Goal: Task Accomplishment & Management: Manage account settings

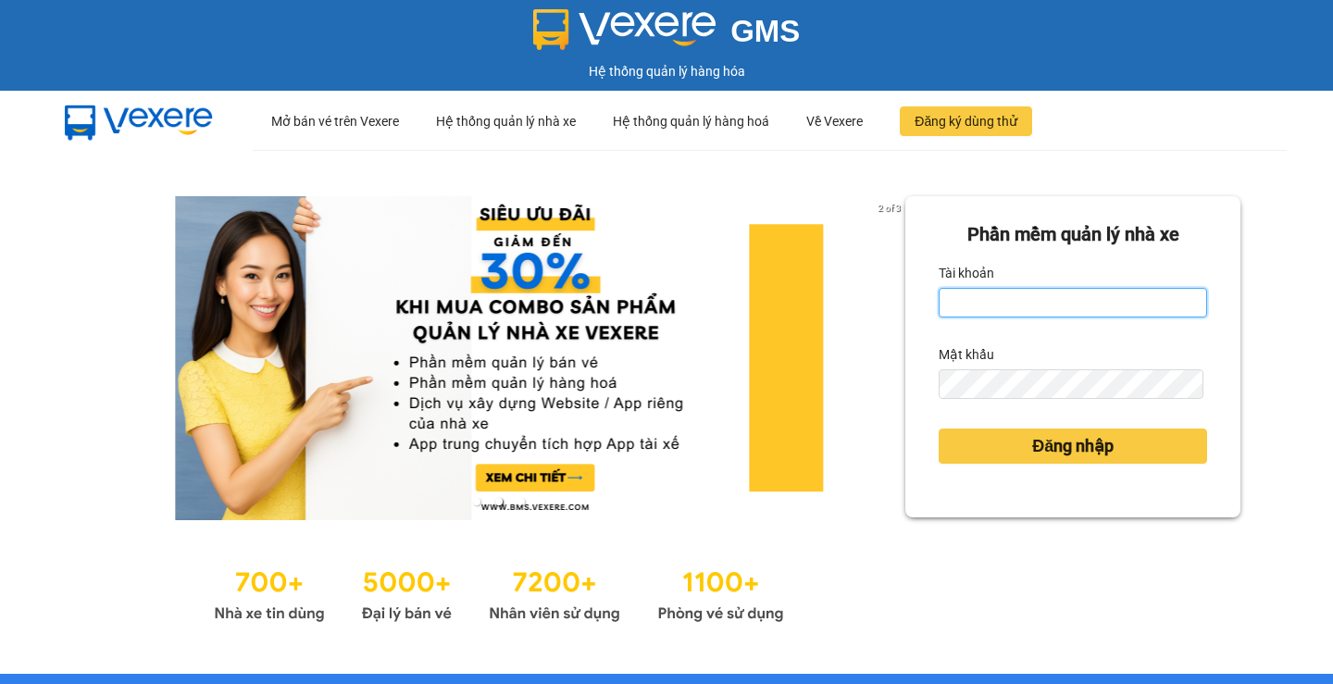
click at [994, 305] on input "Tài khoản" at bounding box center [1072, 303] width 268 height 30
type input "huyenttn.petrobp"
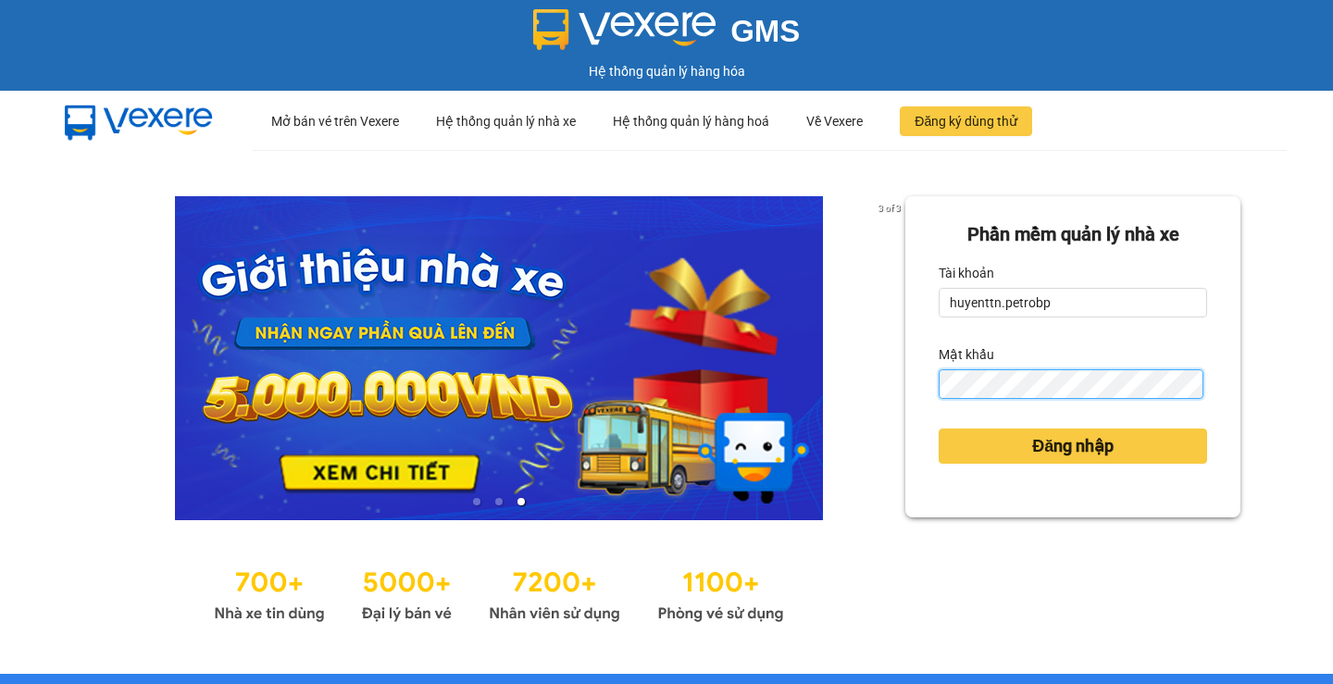
click at [938, 429] on button "Đăng nhập" at bounding box center [1072, 446] width 268 height 35
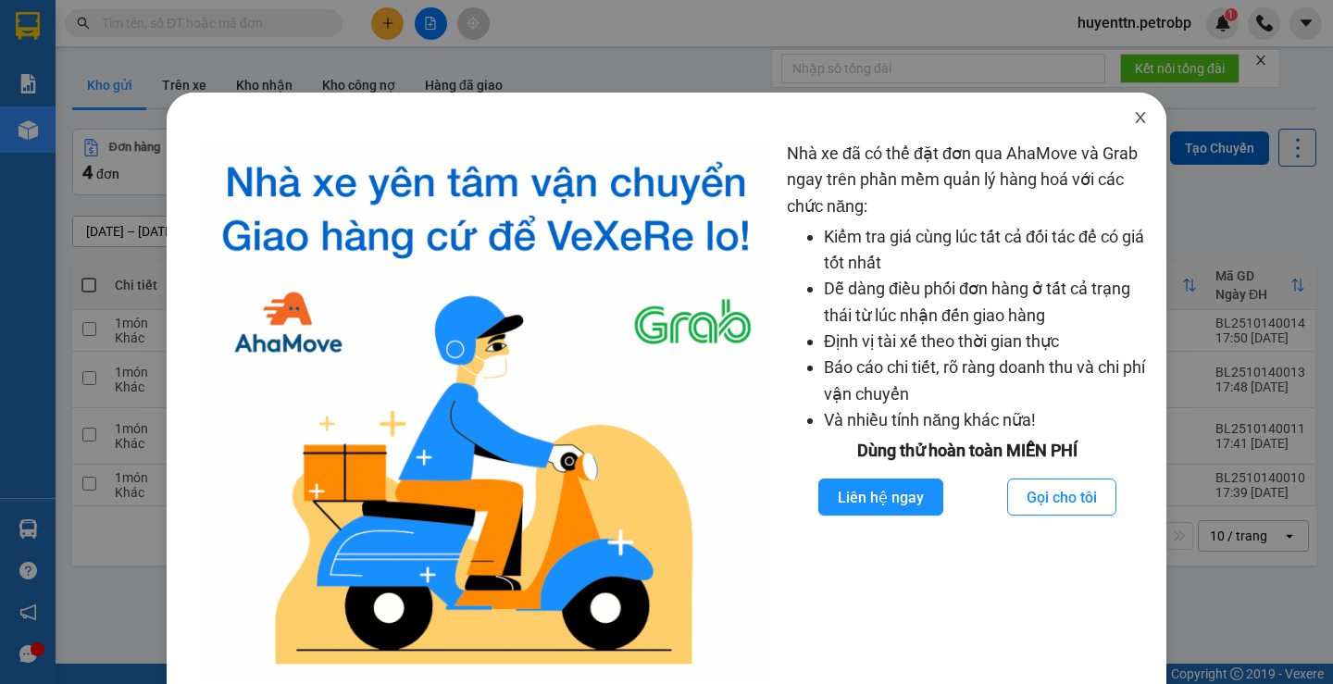
click at [1133, 116] on icon "close" at bounding box center [1140, 117] width 15 height 15
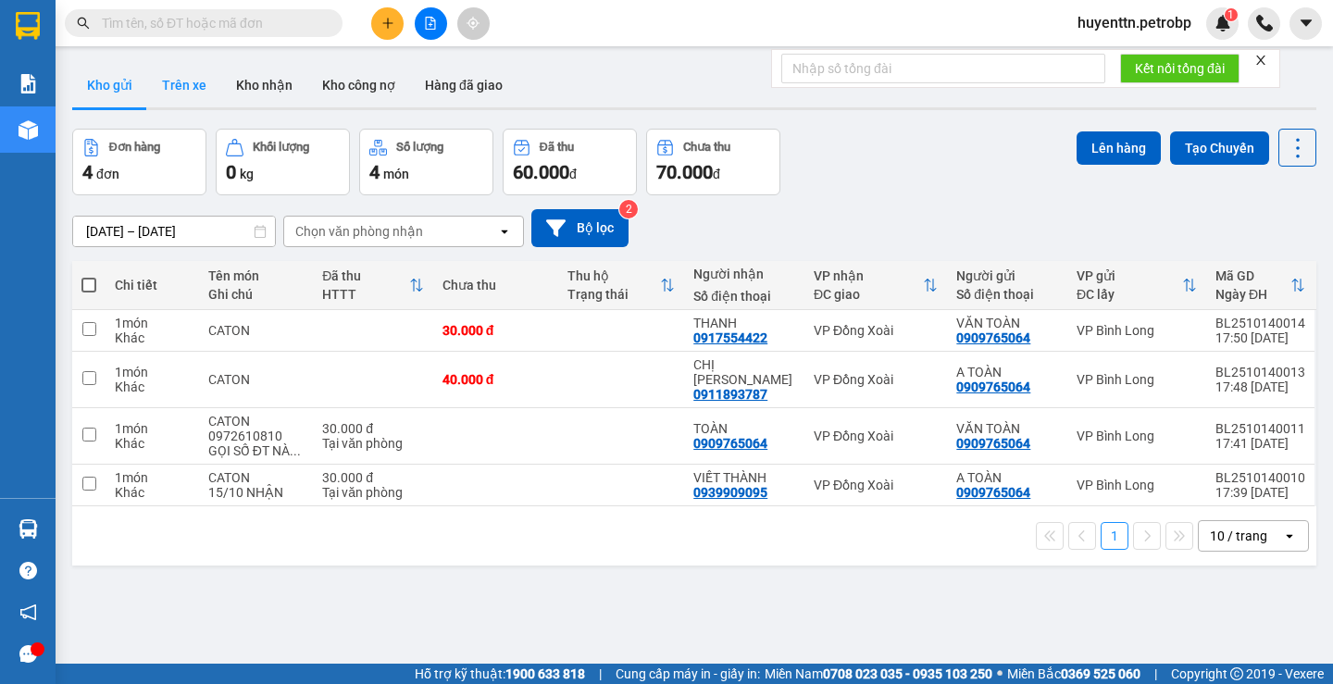
click at [152, 81] on button "Trên xe" at bounding box center [184, 85] width 74 height 44
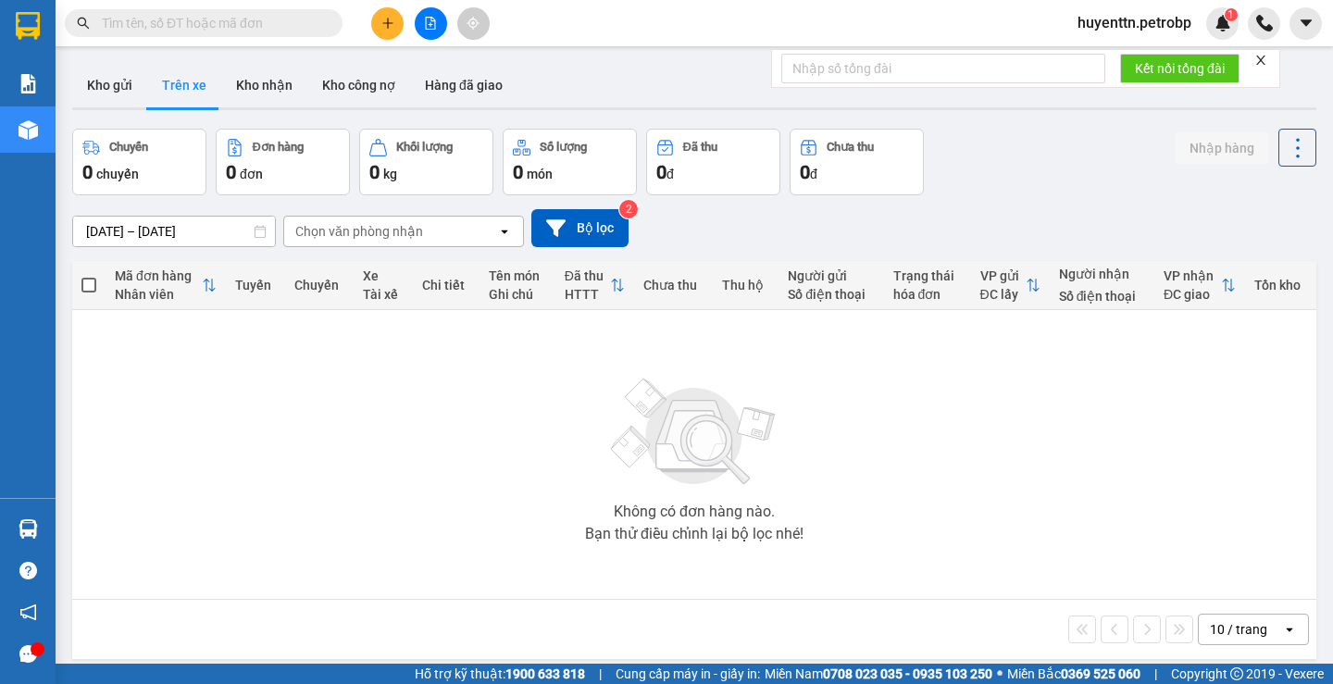
click at [108, 235] on input "[DATE] – [DATE]" at bounding box center [174, 232] width 202 height 30
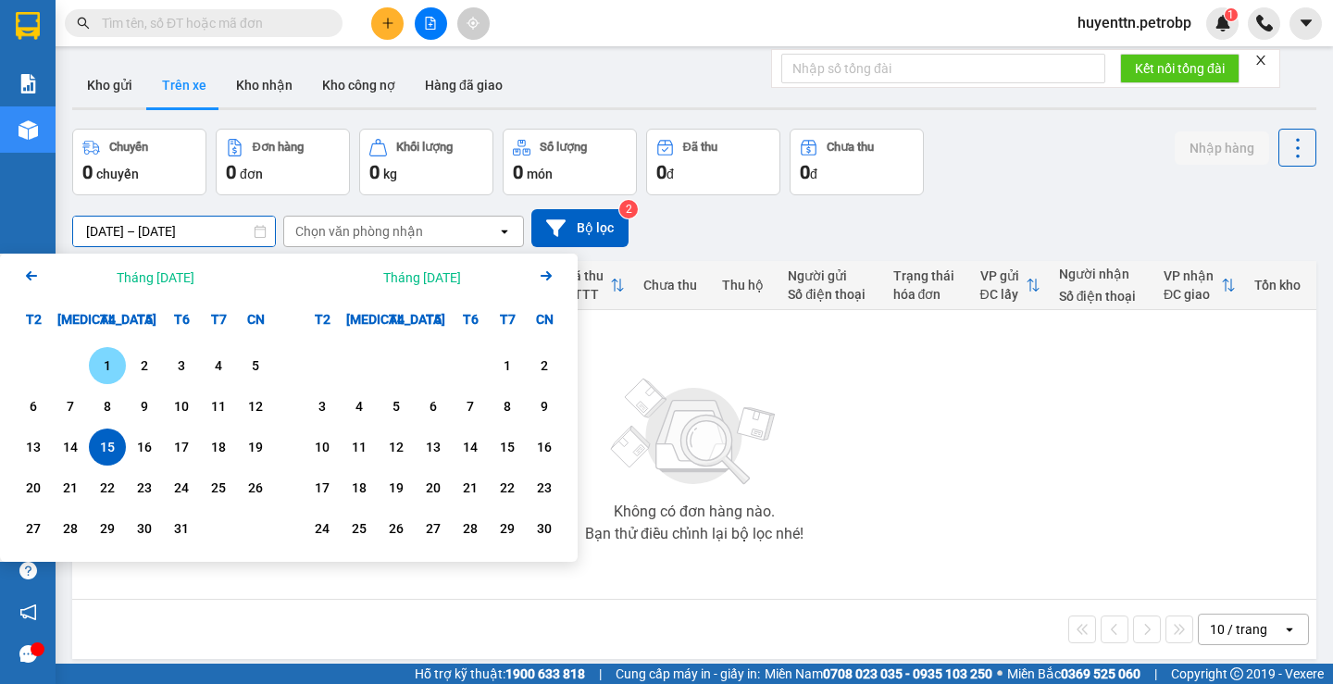
drag, startPoint x: 100, startPoint y: 367, endPoint x: 145, endPoint y: 270, distance: 106.4
click at [102, 367] on div "1" at bounding box center [107, 365] width 26 height 22
click at [175, 230] on input "[DATE] – / /" at bounding box center [174, 232] width 202 height 30
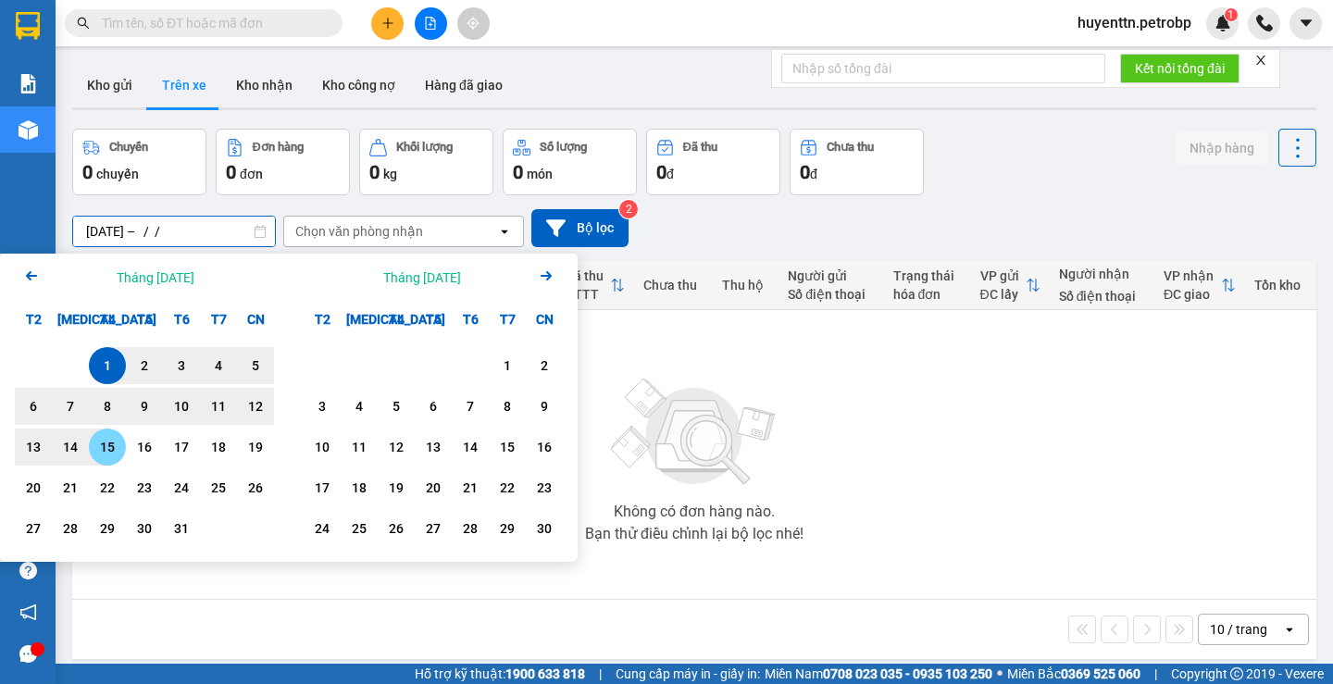
click at [108, 449] on div "15" at bounding box center [107, 447] width 26 height 22
type input "[DATE] – [DATE]"
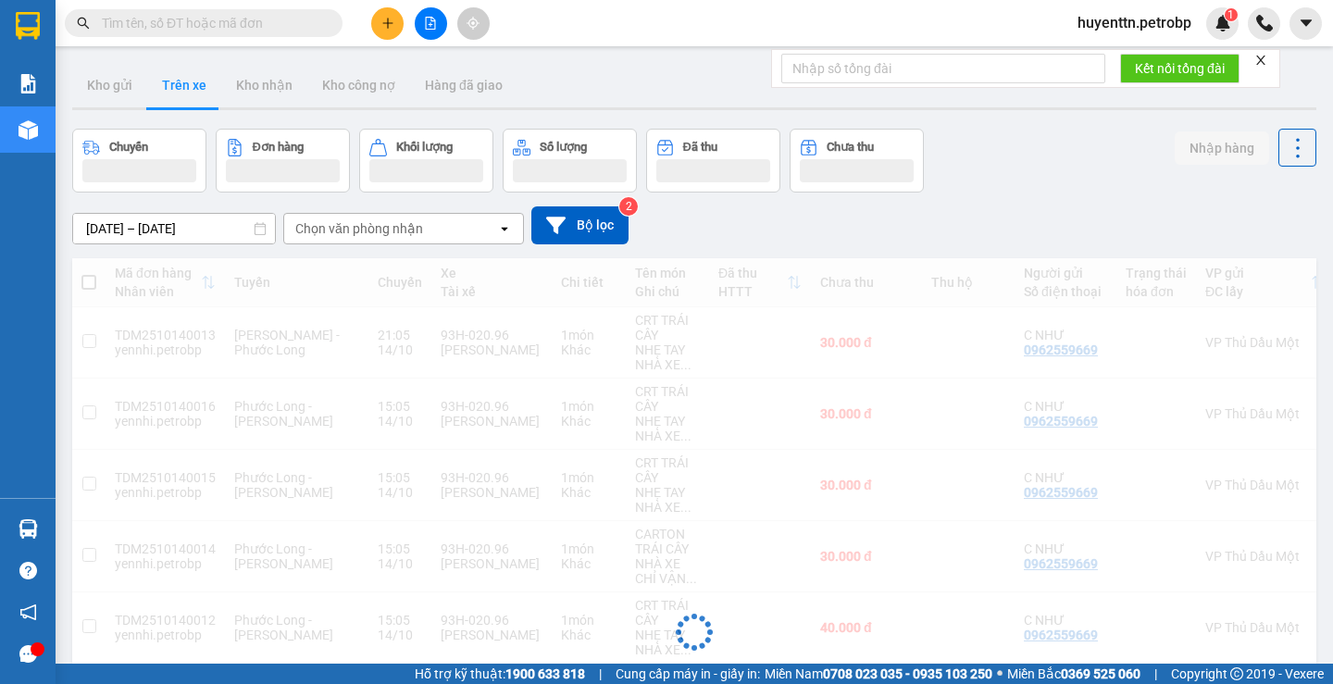
click at [376, 239] on div "Chọn văn phòng nhận" at bounding box center [390, 229] width 213 height 30
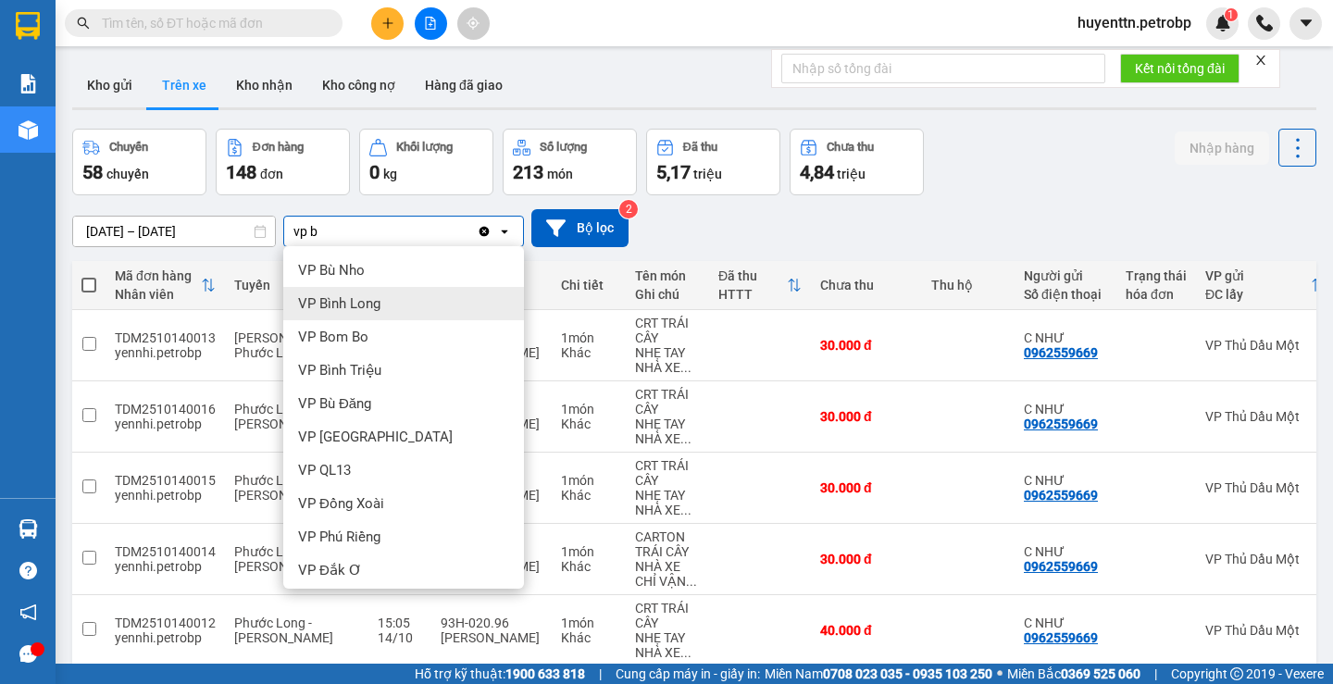
type input "vp b"
click at [348, 300] on span "VP Bình Long" at bounding box center [339, 303] width 82 height 19
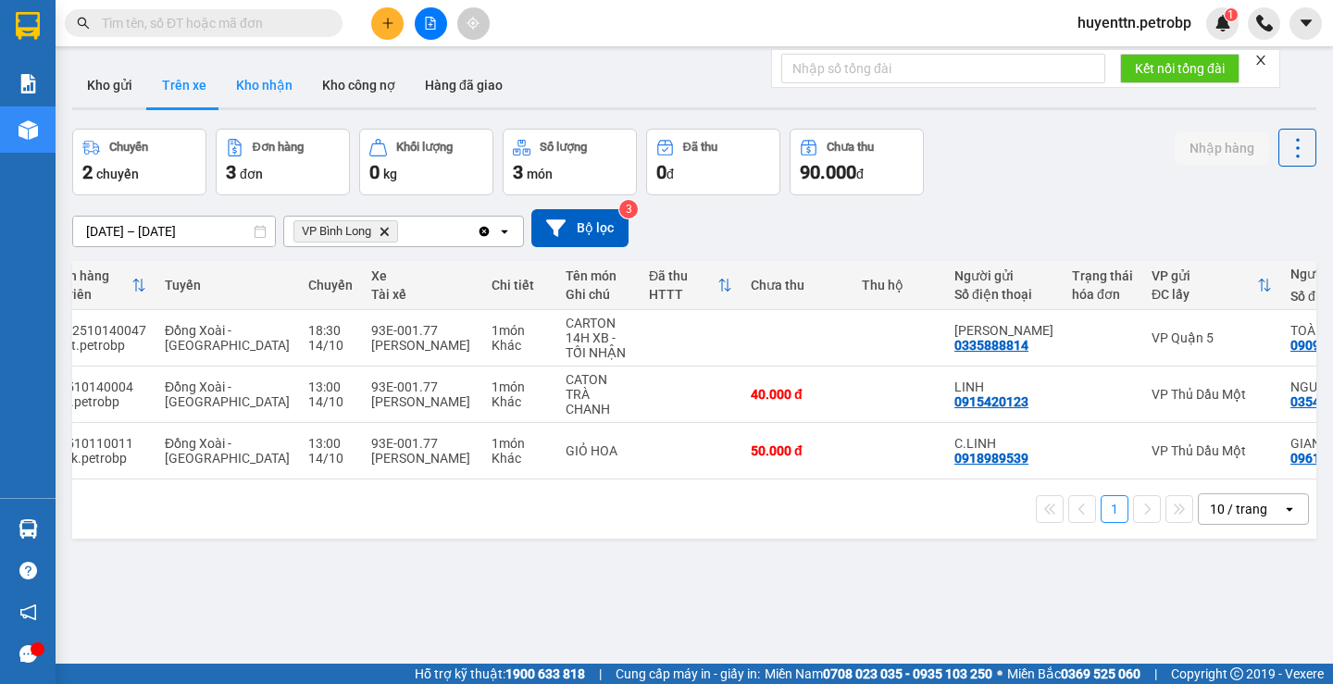
click at [280, 92] on button "Kho nhận" at bounding box center [264, 85] width 86 height 44
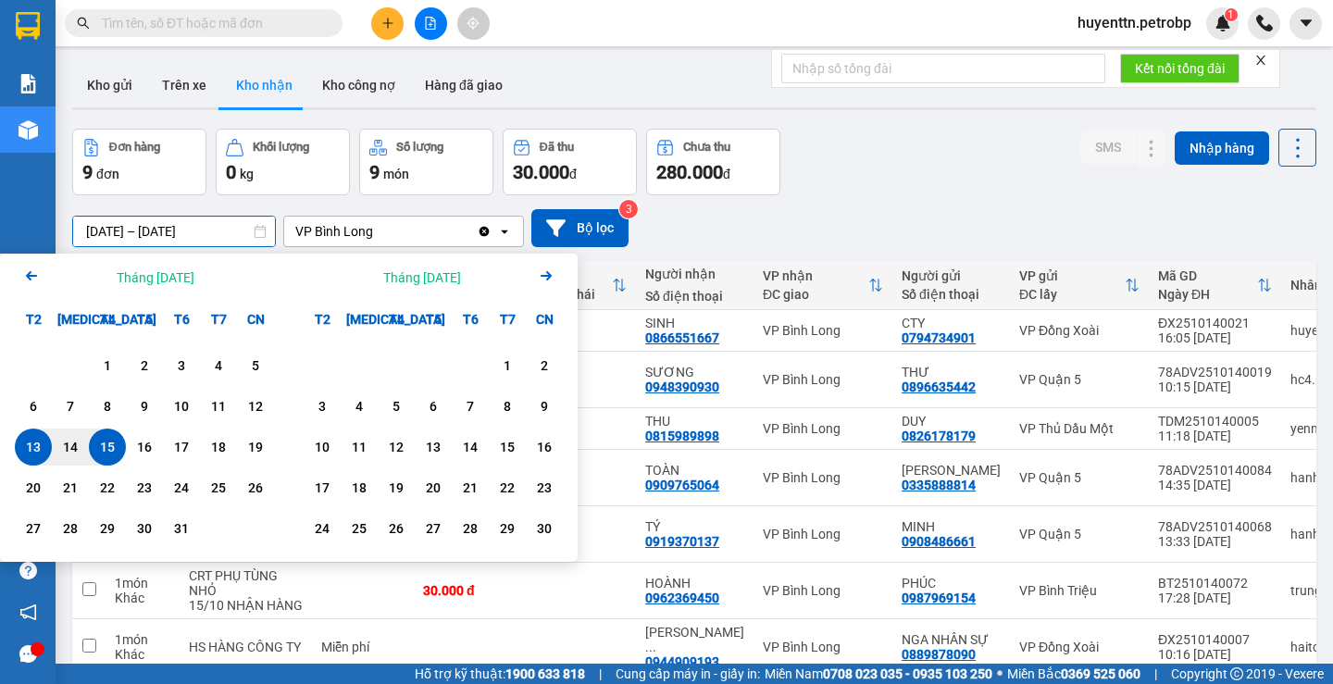
click at [101, 228] on input "[DATE] – [DATE]" at bounding box center [174, 232] width 202 height 30
drag, startPoint x: 108, startPoint y: 361, endPoint x: 115, endPoint y: 315, distance: 46.7
click at [109, 359] on div "1" at bounding box center [107, 365] width 26 height 22
click at [156, 239] on input "[DATE] – / /" at bounding box center [174, 232] width 202 height 30
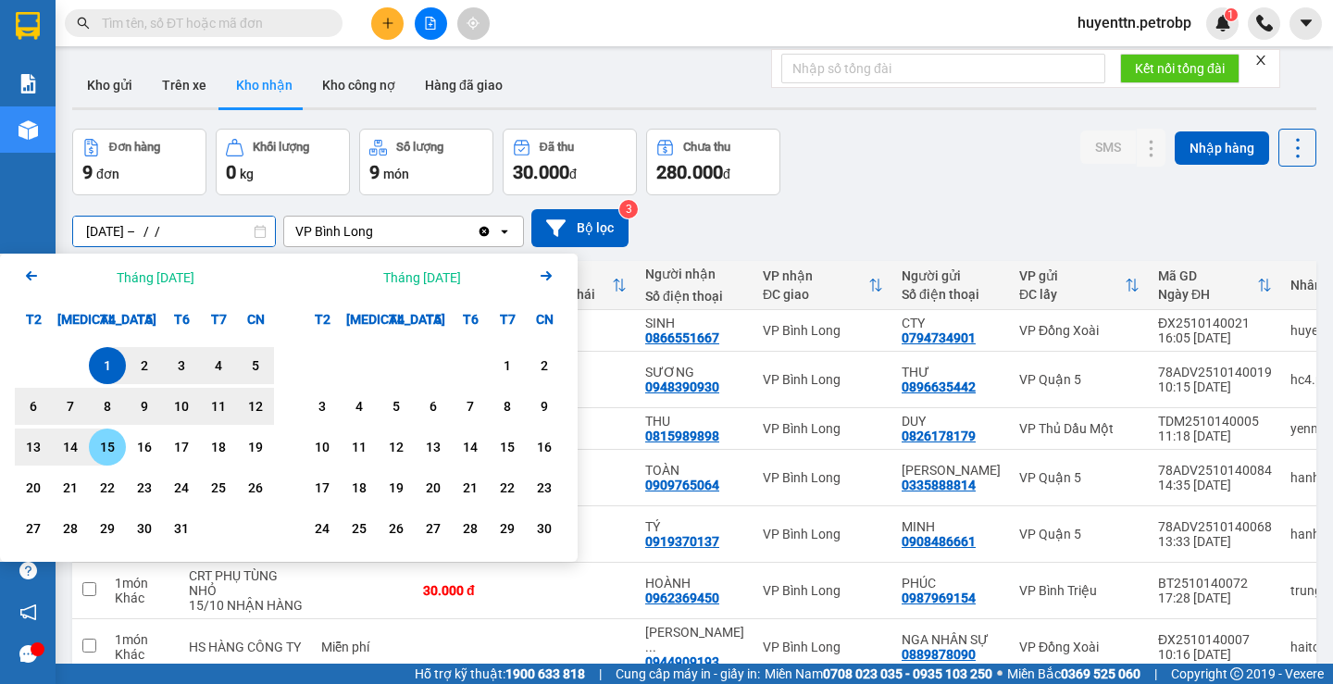
click at [109, 447] on div "15" at bounding box center [107, 447] width 26 height 22
type input "[DATE] – [DATE]"
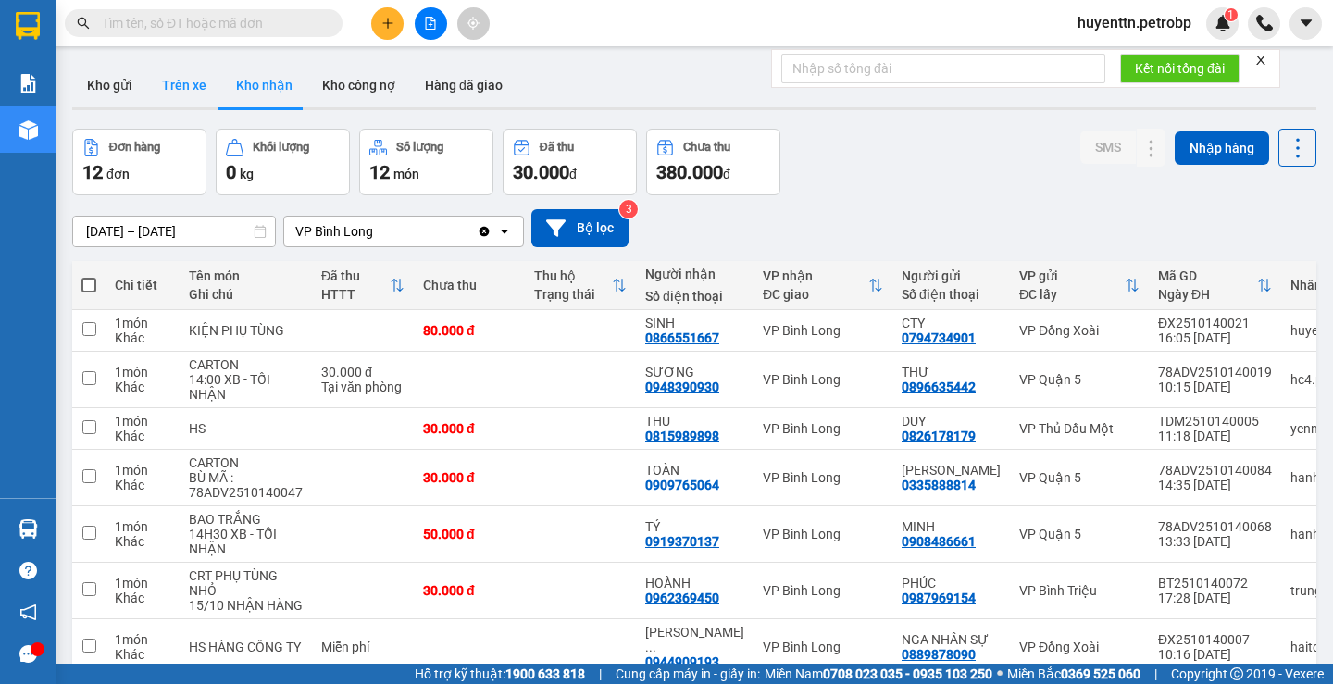
click at [206, 92] on button "Trên xe" at bounding box center [184, 85] width 74 height 44
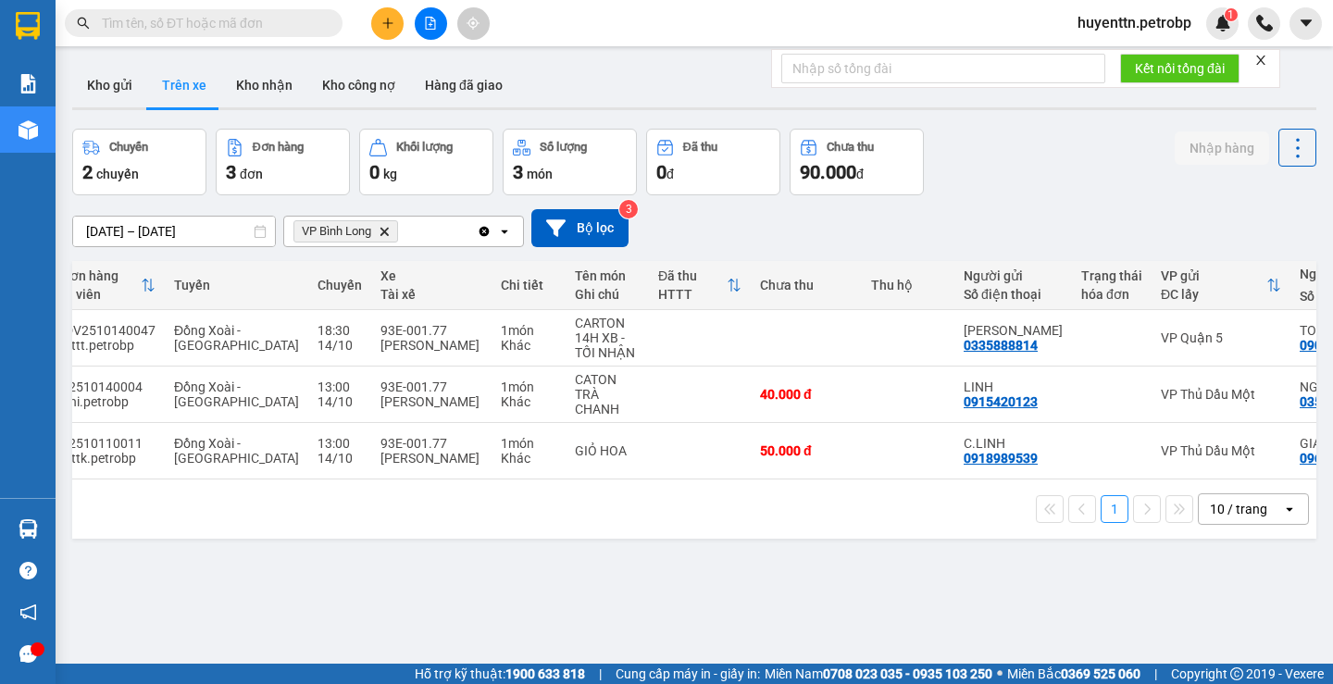
scroll to position [0, 195]
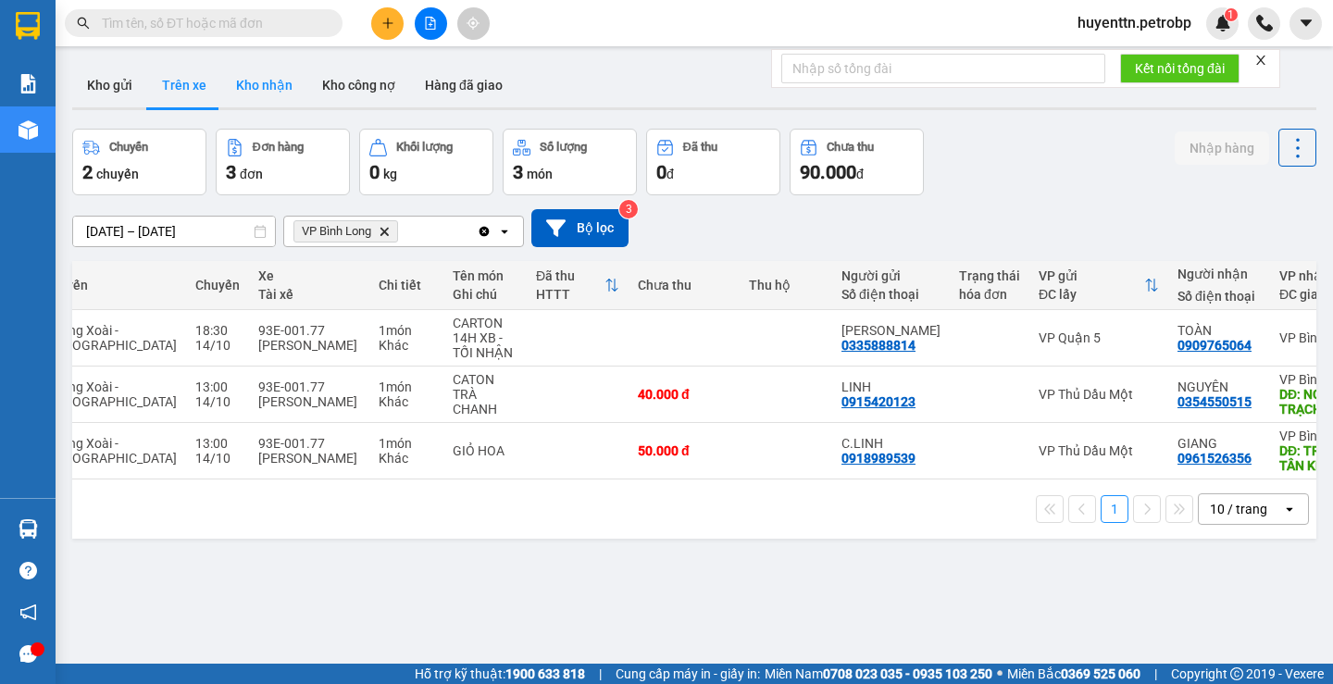
click at [267, 89] on button "Kho nhận" at bounding box center [264, 85] width 86 height 44
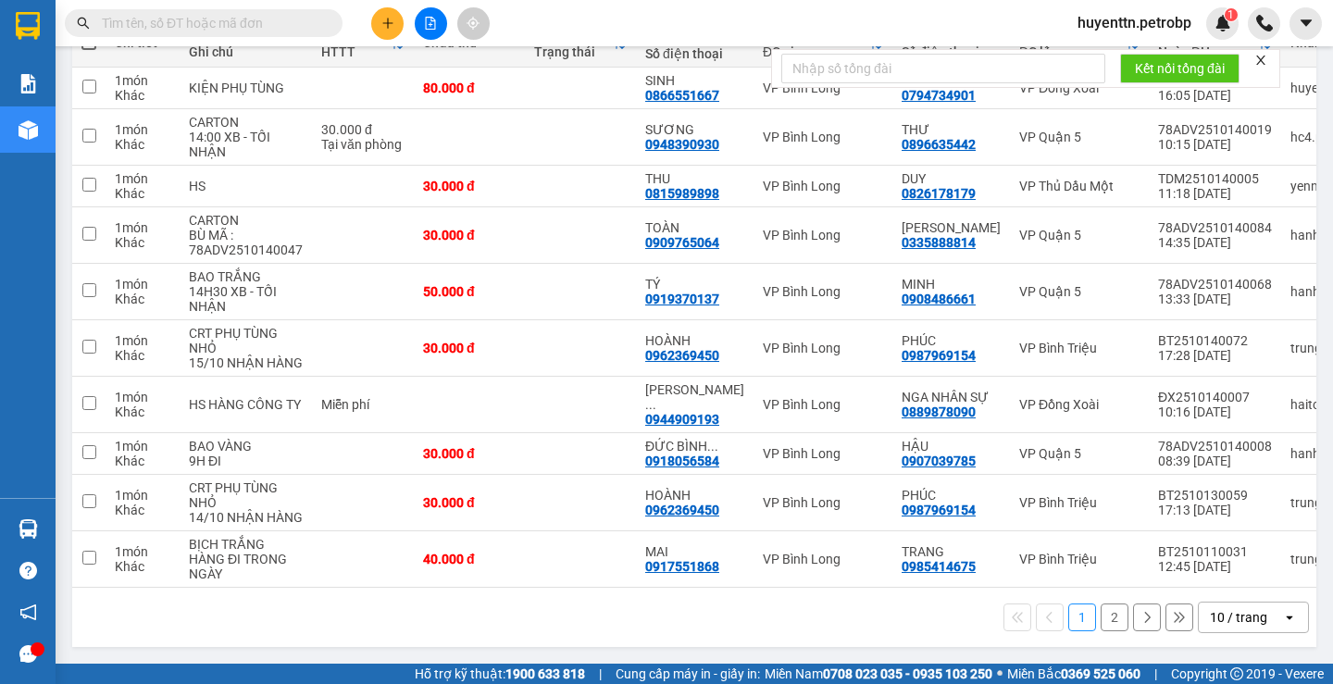
scroll to position [280, 0]
click at [1100, 613] on button "2" at bounding box center [1114, 617] width 28 height 28
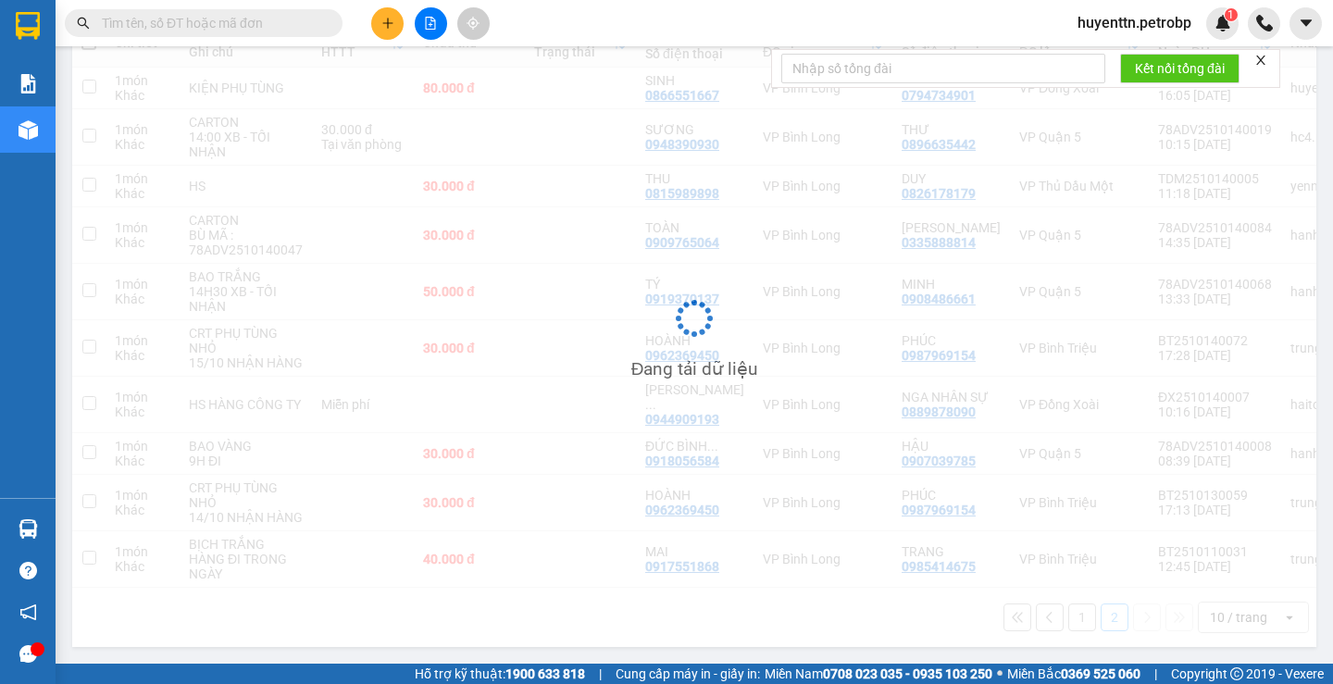
scroll to position [85, 0]
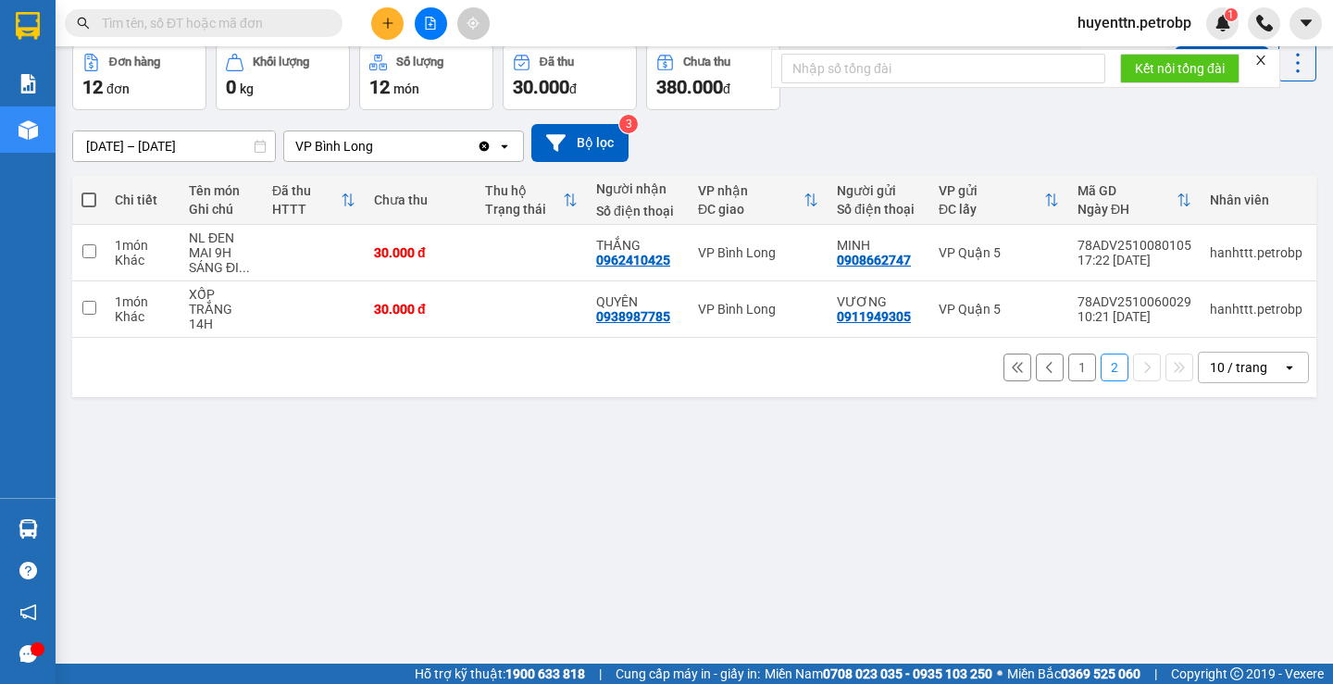
click at [1075, 373] on button "1" at bounding box center [1082, 368] width 28 height 28
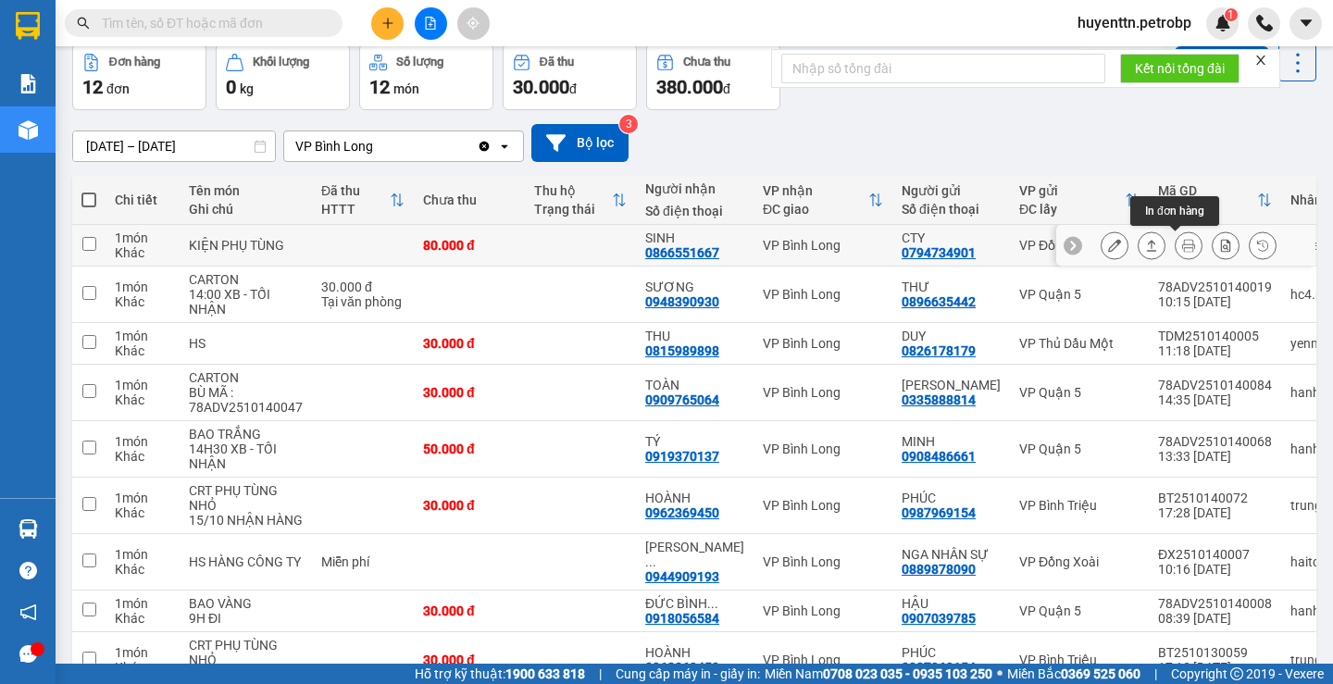
click at [1182, 244] on icon at bounding box center [1188, 245] width 13 height 13
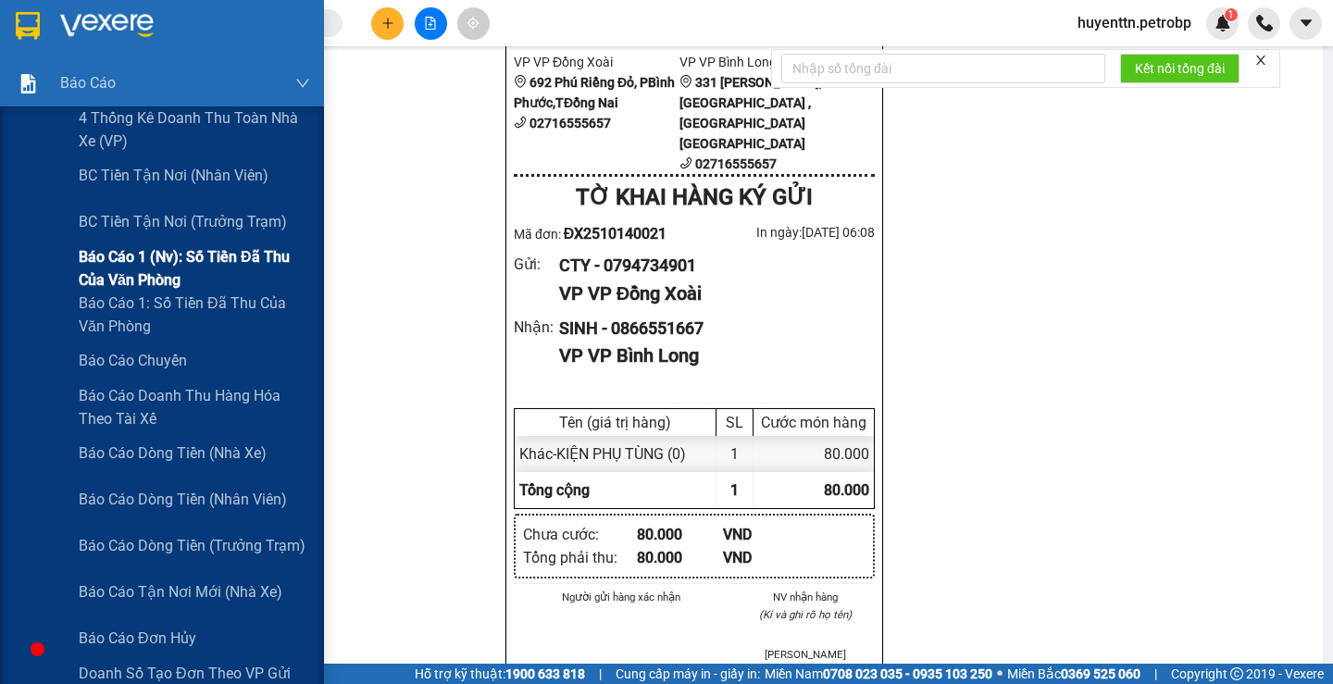
click at [161, 274] on span "Báo cáo 1 (nv): Số tiền đã thu của văn phòng" at bounding box center [194, 268] width 231 height 46
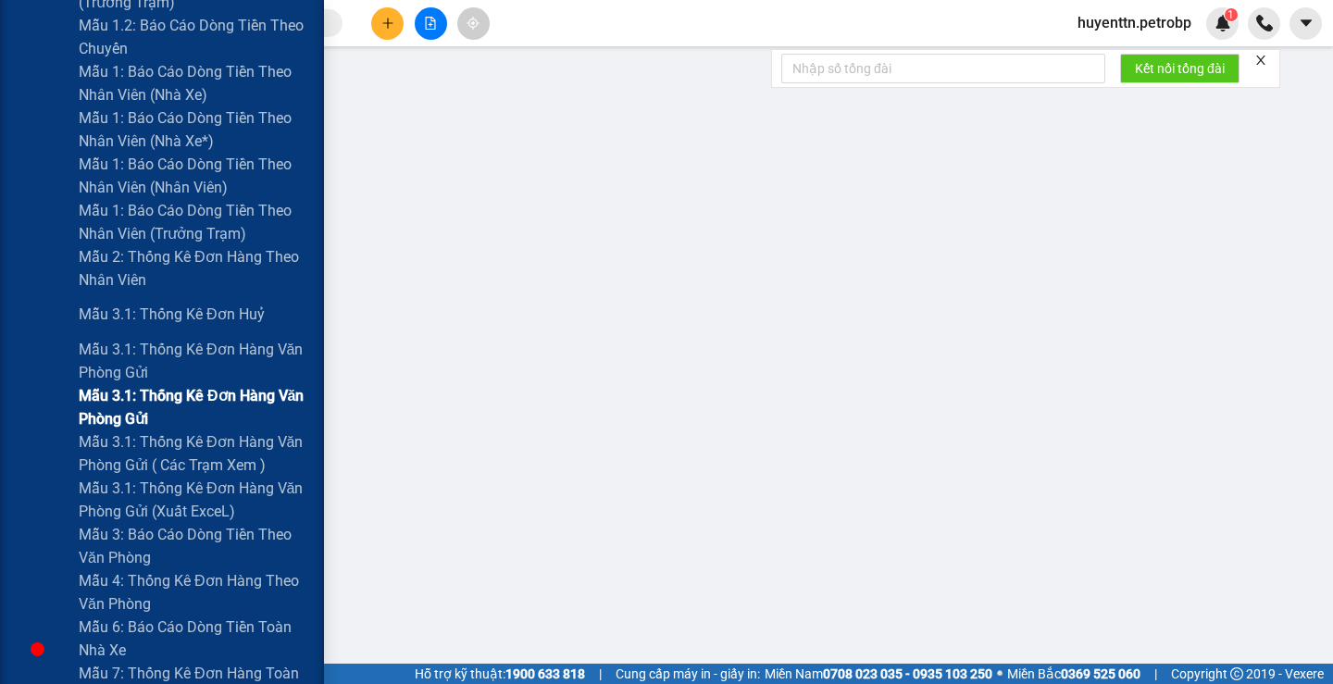
scroll to position [740, 0]
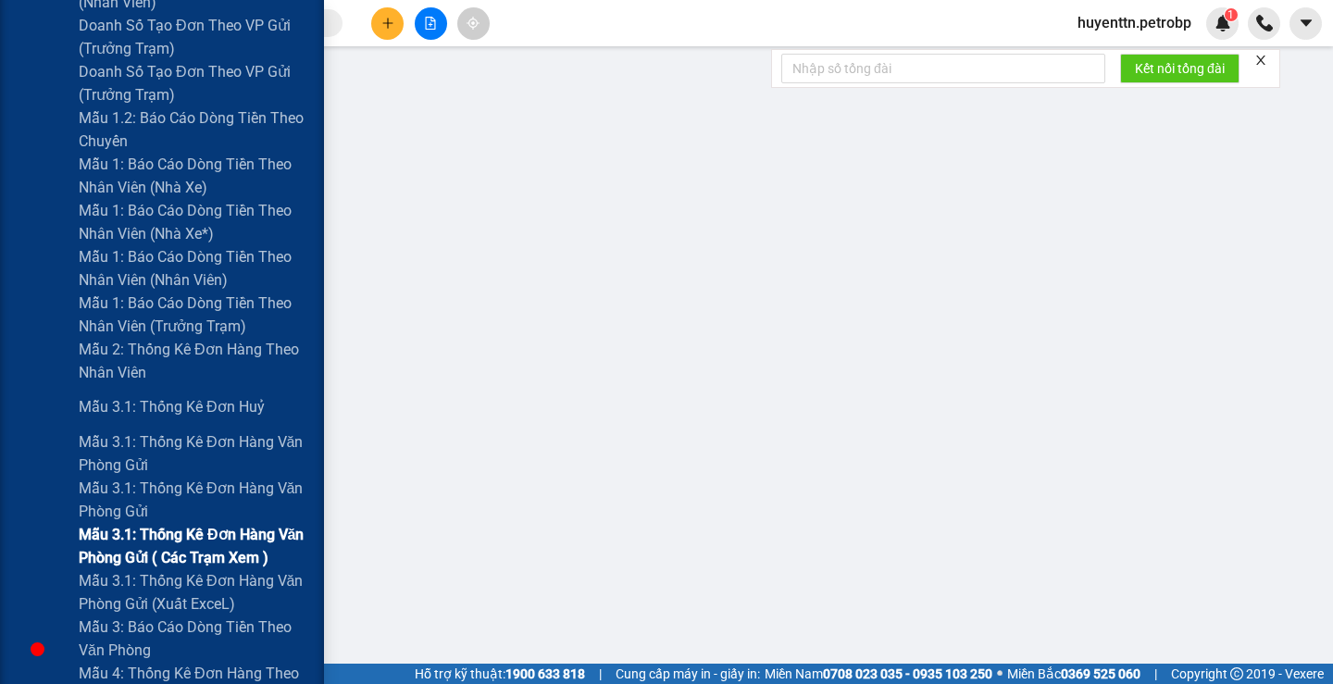
click at [174, 553] on span "Mẫu 3.1: Thống kê đơn hàng văn phòng gửi ( các trạm xem )" at bounding box center [194, 546] width 231 height 46
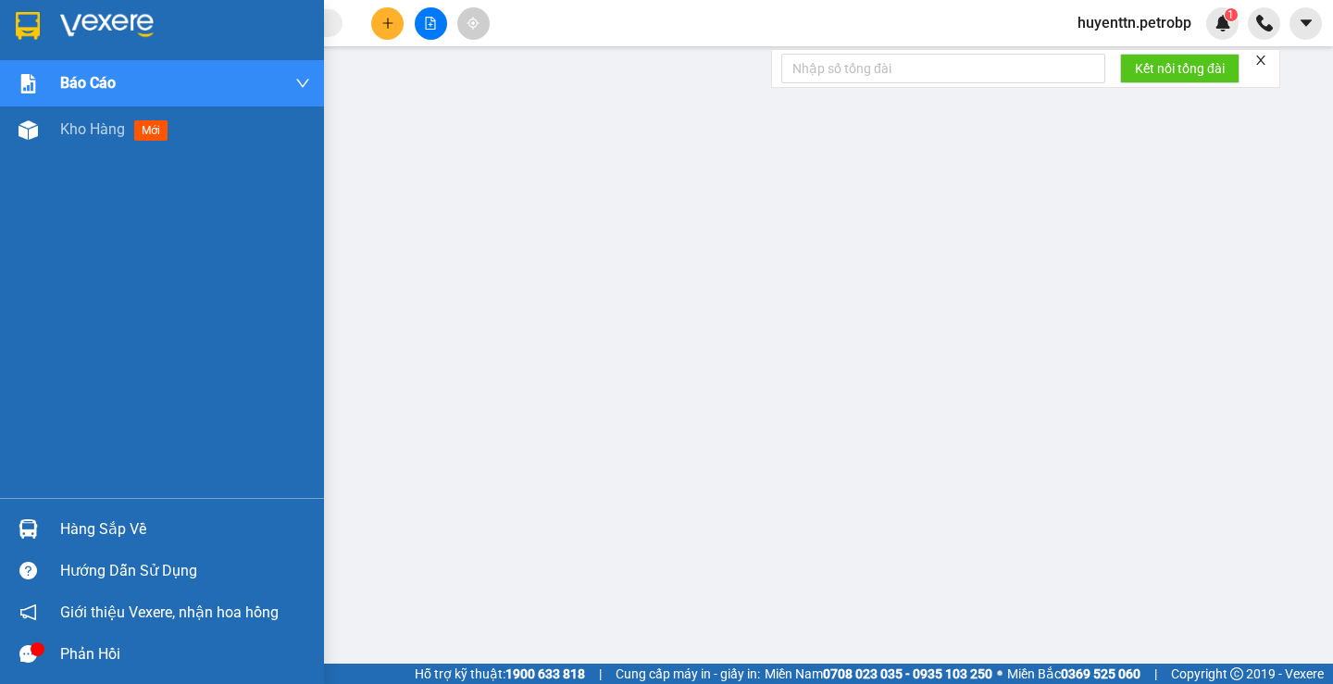
scroll to position [93, 0]
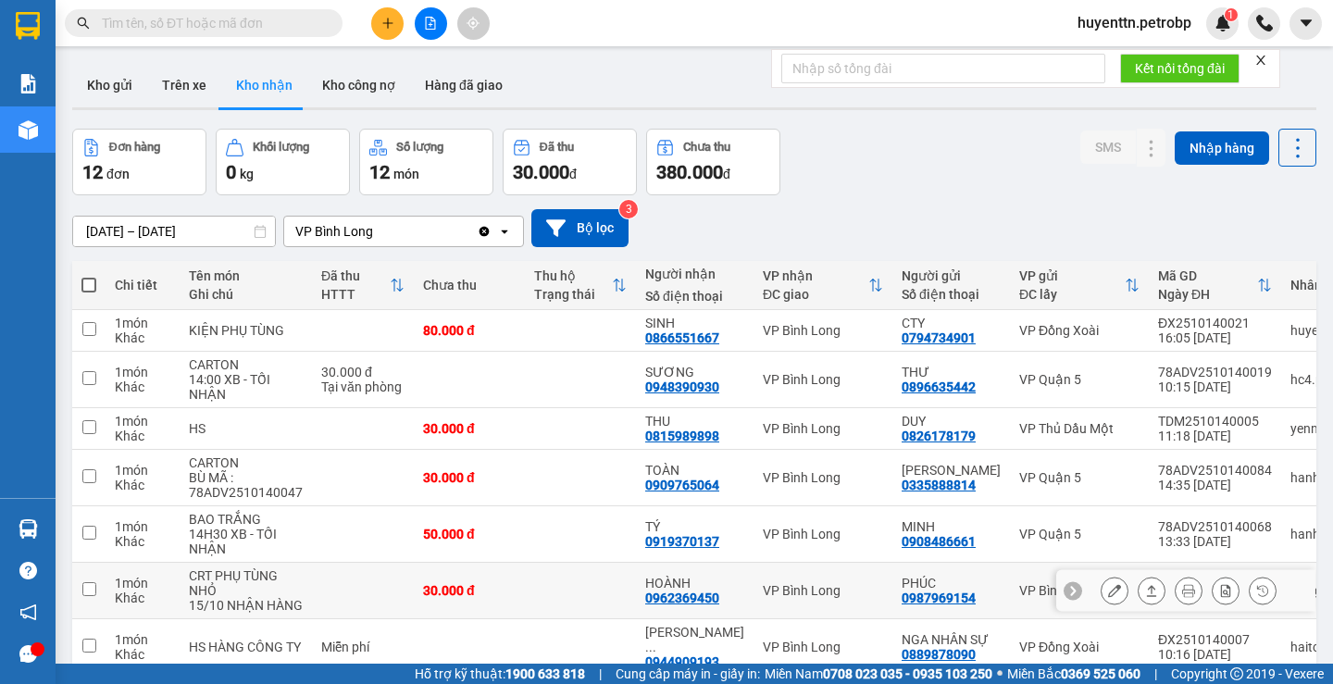
scroll to position [278, 0]
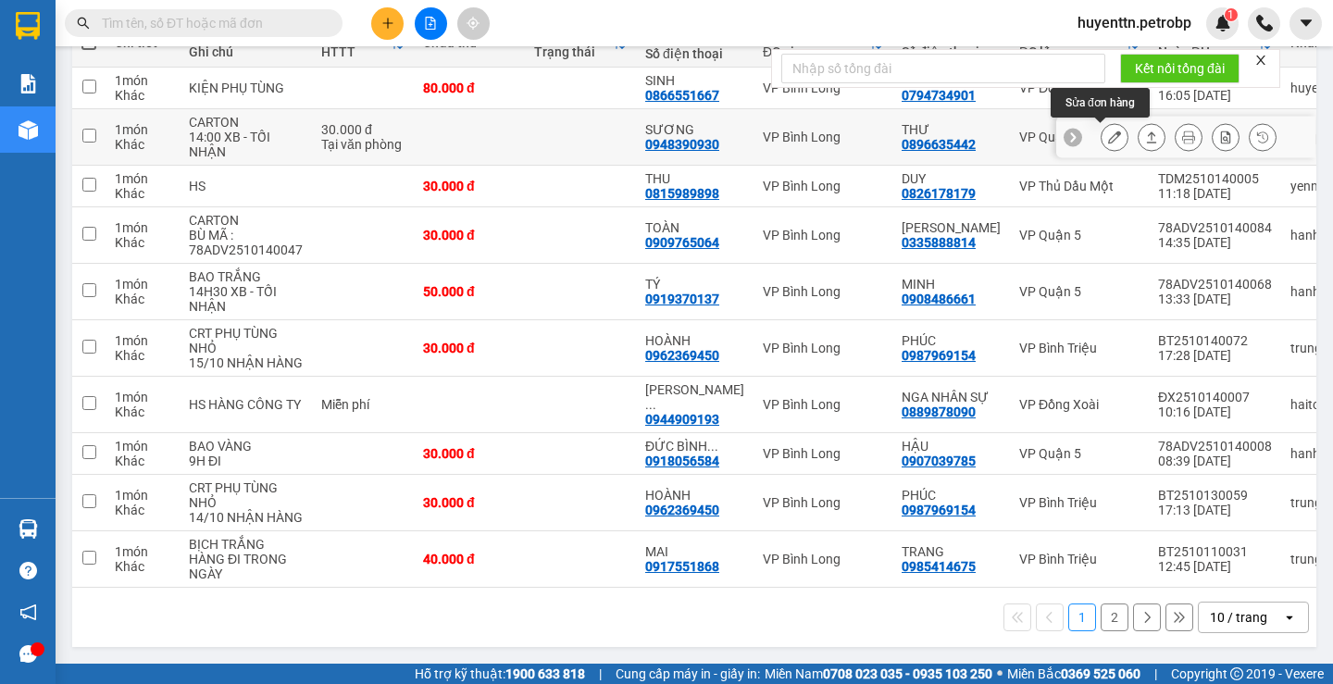
click at [1111, 121] on button at bounding box center [1114, 137] width 26 height 32
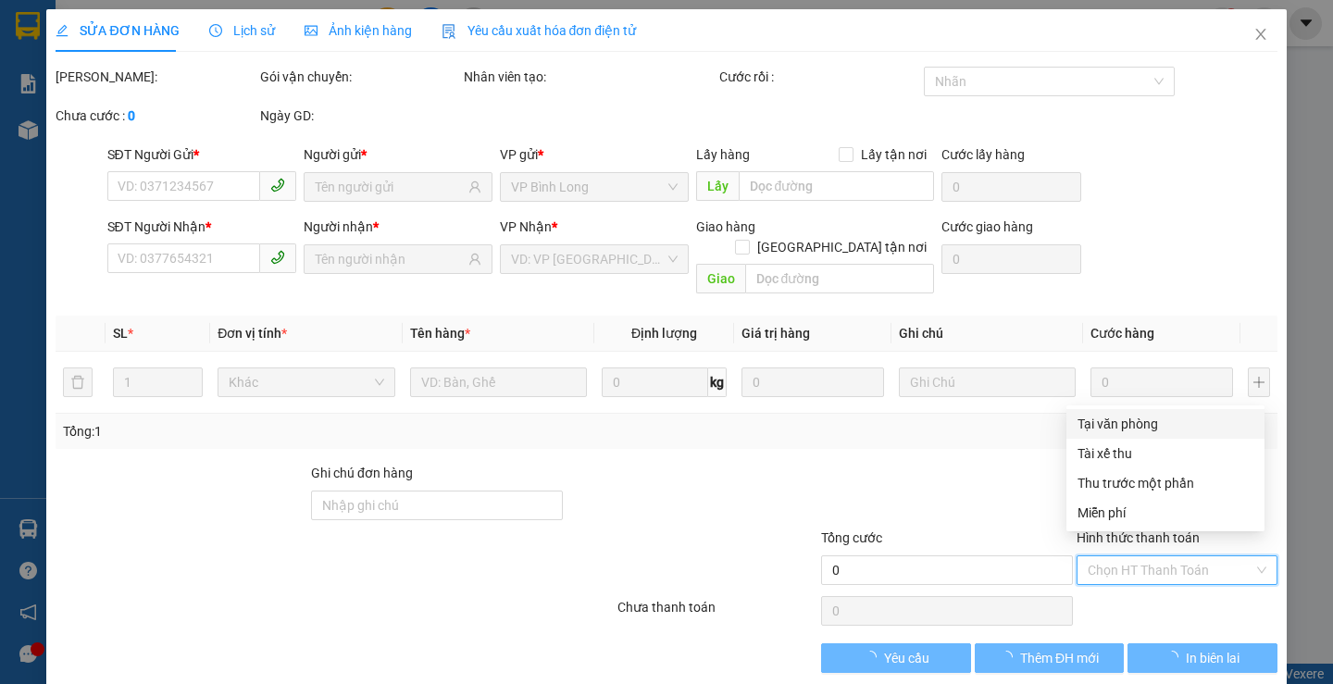
click at [1148, 556] on input "Hình thức thanh toán" at bounding box center [1171, 570] width 166 height 28
type input "0896635442"
type input "THƯ"
type input "0948390930"
type input "SƯƠNG"
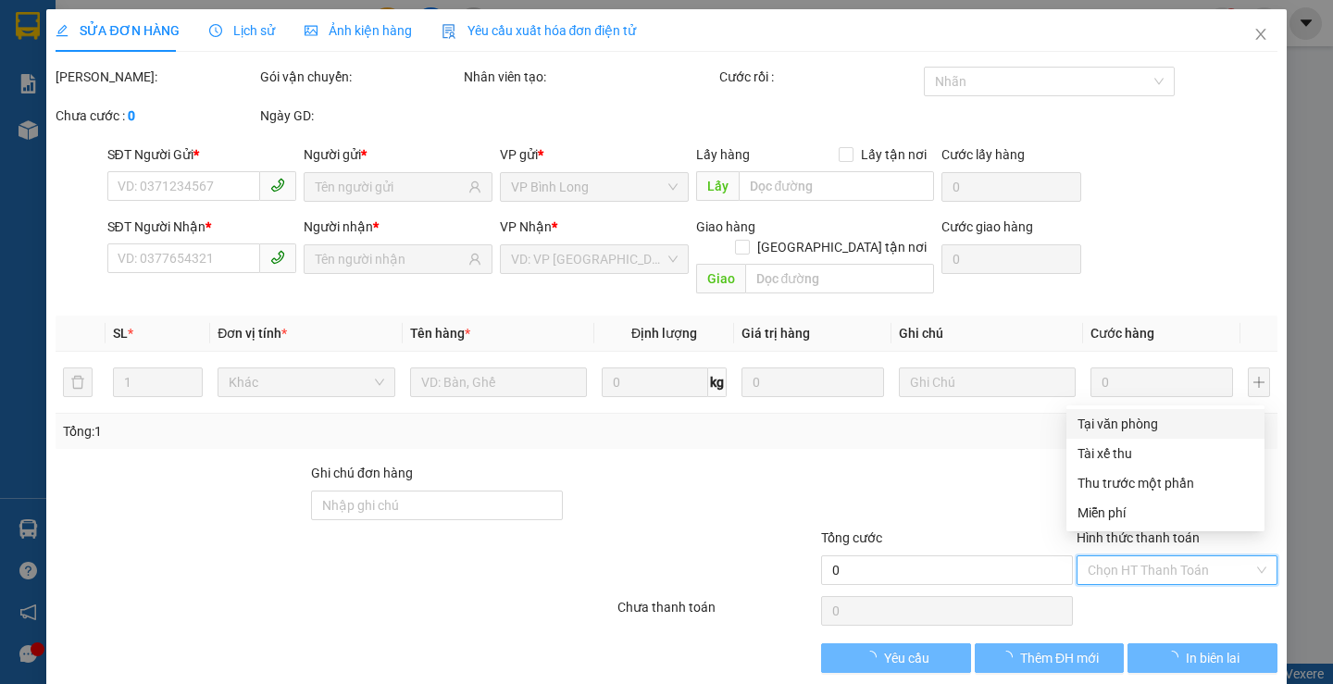
type input "30.000"
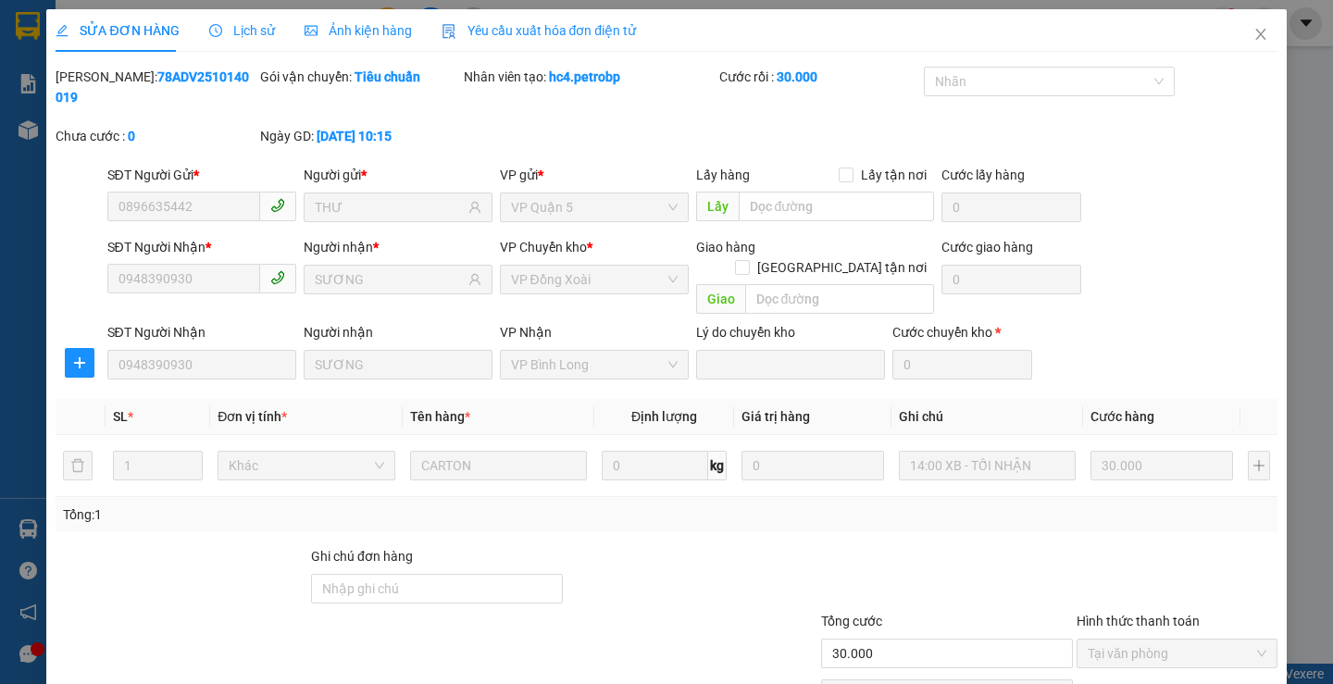
scroll to position [68, 0]
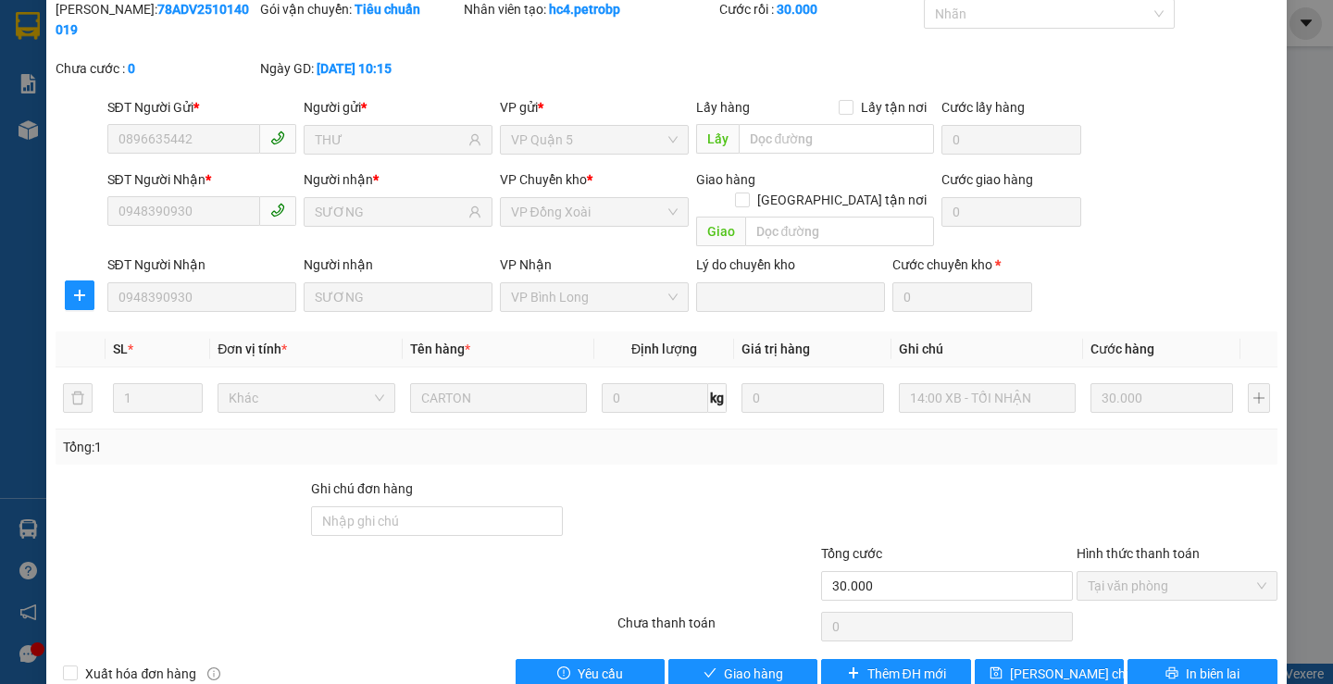
click at [1102, 572] on span "Tại văn phòng" at bounding box center [1177, 586] width 179 height 28
click at [730, 664] on span "Giao hàng" at bounding box center [753, 674] width 59 height 20
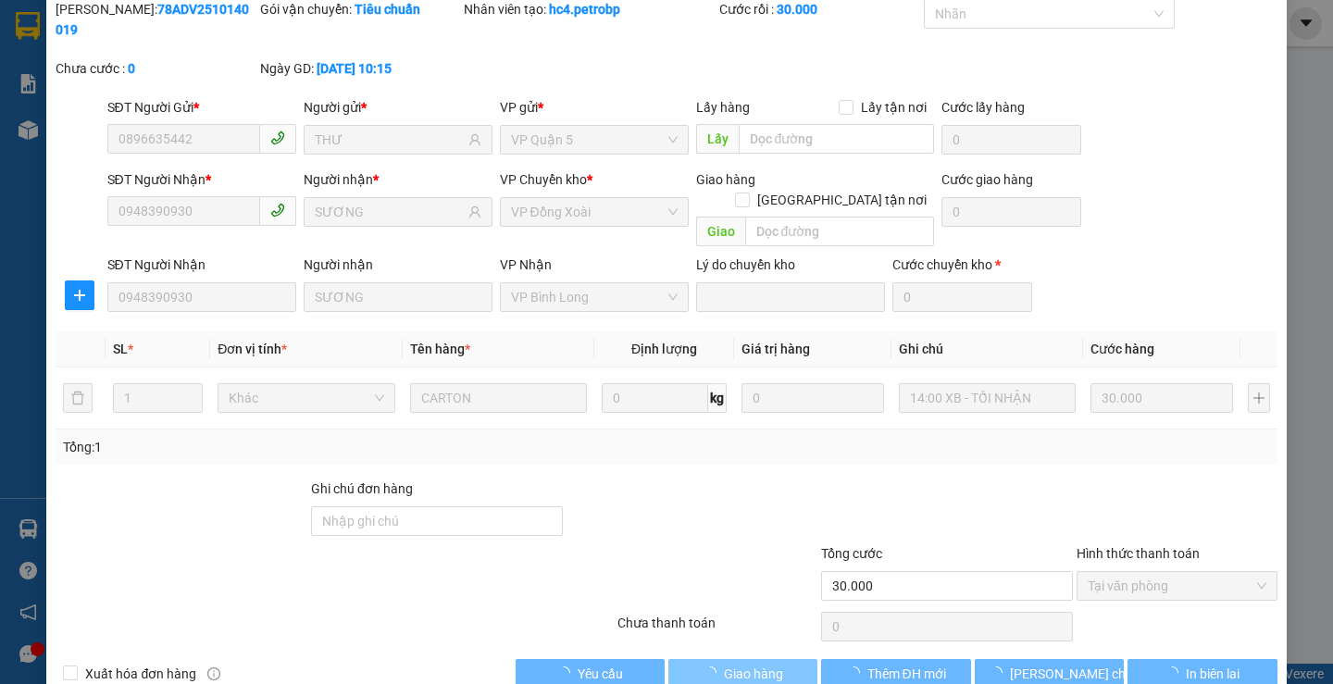
scroll to position [0, 0]
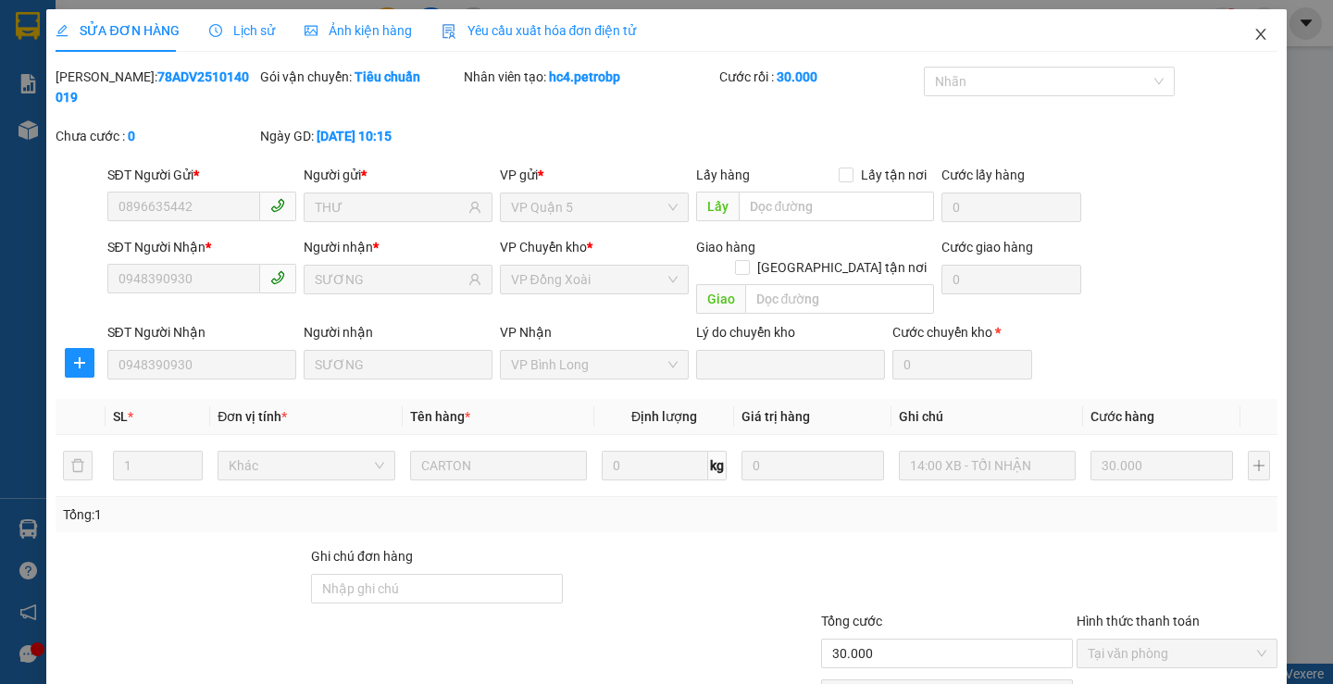
click at [1253, 33] on icon "close" at bounding box center [1260, 34] width 15 height 15
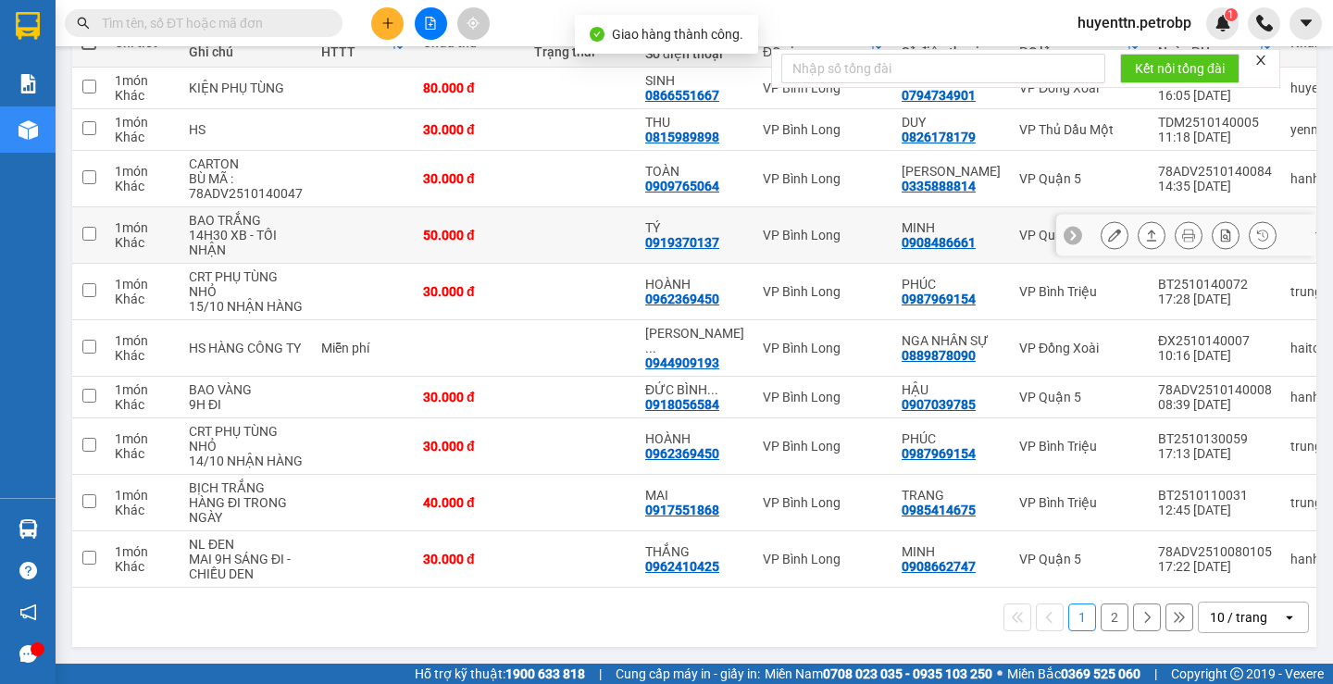
scroll to position [94, 0]
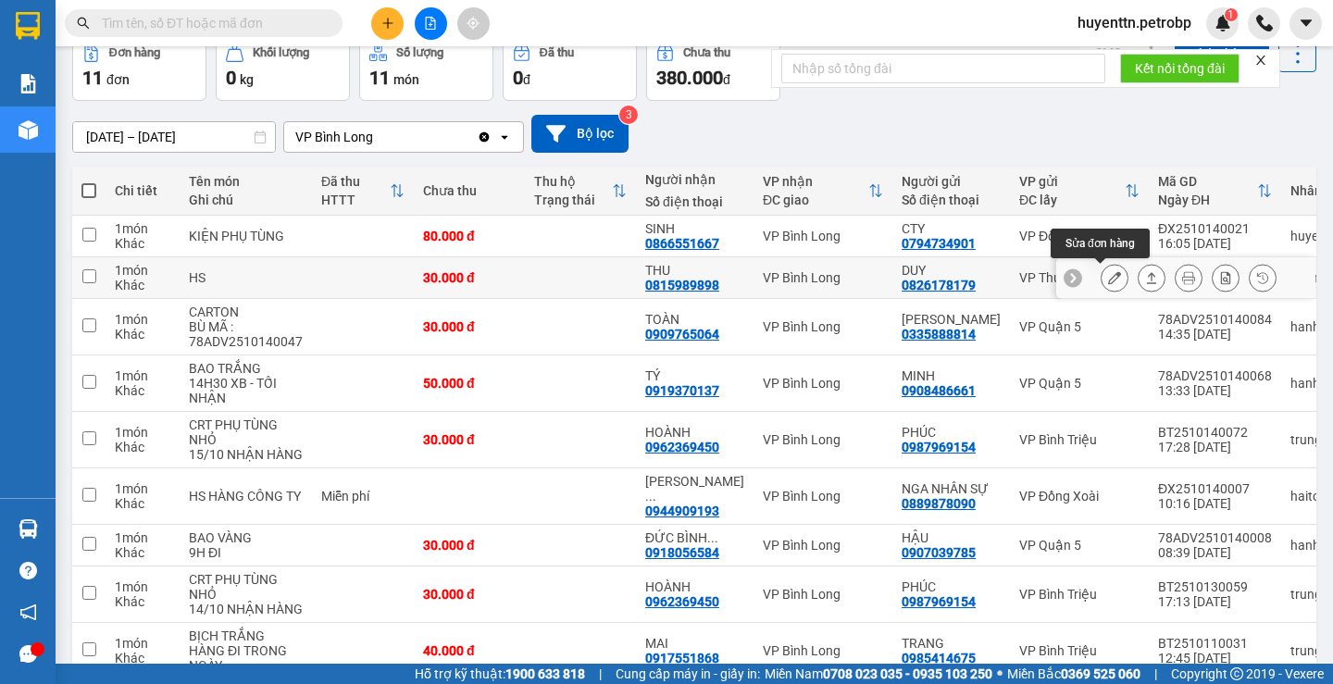
click at [1108, 281] on icon at bounding box center [1114, 277] width 13 height 13
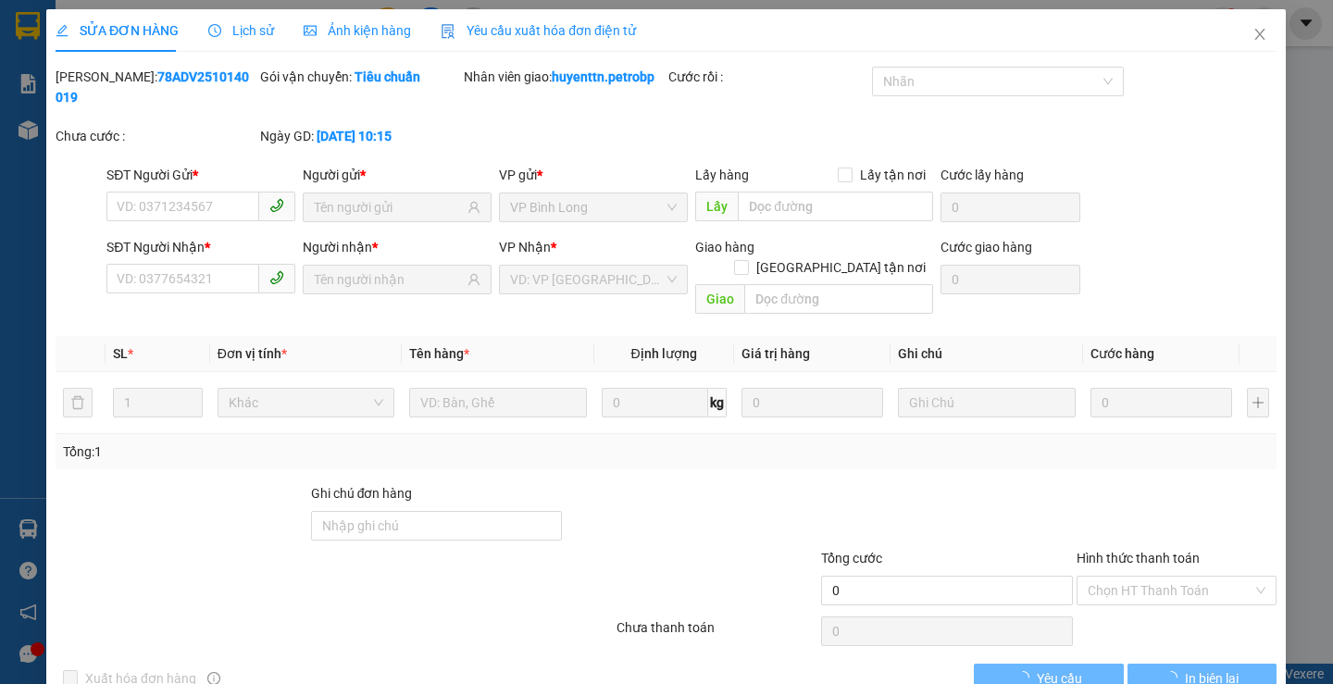
type input "0826178179"
type input "DUY"
type input "0815989898"
type input "THU"
type input "30.000"
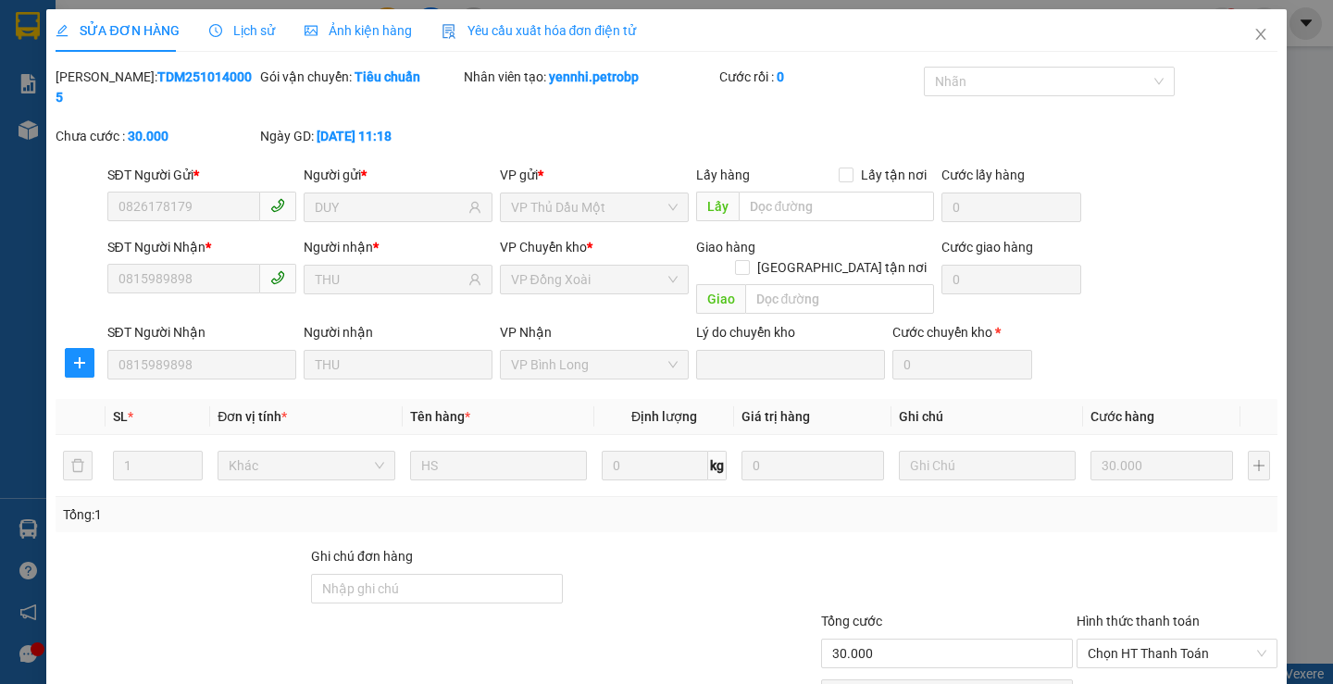
scroll to position [68, 0]
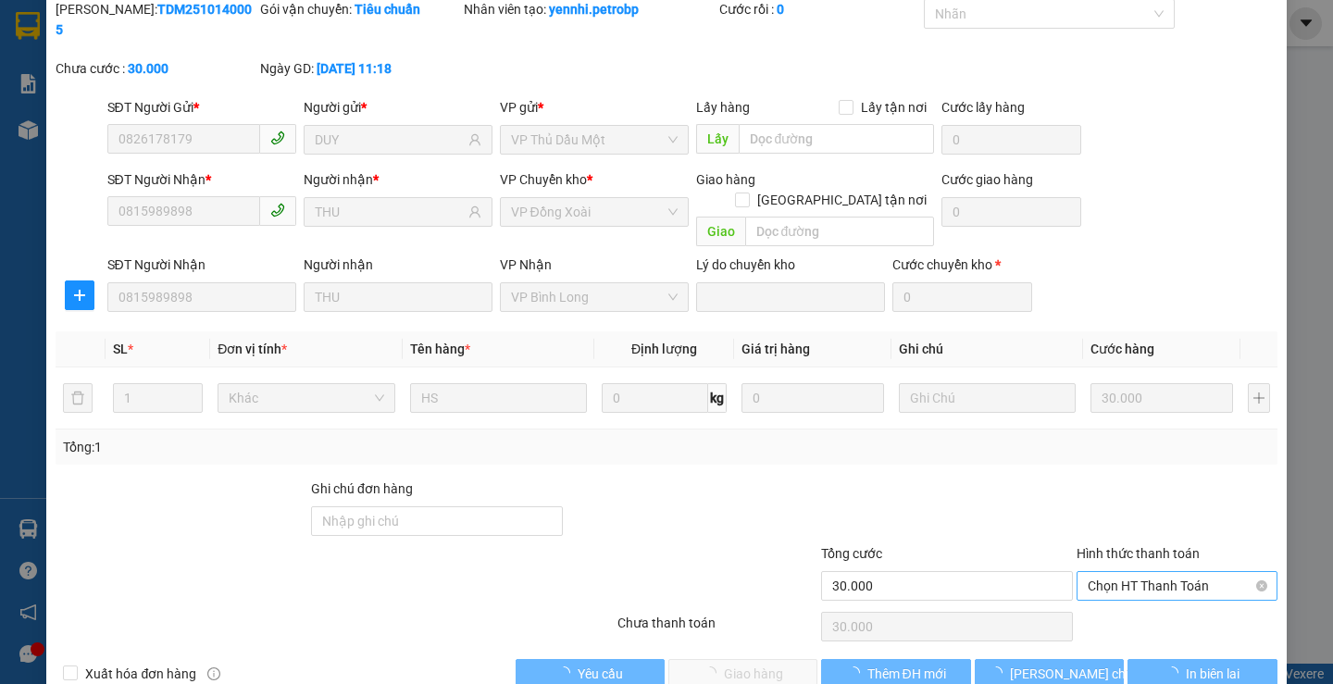
click at [1147, 572] on span "Chọn HT Thanh Toán" at bounding box center [1177, 586] width 179 height 28
click at [1112, 588] on div "Tại văn phòng" at bounding box center [1165, 582] width 176 height 20
type input "0"
click at [730, 664] on span "Giao hàng" at bounding box center [753, 674] width 59 height 20
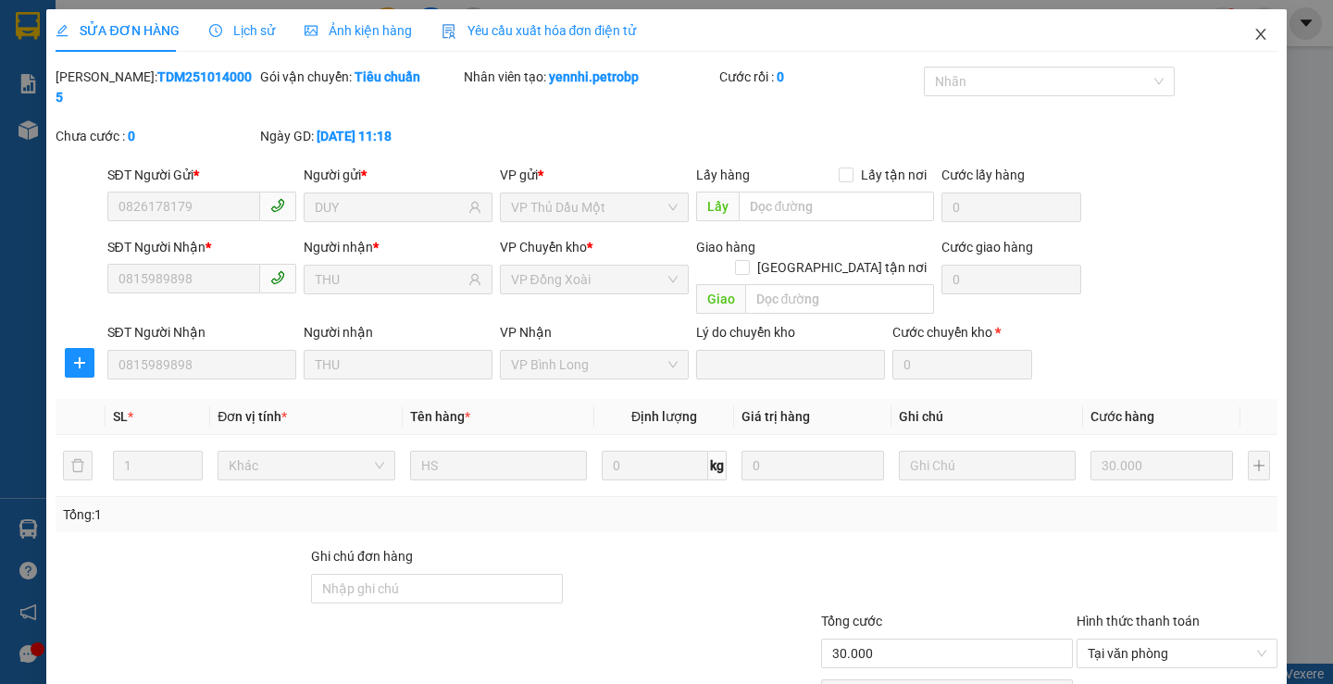
click at [1253, 30] on icon "close" at bounding box center [1260, 34] width 15 height 15
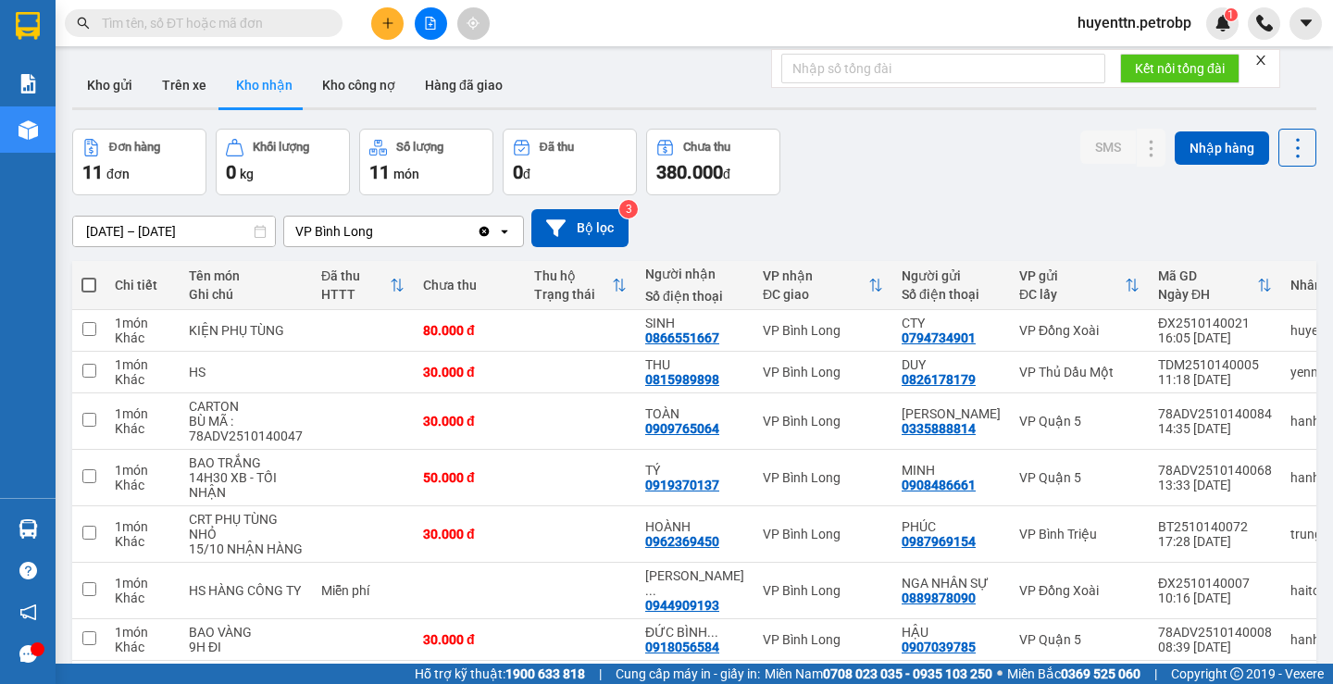
scroll to position [280, 0]
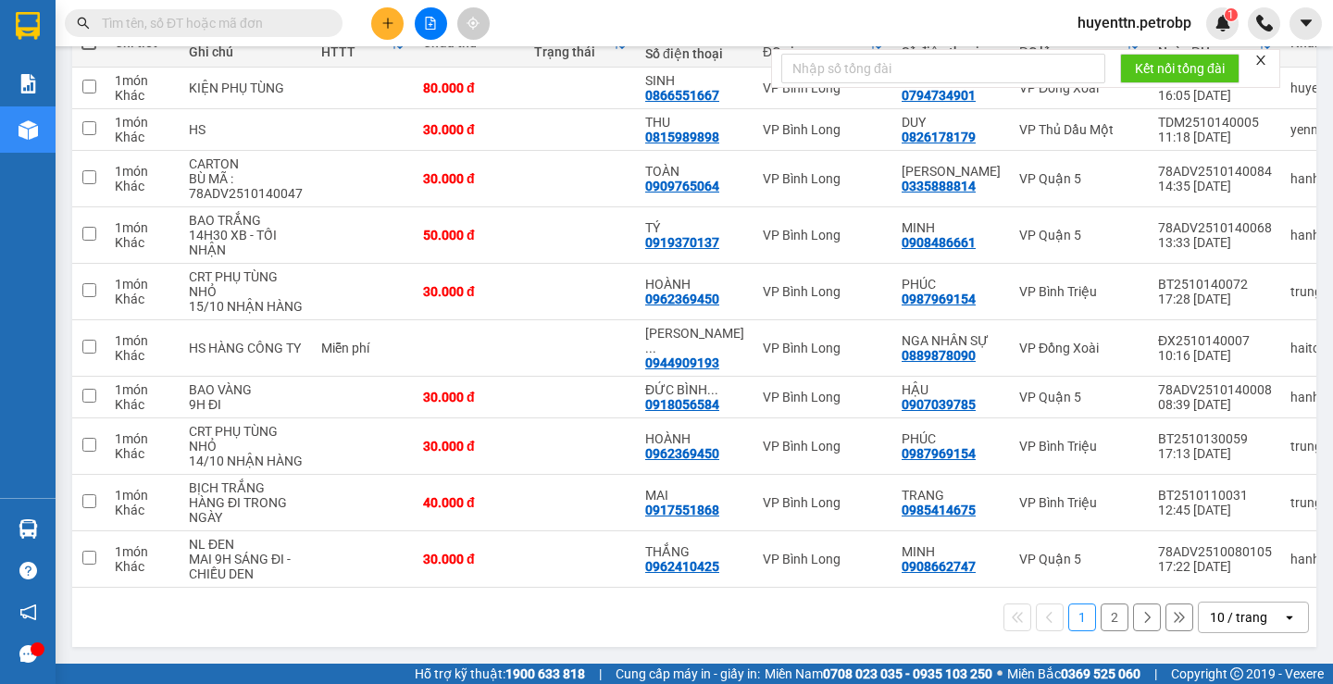
click at [1102, 626] on button "2" at bounding box center [1114, 617] width 28 height 28
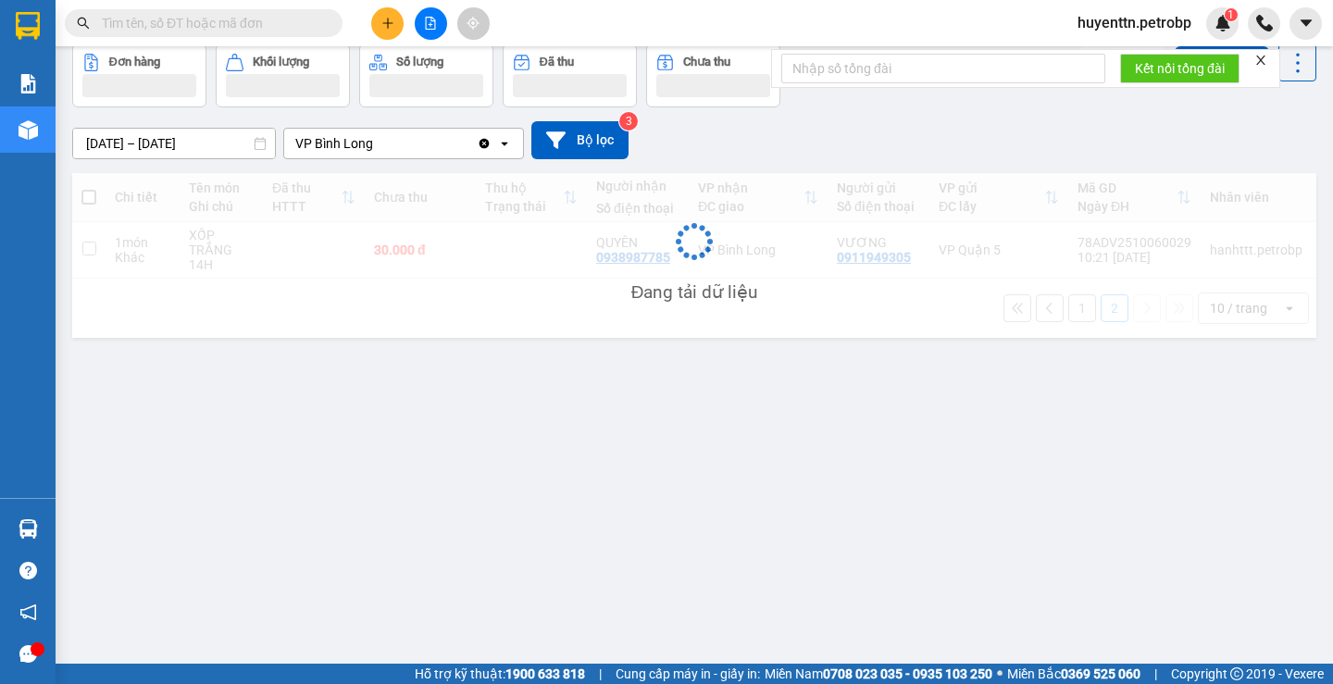
scroll to position [85, 0]
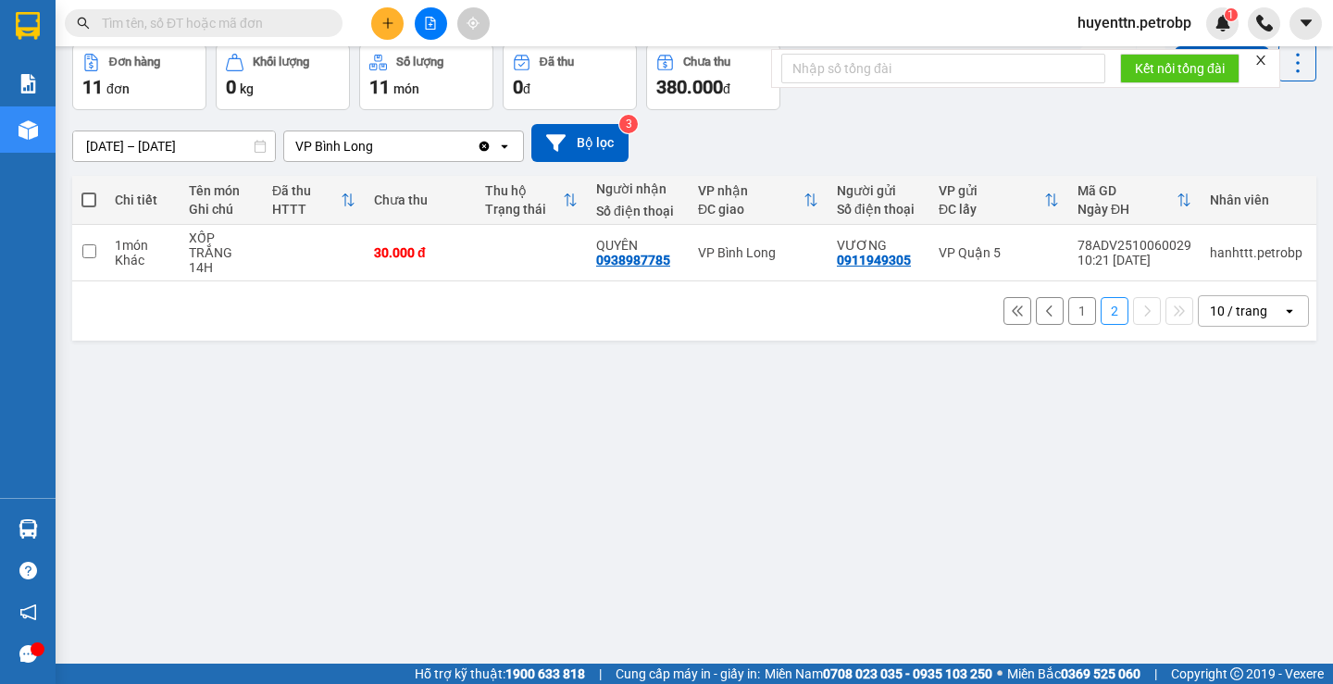
click at [1071, 325] on button "1" at bounding box center [1082, 311] width 28 height 28
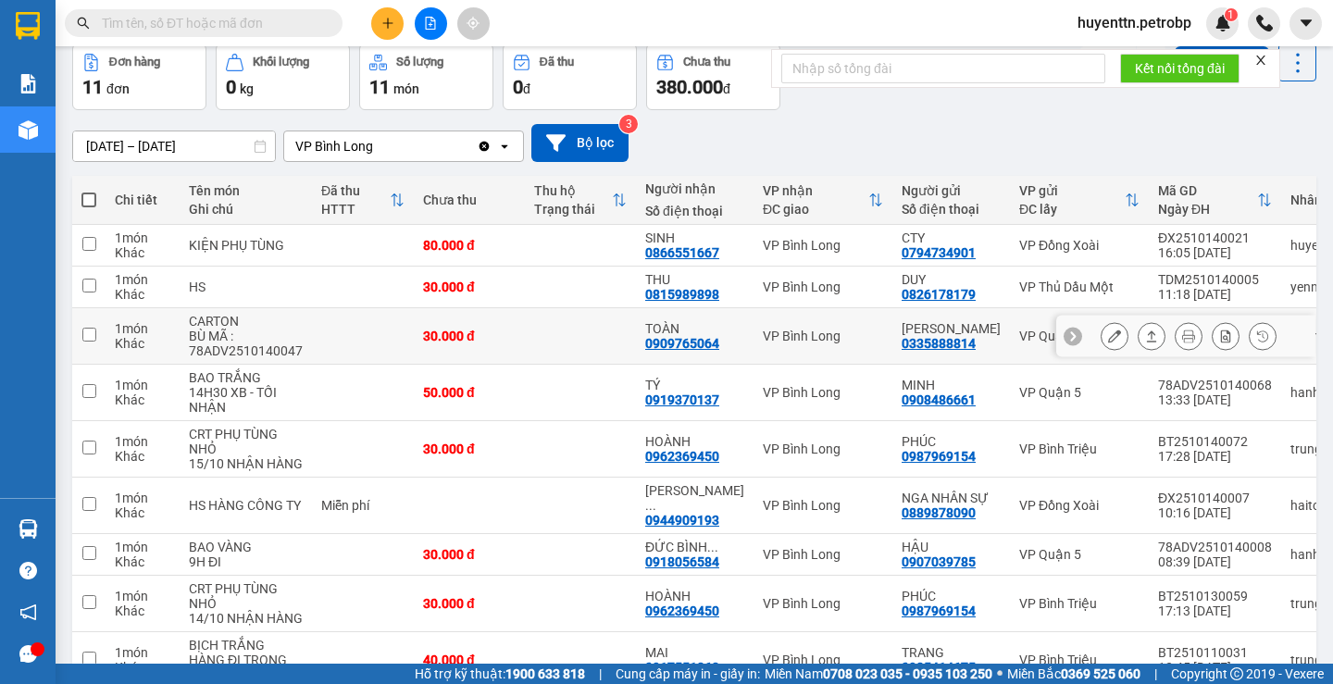
scroll to position [0, 0]
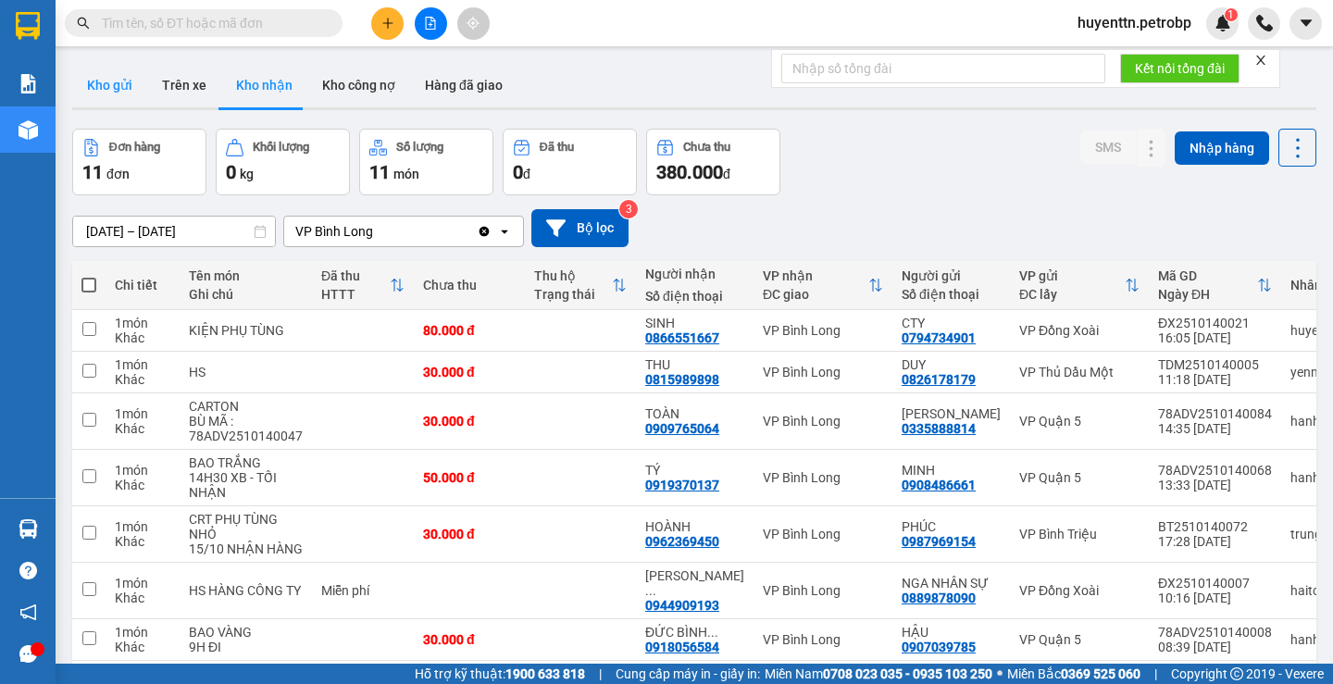
click at [95, 93] on button "Kho gửi" at bounding box center [109, 85] width 75 height 44
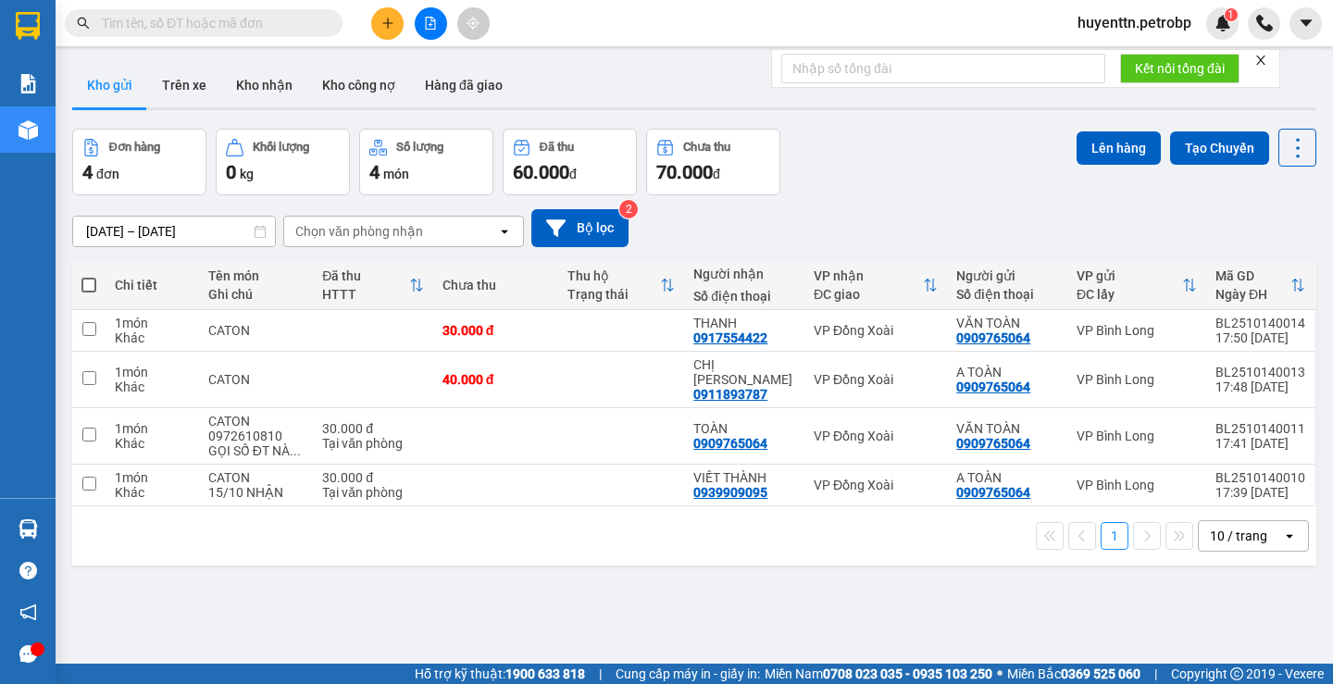
click at [402, 33] on div at bounding box center [430, 23] width 139 height 32
click at [387, 25] on icon "plus" at bounding box center [387, 23] width 13 height 13
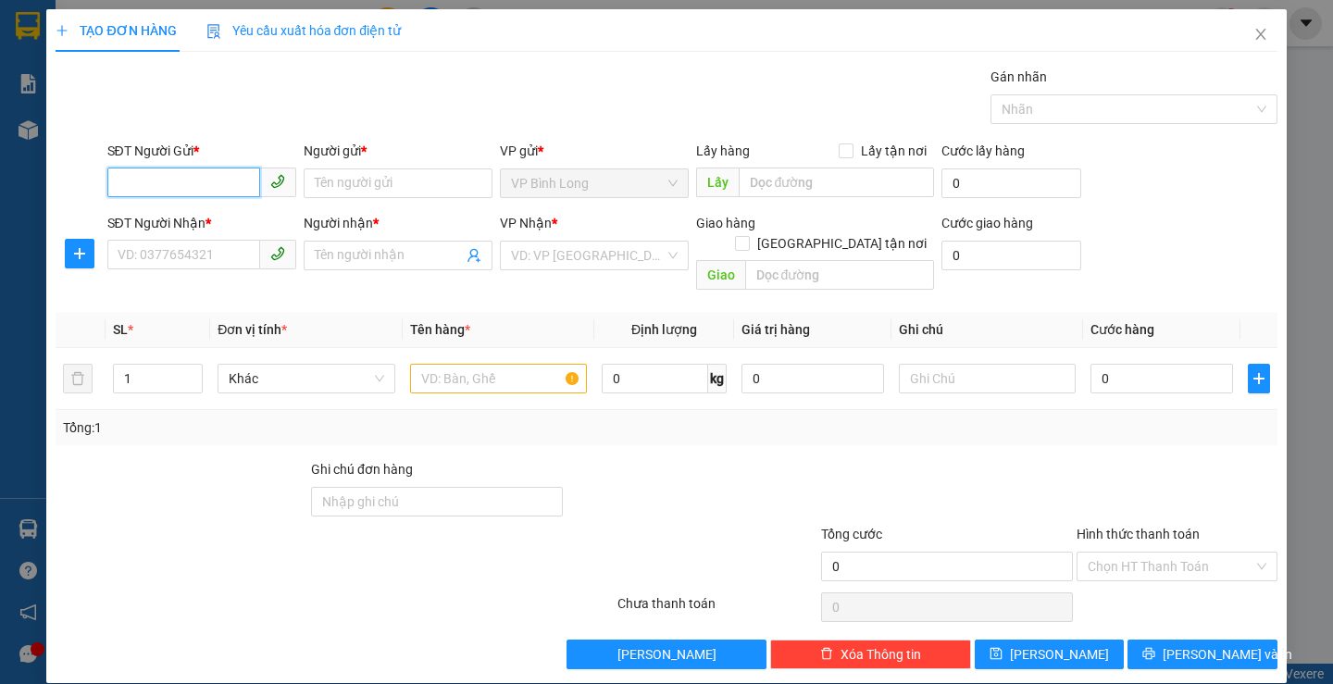
click at [180, 174] on input "SĐT Người Gửi *" at bounding box center [183, 183] width 153 height 30
type input "0972235709"
click at [171, 210] on div "0972235709 - NHI" at bounding box center [199, 220] width 165 height 20
type input "NHI"
type input "0974199776"
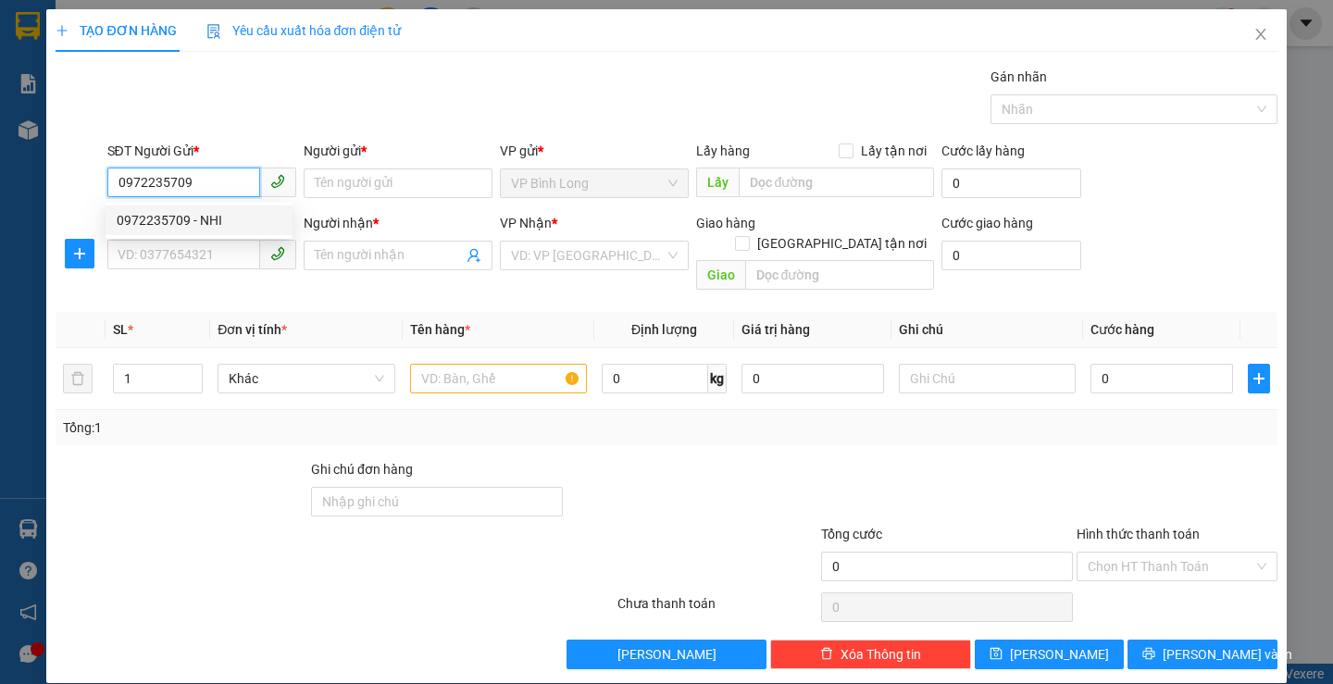
type input "ÚT"
type input "30.000"
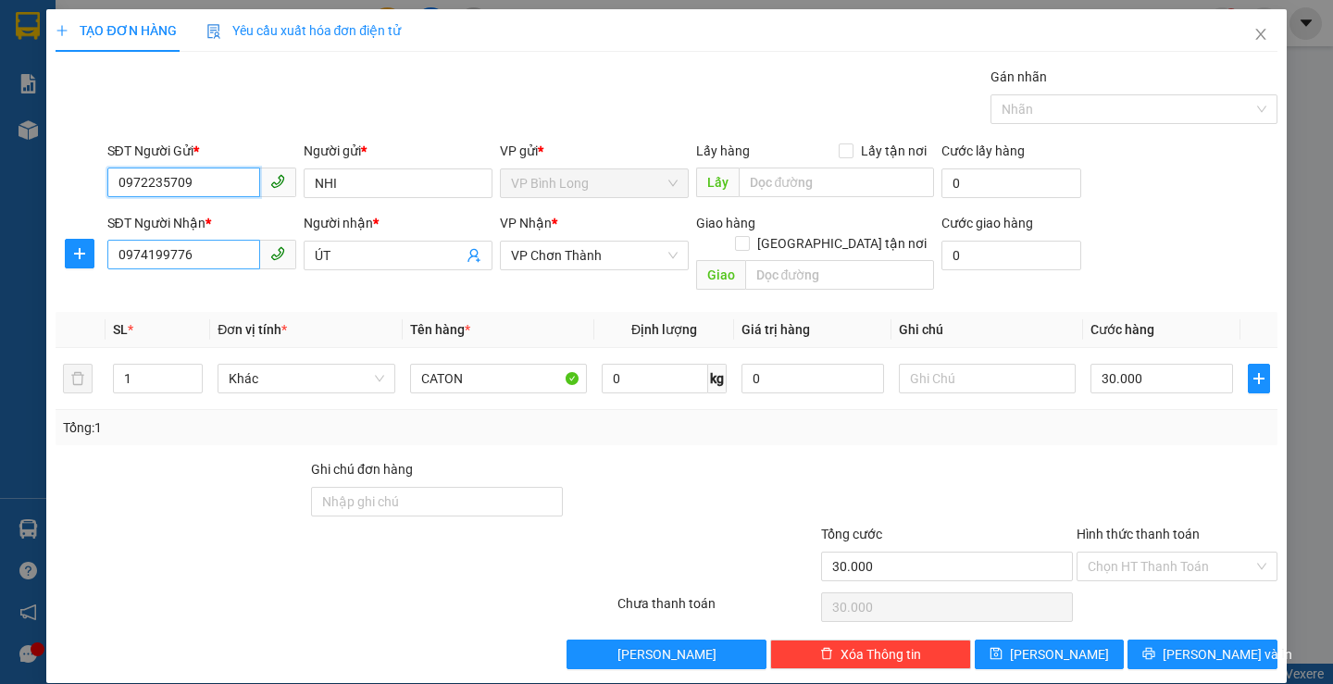
type input "0972235709"
click at [182, 256] on input "0974199776" at bounding box center [183, 255] width 153 height 30
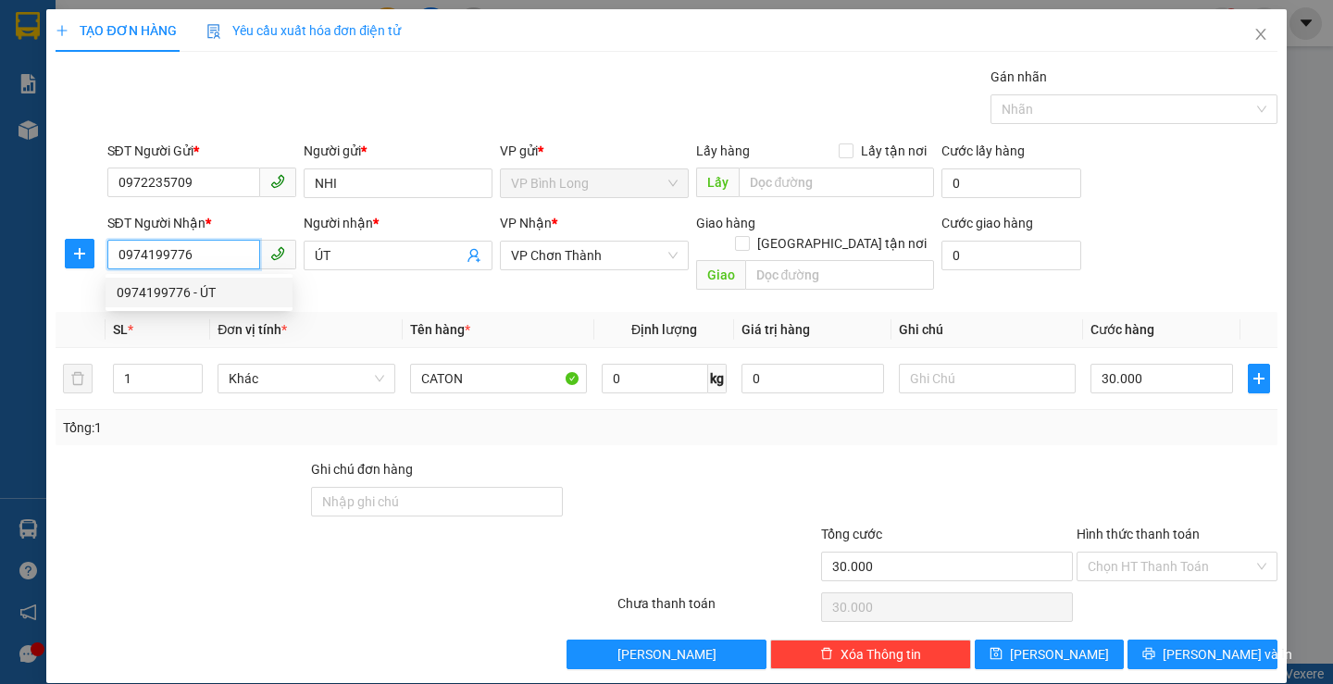
click at [202, 257] on input "0974199776" at bounding box center [183, 255] width 153 height 30
type input "0"
click at [342, 255] on input "ÚT" at bounding box center [389, 255] width 148 height 20
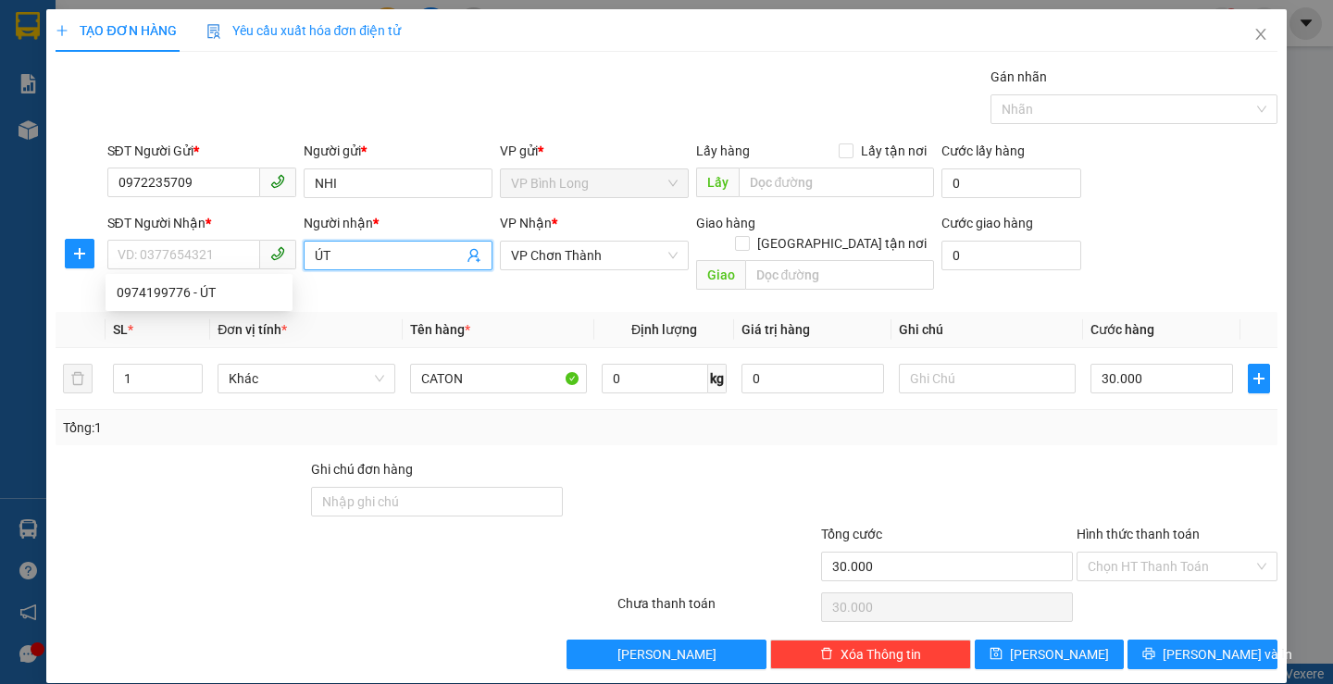
type input "Ú"
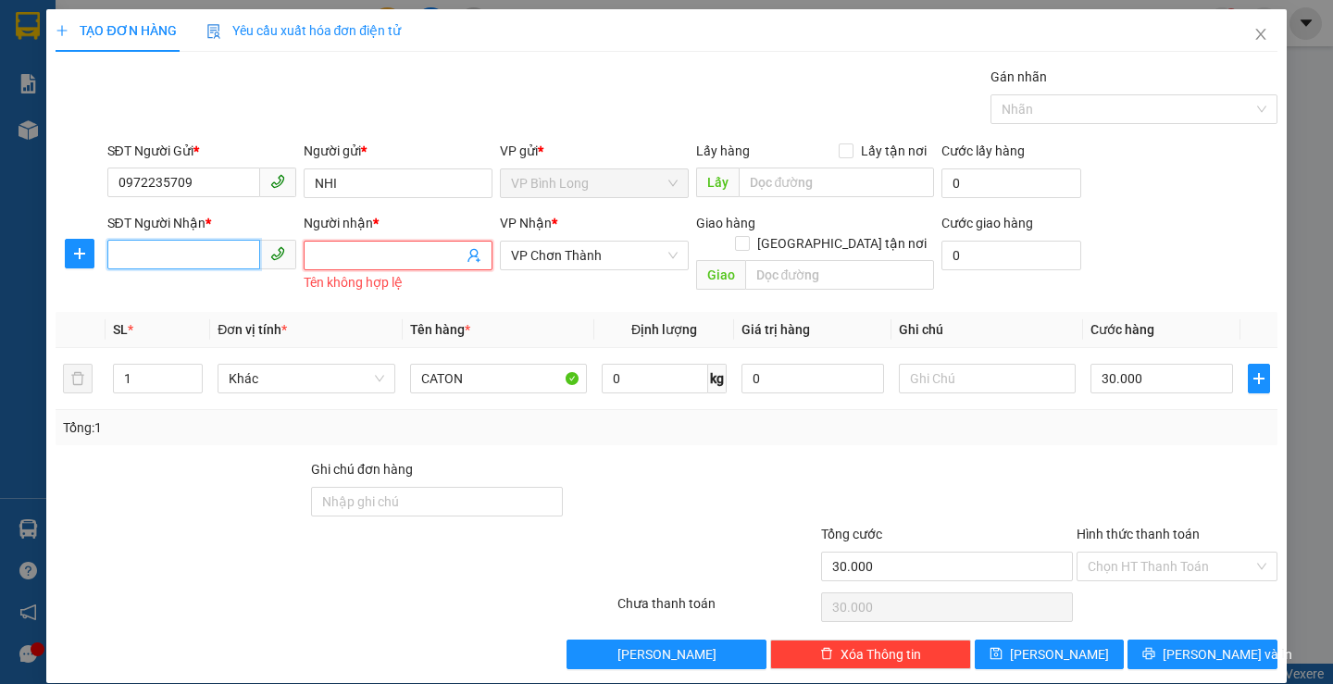
click at [218, 261] on input "SĐT Người Nhận *" at bounding box center [183, 255] width 153 height 30
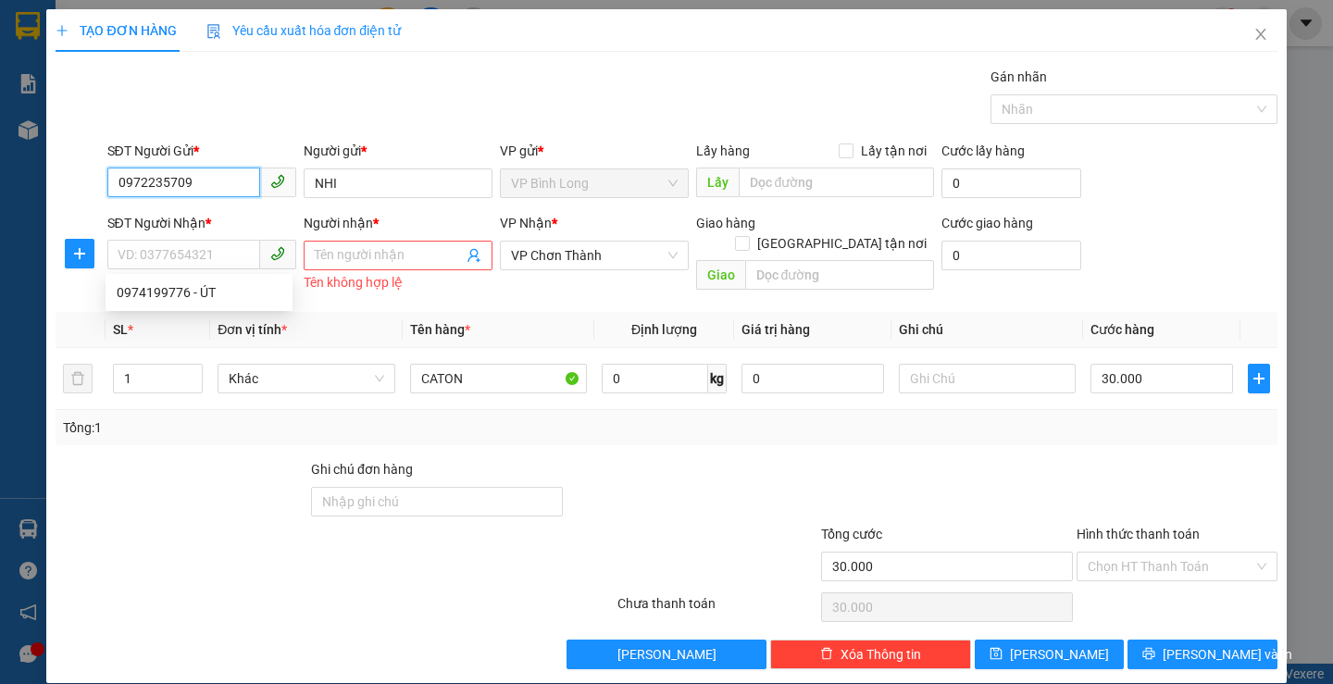
click at [226, 182] on input "0972235709" at bounding box center [183, 183] width 153 height 30
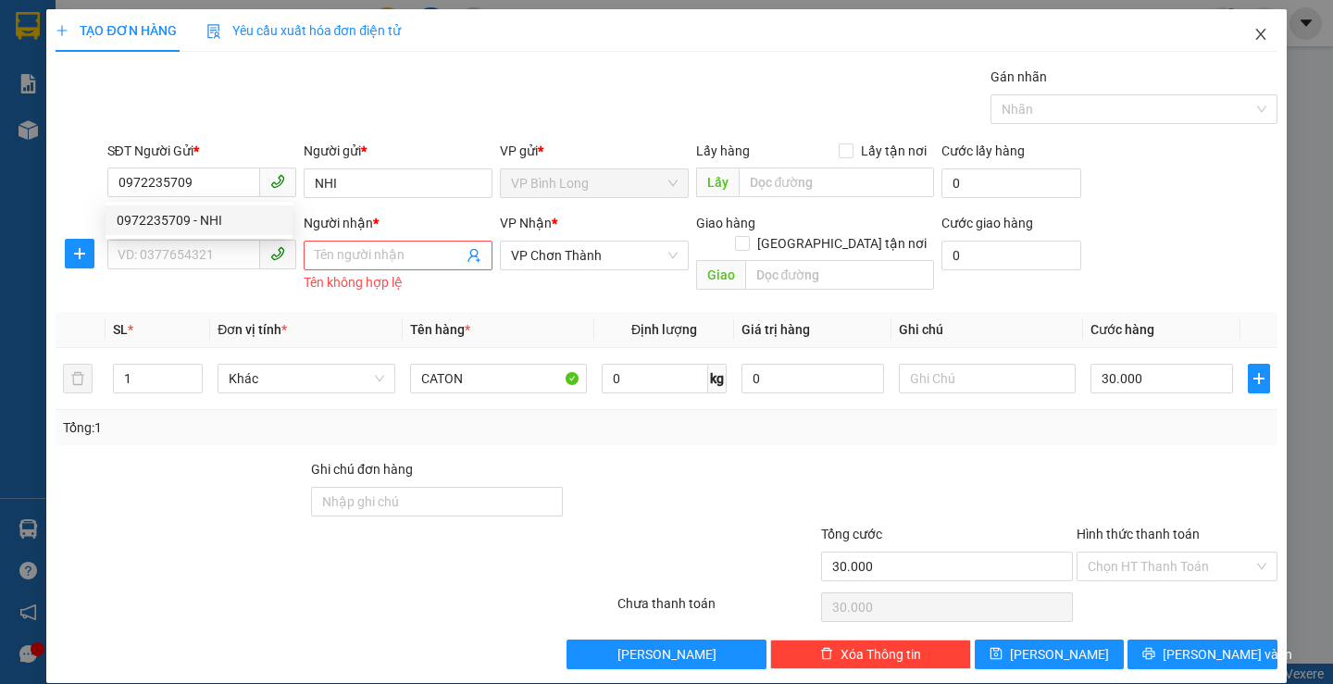
click at [1249, 27] on span "Close" at bounding box center [1261, 35] width 52 height 52
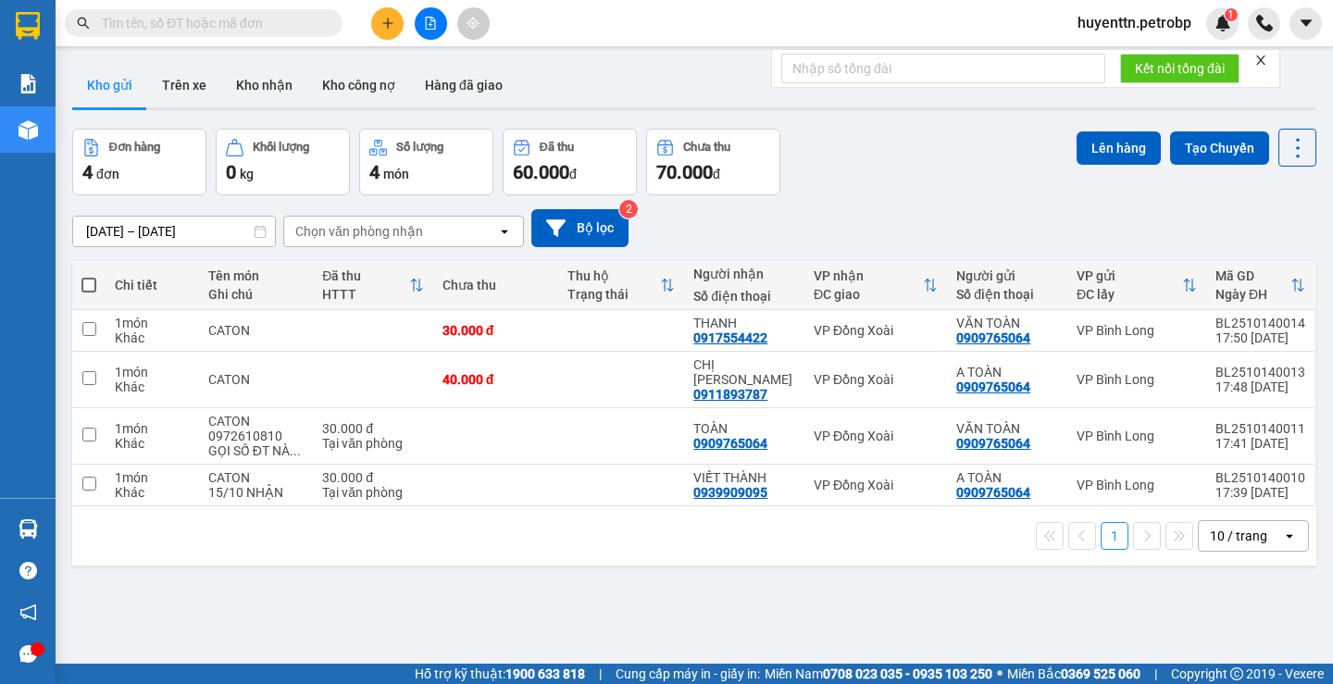
click at [173, 27] on input "text" at bounding box center [211, 23] width 218 height 20
paste input "0972235709"
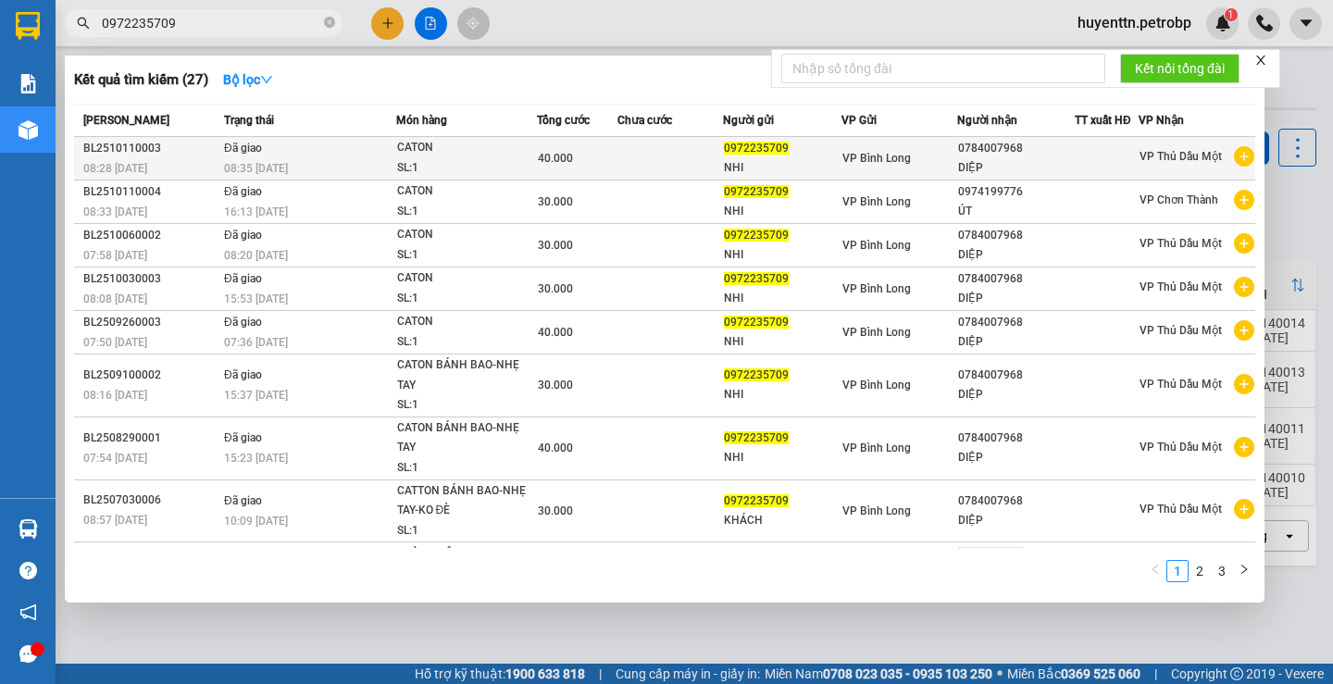
type input "0972235709"
click at [1234, 157] on icon "plus-circle" at bounding box center [1244, 156] width 20 height 20
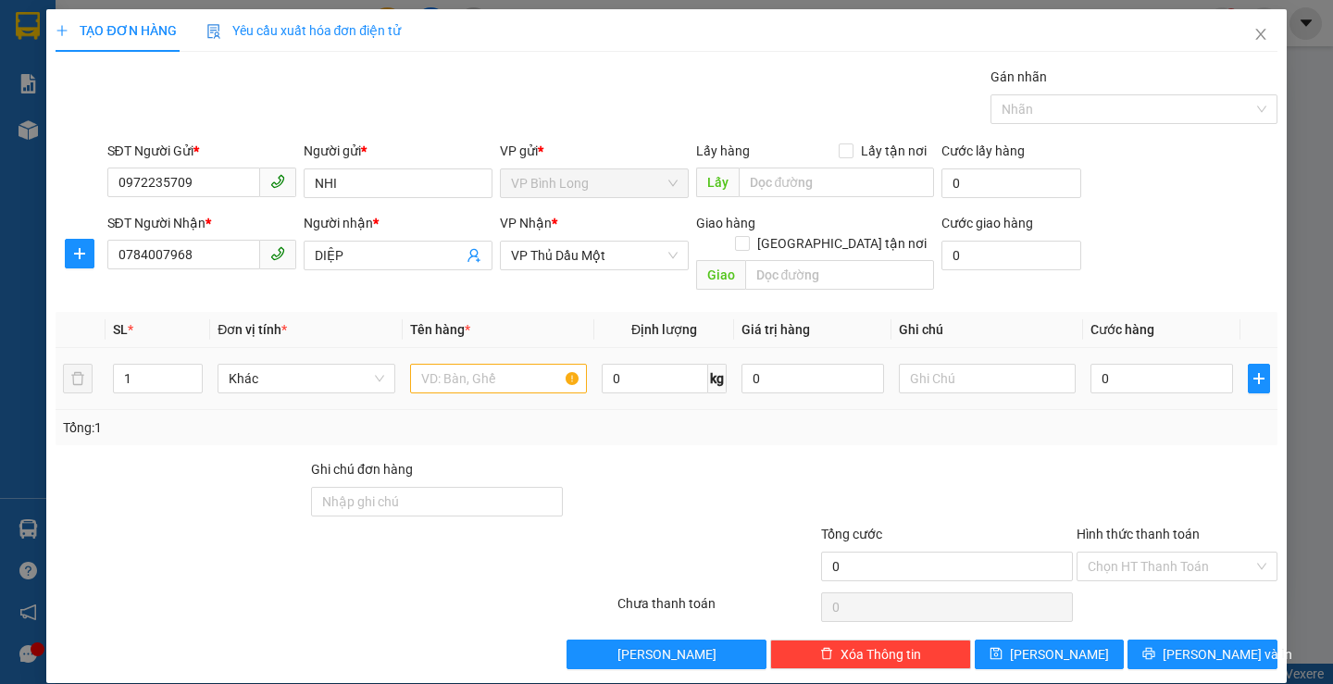
click at [503, 360] on div at bounding box center [498, 378] width 177 height 37
click at [493, 377] on td at bounding box center [499, 379] width 192 height 62
click at [491, 370] on input "text" at bounding box center [498, 379] width 177 height 30
type input "CATON BÁNH BAO"
click at [932, 364] on input "text" at bounding box center [987, 379] width 177 height 30
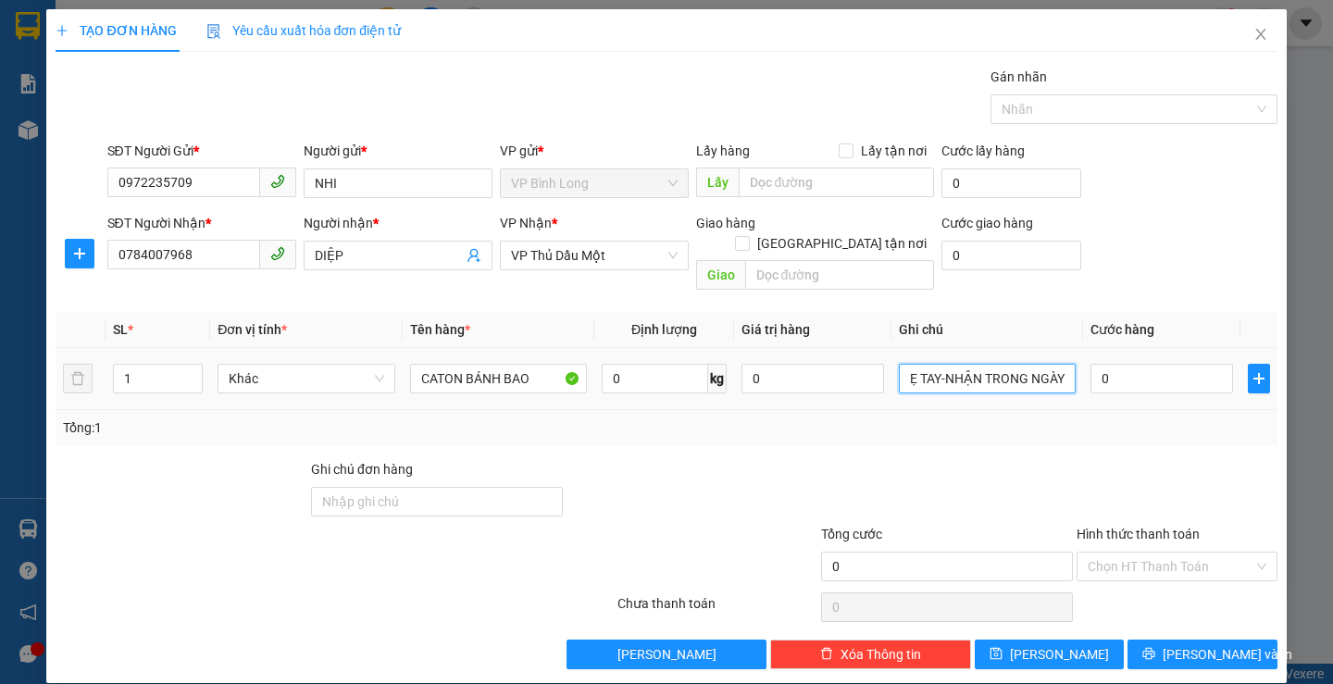
scroll to position [0, 21]
type input "NHẸ TAY-NHẬN TRONG NGÀY"
click at [1100, 364] on input "0" at bounding box center [1161, 379] width 143 height 30
type input "3"
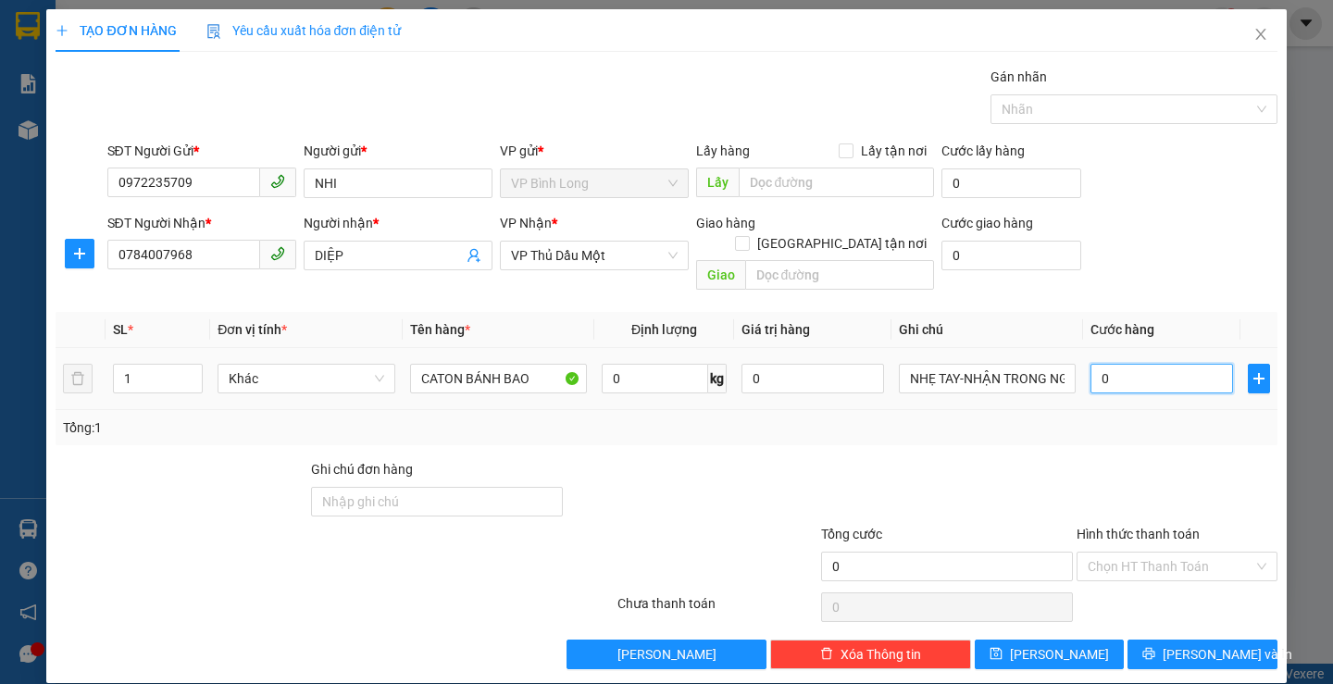
type input "3"
type input "30"
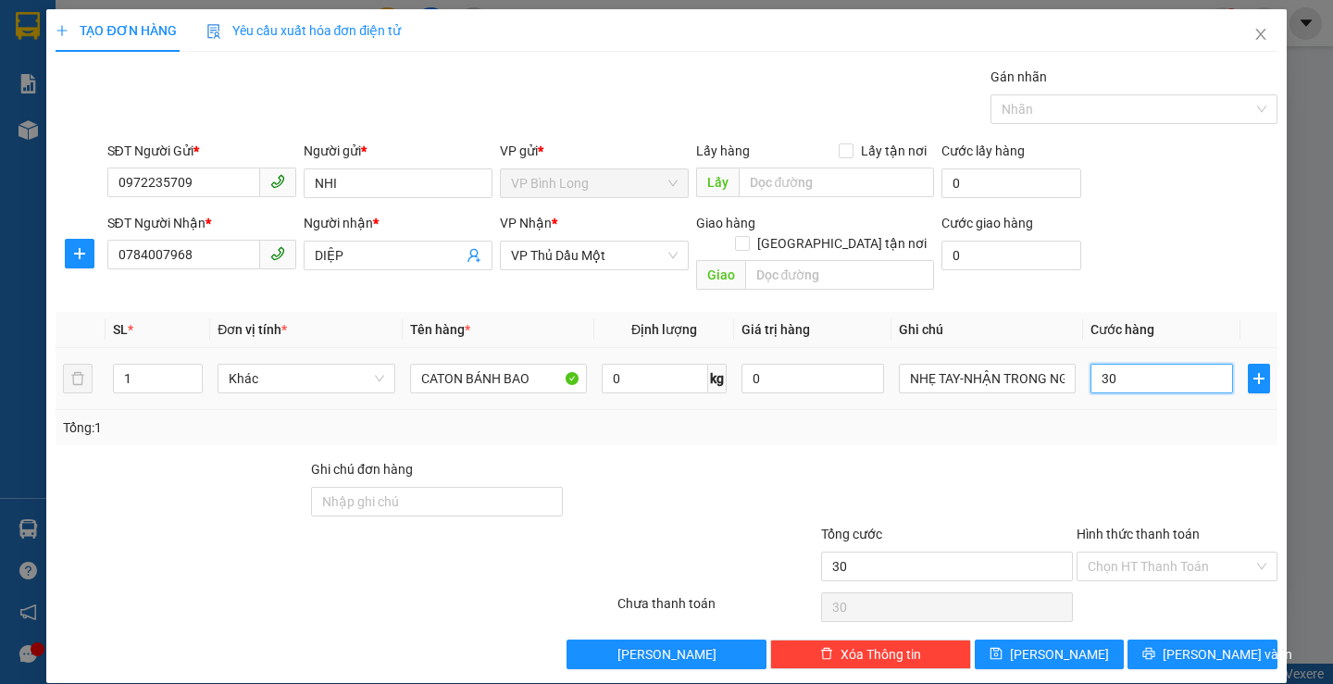
type input "300"
type input "3.000"
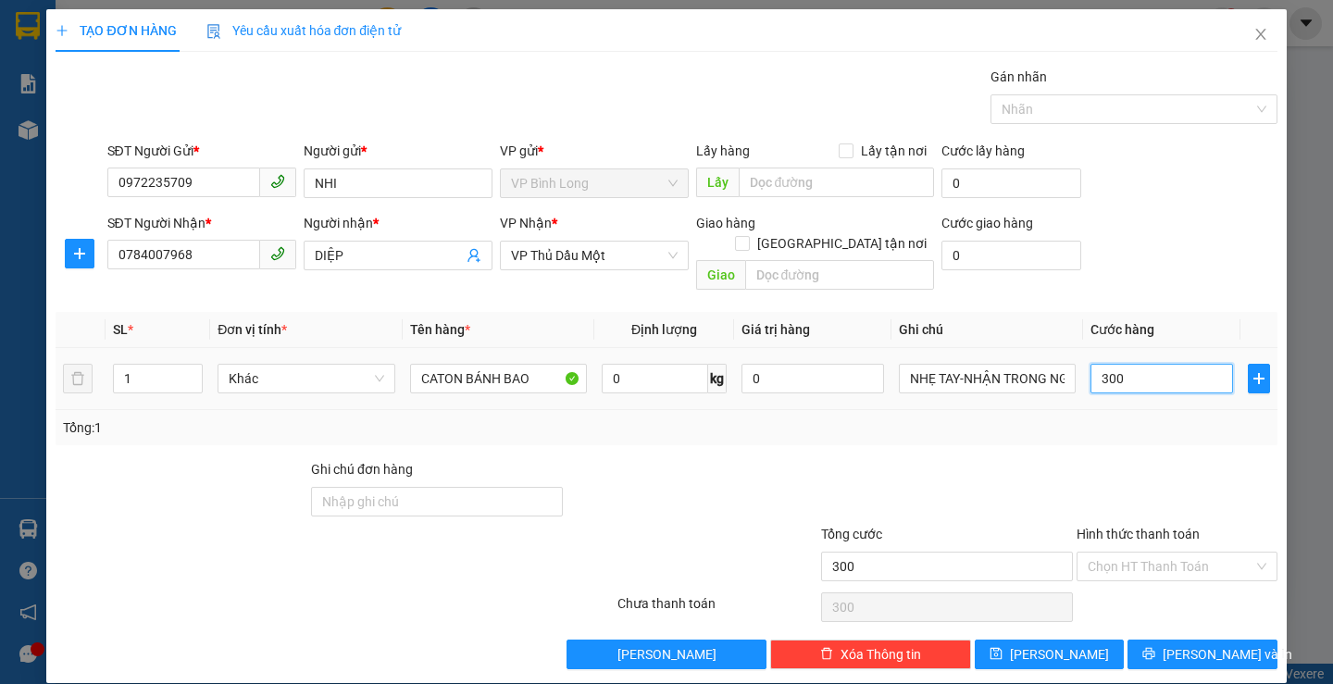
type input "3.000"
type input "30.000"
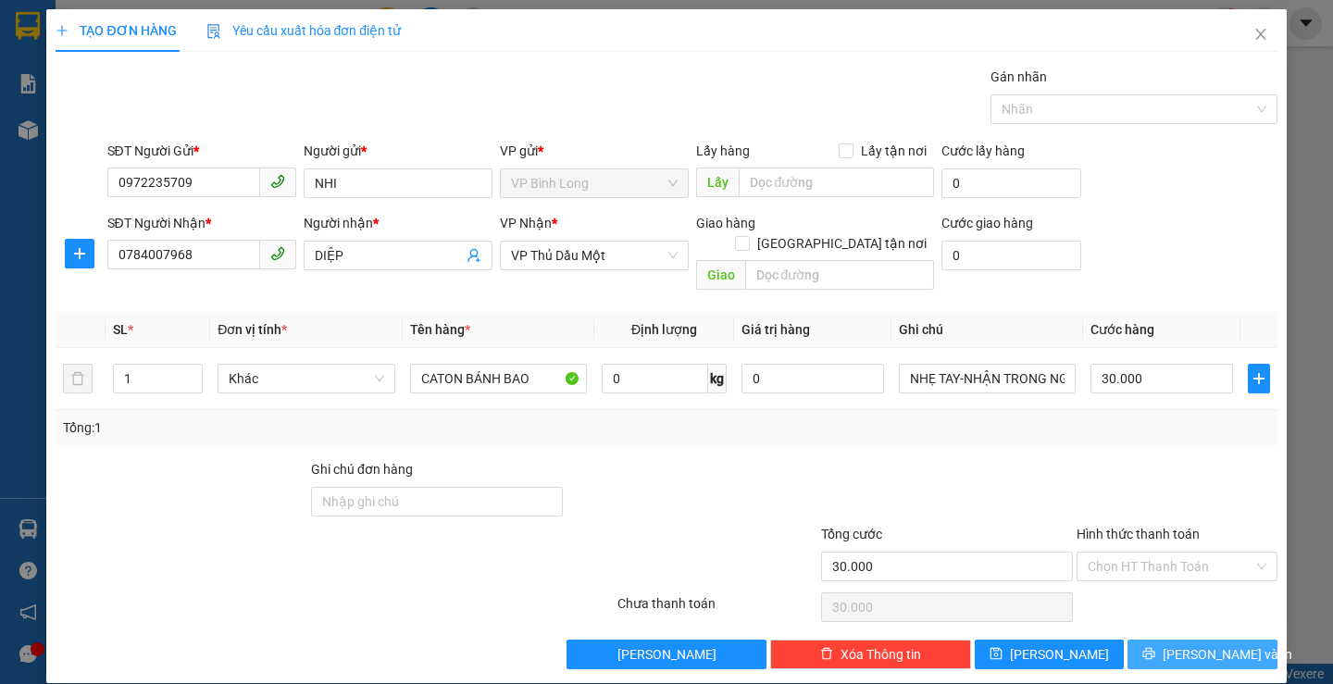
click at [1191, 644] on span "[PERSON_NAME] và In" at bounding box center [1227, 654] width 130 height 20
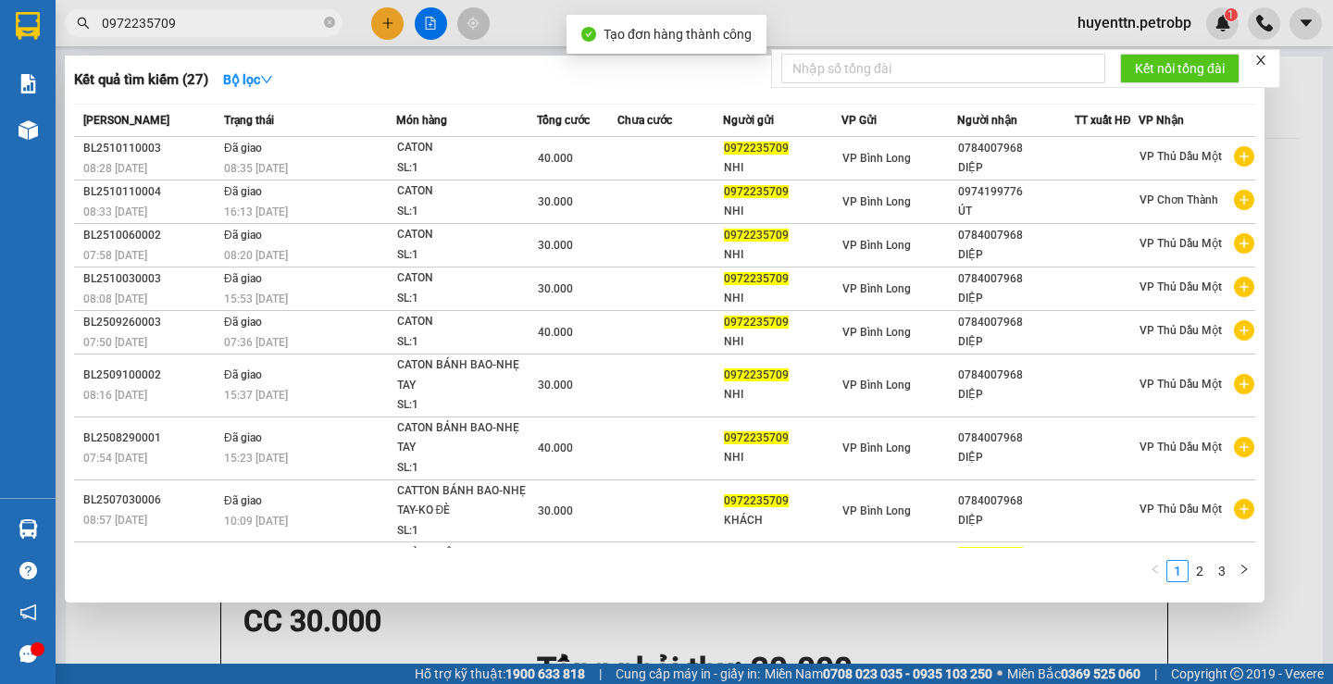
click at [937, 17] on div at bounding box center [666, 342] width 1333 height 684
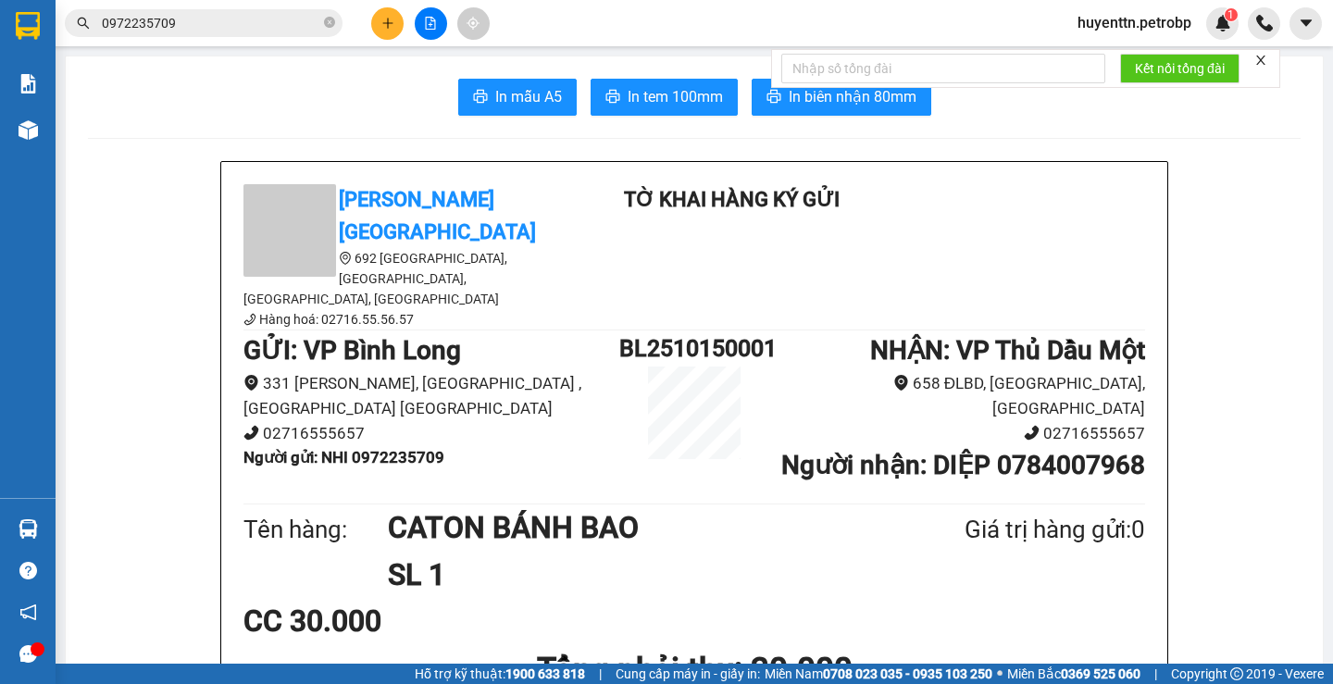
click at [223, 18] on input "0972235709" at bounding box center [211, 23] width 218 height 20
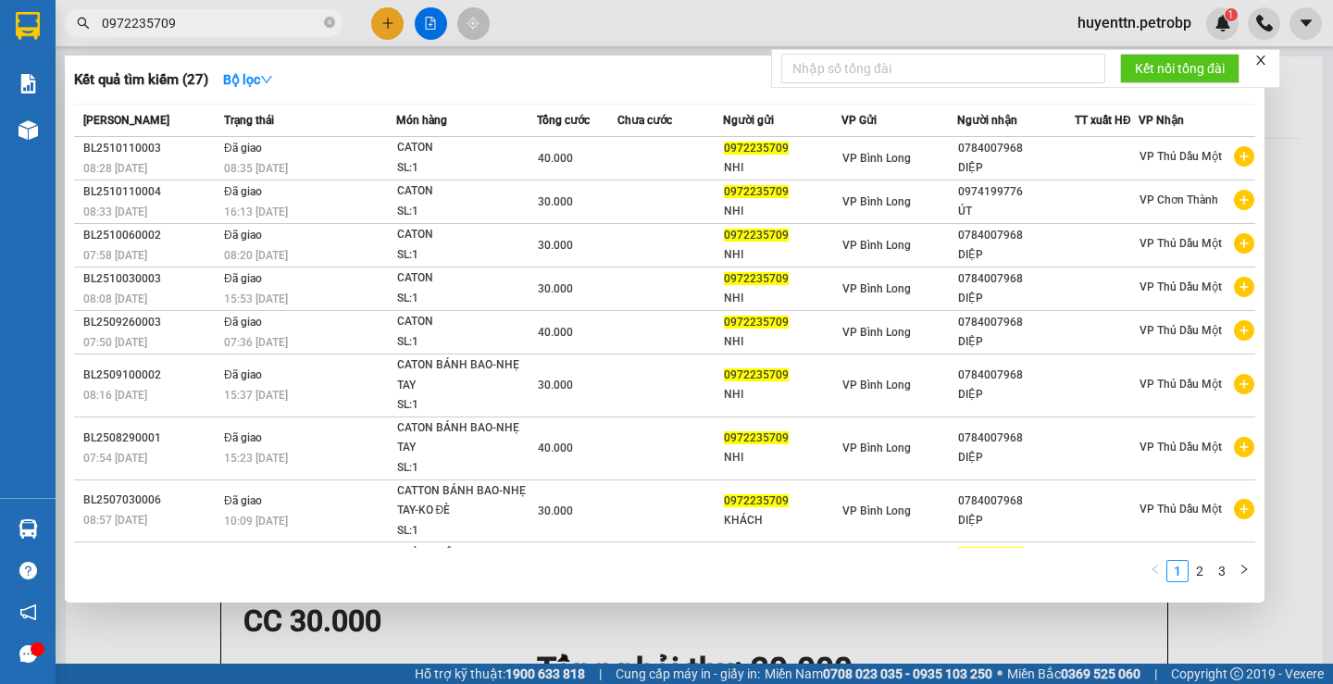
click at [1269, 175] on div at bounding box center [666, 342] width 1333 height 684
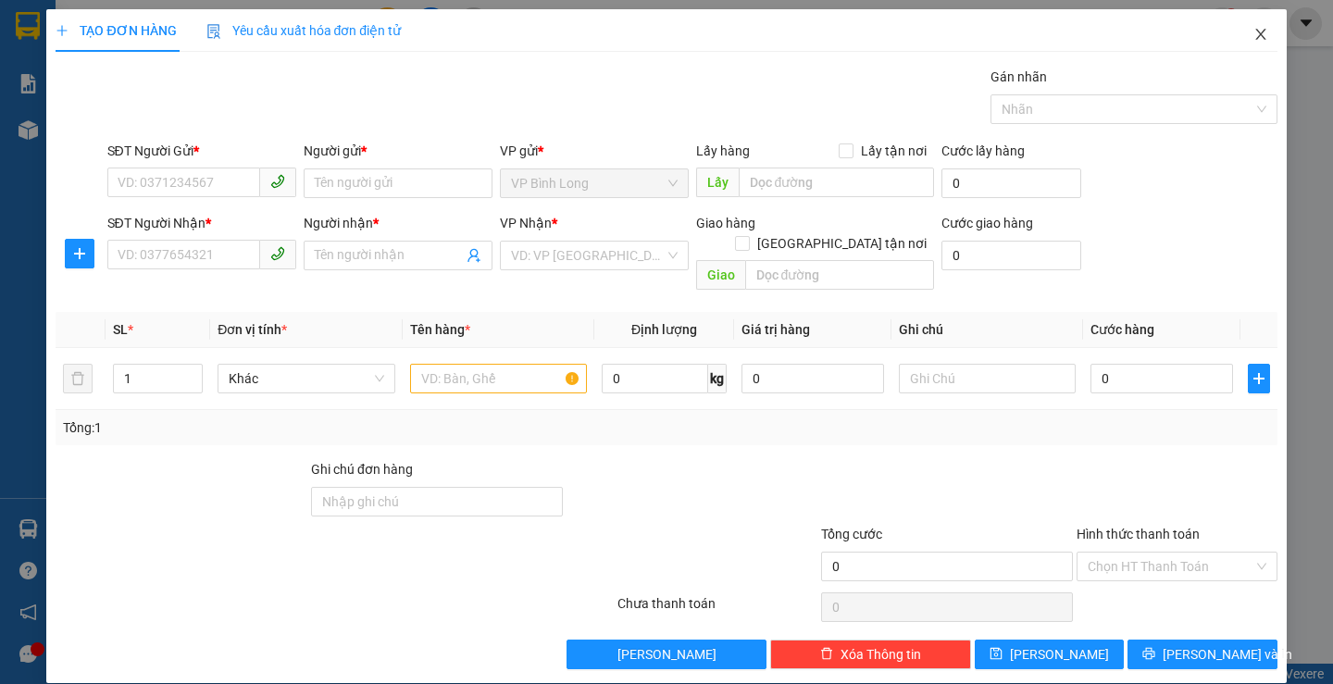
click at [1244, 43] on span "Close" at bounding box center [1261, 35] width 52 height 52
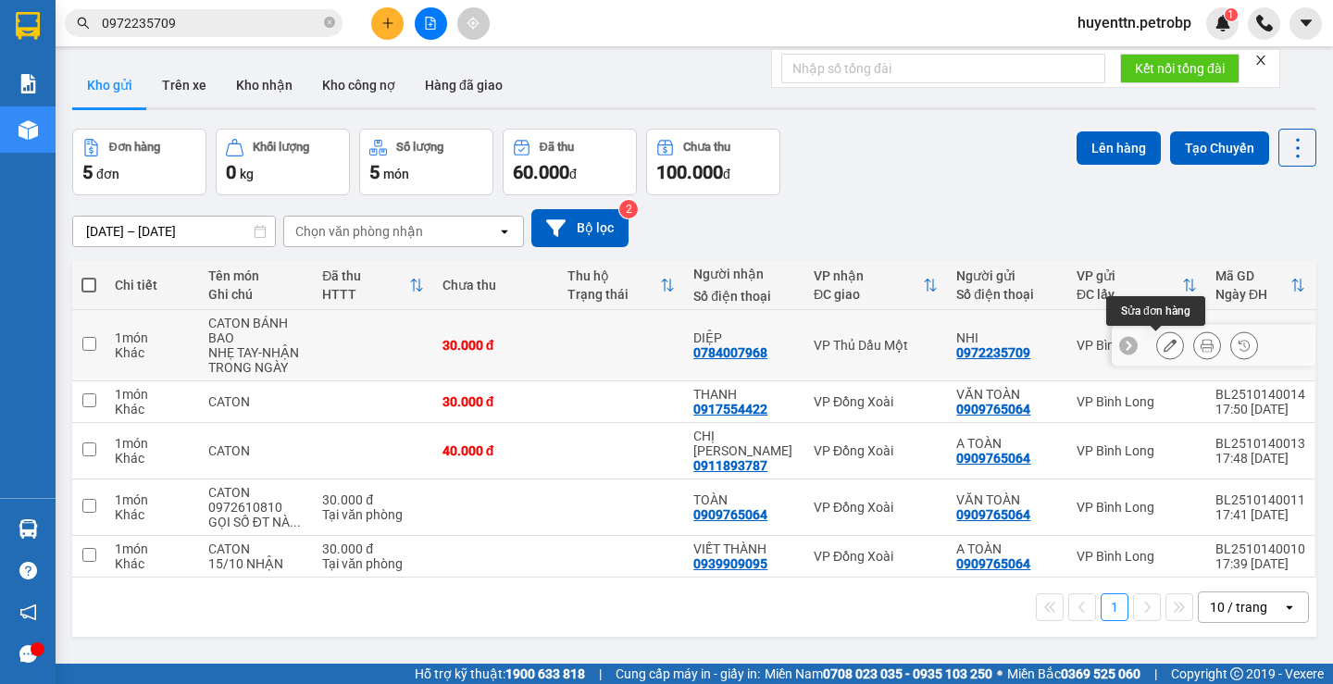
click at [1164, 349] on button at bounding box center [1170, 345] width 26 height 32
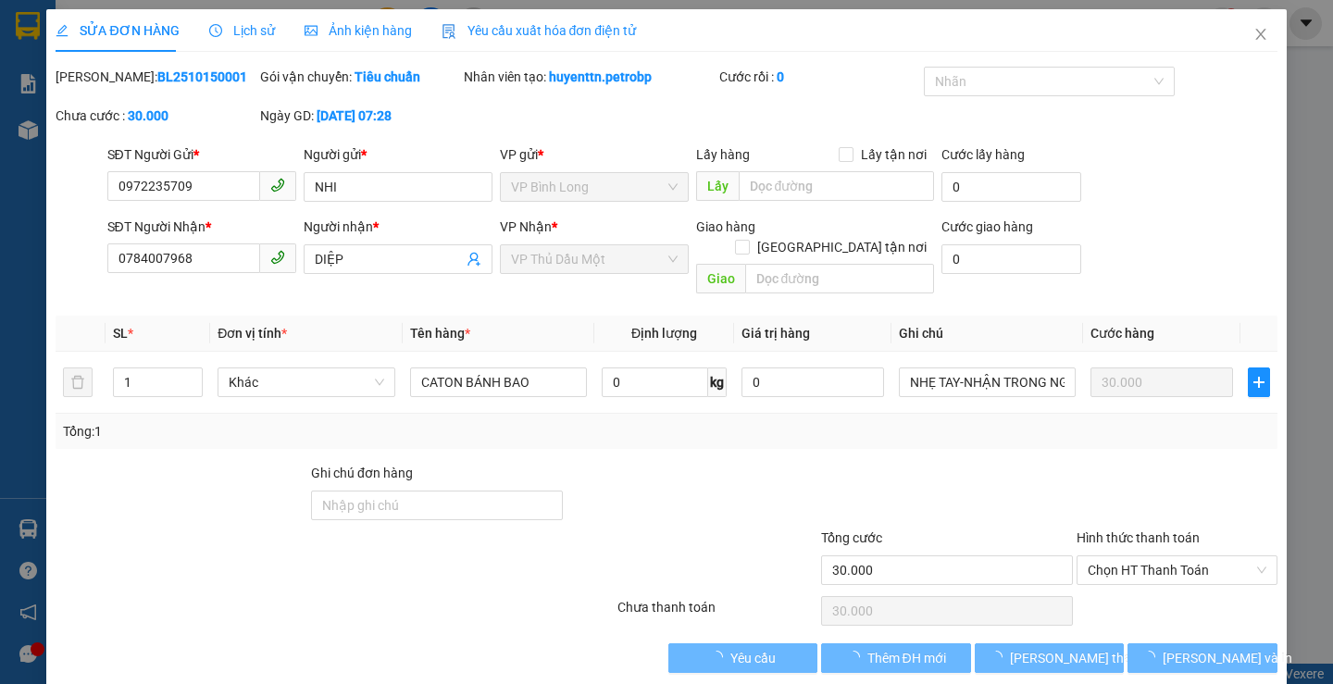
type input "0972235709"
type input "0784007968"
type input "30.000"
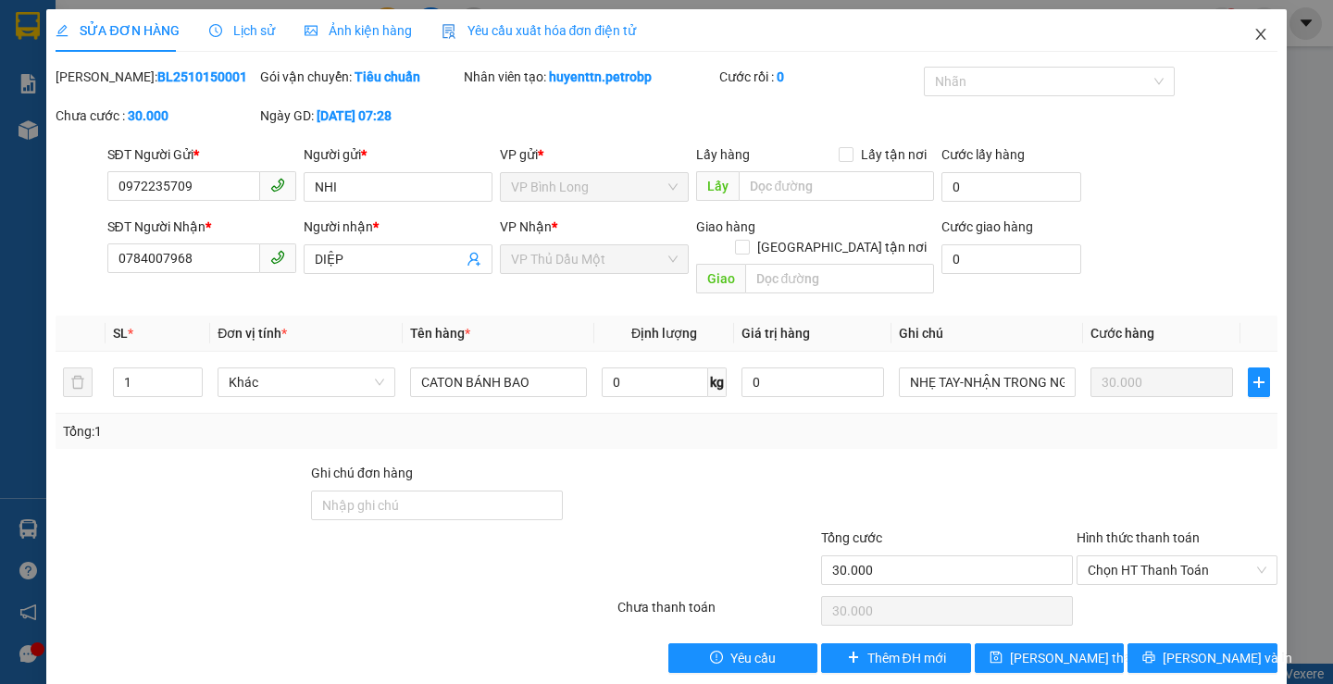
click at [1253, 37] on icon "close" at bounding box center [1260, 34] width 15 height 15
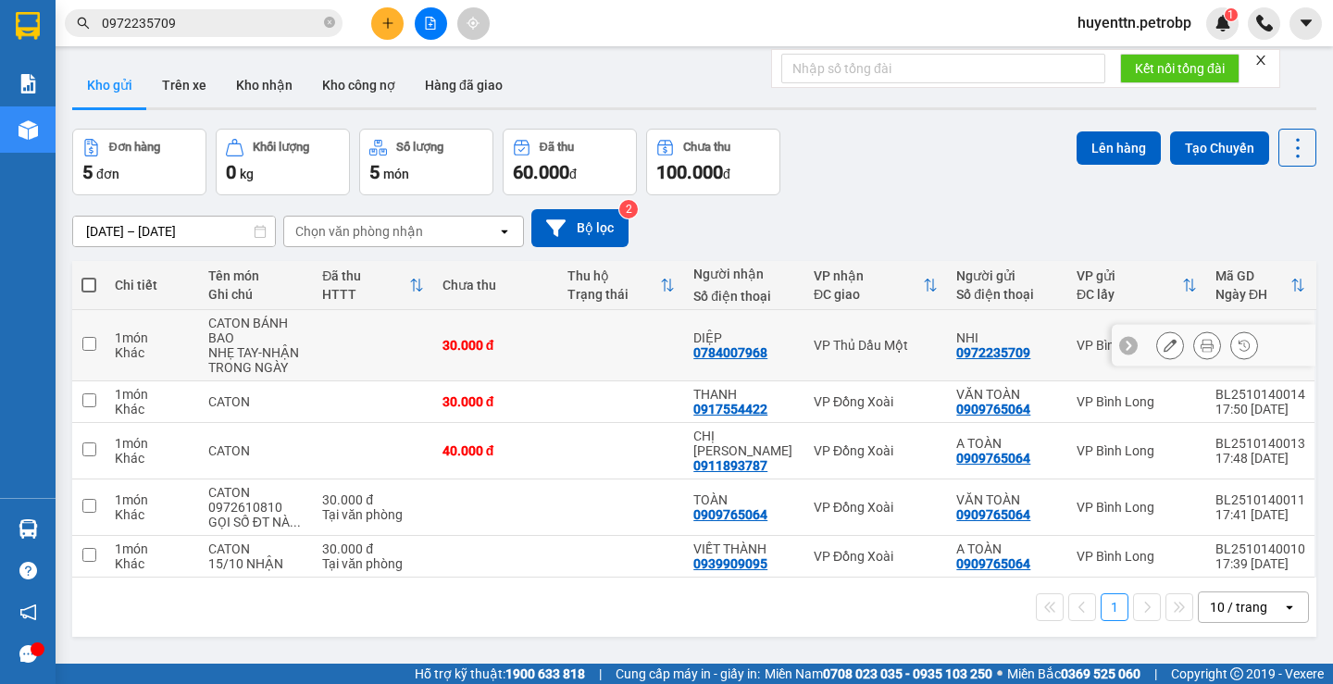
click at [1200, 348] on icon at bounding box center [1206, 345] width 13 height 13
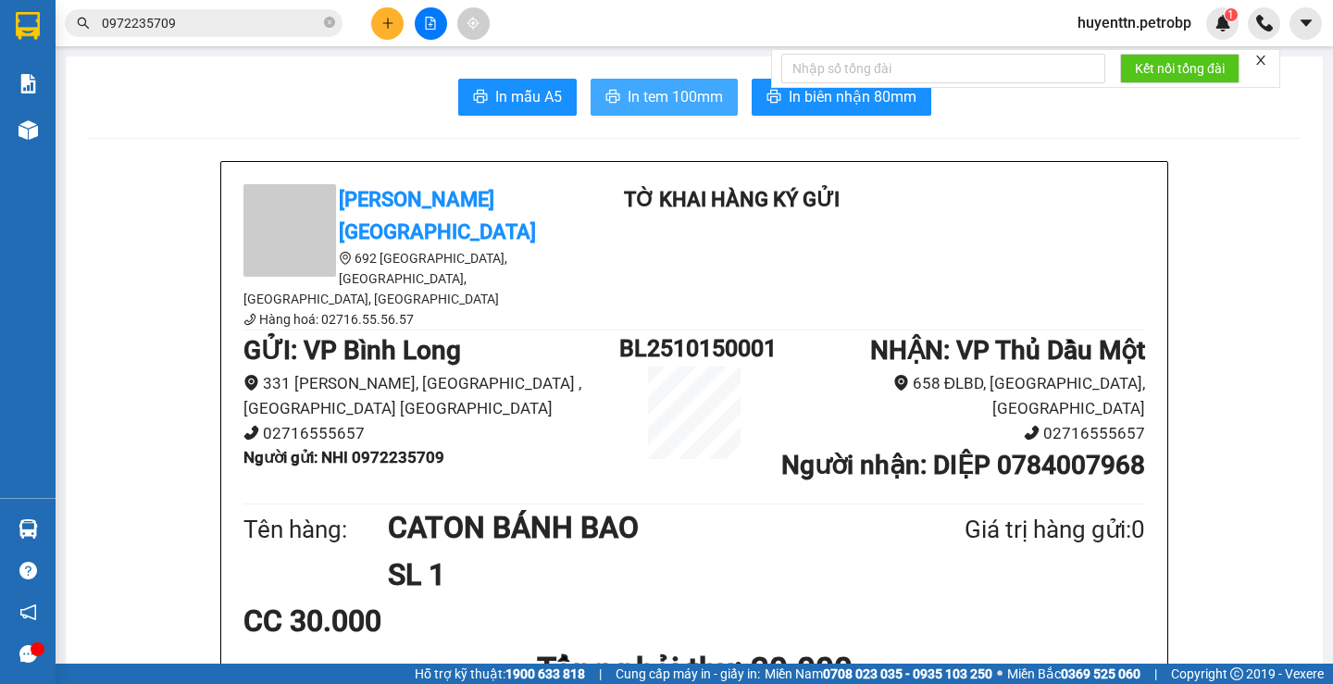
click at [616, 93] on button "In tem 100mm" at bounding box center [663, 97] width 147 height 37
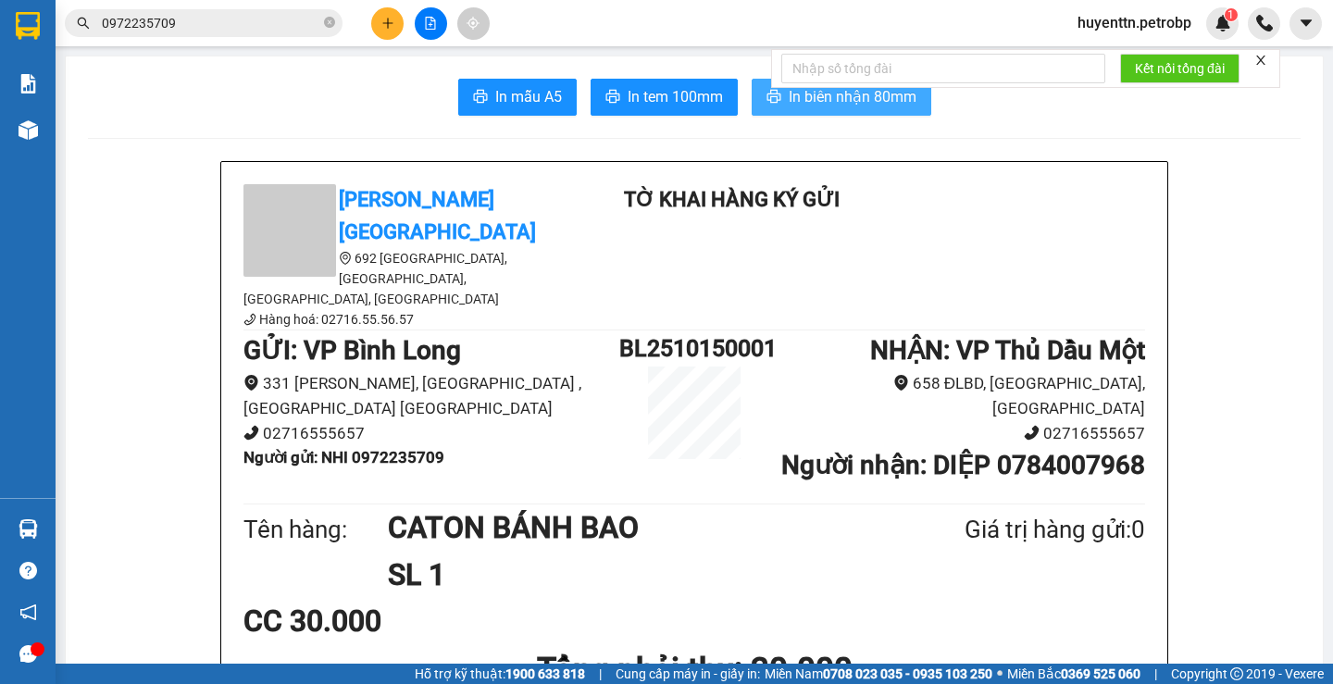
click at [866, 104] on span "In biên nhận 80mm" at bounding box center [853, 96] width 128 height 23
click at [251, 18] on input "0972235709" at bounding box center [211, 23] width 218 height 20
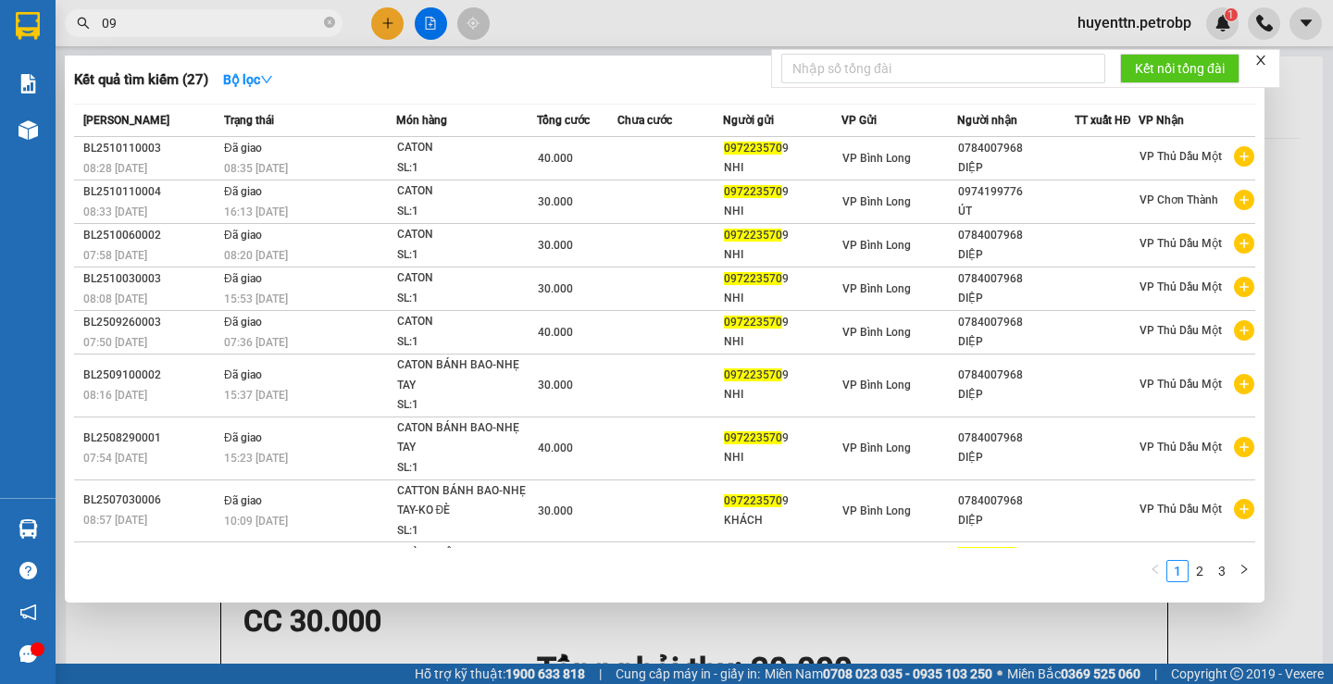
type input "0"
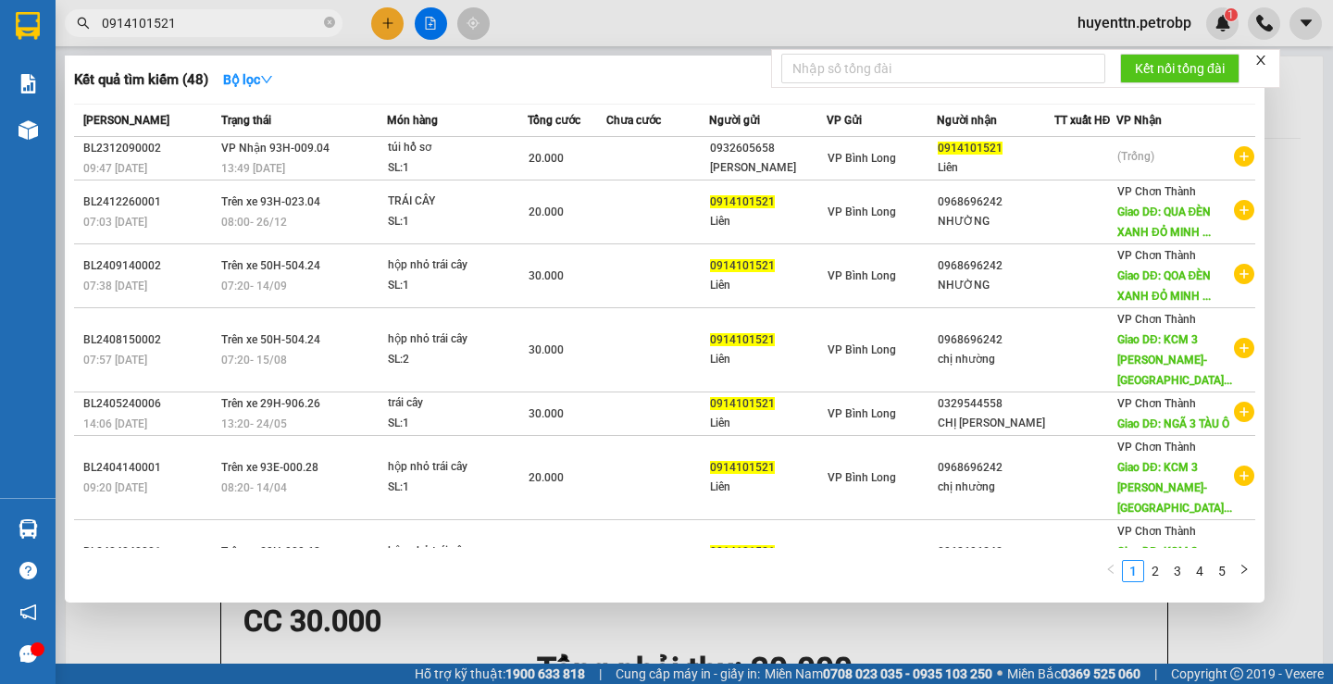
click at [254, 21] on input "0914101521" at bounding box center [211, 23] width 218 height 20
type input "0"
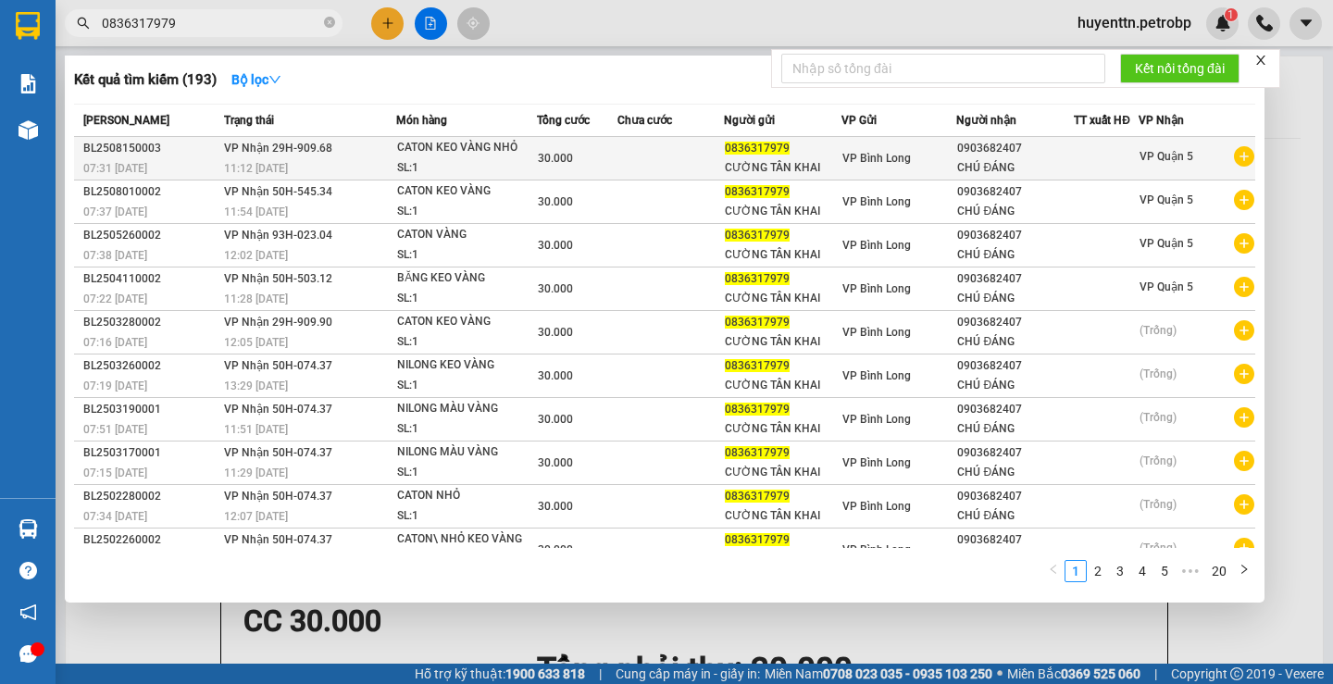
type input "0836317979"
click at [1234, 154] on icon "plus-circle" at bounding box center [1244, 156] width 20 height 20
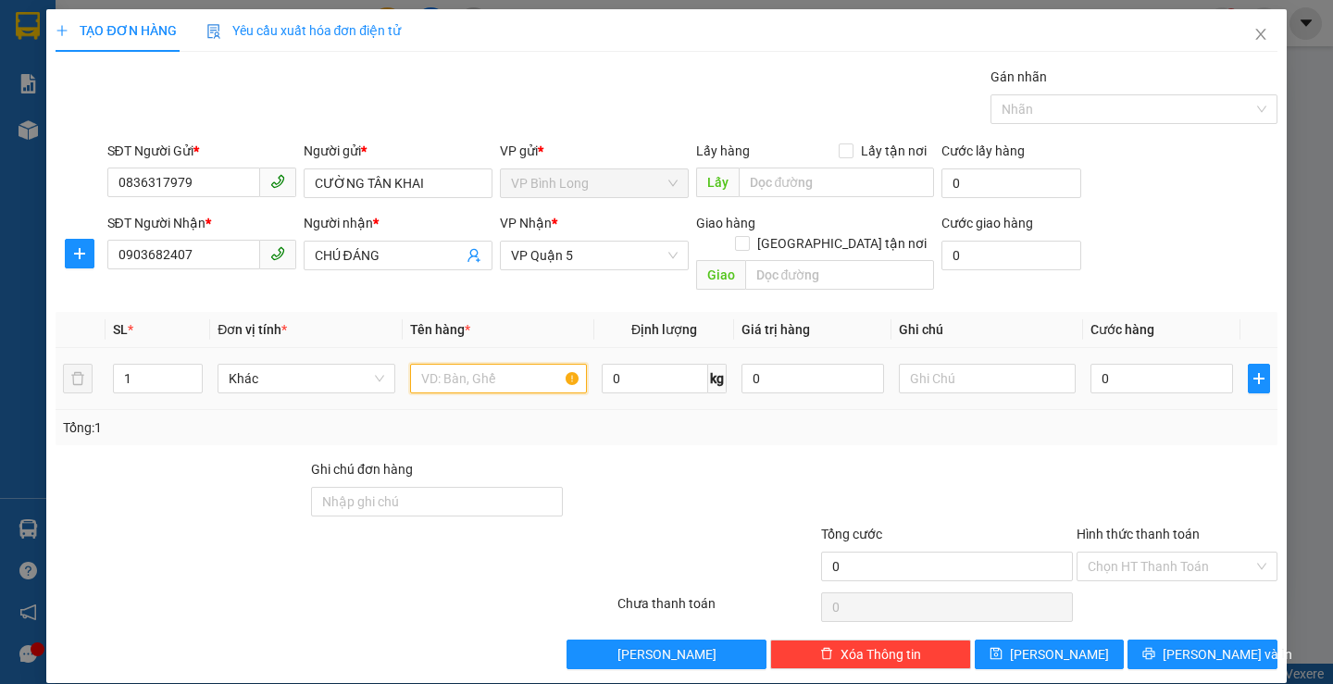
click at [474, 364] on input "text" at bounding box center [498, 379] width 177 height 30
type input "NILONG KEO VÀNG NHỎ"
click at [1184, 364] on input "0" at bounding box center [1161, 379] width 143 height 30
type input "3"
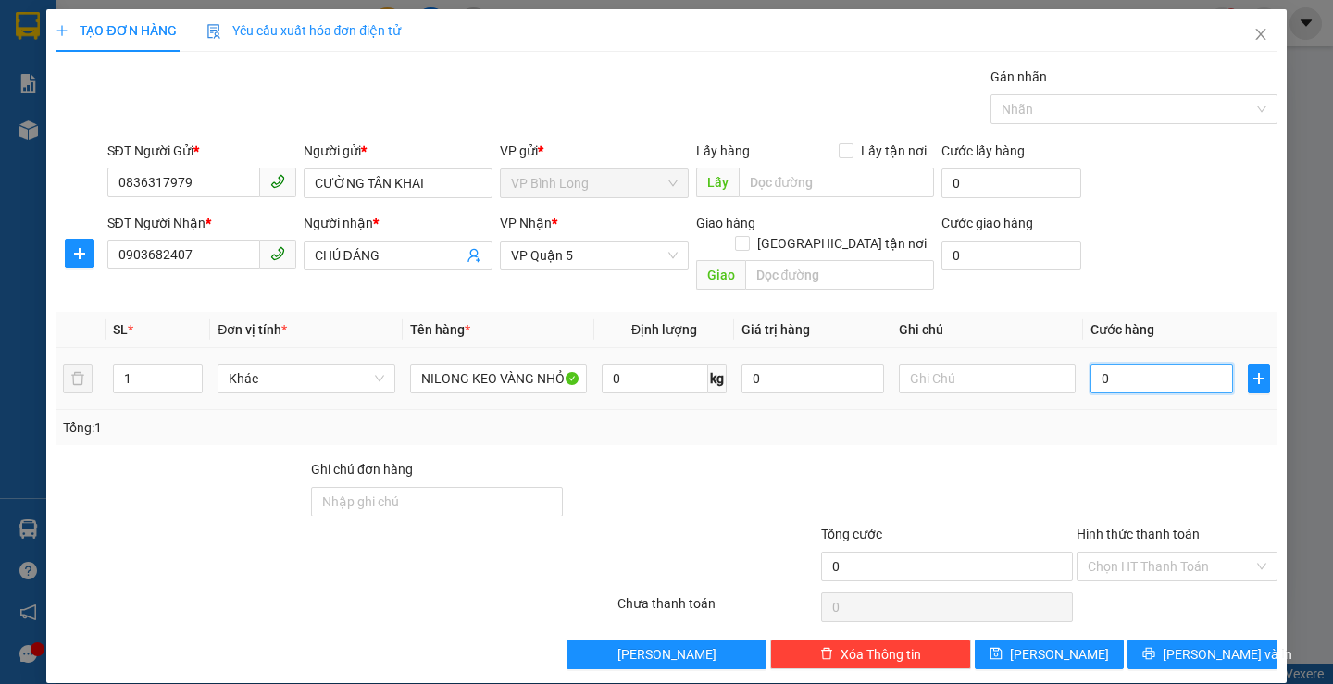
type input "3"
type input "30"
type input "300"
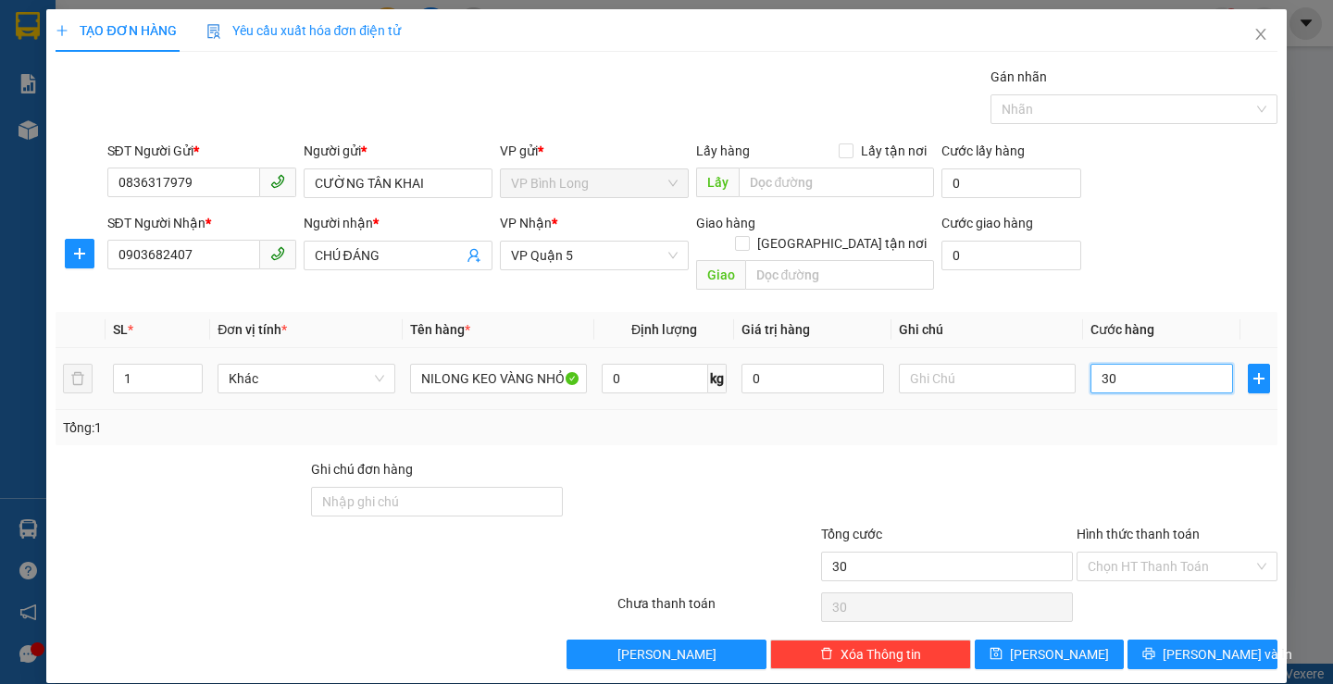
type input "300"
type input "3.000"
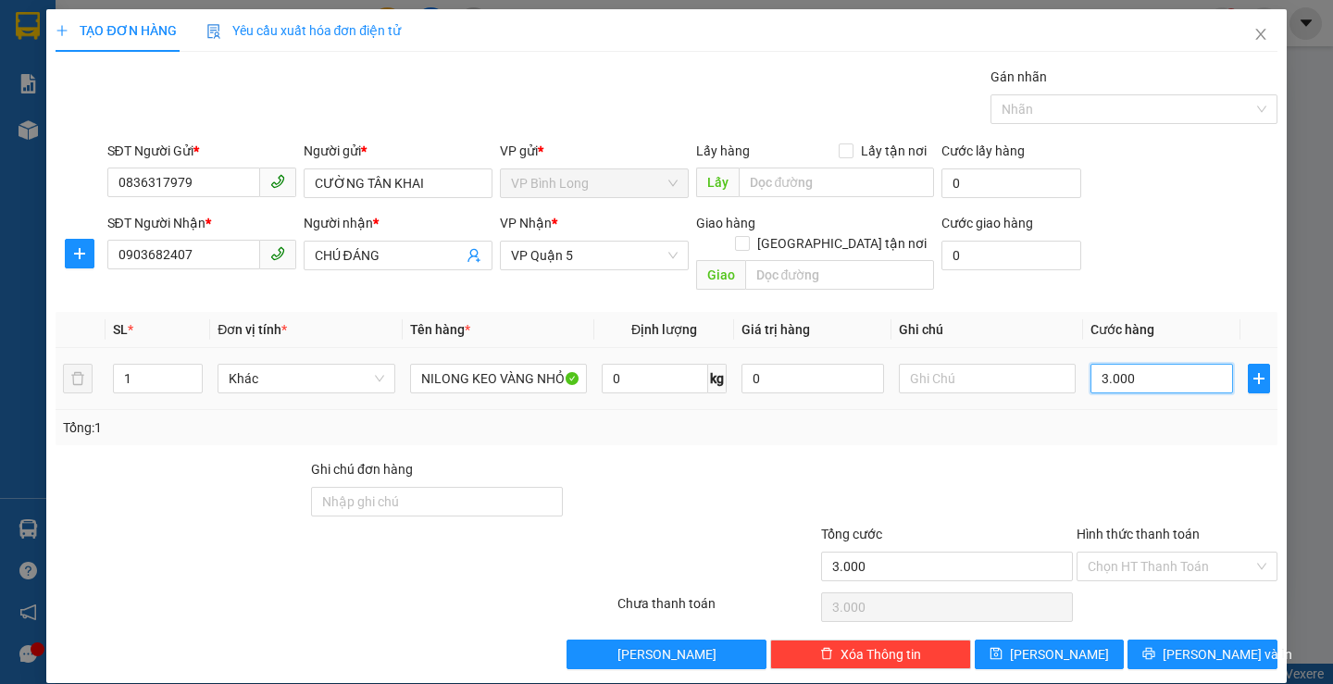
type input "30.000"
click at [1096, 553] on input "Hình thức thanh toán" at bounding box center [1171, 567] width 166 height 28
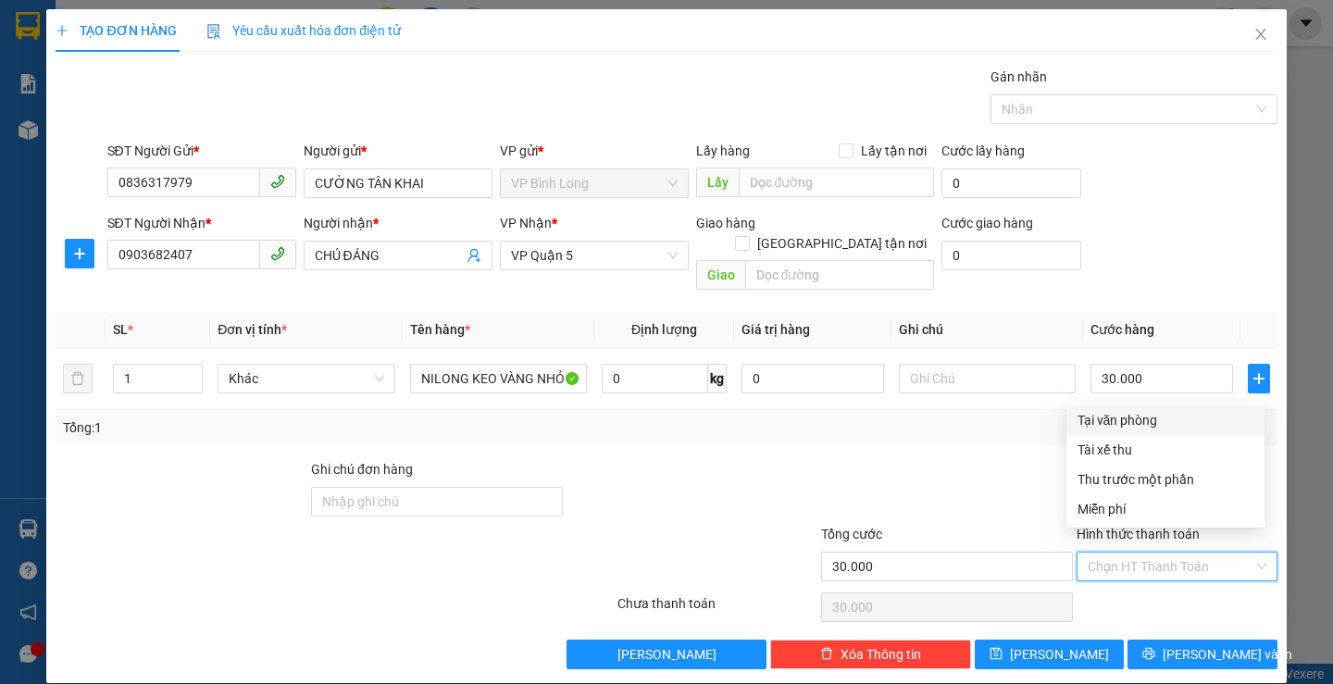
click at [1136, 416] on div "Tại văn phòng" at bounding box center [1165, 420] width 176 height 20
type input "0"
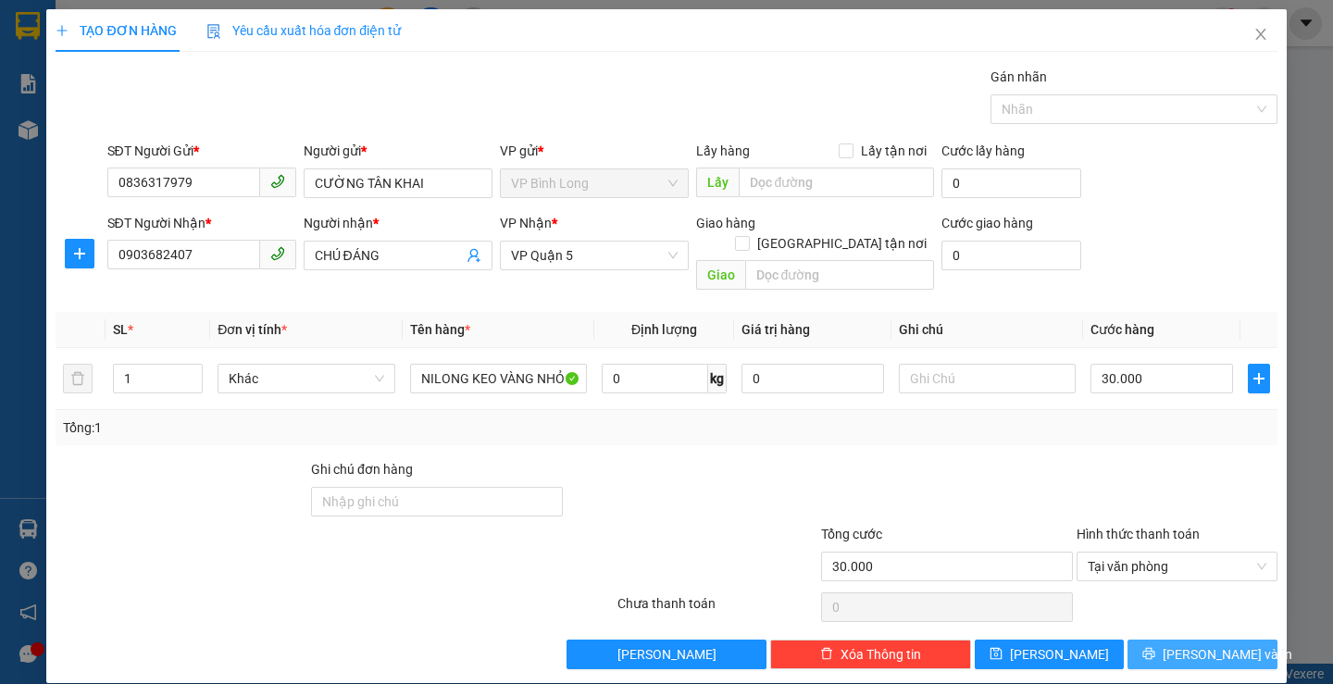
click at [1170, 640] on button "[PERSON_NAME] và In" at bounding box center [1201, 655] width 149 height 30
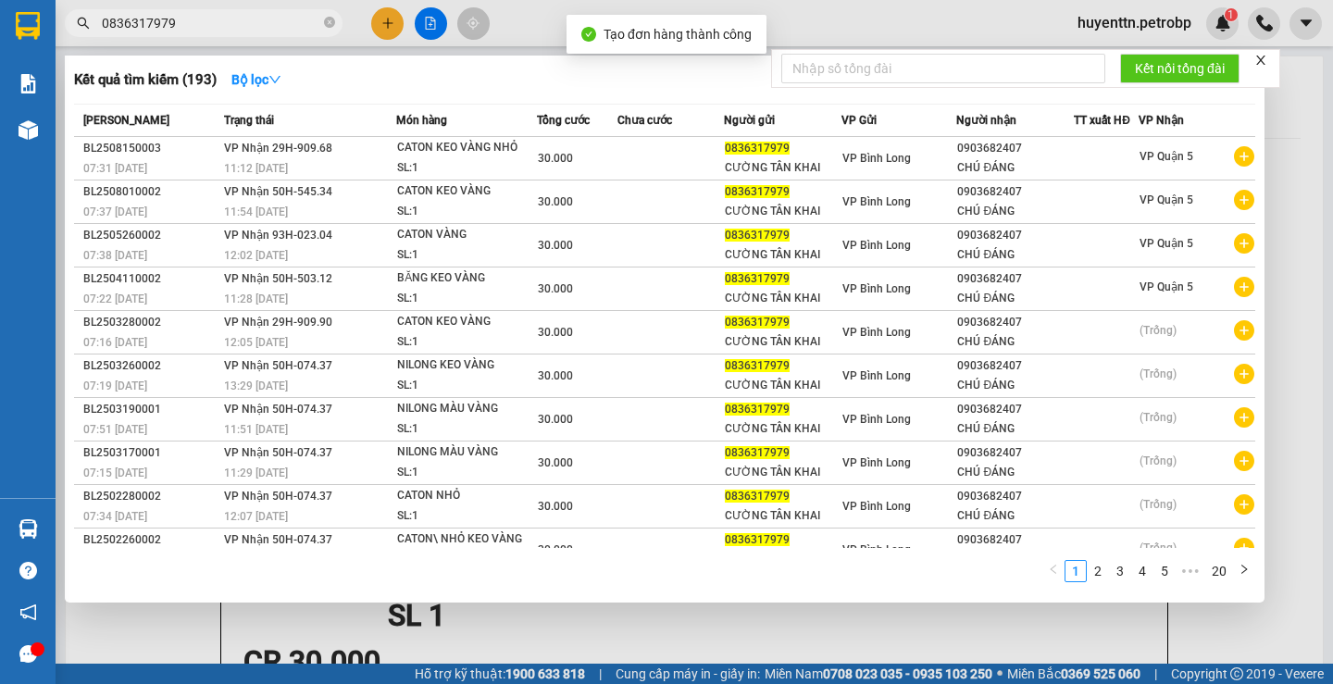
click at [896, 6] on div at bounding box center [666, 342] width 1333 height 684
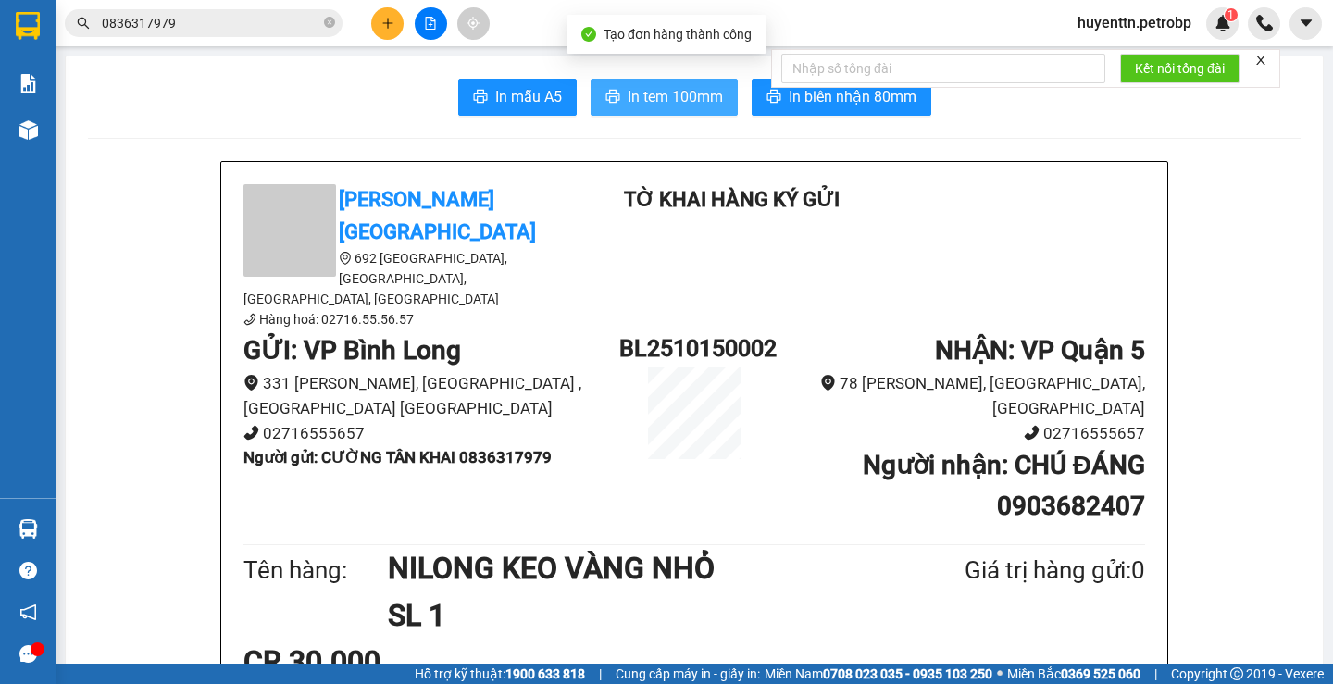
click at [685, 95] on span "In tem 100mm" at bounding box center [675, 96] width 95 height 23
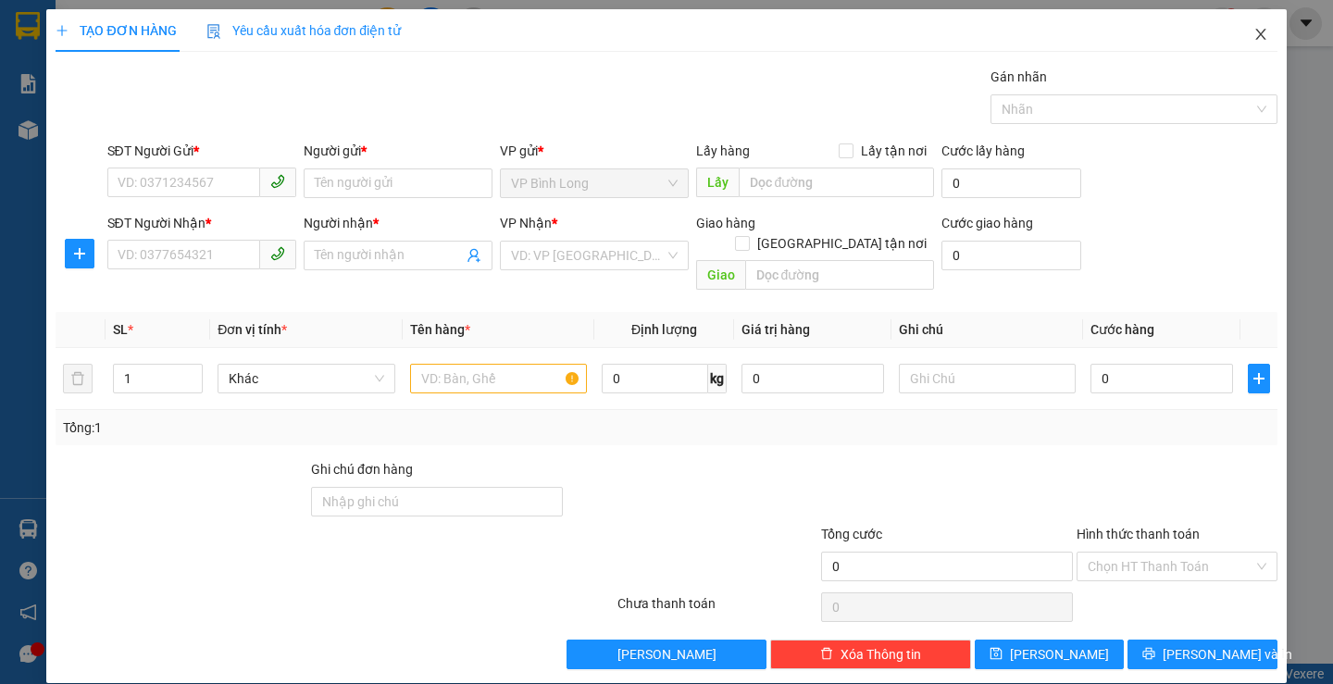
click at [1253, 35] on icon "close" at bounding box center [1260, 34] width 15 height 15
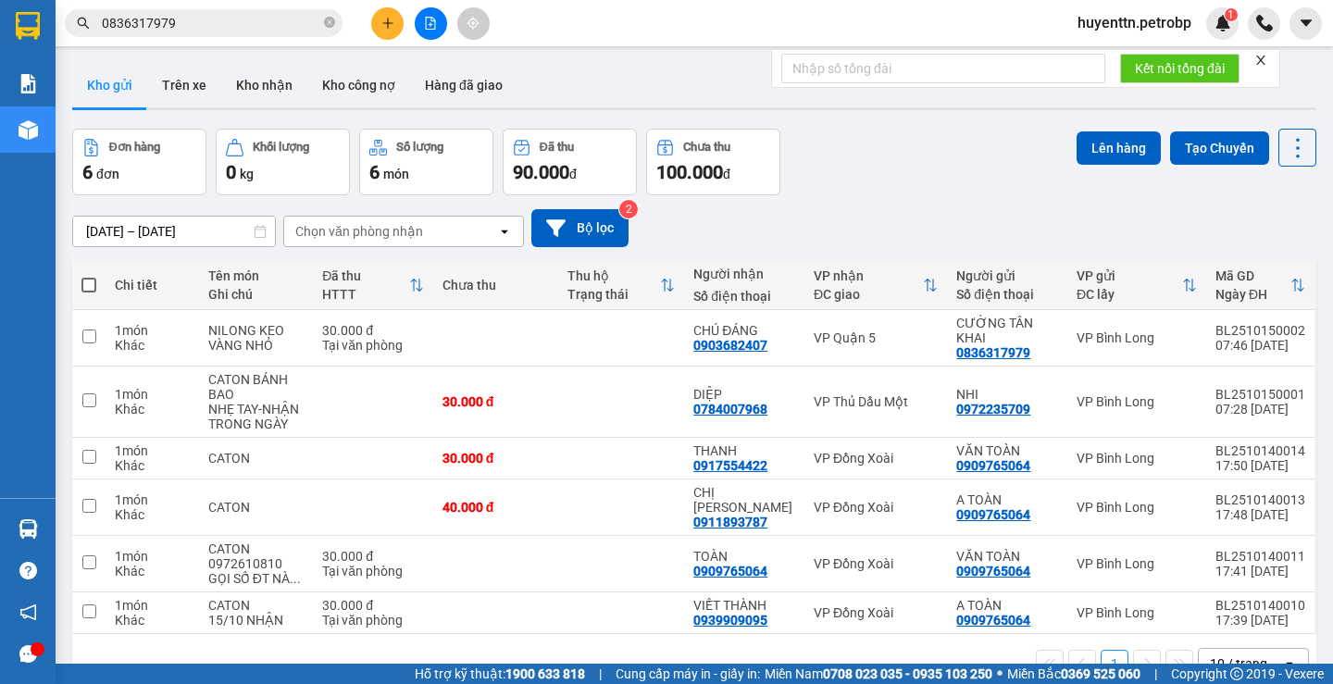
scroll to position [85, 0]
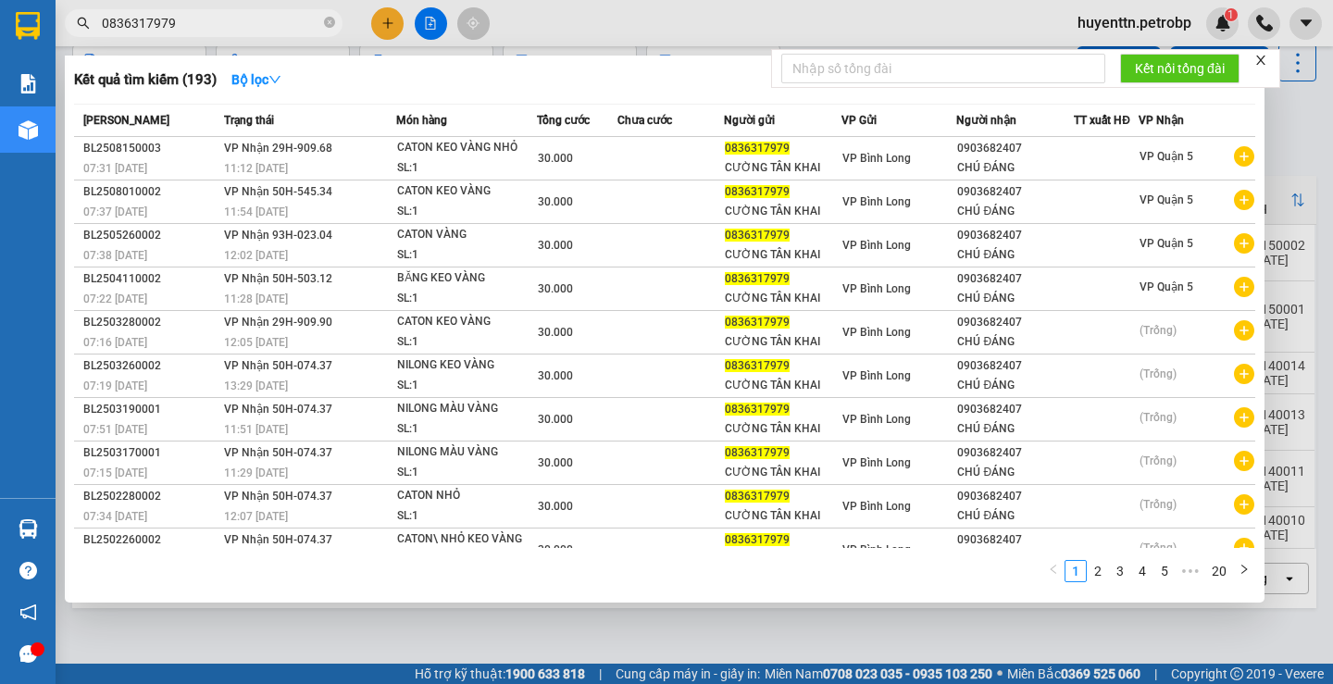
click at [186, 18] on input "0836317979" at bounding box center [211, 23] width 218 height 20
type input "0"
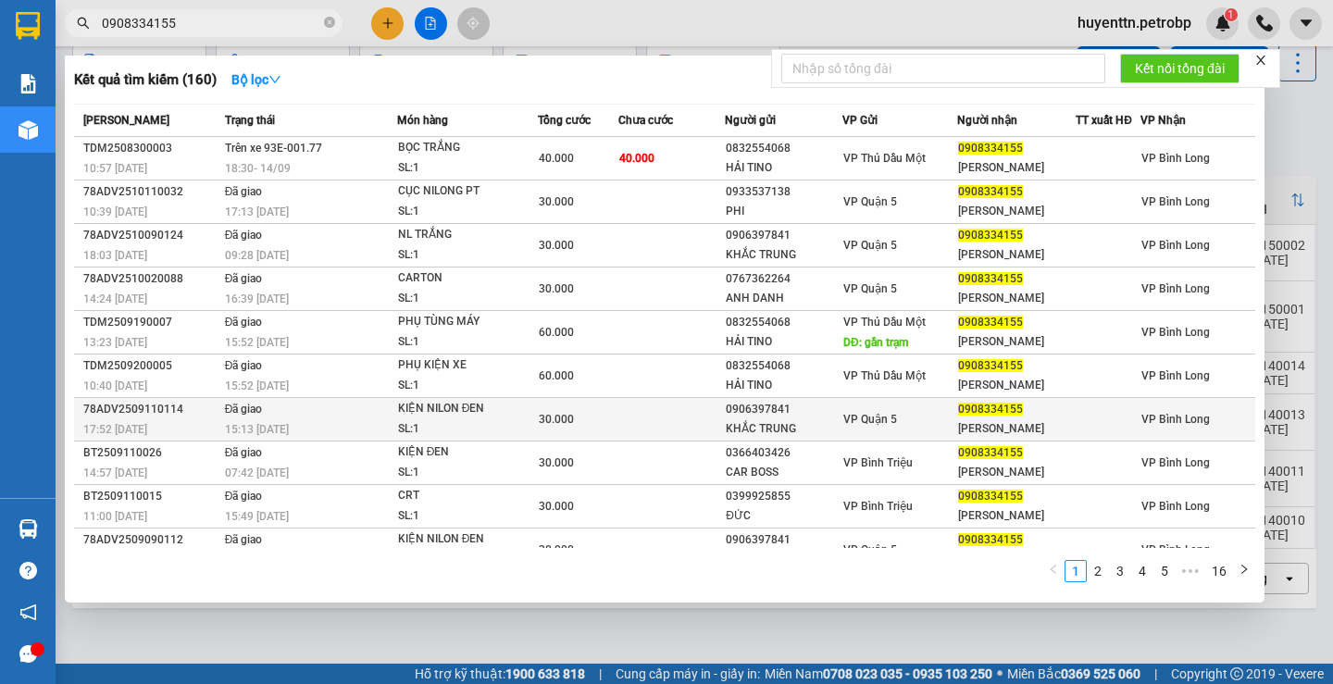
scroll to position [24, 0]
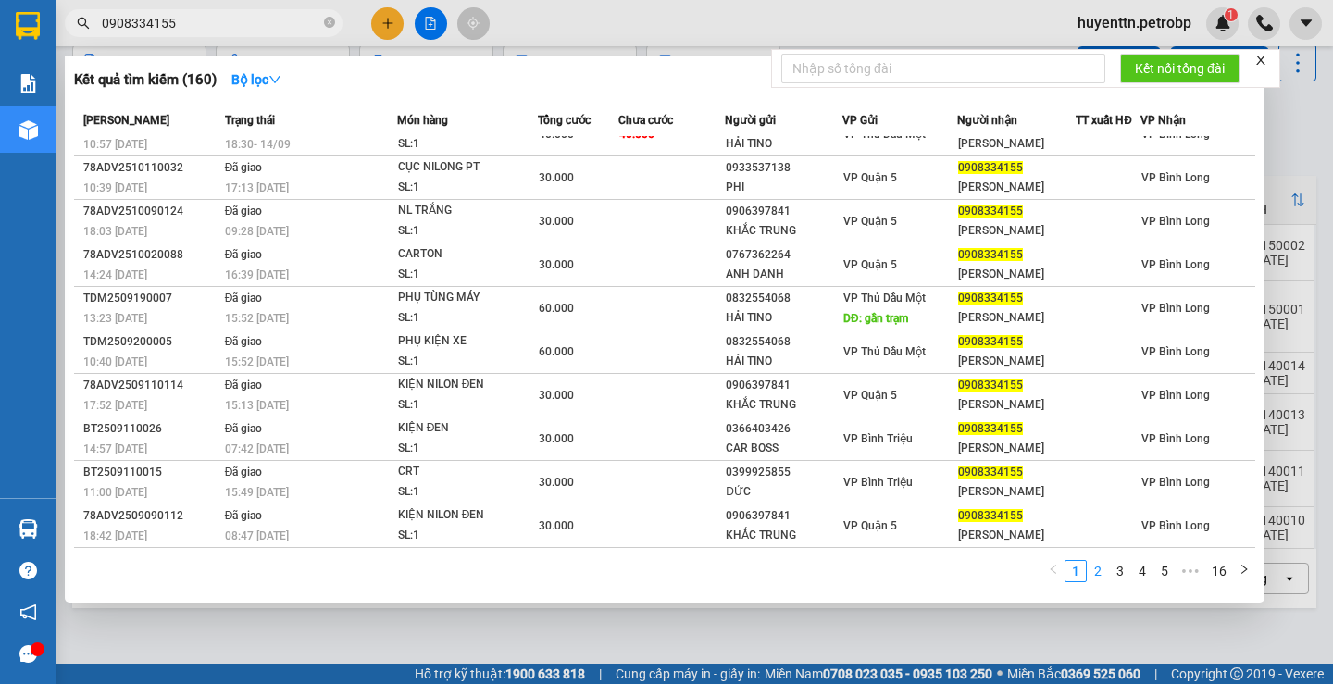
type input "0908334155"
click at [1093, 571] on link "2" at bounding box center [1098, 571] width 20 height 20
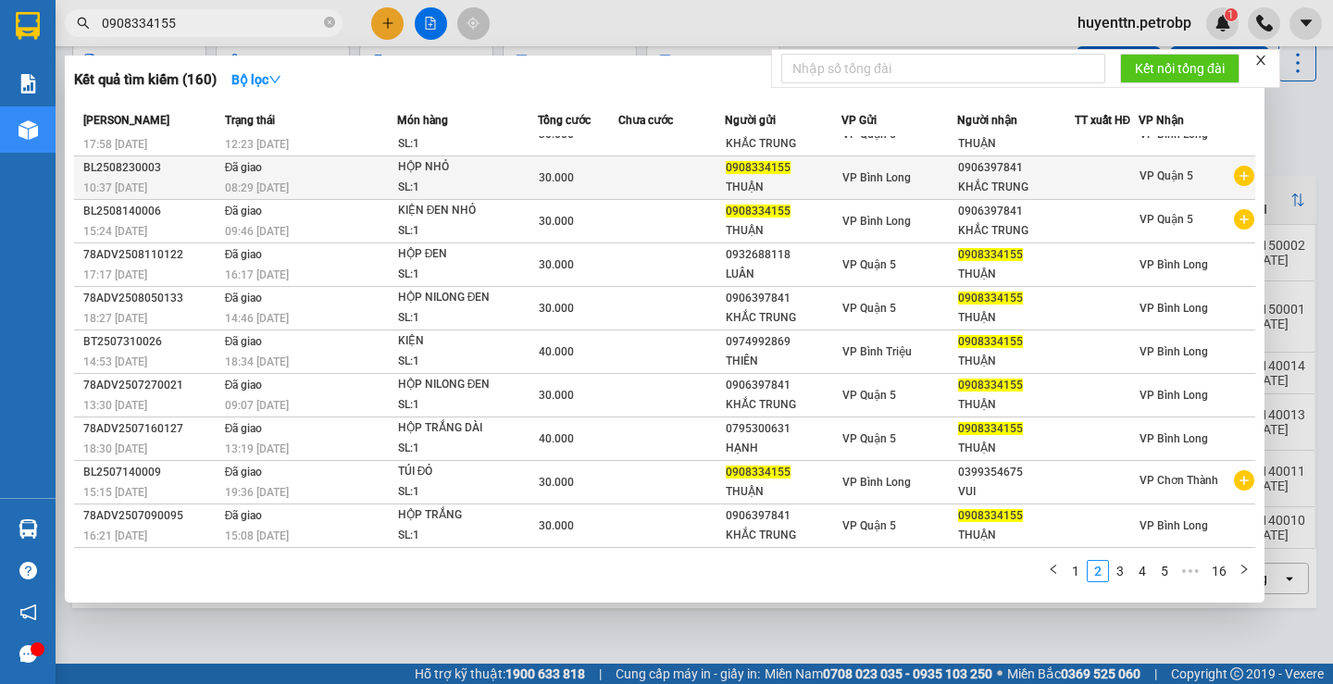
click at [1234, 178] on icon "plus-circle" at bounding box center [1244, 176] width 20 height 20
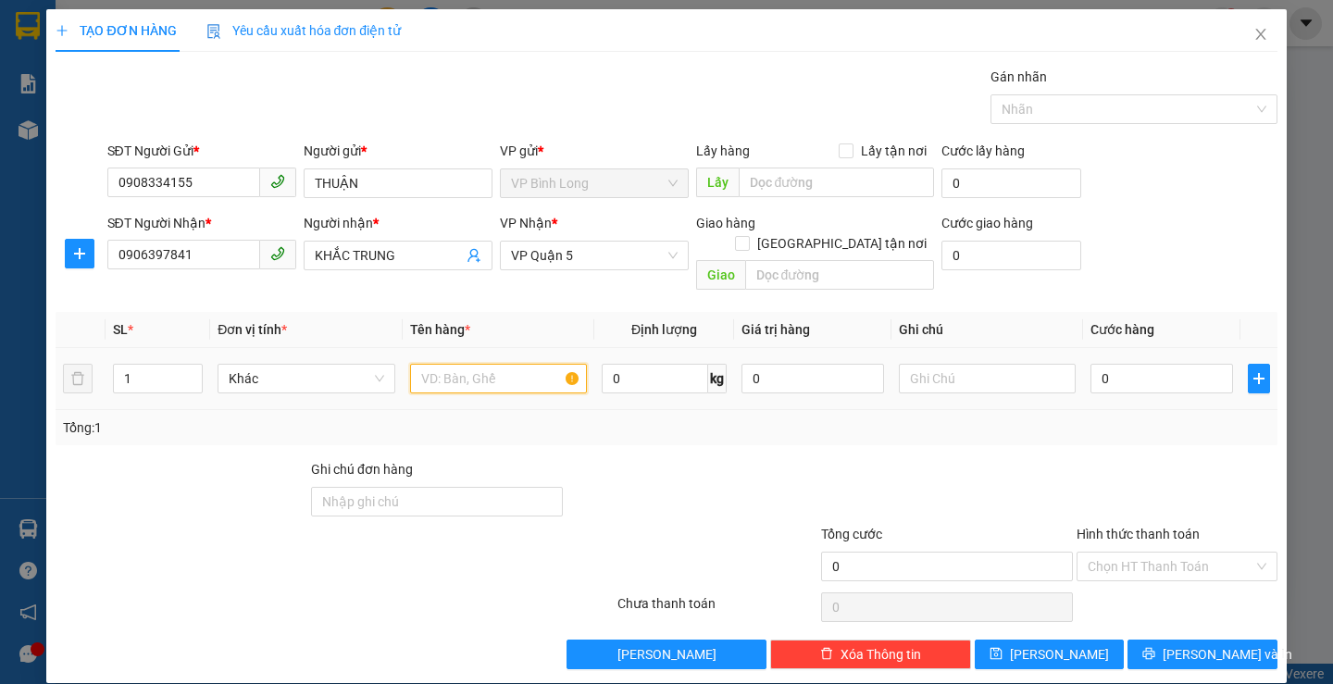
click at [492, 364] on input "text" at bounding box center [498, 379] width 177 height 30
type input "CATON NHỎ"
click at [1118, 364] on input "0" at bounding box center [1161, 379] width 143 height 30
type input "3"
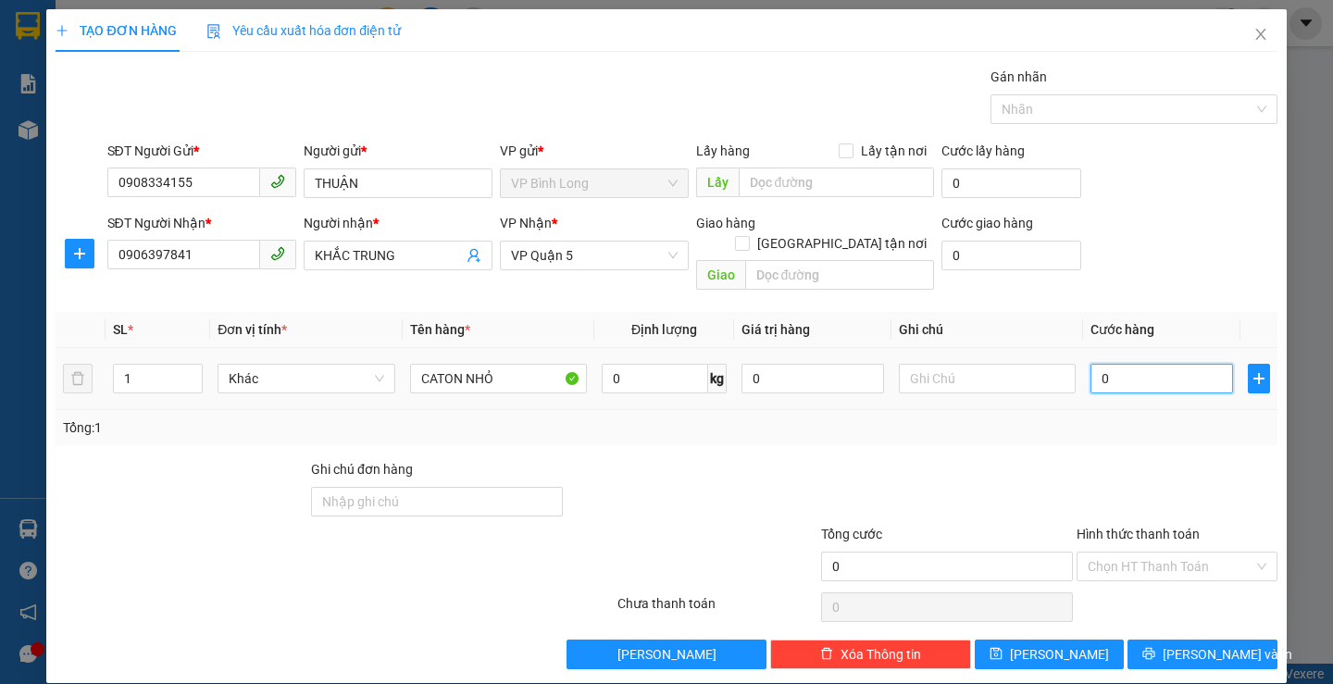
type input "3"
type input "30"
type input "300"
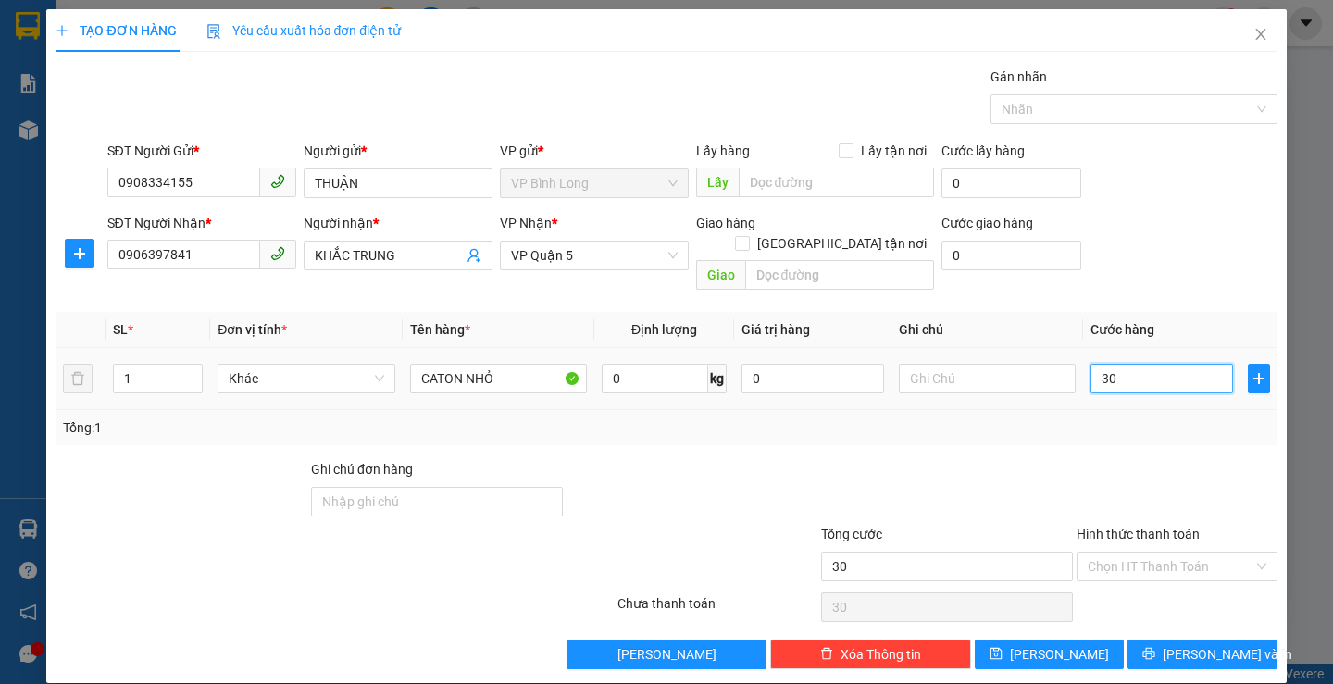
type input "300"
type input "3.000"
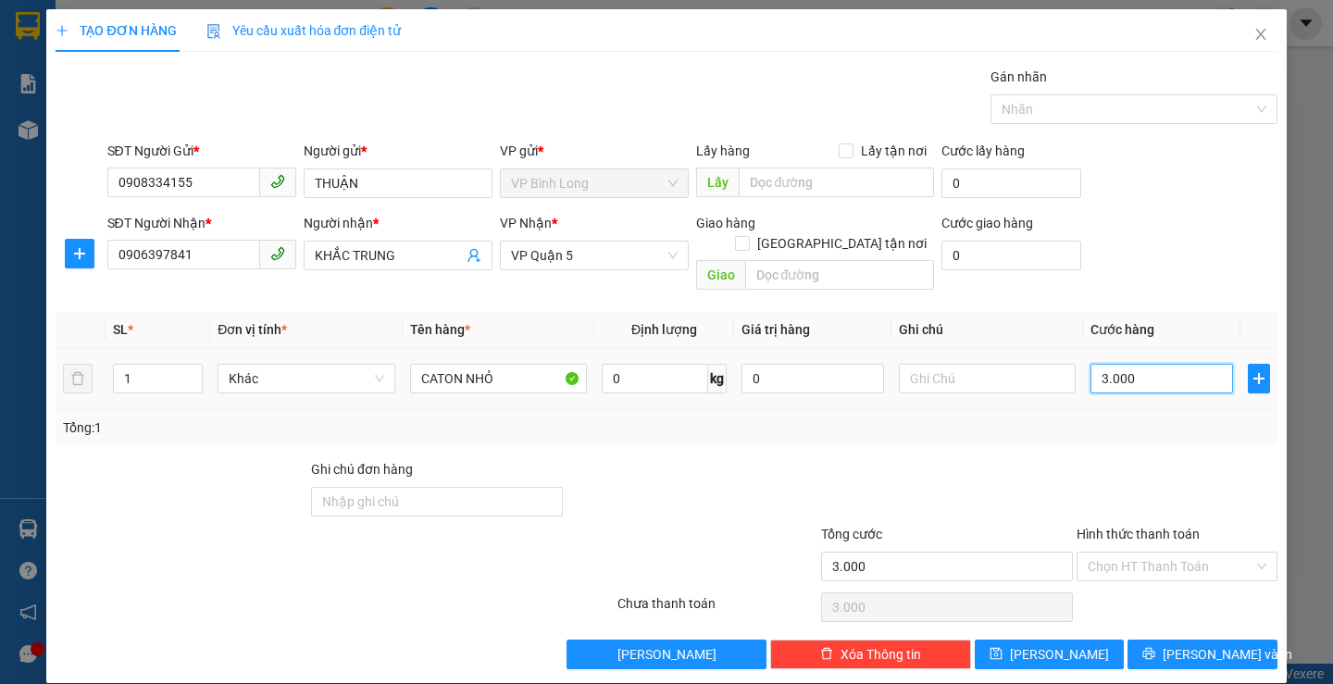
type input "30.000"
click at [1141, 553] on input "Hình thức thanh toán" at bounding box center [1171, 567] width 166 height 28
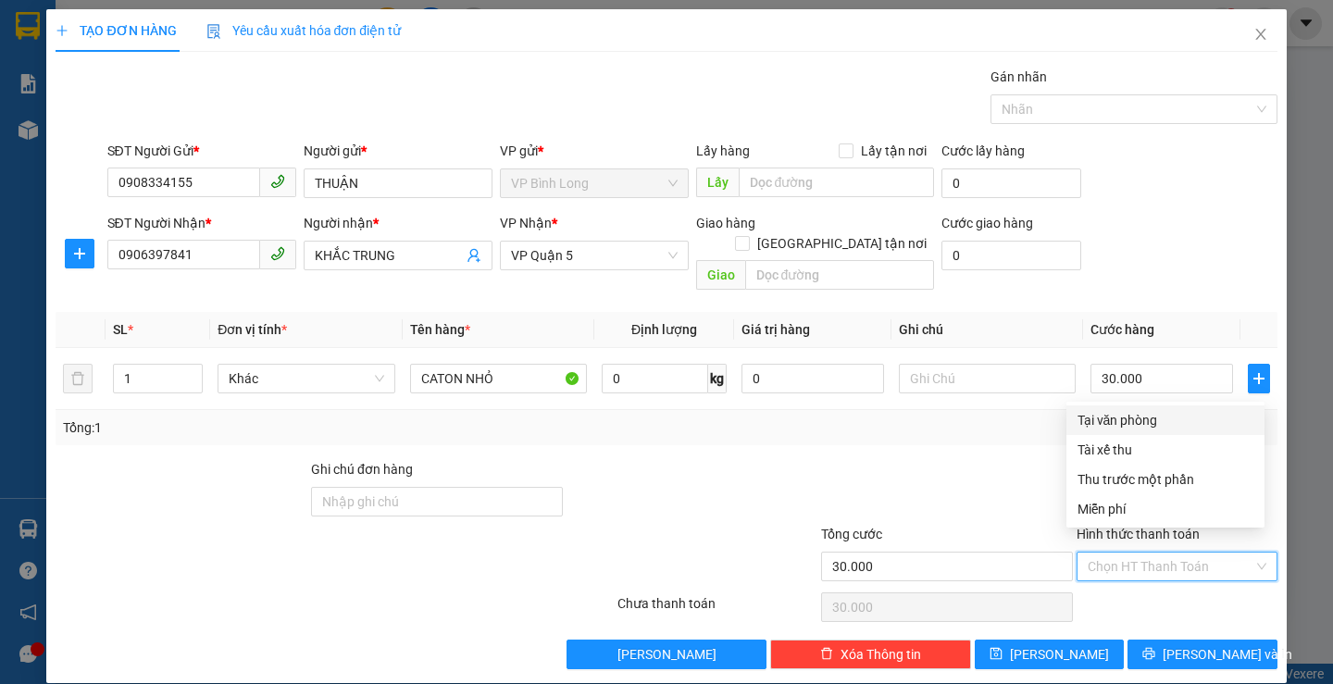
click at [1123, 419] on div "Tại văn phòng" at bounding box center [1165, 420] width 176 height 20
type input "0"
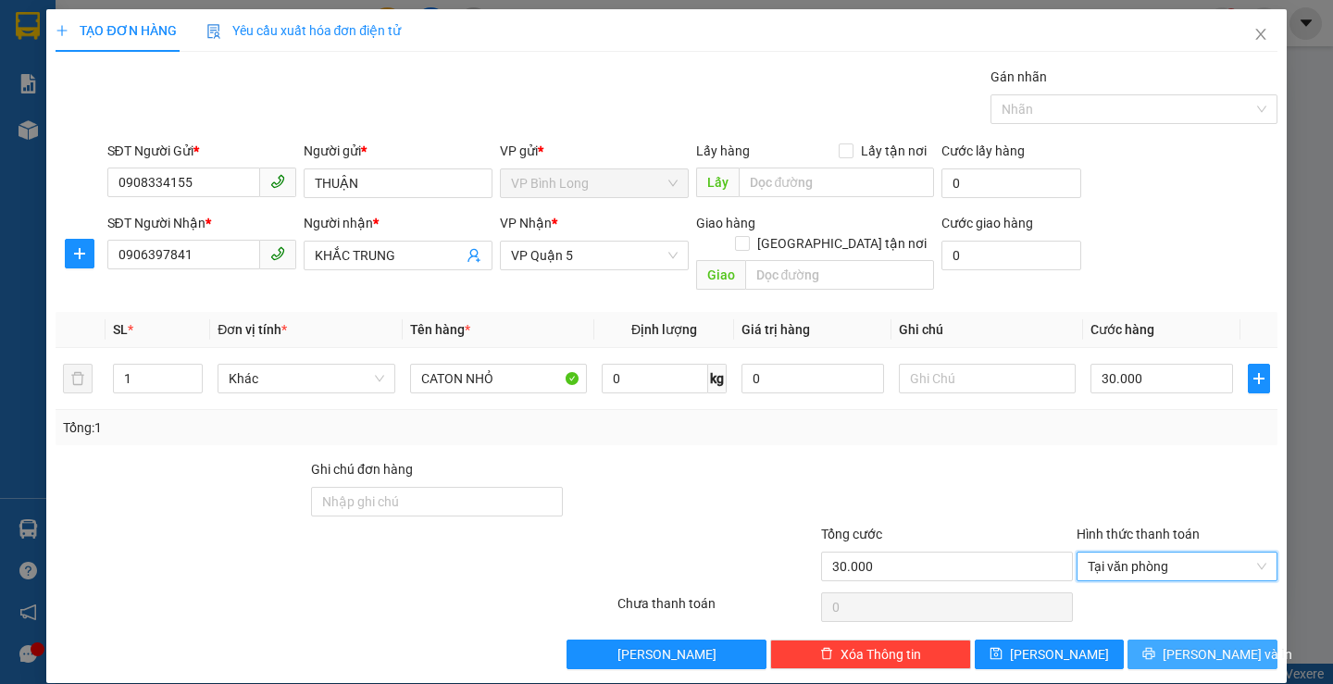
click at [1184, 644] on span "[PERSON_NAME] và In" at bounding box center [1227, 654] width 130 height 20
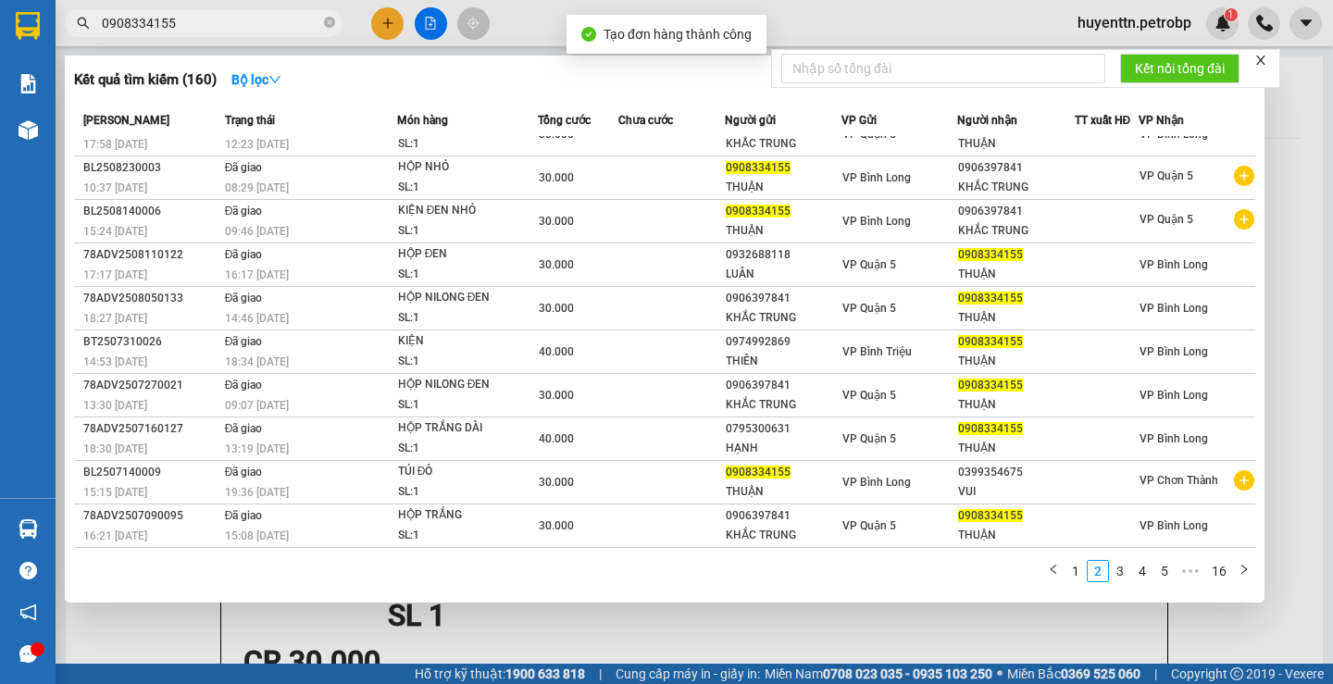
click at [801, 43] on div at bounding box center [666, 342] width 1333 height 684
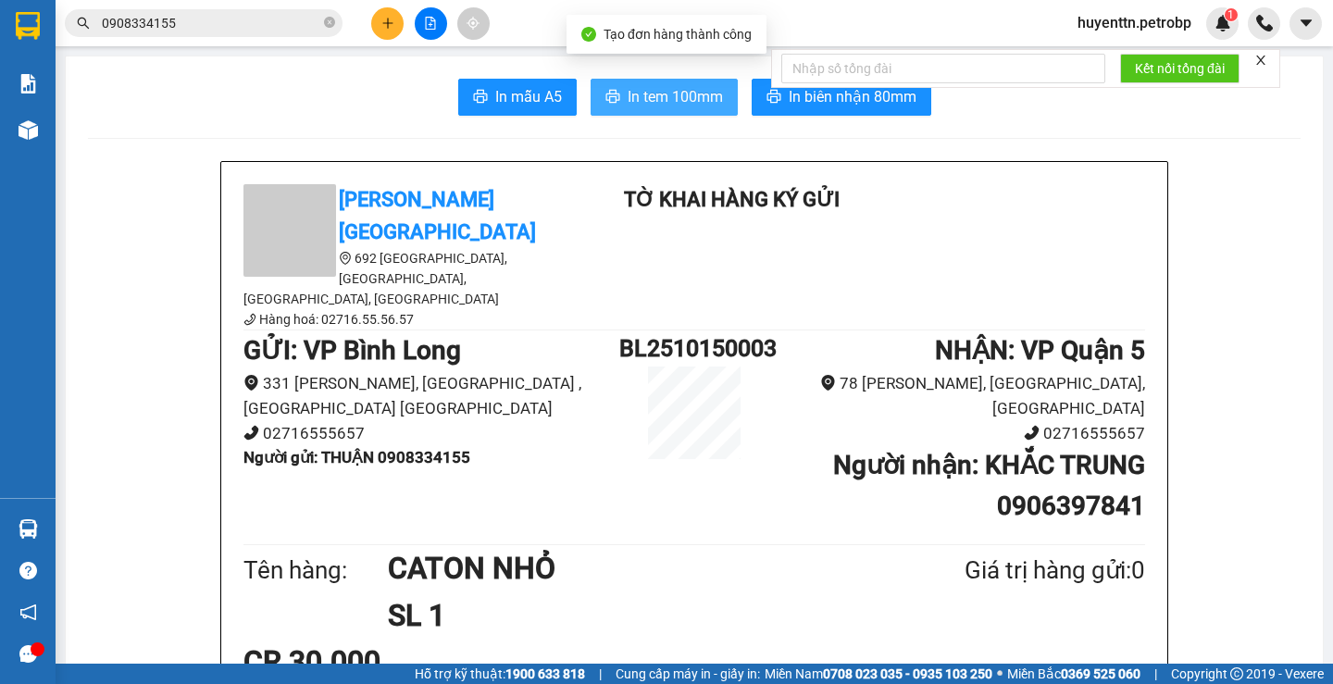
click at [652, 84] on button "In tem 100mm" at bounding box center [663, 97] width 147 height 37
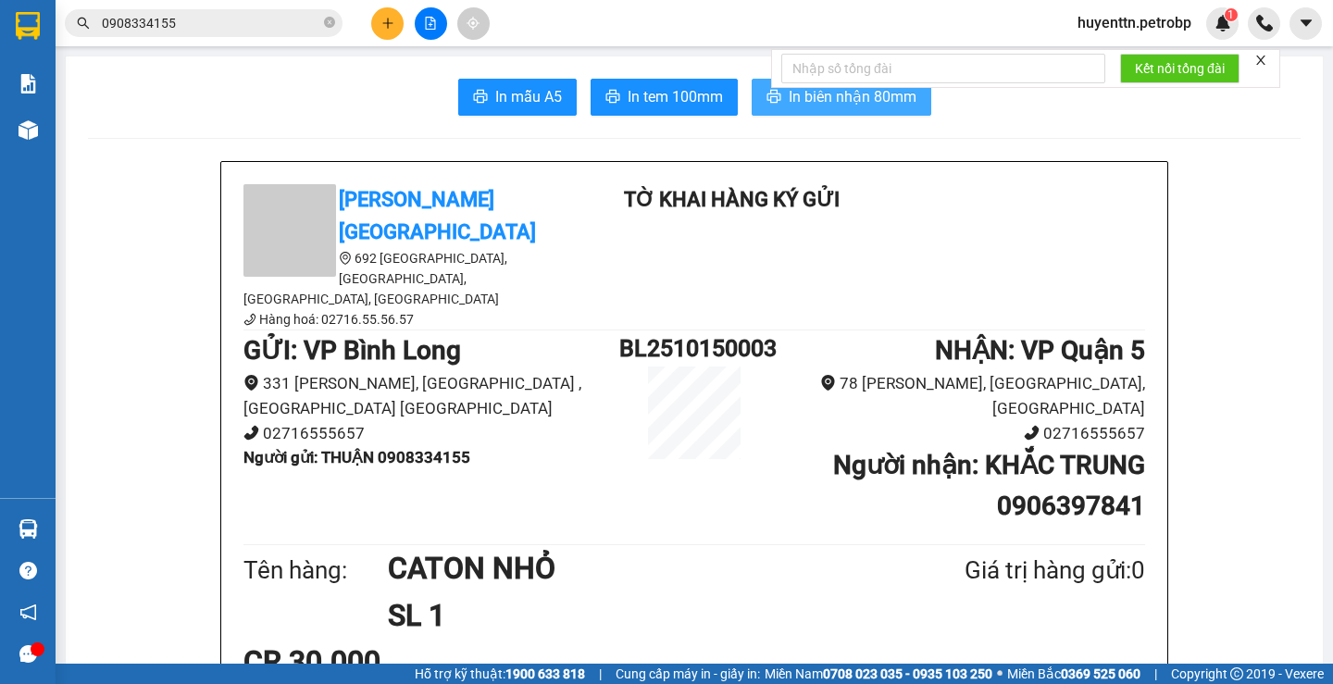
click at [835, 93] on span "In biên nhận 80mm" at bounding box center [853, 96] width 128 height 23
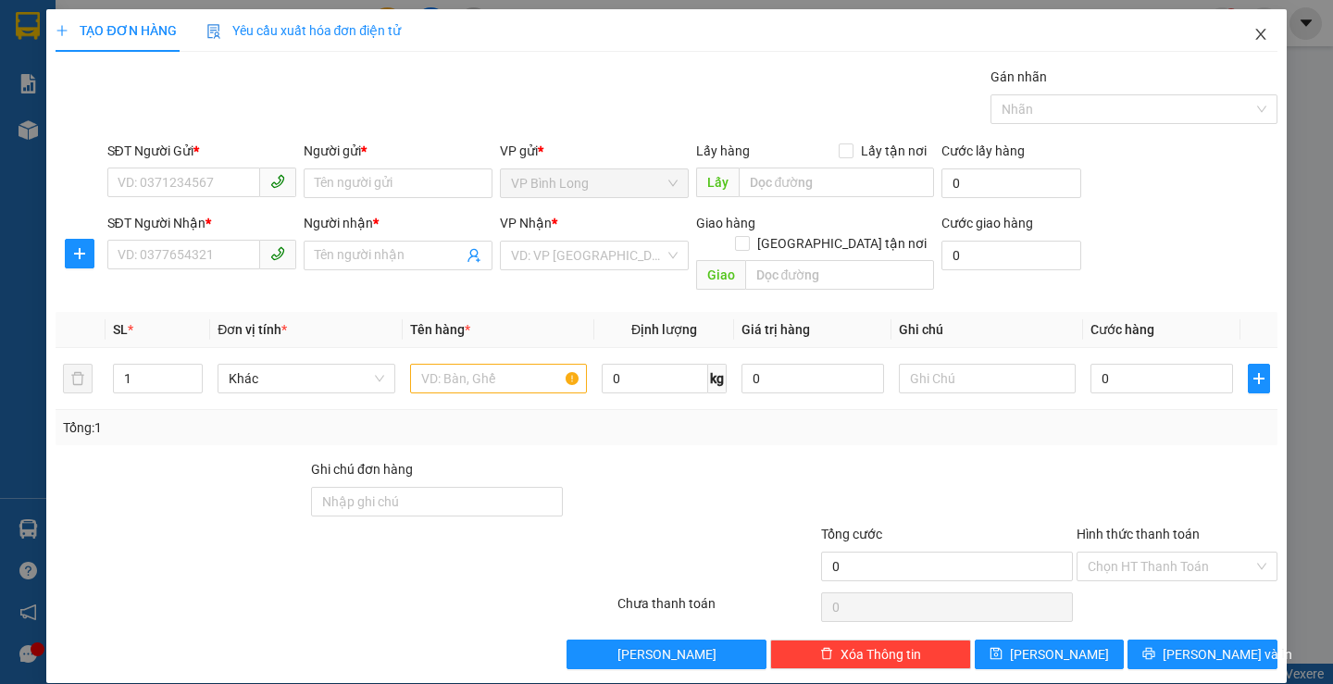
click at [1253, 37] on icon "close" at bounding box center [1260, 34] width 15 height 15
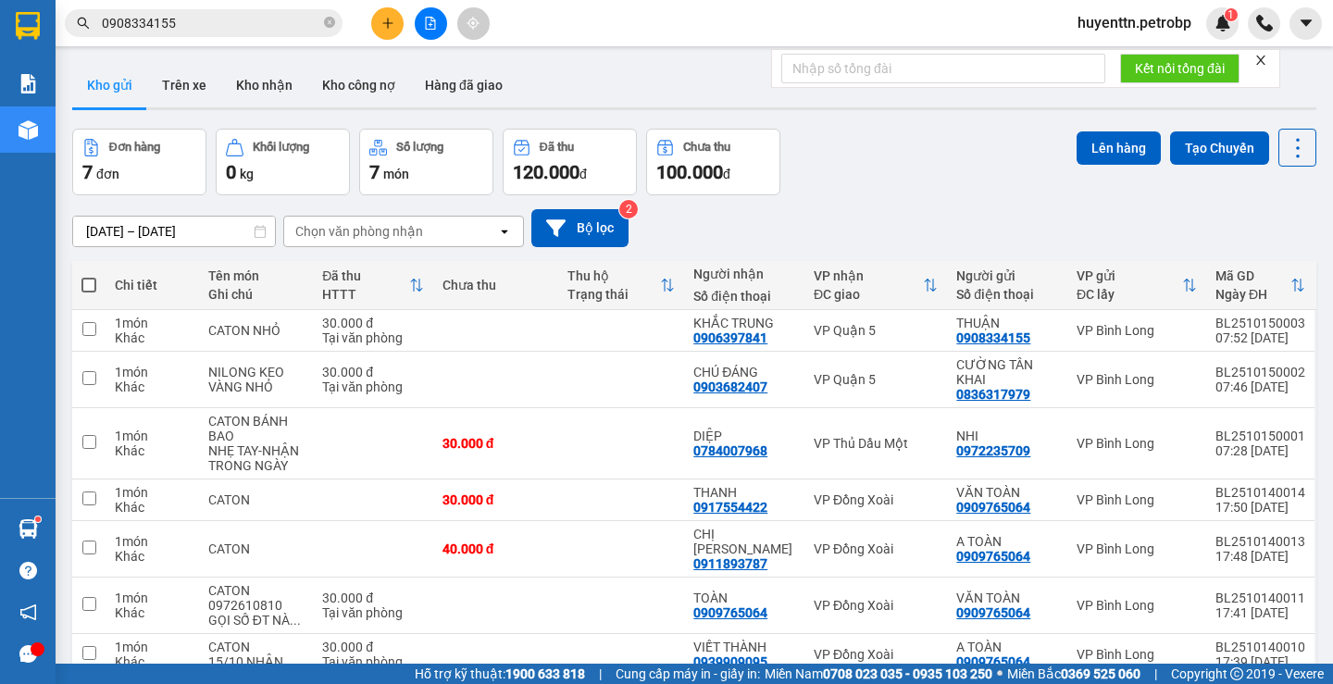
click at [213, 24] on input "0908334155" at bounding box center [211, 23] width 218 height 20
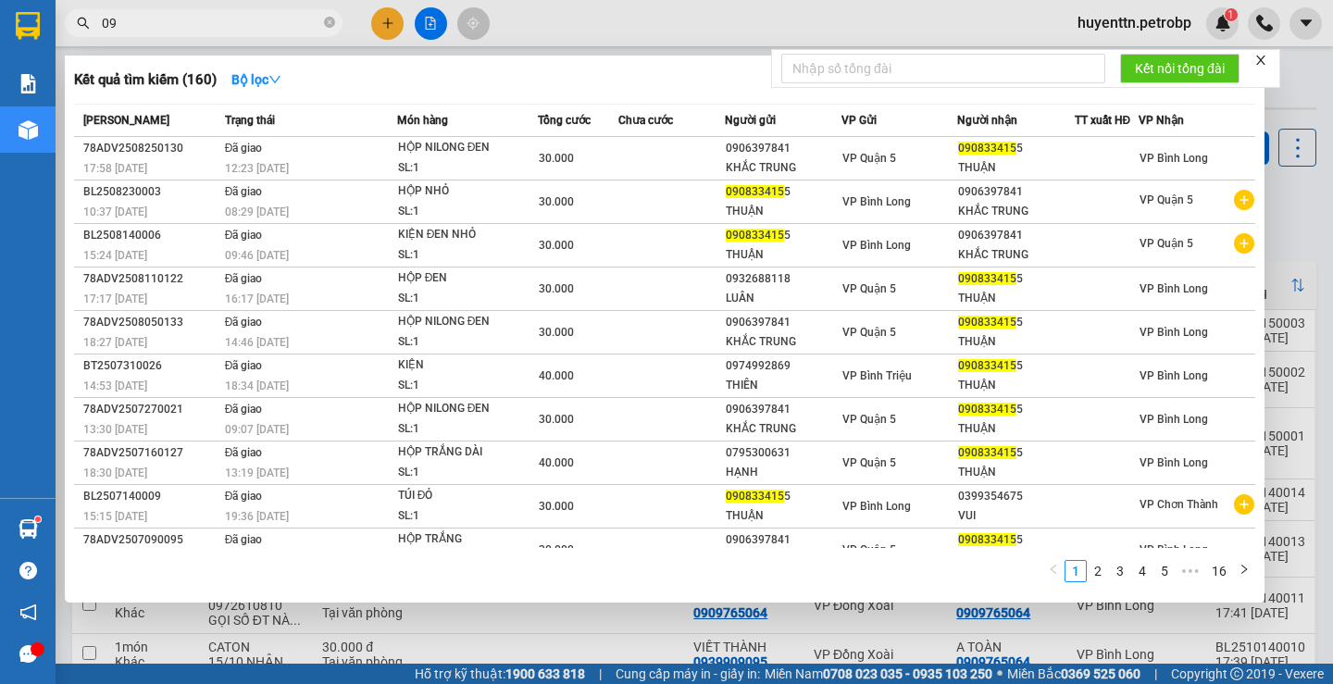
type input "0"
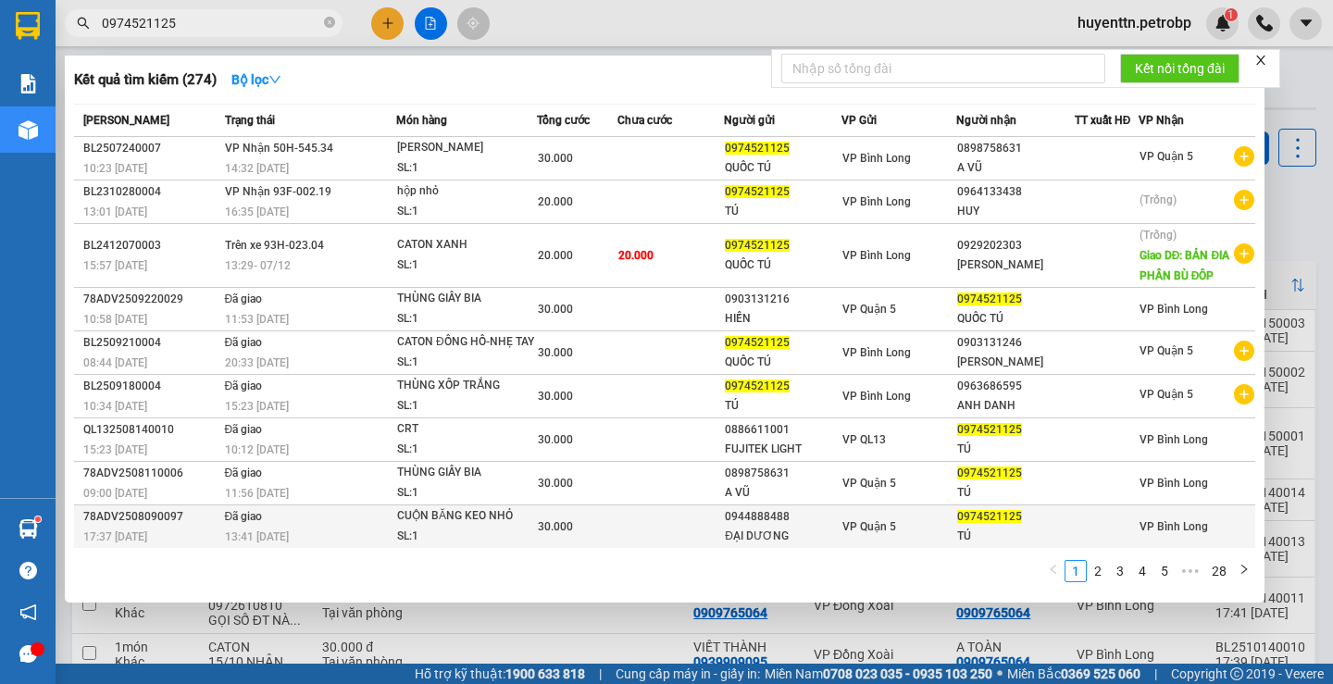
scroll to position [84, 0]
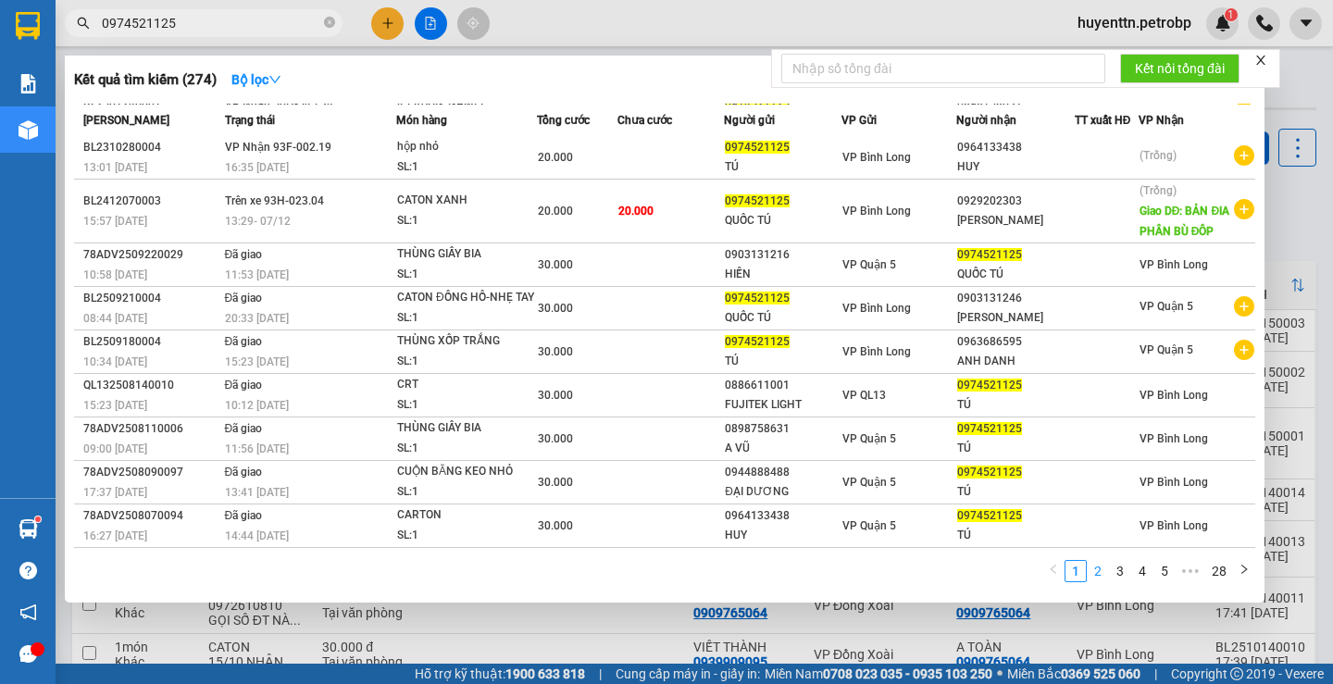
type input "0974521125"
click at [1098, 577] on link "2" at bounding box center [1098, 571] width 20 height 20
click at [1120, 573] on link "3" at bounding box center [1120, 571] width 20 height 20
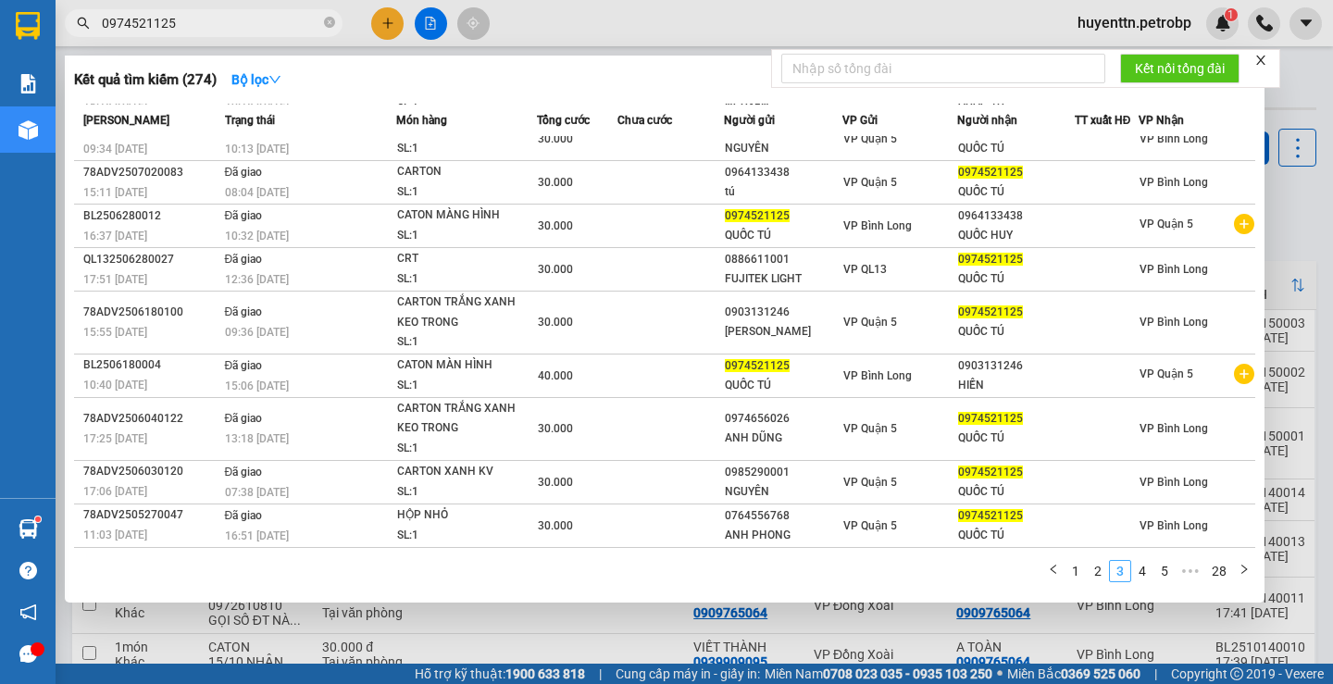
scroll to position [63, 0]
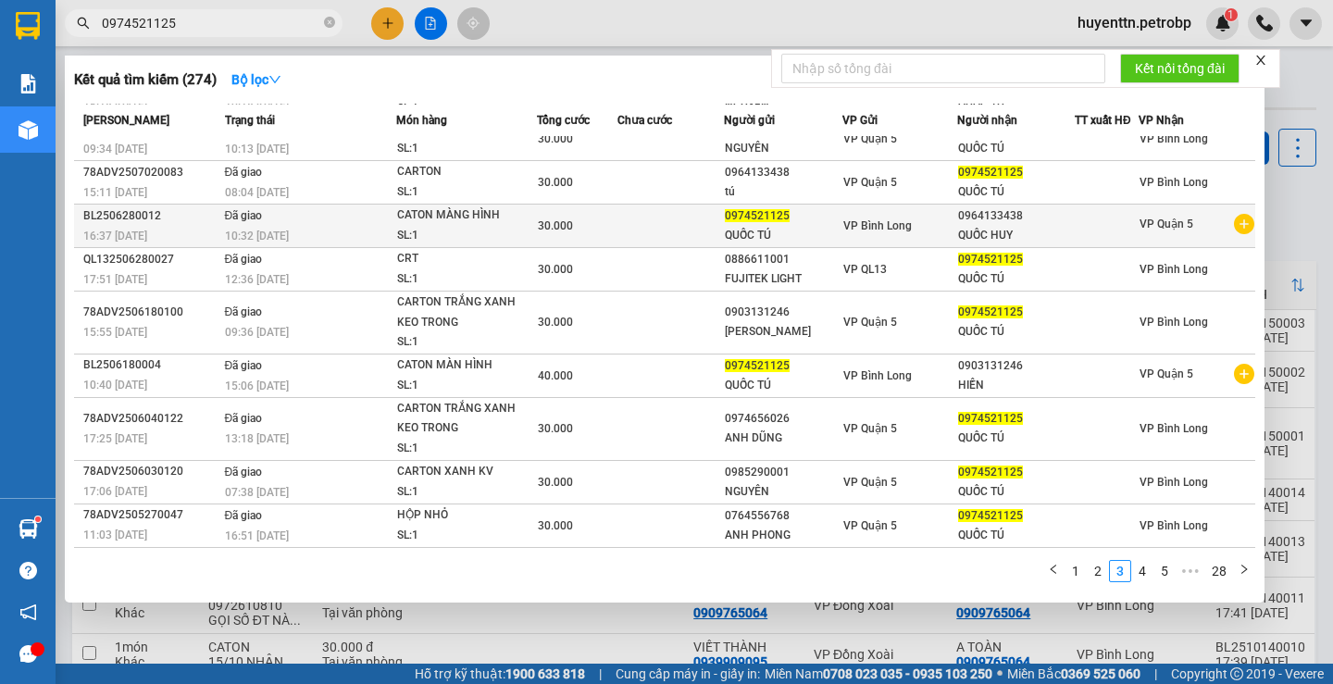
click at [1239, 224] on icon "plus-circle" at bounding box center [1244, 224] width 20 height 20
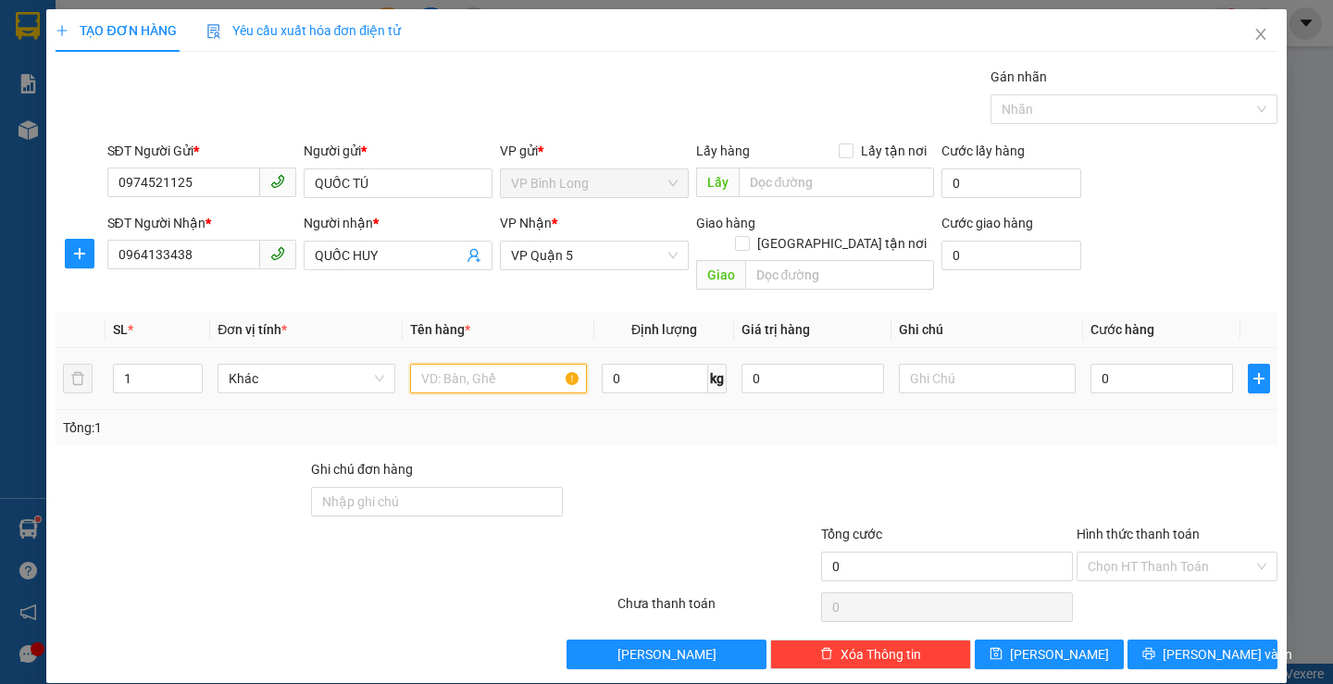
click at [482, 364] on input "text" at bounding box center [498, 379] width 177 height 30
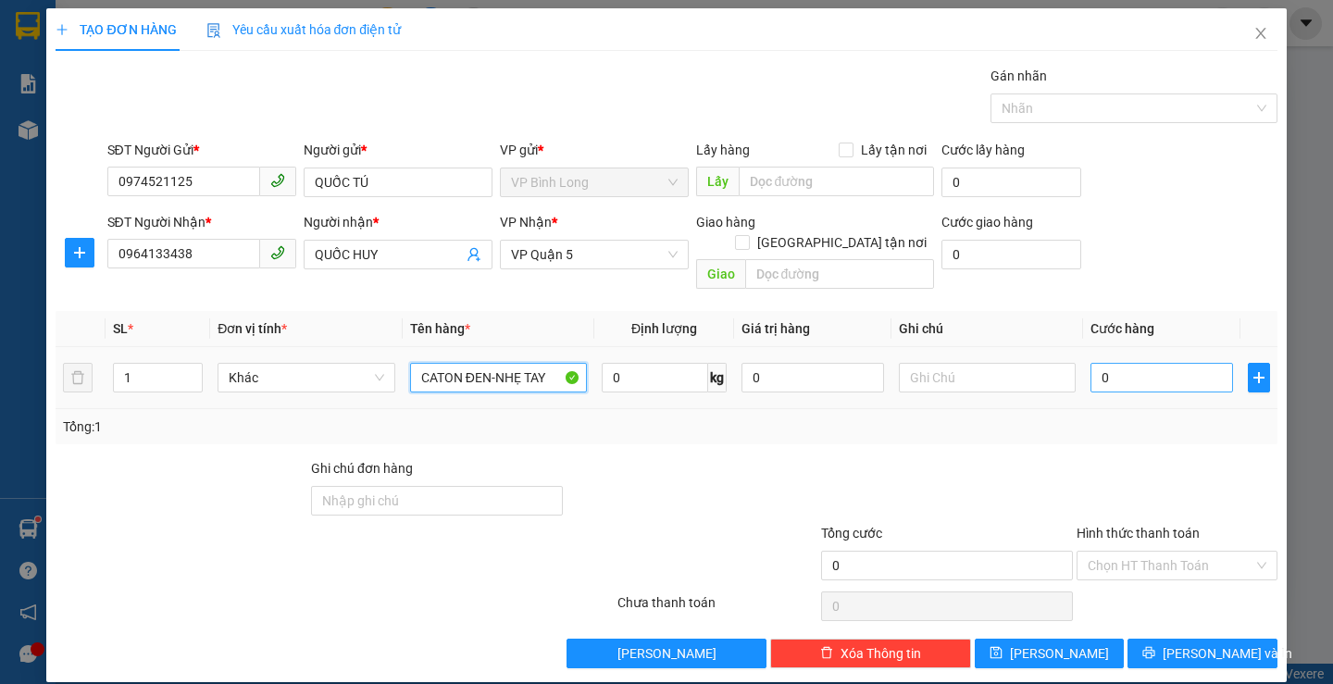
type input "CATON ĐEN-NHẸ TAY"
click at [1160, 367] on input "0" at bounding box center [1161, 378] width 143 height 30
type input "3"
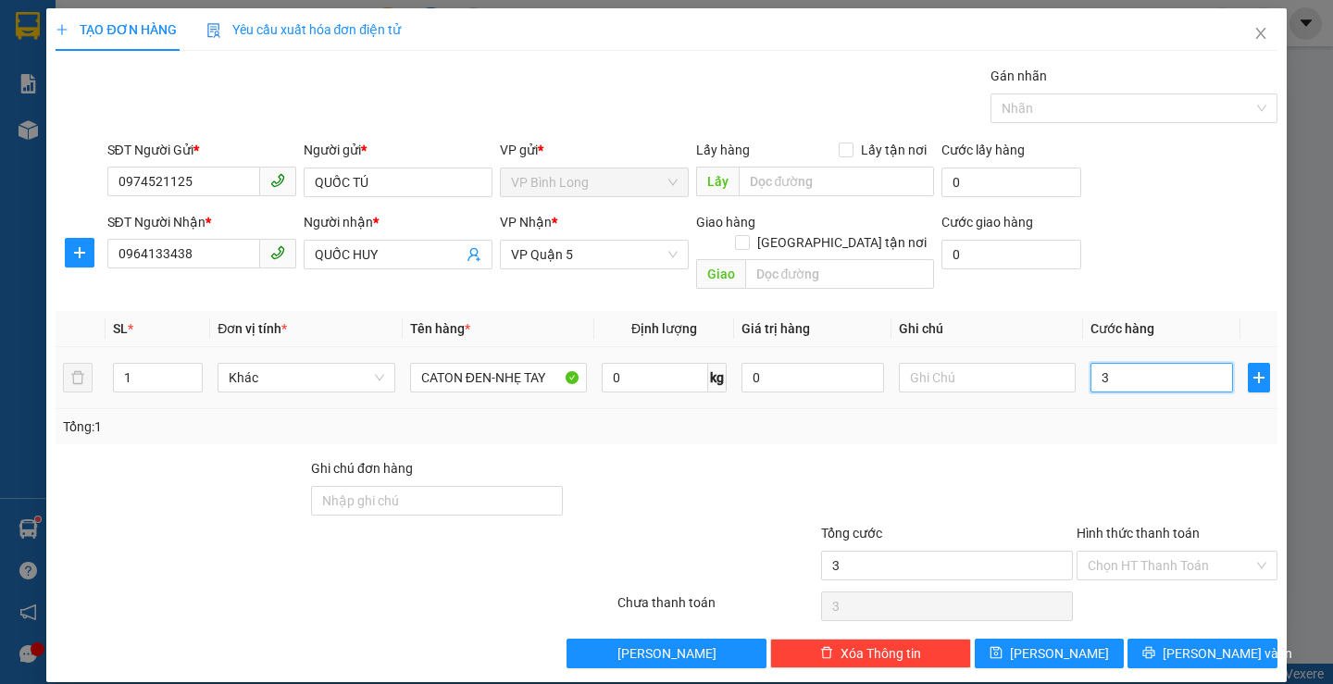
type input "30"
type input "300"
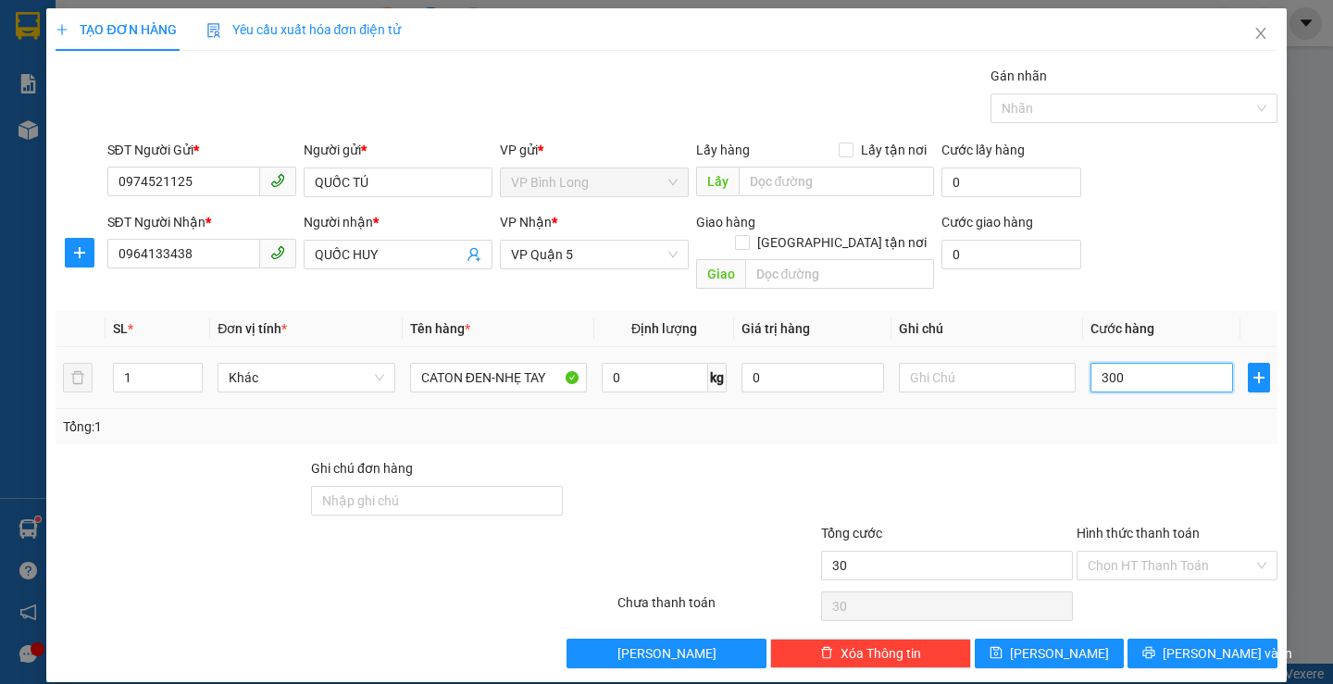
type input "300"
type input "3.000"
type input "30.000"
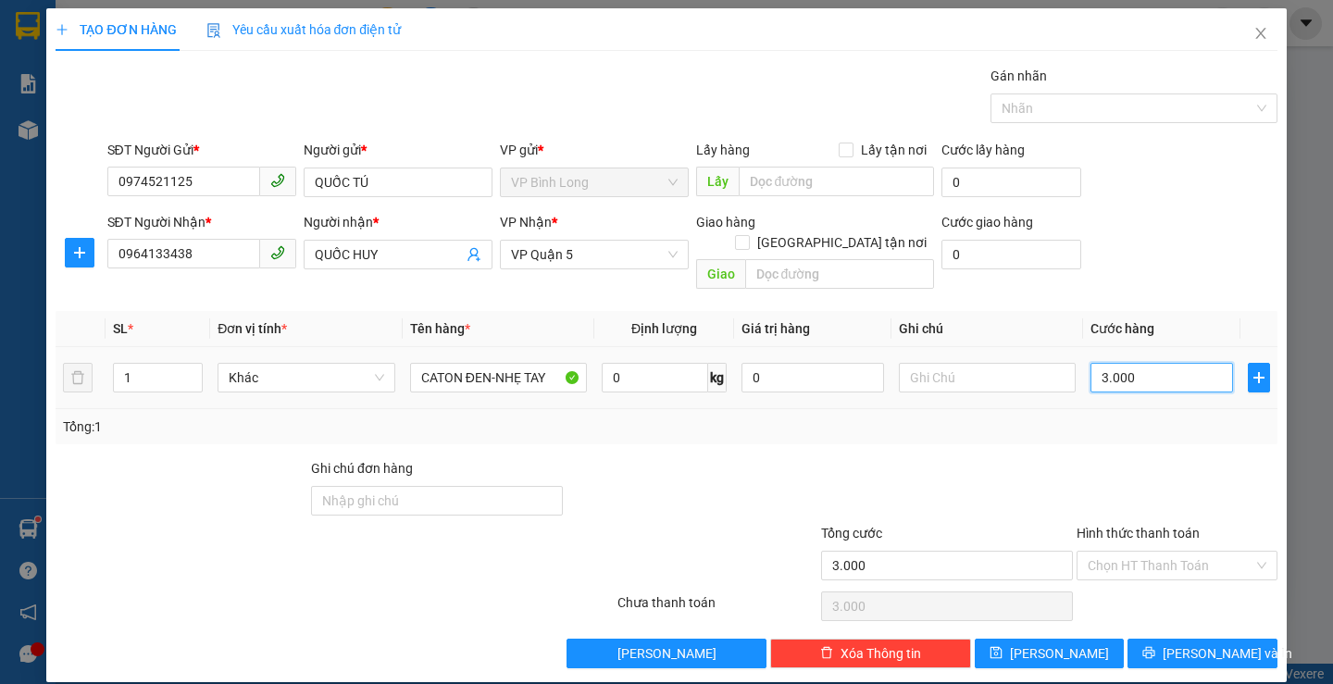
type input "30.000"
click at [1141, 552] on input "Hình thức thanh toán" at bounding box center [1171, 566] width 166 height 28
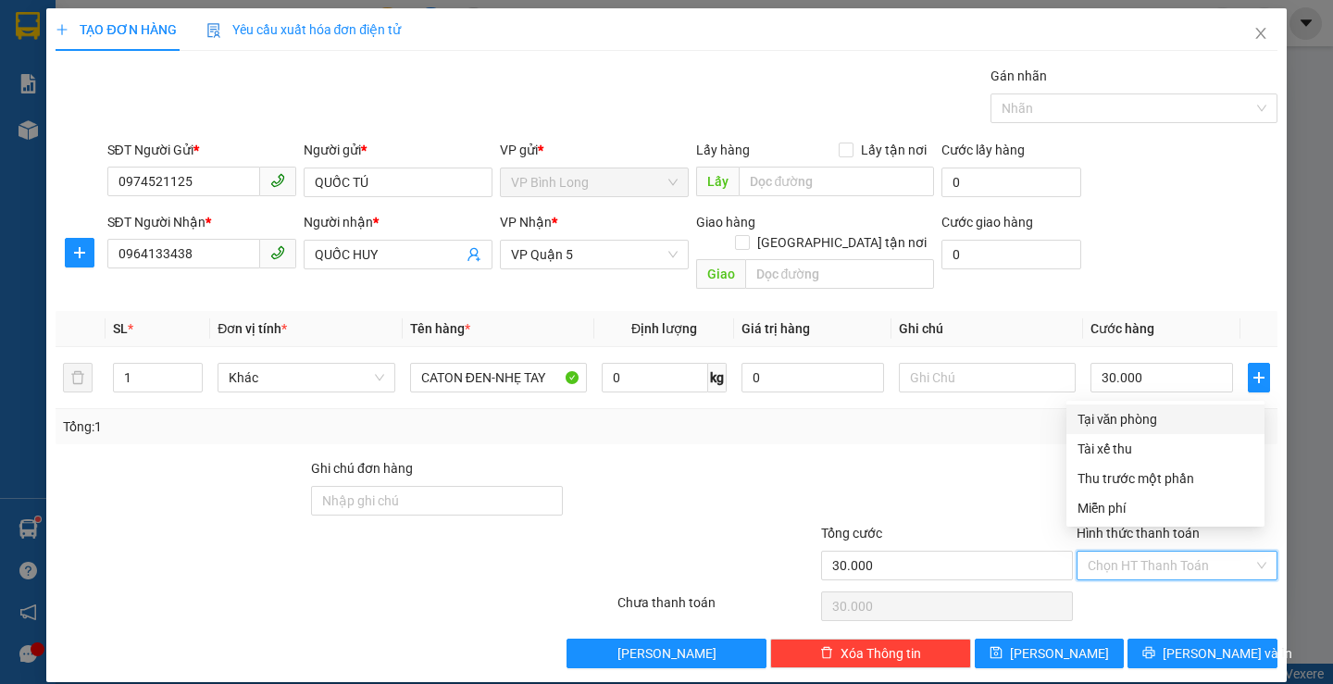
click at [1128, 423] on div "Tại văn phòng" at bounding box center [1165, 419] width 176 height 20
type input "0"
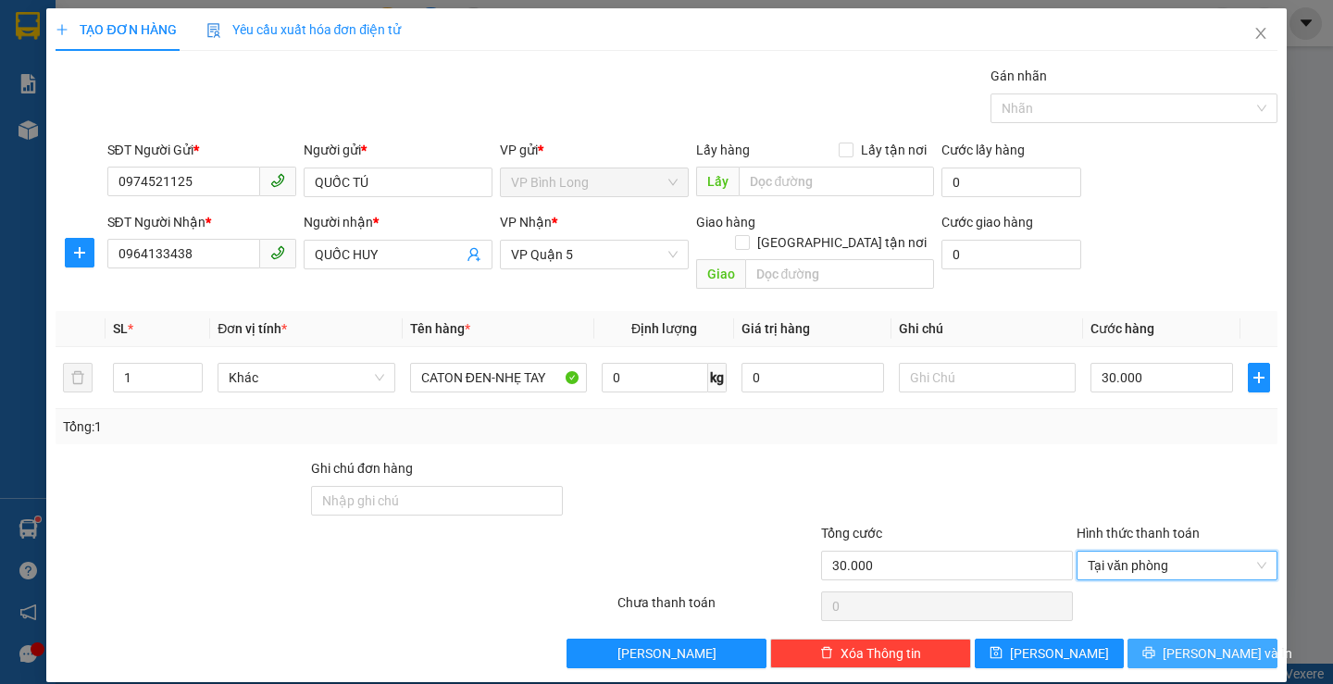
click at [1187, 643] on span "[PERSON_NAME] và In" at bounding box center [1227, 653] width 130 height 20
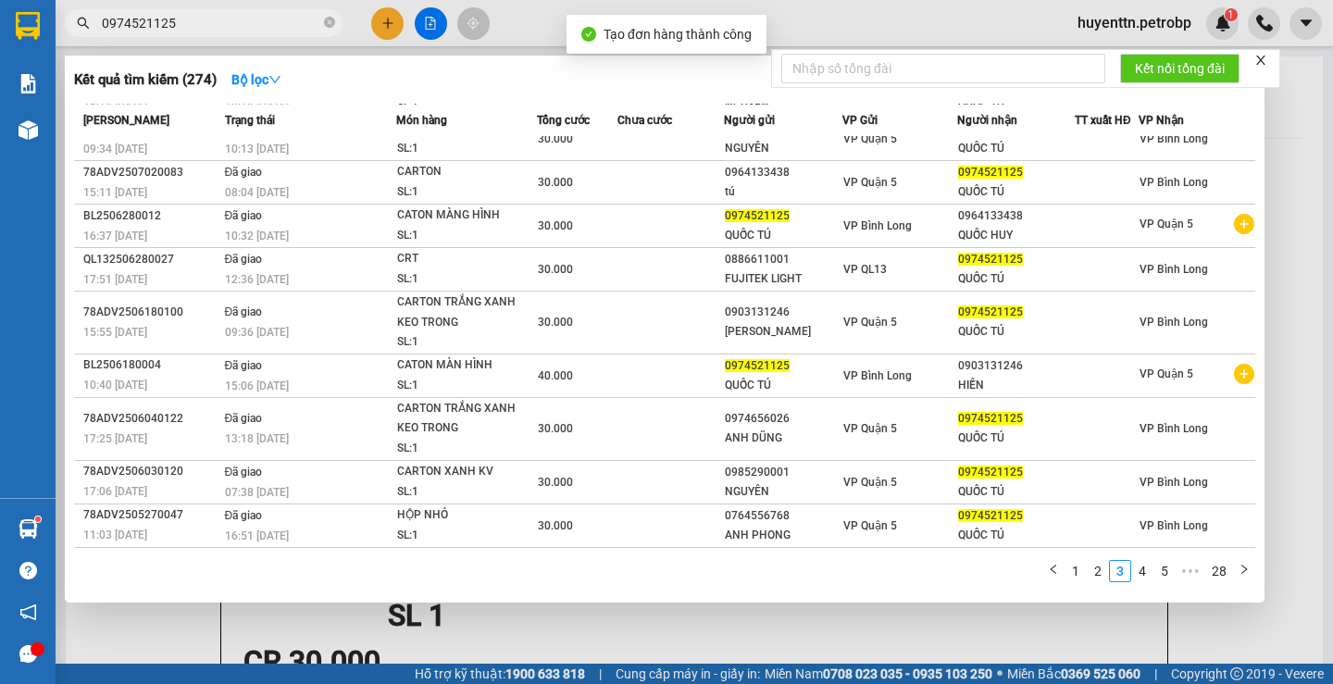
click at [805, 6] on div at bounding box center [666, 342] width 1333 height 684
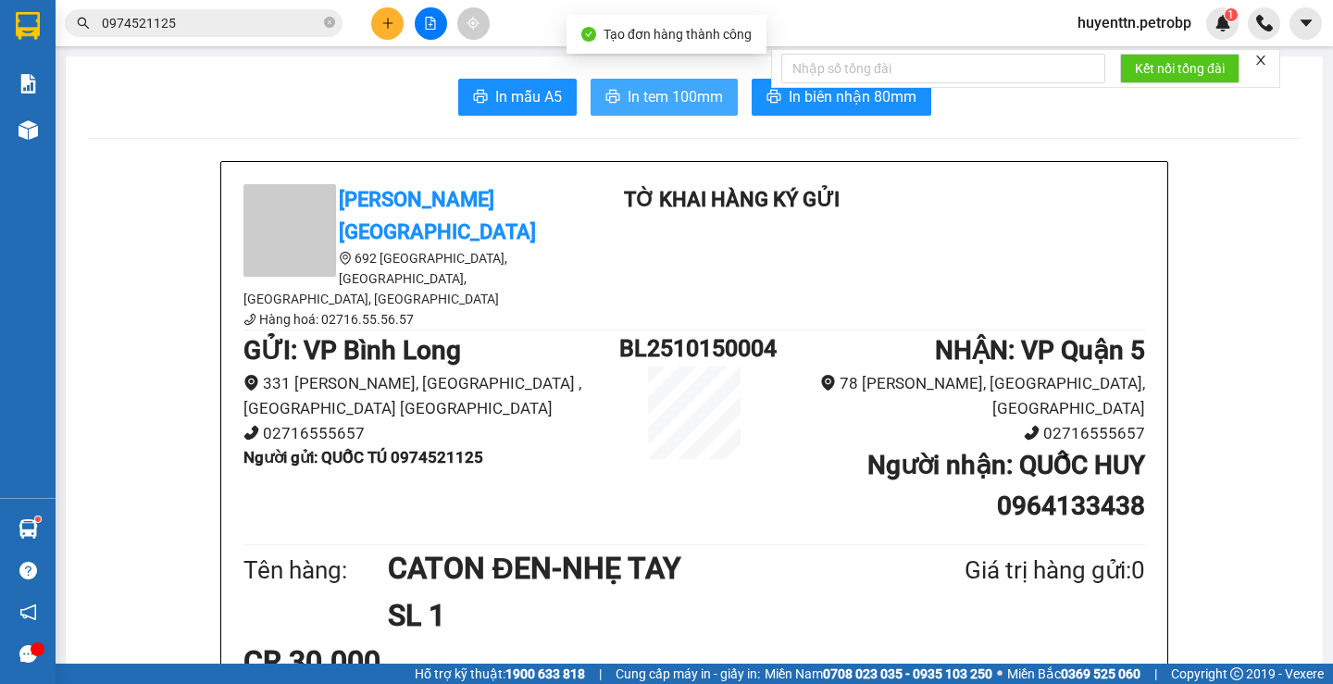
click at [619, 83] on button "In tem 100mm" at bounding box center [663, 97] width 147 height 37
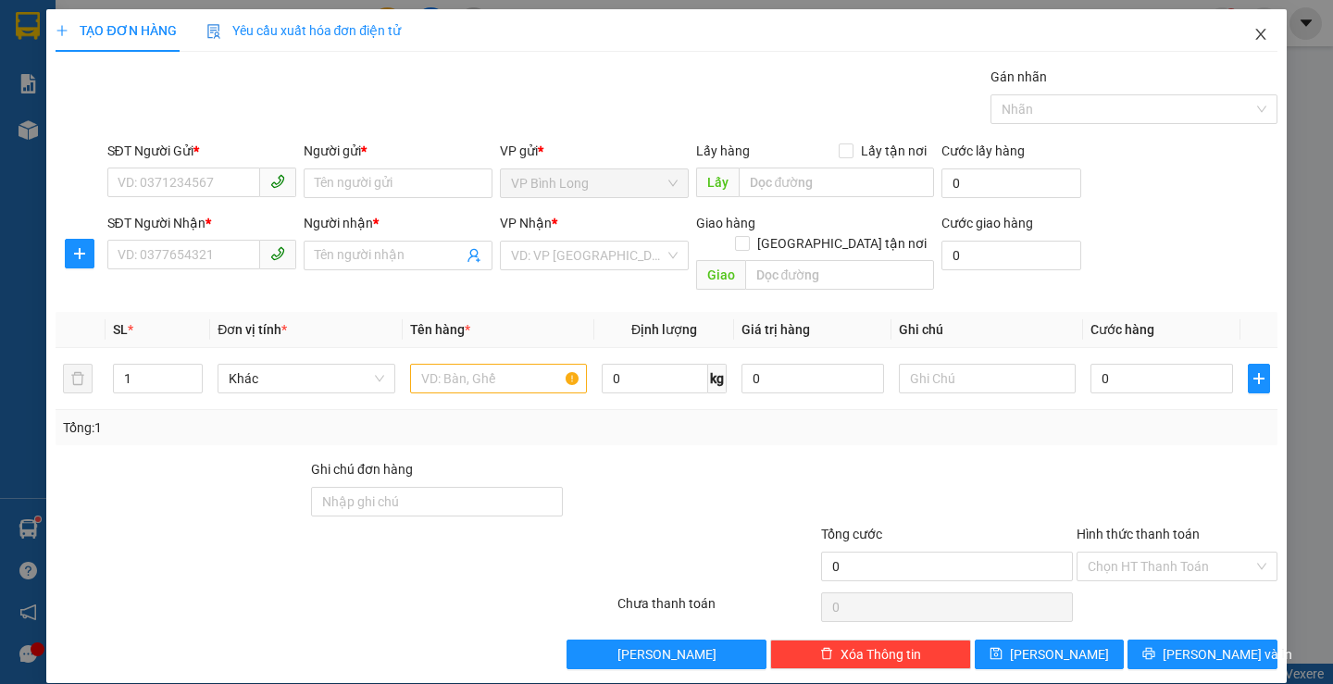
click at [1235, 43] on span "Close" at bounding box center [1261, 35] width 52 height 52
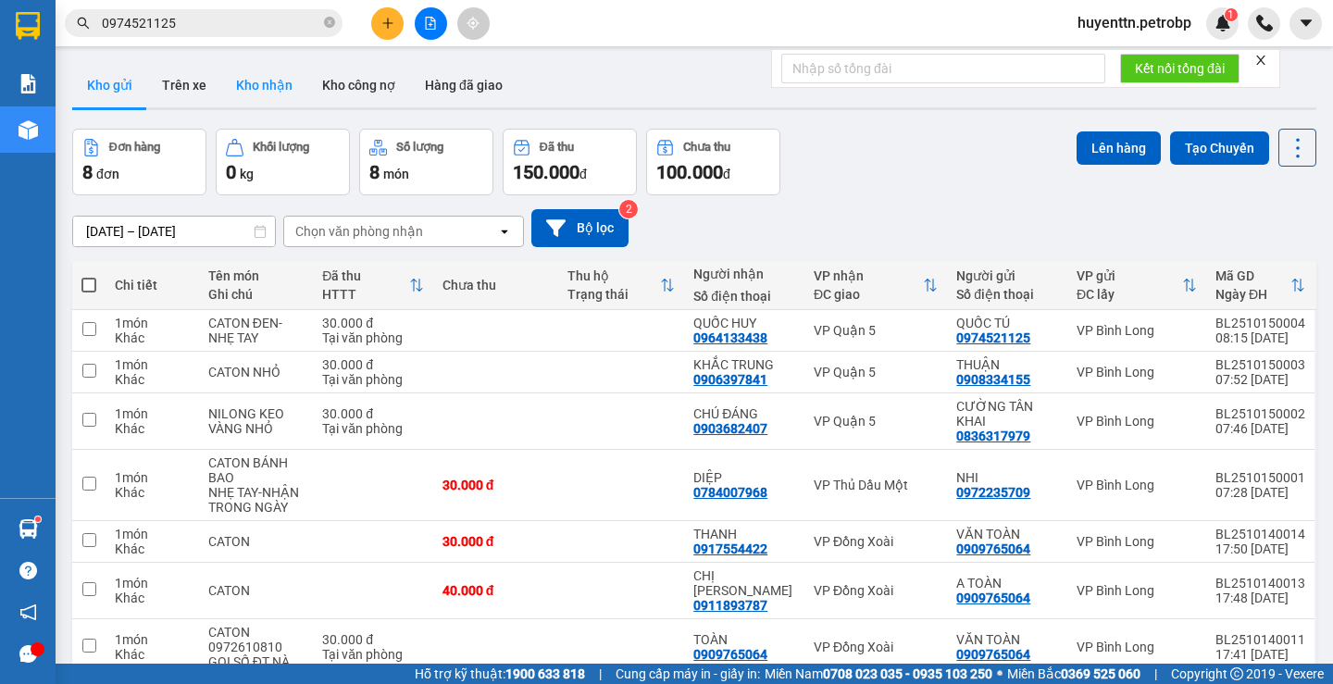
click at [267, 97] on button "Kho nhận" at bounding box center [264, 85] width 86 height 44
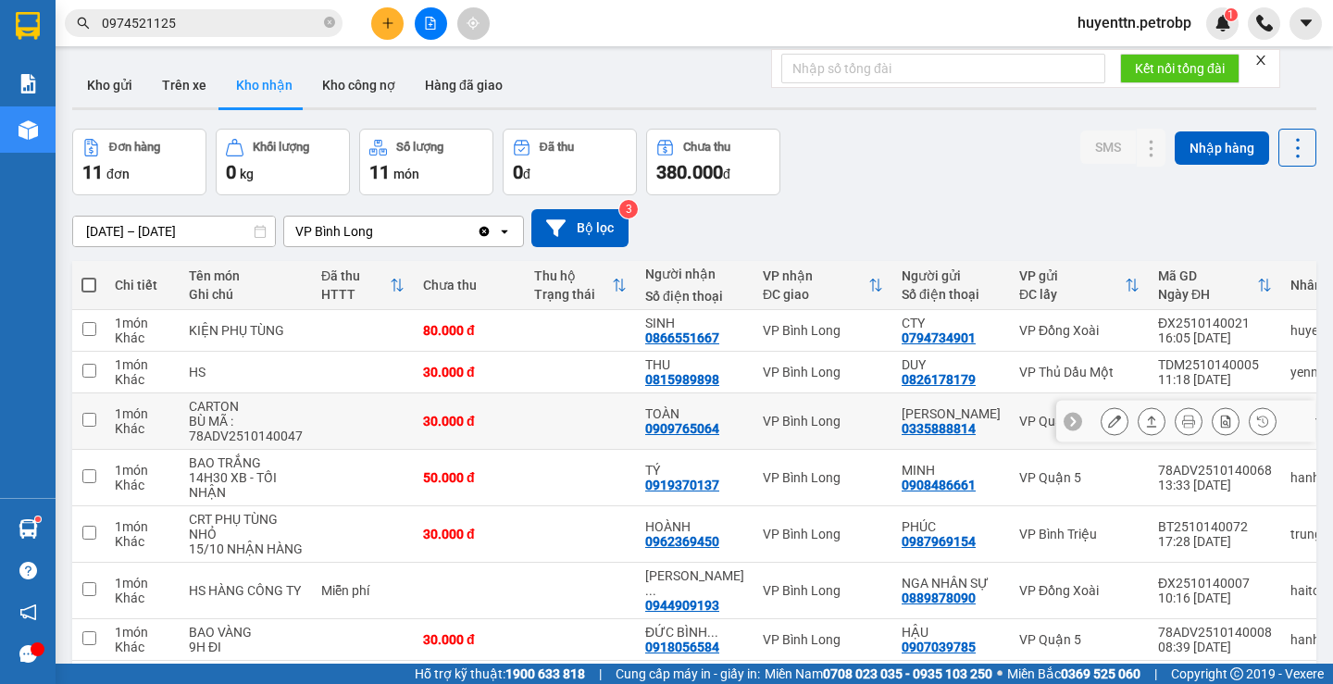
scroll to position [93, 0]
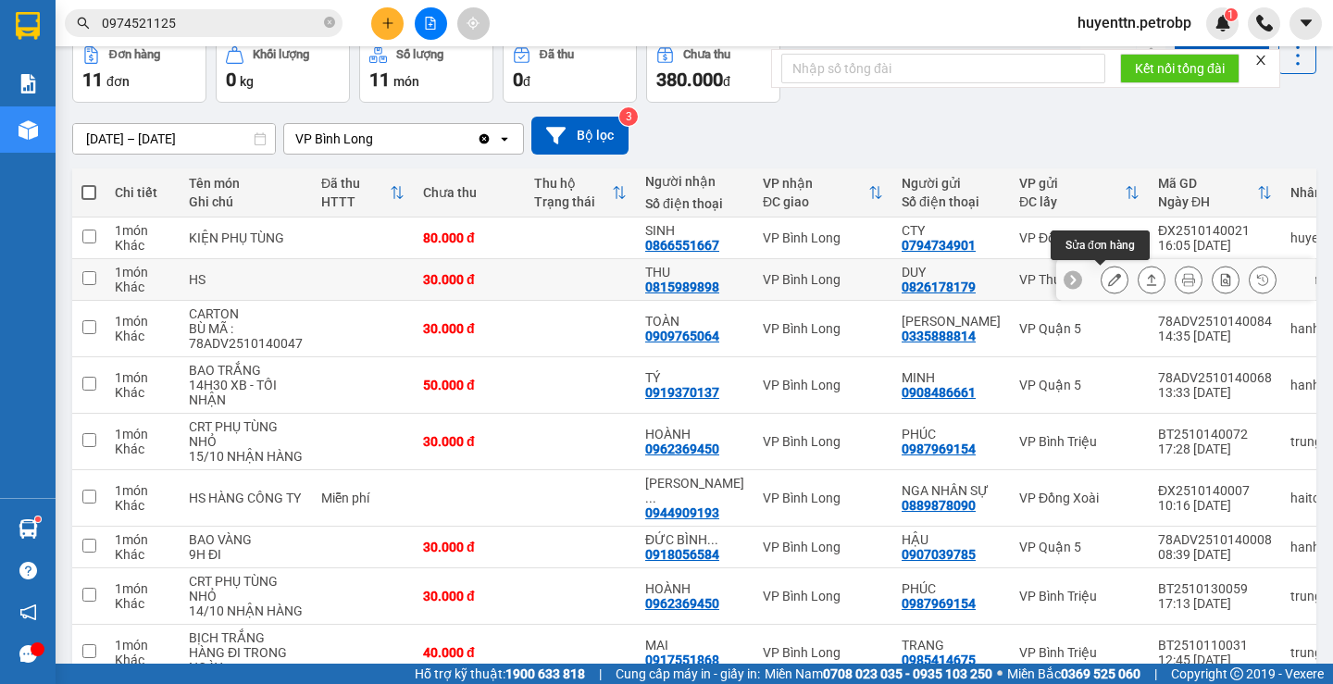
click at [1112, 279] on button at bounding box center [1114, 280] width 26 height 32
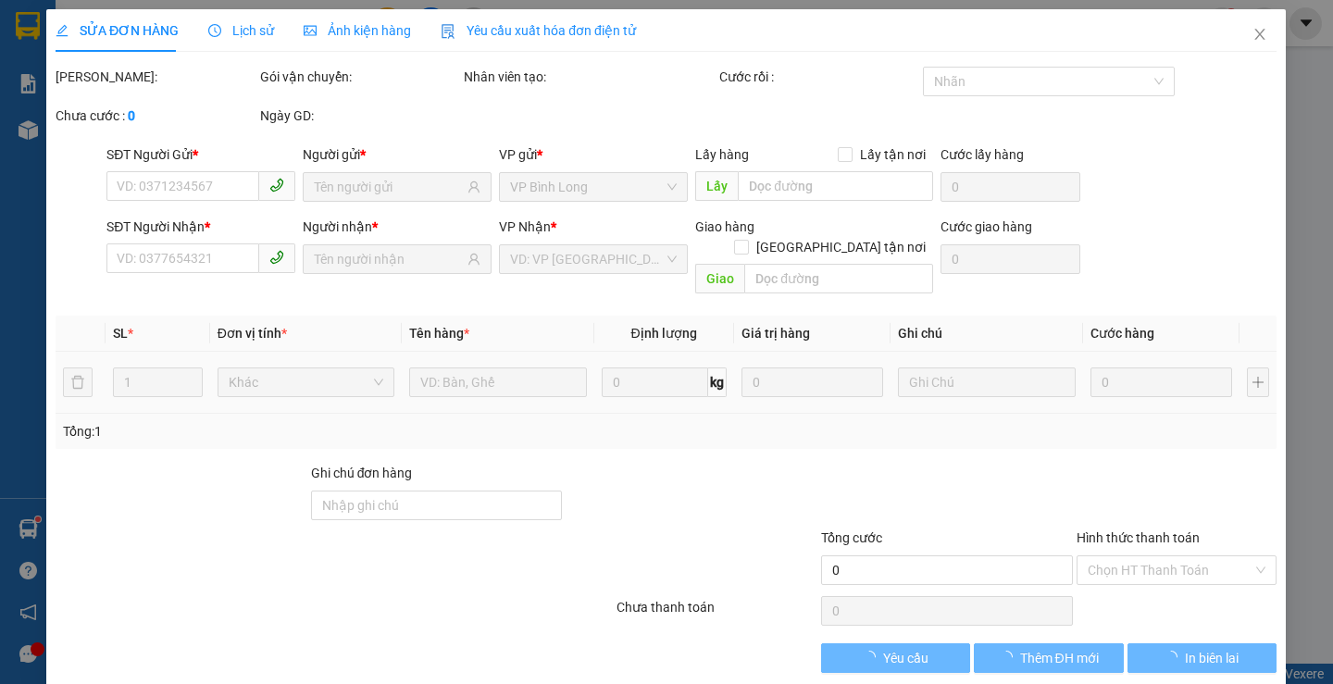
type input "0826178179"
type input "DUY"
type input "0815989898"
type input "THU"
type input "30.000"
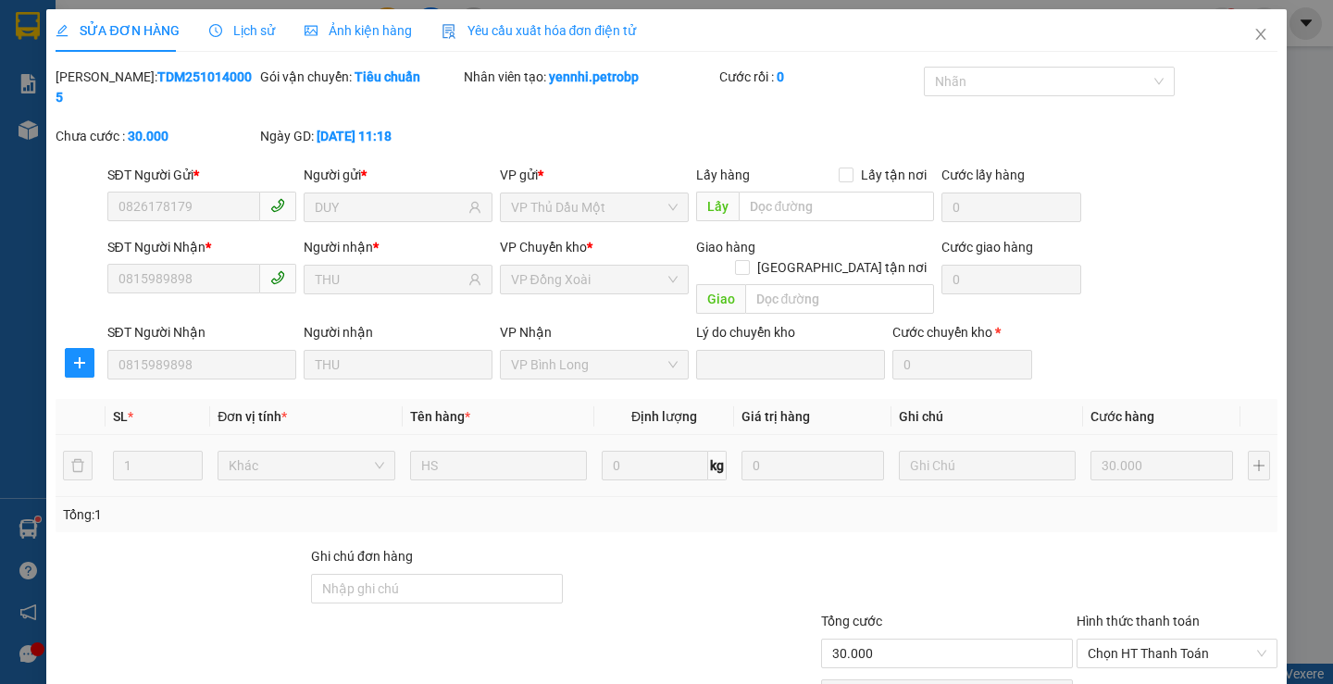
scroll to position [68, 0]
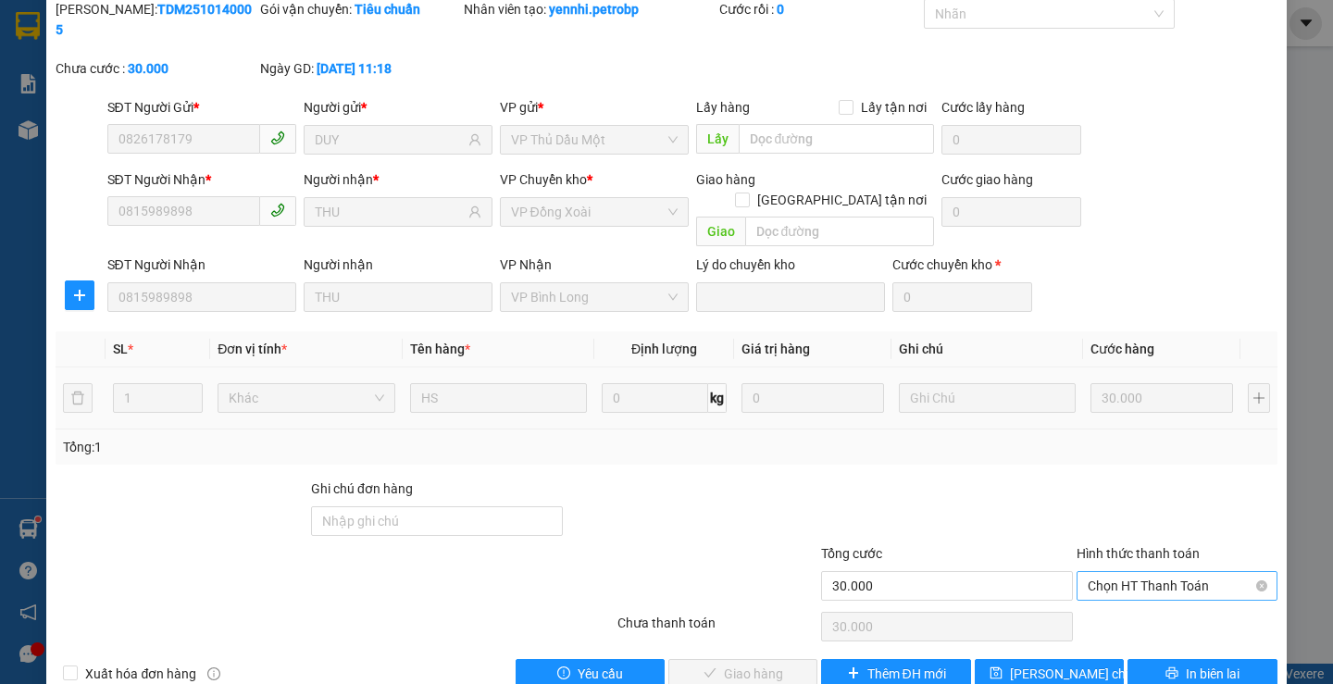
click at [1109, 572] on span "Chọn HT Thanh Toán" at bounding box center [1177, 586] width 179 height 28
click at [1083, 589] on div "Tại văn phòng" at bounding box center [1165, 582] width 176 height 20
type input "0"
click at [738, 664] on span "Giao hàng" at bounding box center [753, 674] width 59 height 20
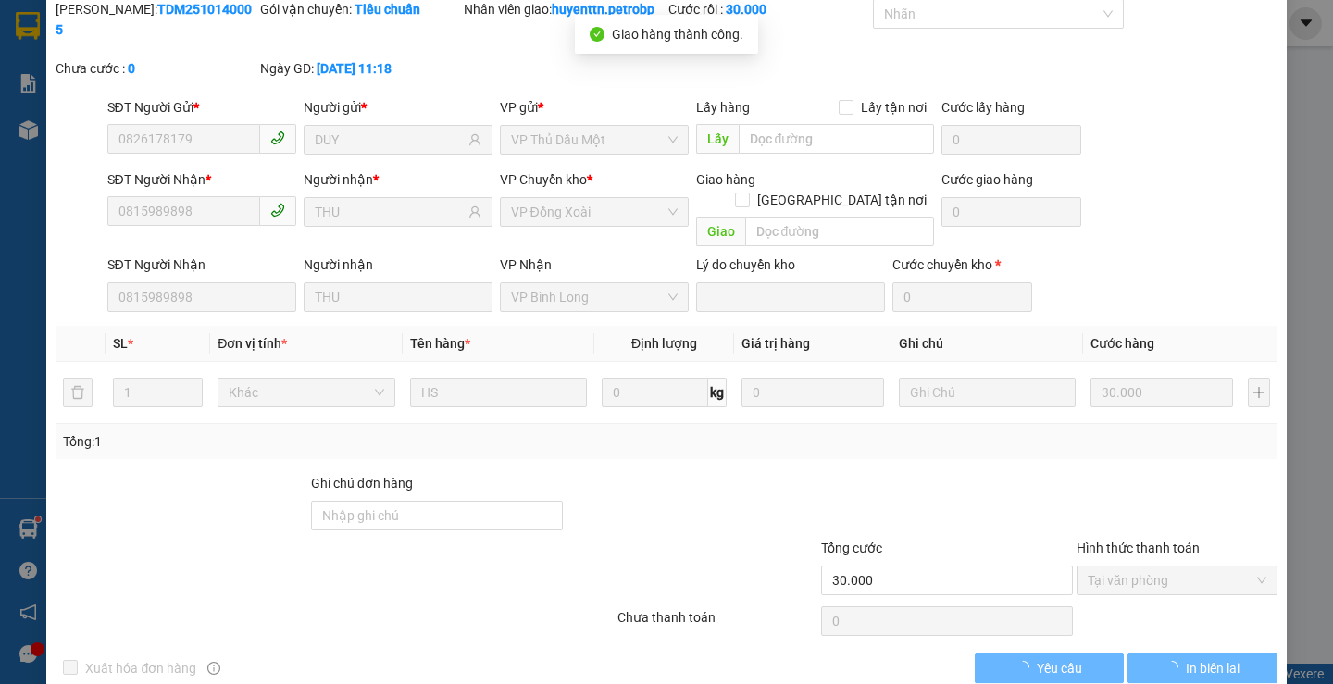
scroll to position [0, 0]
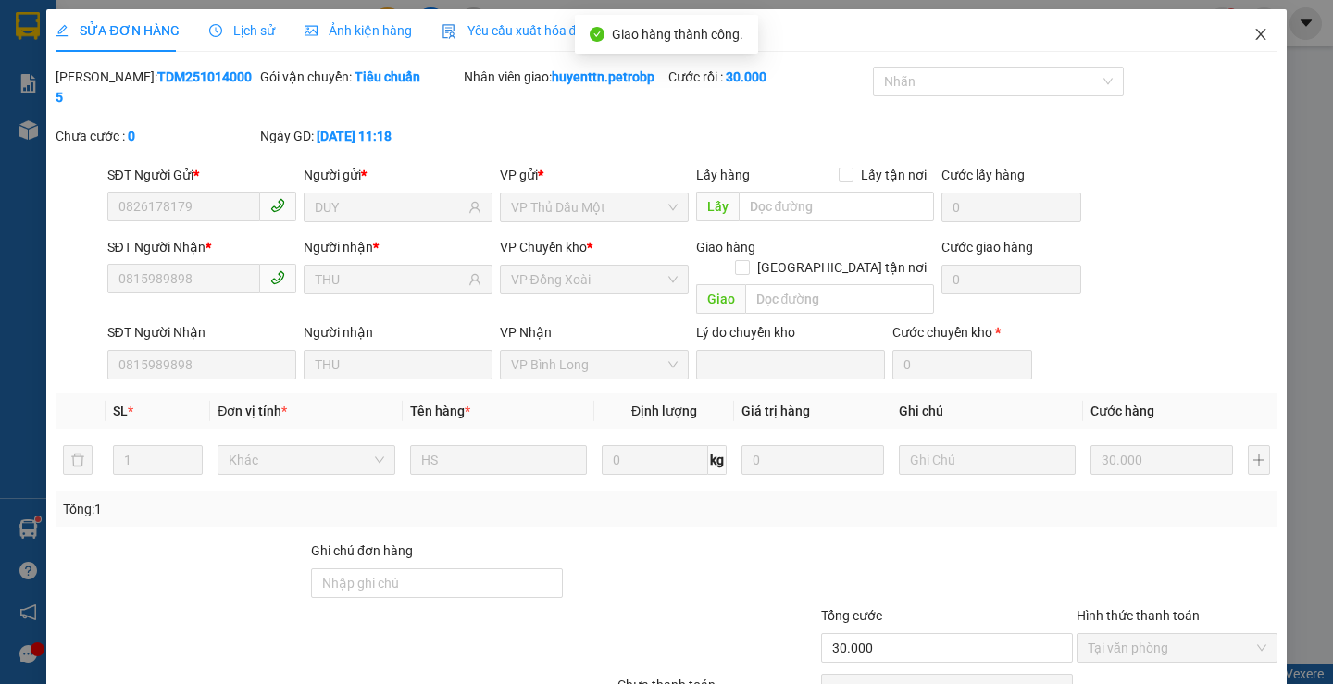
click at [1244, 48] on span "Close" at bounding box center [1261, 35] width 52 height 52
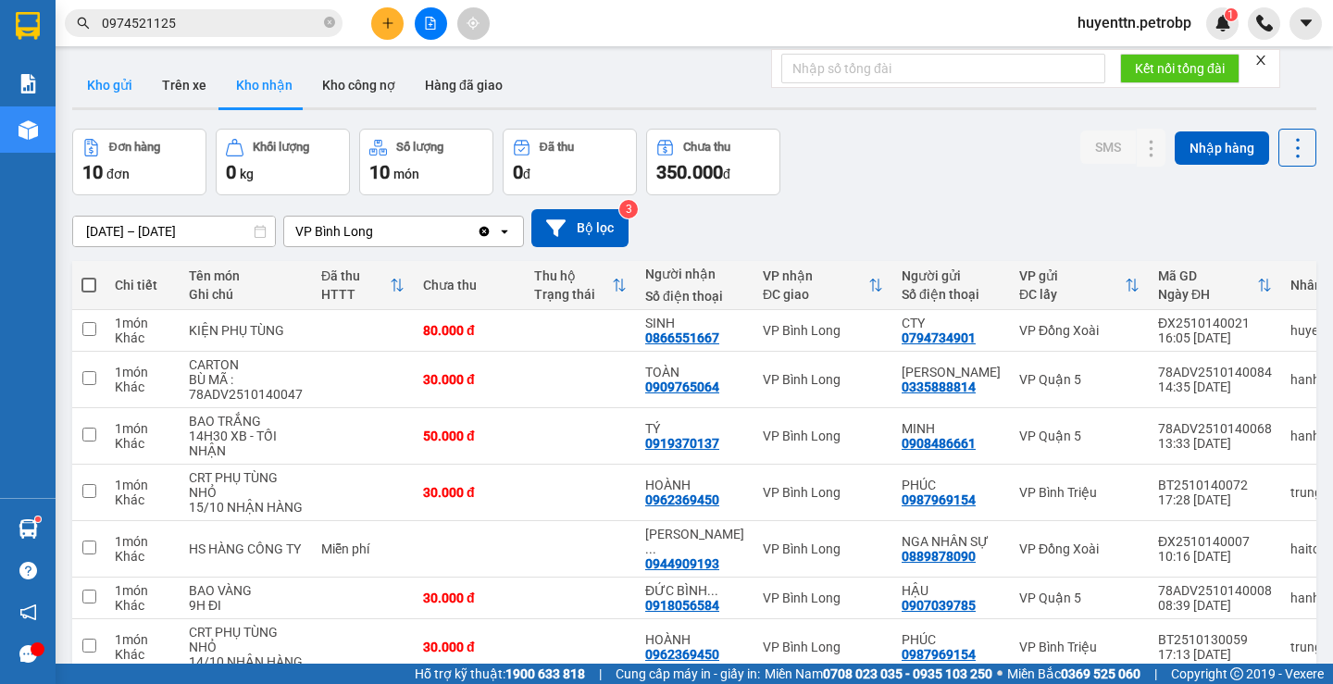
click at [111, 86] on button "Kho gửi" at bounding box center [109, 85] width 75 height 44
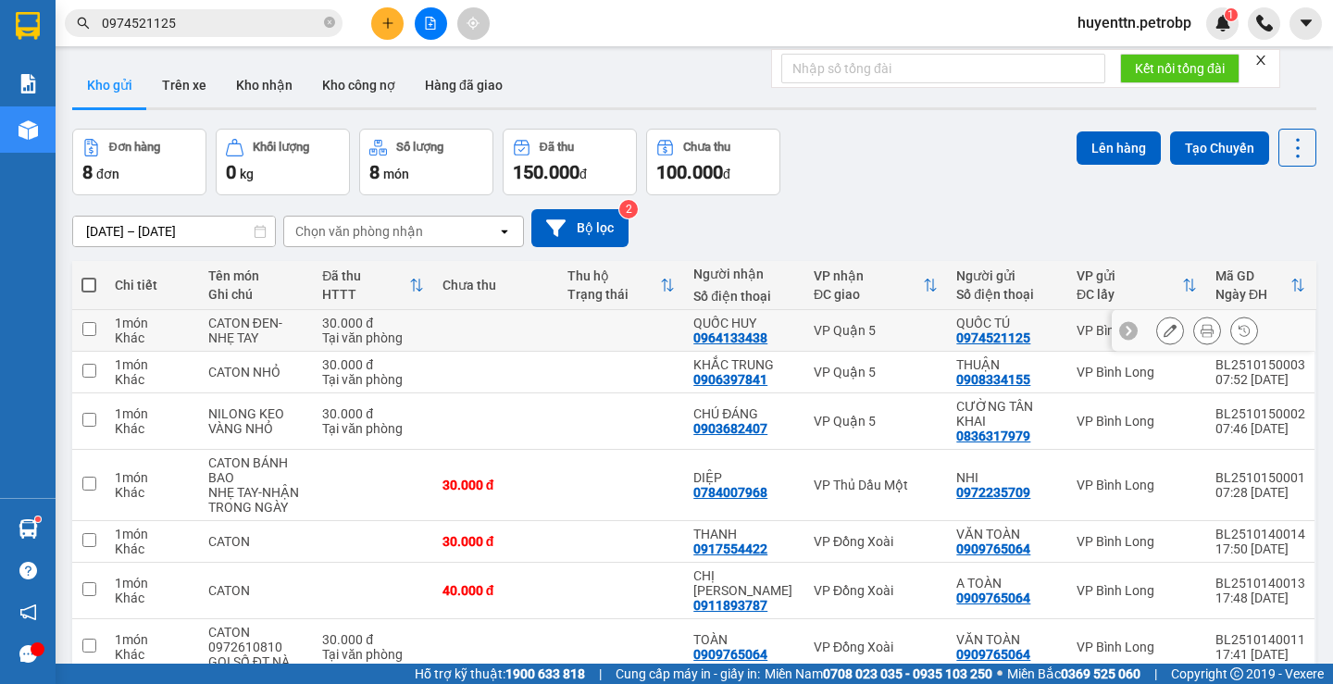
scroll to position [115, 0]
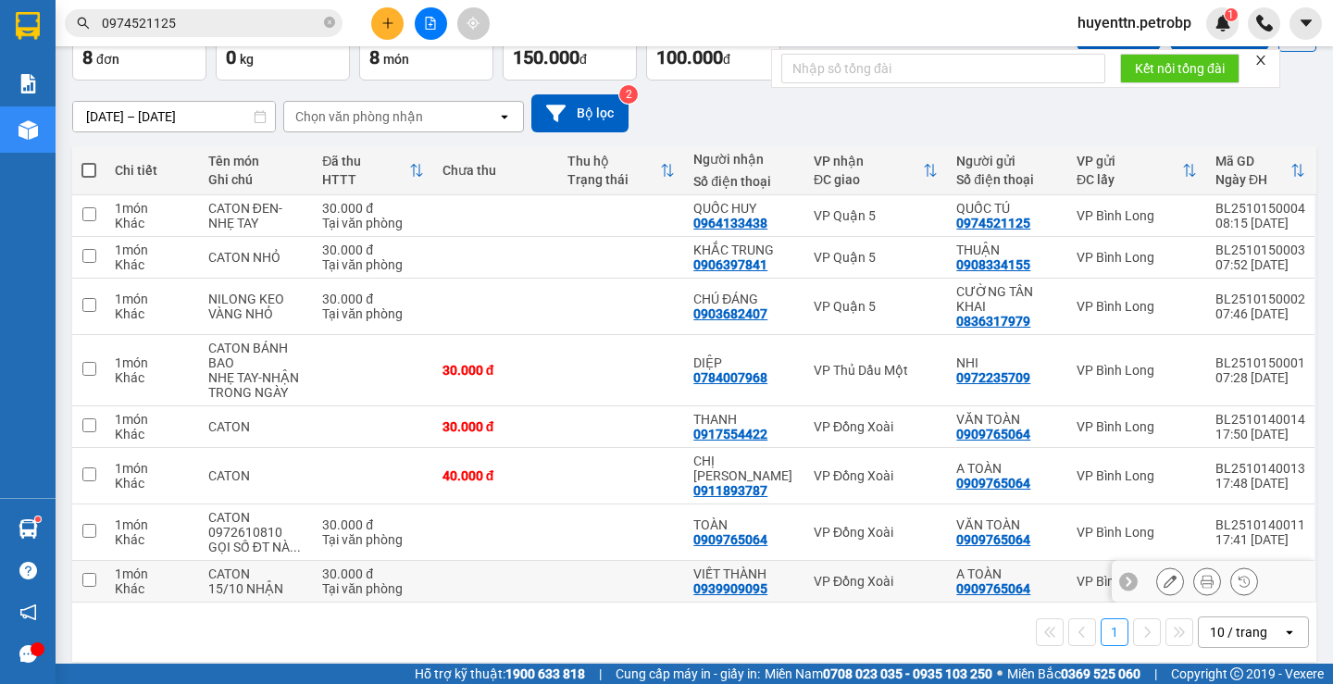
click at [83, 573] on input "checkbox" at bounding box center [89, 580] width 14 height 14
checkbox input "true"
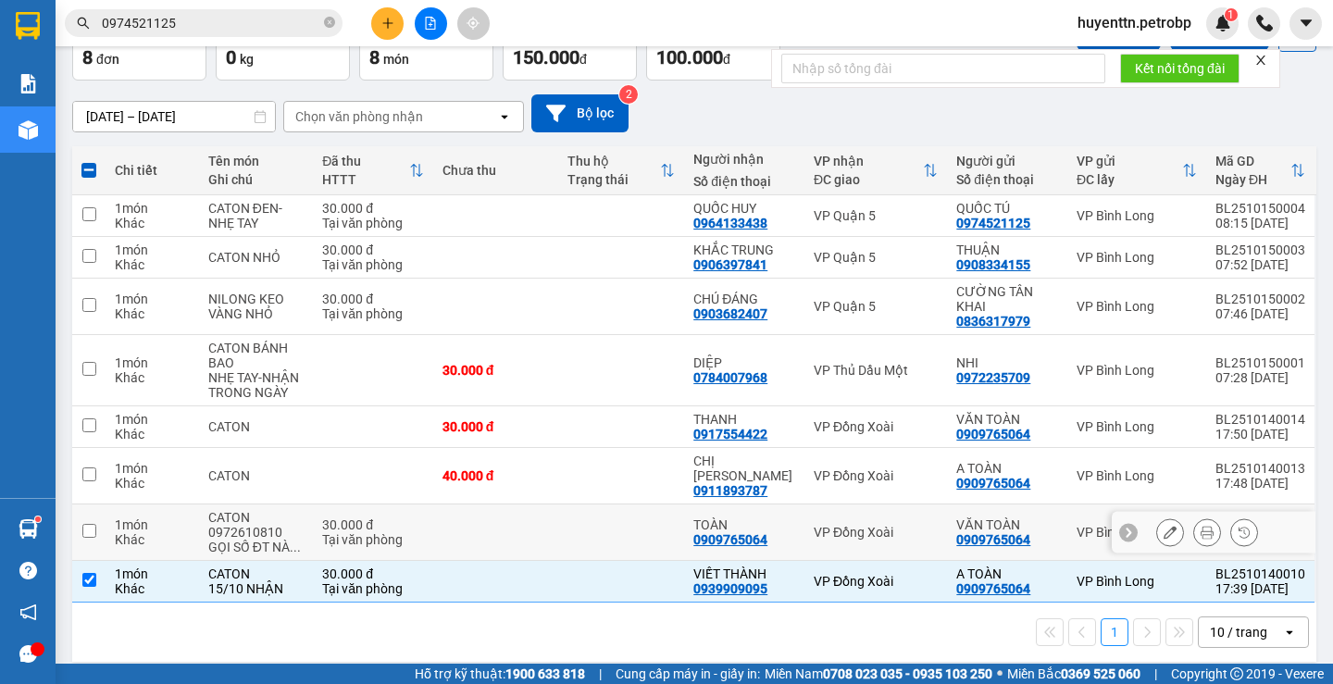
click at [85, 524] on input "checkbox" at bounding box center [89, 531] width 14 height 14
checkbox input "true"
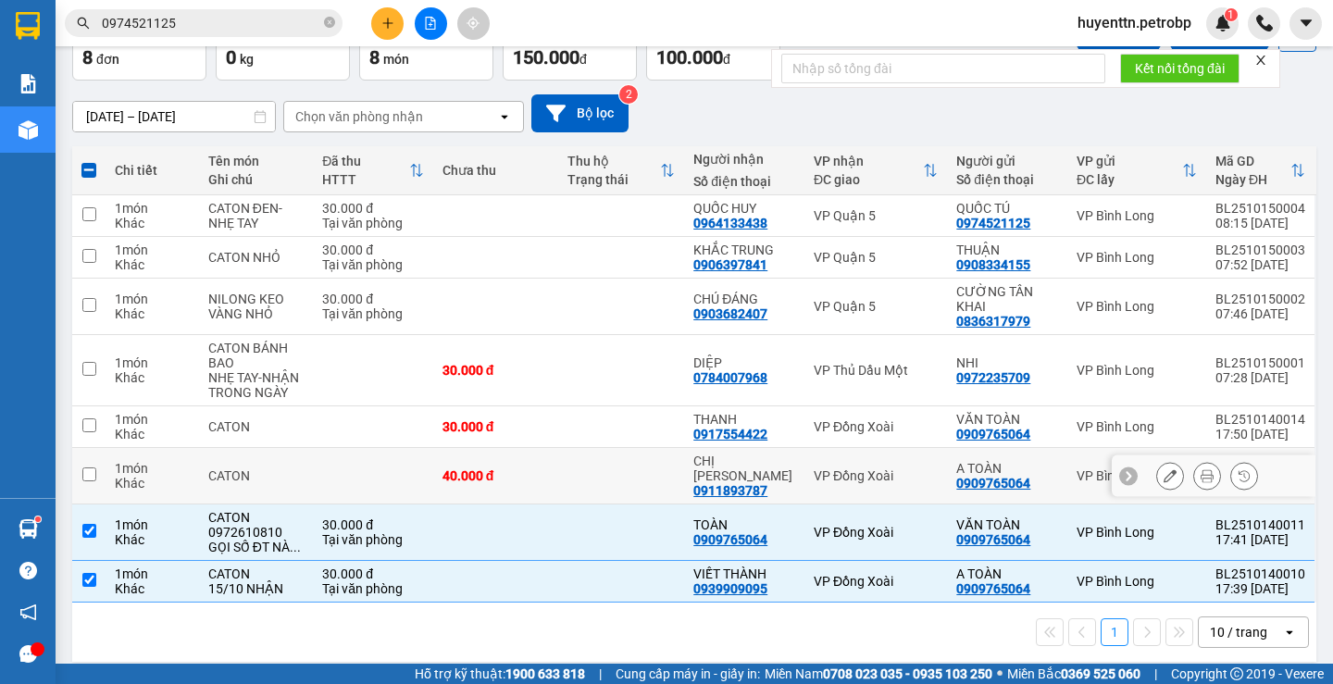
click at [87, 467] on input "checkbox" at bounding box center [89, 474] width 14 height 14
checkbox input "true"
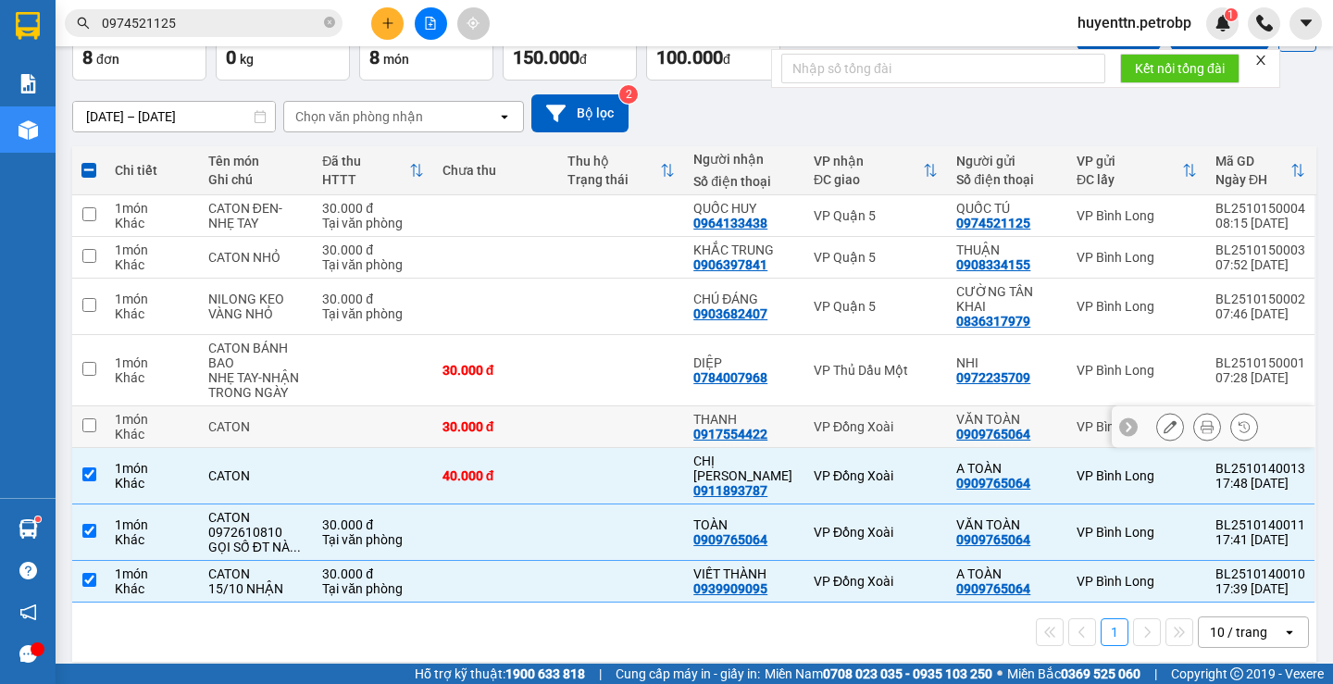
click at [87, 433] on td at bounding box center [88, 427] width 33 height 42
checkbox input "true"
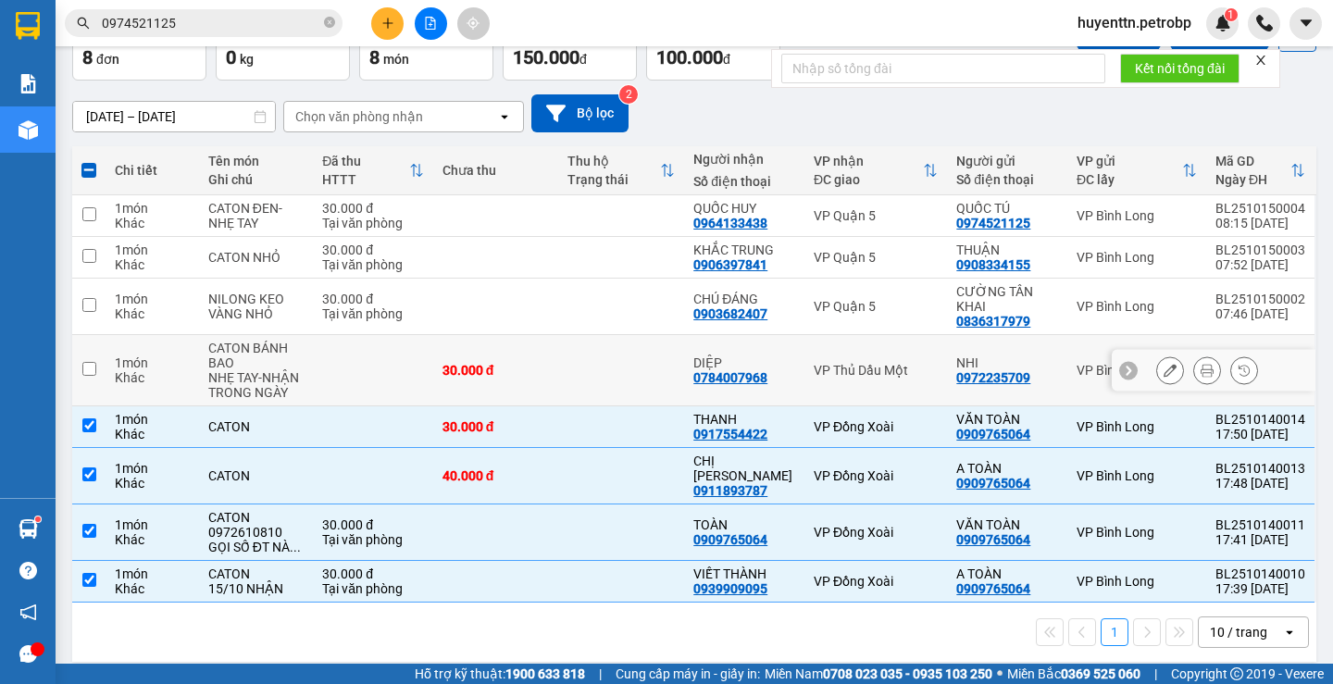
click at [77, 369] on td at bounding box center [88, 370] width 33 height 71
checkbox input "true"
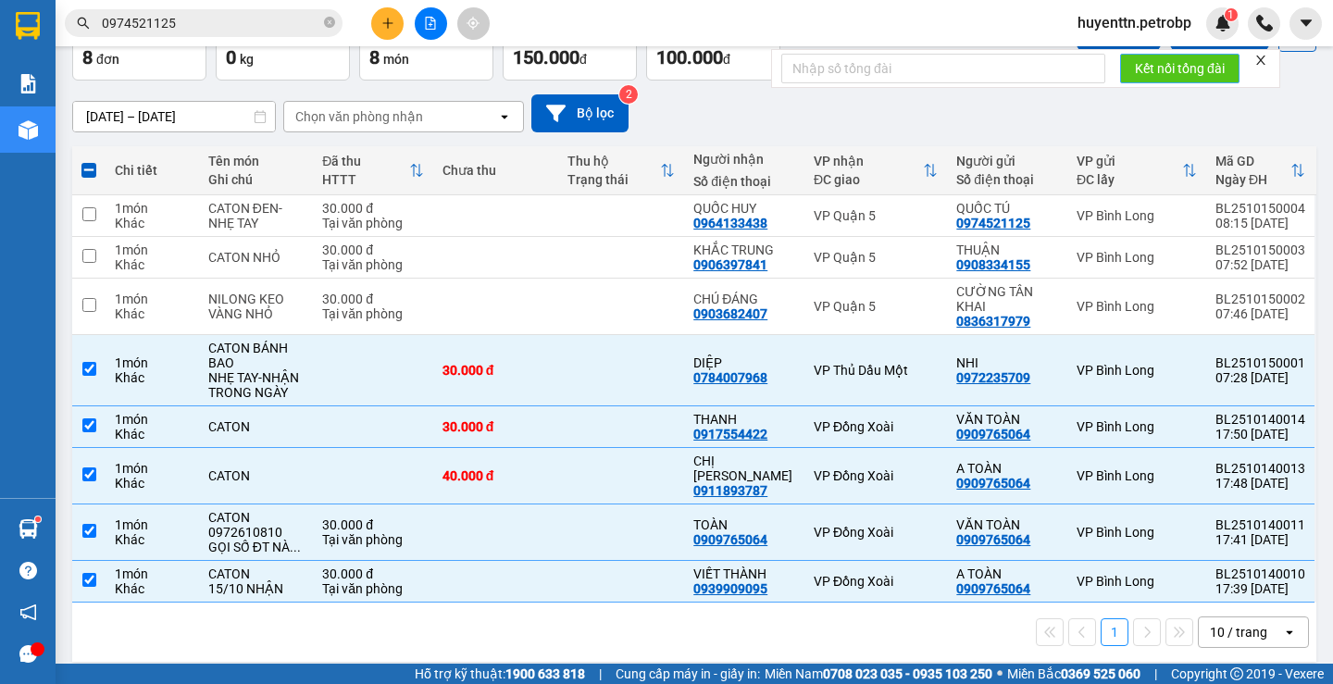
scroll to position [22, 0]
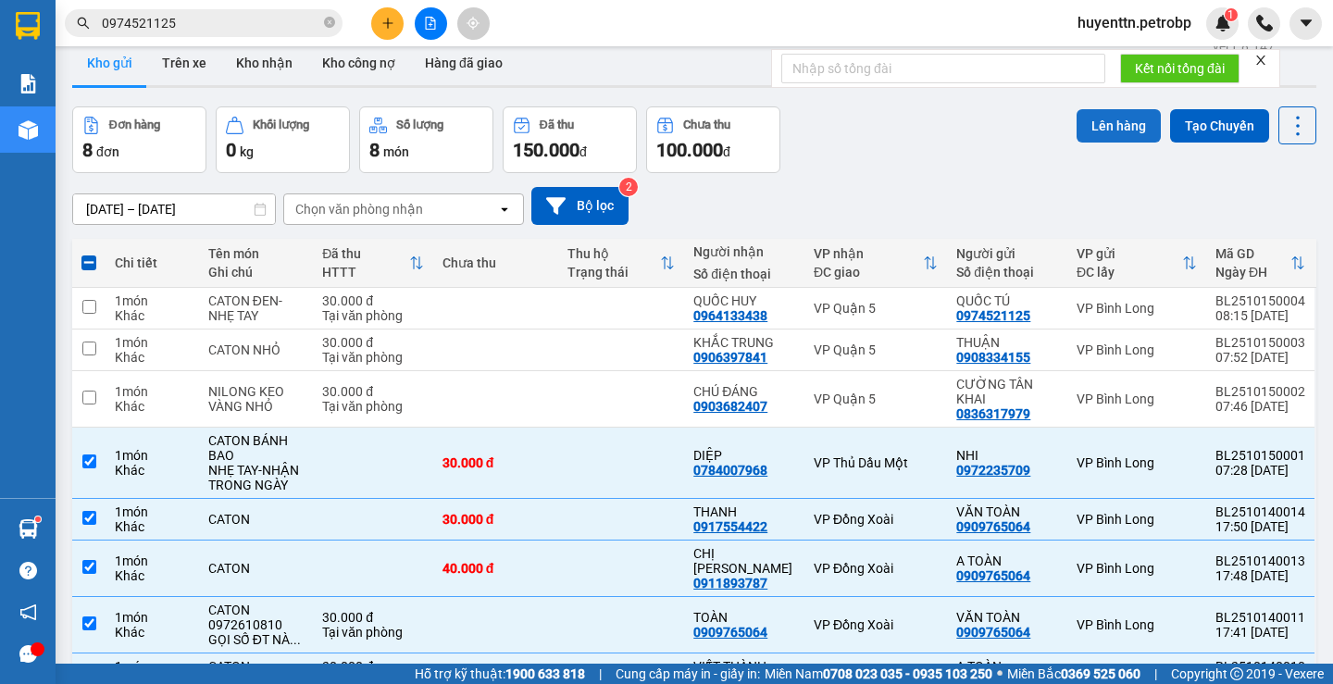
click at [1116, 121] on button "Lên hàng" at bounding box center [1118, 125] width 84 height 33
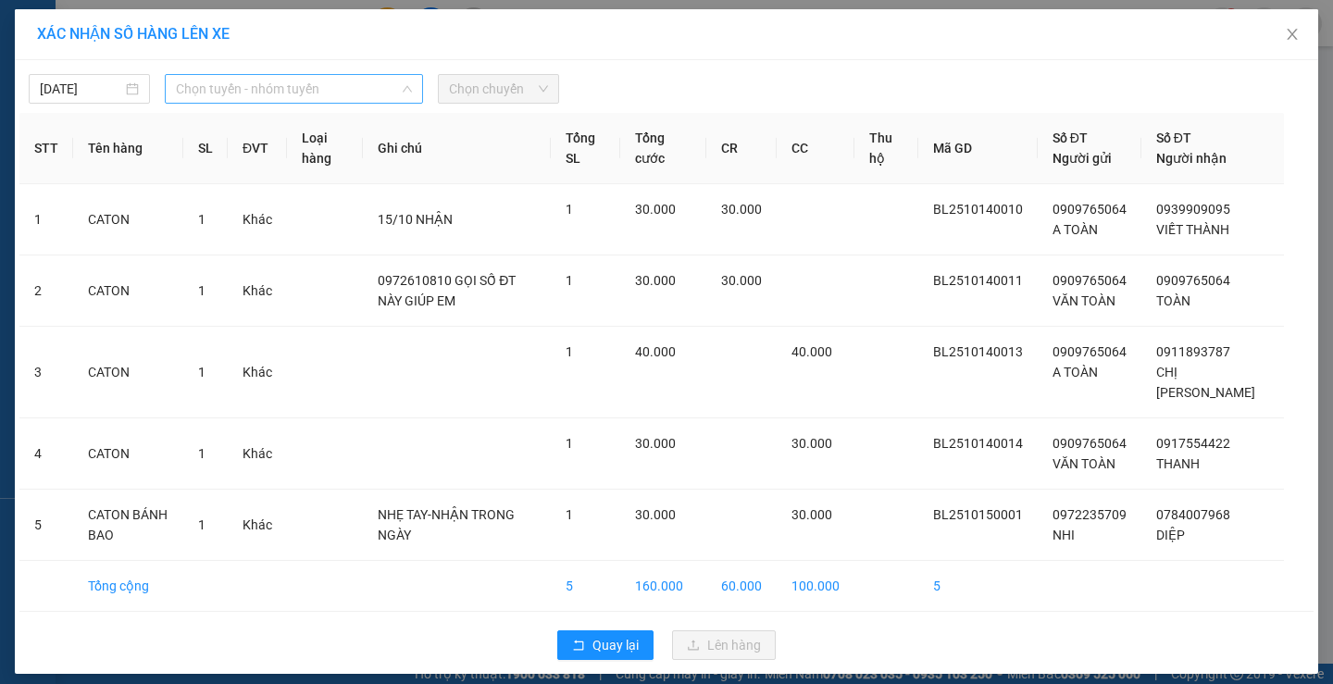
click at [314, 85] on span "Chọn tuyến - nhóm tuyến" at bounding box center [294, 89] width 236 height 28
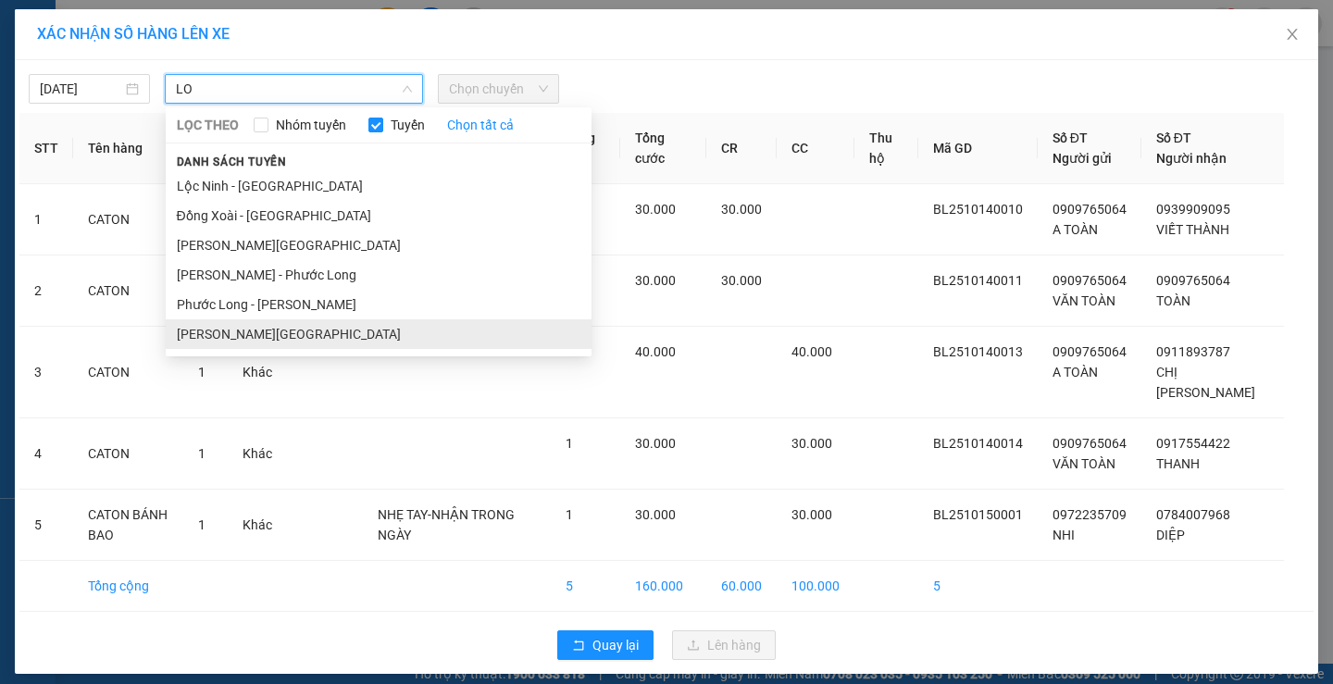
type input "LO"
click at [241, 334] on li "[PERSON_NAME][GEOGRAPHIC_DATA]" at bounding box center [379, 334] width 426 height 30
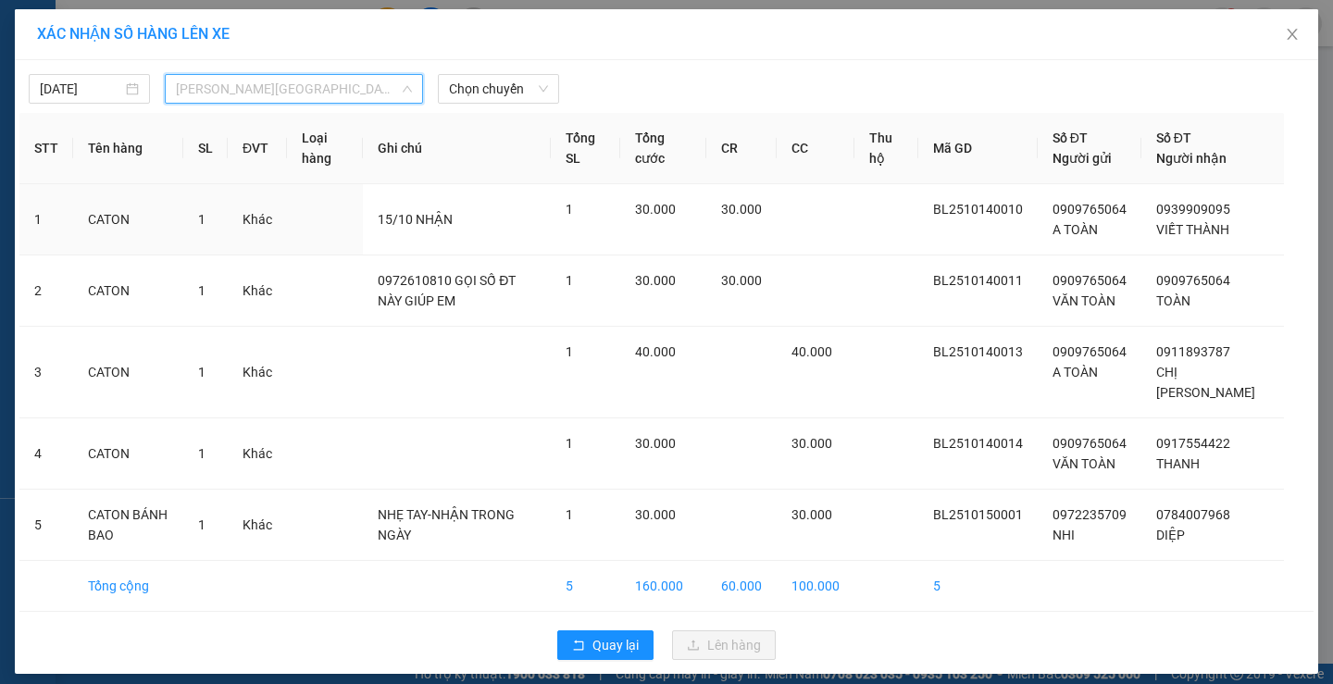
click at [327, 80] on span "[PERSON_NAME][GEOGRAPHIC_DATA]" at bounding box center [294, 89] width 236 height 28
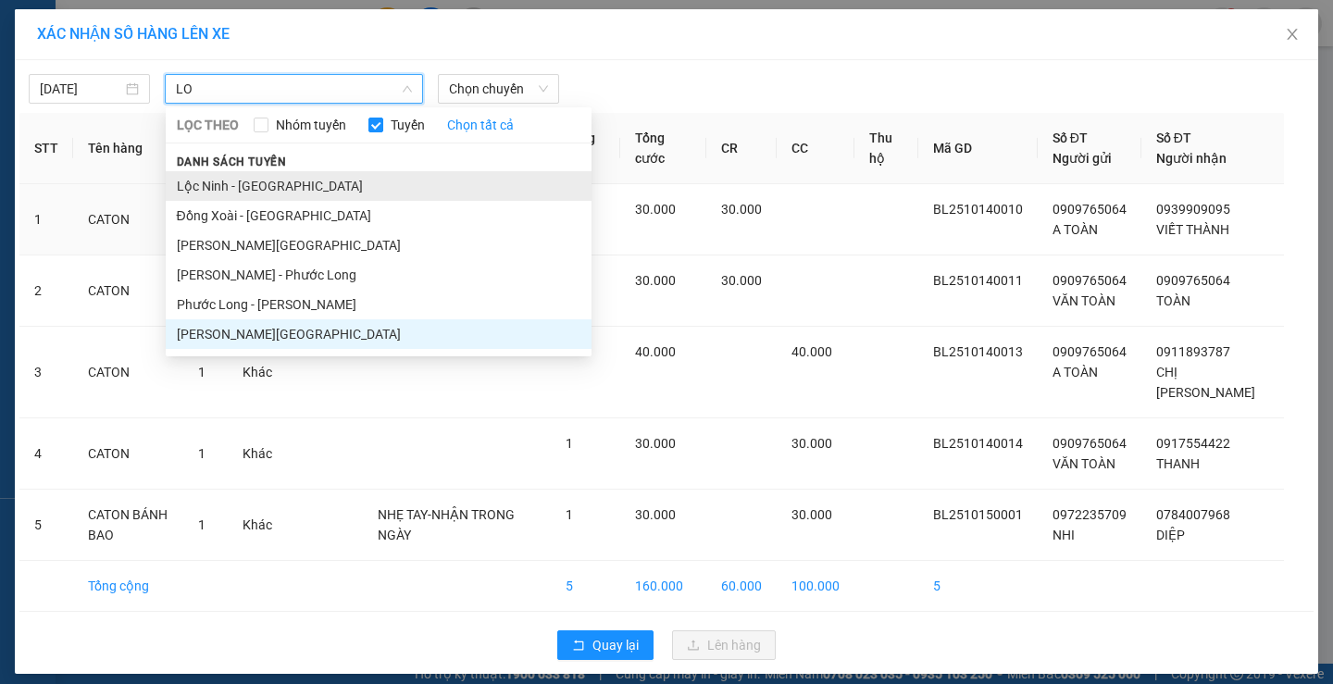
type input "LO"
click at [267, 183] on li "Lộc Ninh - [GEOGRAPHIC_DATA]" at bounding box center [379, 186] width 426 height 30
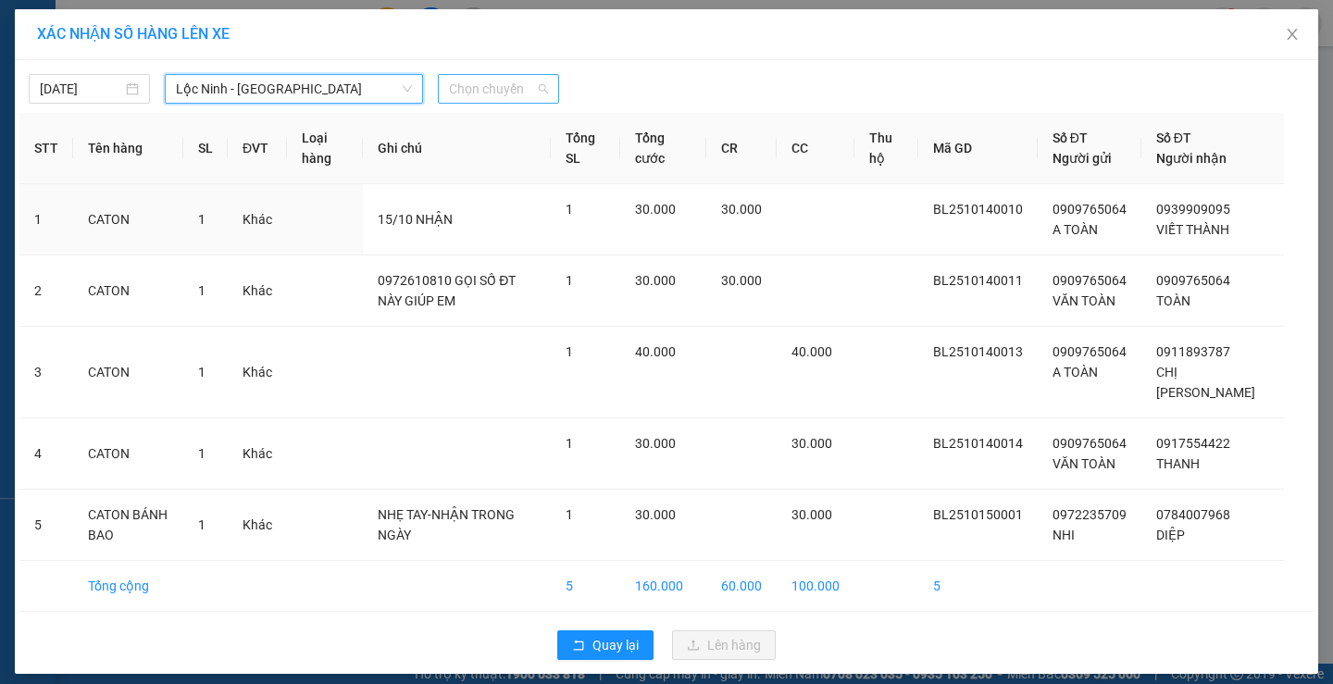
click at [491, 88] on span "Chọn chuyến" at bounding box center [498, 89] width 99 height 28
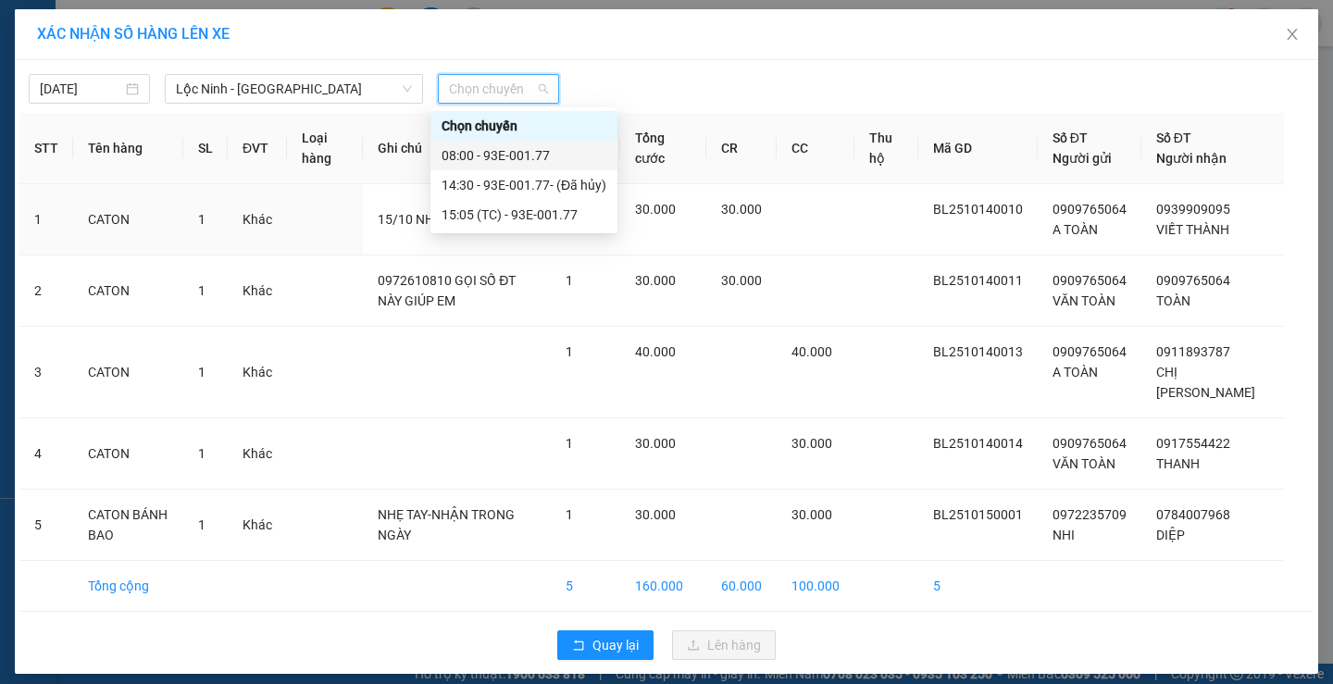
click at [497, 147] on div "08:00 - 93E-001.77" at bounding box center [523, 155] width 165 height 20
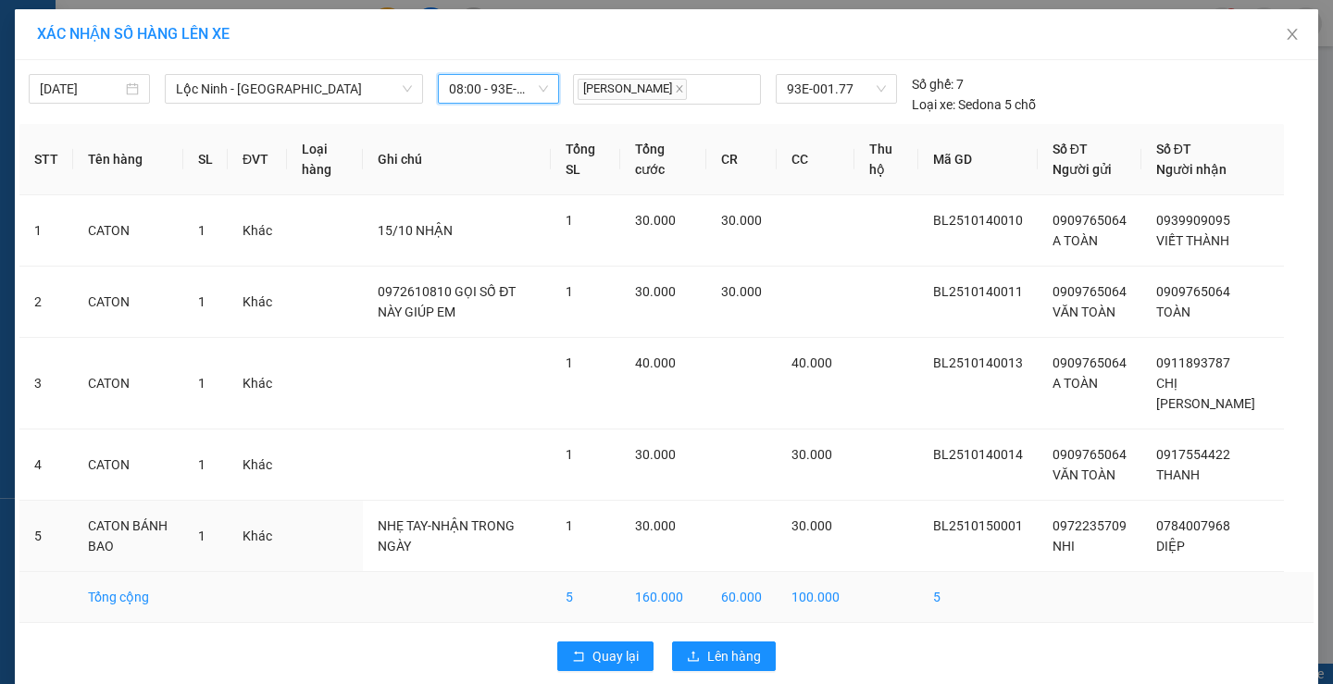
scroll to position [23, 0]
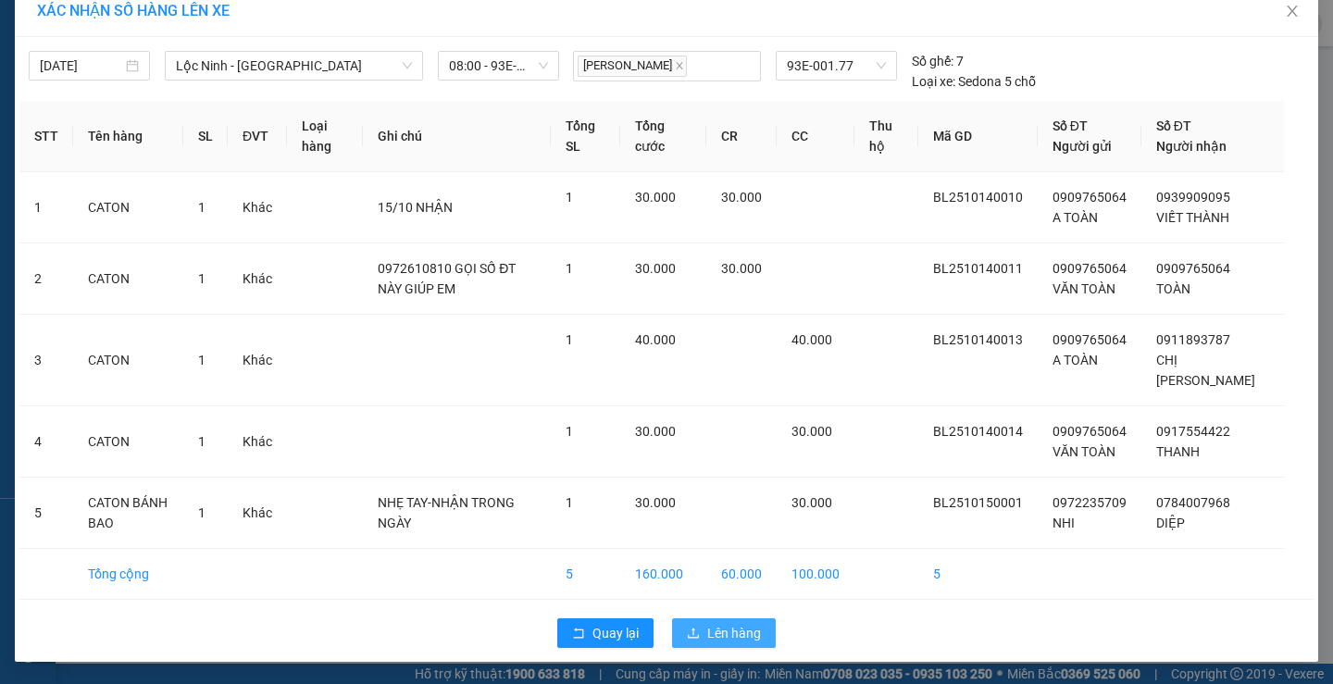
click at [725, 634] on span "Lên hàng" at bounding box center [734, 633] width 54 height 20
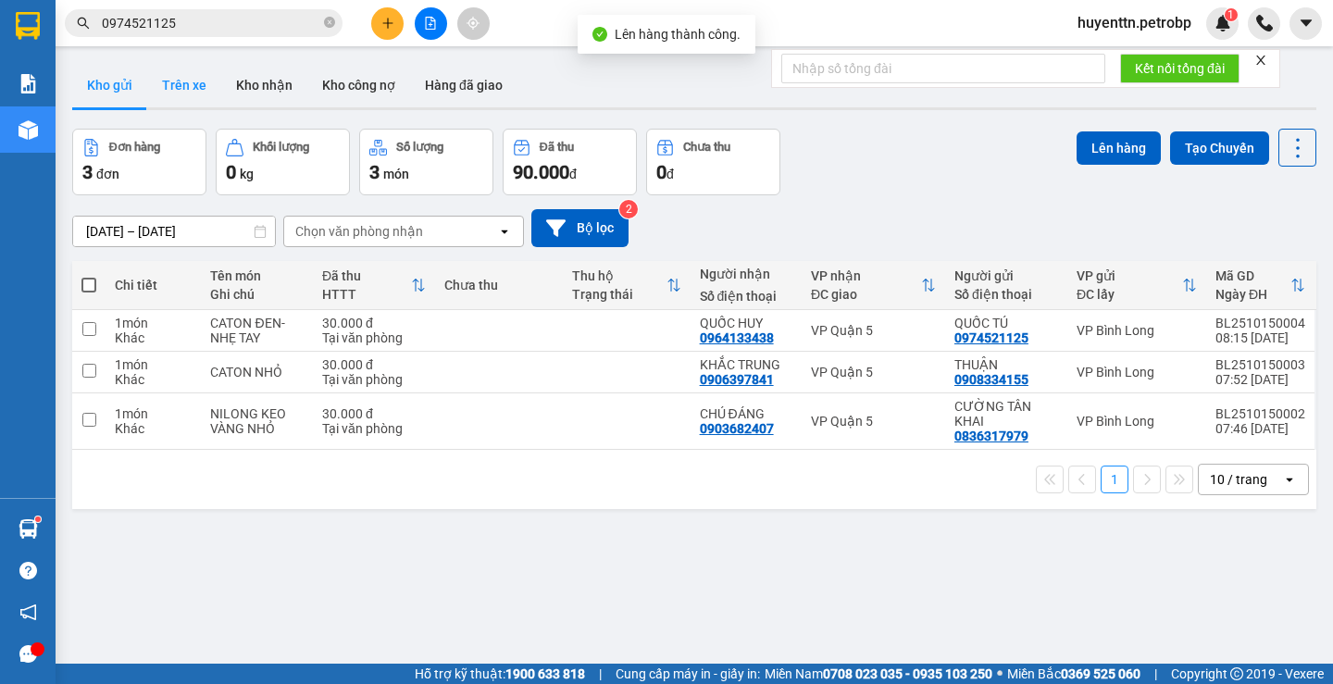
click at [175, 70] on button "Trên xe" at bounding box center [184, 85] width 74 height 44
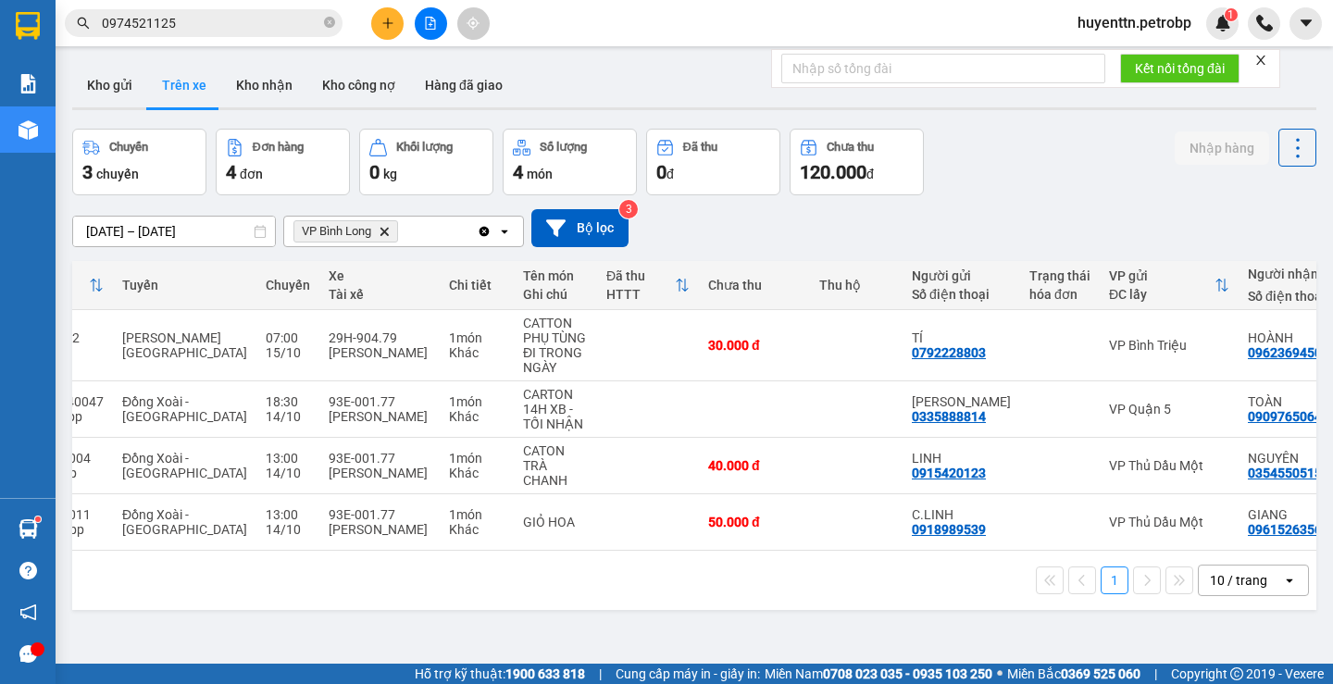
scroll to position [0, 166]
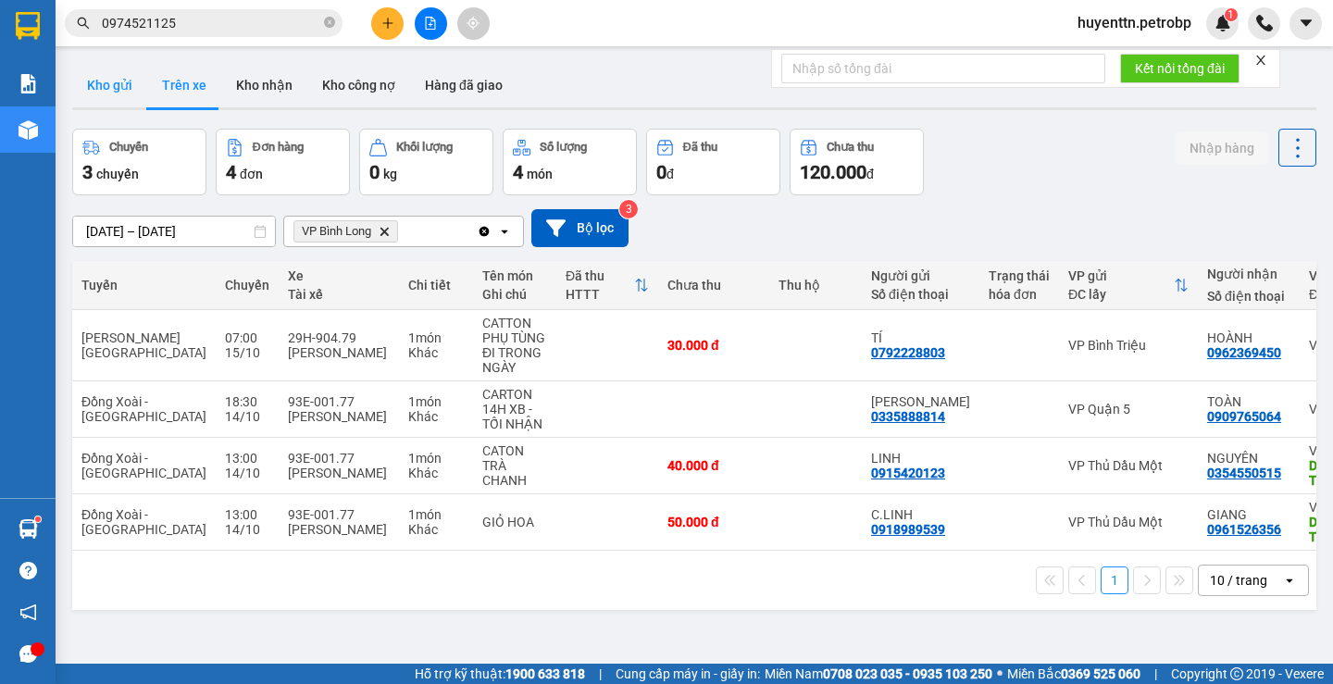
click at [109, 78] on button "Kho gửi" at bounding box center [109, 85] width 75 height 44
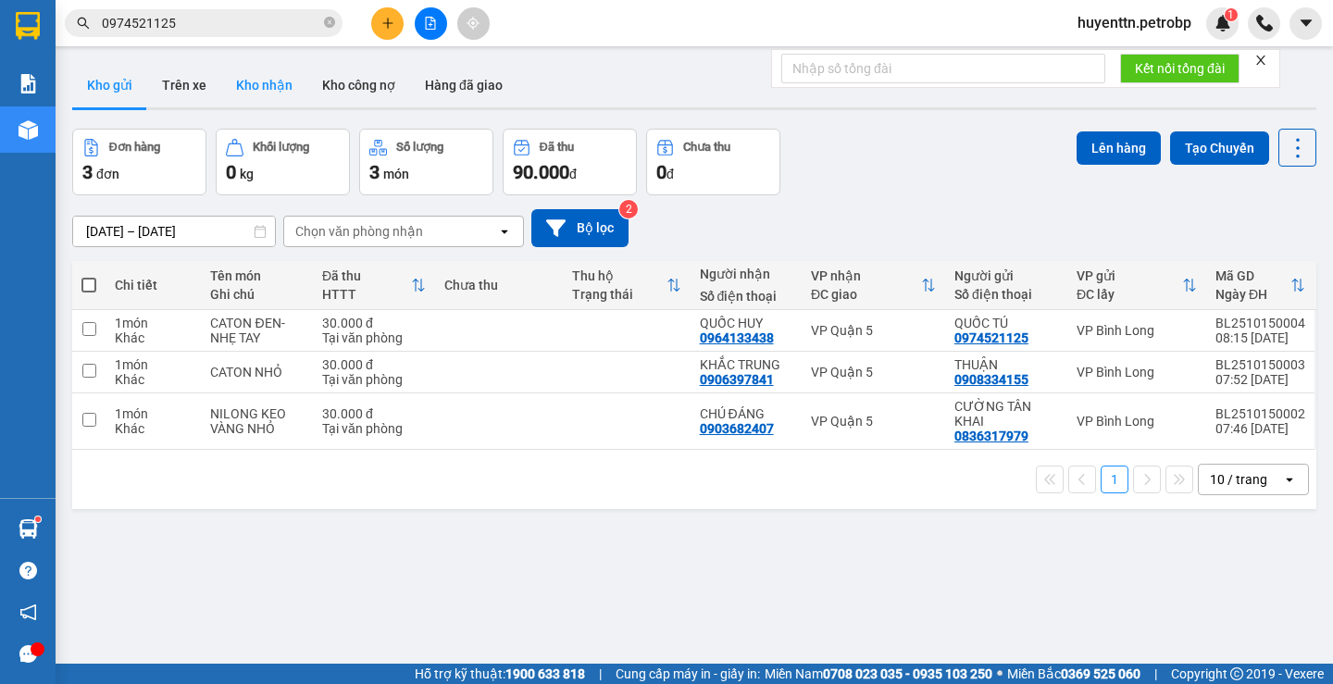
click at [242, 70] on button "Kho nhận" at bounding box center [264, 85] width 86 height 44
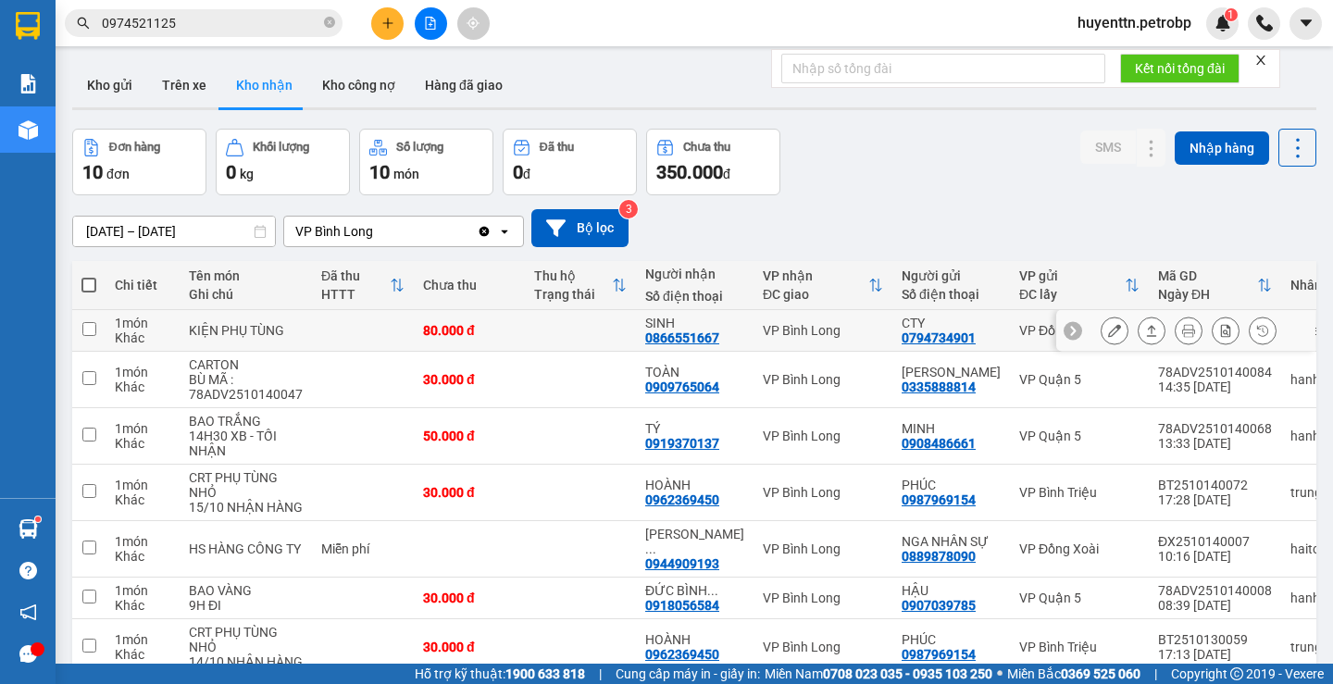
click at [1101, 334] on button at bounding box center [1114, 331] width 26 height 32
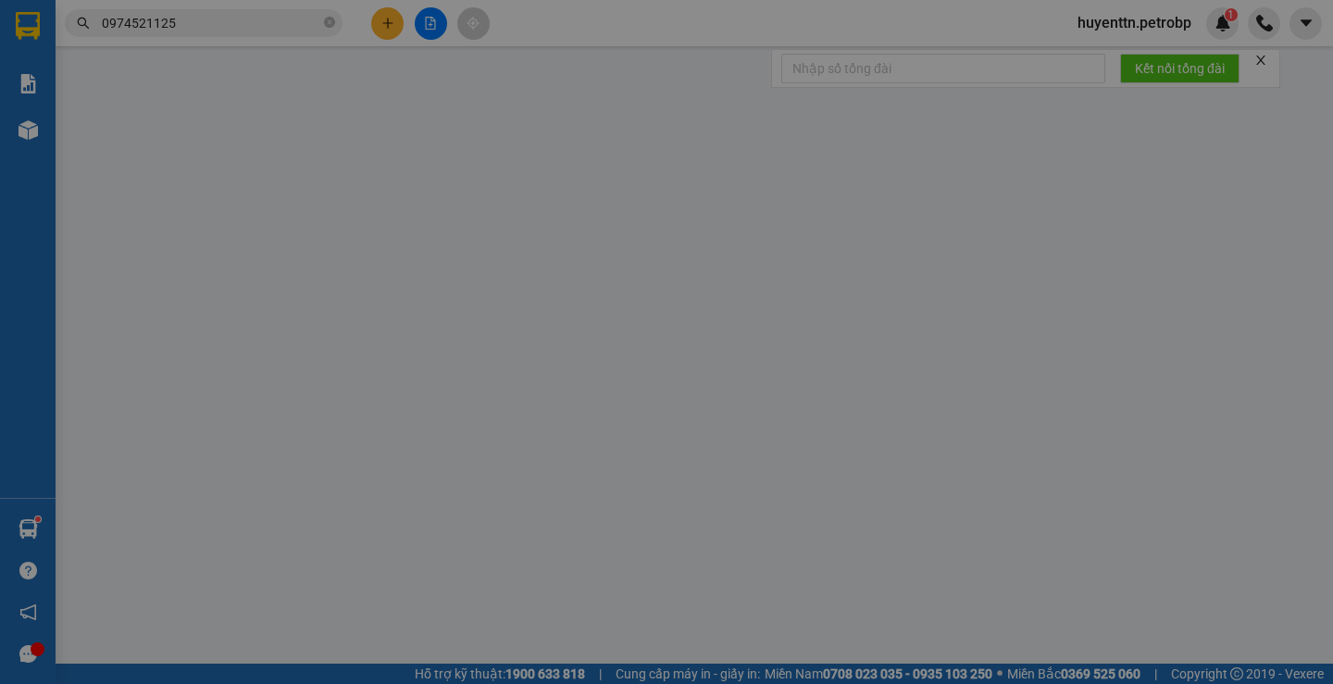
type input "0794734901"
type input "CTY"
type input "0866551667"
type input "SINH"
type input "80.000"
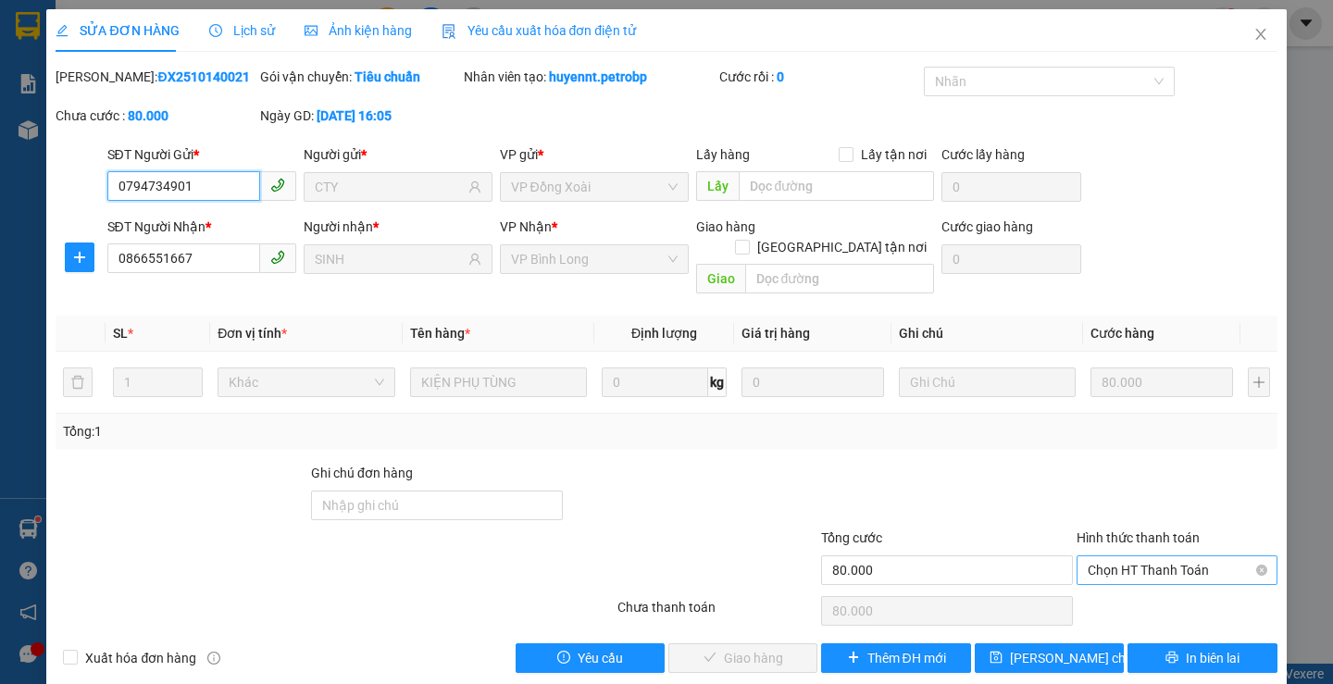
click at [1118, 556] on span "Chọn HT Thanh Toán" at bounding box center [1177, 570] width 179 height 28
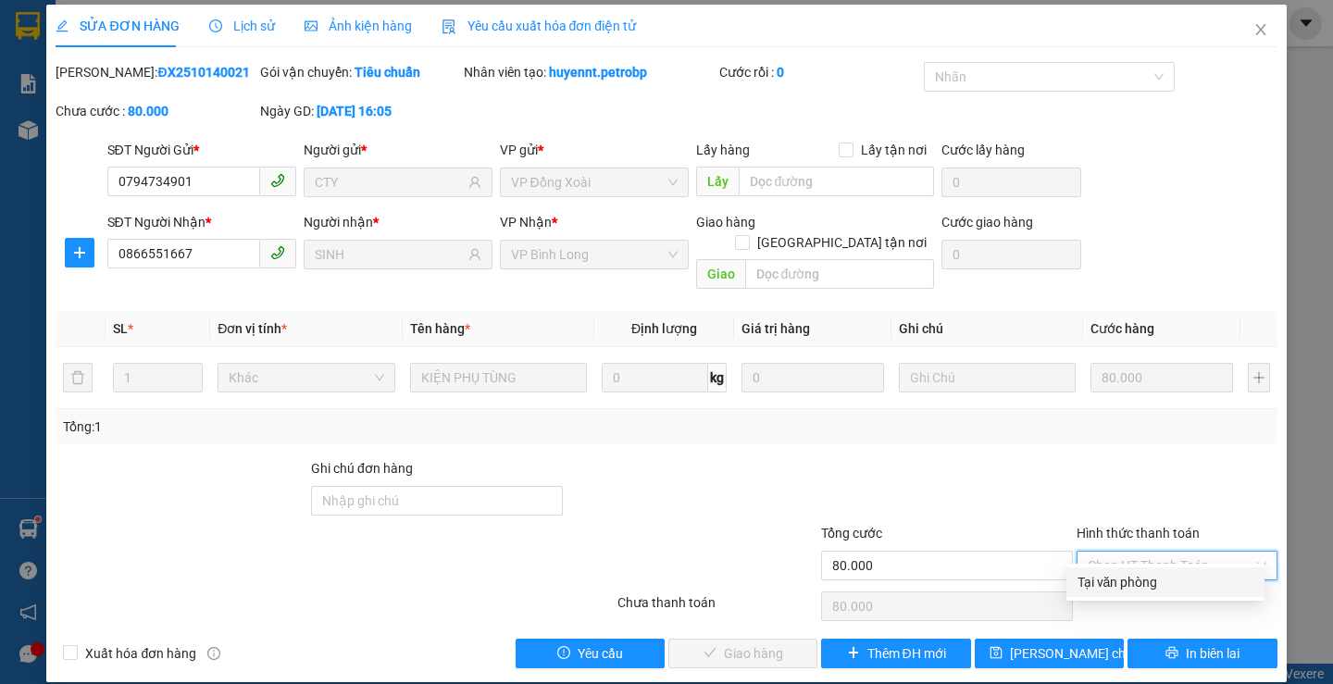
click at [1071, 590] on div "Tại văn phòng" at bounding box center [1165, 582] width 198 height 30
type input "0"
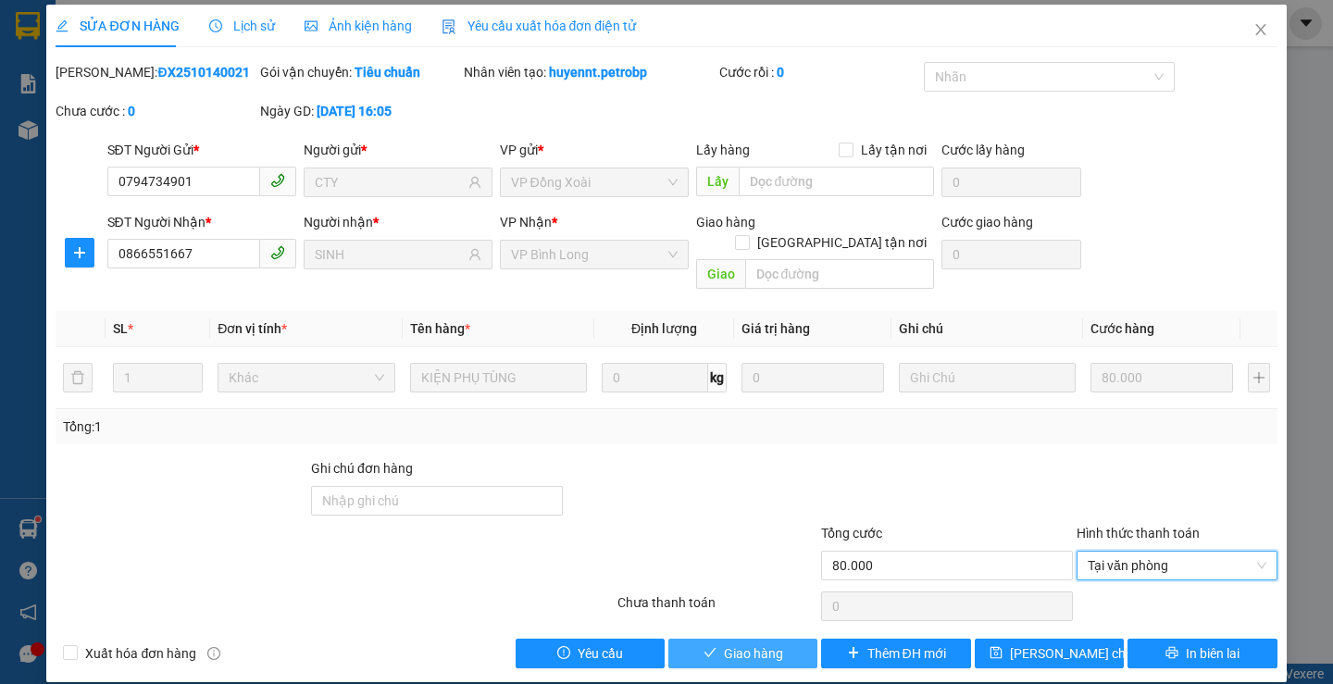
click at [777, 639] on button "Giao hàng" at bounding box center [742, 654] width 149 height 30
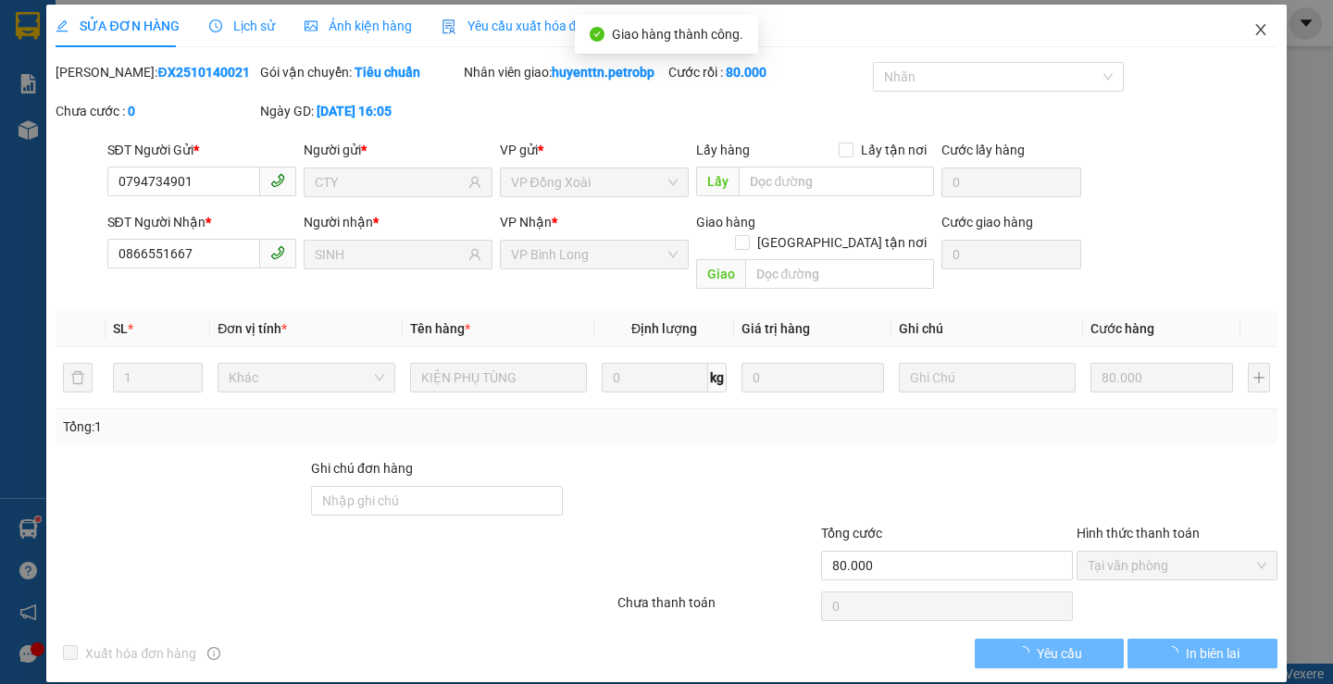
click at [1253, 37] on icon "close" at bounding box center [1260, 29] width 15 height 15
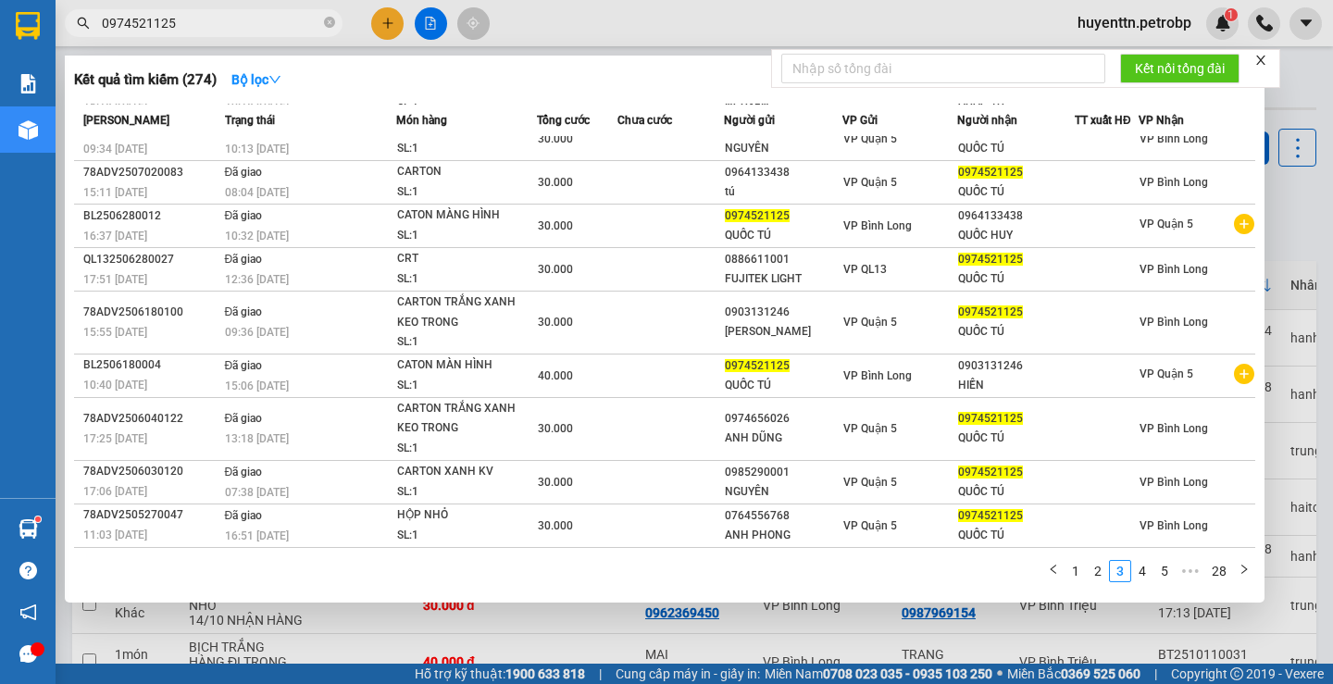
click at [208, 33] on span "0974521125" at bounding box center [204, 23] width 278 height 28
click at [221, 29] on input "0974521125" at bounding box center [211, 23] width 218 height 20
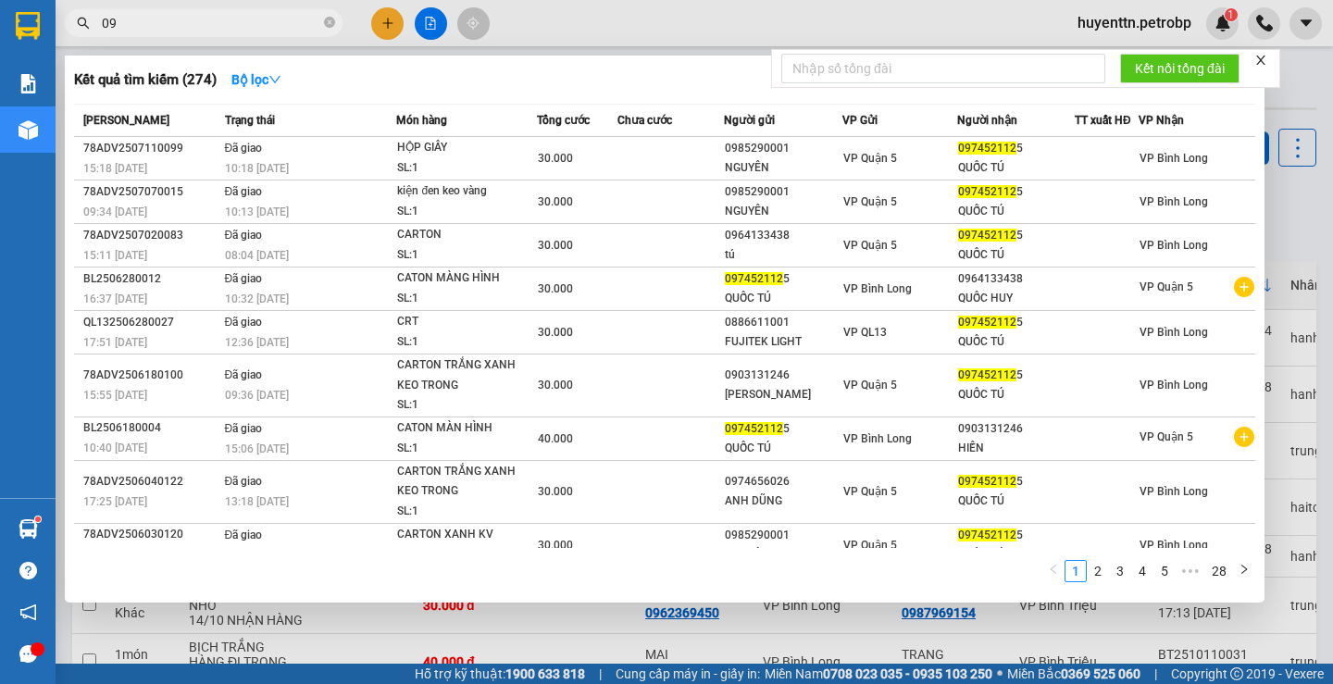
type input "0"
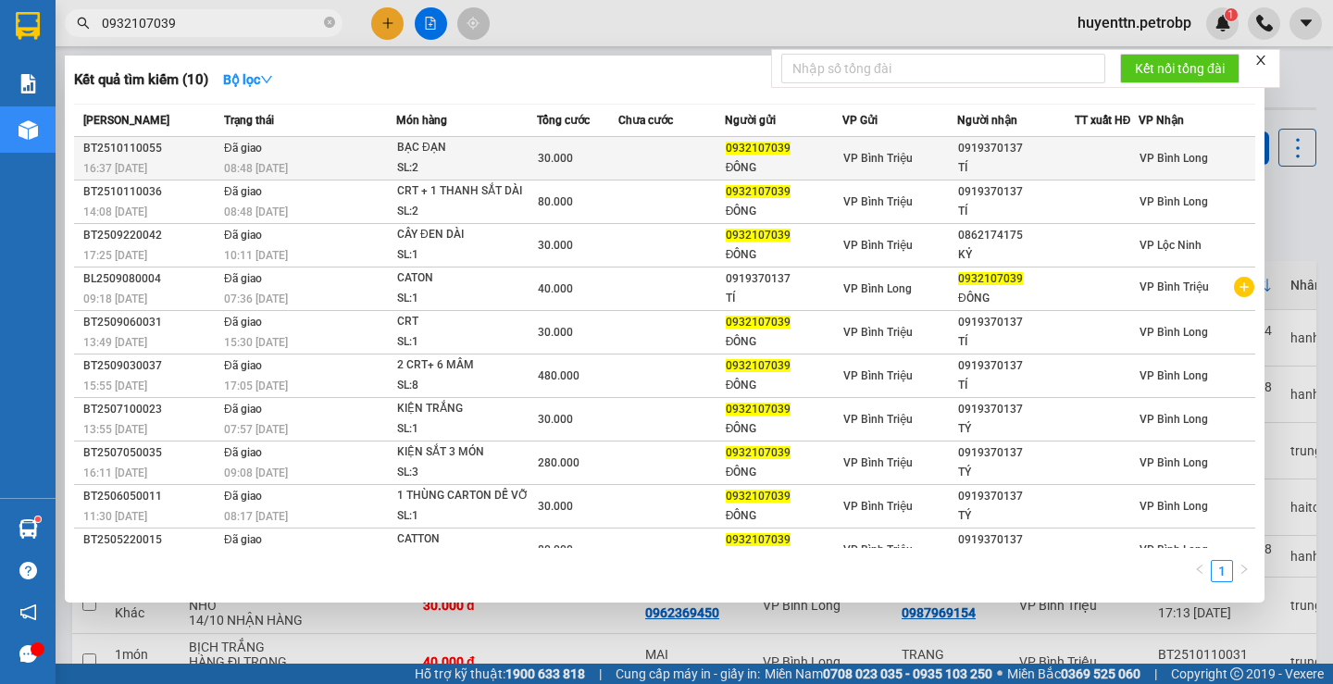
type input "0932107039"
click at [989, 154] on div "0919370137" at bounding box center [1016, 148] width 116 height 19
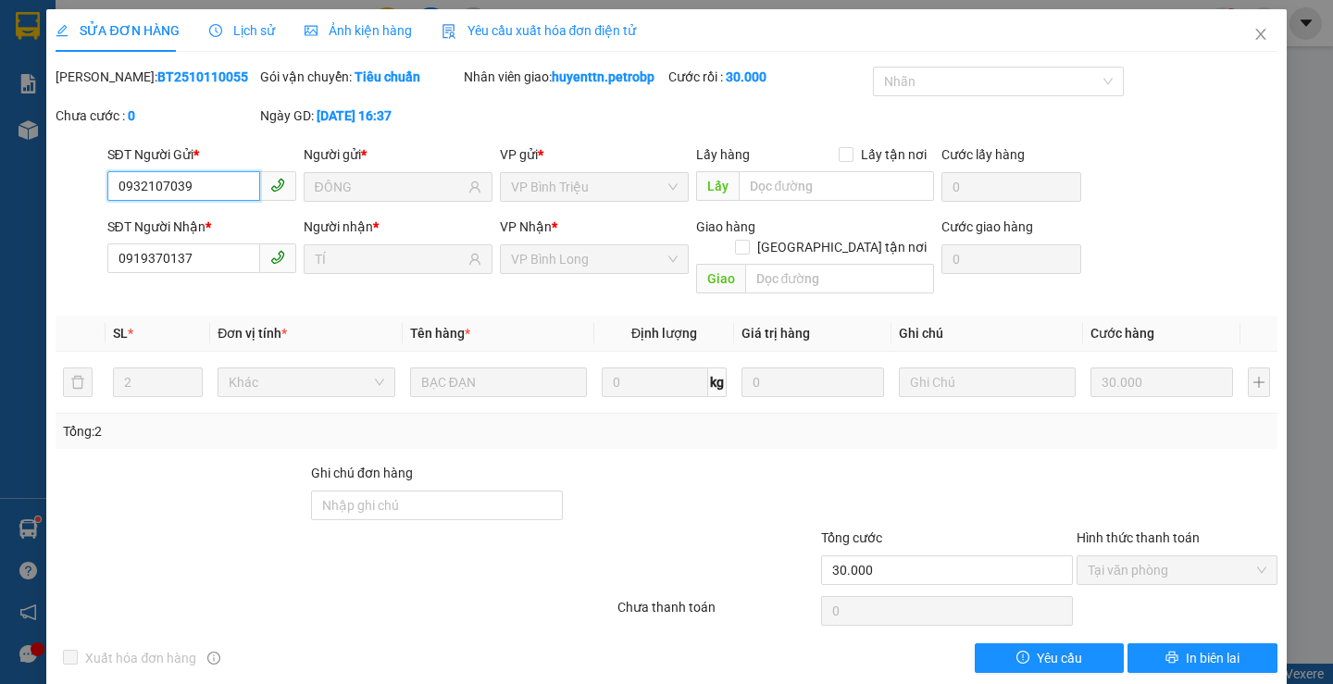
type input "0932107039"
type input "ĐÔNG"
type input "0919370137"
type input "TÍ"
type input "30.000"
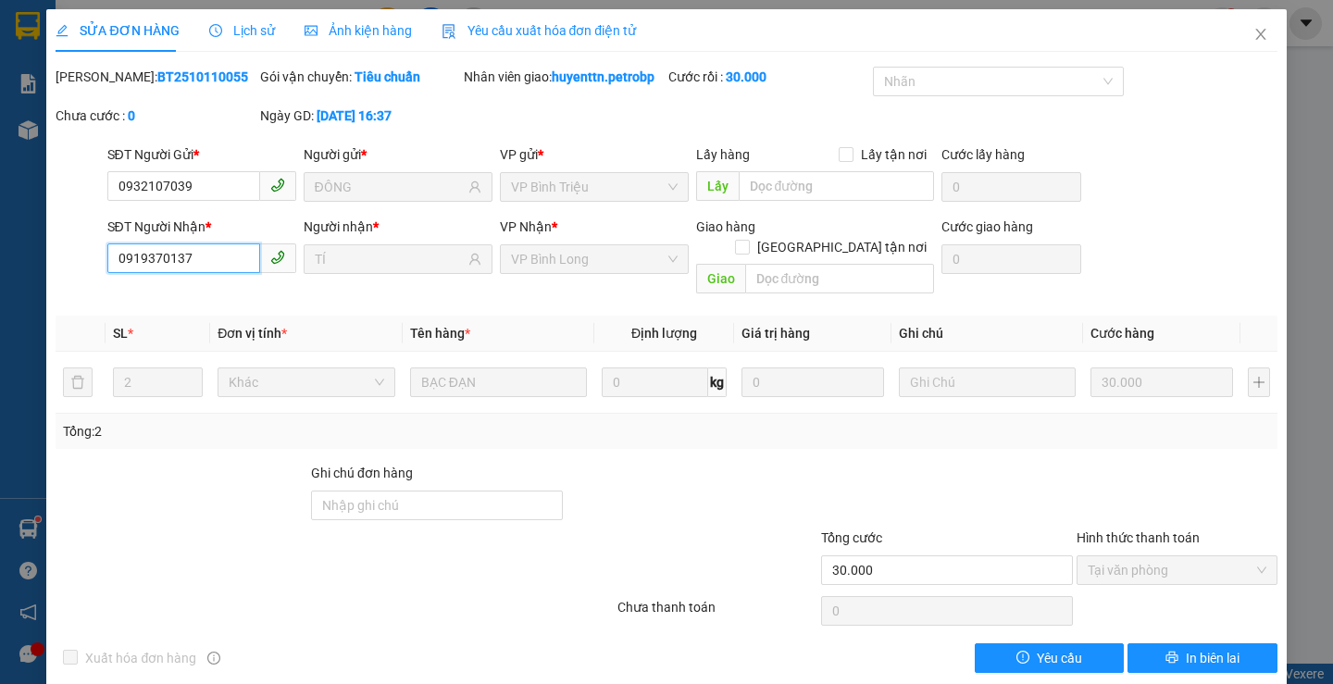
click at [196, 267] on input "0919370137" at bounding box center [183, 258] width 153 height 30
click at [1253, 38] on icon "close" at bounding box center [1260, 34] width 15 height 15
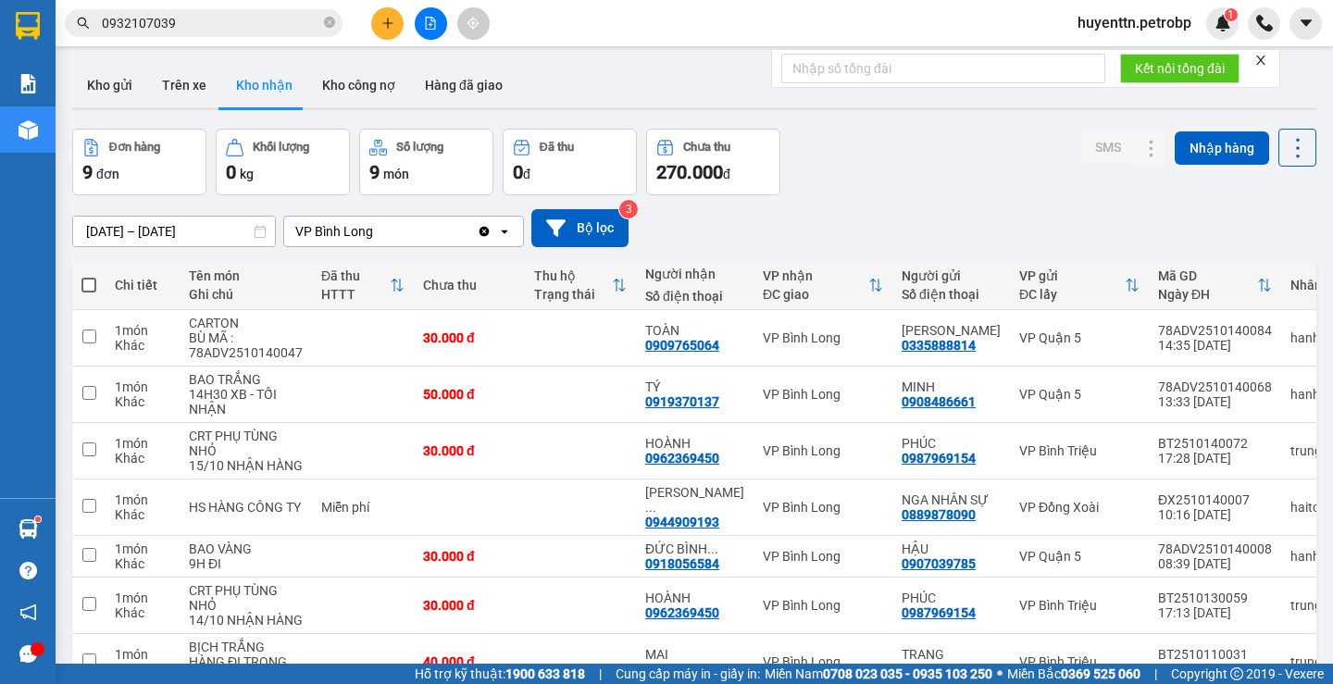
click at [193, 14] on input "0932107039" at bounding box center [211, 23] width 218 height 20
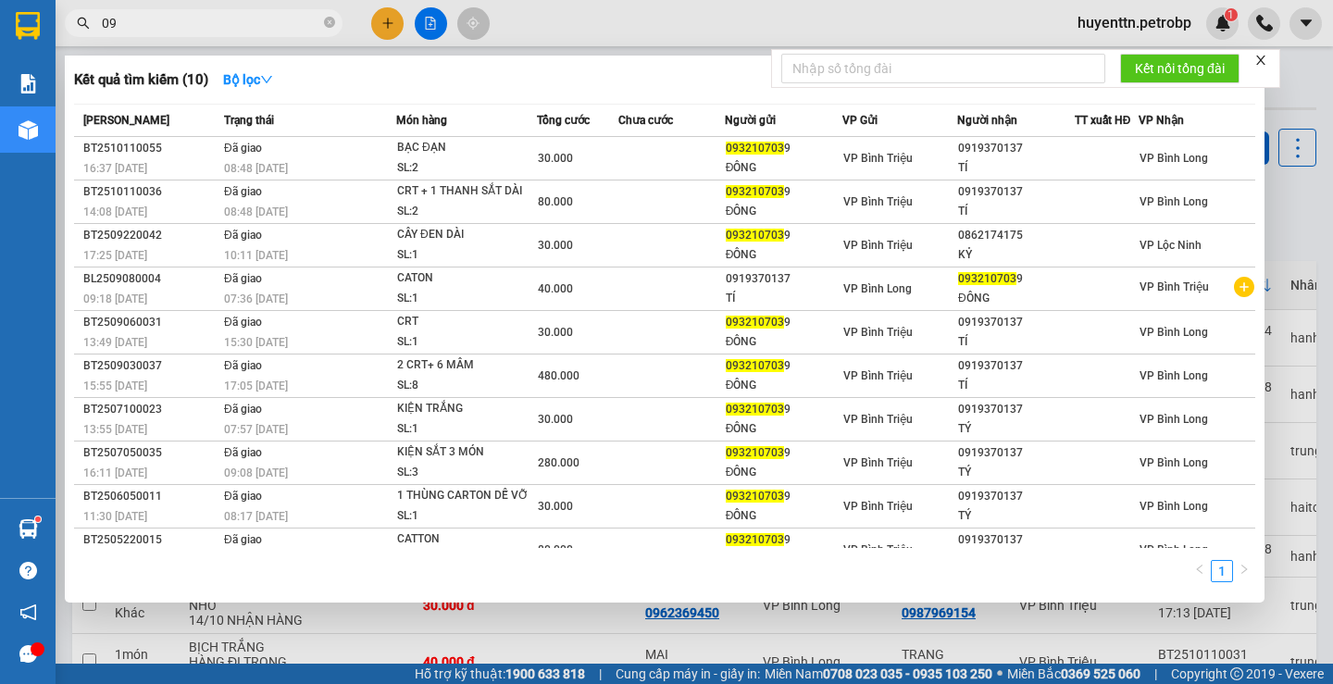
type input "0"
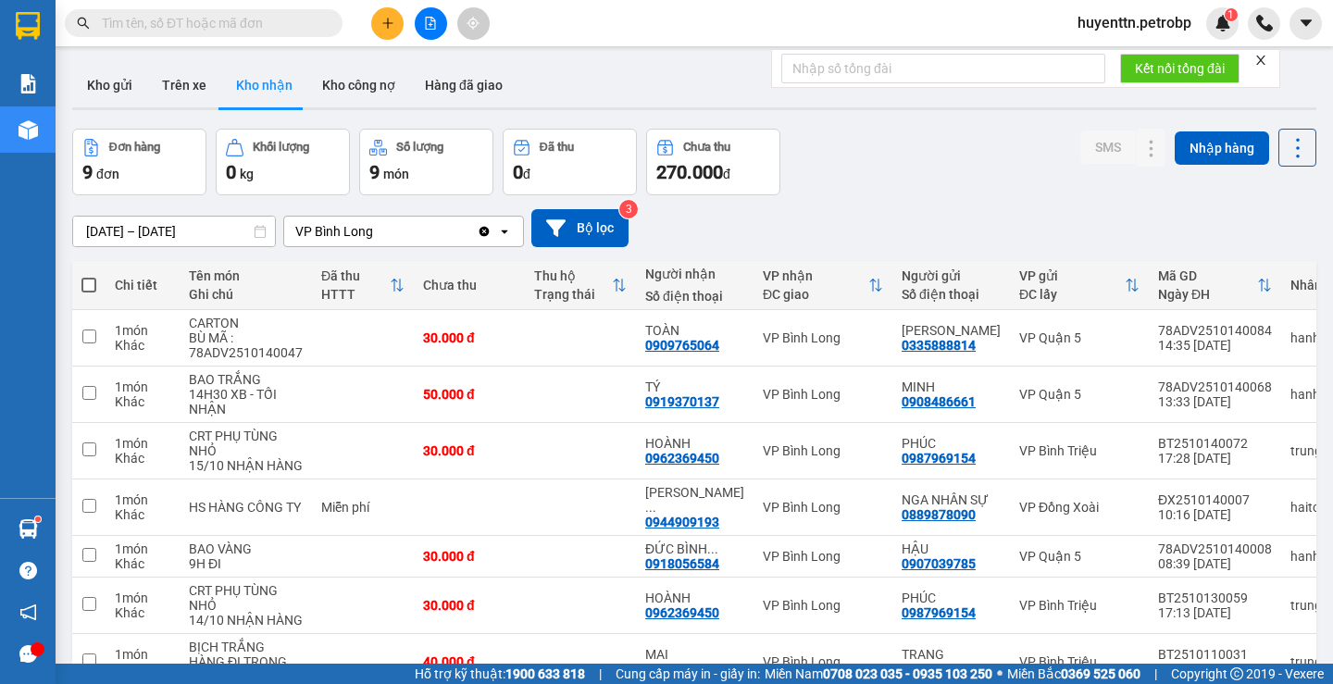
paste input "0919370137"
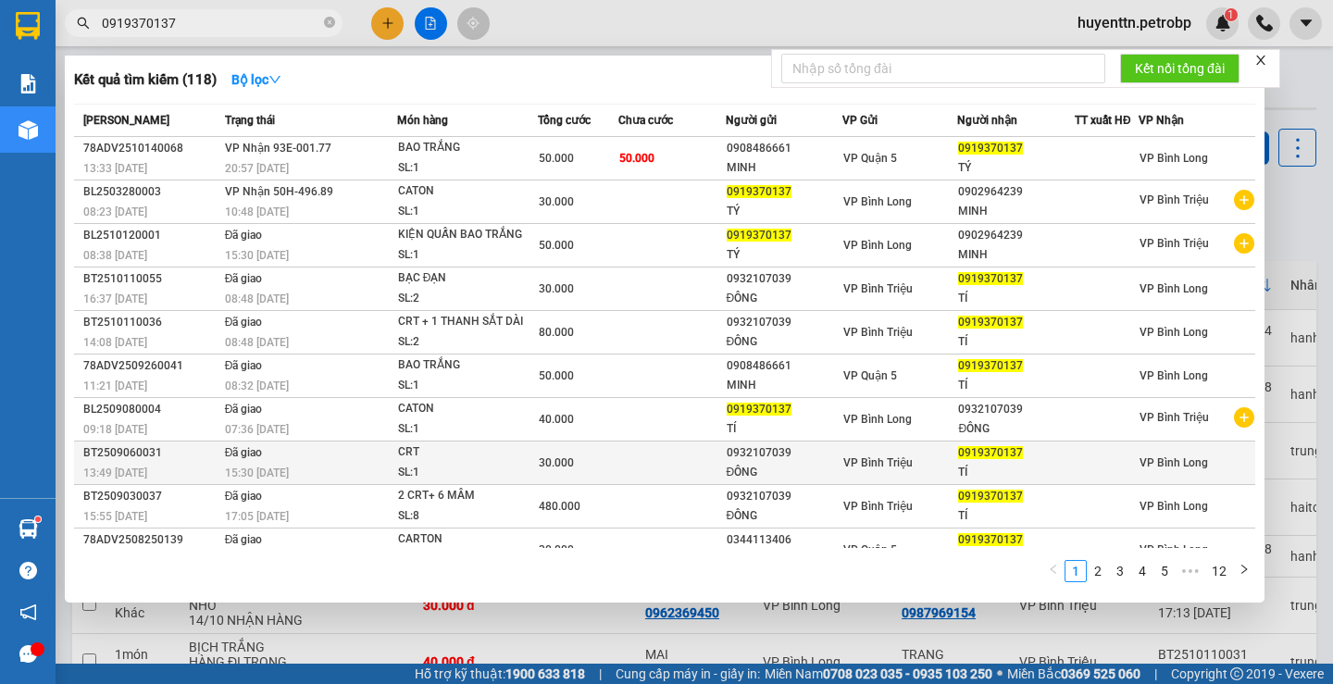
scroll to position [24, 0]
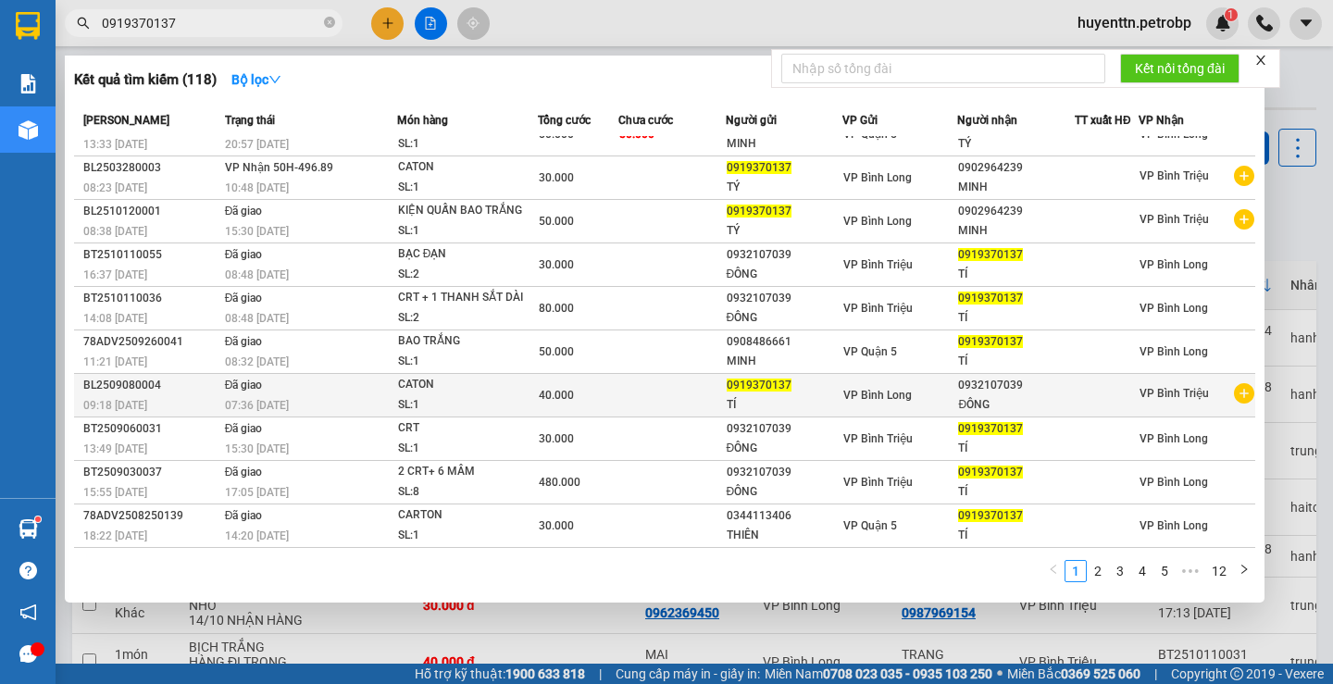
type input "0919370137"
click at [1235, 392] on icon "plus-circle" at bounding box center [1244, 393] width 20 height 20
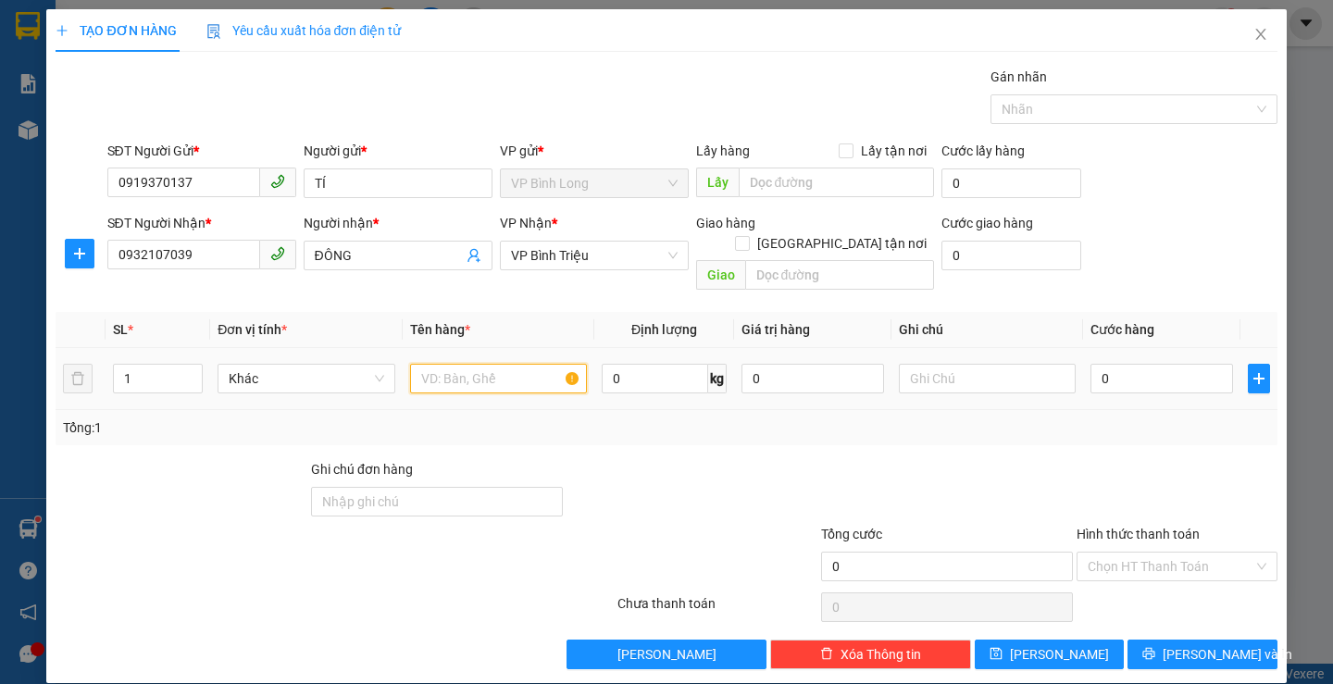
click at [448, 364] on input "text" at bounding box center [498, 379] width 177 height 30
type input "CATON XANH-NHẸ TAY"
click at [1140, 364] on input "0" at bounding box center [1161, 379] width 143 height 30
type input "3"
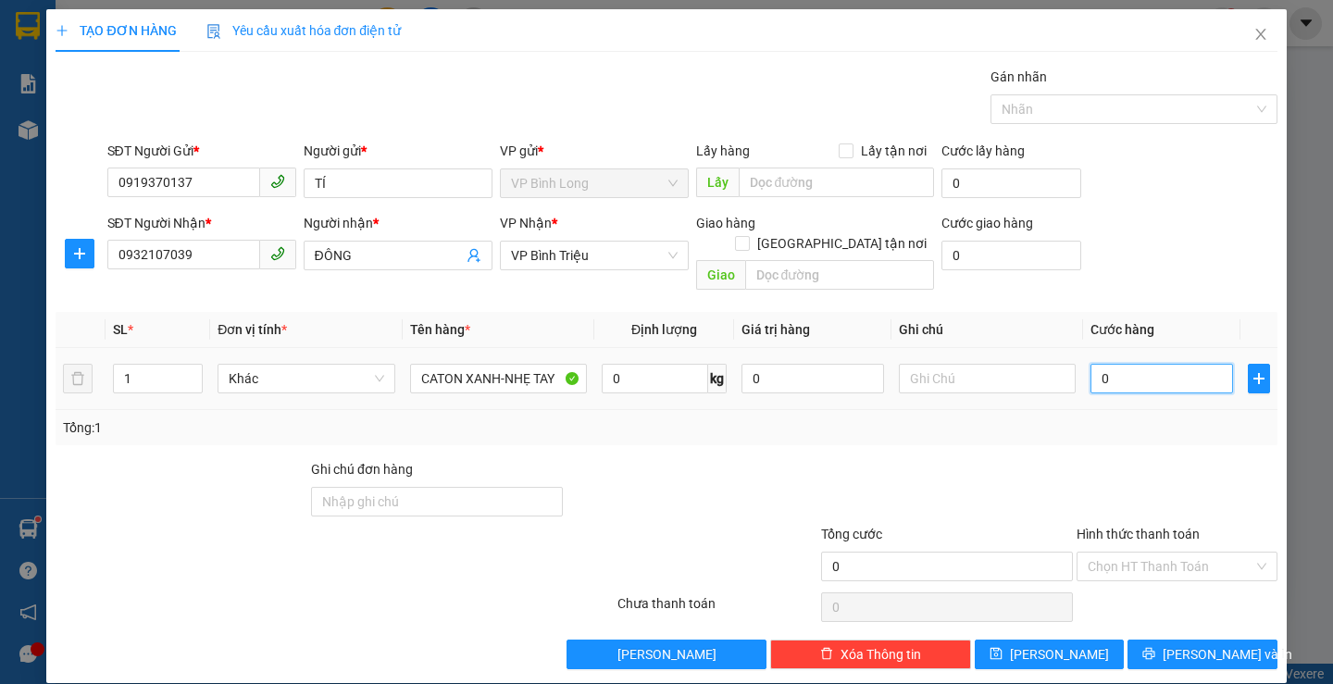
type input "3"
type input "30"
type input "300"
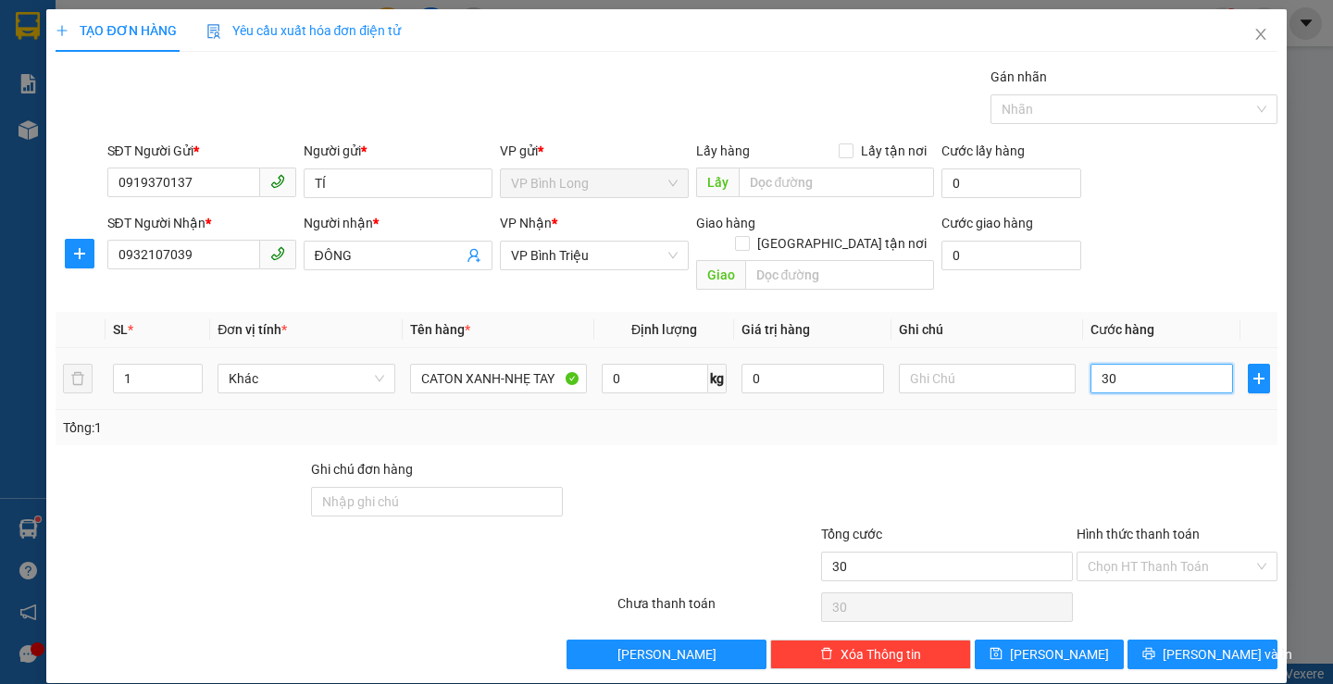
type input "300"
type input "3.000"
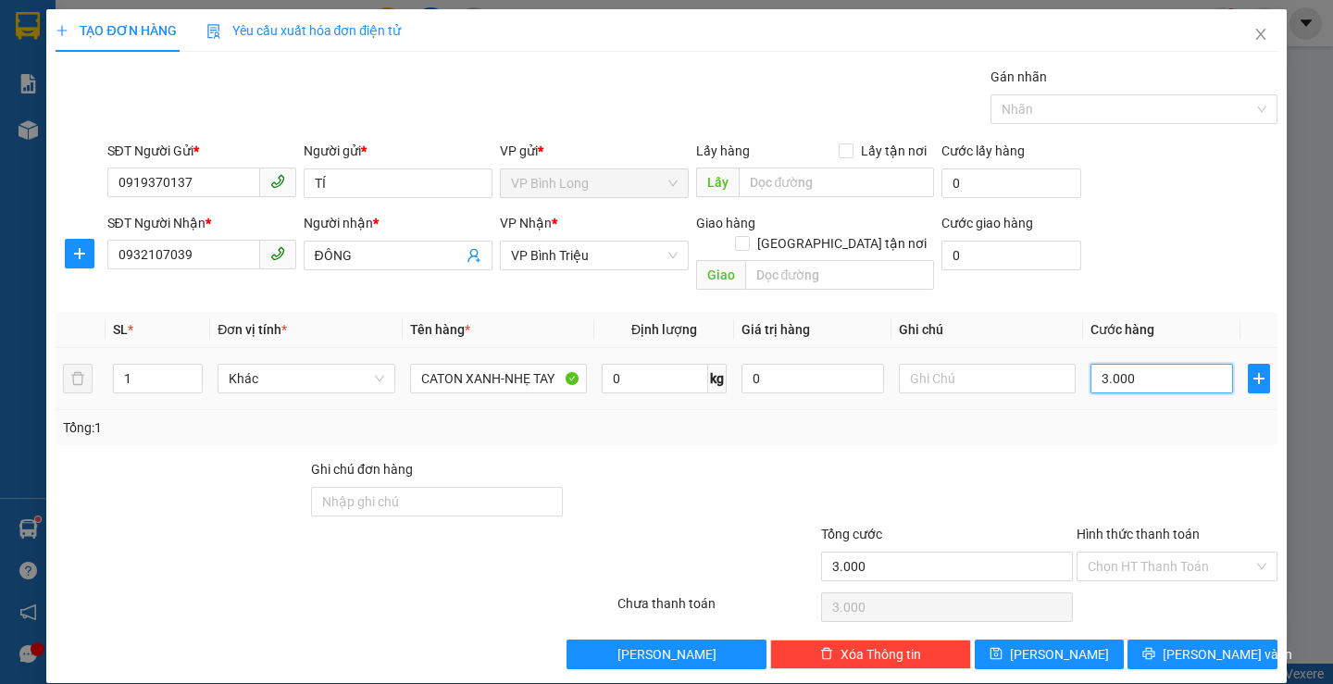
type input "30.000"
click at [1124, 553] on input "Hình thức thanh toán" at bounding box center [1171, 567] width 166 height 28
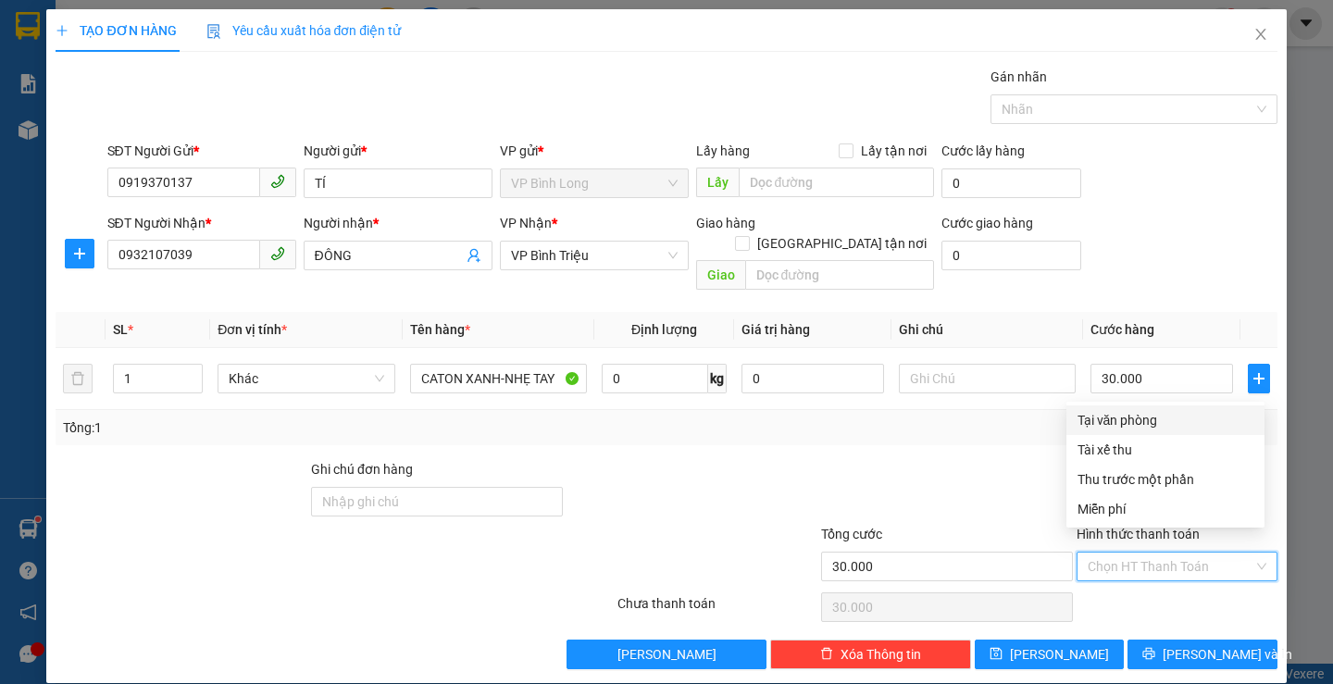
click at [1112, 417] on div "Tại văn phòng" at bounding box center [1165, 420] width 176 height 20
type input "0"
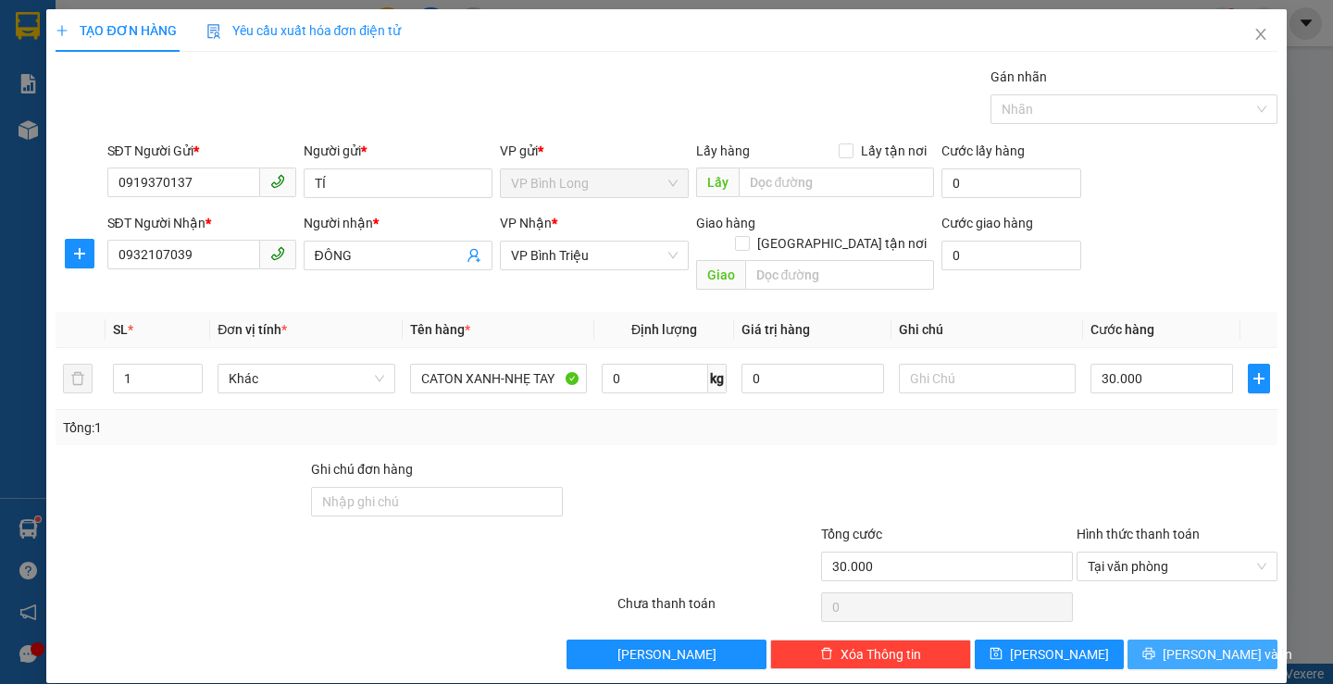
click at [1170, 640] on button "[PERSON_NAME] và In" at bounding box center [1201, 655] width 149 height 30
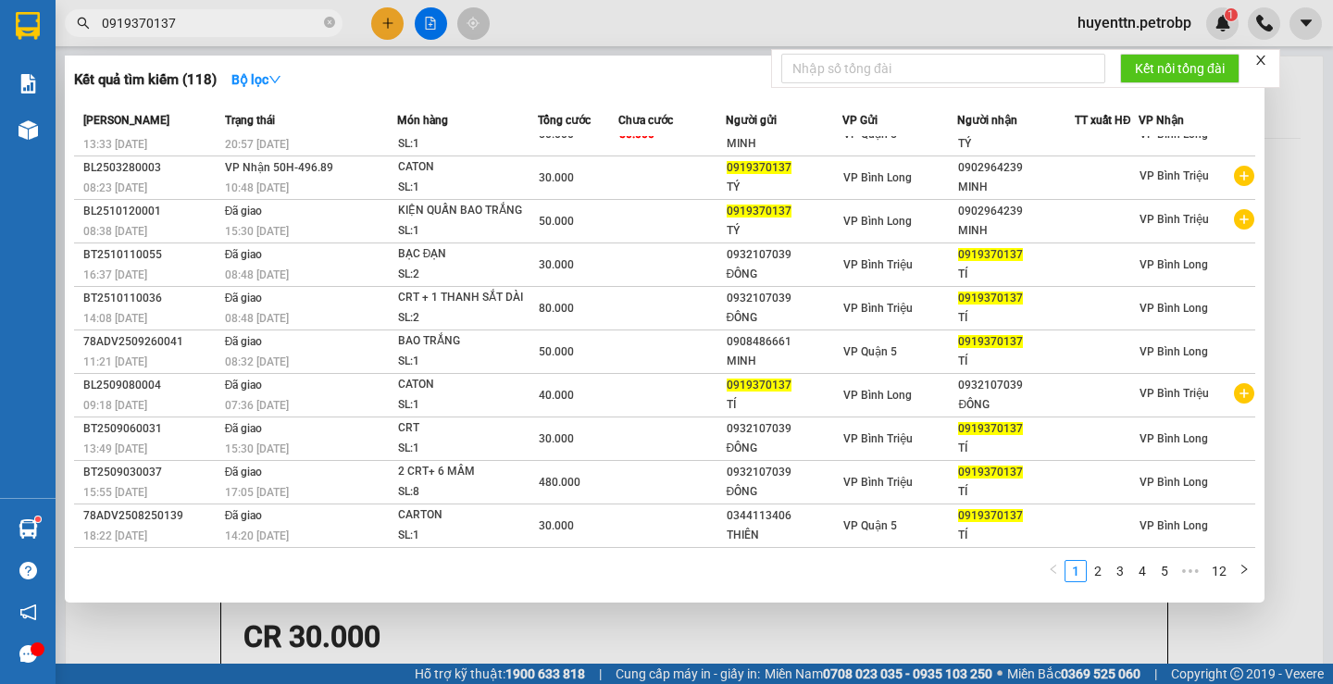
click at [820, 0] on div at bounding box center [666, 342] width 1333 height 684
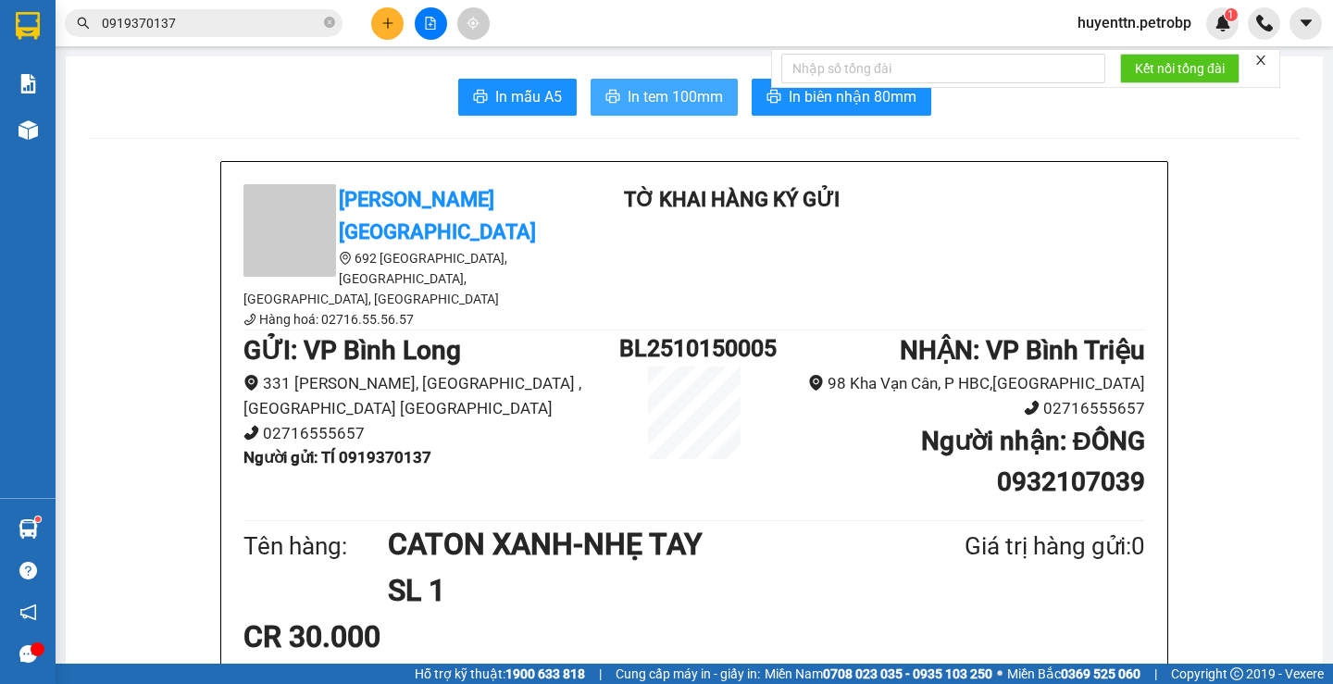
click at [674, 91] on span "In tem 100mm" at bounding box center [675, 96] width 95 height 23
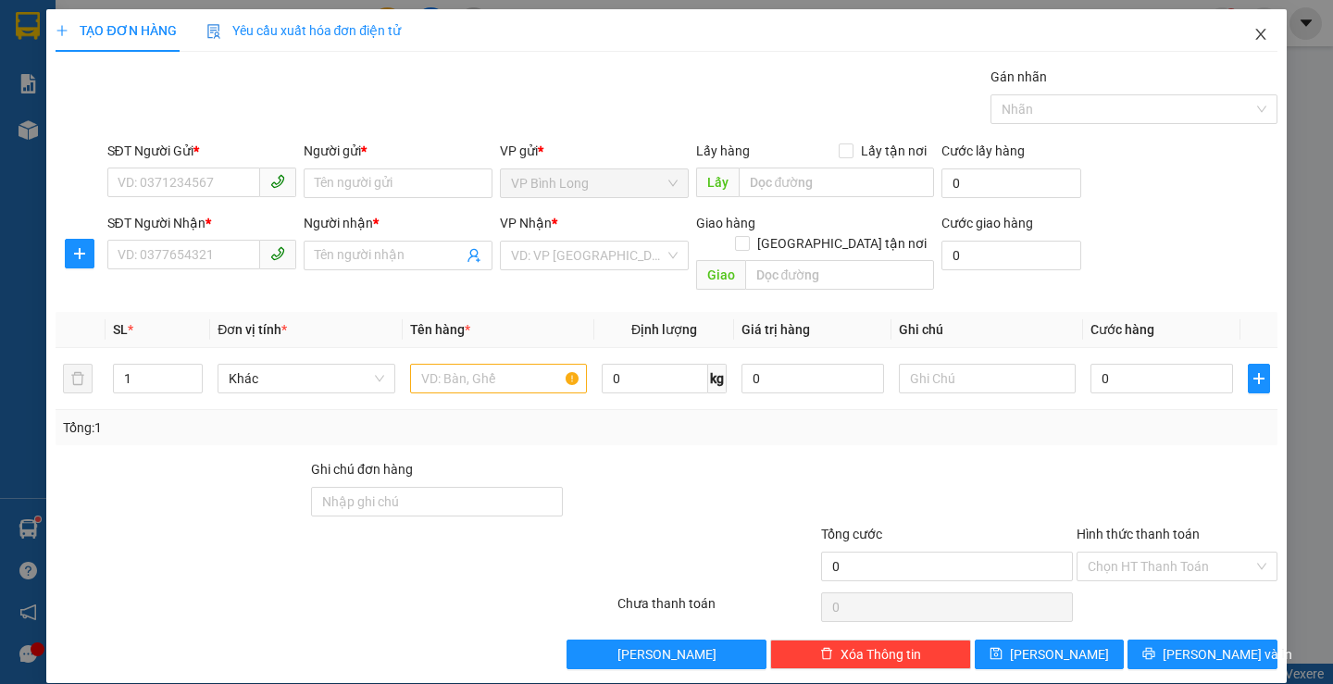
click at [1235, 38] on span "Close" at bounding box center [1261, 35] width 52 height 52
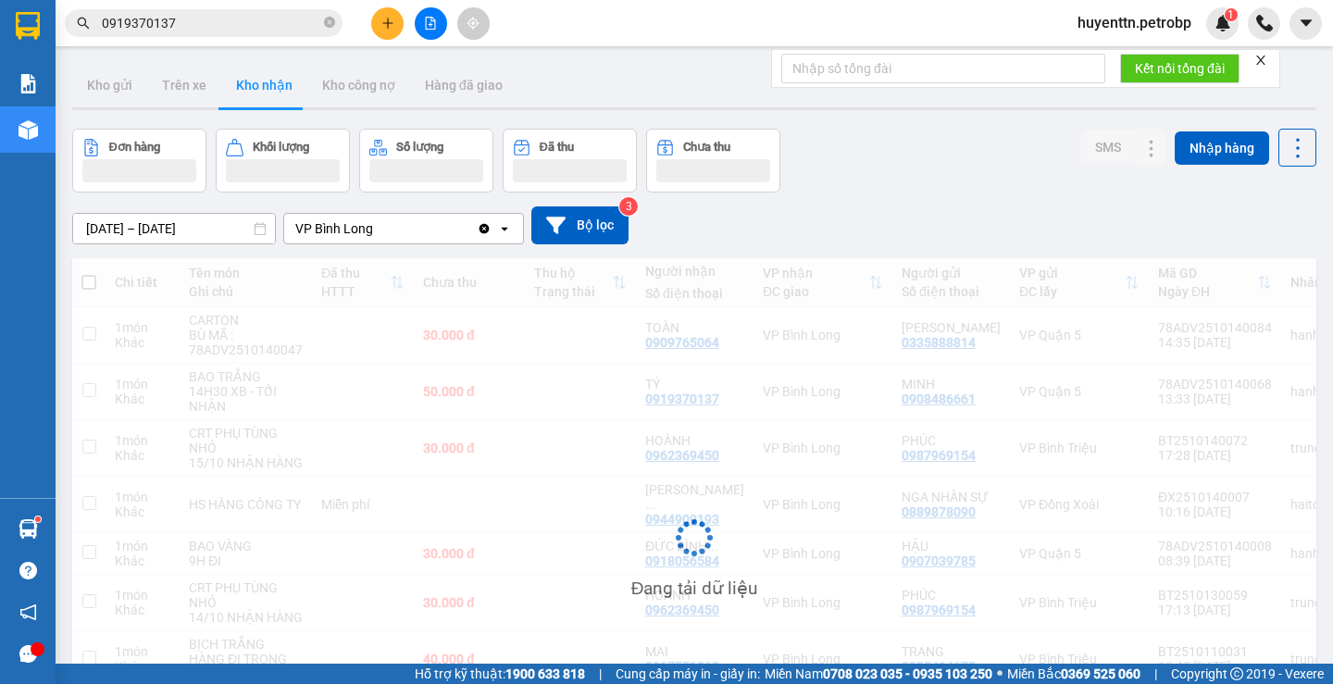
click at [1240, 33] on div "huyenttn.petrobp 1" at bounding box center [1198, 23] width 270 height 32
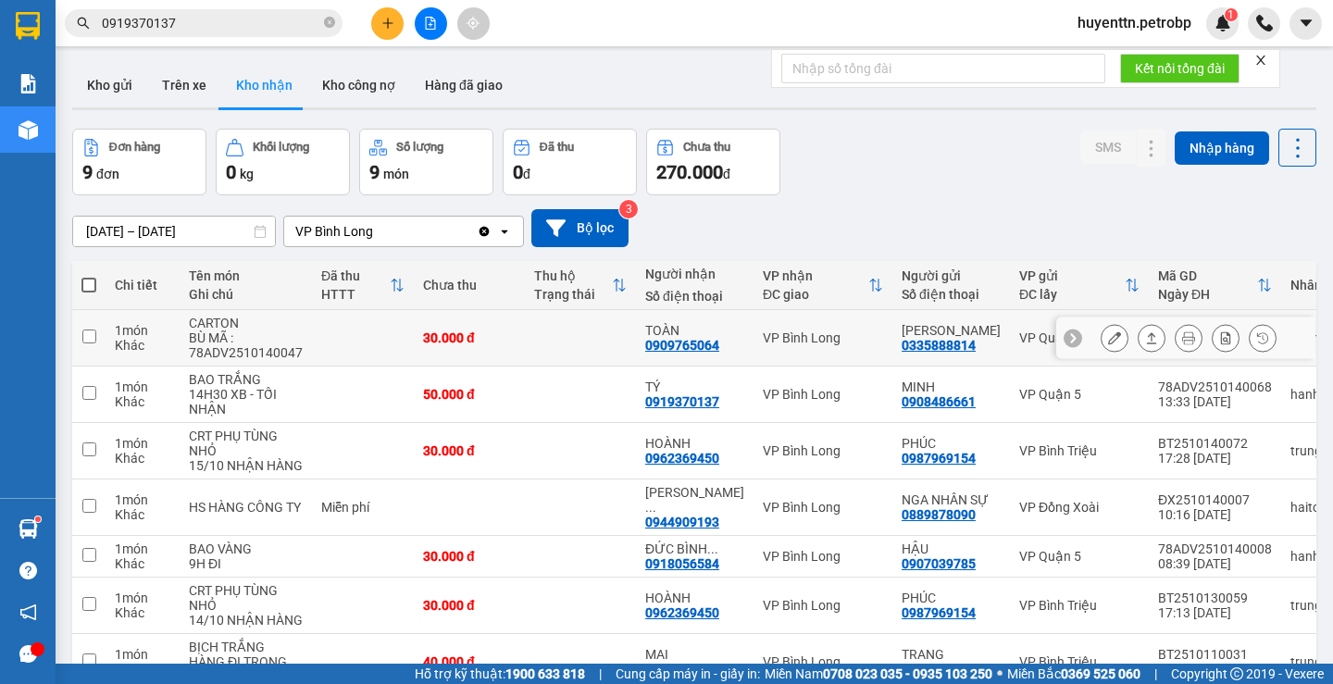
scroll to position [238, 0]
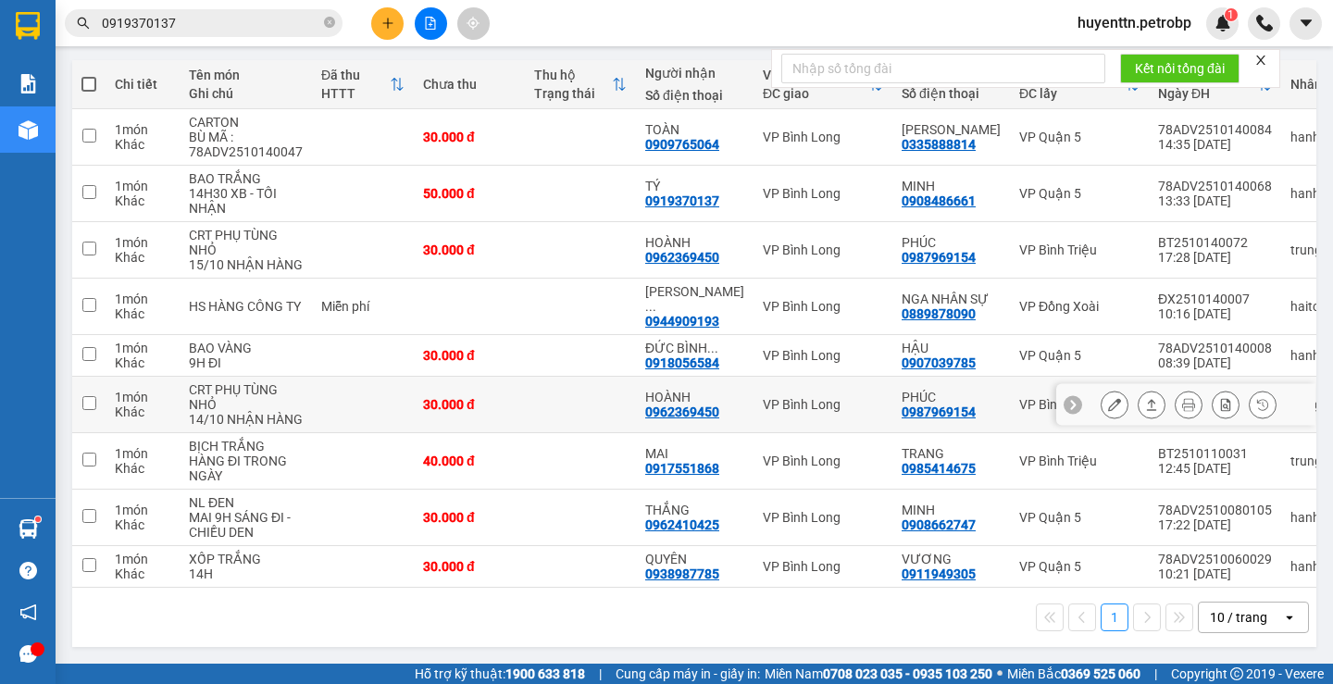
click at [1108, 398] on icon at bounding box center [1114, 404] width 13 height 13
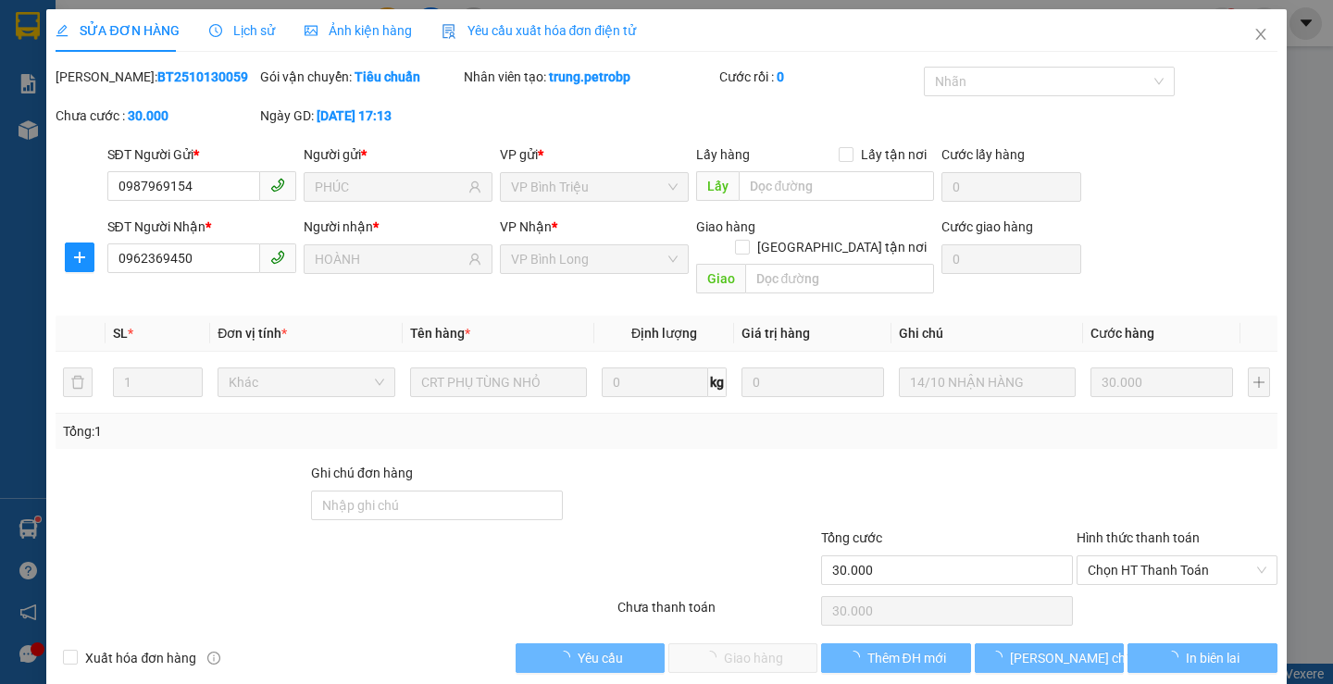
type input "0987969154"
type input "PHÚC"
type input "0962369450"
type input "HOÀNH"
type input "30.000"
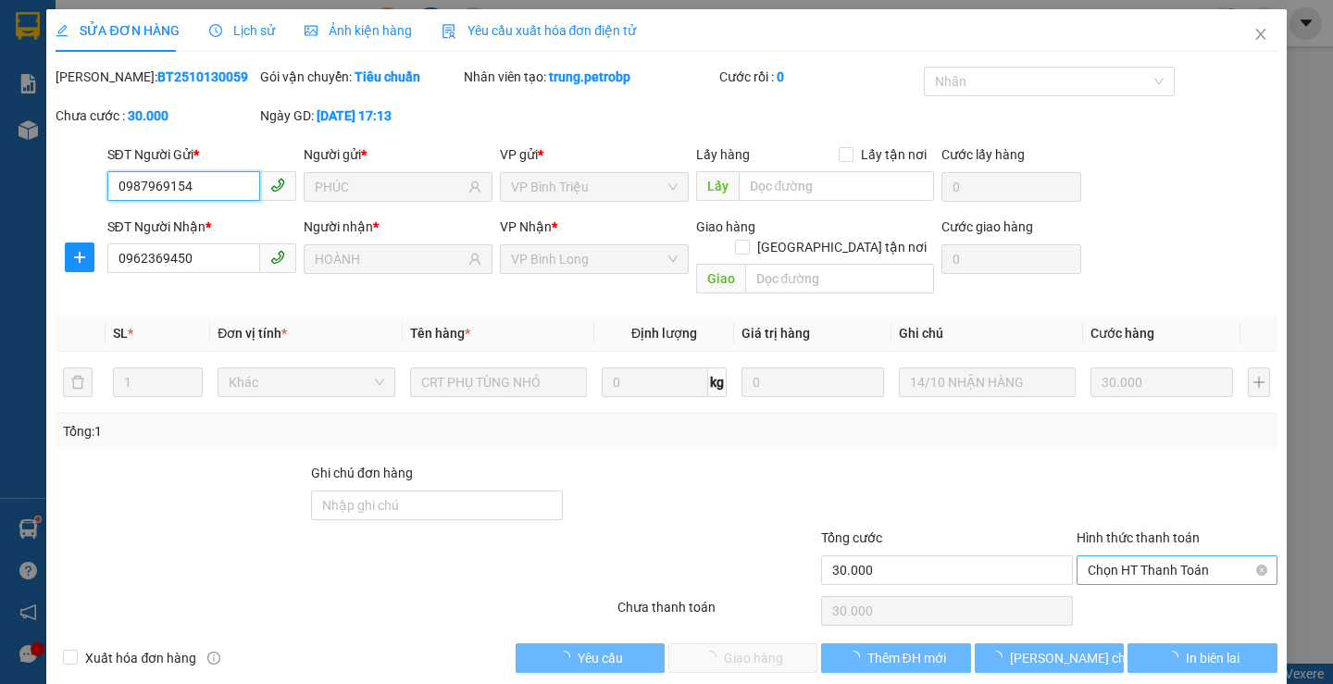
click at [1142, 556] on span "Chọn HT Thanh Toán" at bounding box center [1177, 570] width 179 height 28
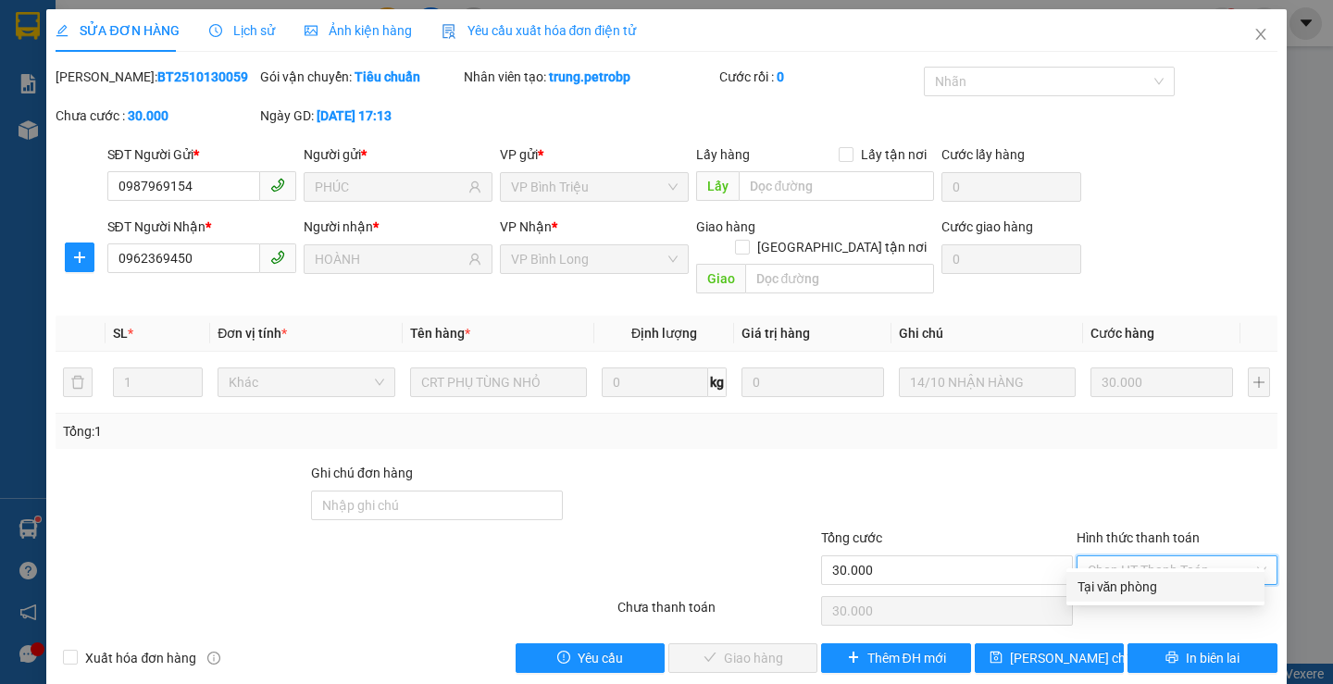
click at [1121, 578] on div "Tại văn phòng" at bounding box center [1165, 587] width 176 height 20
type input "0"
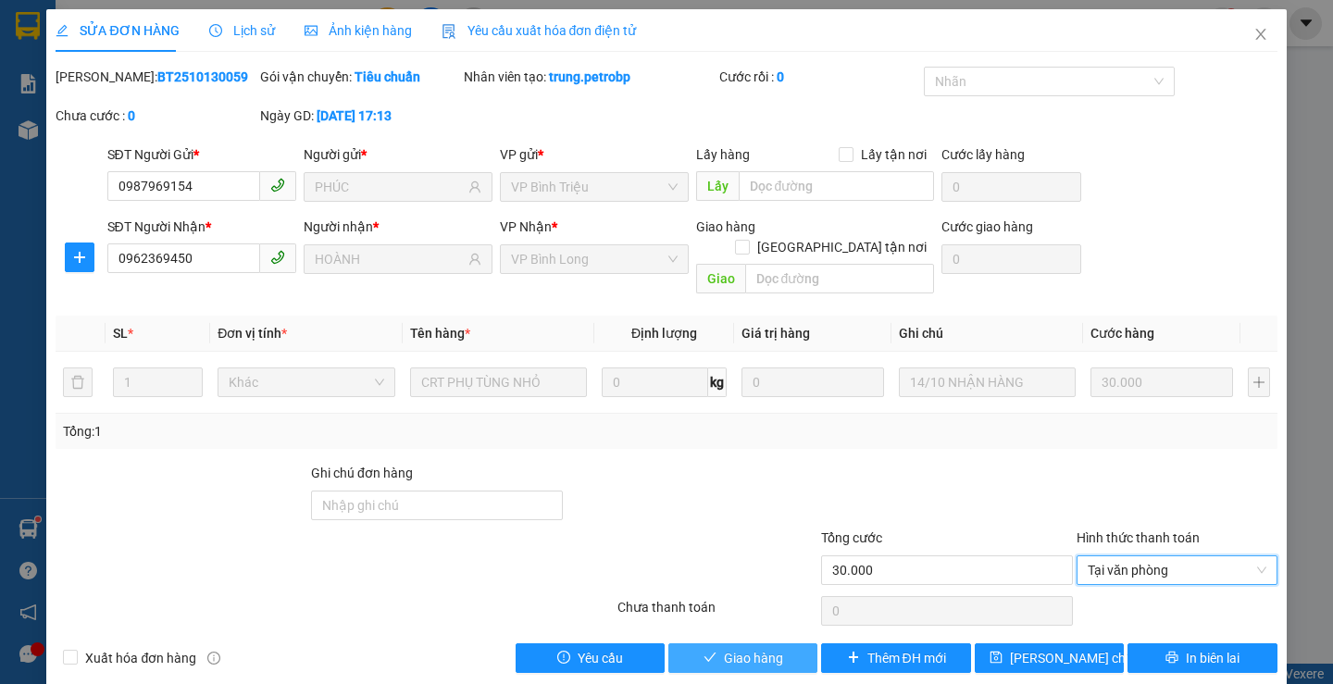
click at [744, 648] on span "Giao hàng" at bounding box center [753, 658] width 59 height 20
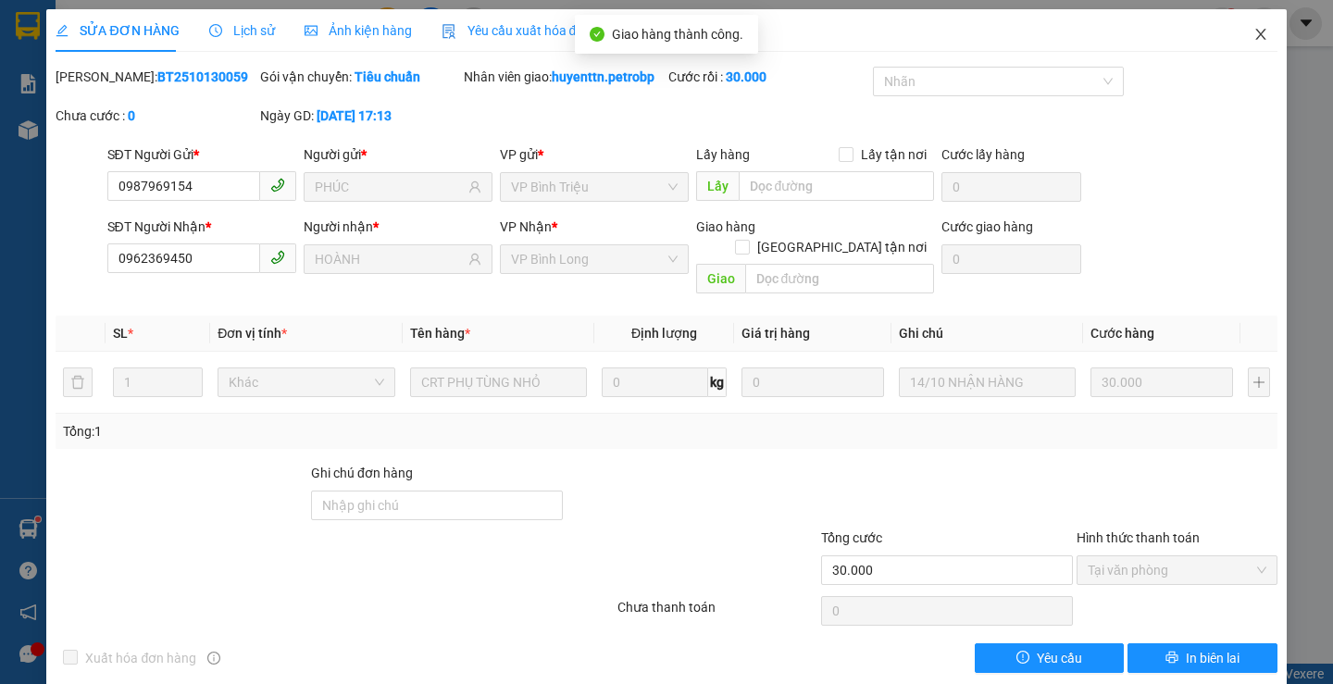
click at [1253, 42] on icon "close" at bounding box center [1260, 34] width 15 height 15
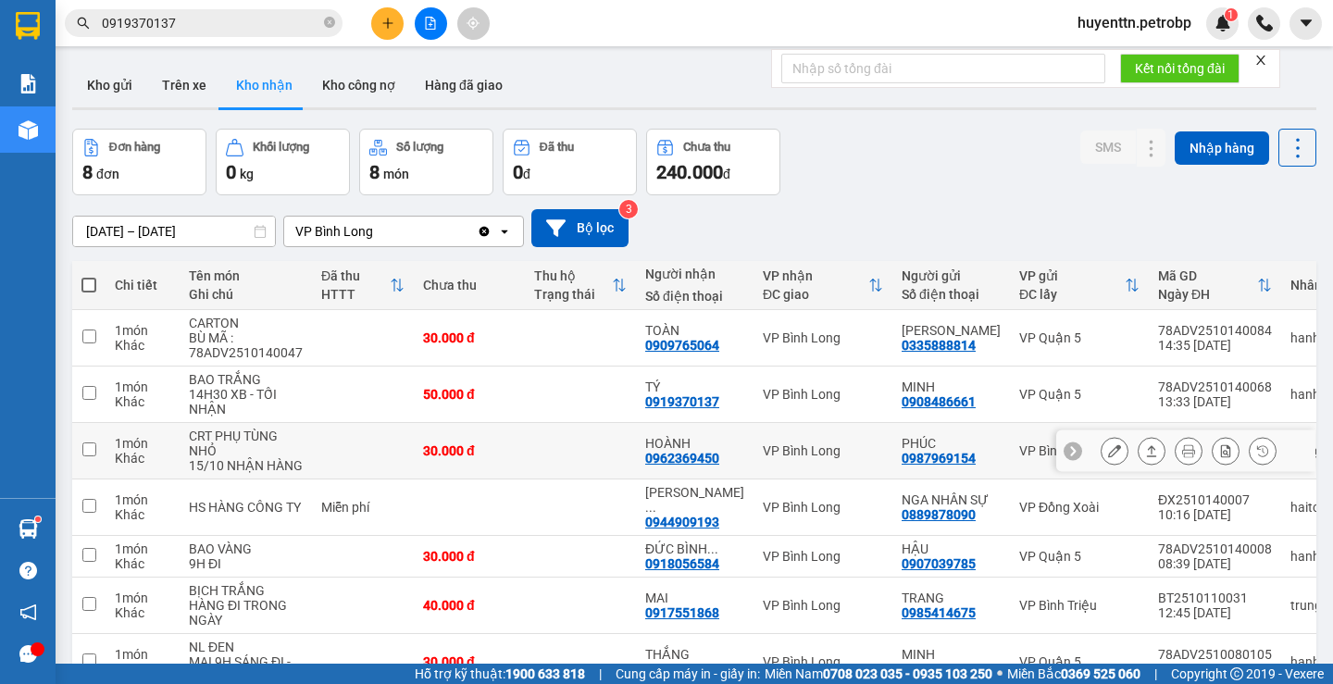
scroll to position [167, 0]
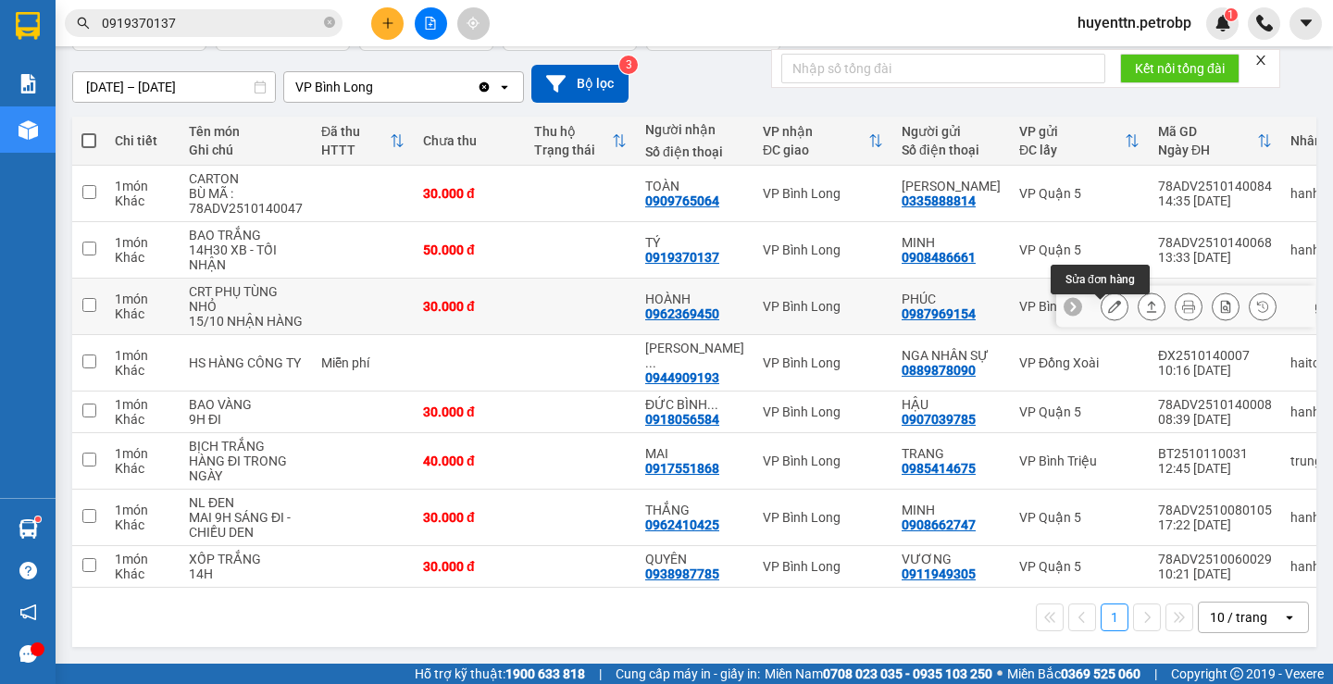
click at [1108, 300] on icon at bounding box center [1114, 306] width 13 height 13
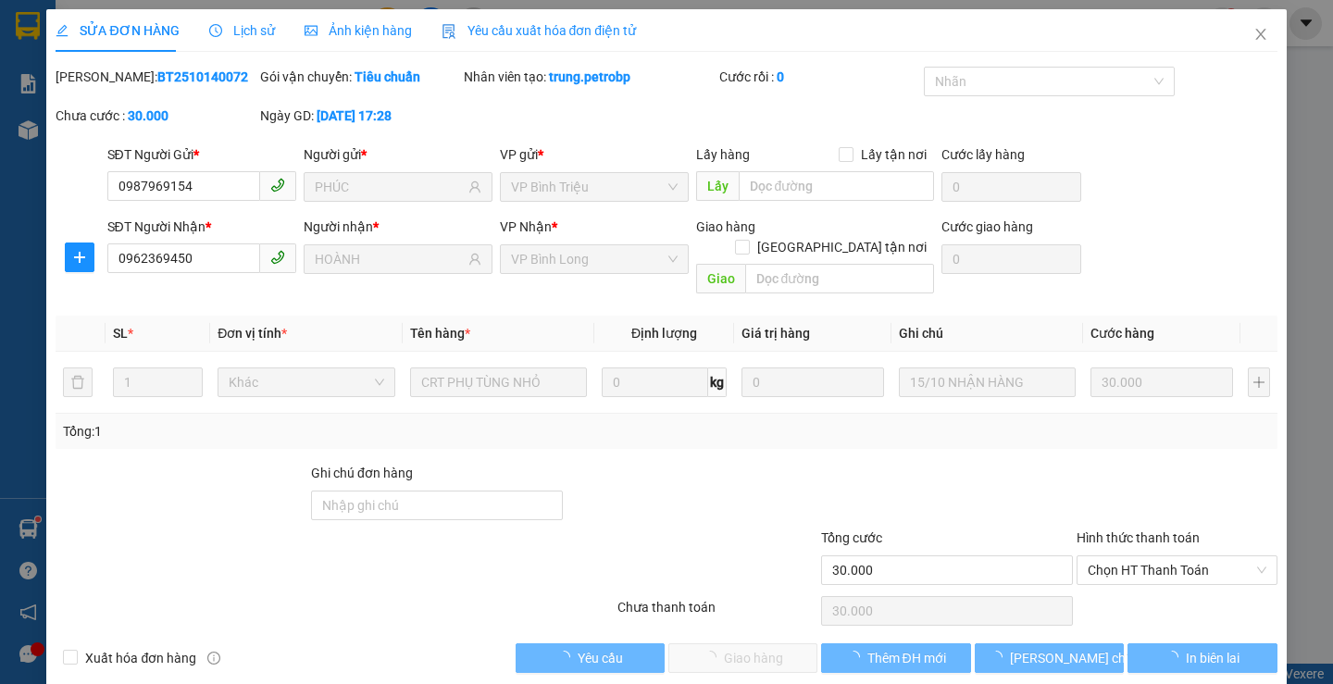
type input "0987969154"
type input "PHÚC"
type input "0962369450"
type input "HOÀNH"
type input "30.000"
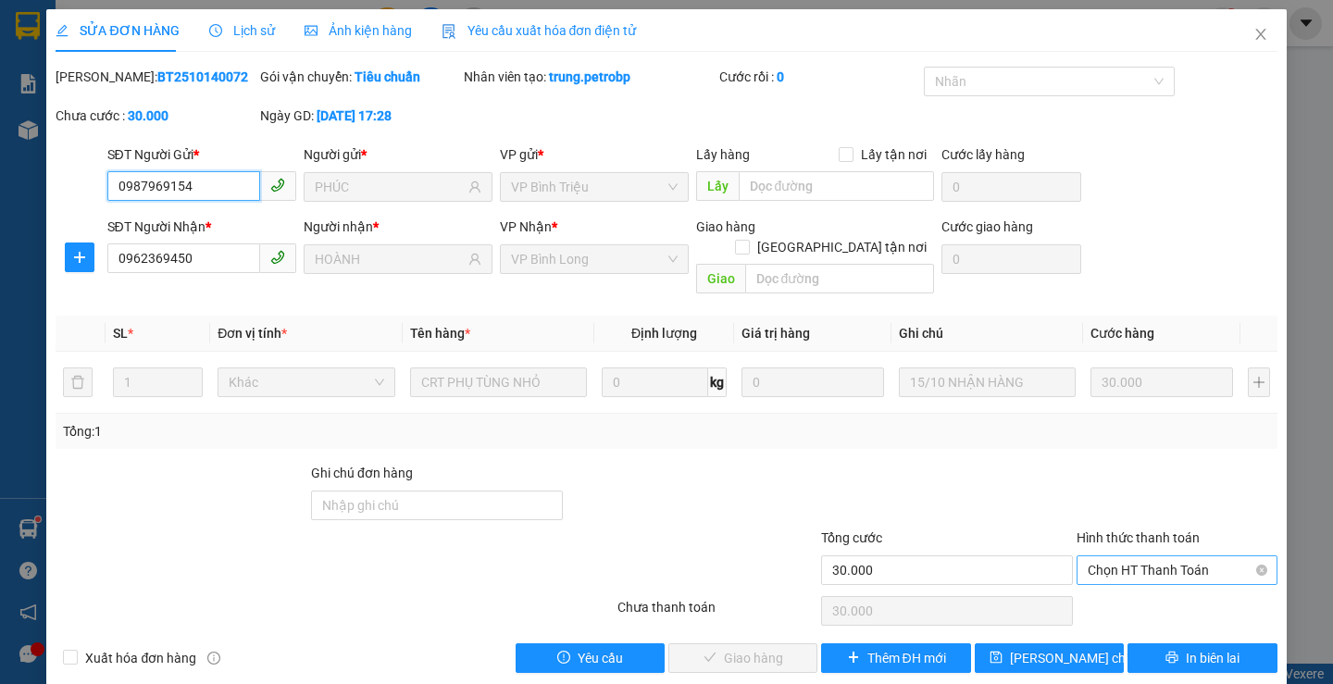
click at [1100, 556] on span "Chọn HT Thanh Toán" at bounding box center [1177, 570] width 179 height 28
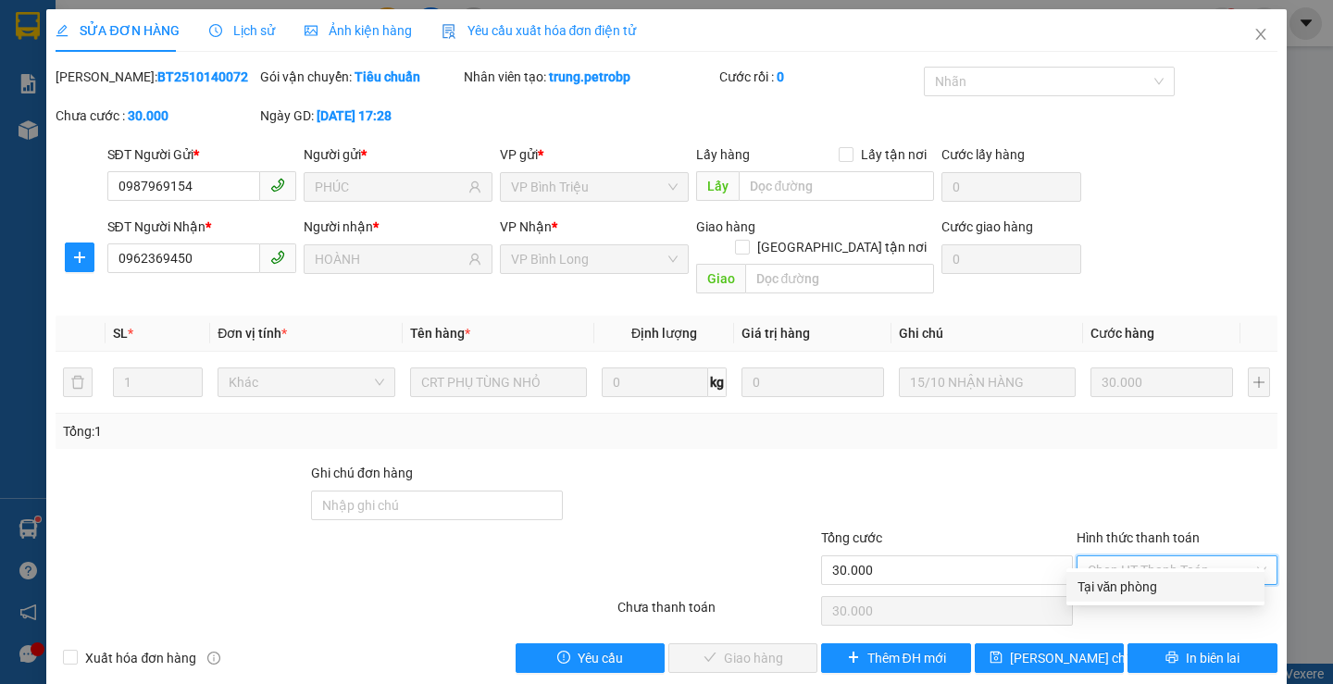
click at [1086, 582] on div "Tại văn phòng" at bounding box center [1165, 587] width 176 height 20
type input "0"
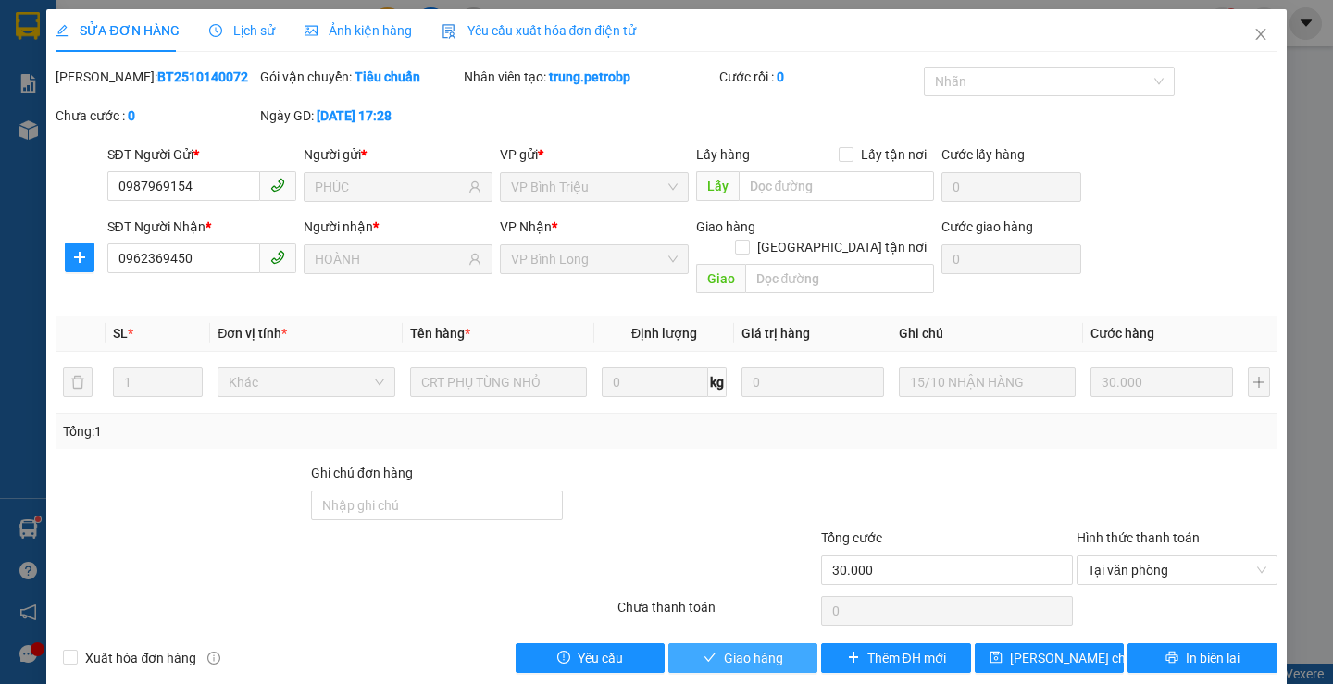
click at [789, 643] on button "Giao hàng" at bounding box center [742, 658] width 149 height 30
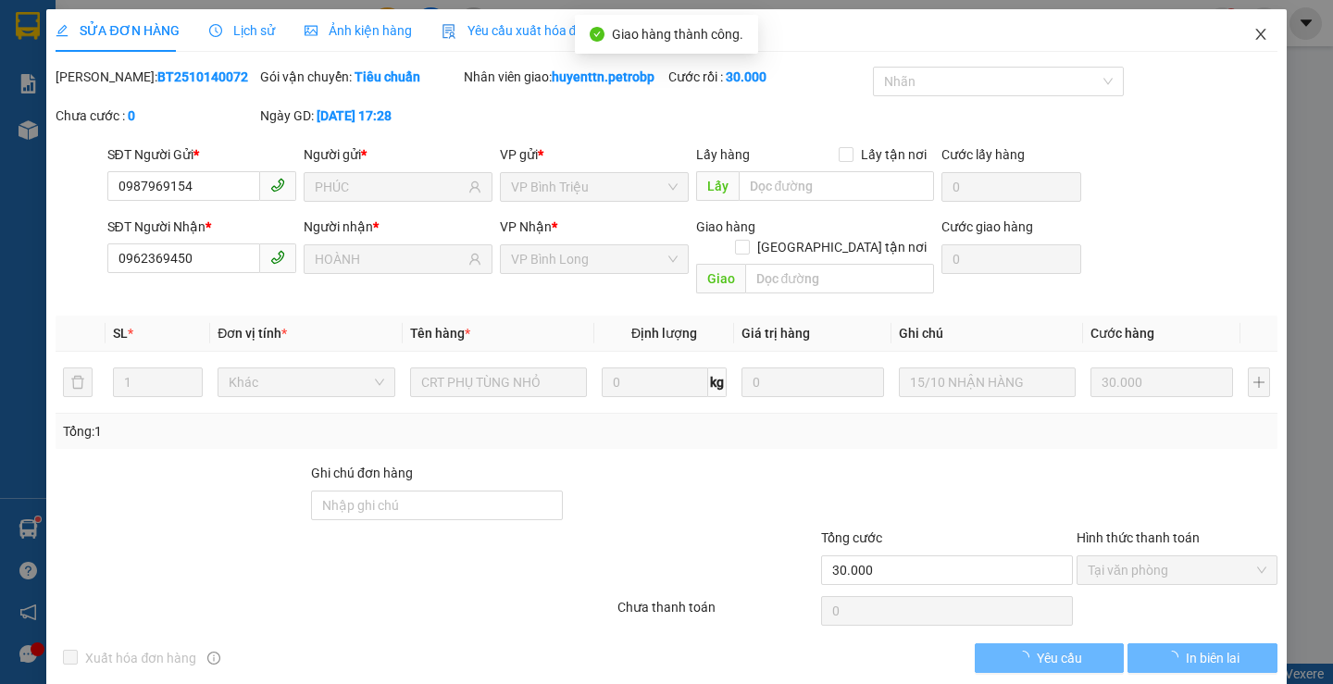
click at [1249, 43] on span "Close" at bounding box center [1261, 35] width 52 height 52
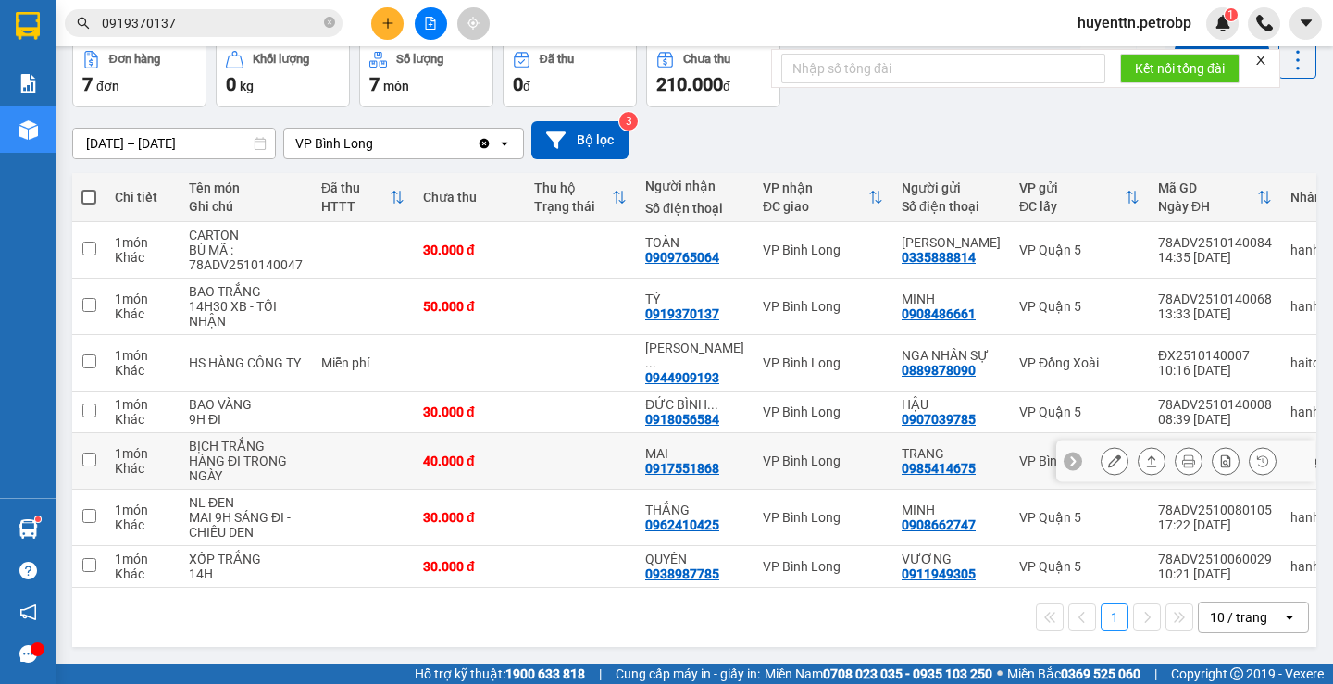
scroll to position [3, 0]
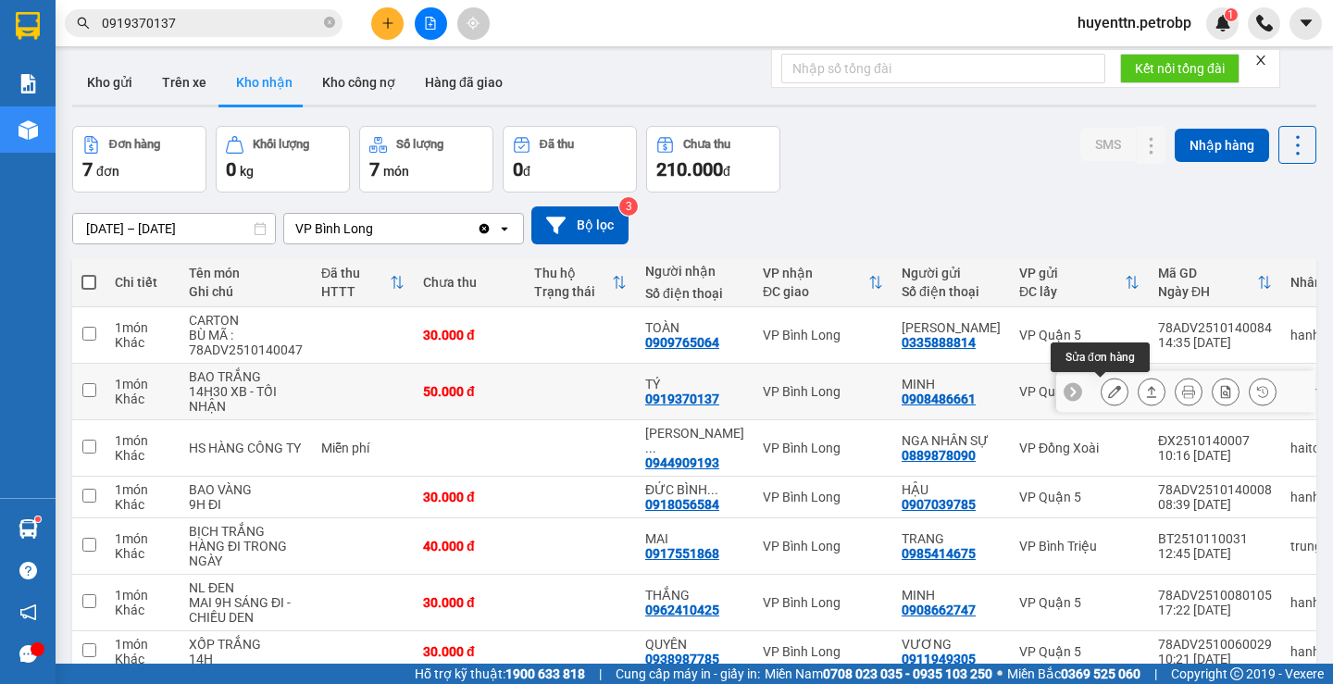
click at [1108, 393] on icon at bounding box center [1114, 391] width 13 height 13
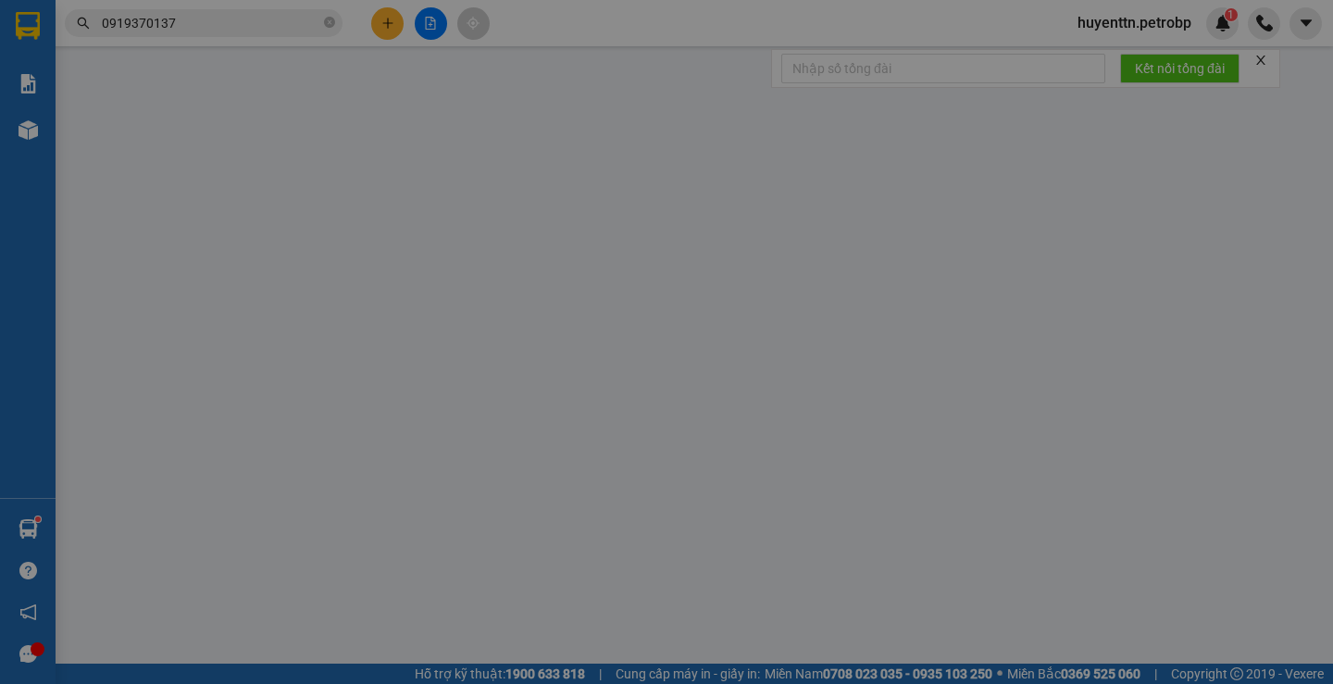
type input "0908486661"
type input "MINH"
type input "0919370137"
type input "TÝ"
type input "50.000"
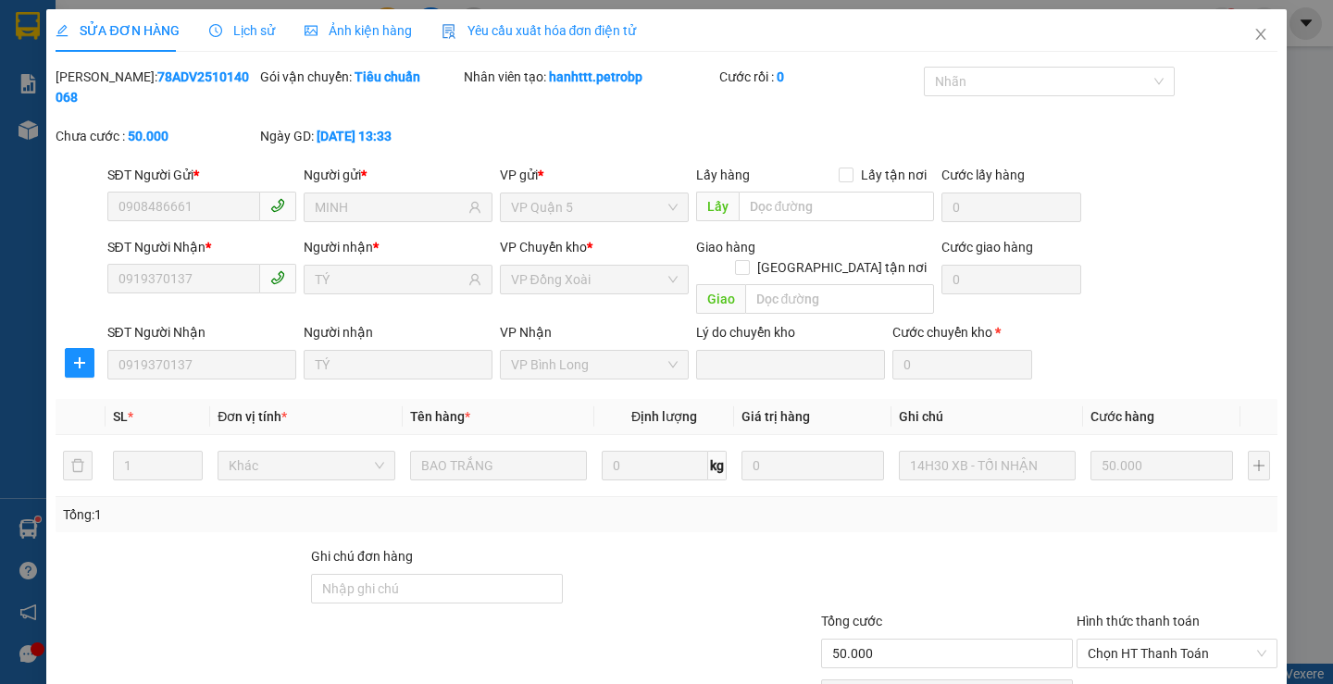
click at [1100, 551] on div at bounding box center [1177, 578] width 205 height 65
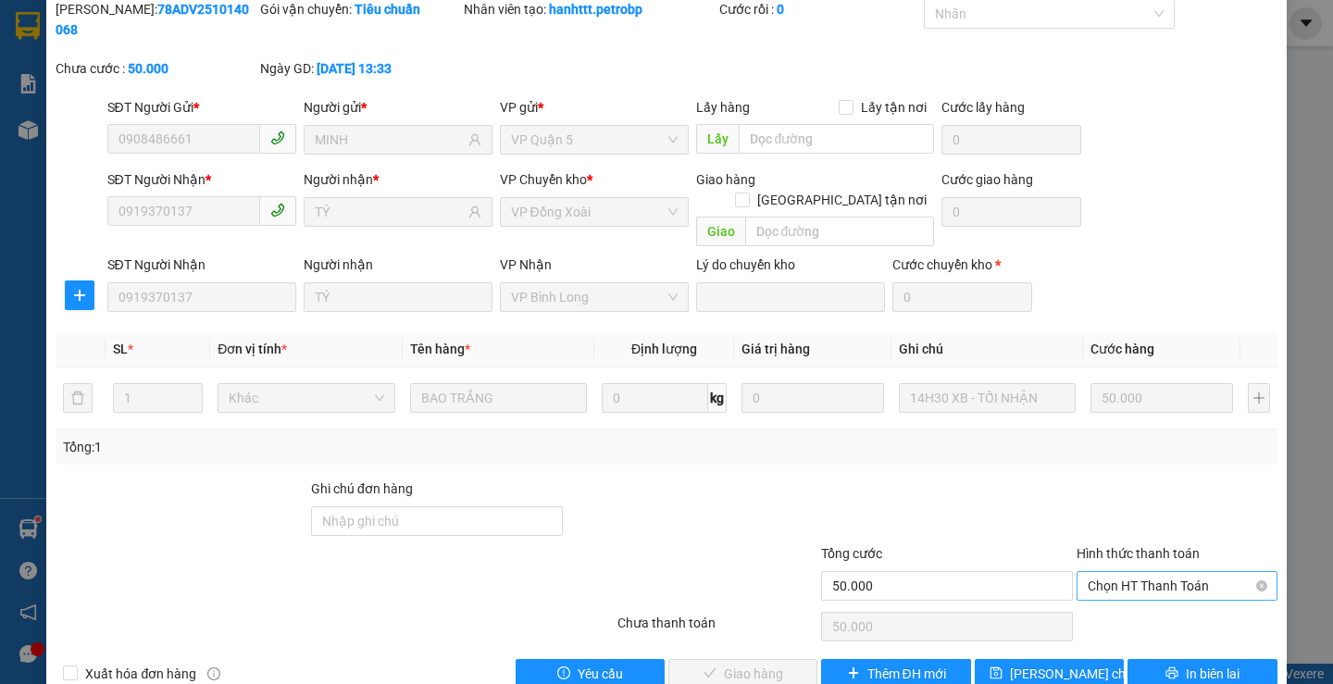
click at [1120, 572] on span "Chọn HT Thanh Toán" at bounding box center [1177, 586] width 179 height 28
click at [1091, 577] on div "Tại văn phòng" at bounding box center [1165, 582] width 176 height 20
type input "0"
click at [757, 664] on span "Giao hàng" at bounding box center [753, 674] width 59 height 20
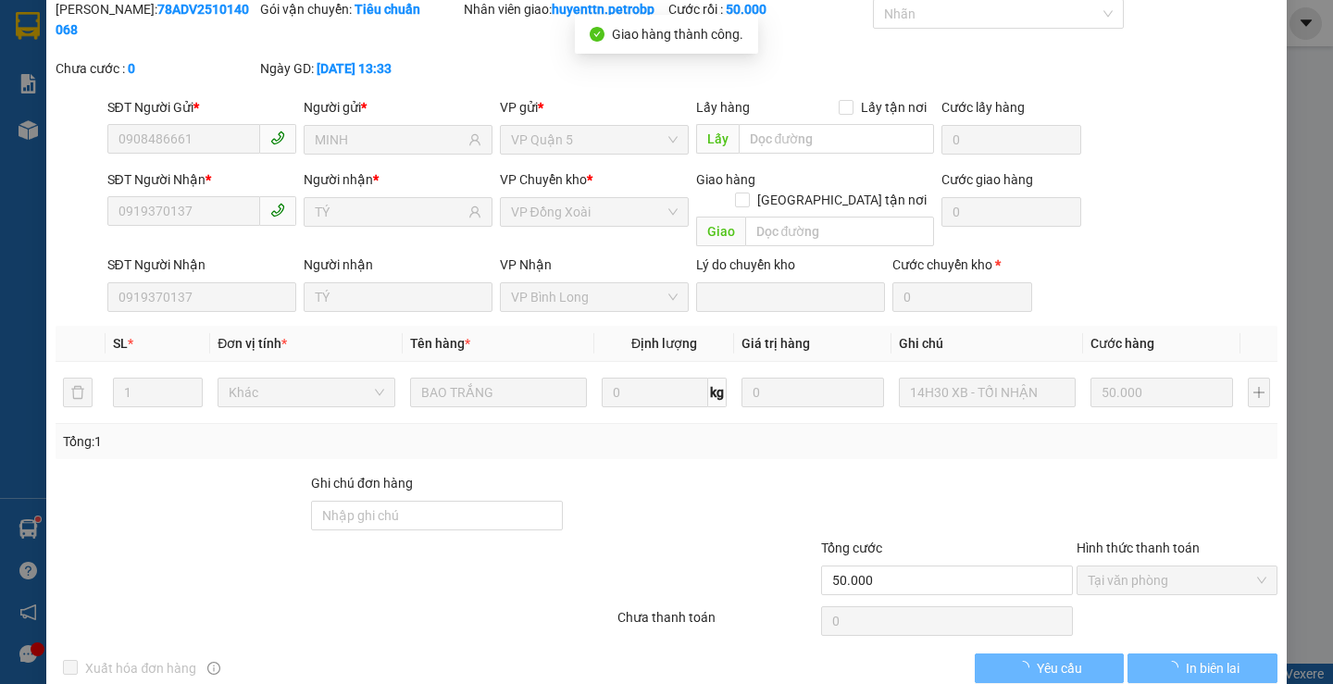
scroll to position [0, 0]
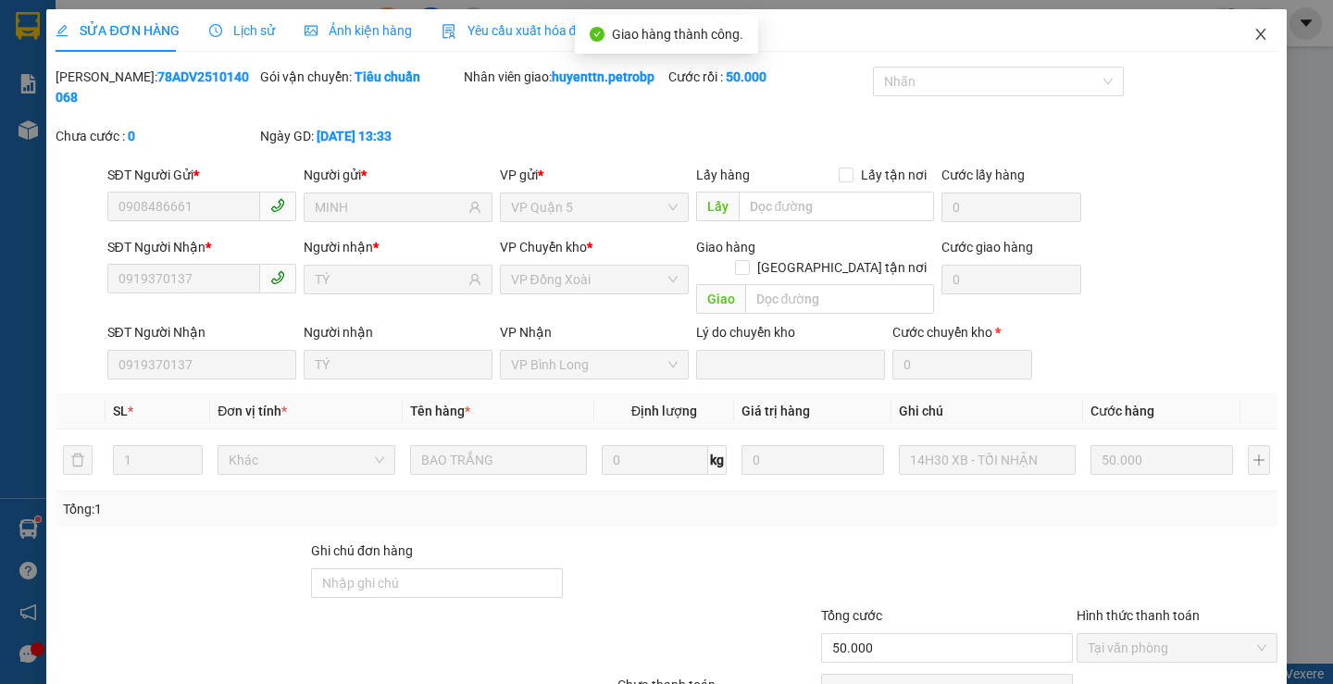
click at [1237, 38] on span "Close" at bounding box center [1261, 35] width 52 height 52
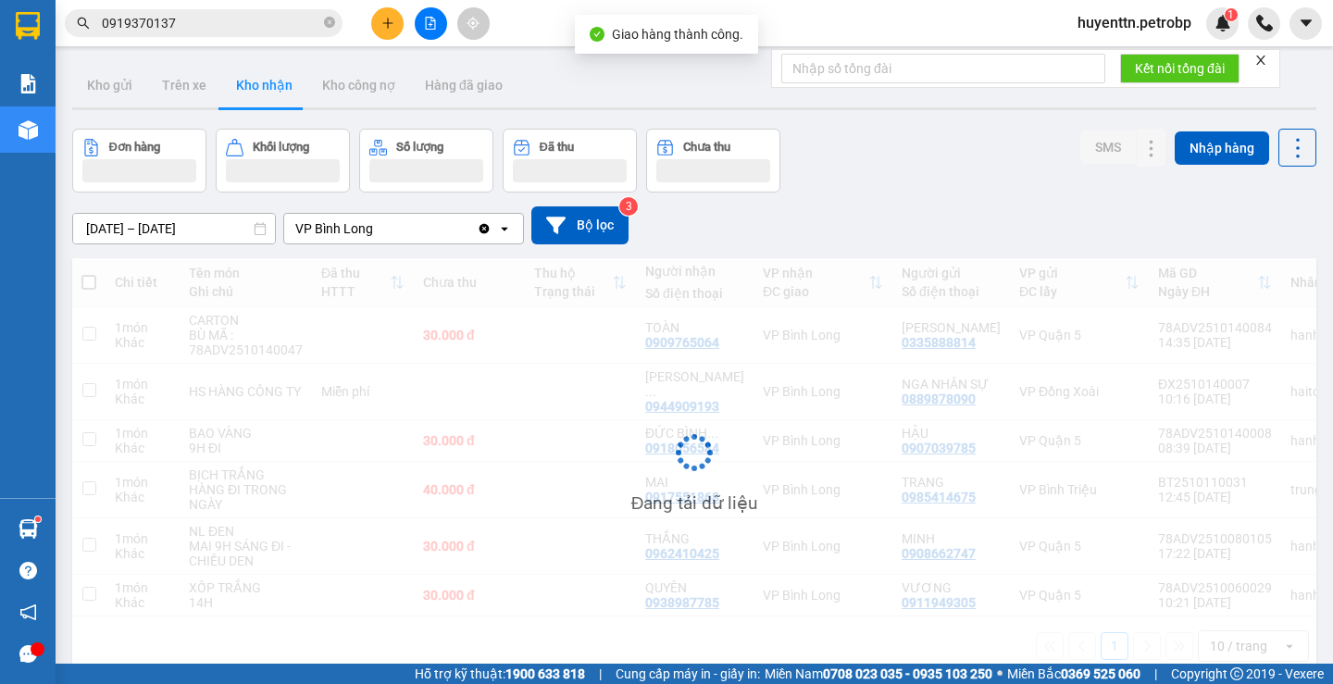
scroll to position [85, 0]
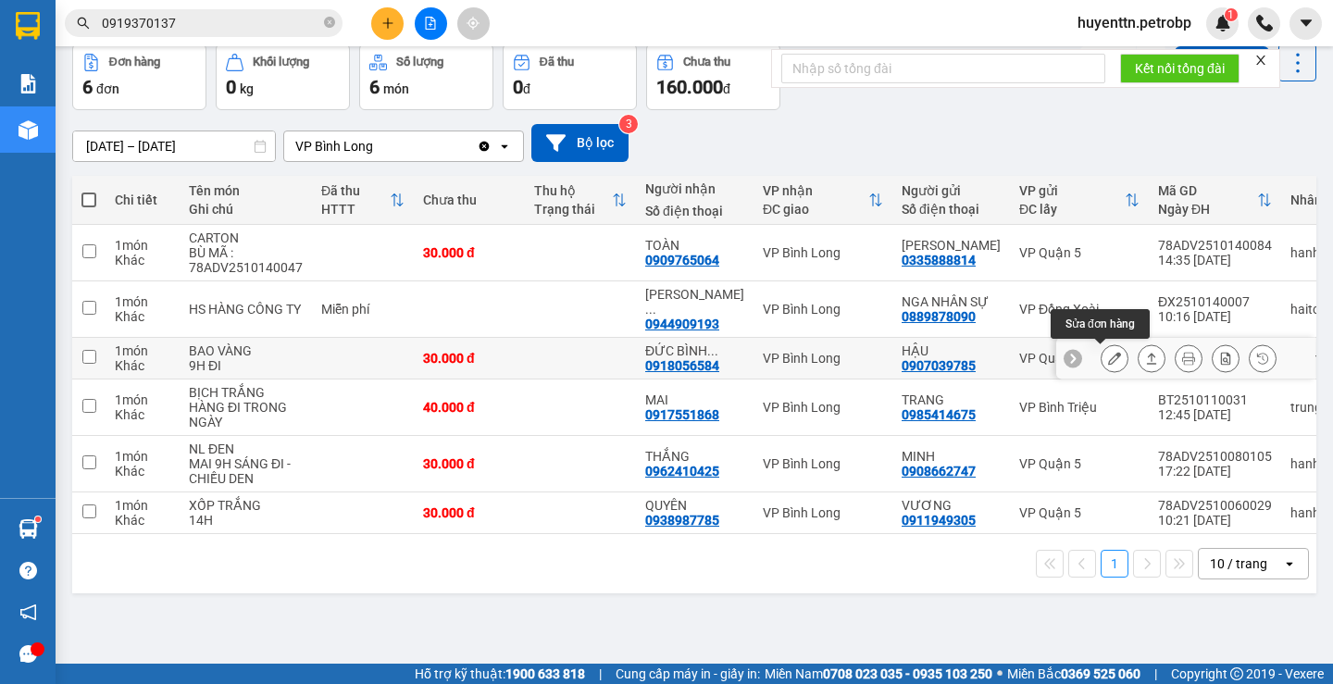
click at [1108, 352] on icon at bounding box center [1114, 358] width 13 height 13
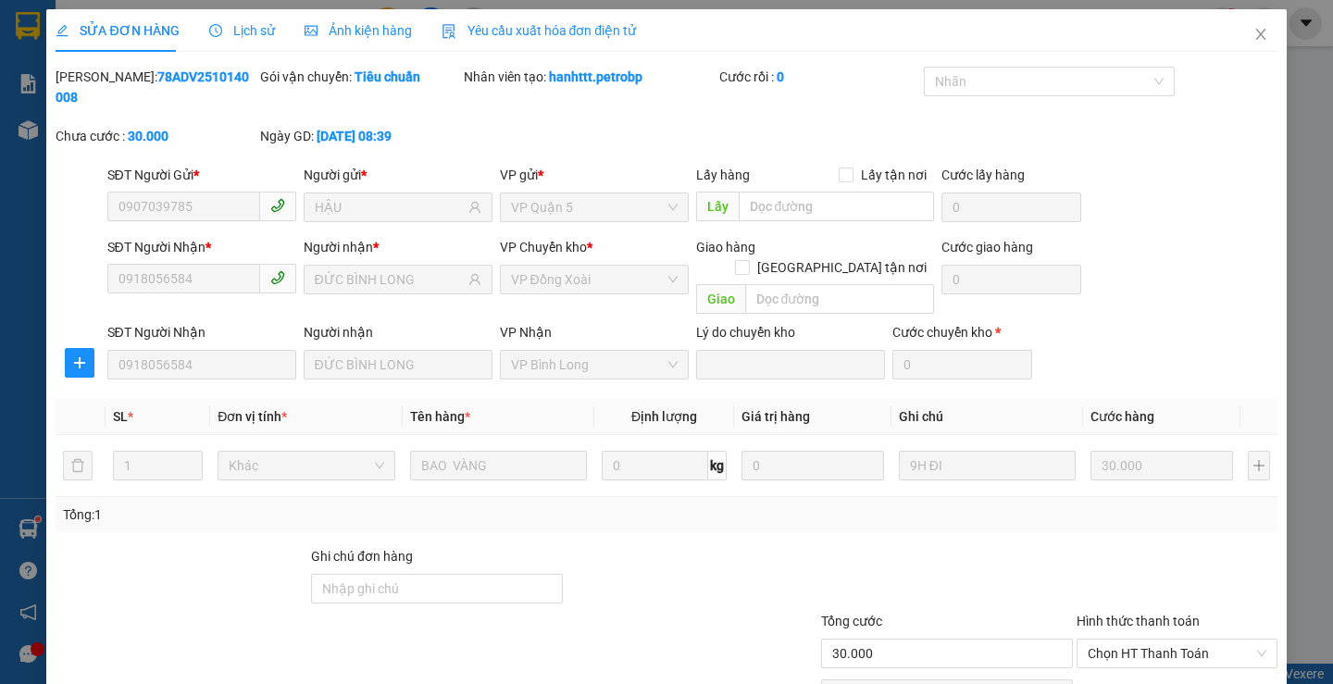
type input "0907039785"
type input "HẬU"
type input "0918056584"
type input "ĐỨC BÌNH LONG"
type input "30.000"
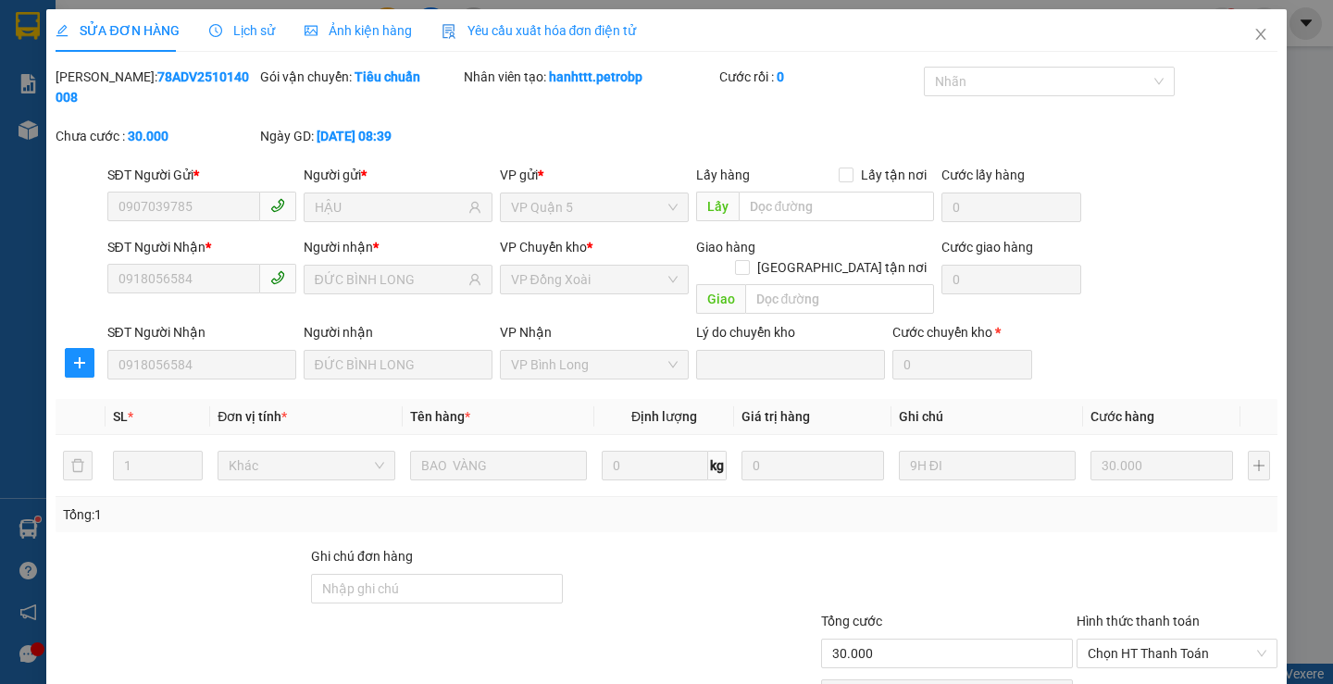
scroll to position [68, 0]
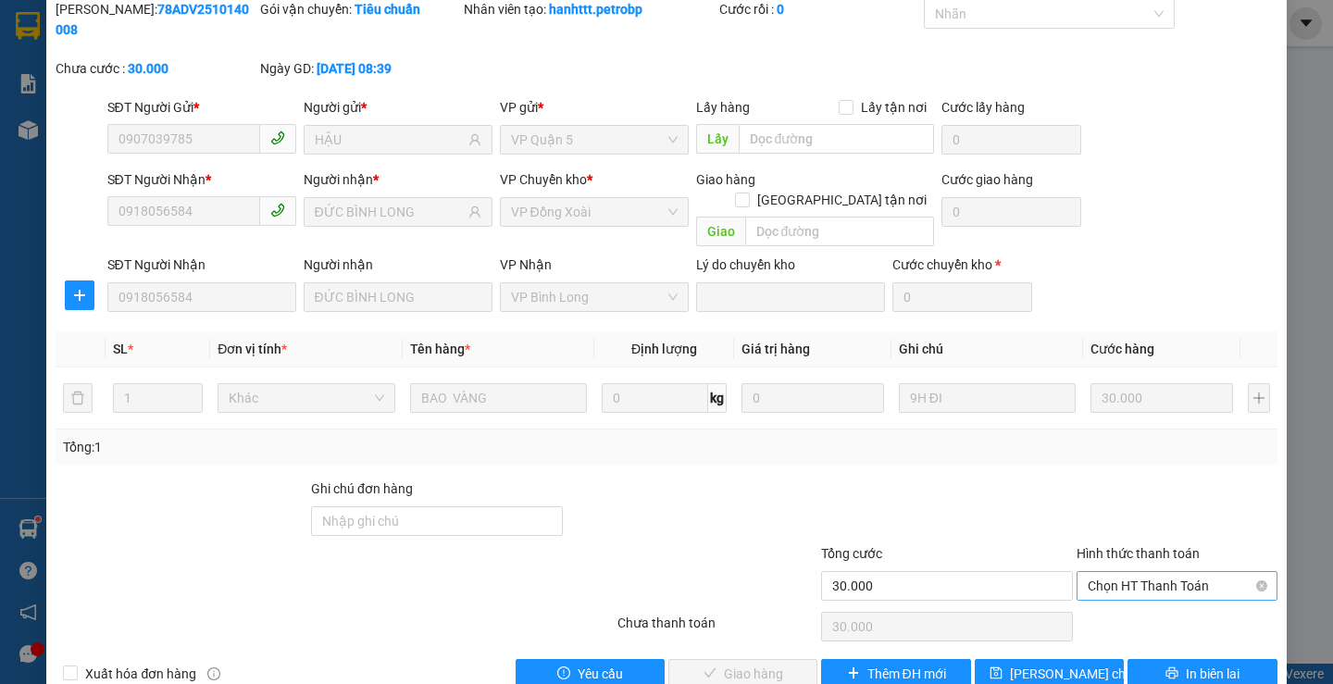
click at [1106, 572] on span "Chọn HT Thanh Toán" at bounding box center [1177, 586] width 179 height 28
click at [1096, 571] on div "Tại văn phòng" at bounding box center [1165, 582] width 198 height 30
type input "0"
click at [733, 664] on span "Giao hàng" at bounding box center [753, 674] width 59 height 20
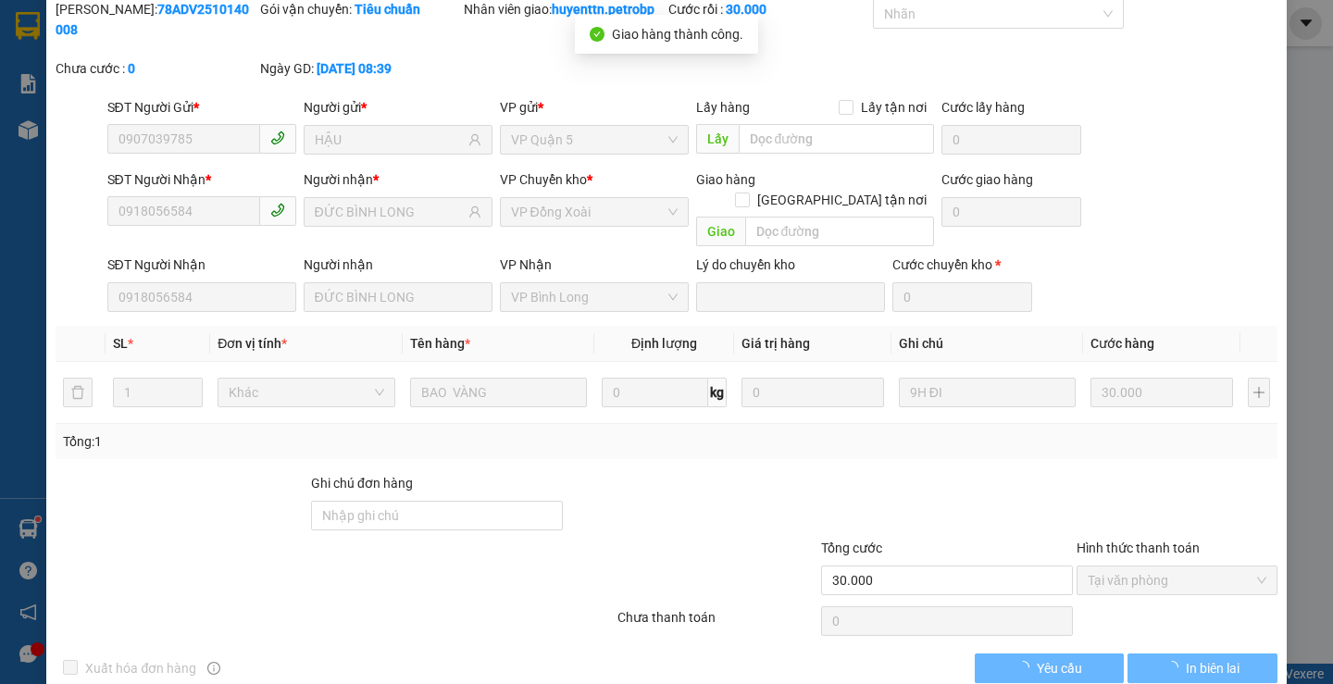
scroll to position [0, 0]
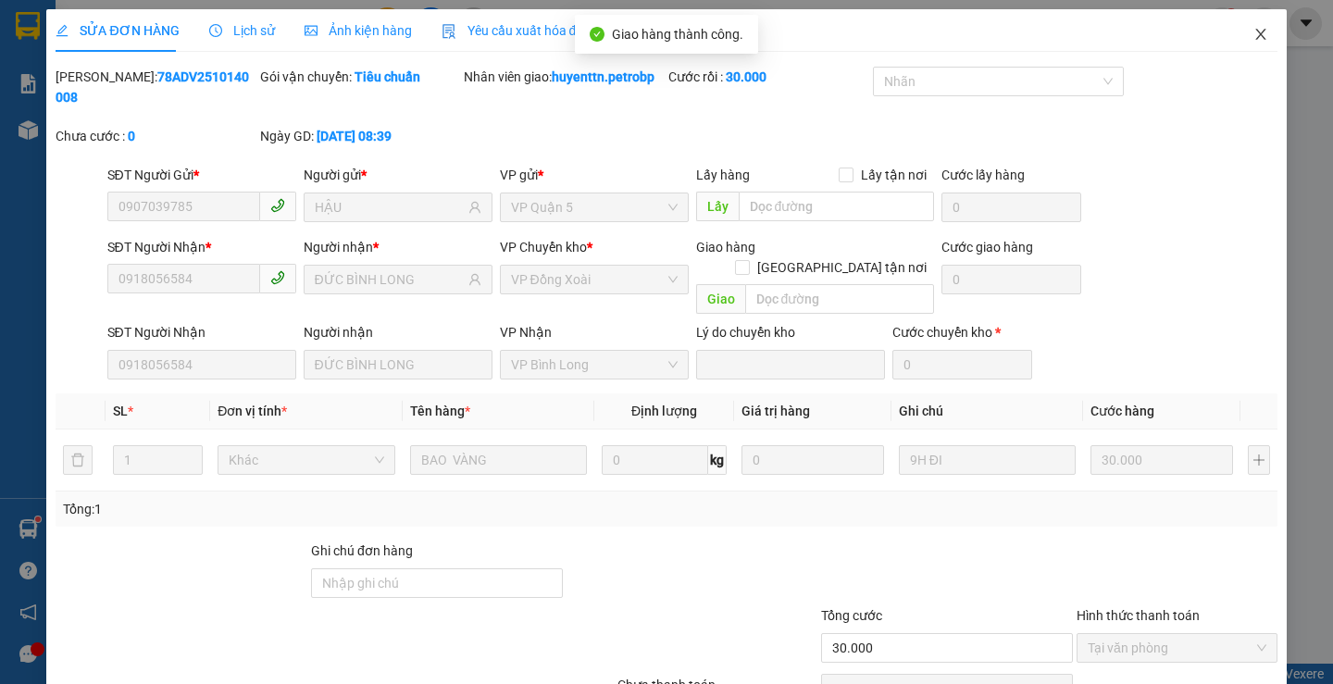
click at [1253, 37] on icon "close" at bounding box center [1260, 34] width 15 height 15
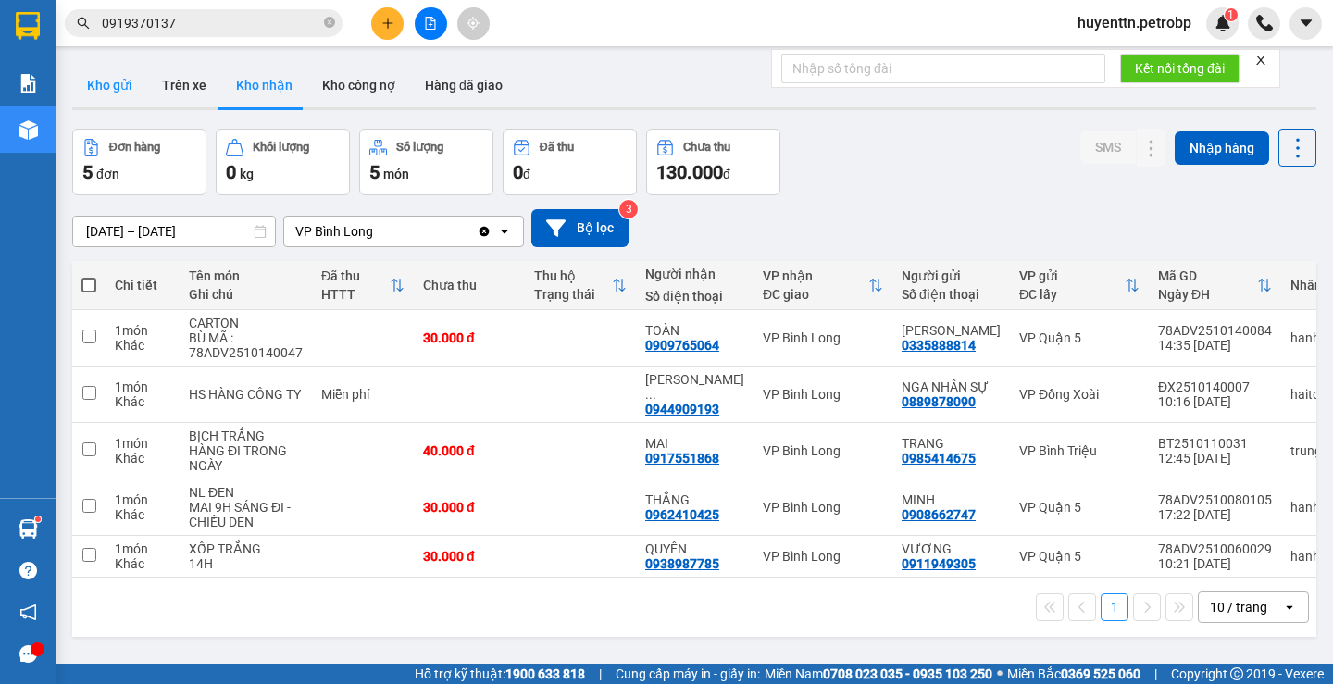
click at [128, 87] on button "Kho gửi" at bounding box center [109, 85] width 75 height 44
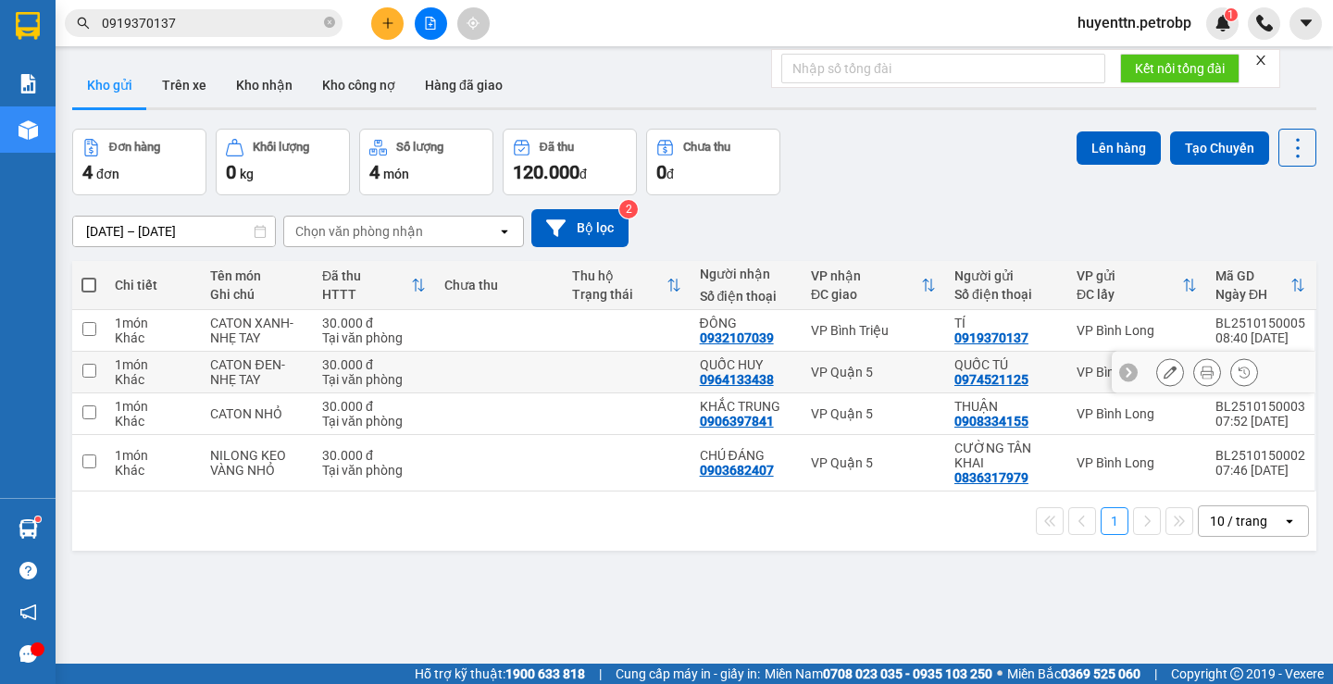
click at [478, 378] on td at bounding box center [499, 373] width 128 height 42
checkbox input "true"
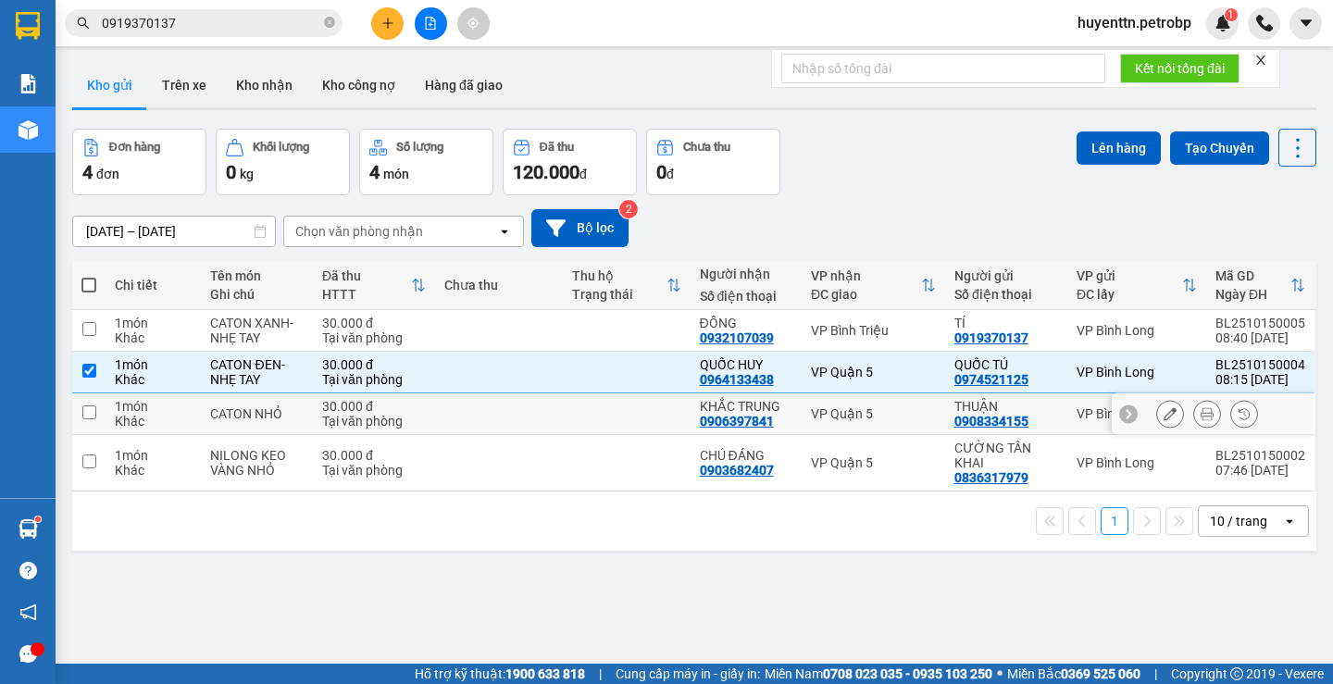
click at [449, 424] on td at bounding box center [499, 414] width 128 height 42
checkbox input "true"
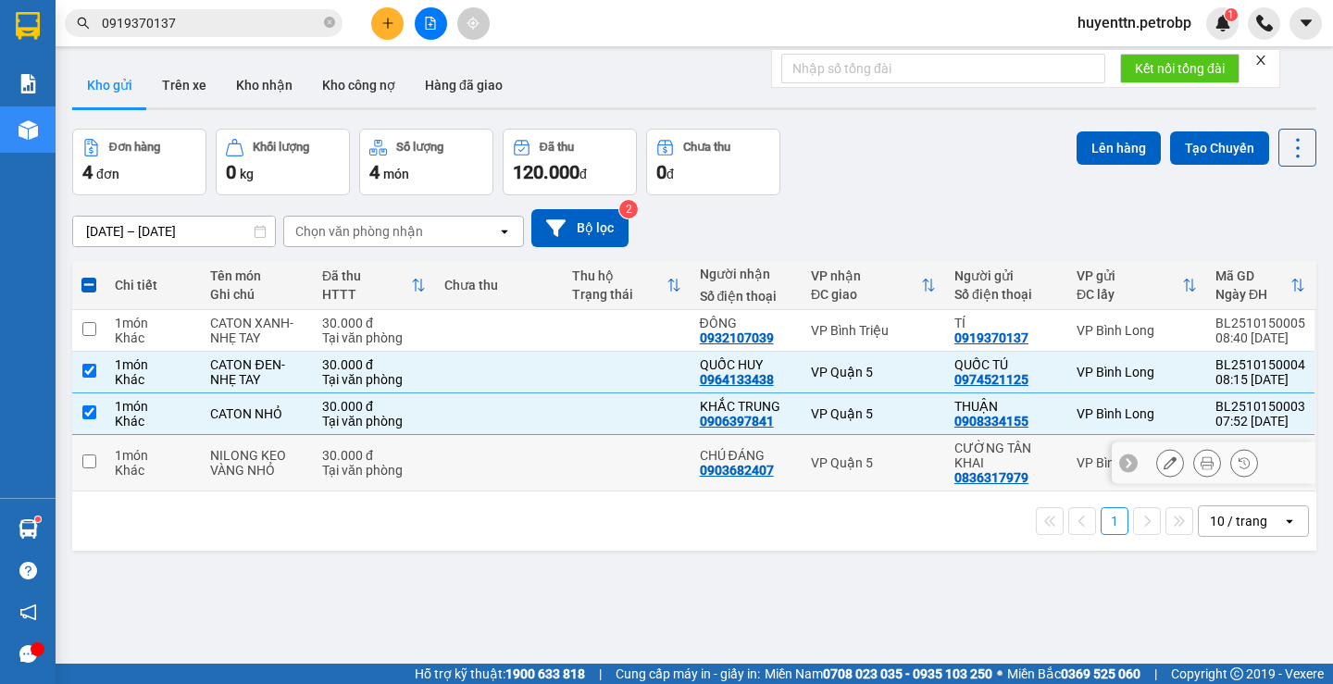
click at [414, 479] on td "30.000 đ Tại văn phòng" at bounding box center [374, 463] width 122 height 56
checkbox input "true"
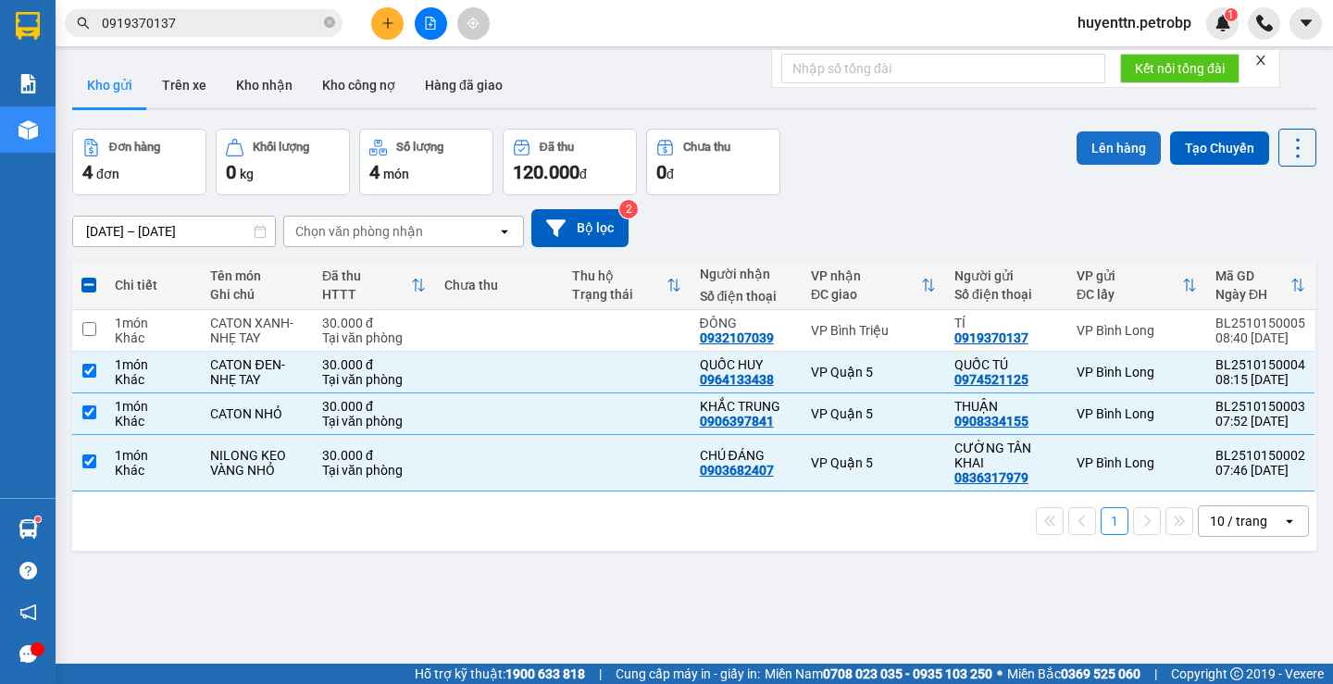
click at [1110, 143] on button "Lên hàng" at bounding box center [1118, 147] width 84 height 33
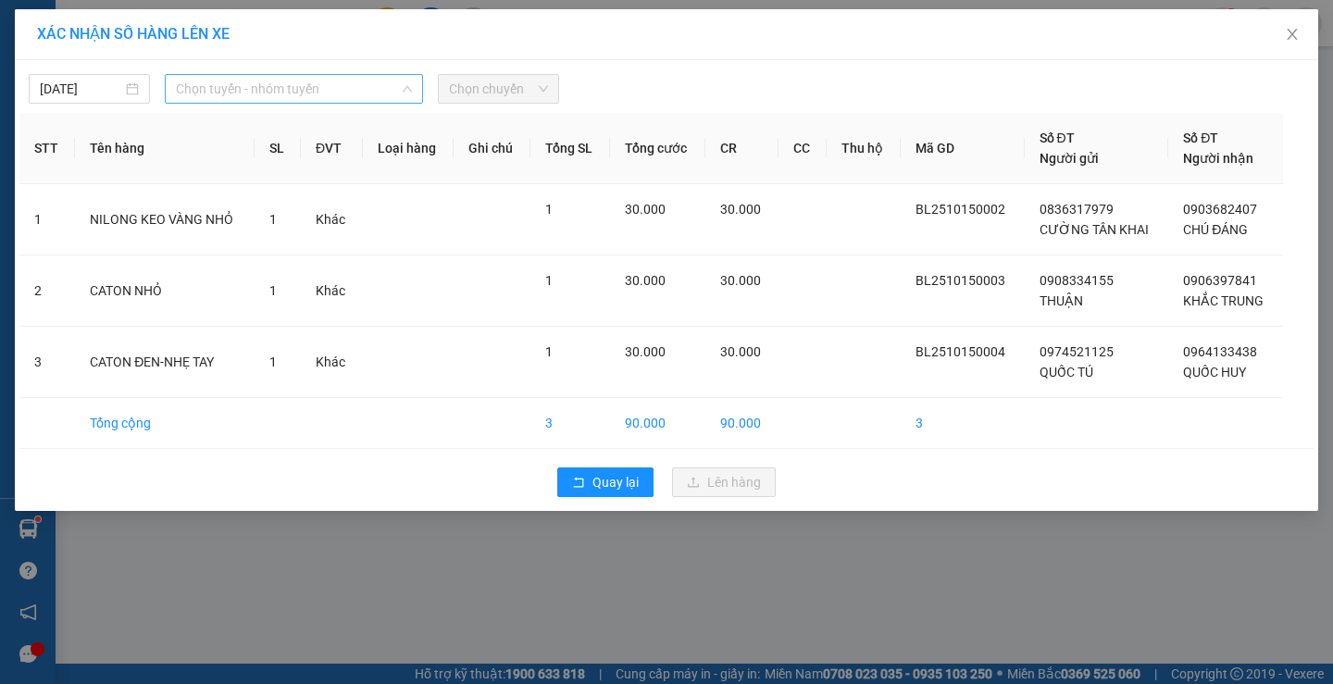
click at [330, 98] on span "Chọn tuyến - nhóm tuyến" at bounding box center [294, 89] width 236 height 28
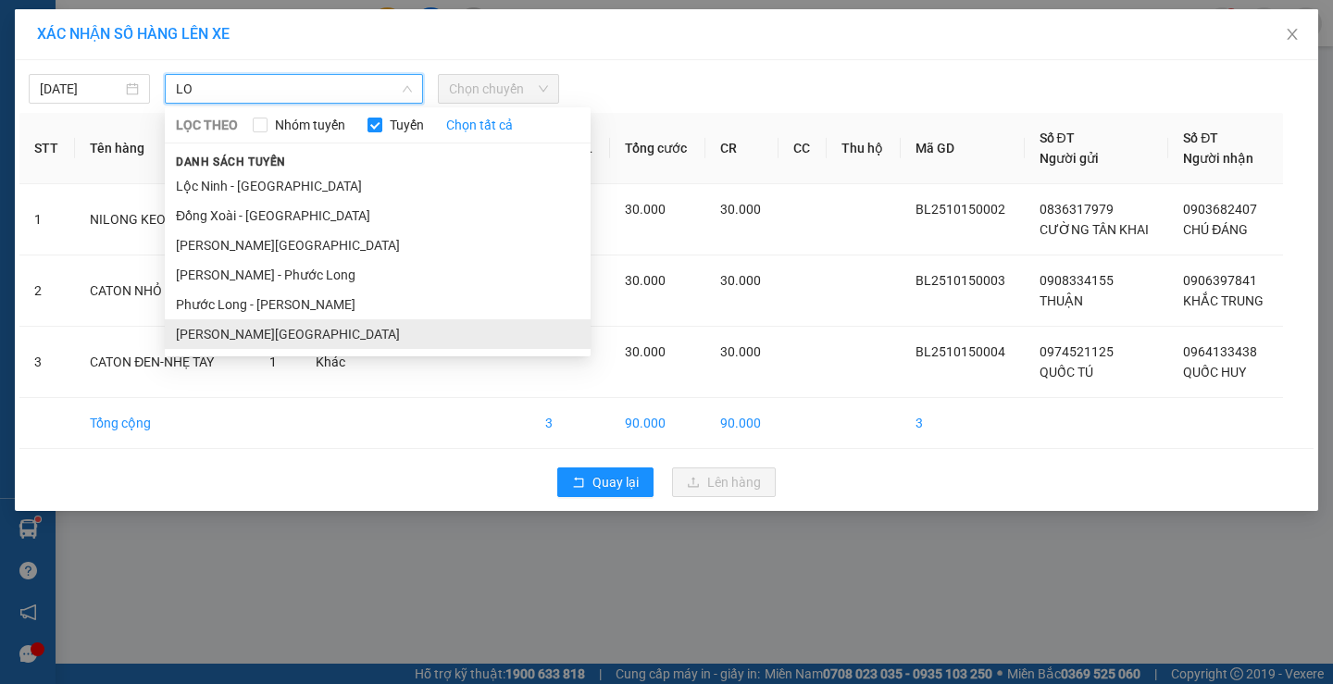
type input "LO"
click at [242, 343] on li "[PERSON_NAME][GEOGRAPHIC_DATA]" at bounding box center [378, 334] width 426 height 30
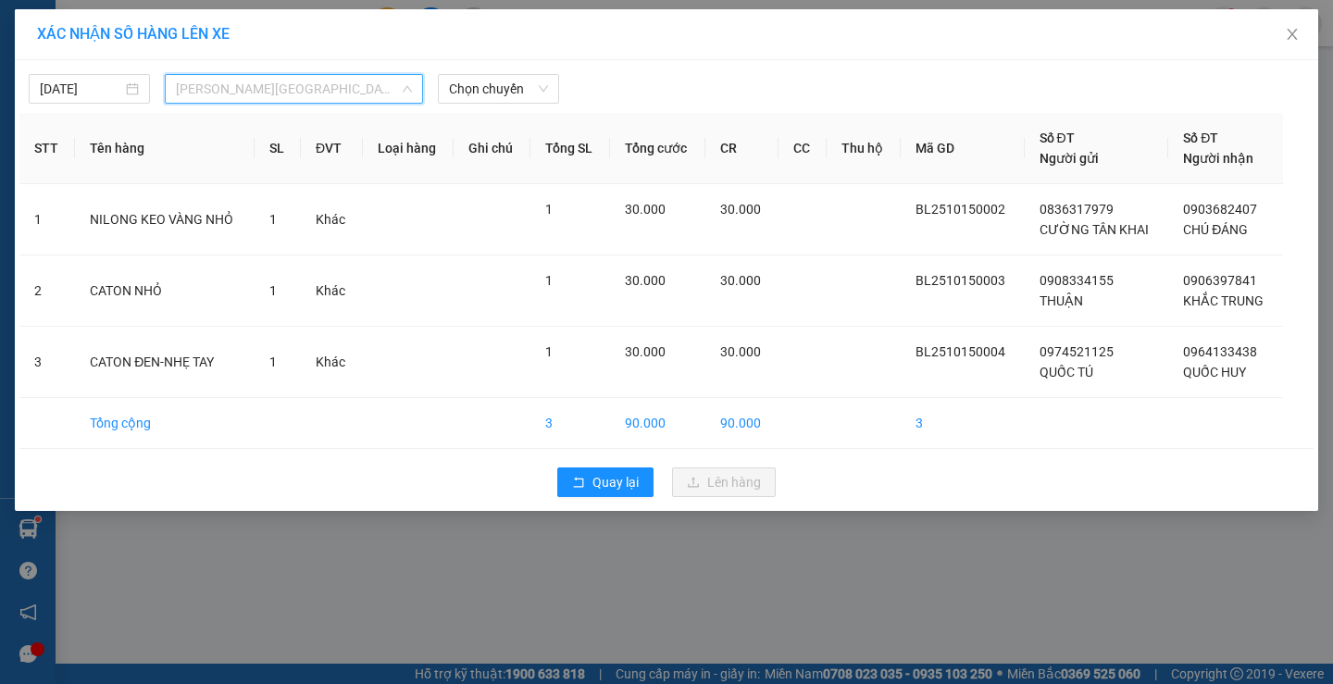
click at [322, 100] on span "[PERSON_NAME][GEOGRAPHIC_DATA]" at bounding box center [294, 89] width 236 height 28
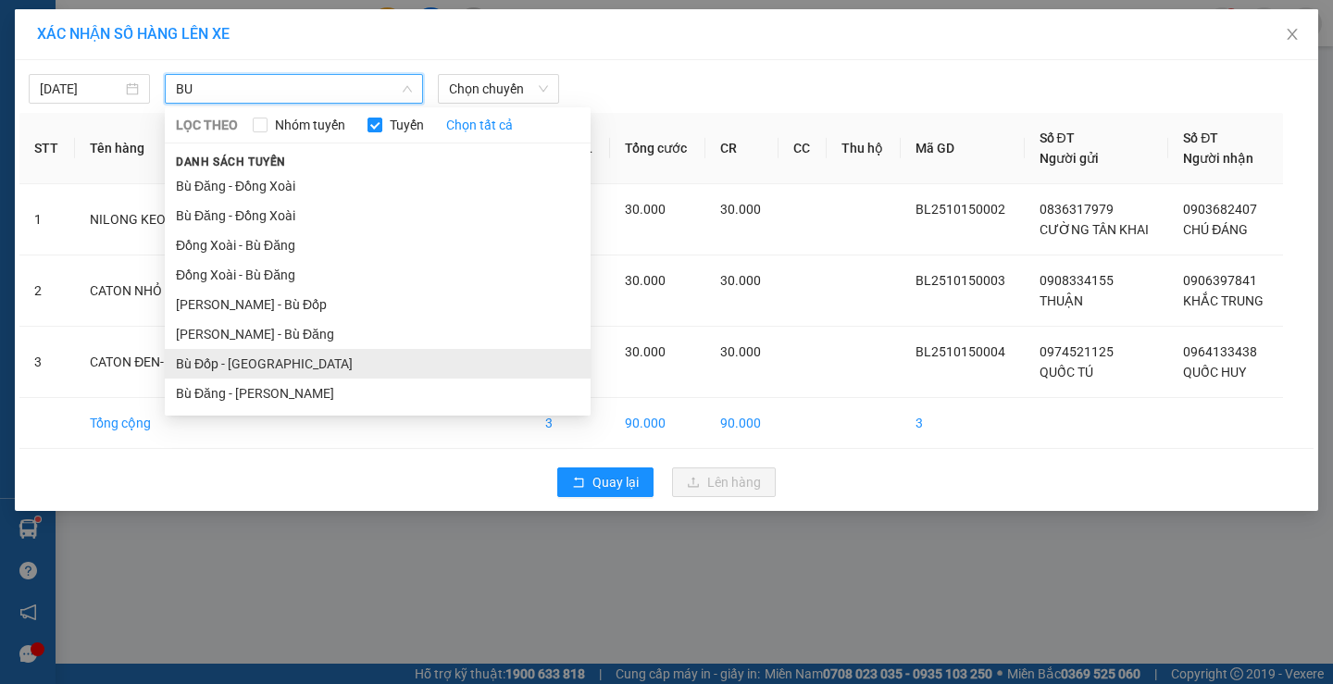
type input "BU"
click at [235, 372] on li "Bù Đốp - [GEOGRAPHIC_DATA]" at bounding box center [378, 364] width 426 height 30
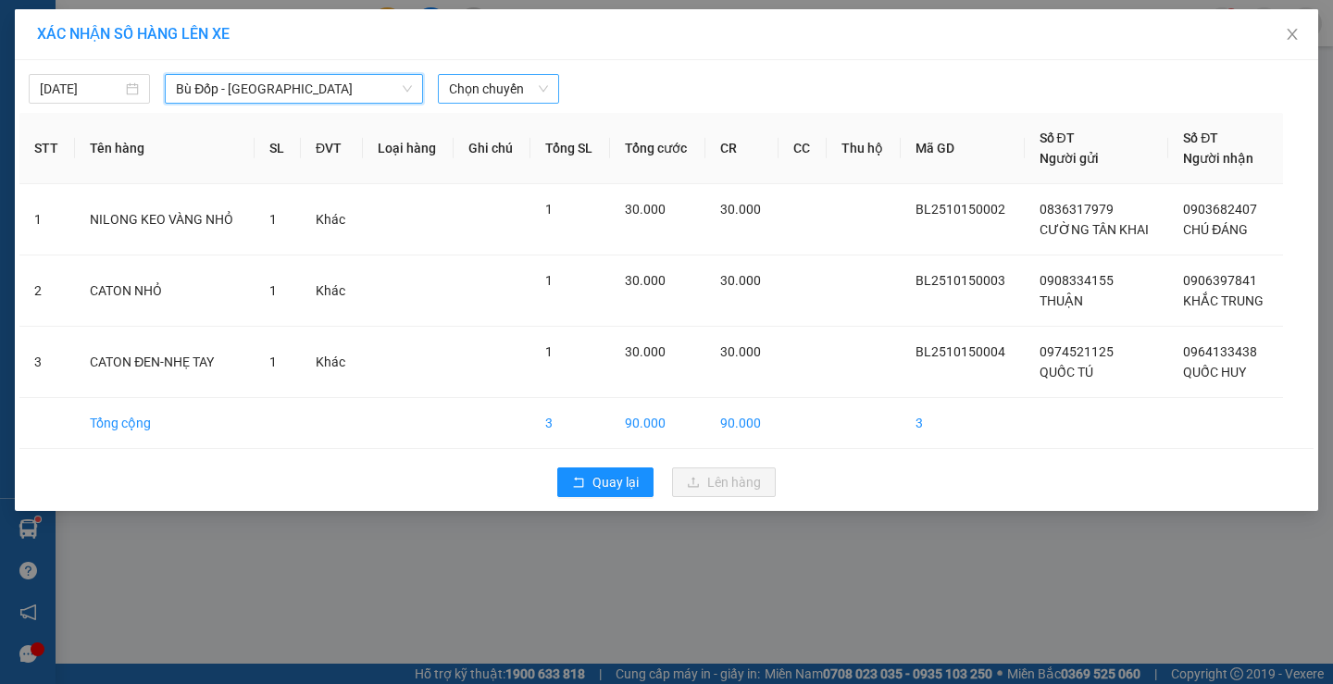
click at [495, 93] on span "Chọn chuyến" at bounding box center [498, 89] width 99 height 28
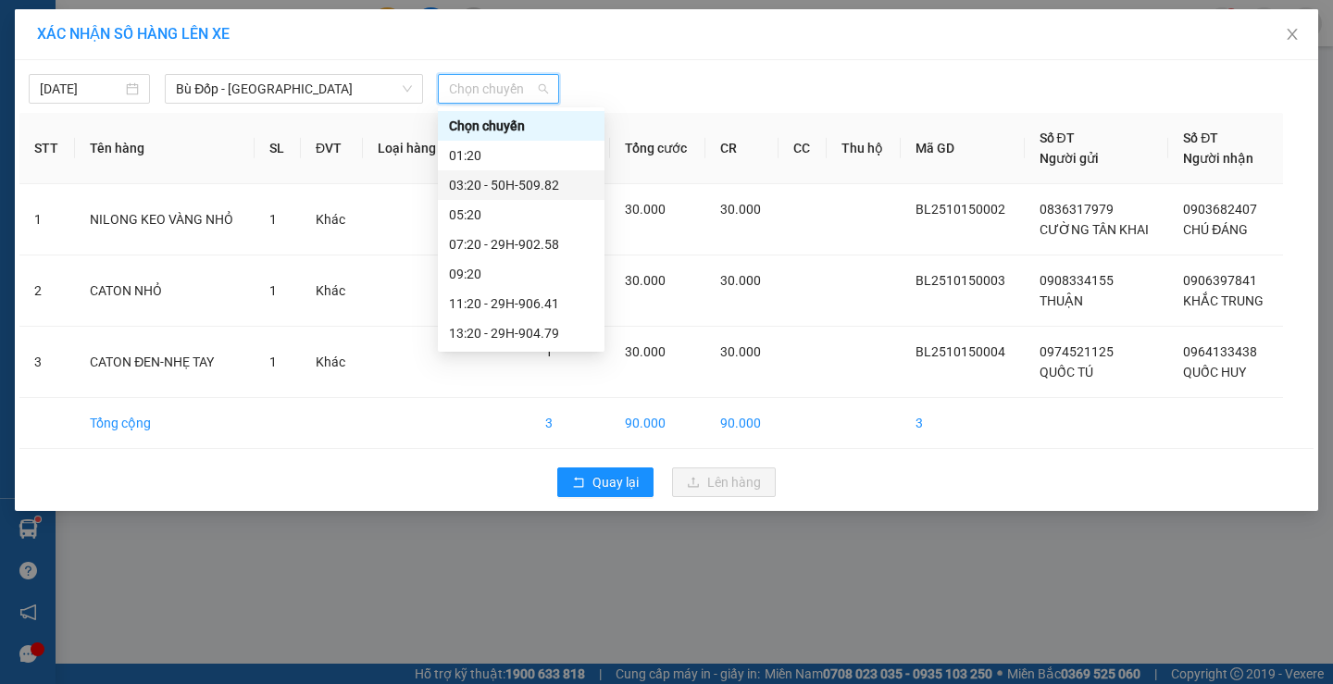
scroll to position [59, 0]
click at [521, 187] on div "07:20 - 29H-902.58" at bounding box center [521, 185] width 144 height 20
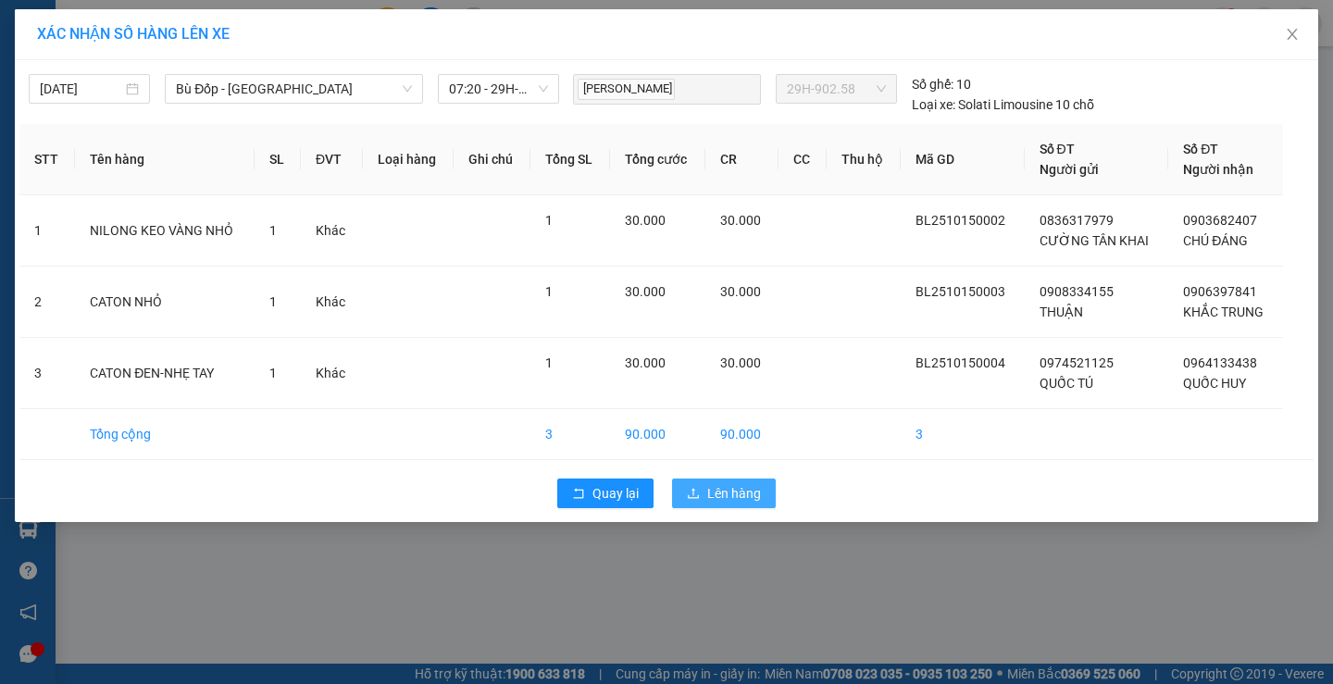
click at [690, 479] on button "Lên hàng" at bounding box center [724, 494] width 104 height 30
click at [693, 483] on span "button" at bounding box center [697, 493] width 20 height 20
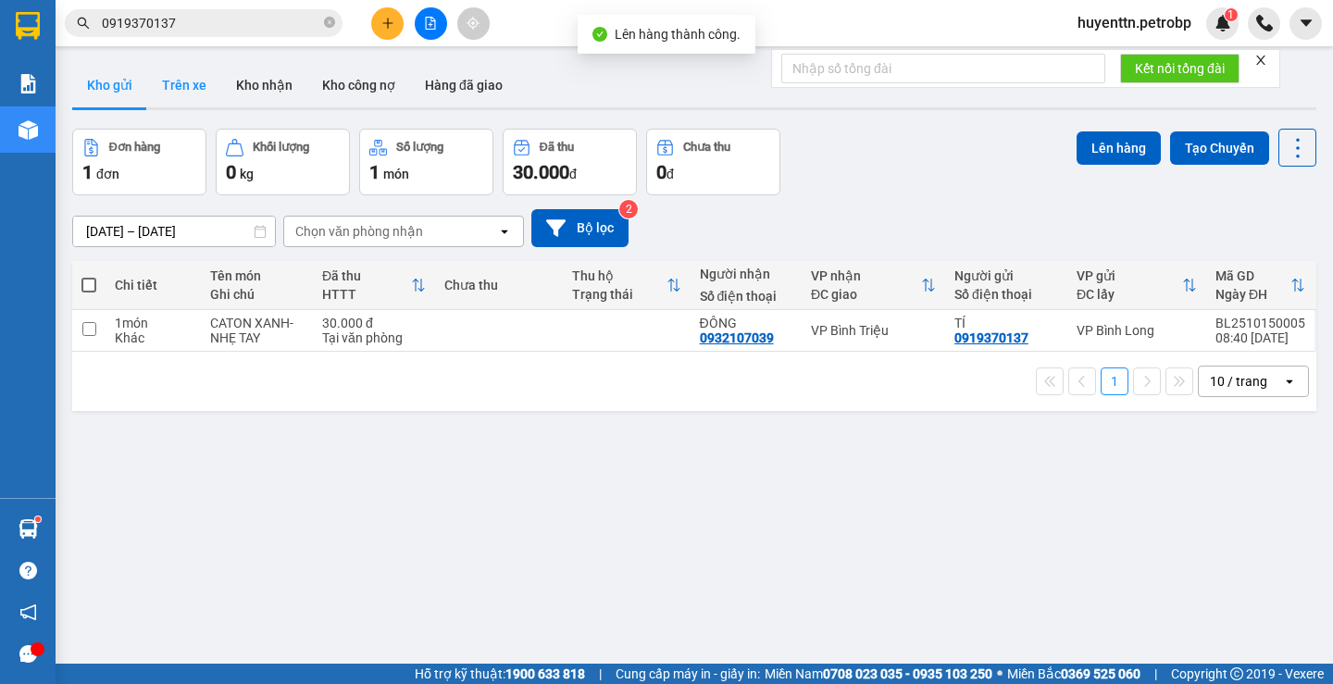
click at [175, 80] on button "Trên xe" at bounding box center [184, 85] width 74 height 44
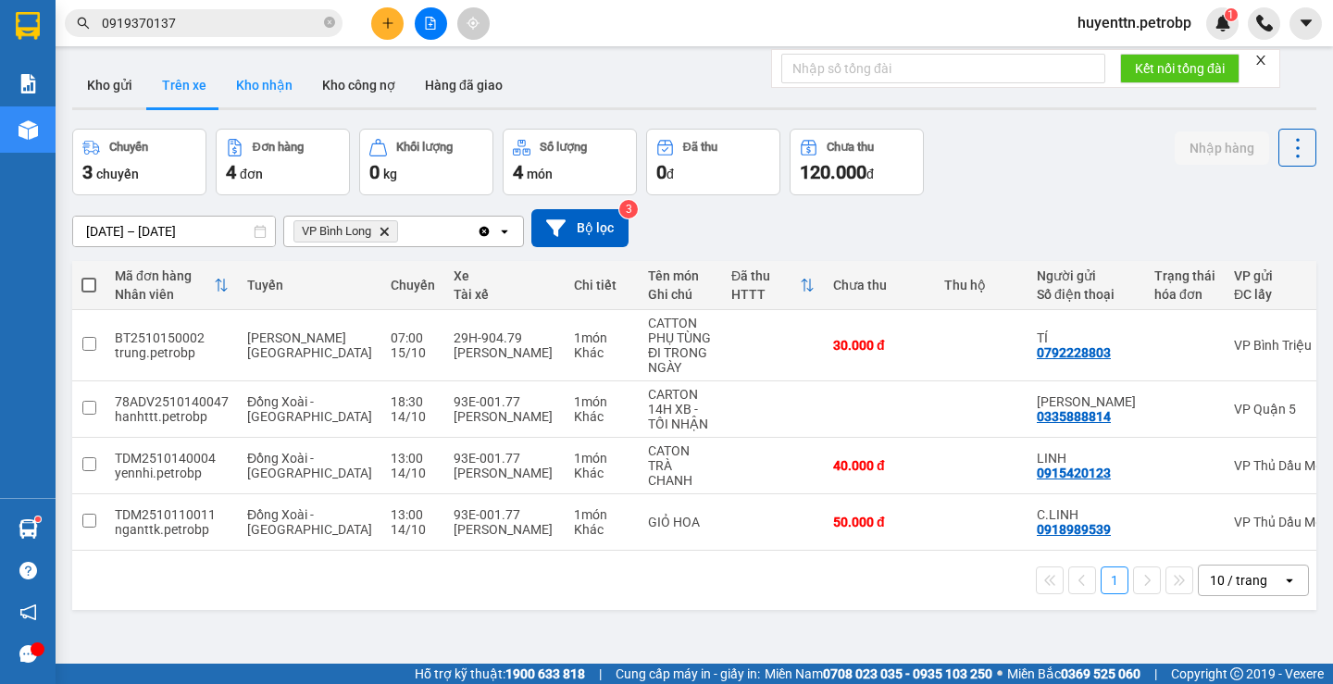
click at [280, 84] on button "Kho nhận" at bounding box center [264, 85] width 86 height 44
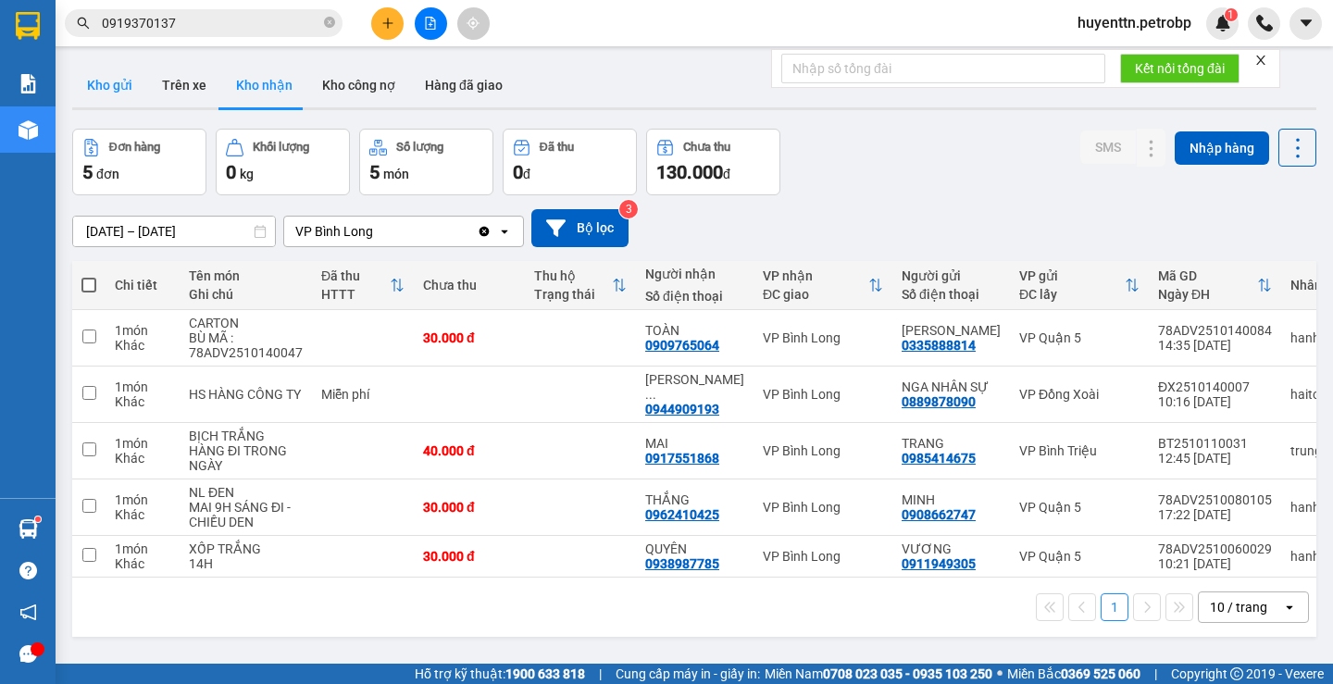
click at [119, 101] on button "Kho gửi" at bounding box center [109, 85] width 75 height 44
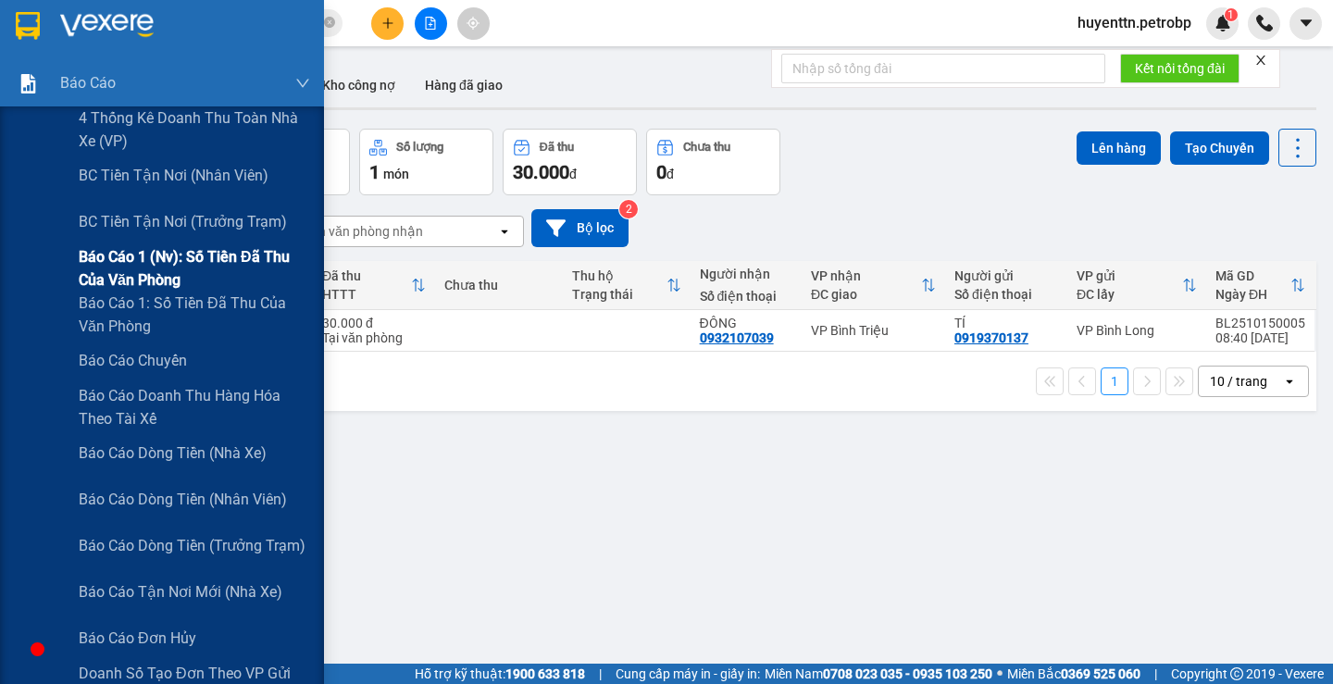
click at [228, 262] on span "Báo cáo 1 (nv): Số tiền đã thu của văn phòng" at bounding box center [194, 268] width 231 height 46
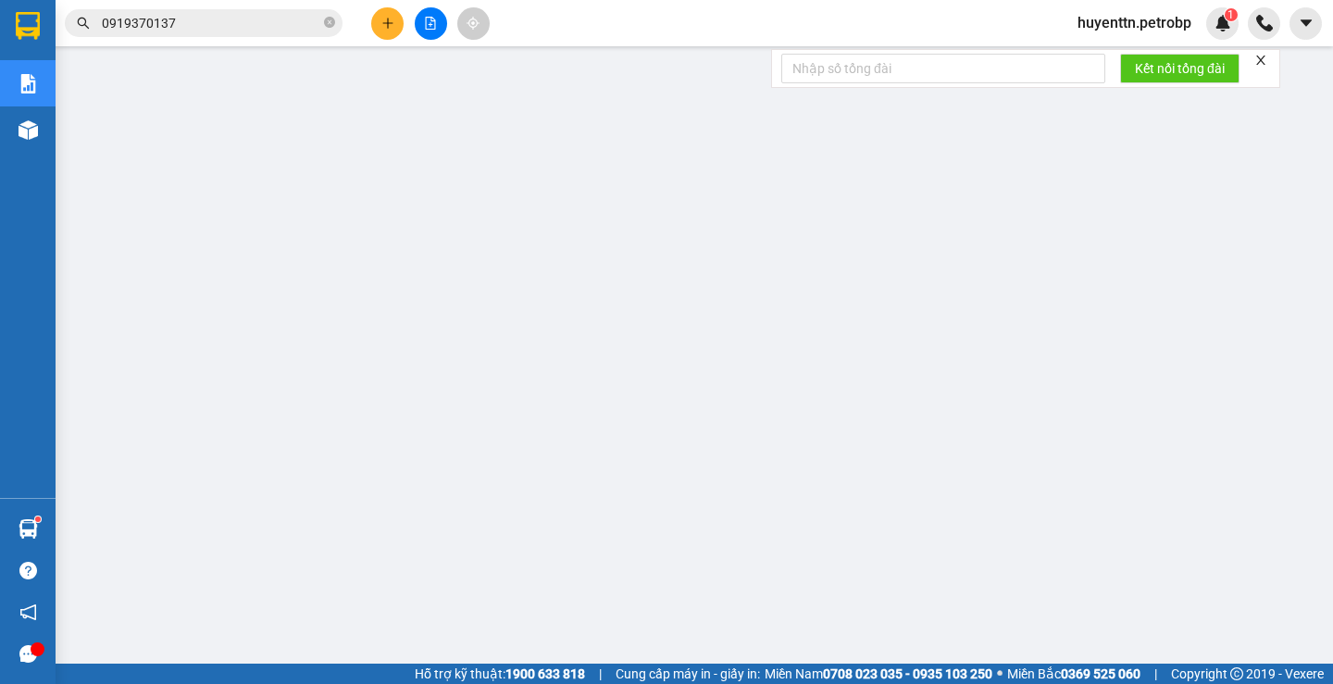
click at [214, 30] on input "0919370137" at bounding box center [211, 23] width 218 height 20
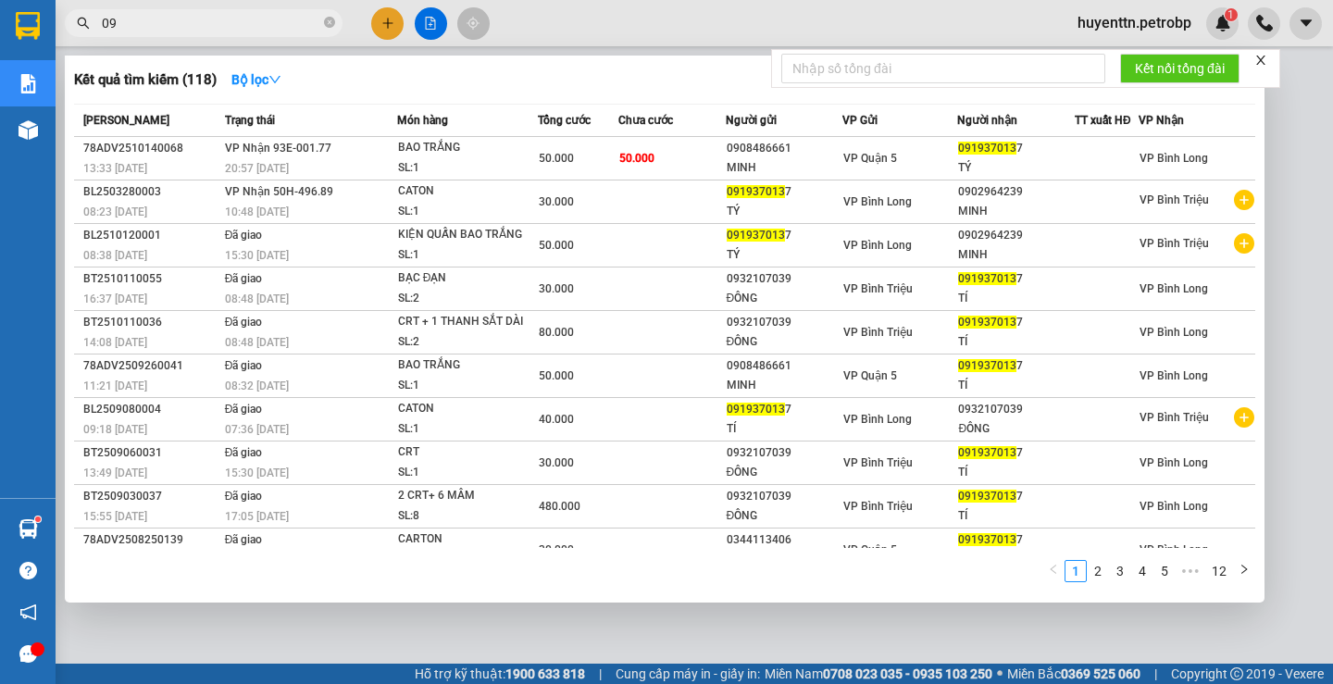
type input "0"
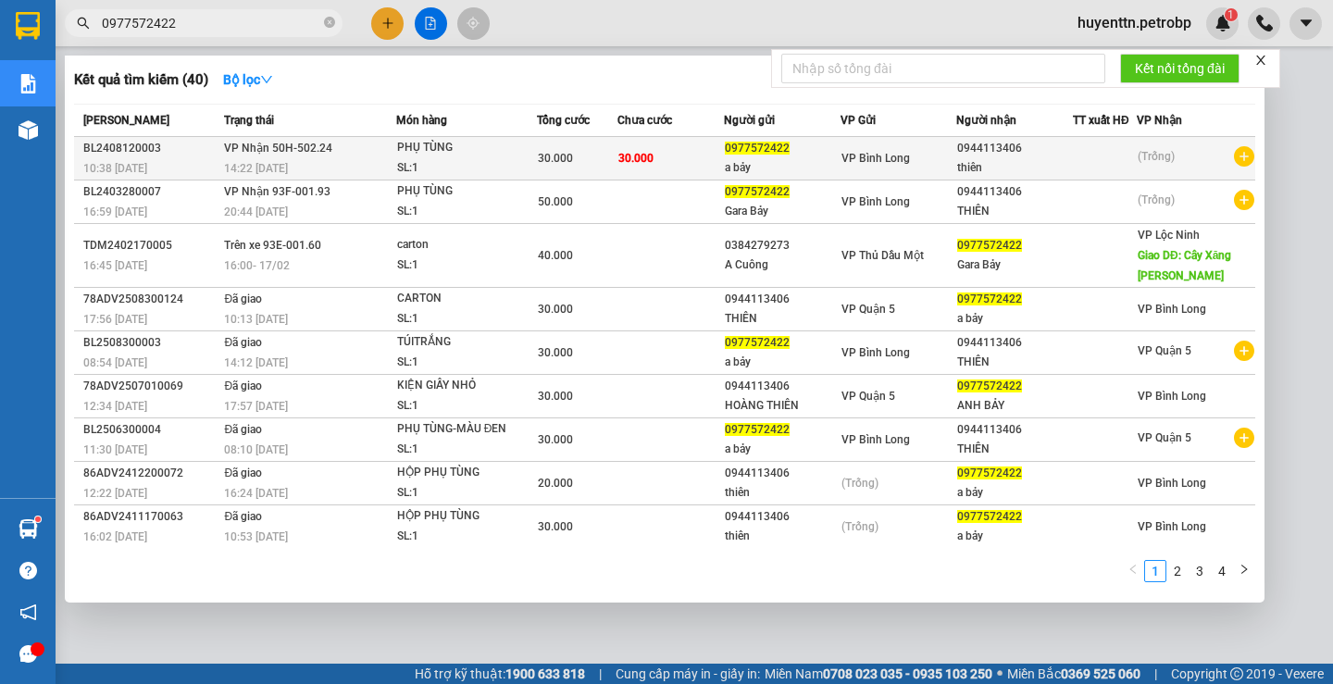
type input "0977572422"
click at [1234, 162] on icon "plus-circle" at bounding box center [1244, 156] width 20 height 20
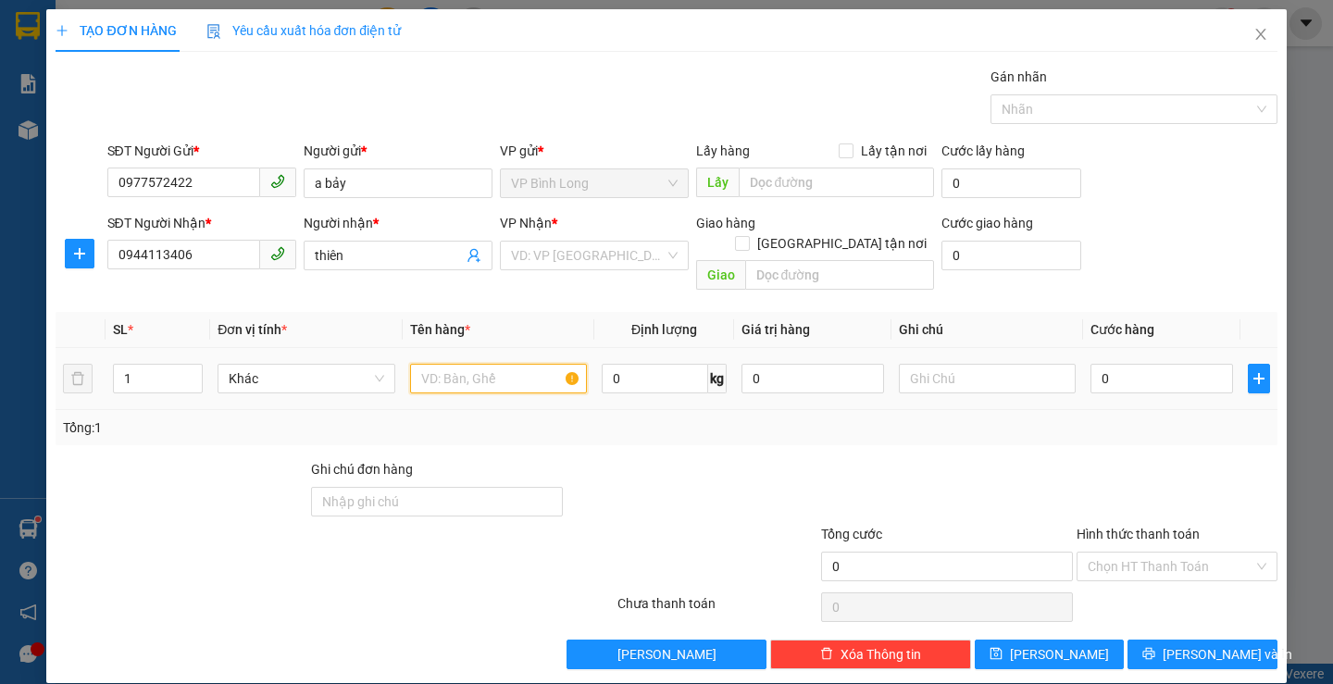
click at [472, 364] on input "text" at bounding box center [498, 379] width 177 height 30
type input "BỊCH HỒNG"
click at [1141, 364] on input "0" at bounding box center [1161, 379] width 143 height 30
type input "3"
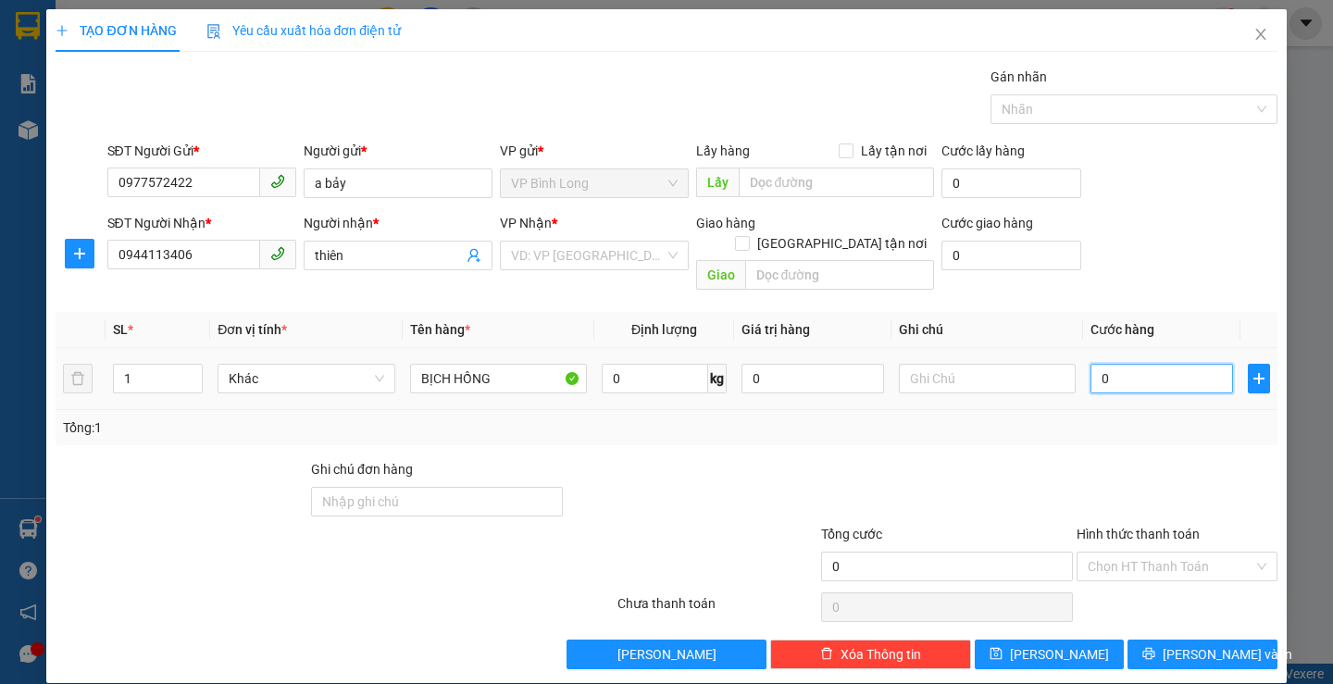
type input "3"
type input "30"
type input "300"
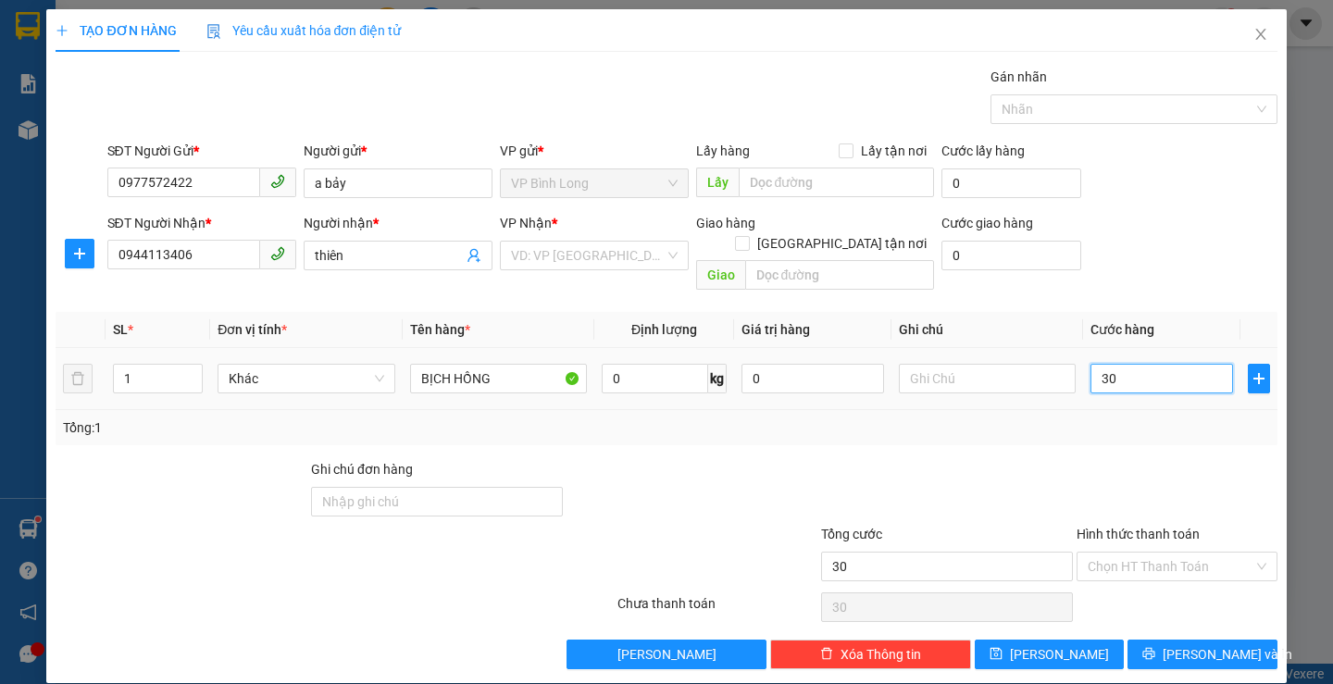
type input "300"
type input "3.000"
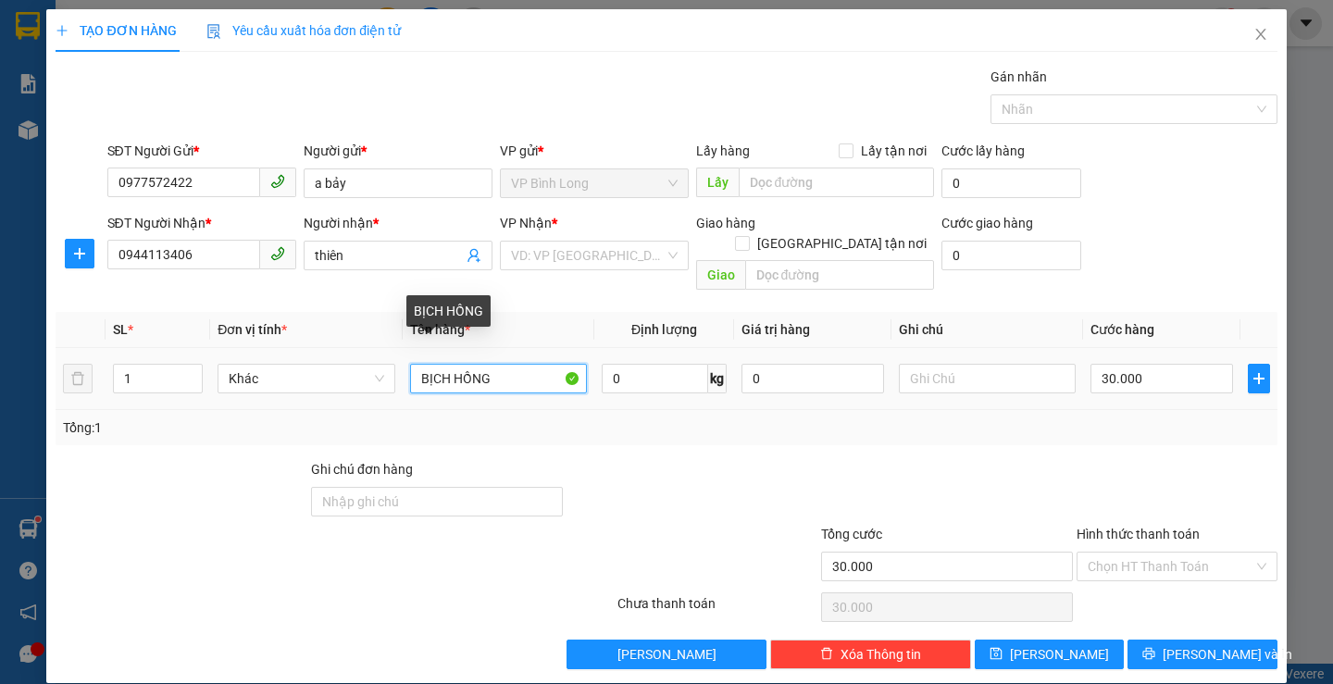
click at [494, 364] on input "BỊCH HỒNG" at bounding box center [498, 379] width 177 height 30
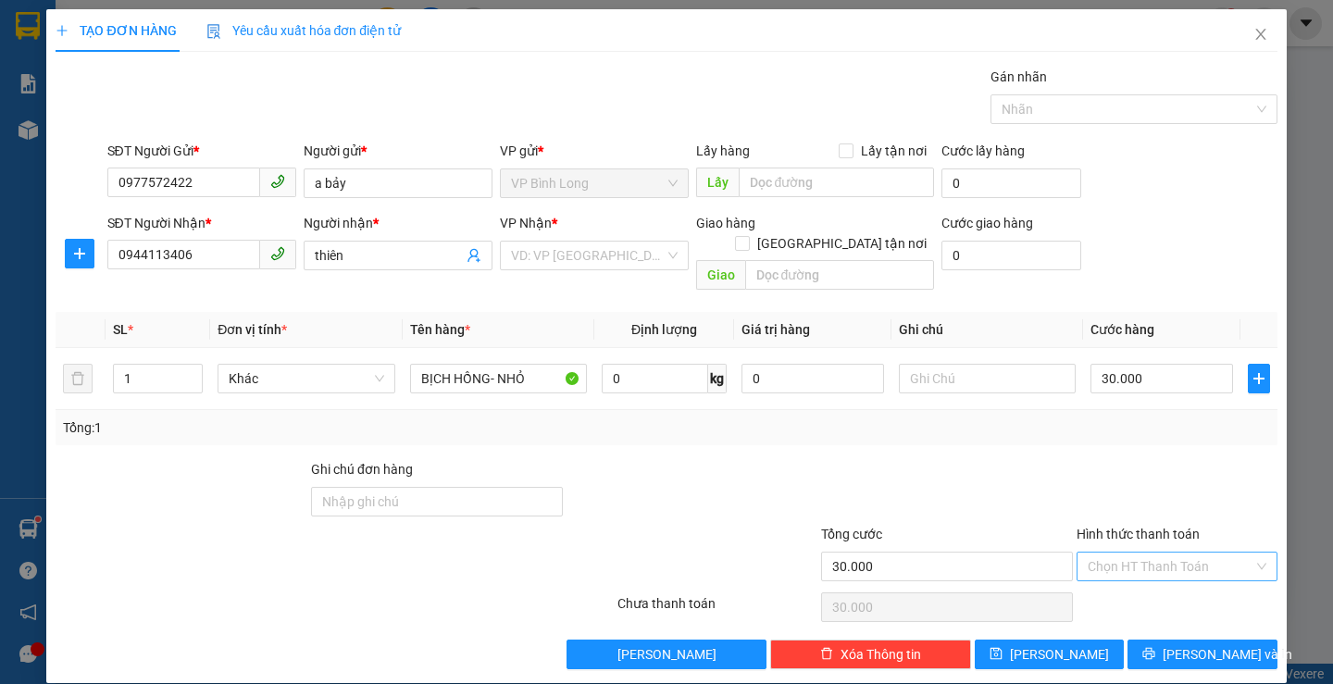
click at [1134, 553] on input "Hình thức thanh toán" at bounding box center [1171, 567] width 166 height 28
click at [1101, 424] on div "Tại văn phòng" at bounding box center [1165, 420] width 176 height 20
click at [1207, 644] on span "[PERSON_NAME] và In" at bounding box center [1227, 654] width 130 height 20
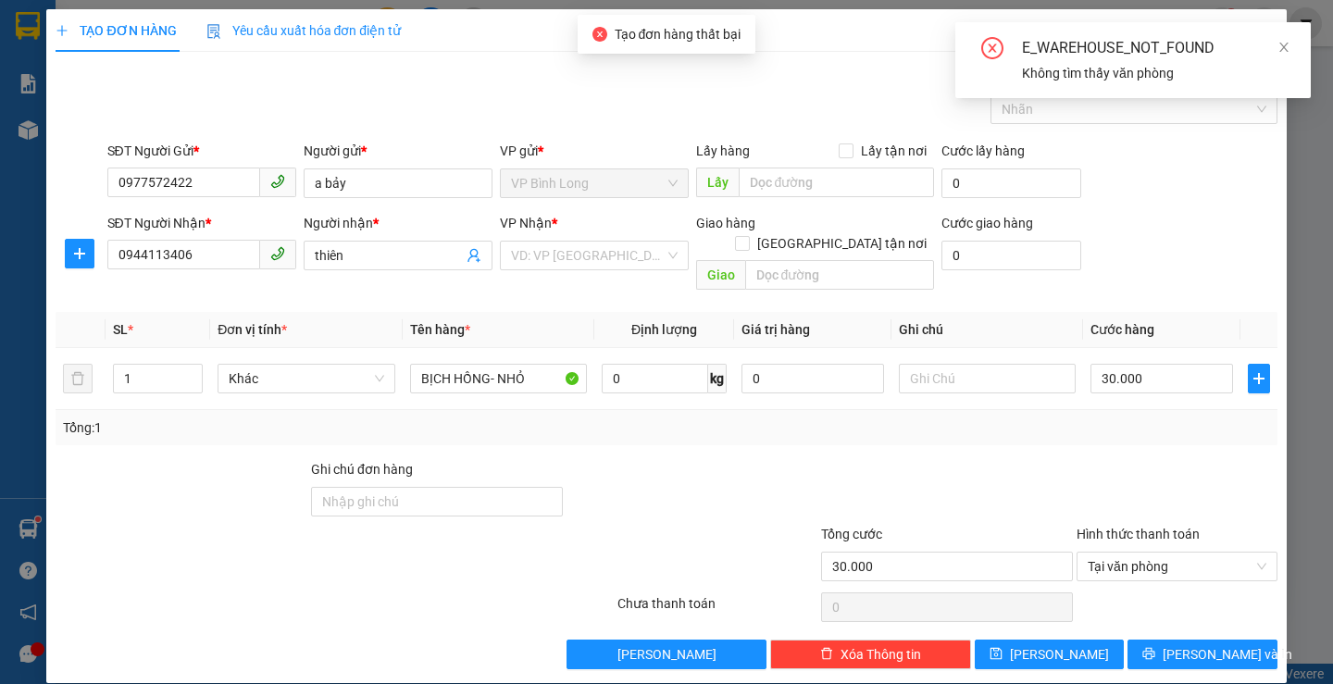
click at [553, 238] on div "VP Nhận *" at bounding box center [594, 227] width 189 height 28
click at [553, 251] on input "search" at bounding box center [588, 256] width 154 height 28
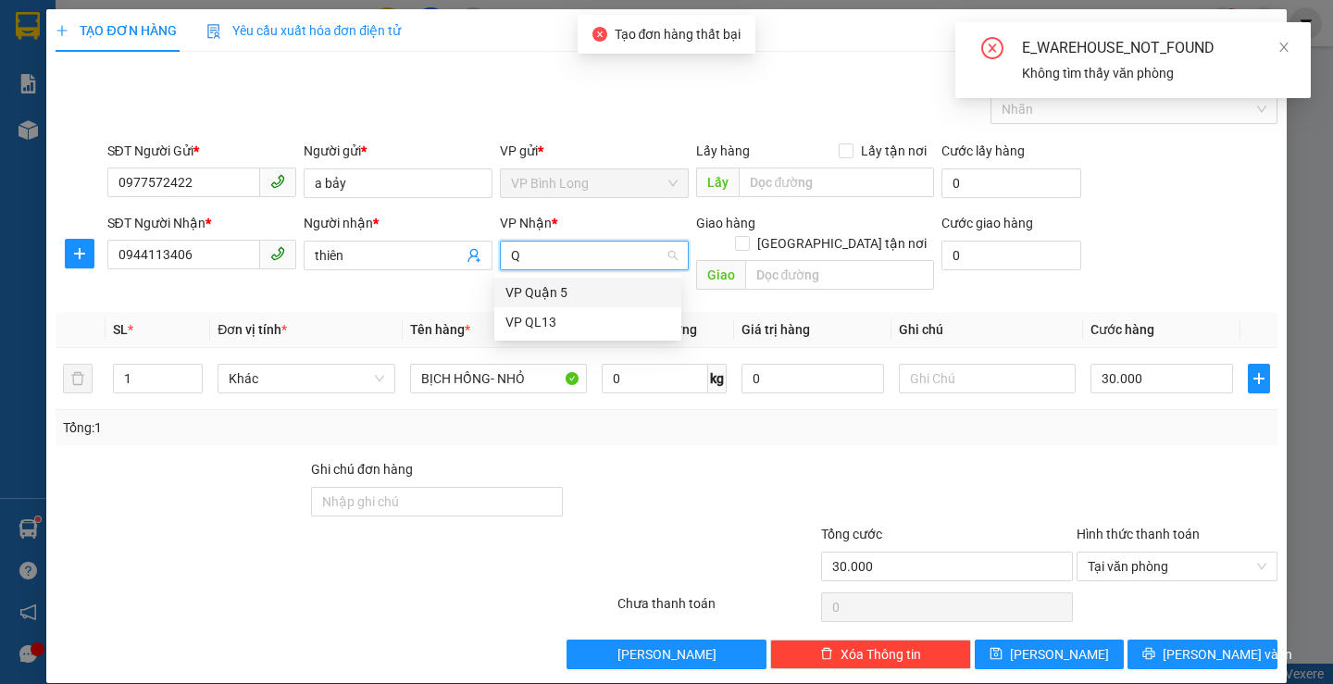
click at [563, 295] on div "VP Quận 5" at bounding box center [587, 292] width 165 height 20
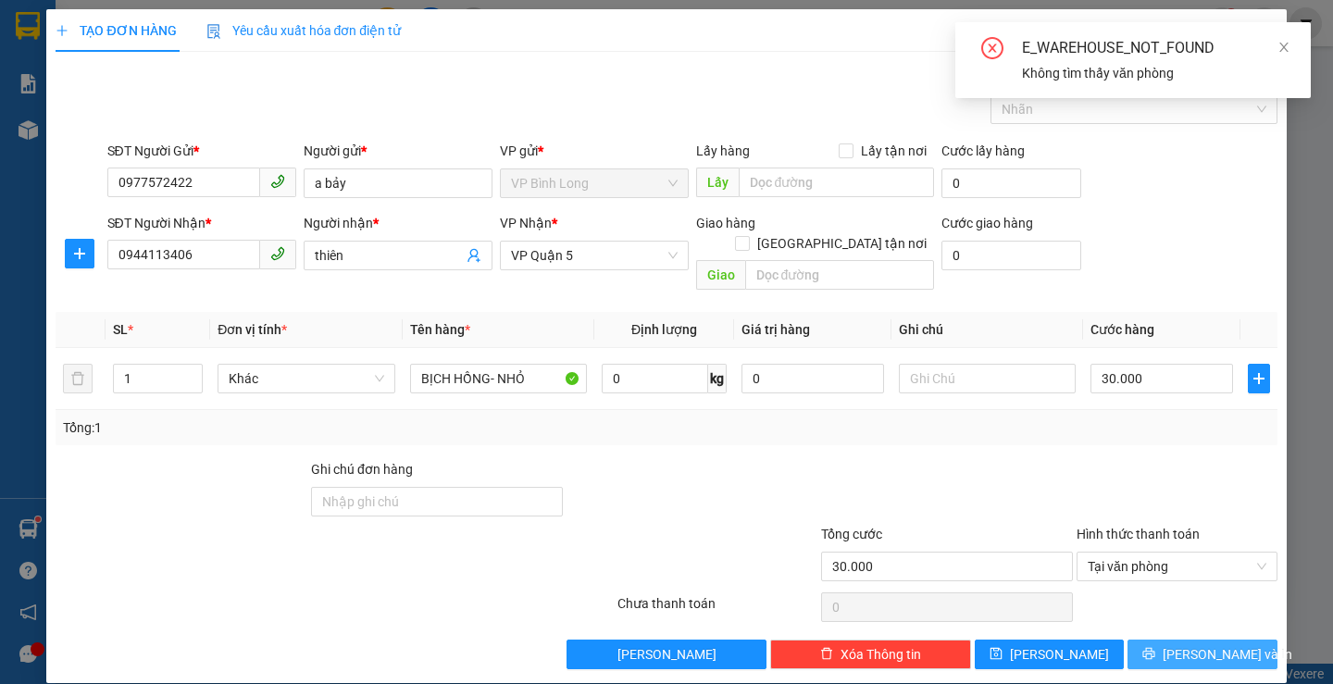
click at [1181, 644] on span "[PERSON_NAME] và In" at bounding box center [1227, 654] width 130 height 20
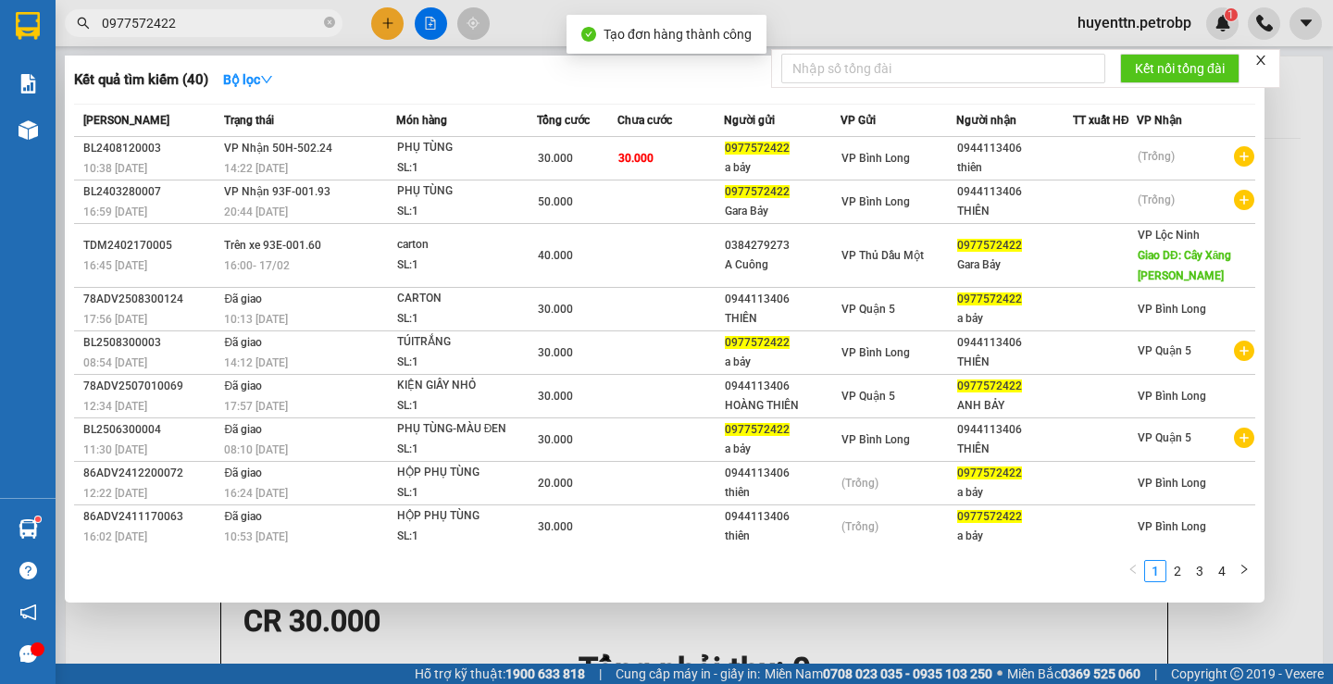
click at [785, 3] on div at bounding box center [666, 342] width 1333 height 684
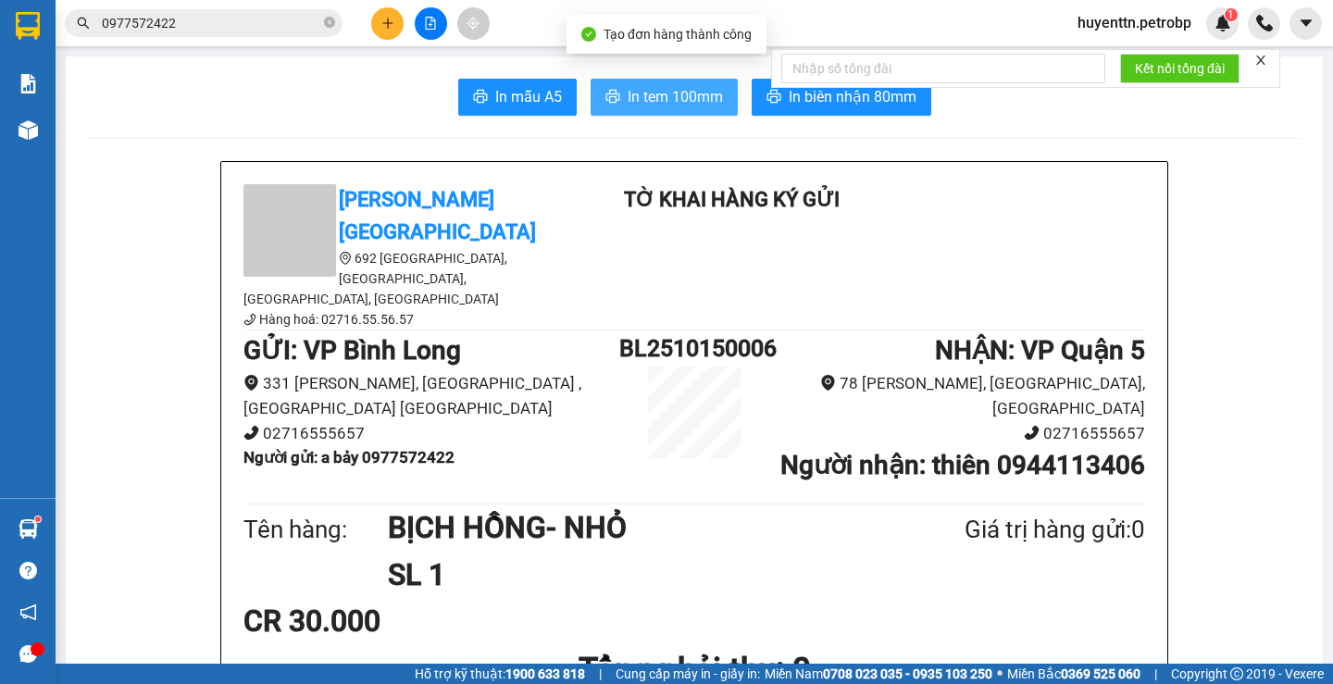
click at [631, 102] on span "In tem 100mm" at bounding box center [675, 96] width 95 height 23
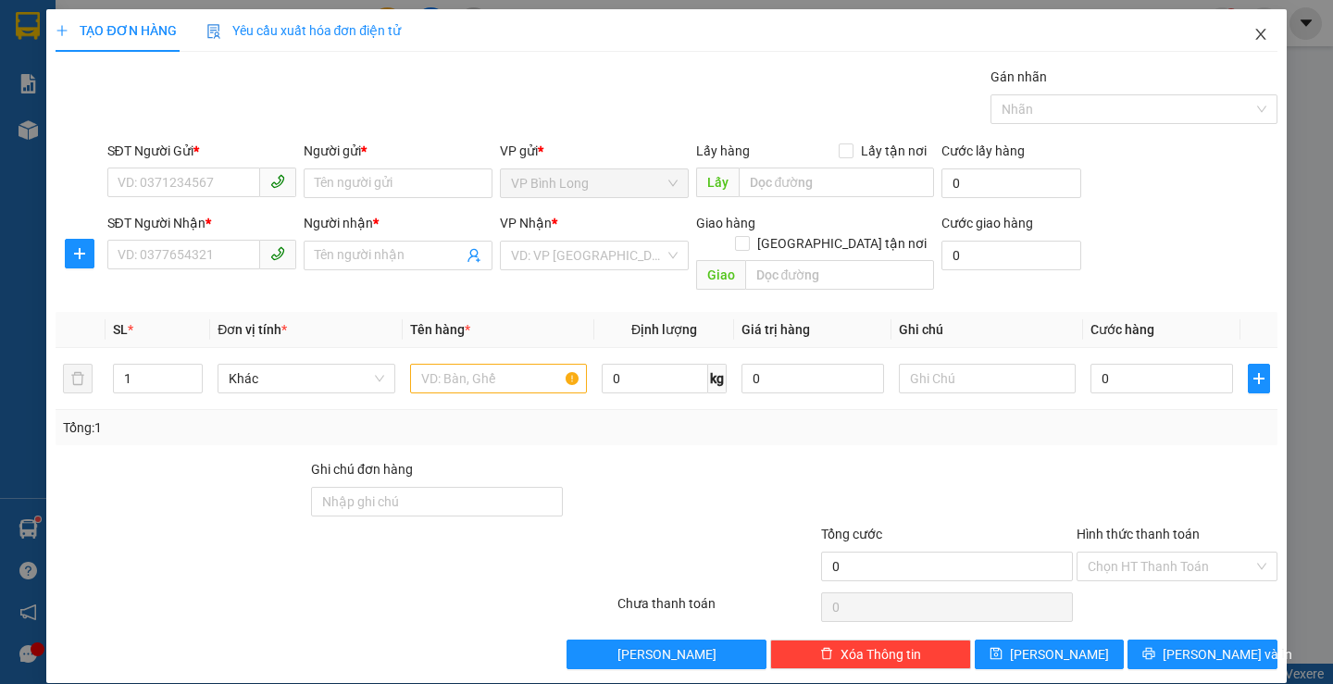
click at [1238, 40] on span "Close" at bounding box center [1261, 35] width 52 height 52
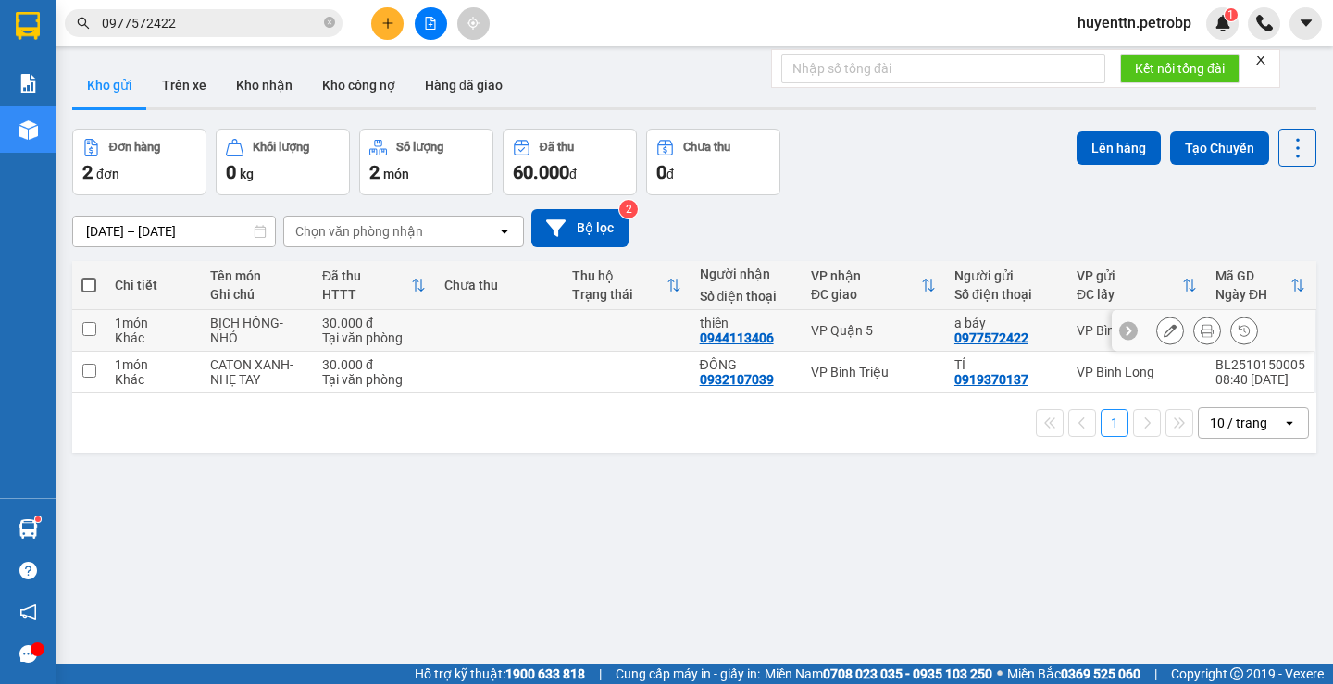
click at [192, 330] on td "1 món Khác" at bounding box center [153, 331] width 95 height 42
checkbox input "true"
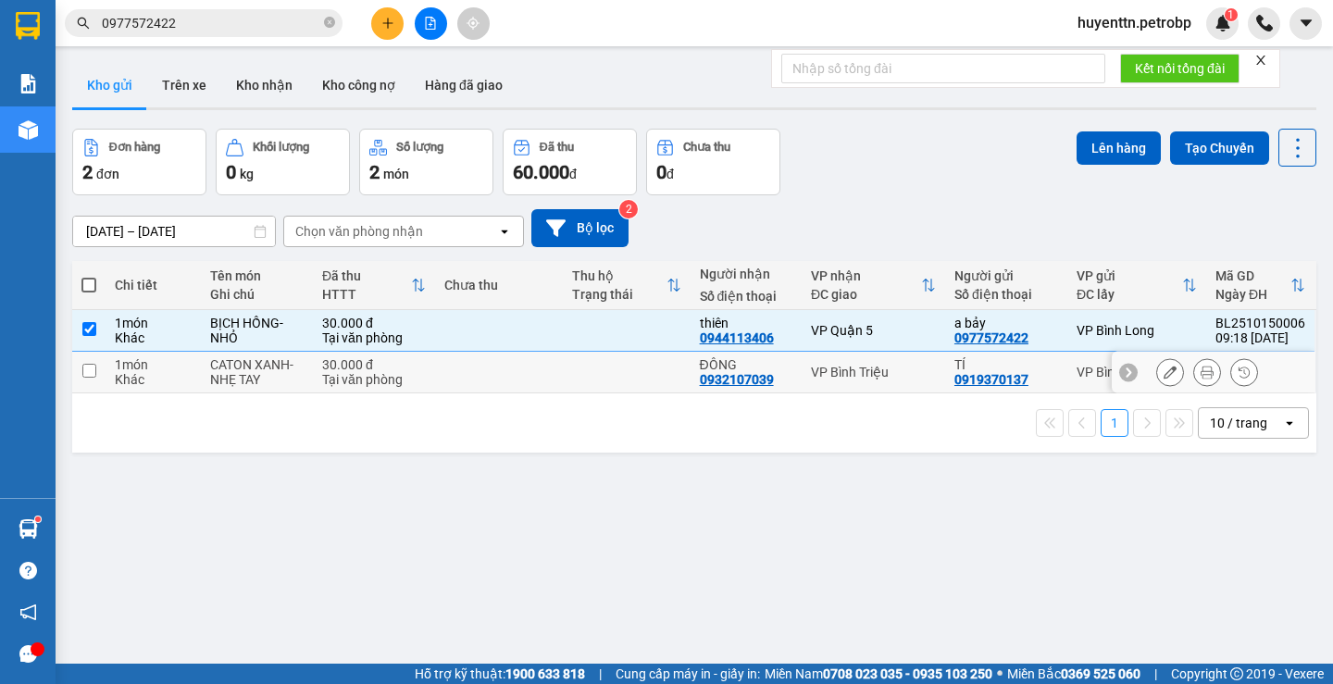
click at [186, 373] on div "Khác" at bounding box center [153, 379] width 77 height 15
checkbox input "true"
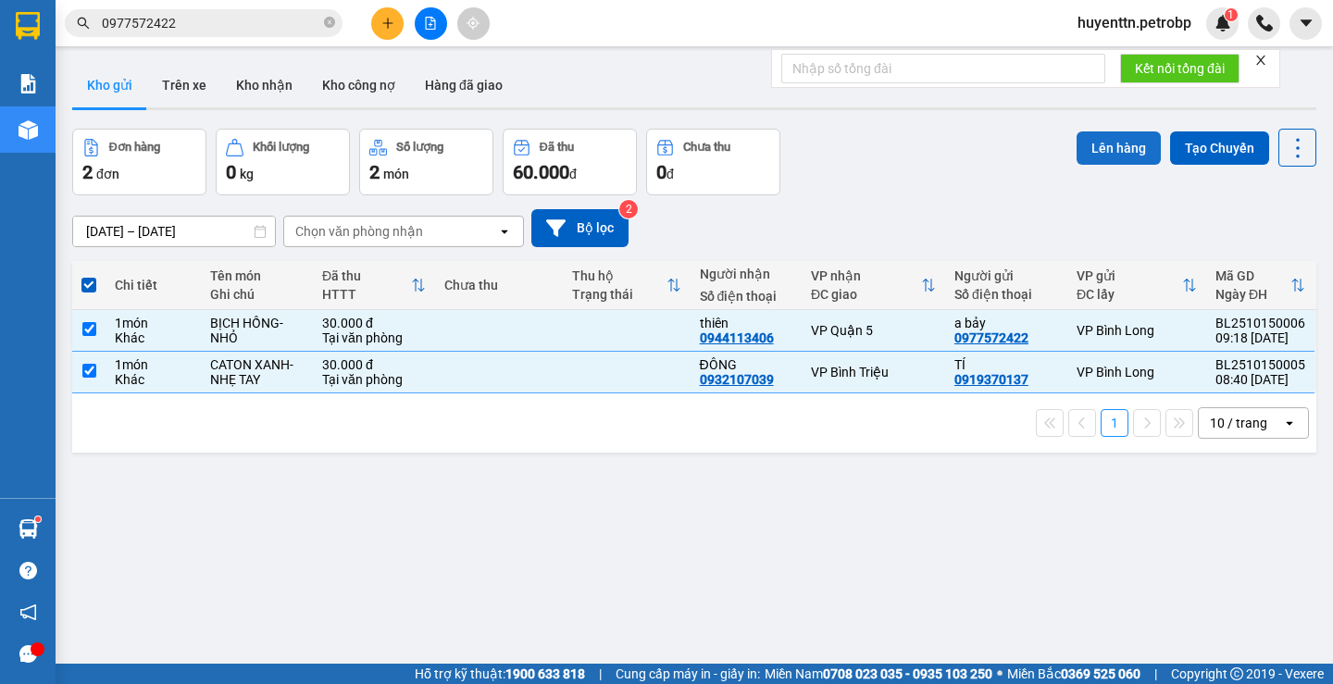
click at [1124, 155] on button "Lên hàng" at bounding box center [1118, 147] width 84 height 33
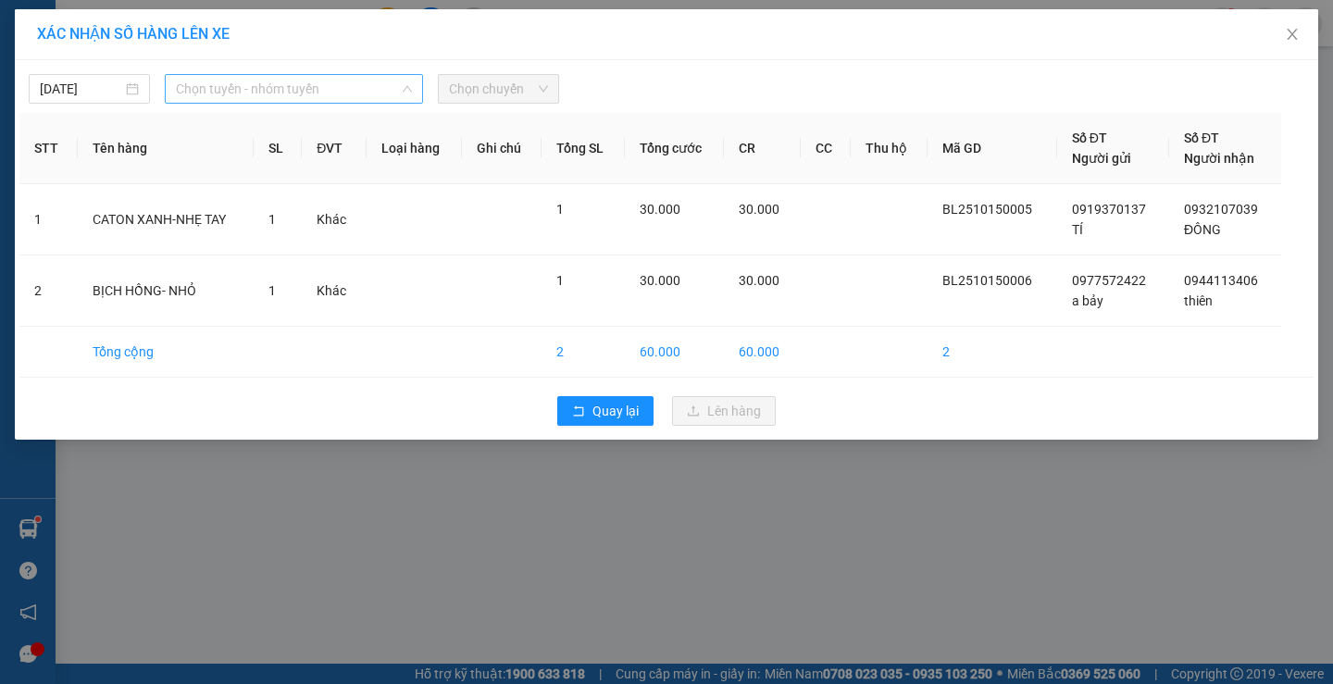
click at [247, 82] on span "Chọn tuyến - nhóm tuyến" at bounding box center [294, 89] width 236 height 28
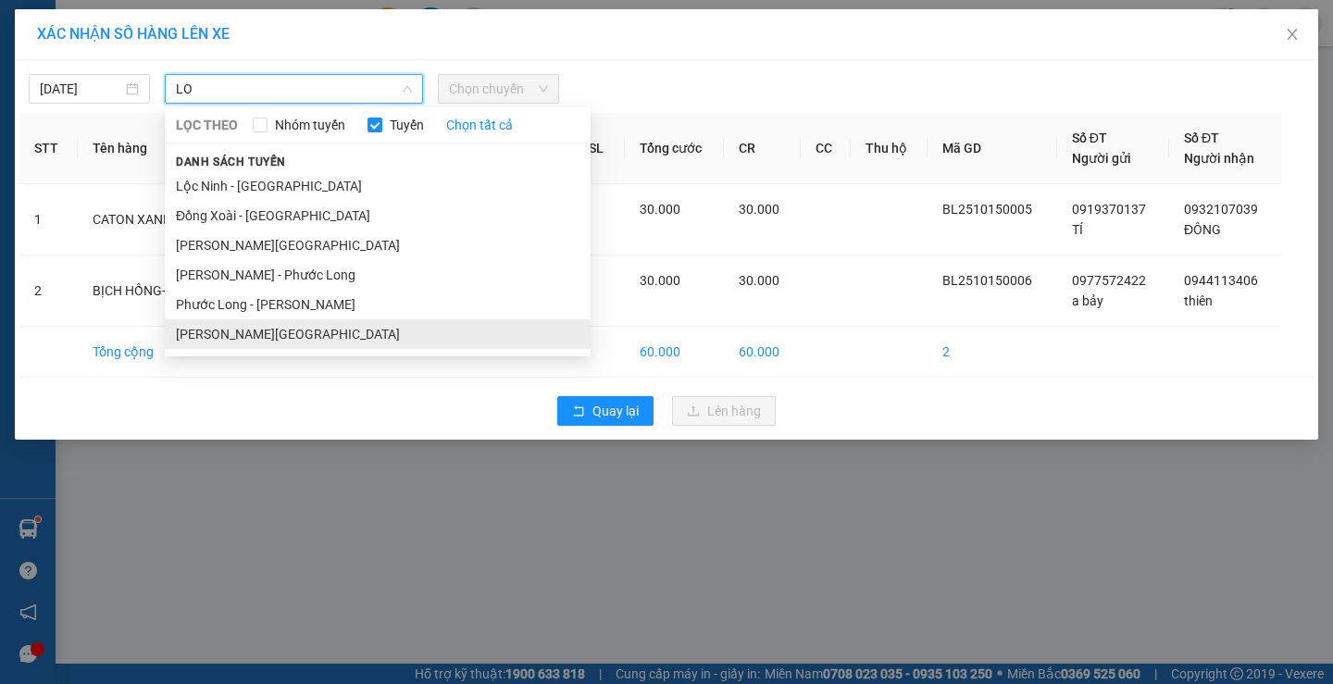
type input "LO"
click at [215, 342] on li "[PERSON_NAME][GEOGRAPHIC_DATA]" at bounding box center [378, 334] width 426 height 30
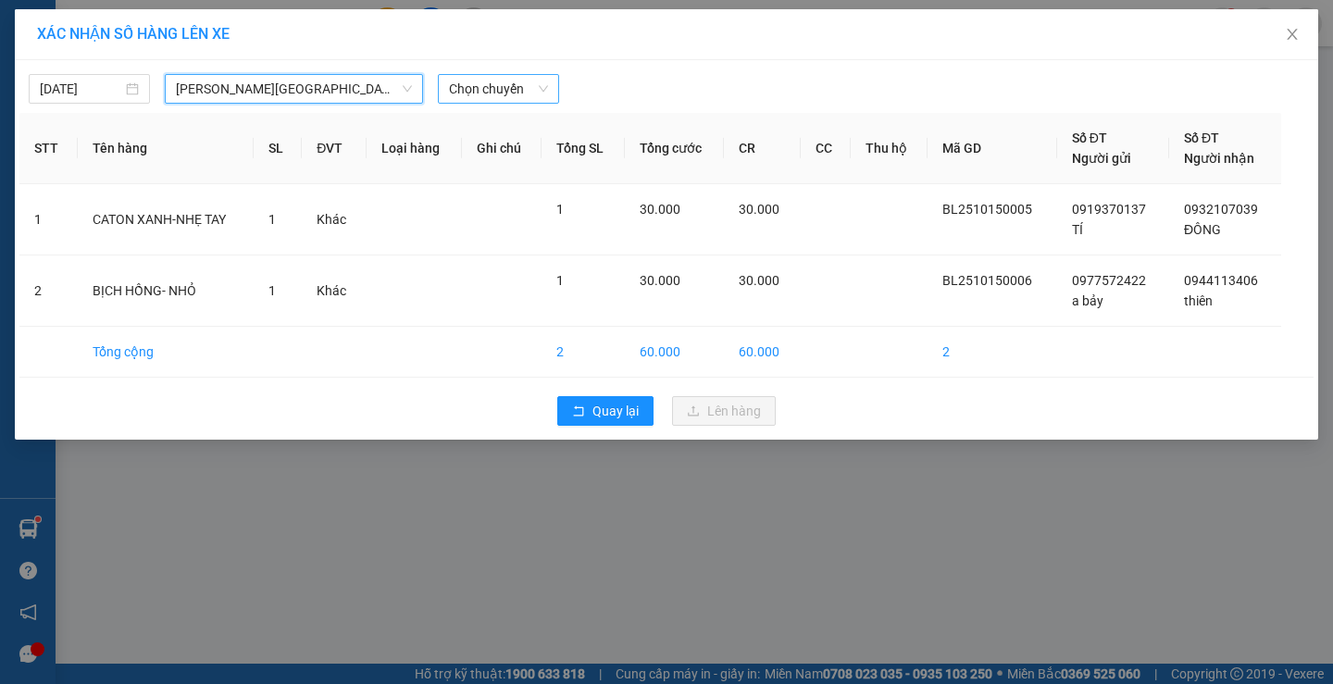
click at [489, 94] on span "Chọn chuyến" at bounding box center [498, 89] width 99 height 28
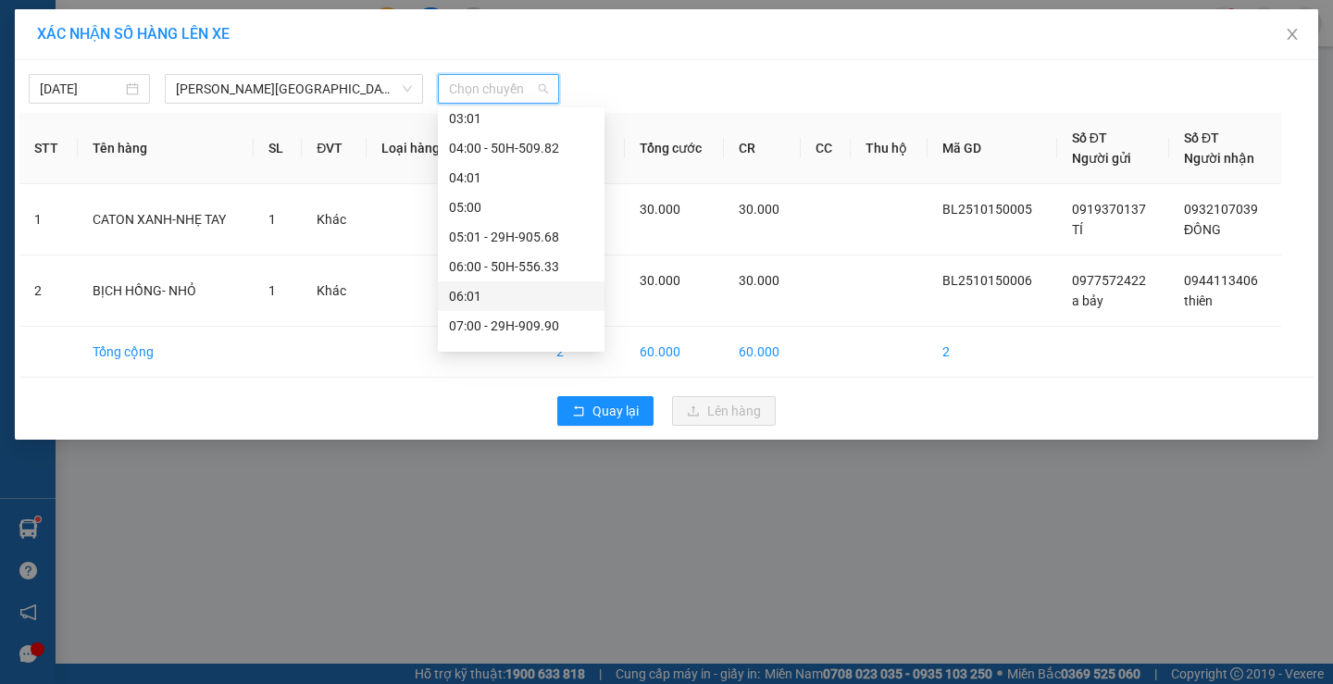
scroll to position [463, 0]
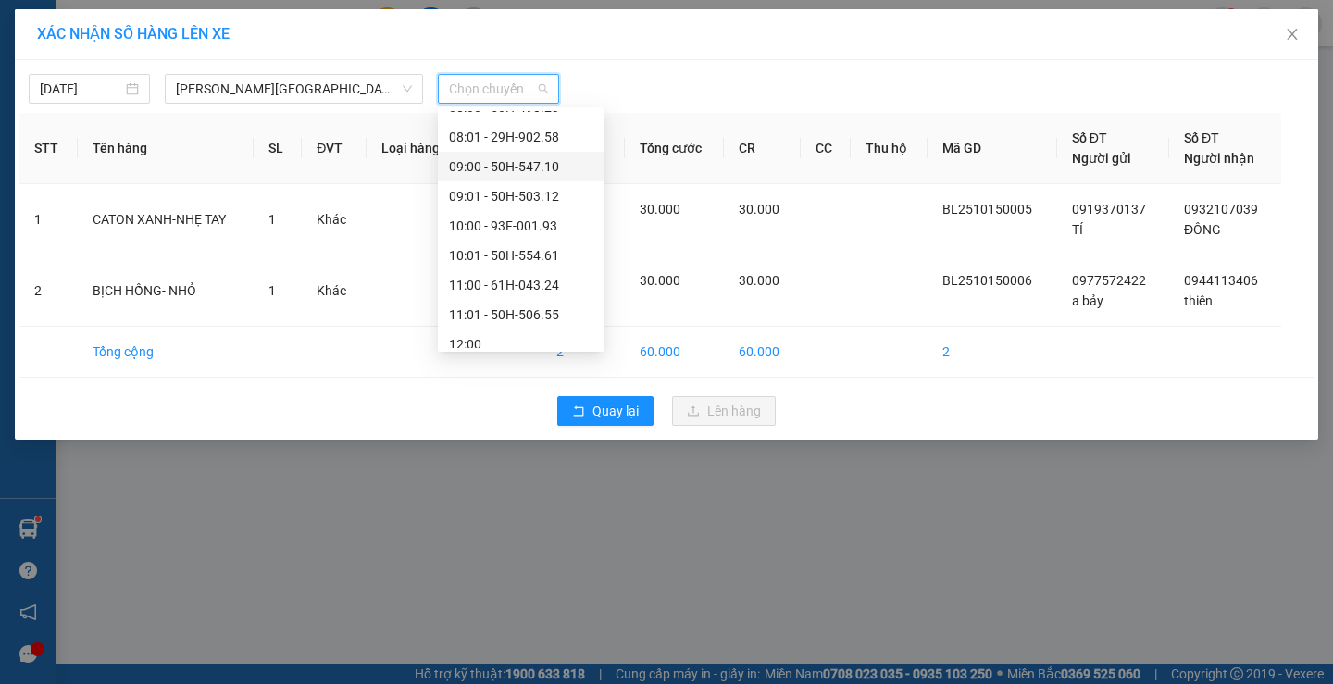
click at [510, 161] on div "09:00 - 50H-547.10" at bounding box center [521, 166] width 144 height 20
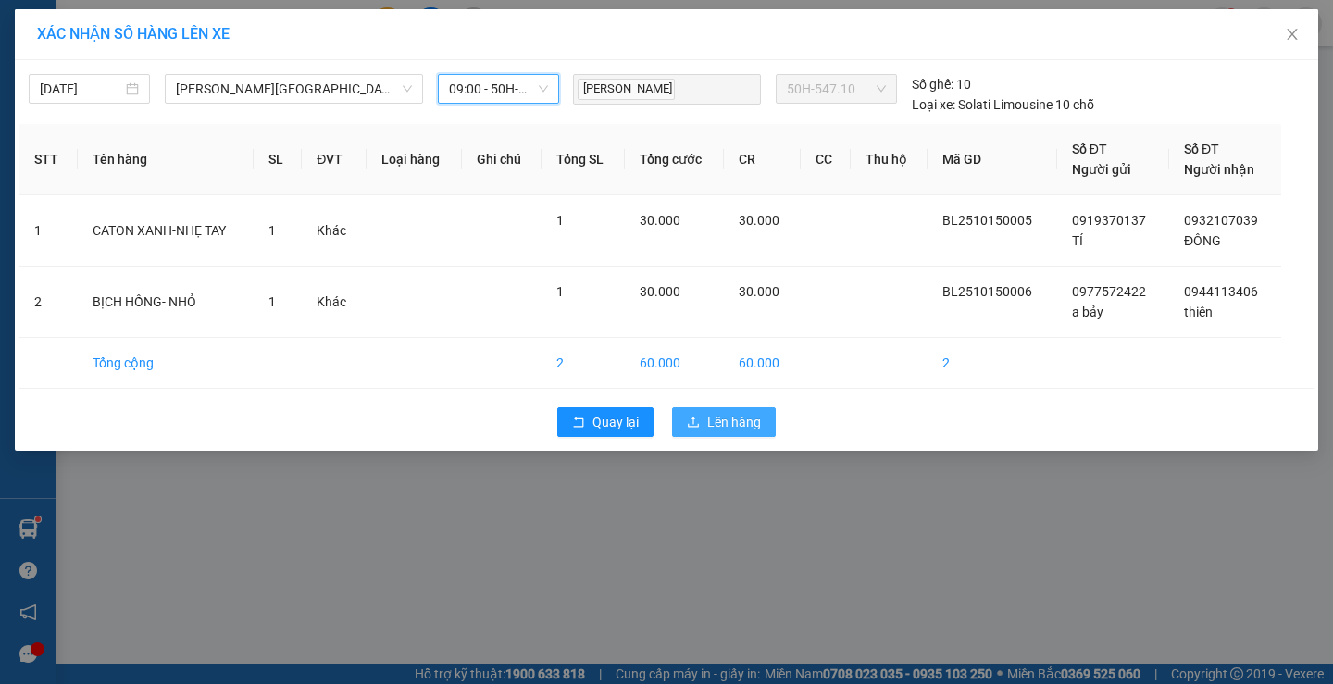
click at [712, 421] on span "Lên hàng" at bounding box center [734, 422] width 54 height 20
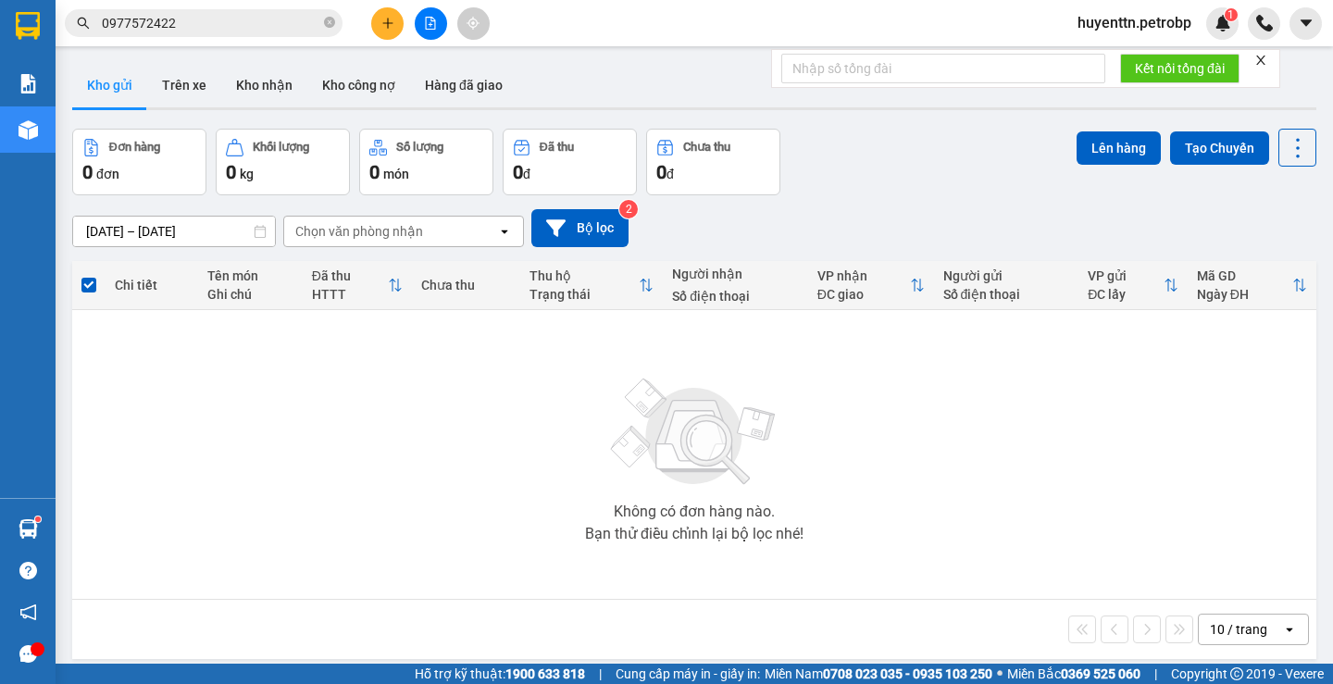
drag, startPoint x: 177, startPoint y: 81, endPoint x: 220, endPoint y: 128, distance: 63.5
click at [177, 85] on button "Trên xe" at bounding box center [184, 85] width 74 height 44
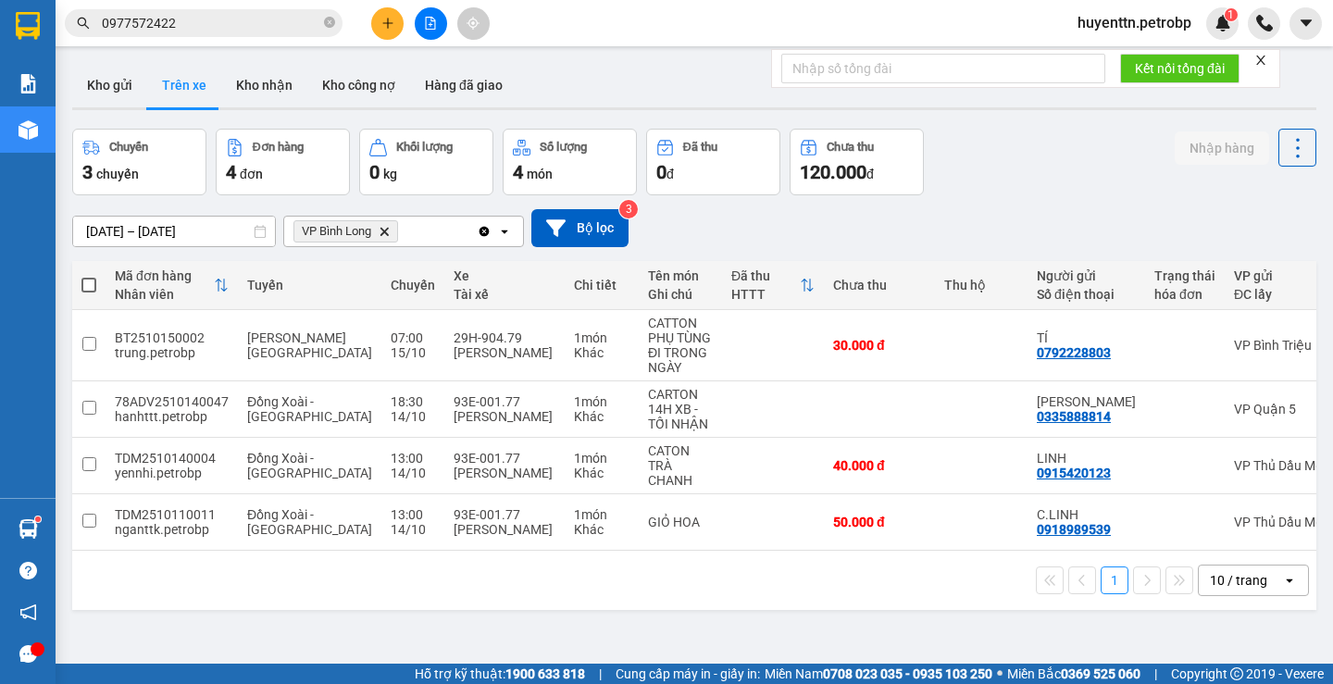
click at [230, 27] on input "0977572422" at bounding box center [211, 23] width 218 height 20
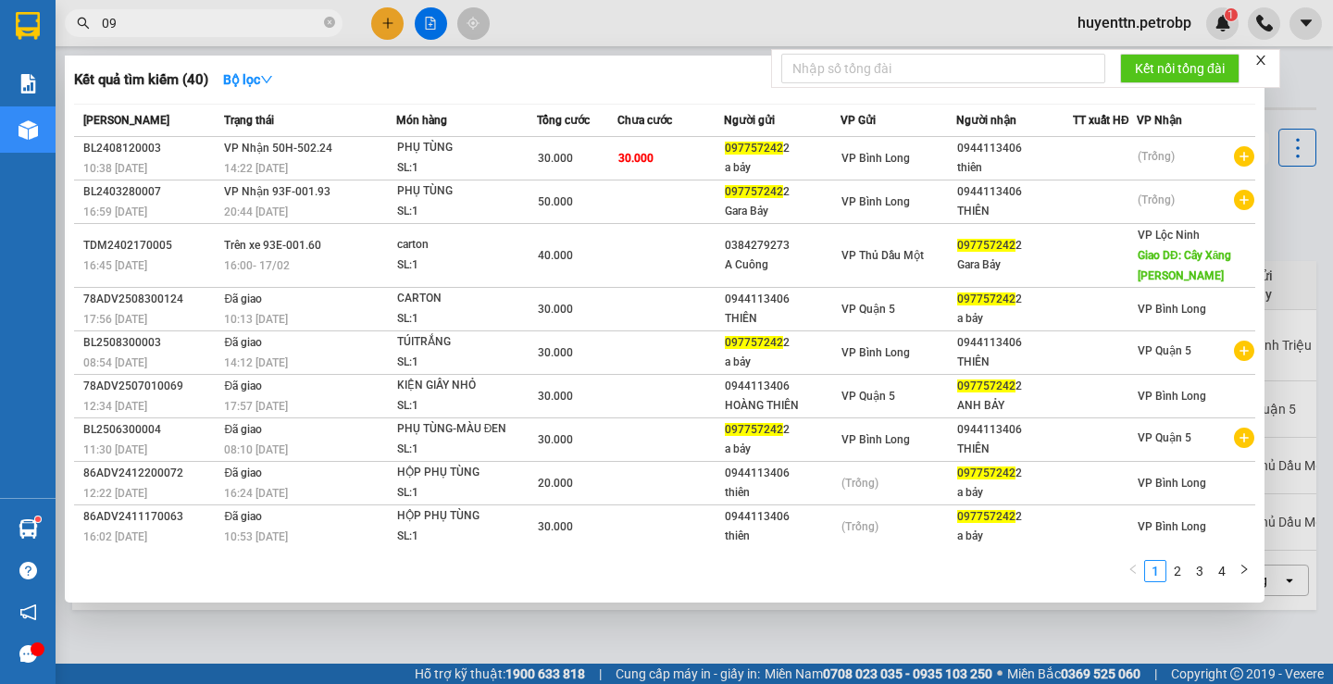
type input "0"
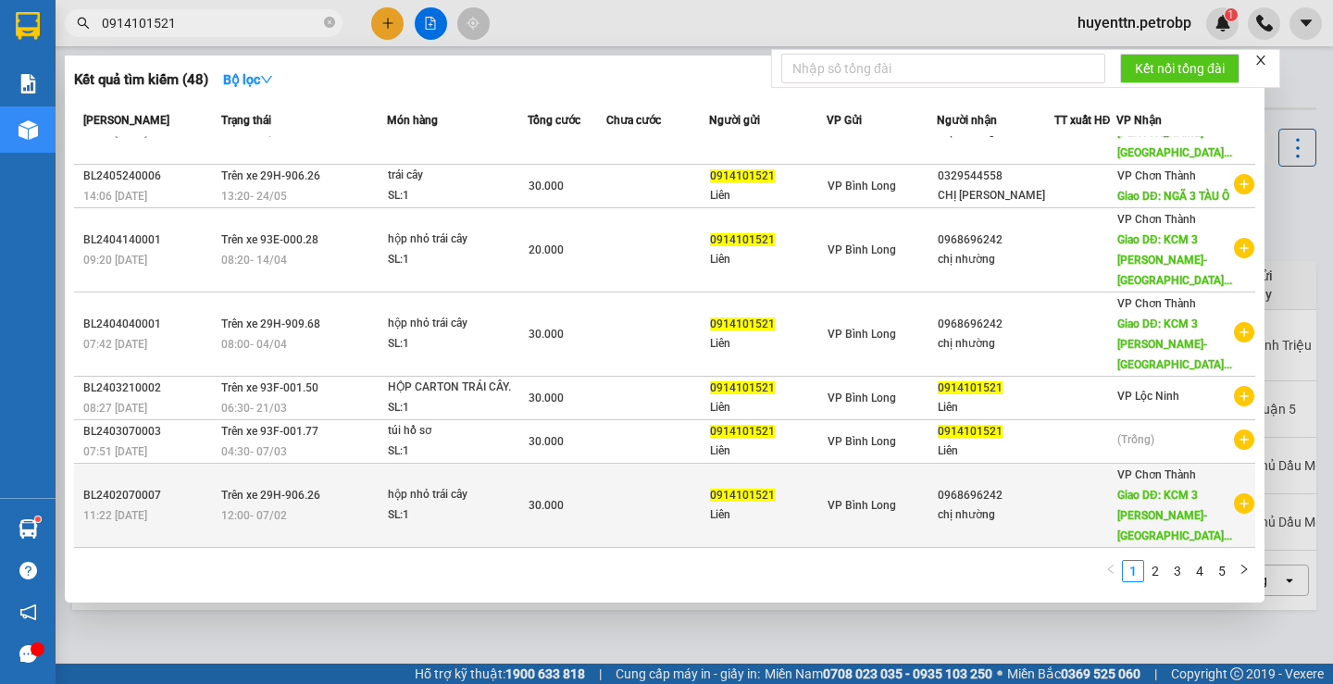
scroll to position [289, 0]
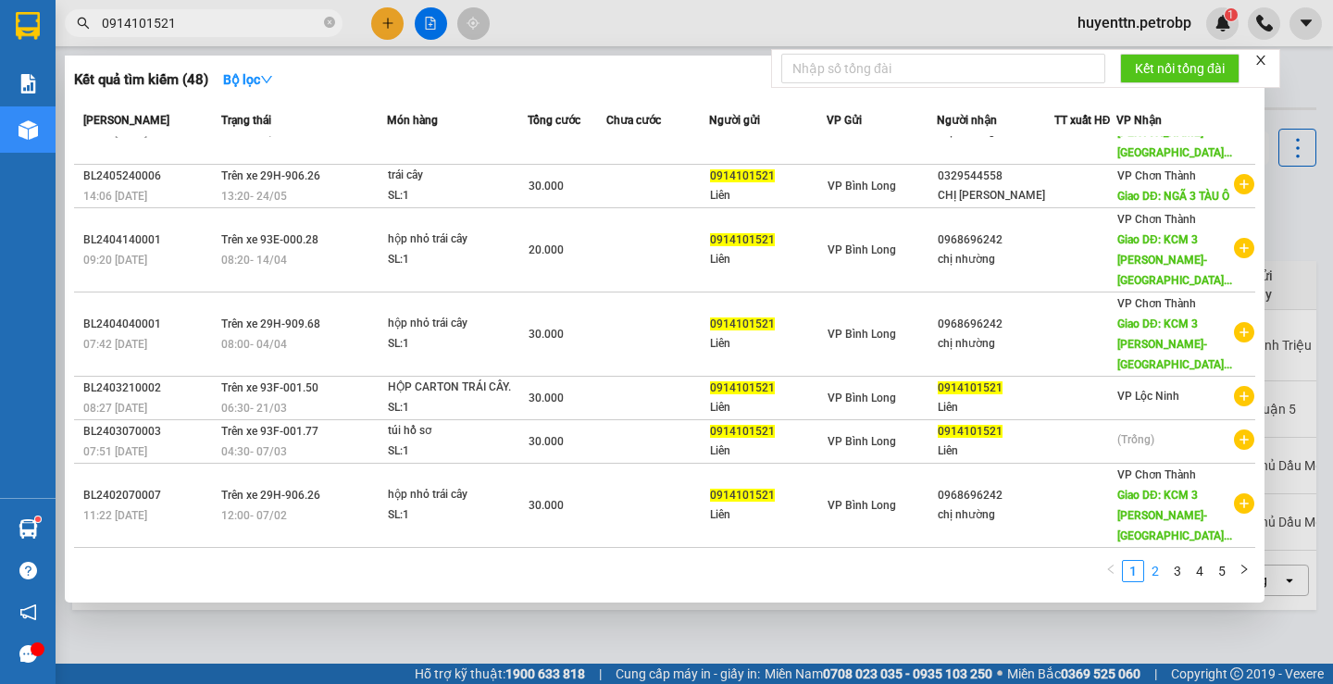
type input "0914101521"
click at [1159, 573] on link "2" at bounding box center [1155, 571] width 20 height 20
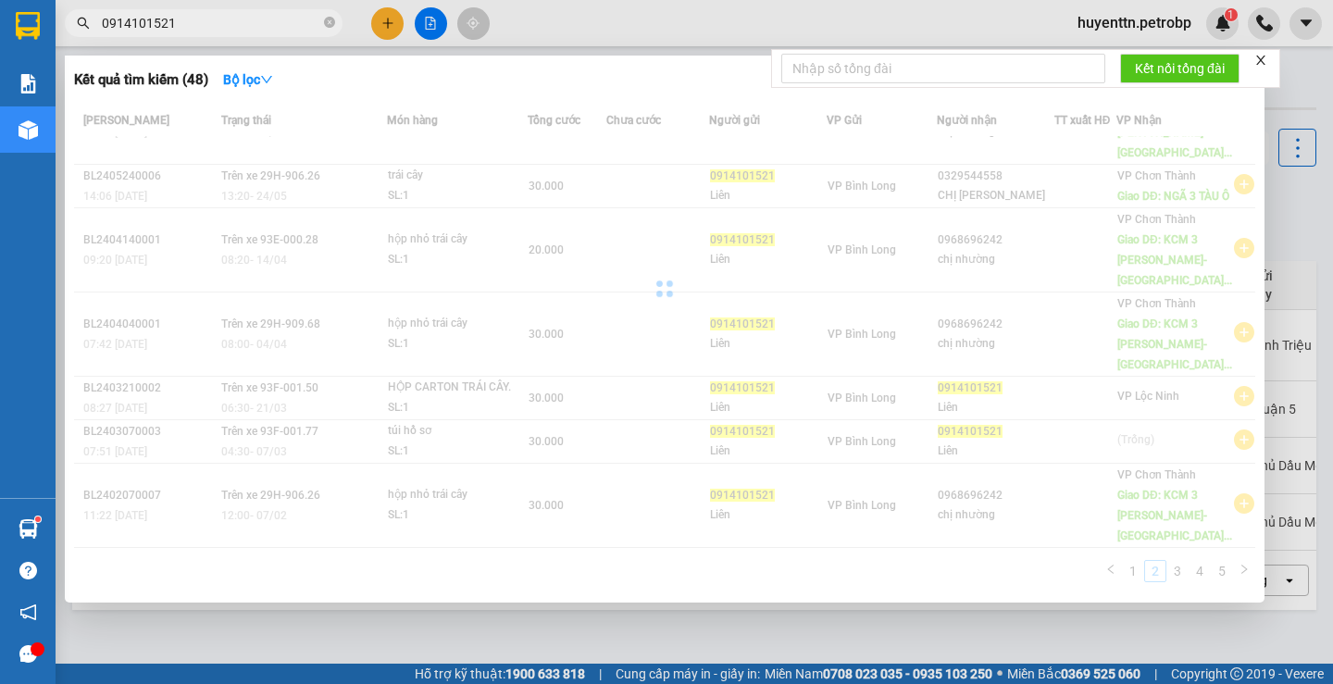
scroll to position [167, 0]
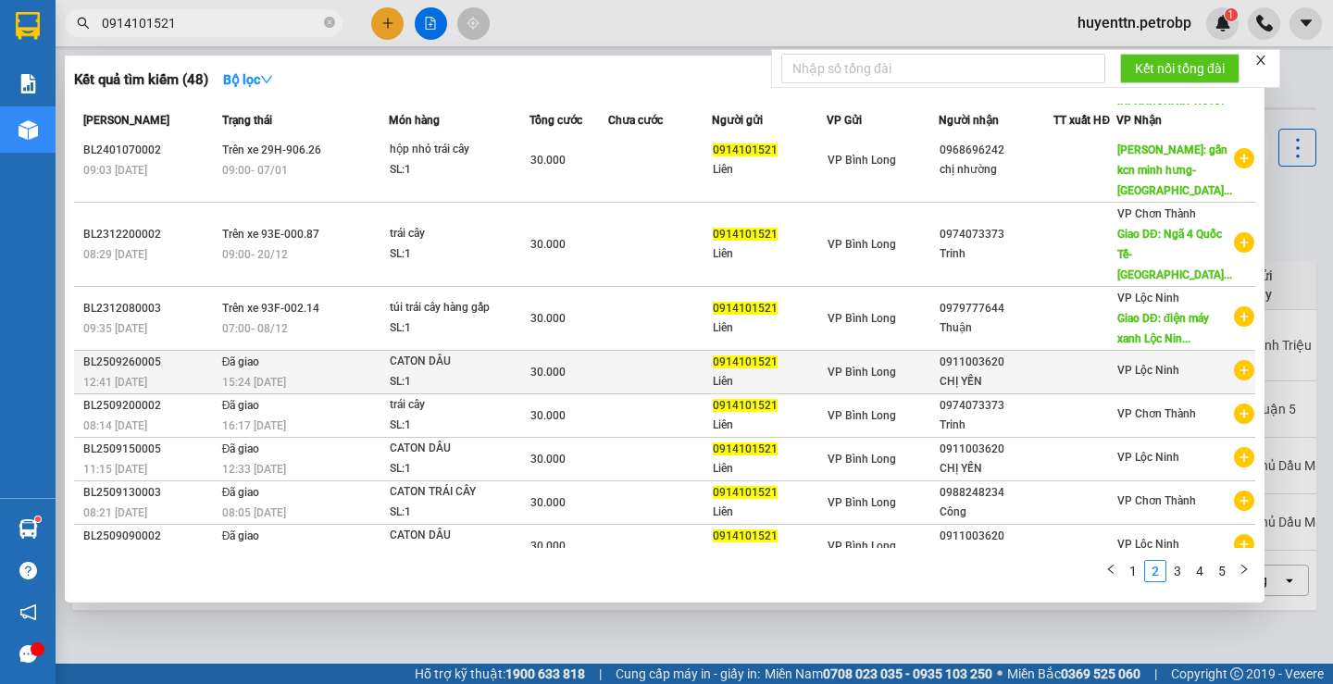
click at [1234, 360] on icon "plus-circle" at bounding box center [1244, 370] width 20 height 20
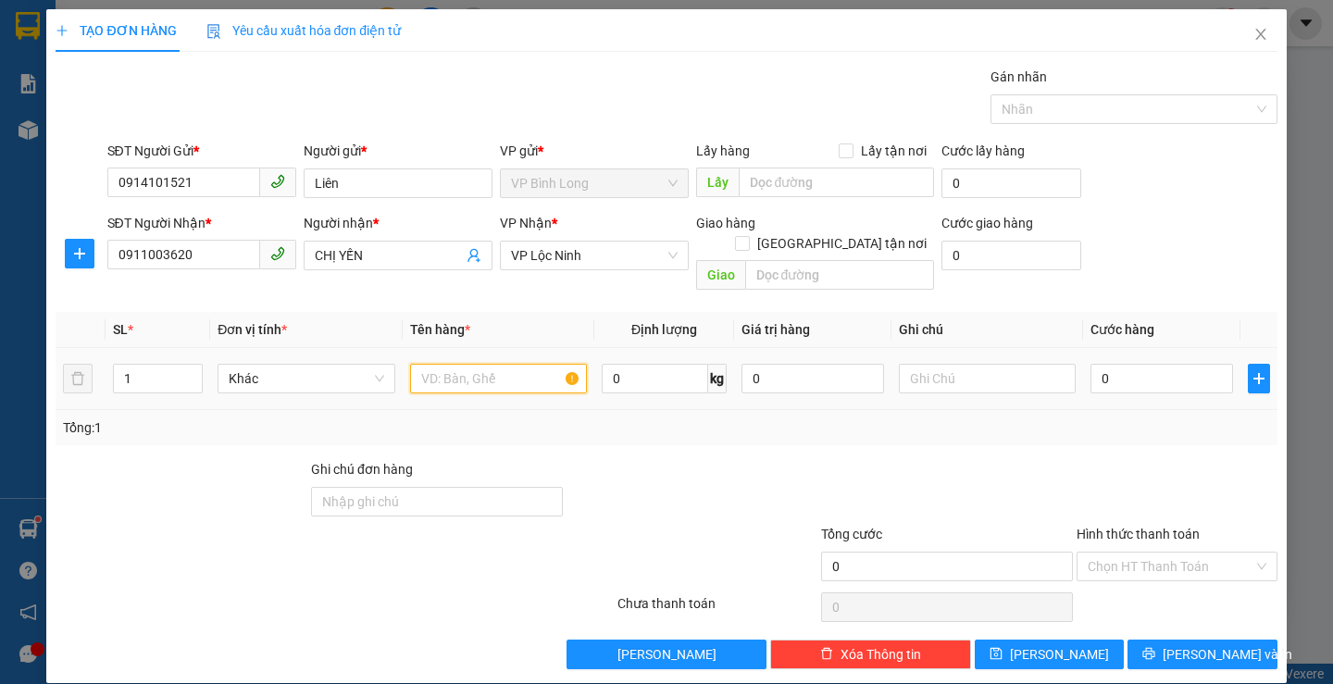
click at [495, 364] on input "text" at bounding box center [498, 379] width 177 height 30
type input "CATON DÂU"
click at [1106, 364] on input "0" at bounding box center [1161, 379] width 143 height 30
type input "3"
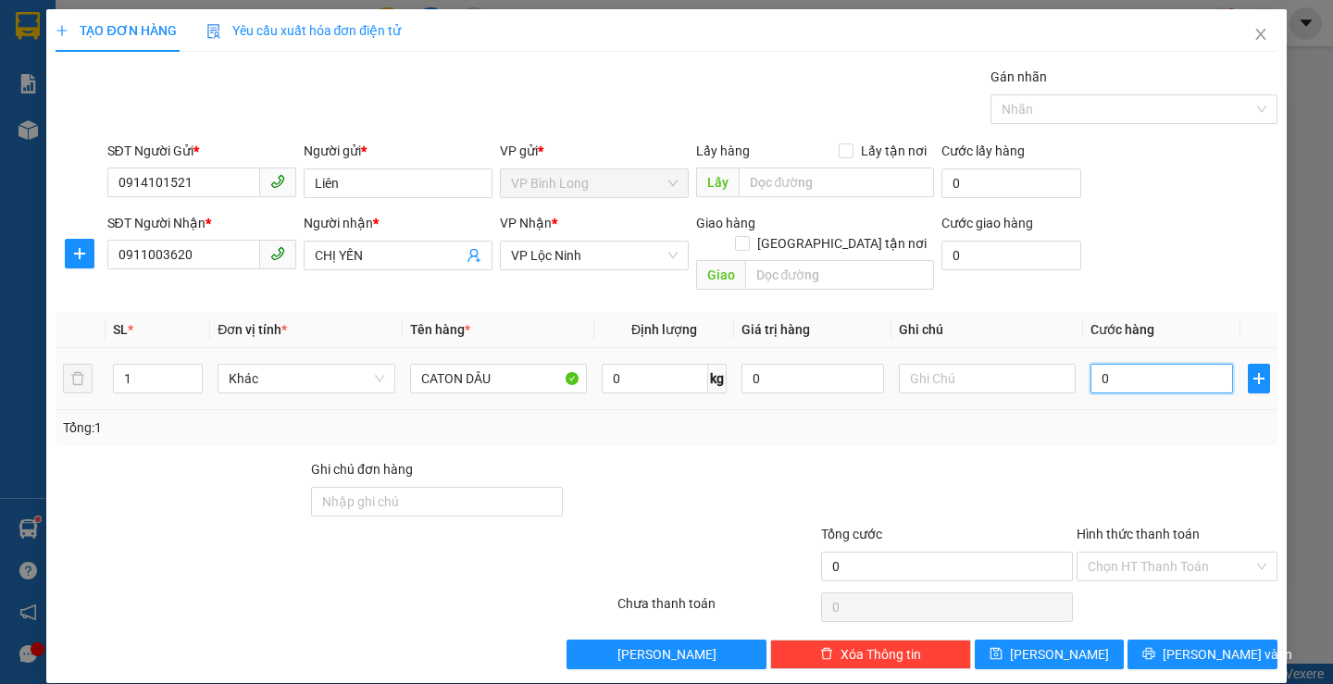
type input "3"
type input "30"
type input "300"
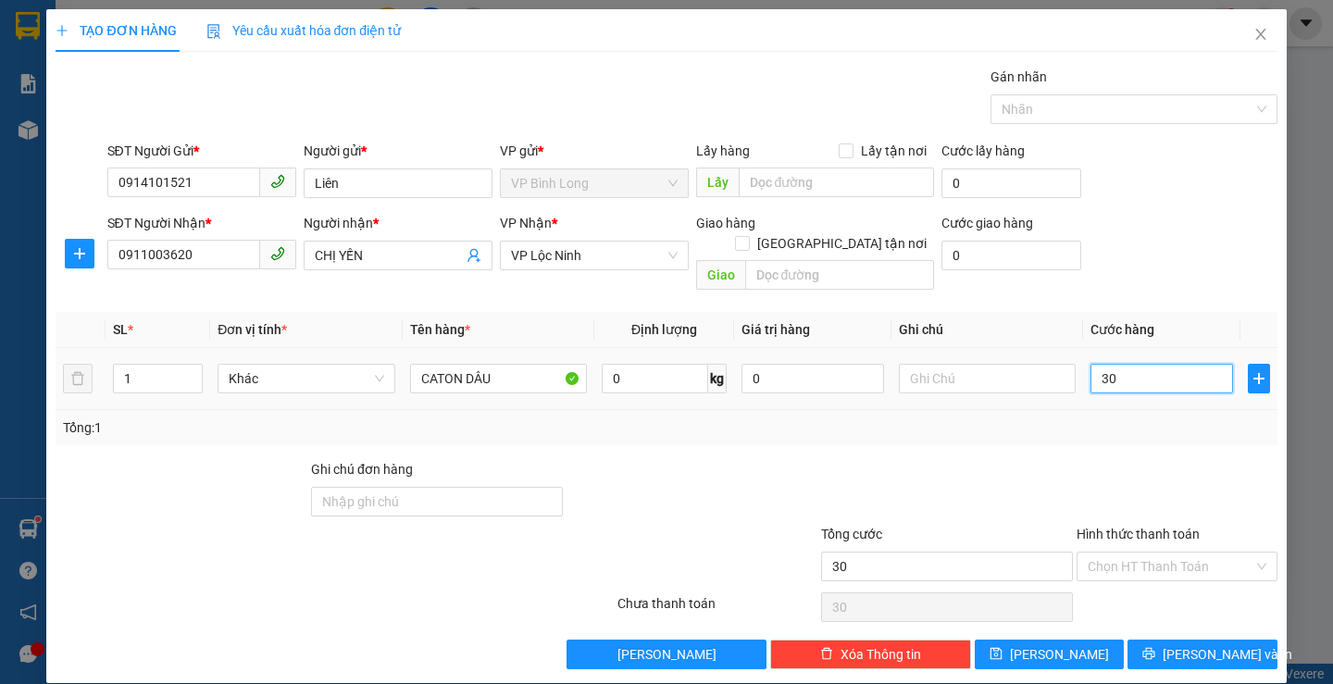
type input "300"
type input "3.000"
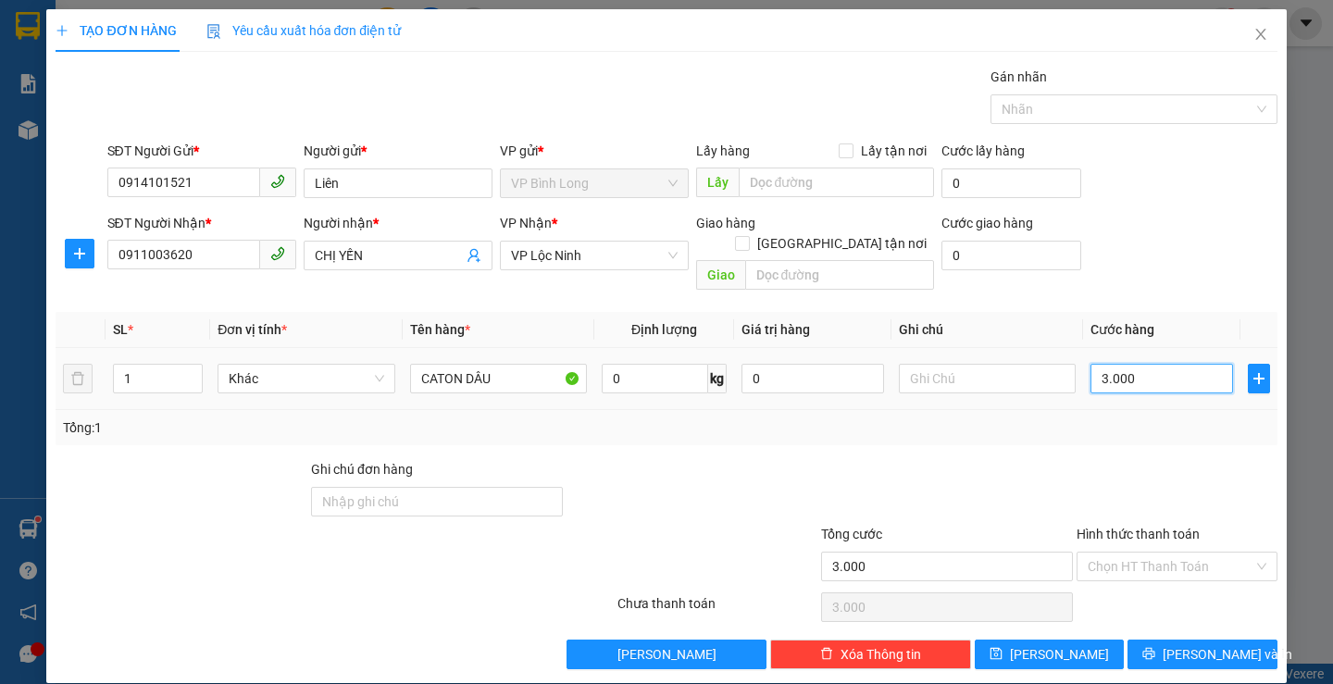
type input "30.000"
click at [1113, 553] on input "Hình thức thanh toán" at bounding box center [1171, 567] width 166 height 28
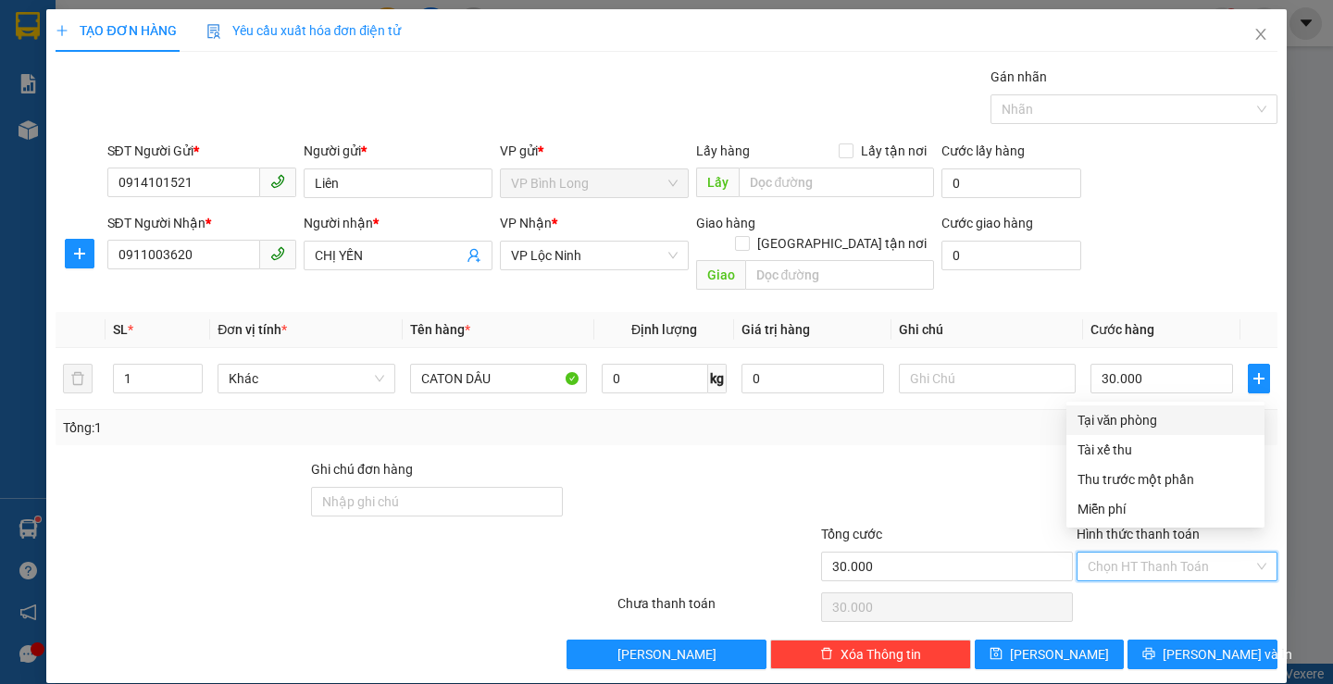
click at [1137, 420] on div "Tại văn phòng" at bounding box center [1165, 420] width 176 height 20
type input "0"
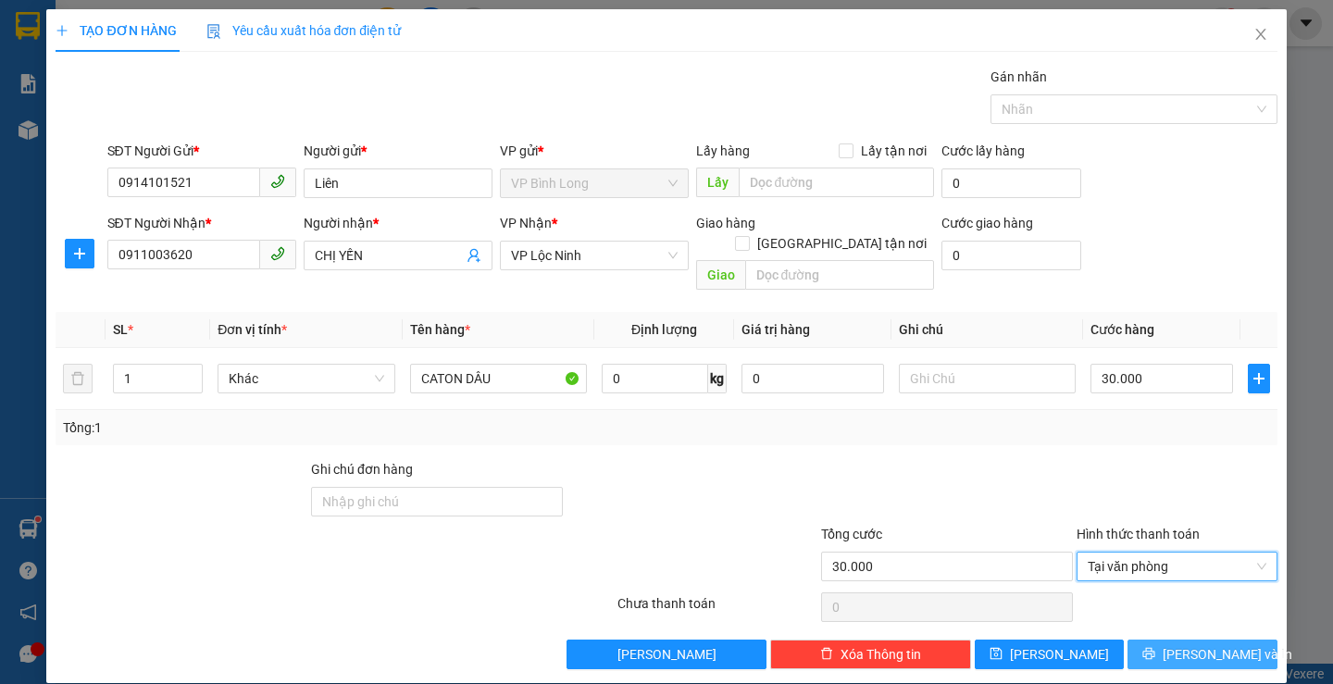
click at [1146, 640] on button "[PERSON_NAME] và In" at bounding box center [1201, 655] width 149 height 30
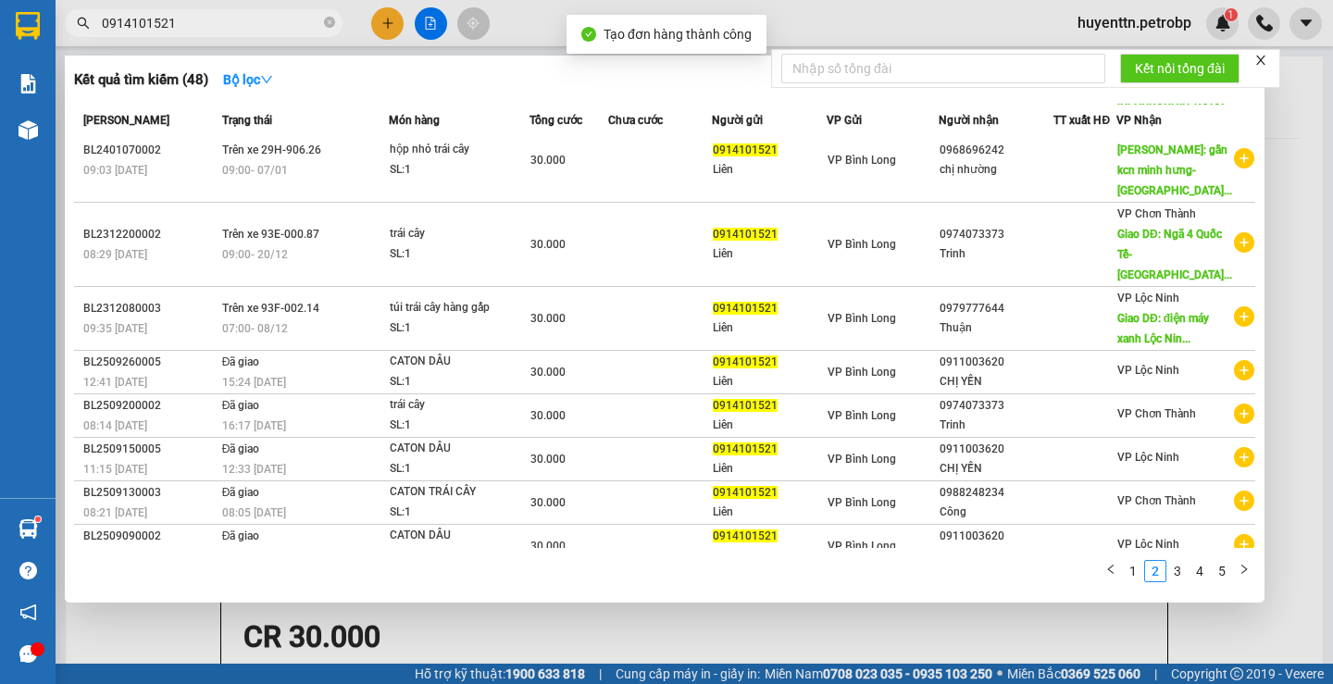
click at [923, 0] on div at bounding box center [666, 342] width 1333 height 684
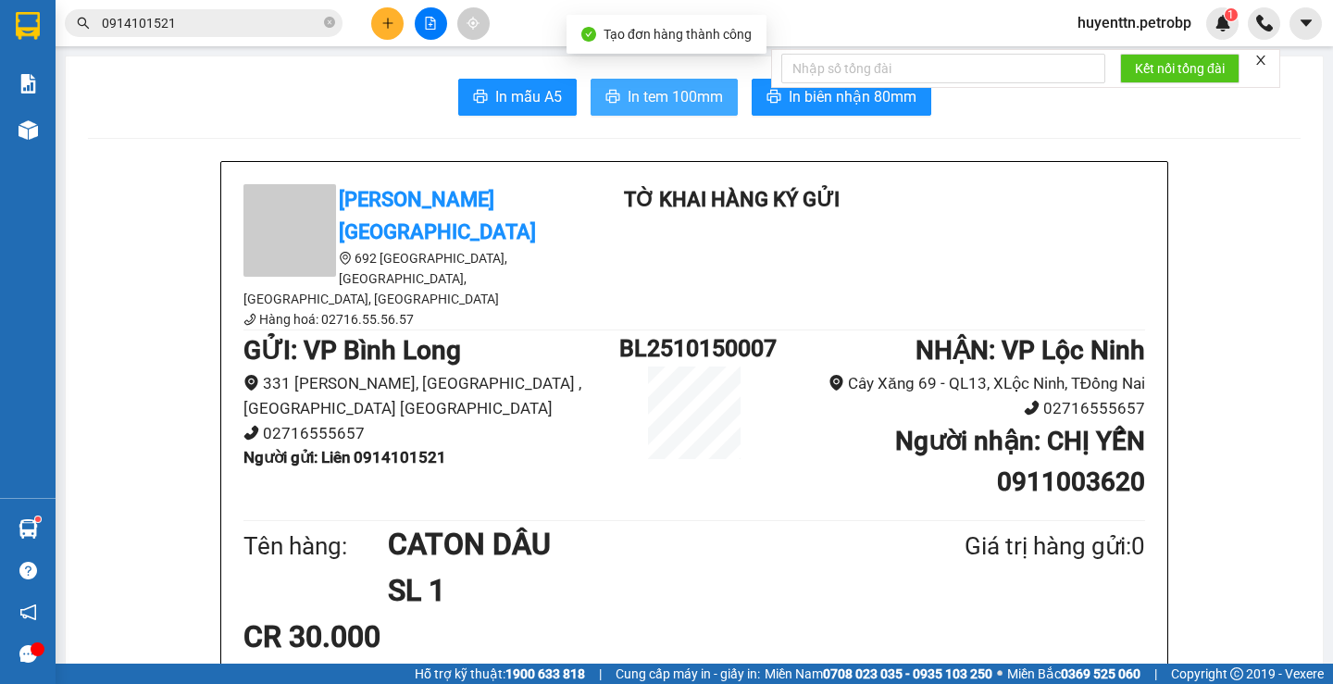
click at [669, 89] on span "In tem 100mm" at bounding box center [675, 96] width 95 height 23
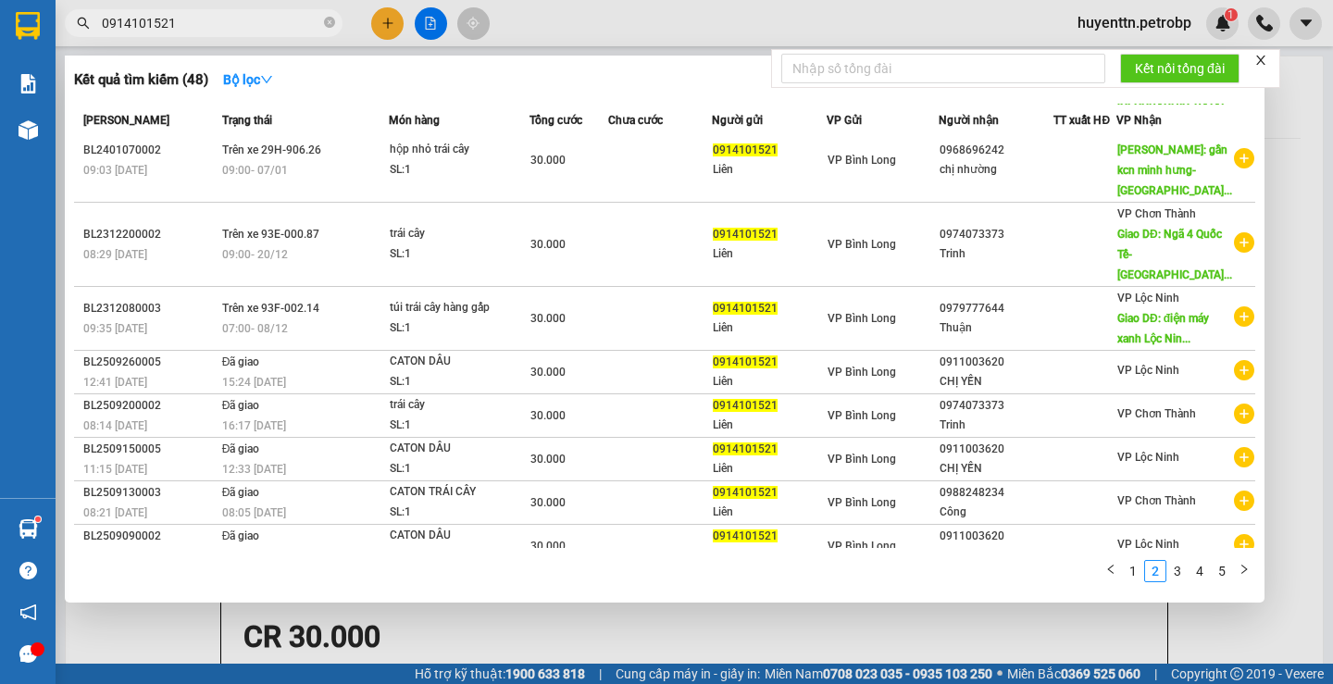
click at [268, 21] on input "0914101521" at bounding box center [211, 23] width 218 height 20
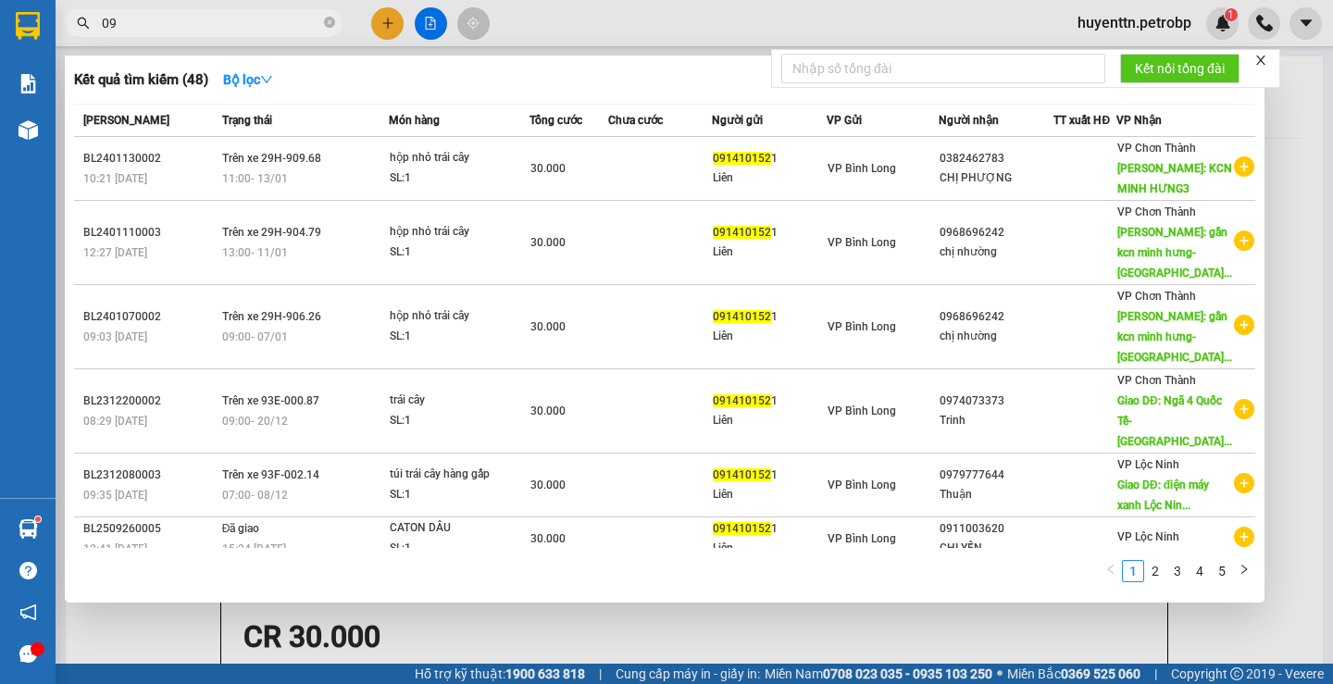
type input "0"
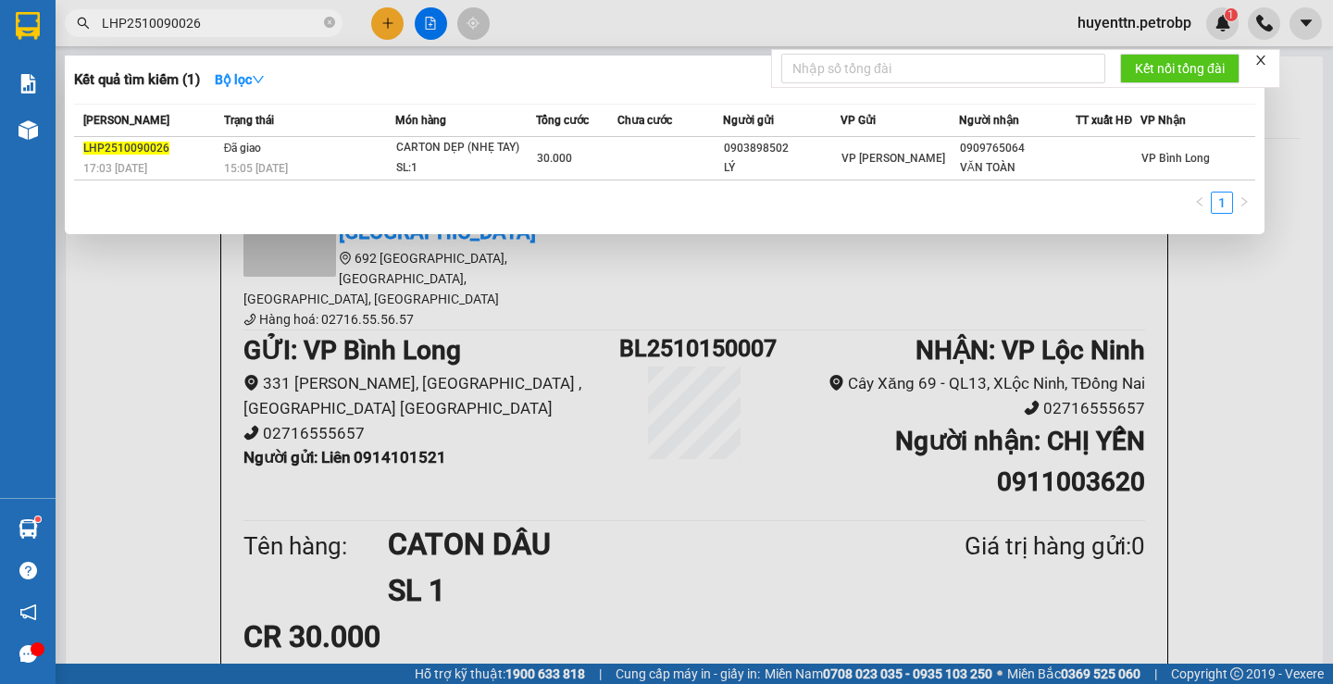
type input "LHP2510090026"
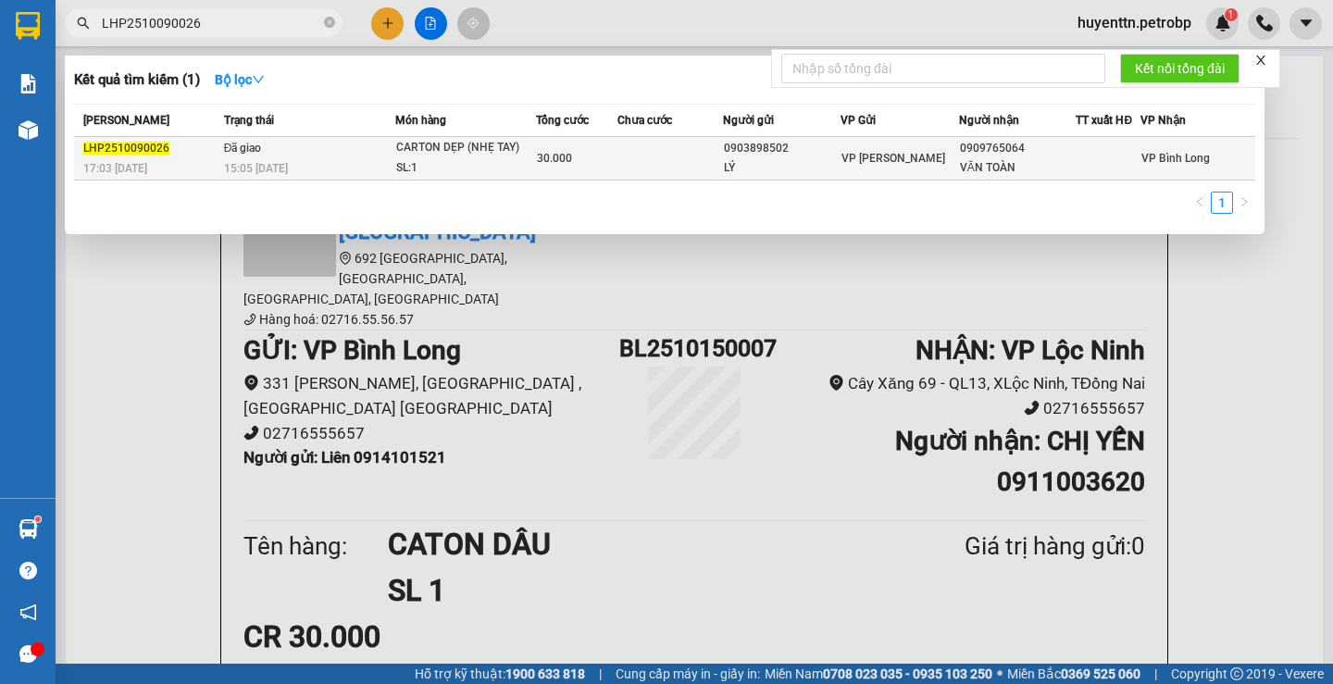
click at [224, 144] on span "Đã giao" at bounding box center [243, 148] width 38 height 13
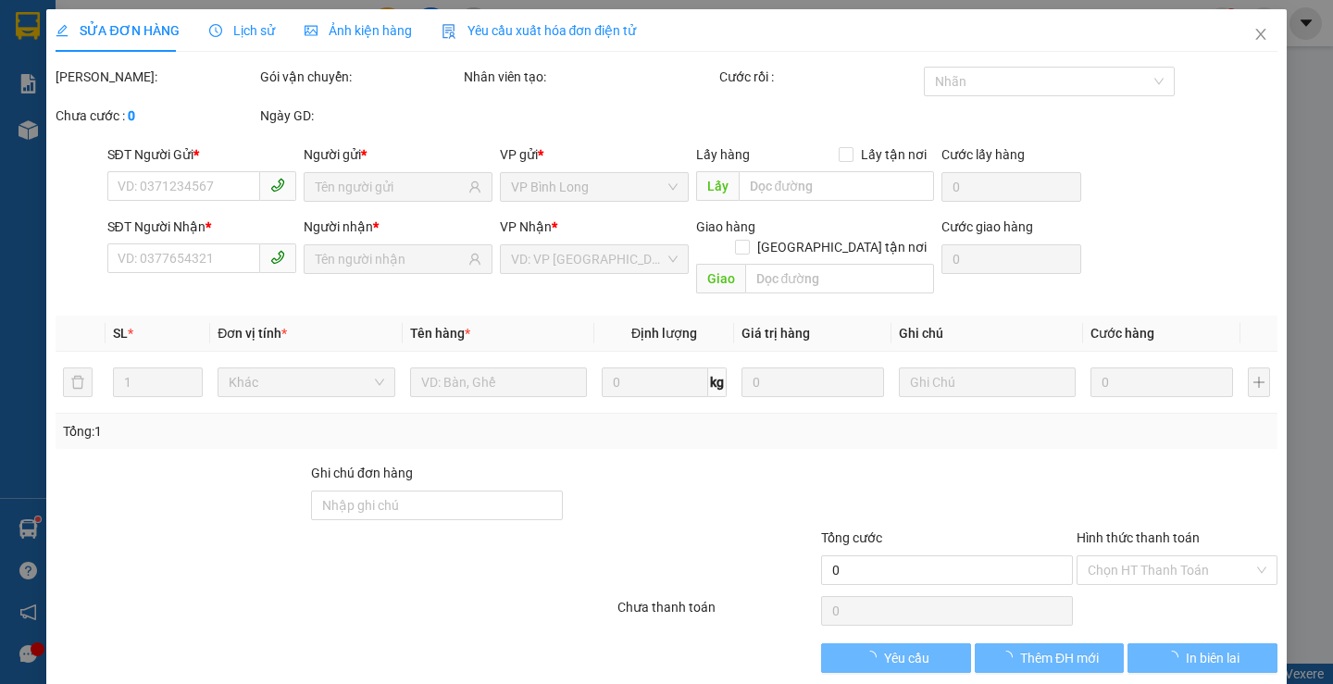
type input "0903898502"
type input "LÝ"
type input "0909765064"
type input "VĂN TOÀN"
type input "30.000"
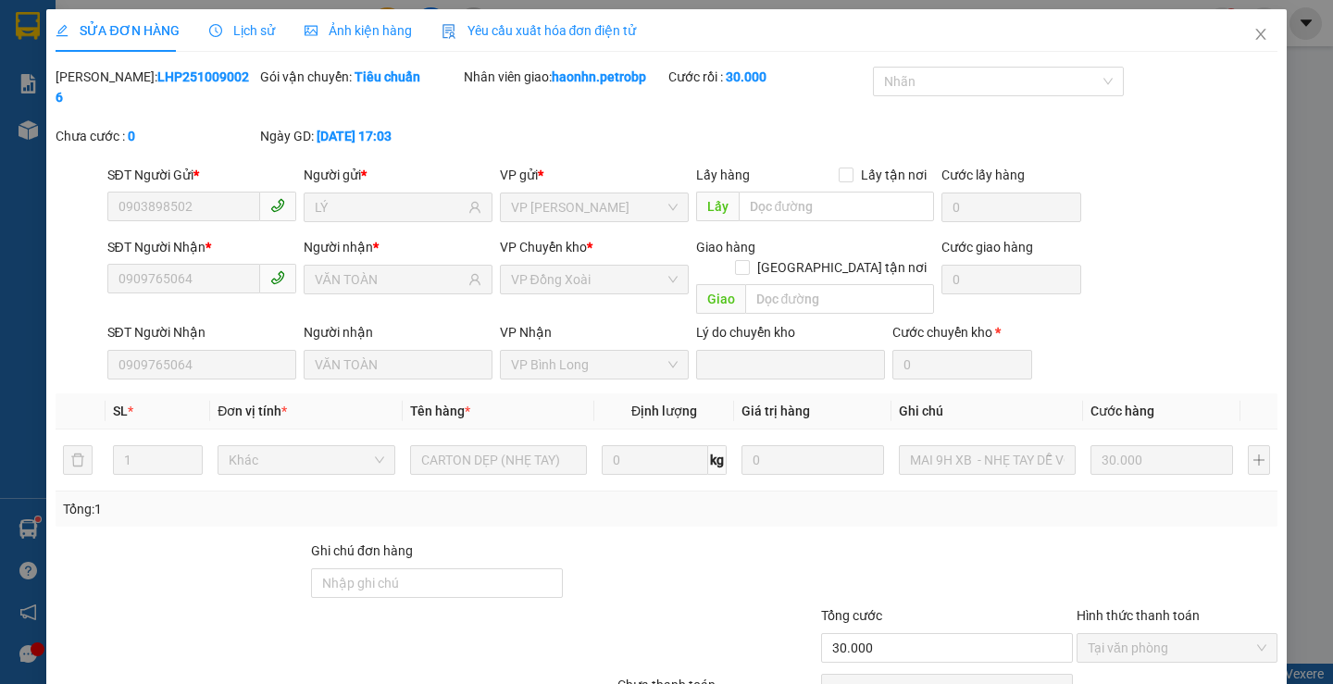
click at [244, 38] on div "Lịch sử" at bounding box center [242, 30] width 66 height 20
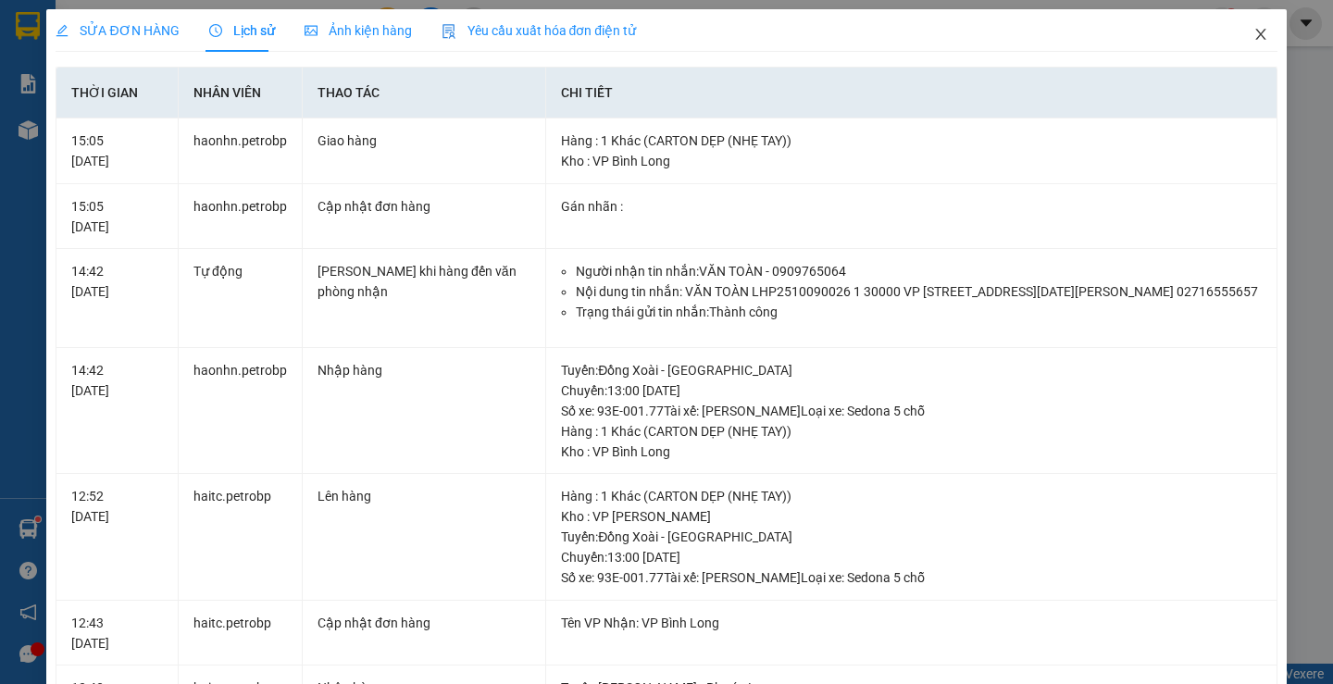
click at [1253, 31] on icon "close" at bounding box center [1260, 34] width 15 height 15
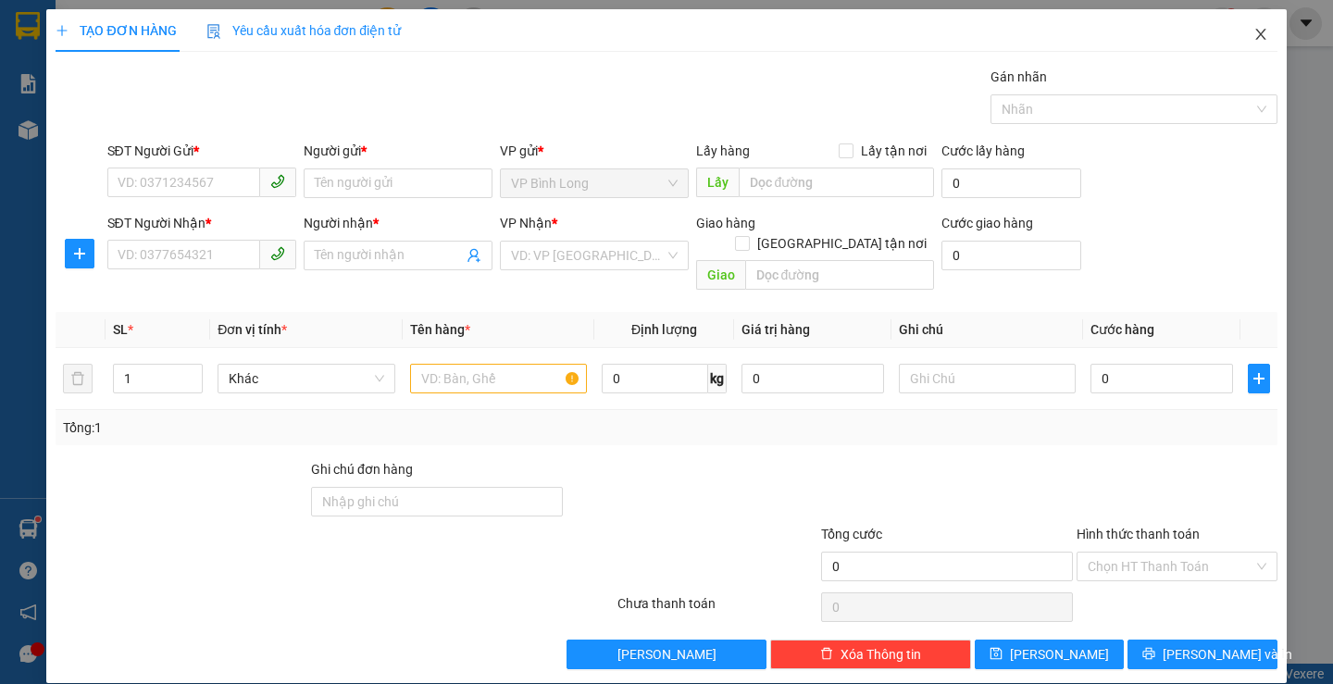
click at [1253, 35] on icon "close" at bounding box center [1260, 34] width 15 height 15
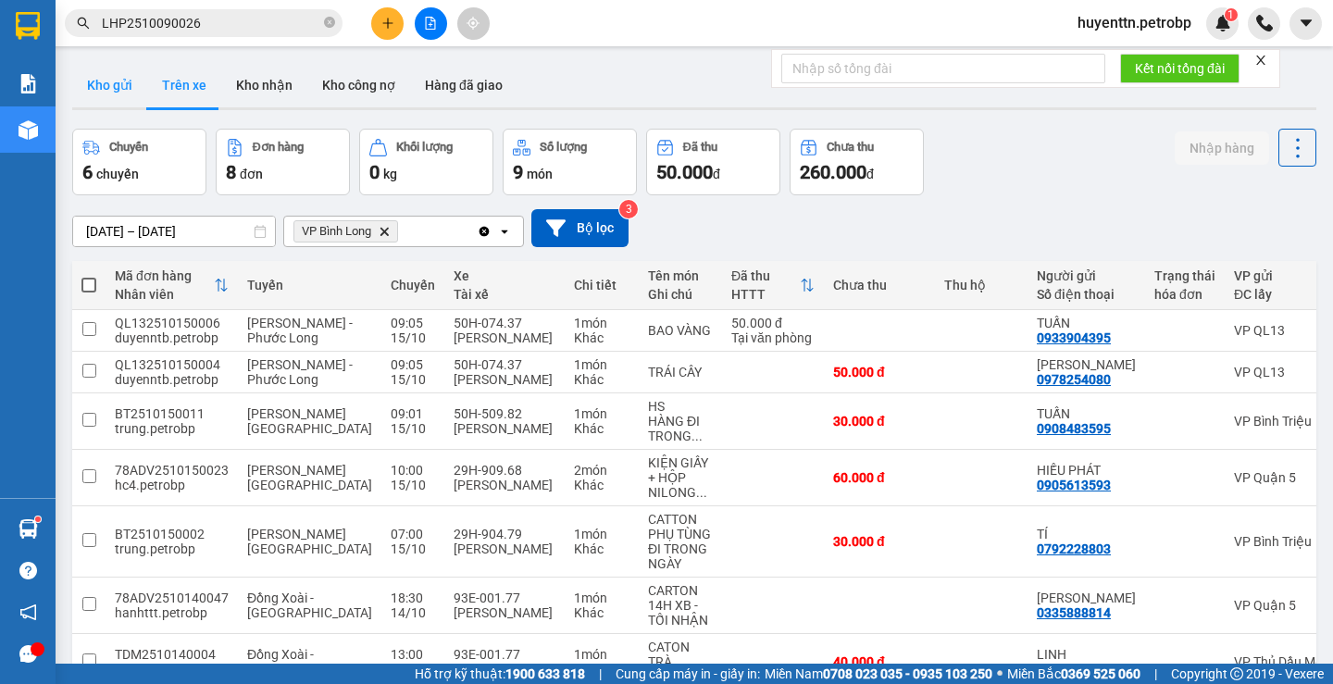
click at [104, 88] on button "Kho gửi" at bounding box center [109, 85] width 75 height 44
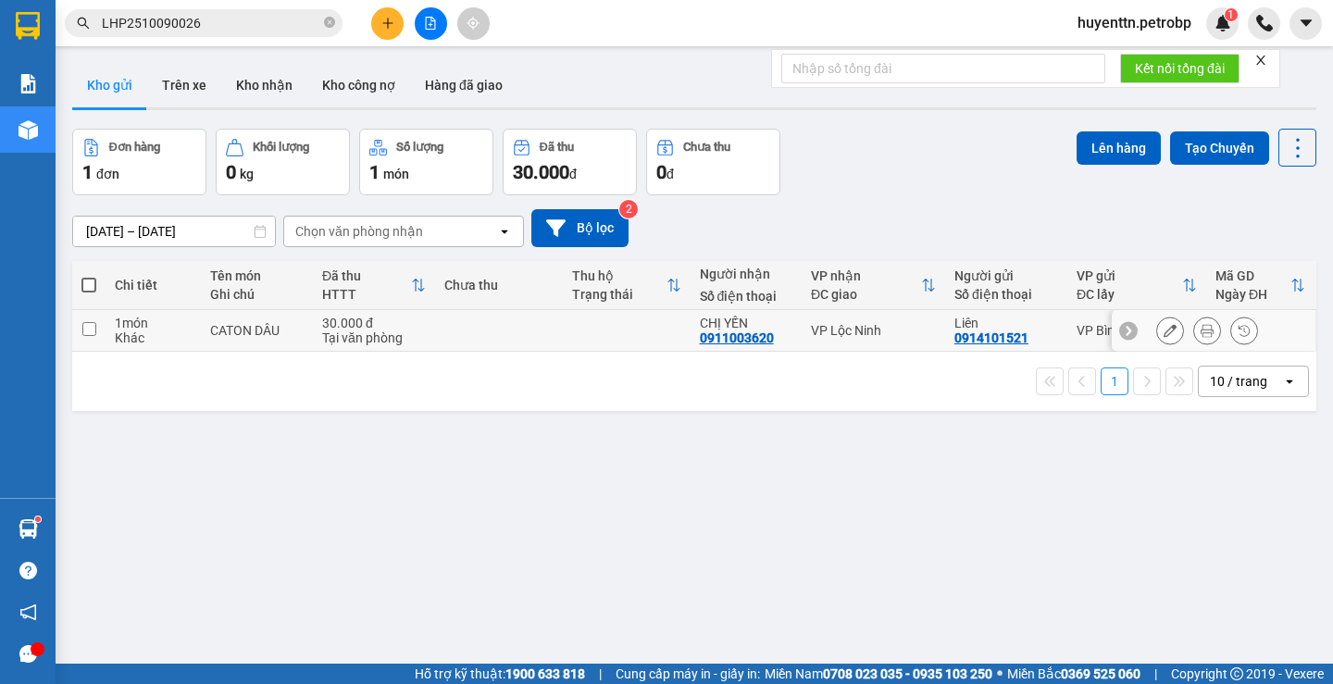
click at [517, 324] on td at bounding box center [499, 331] width 128 height 42
checkbox input "true"
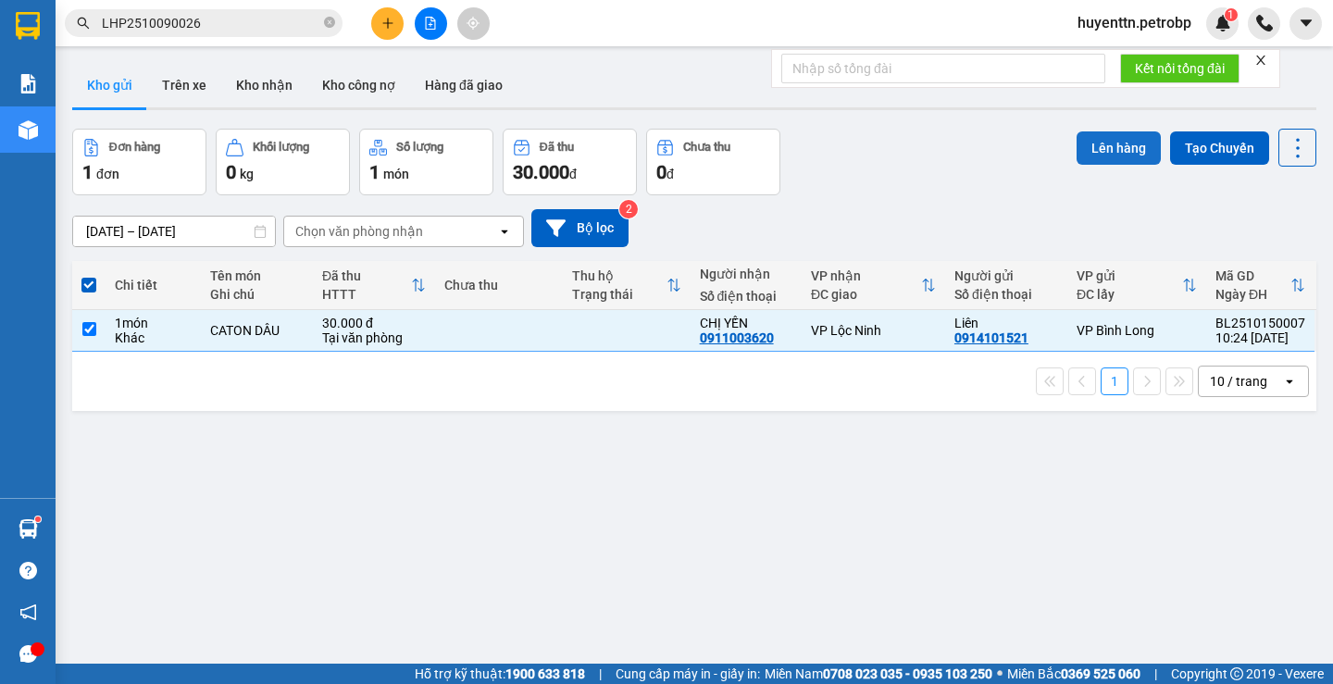
click at [1125, 136] on button "Lên hàng" at bounding box center [1118, 147] width 84 height 33
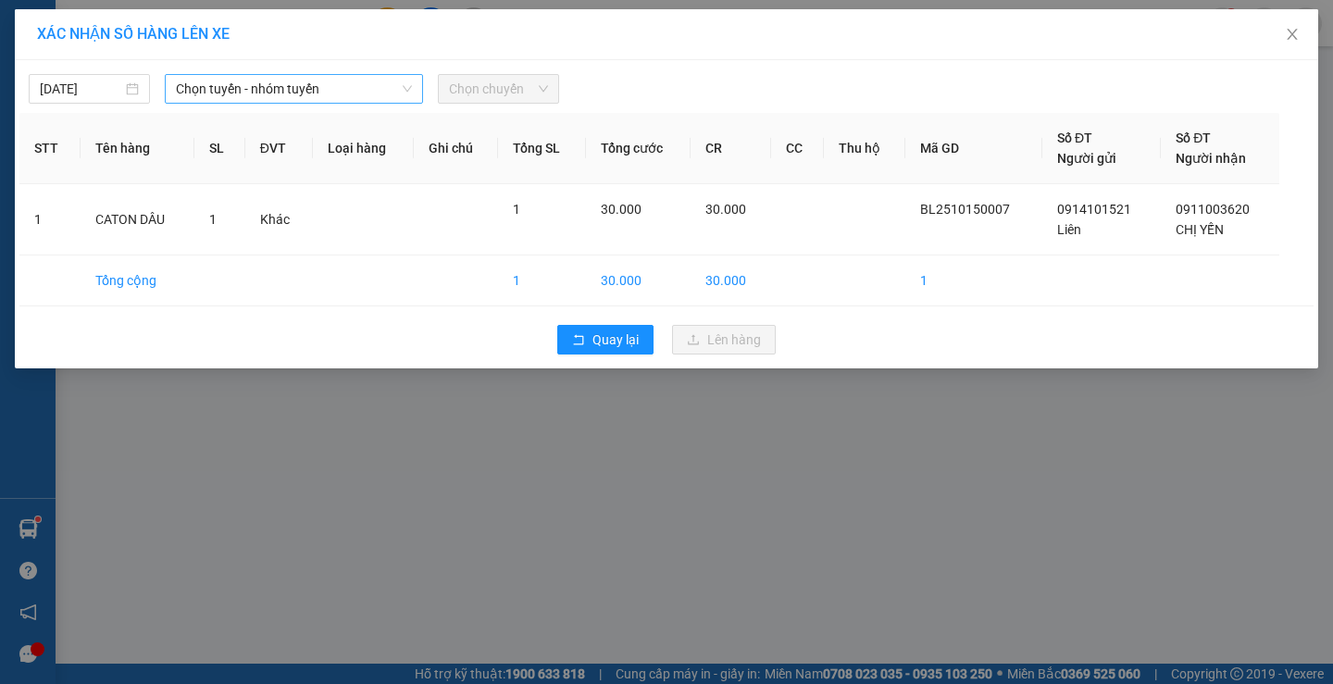
click at [349, 83] on span "Chọn tuyến - nhóm tuyến" at bounding box center [294, 89] width 236 height 28
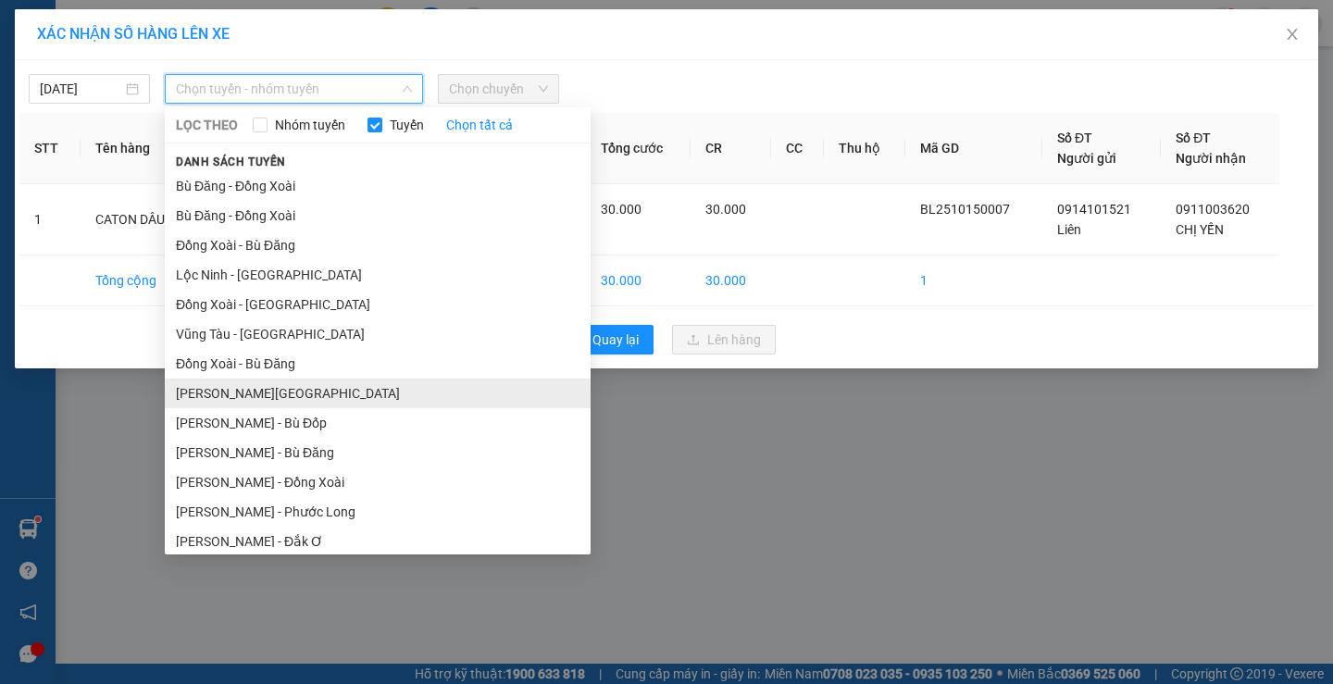
scroll to position [93, 0]
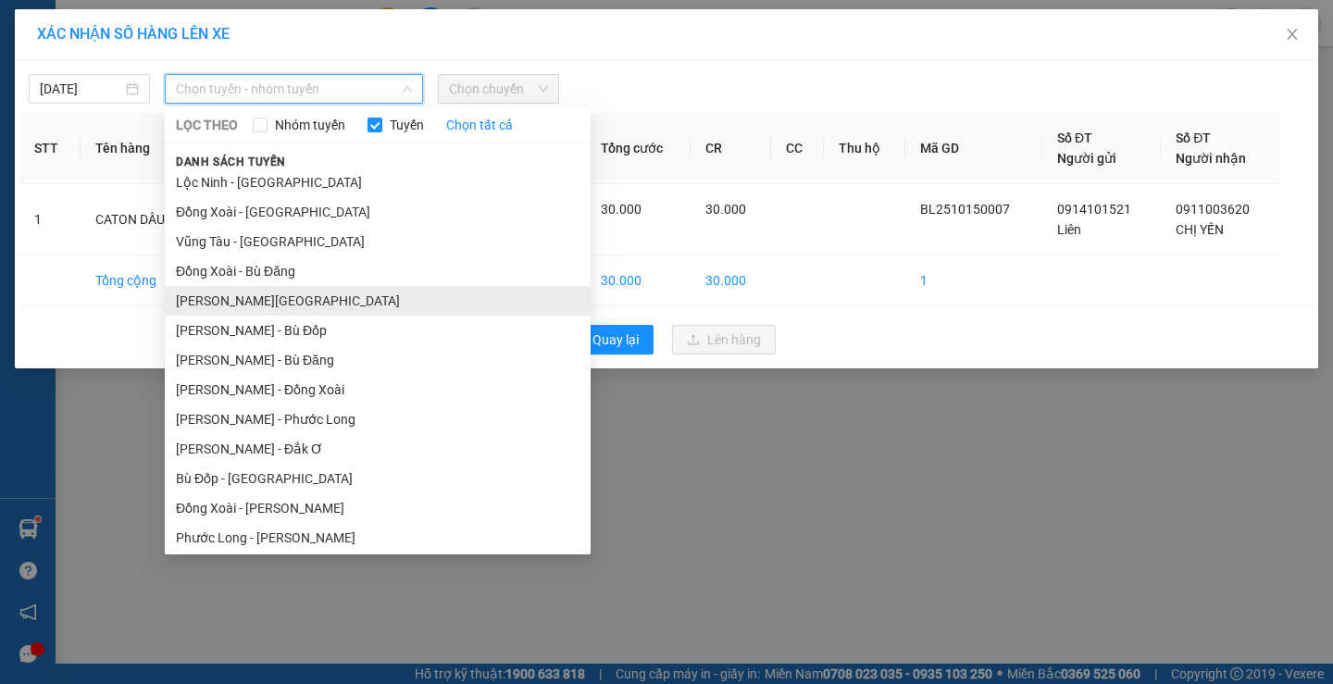
click at [300, 297] on li "[PERSON_NAME][GEOGRAPHIC_DATA]" at bounding box center [378, 301] width 426 height 30
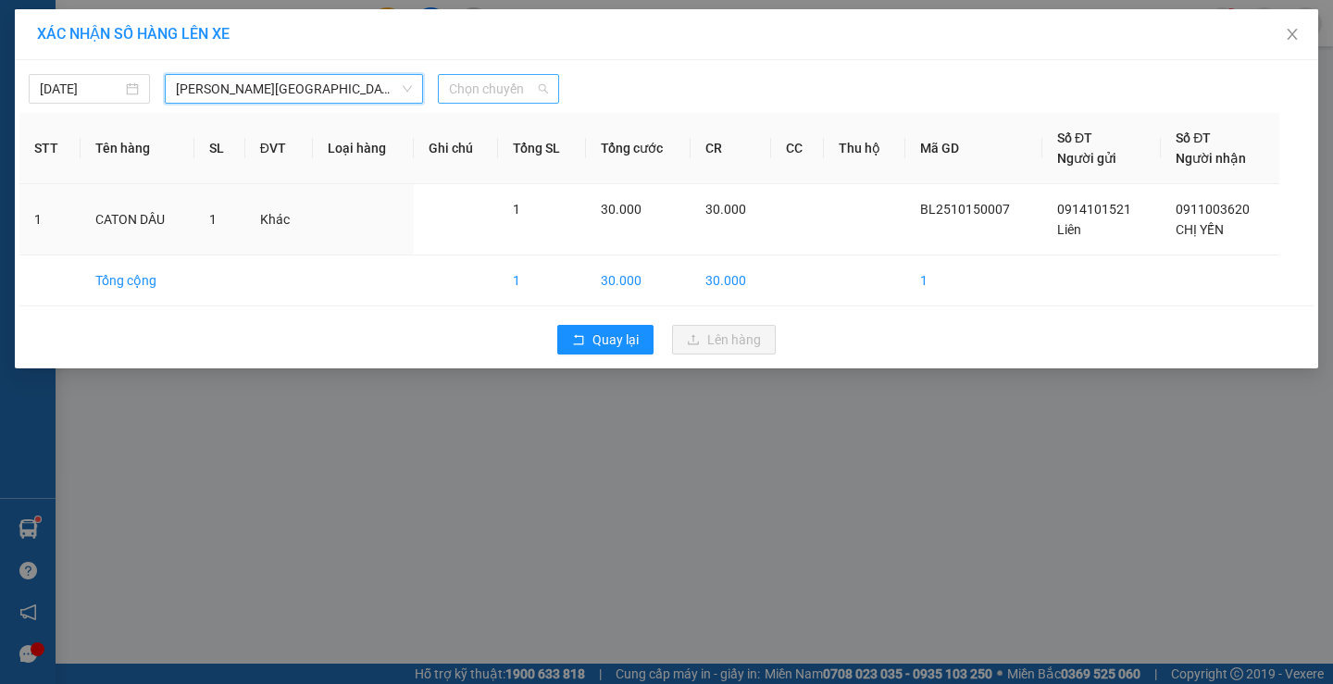
click at [500, 93] on span "Chọn chuyến" at bounding box center [498, 89] width 99 height 28
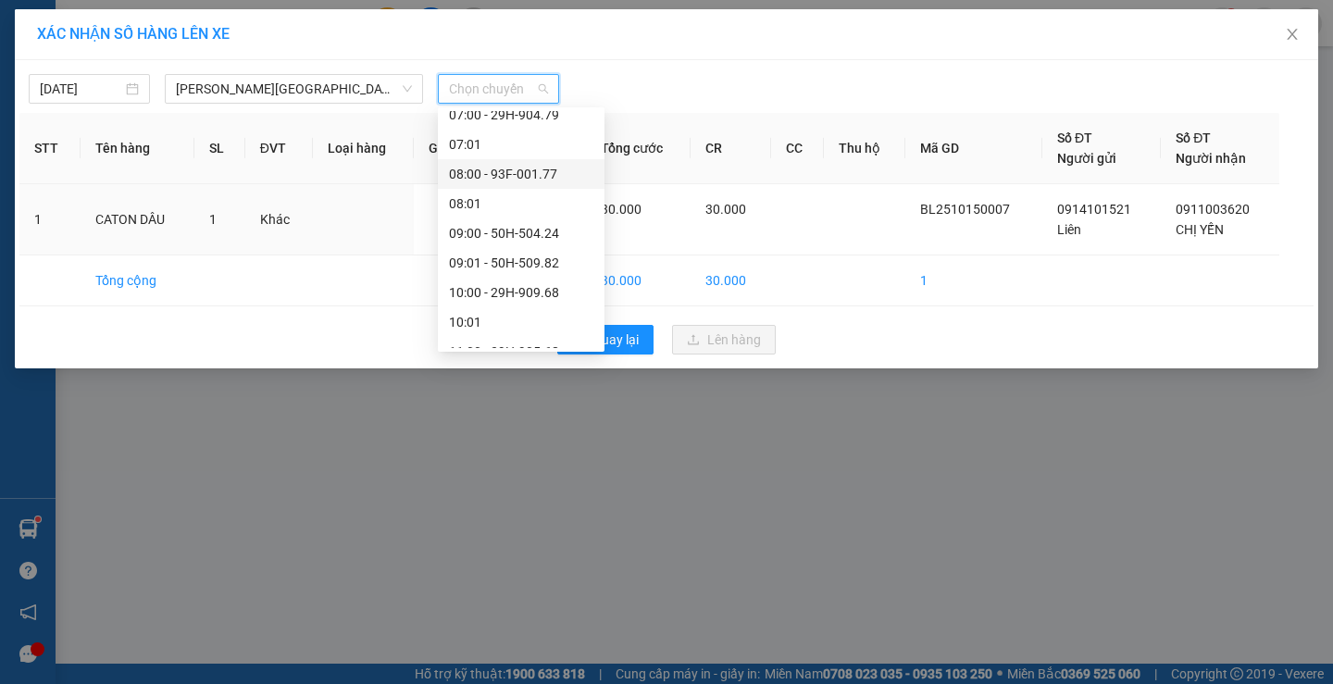
scroll to position [185, 0]
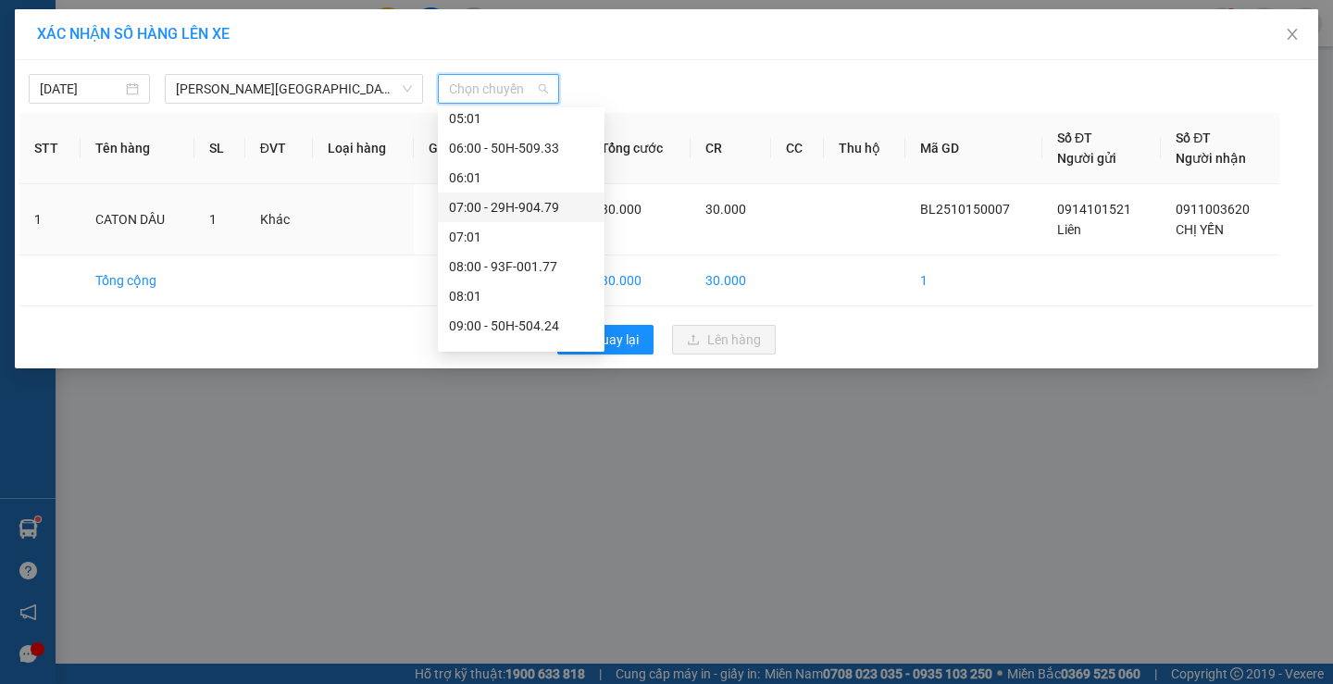
click at [515, 208] on div "07:00 - 29H-904.79" at bounding box center [521, 207] width 144 height 20
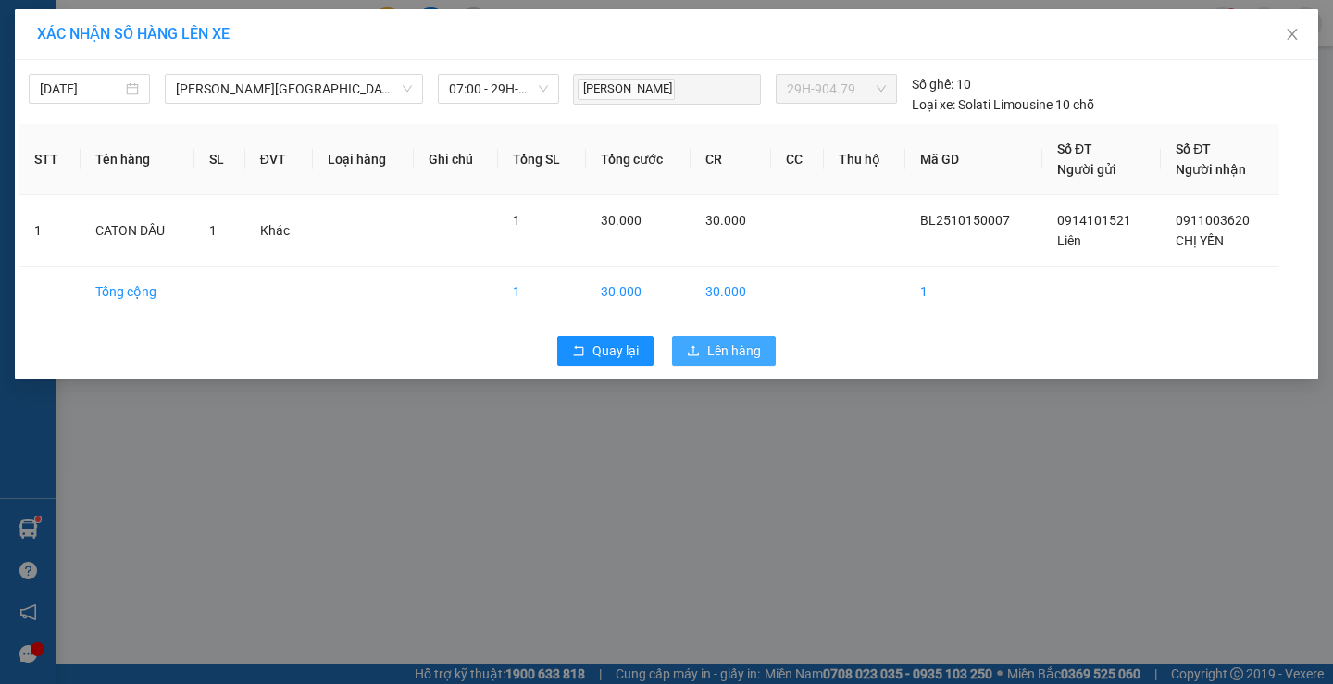
click at [729, 351] on span "Lên hàng" at bounding box center [734, 351] width 54 height 20
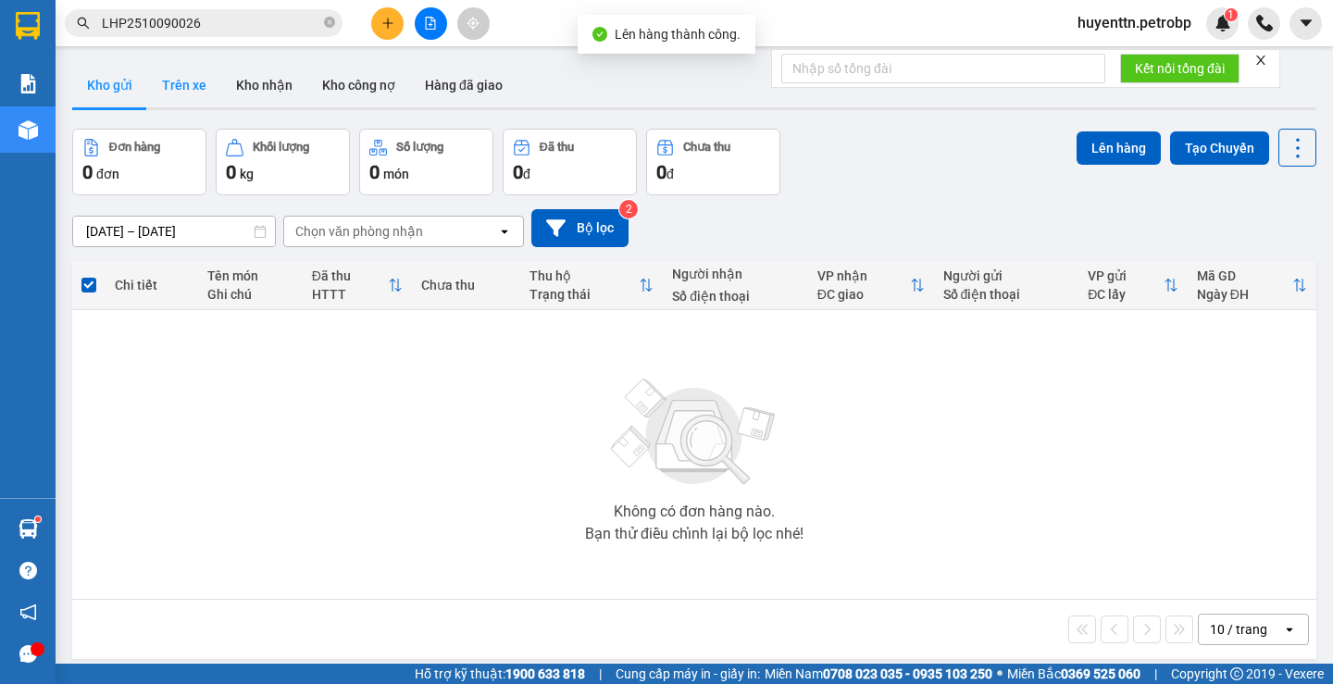
click at [182, 91] on button "Trên xe" at bounding box center [184, 85] width 74 height 44
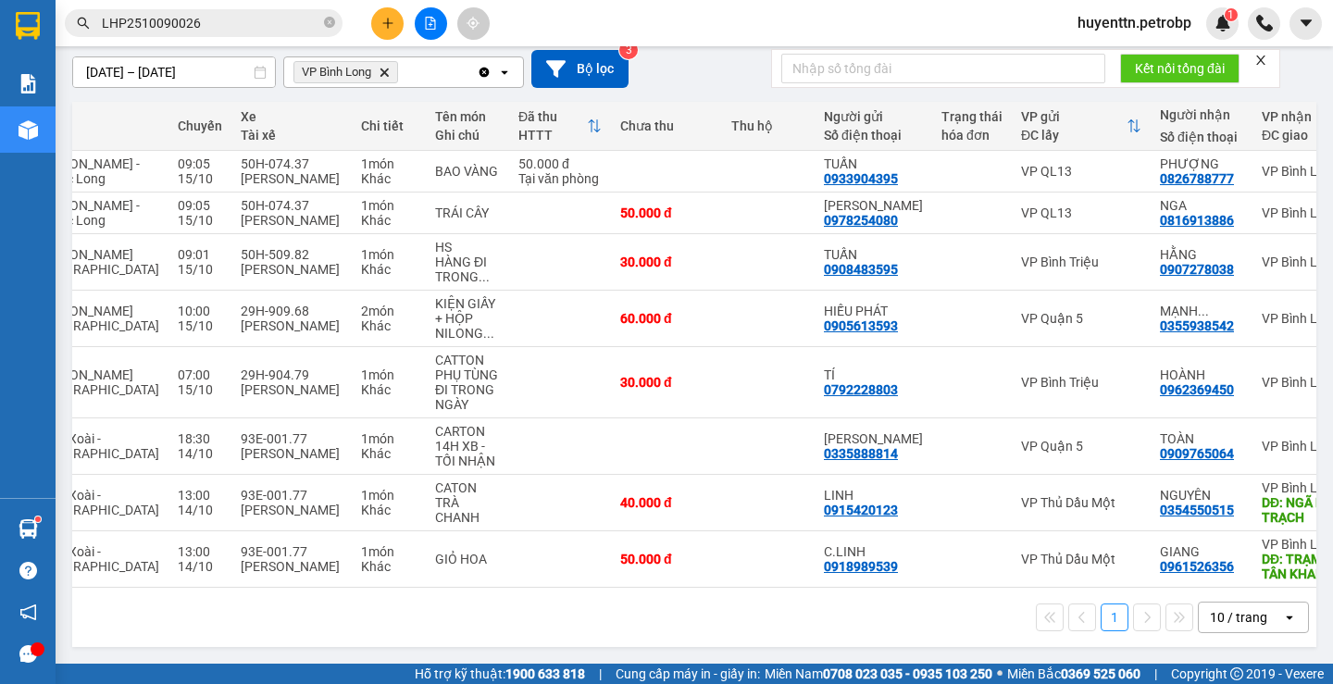
scroll to position [0, 222]
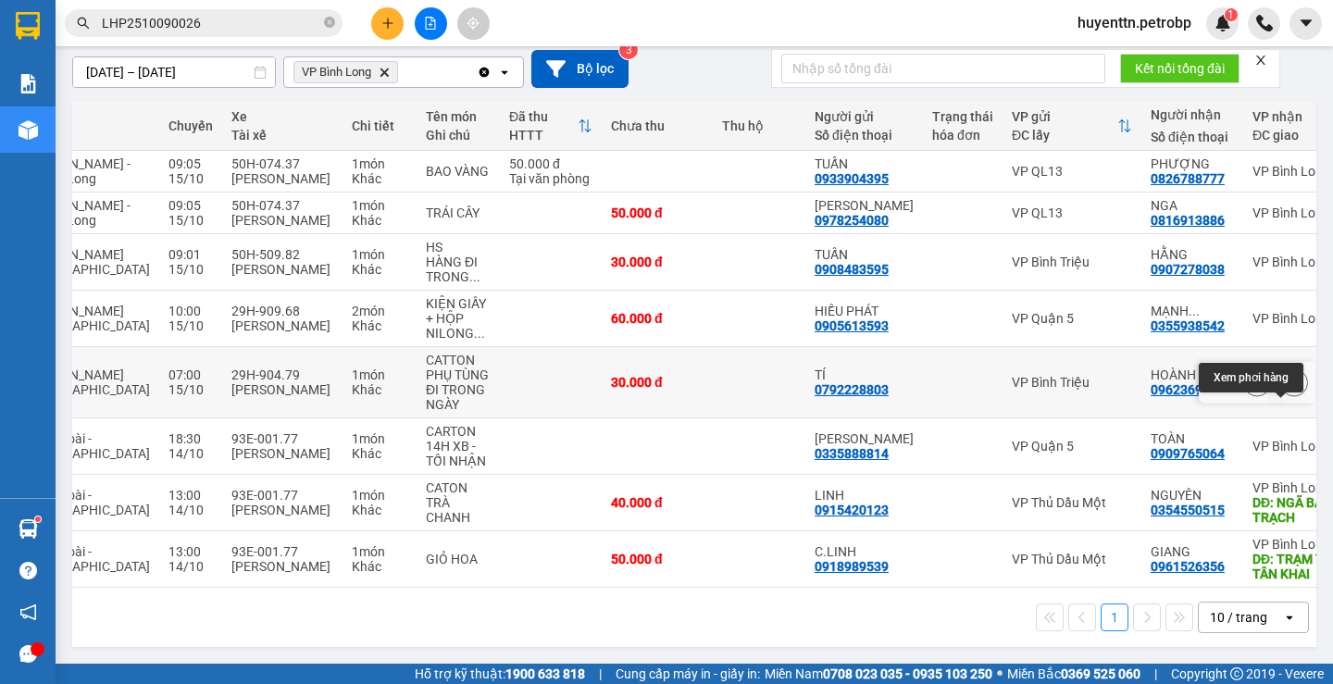
click at [1281, 374] on button at bounding box center [1294, 383] width 26 height 32
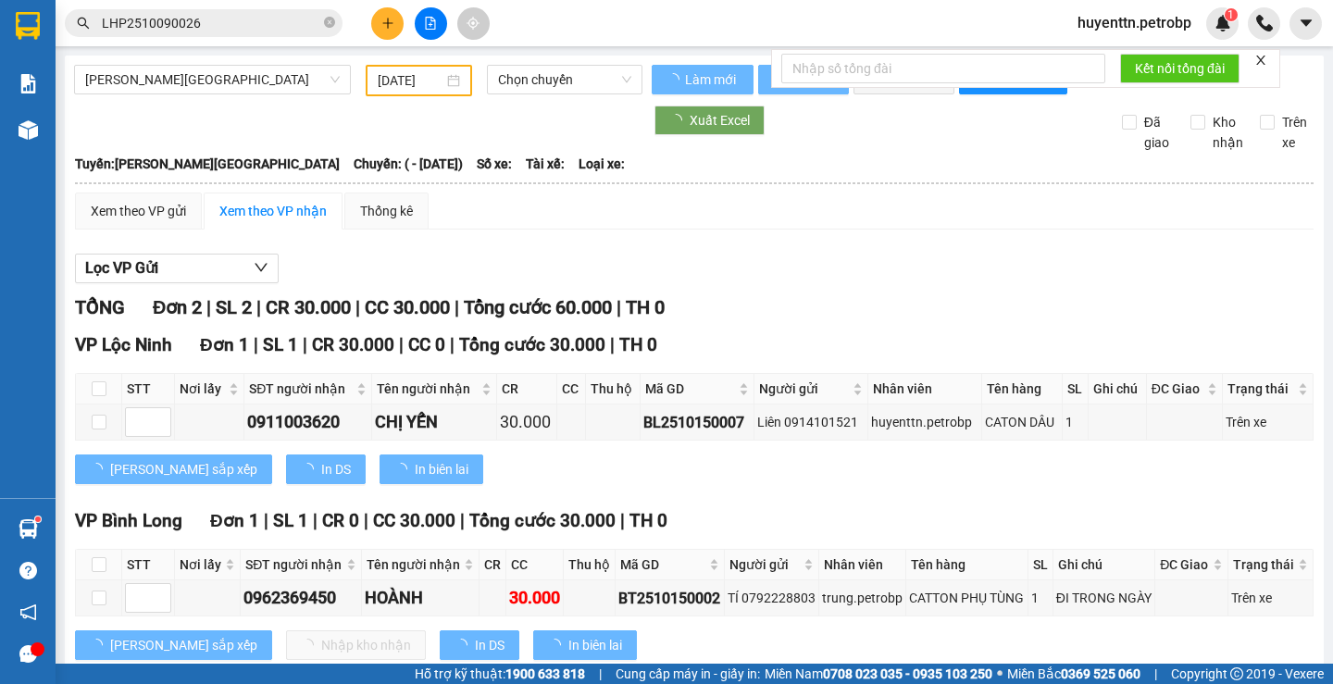
type input "[DATE]"
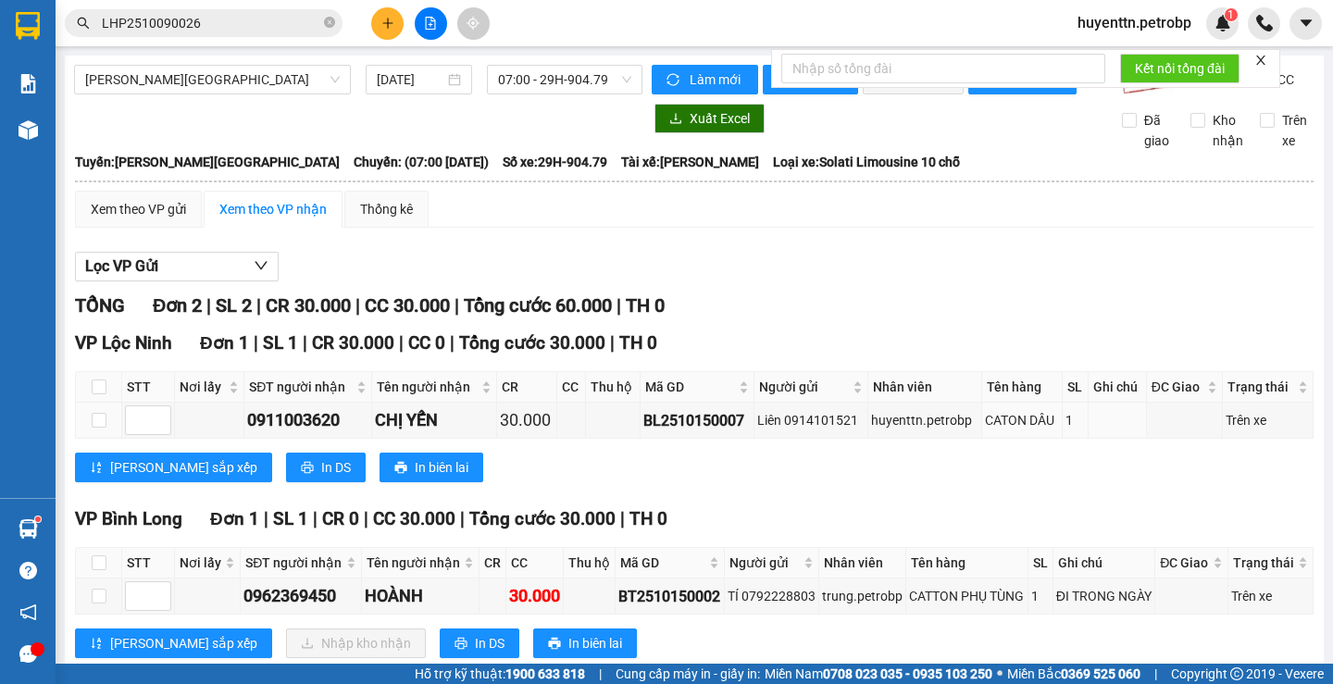
scroll to position [93, 0]
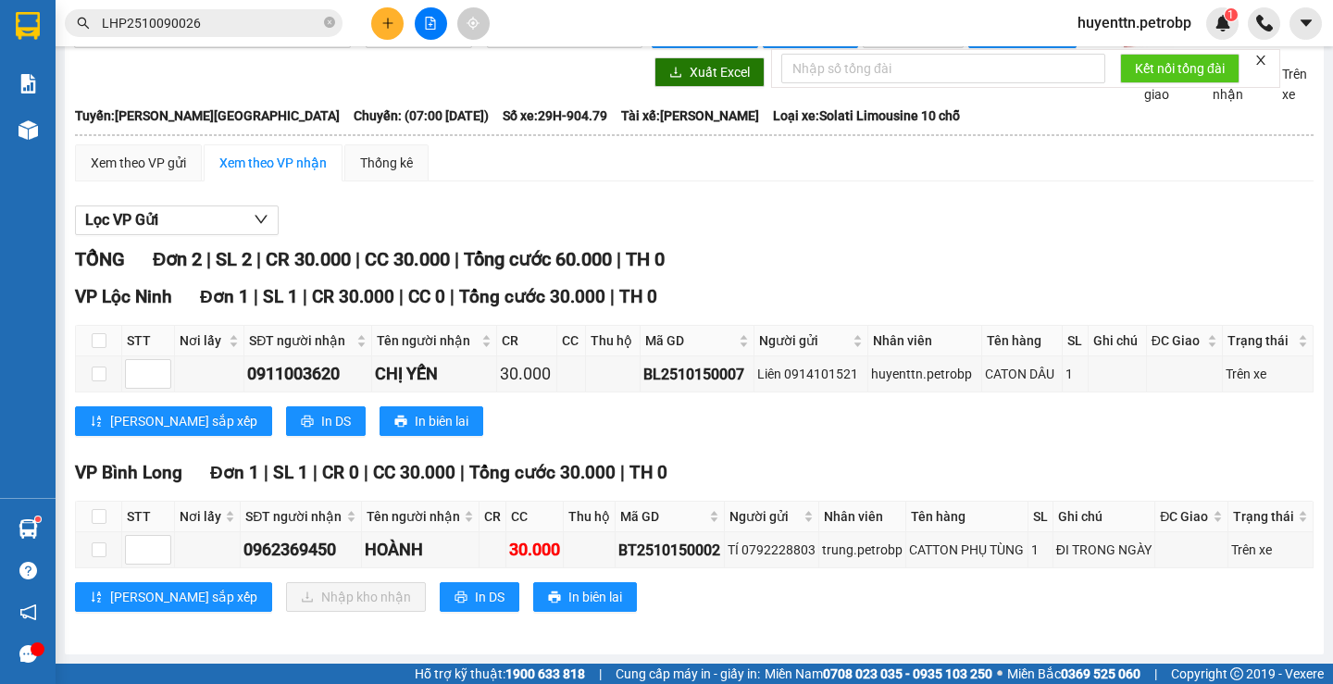
click at [100, 502] on th at bounding box center [99, 517] width 46 height 31
click at [103, 509] on input "checkbox" at bounding box center [99, 516] width 15 height 15
checkbox input "true"
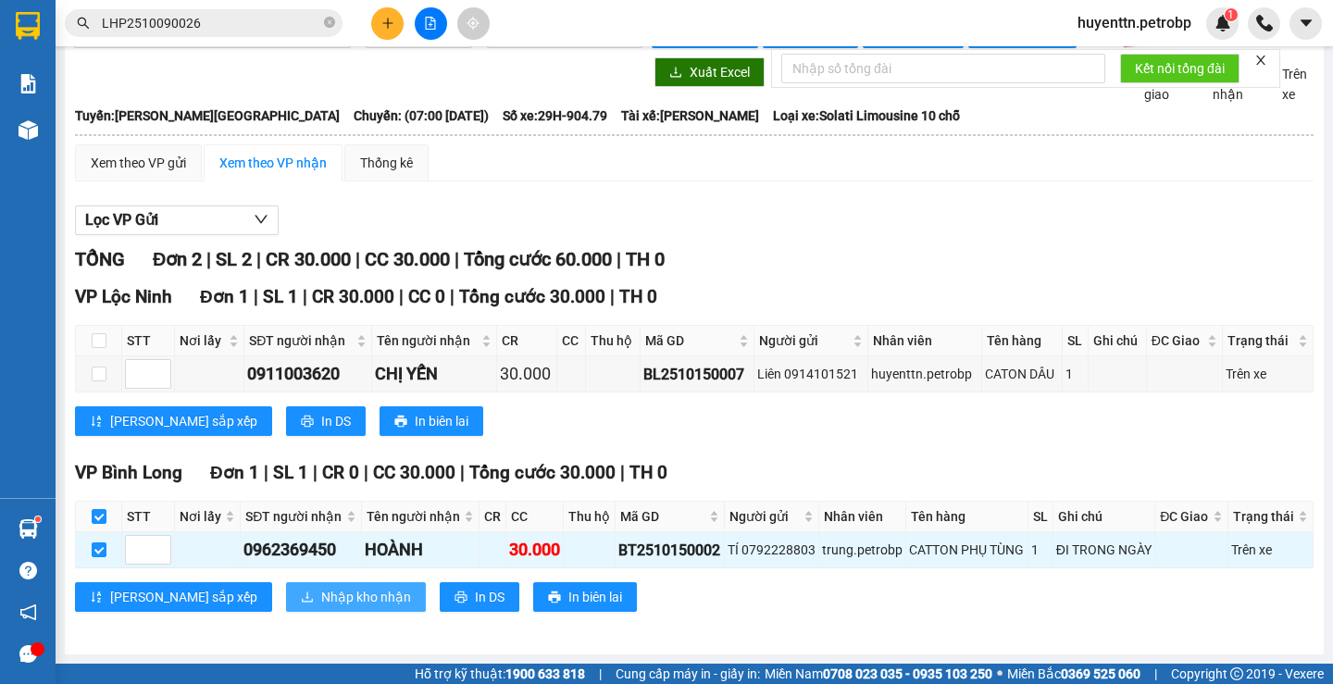
click at [321, 595] on span "Nhập kho nhận" at bounding box center [366, 597] width 90 height 20
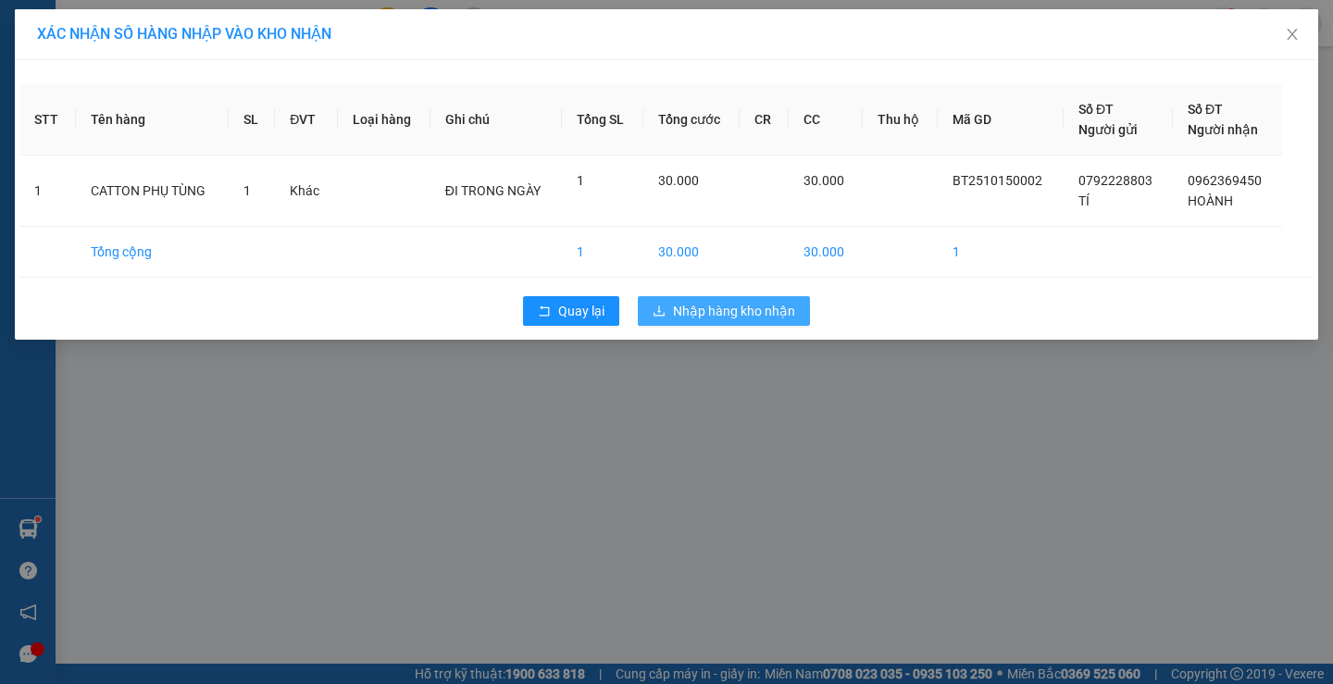
click at [770, 317] on span "Nhập hàng kho nhận" at bounding box center [734, 311] width 122 height 20
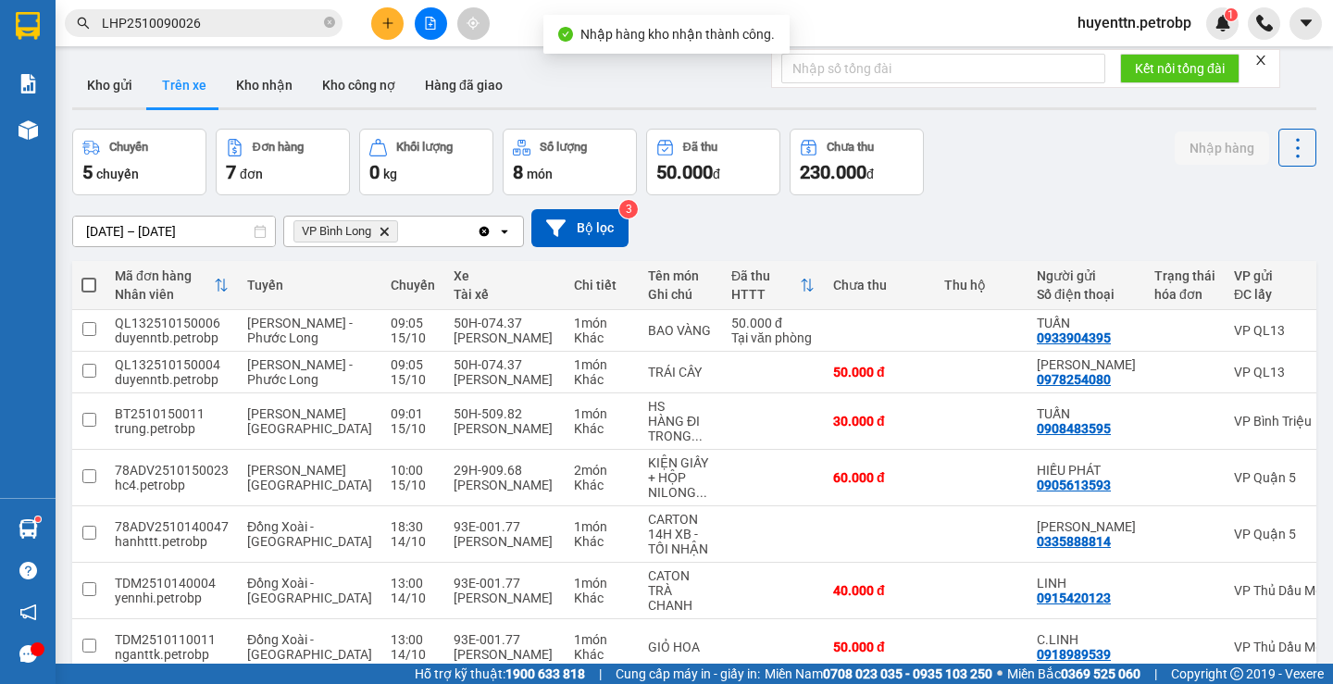
scroll to position [125, 0]
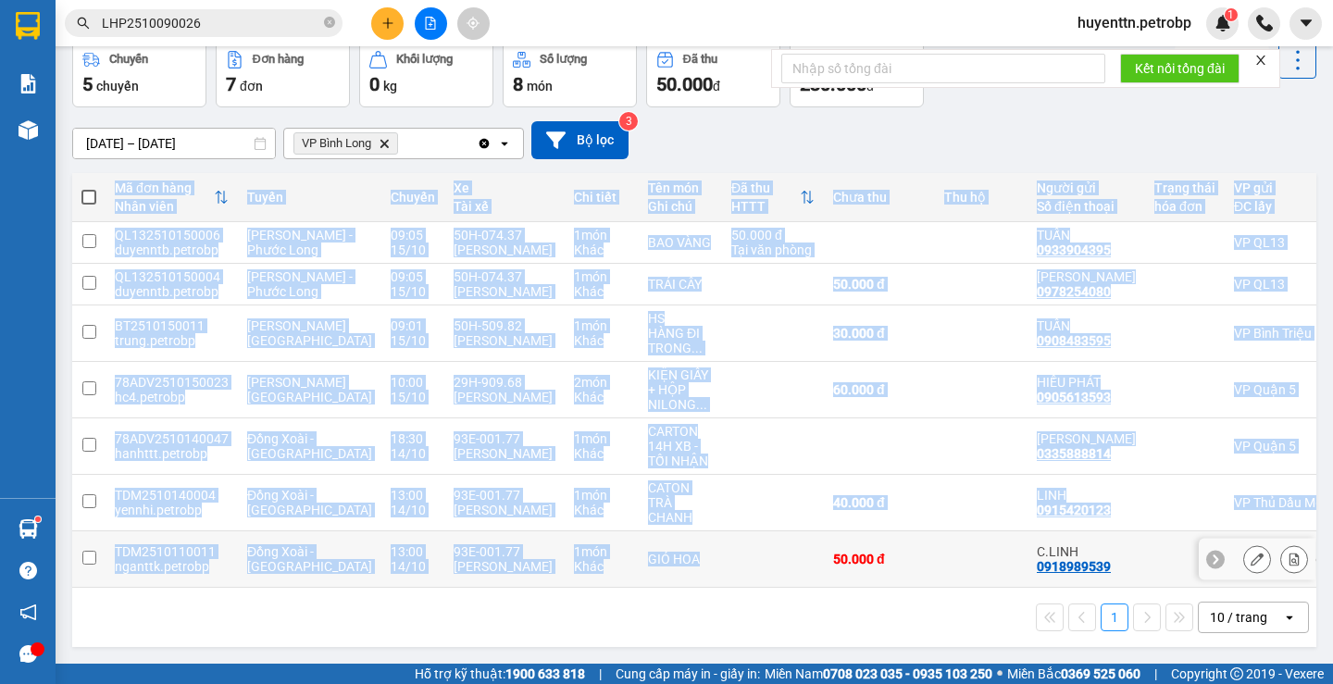
drag, startPoint x: 774, startPoint y: 579, endPoint x: 820, endPoint y: 580, distance: 46.3
click at [820, 580] on div "Mã đơn hàng Nhân viên Tuyến Chuyến Xe Tài xế Chi tiết Tên món Ghi chú Đã thu HT…" at bounding box center [694, 380] width 1244 height 415
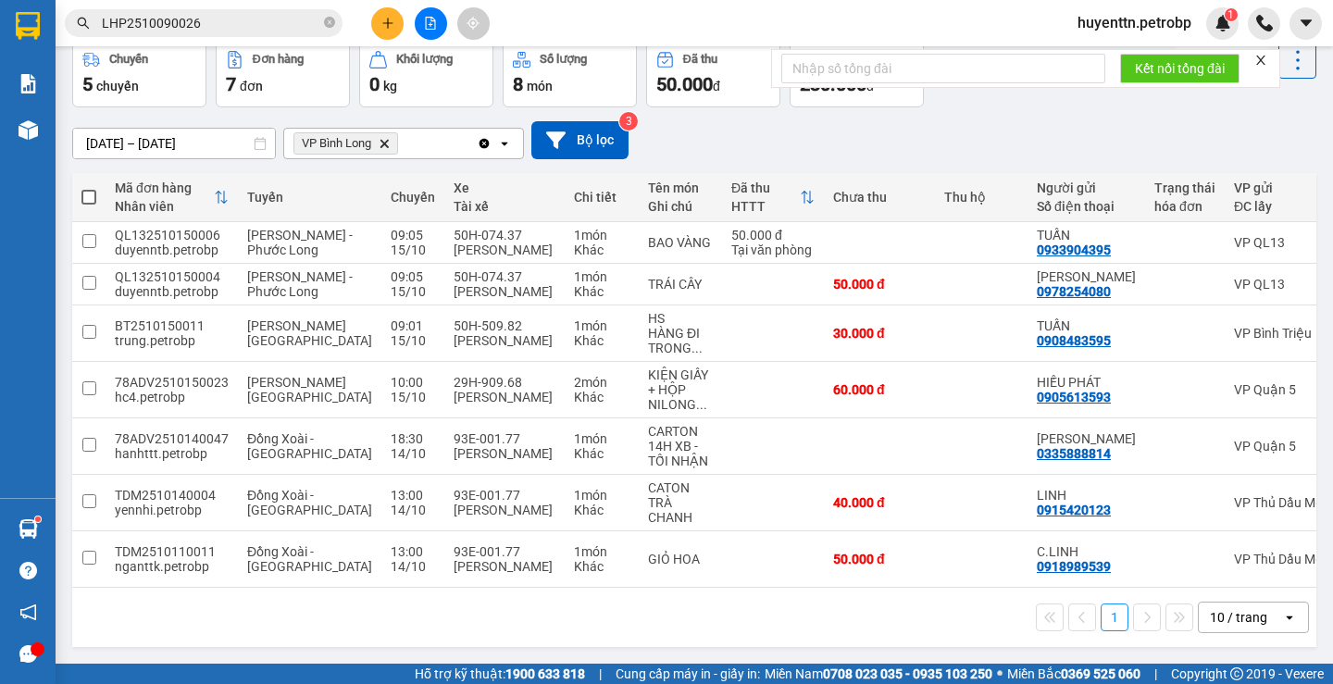
click at [778, 594] on div "1 10 / trang open" at bounding box center [694, 617] width 1244 height 59
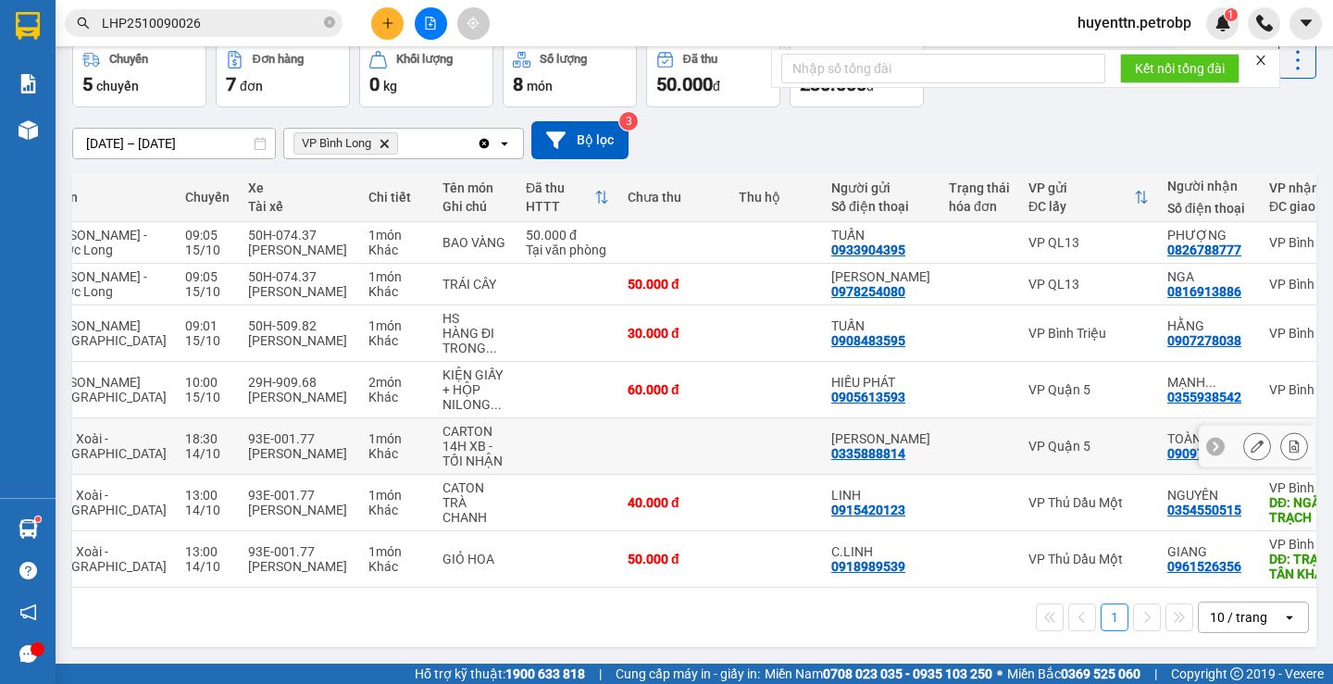
scroll to position [0, 0]
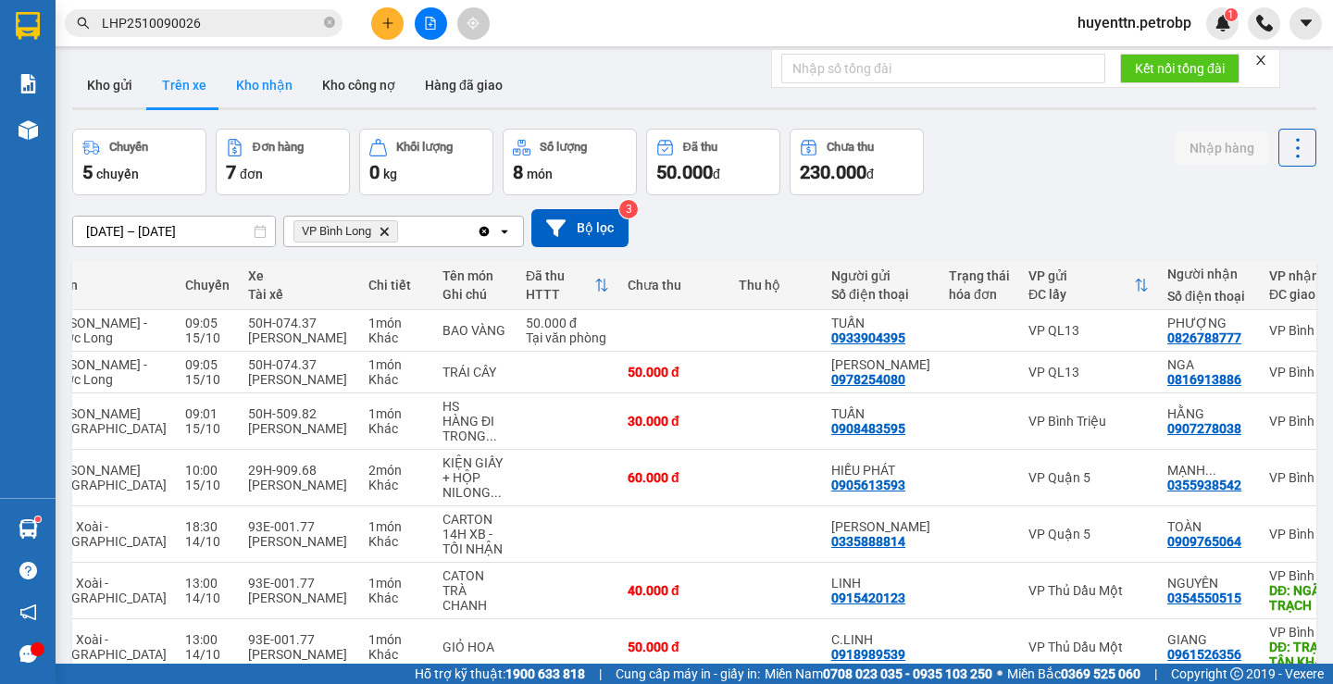
click at [266, 86] on button "Kho nhận" at bounding box center [264, 85] width 86 height 44
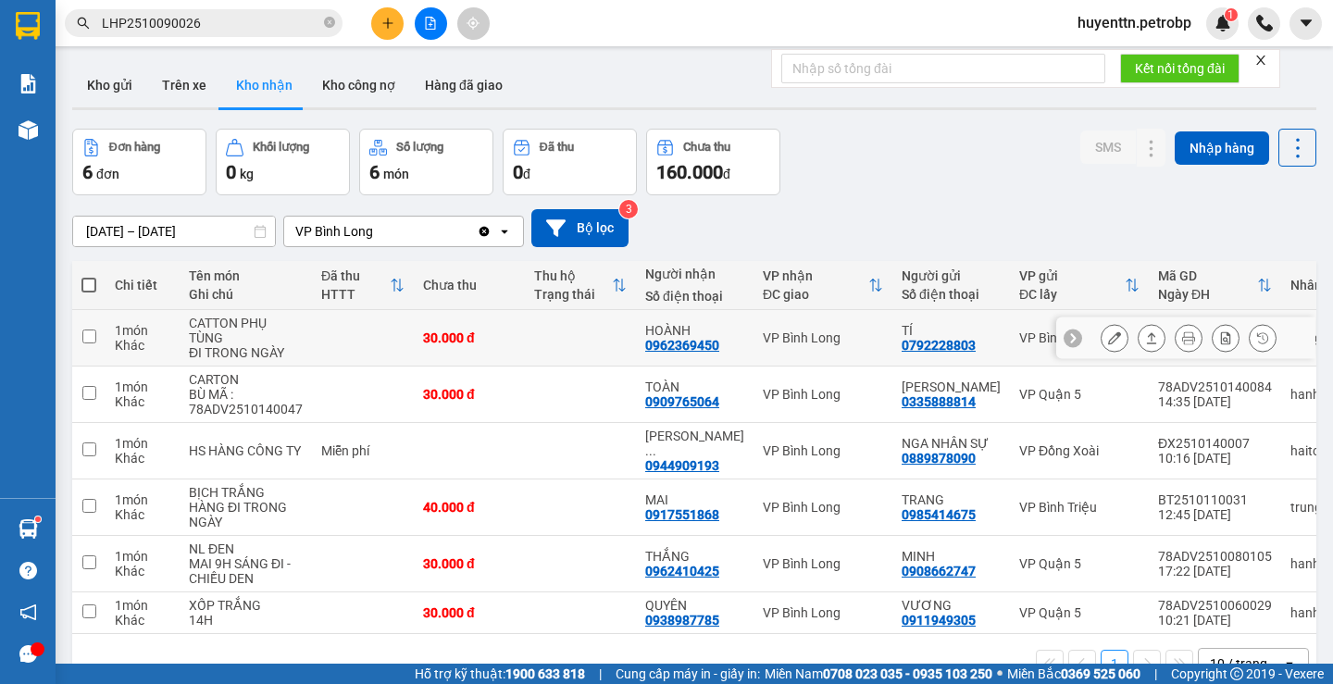
click at [674, 342] on div "0962369450" at bounding box center [682, 345] width 74 height 15
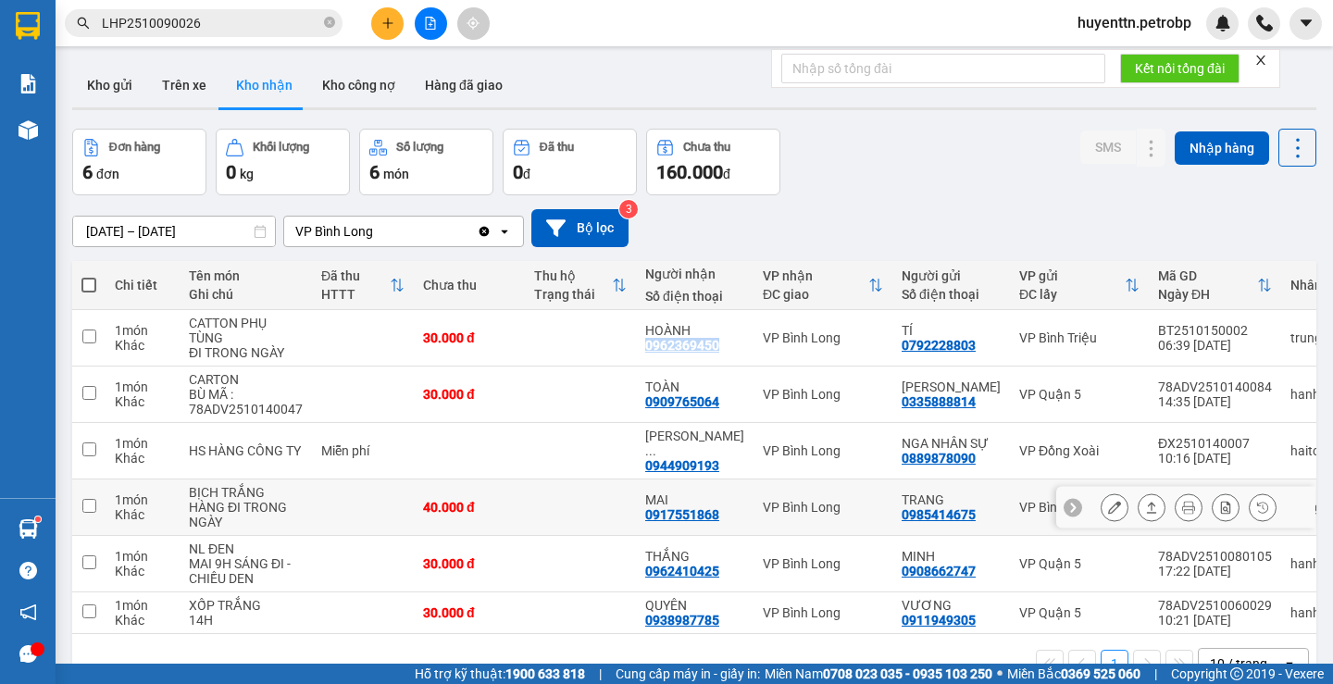
copy div "0962369450"
click at [388, 31] on button at bounding box center [387, 23] width 32 height 32
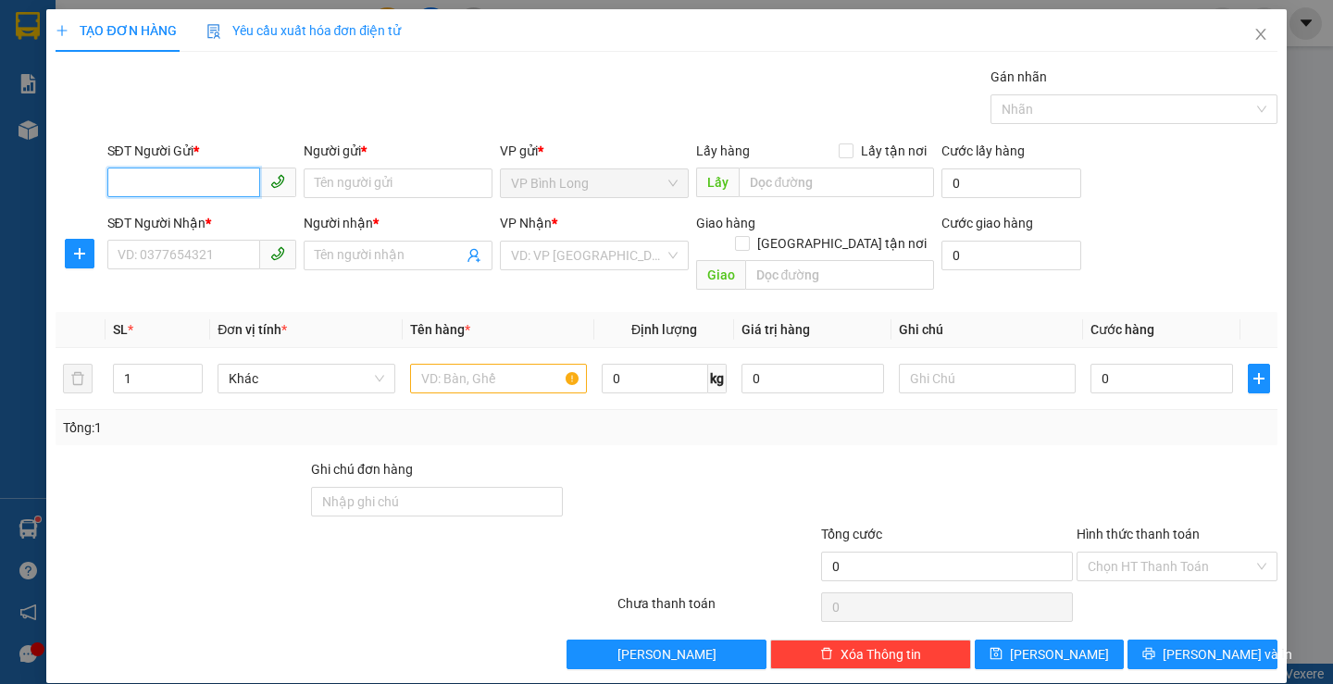
click at [179, 180] on input "SĐT Người Gửi *" at bounding box center [183, 183] width 153 height 30
type input "0985252040"
click at [212, 216] on div "0985252040 - ngọc" at bounding box center [208, 220] width 182 height 20
type input "ngọc"
type input "0382694518"
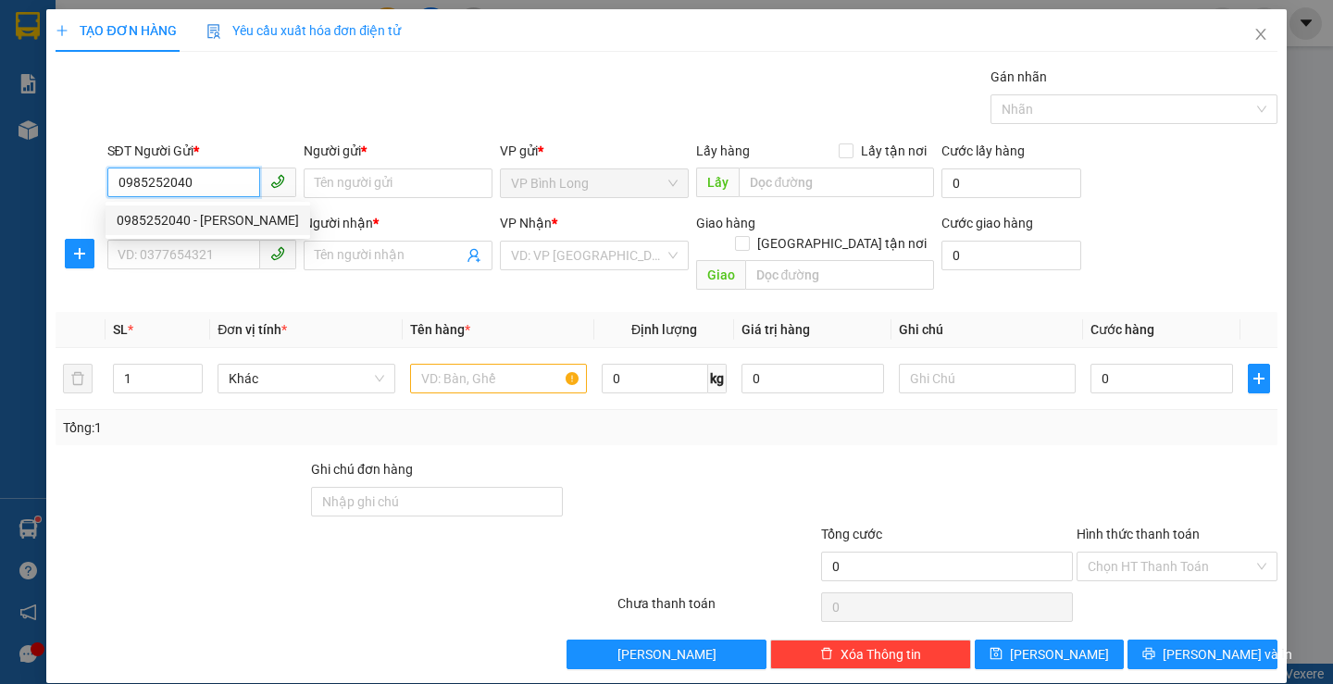
type input "huy"
type input "30.000"
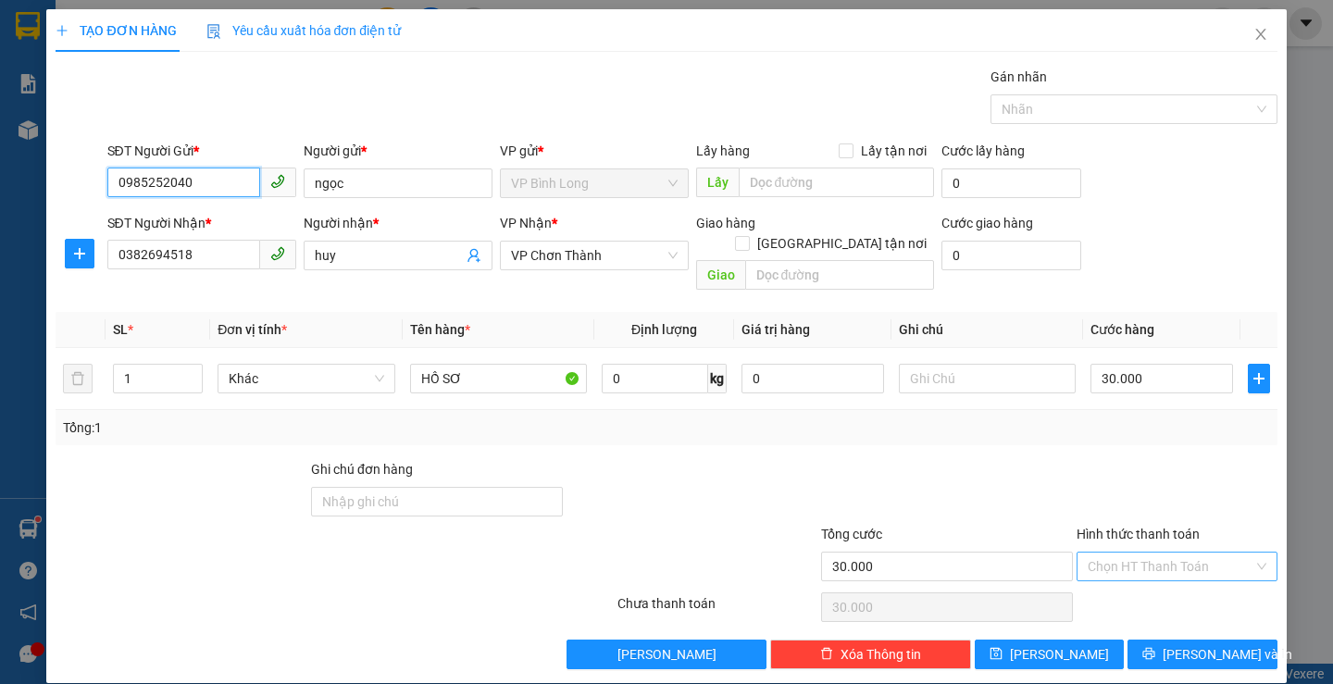
type input "0985252040"
click at [1153, 553] on input "Hình thức thanh toán" at bounding box center [1171, 567] width 166 height 28
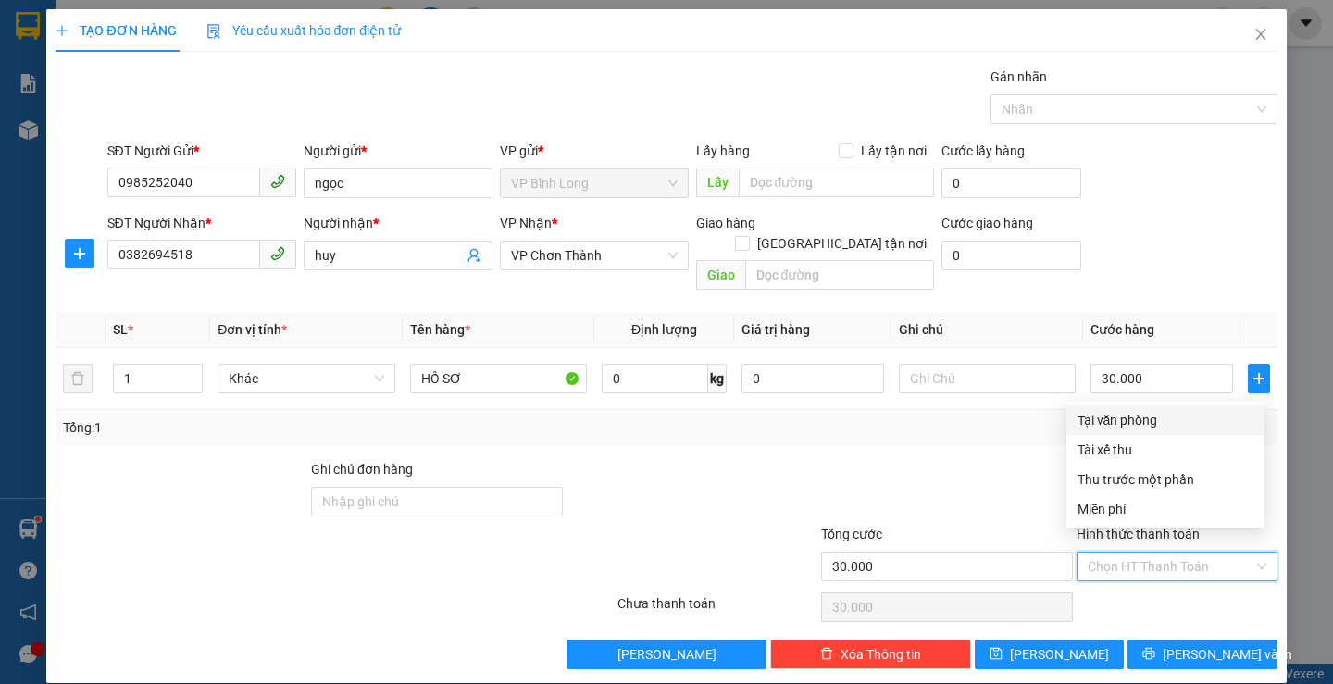
click at [1137, 424] on div "Tại văn phòng" at bounding box center [1165, 420] width 176 height 20
type input "0"
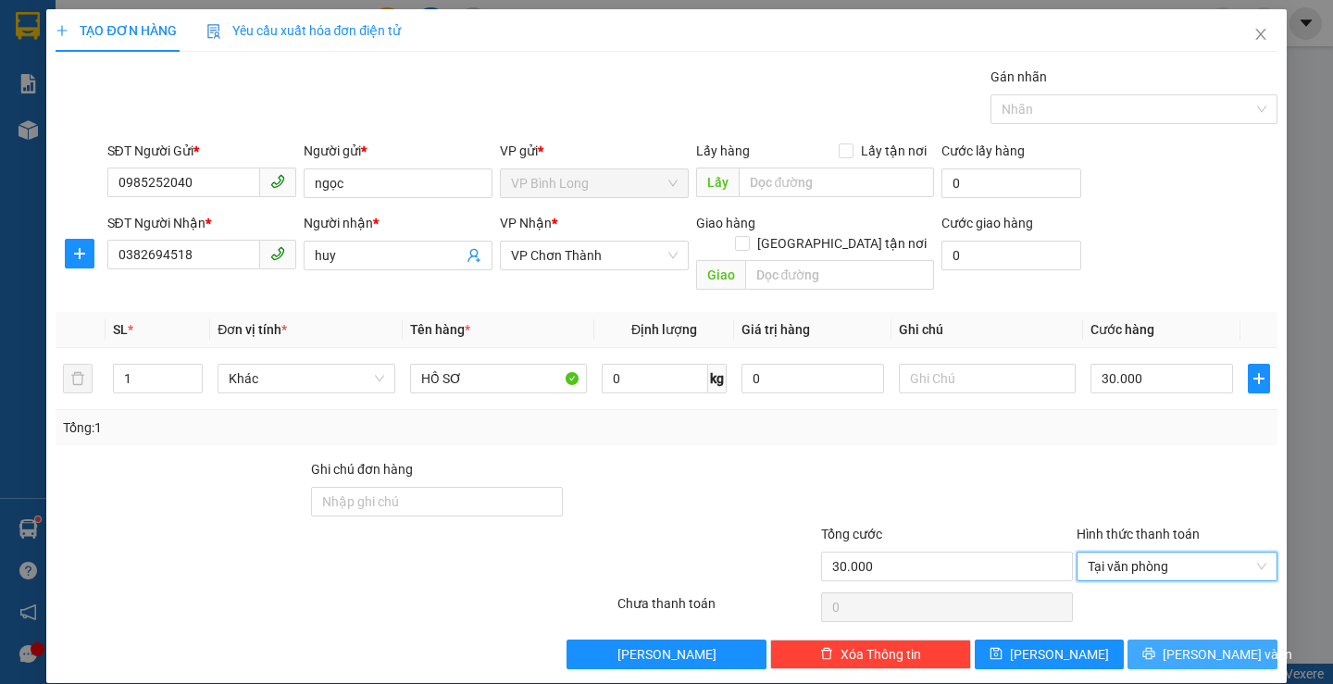
click at [1200, 644] on span "[PERSON_NAME] và In" at bounding box center [1227, 654] width 130 height 20
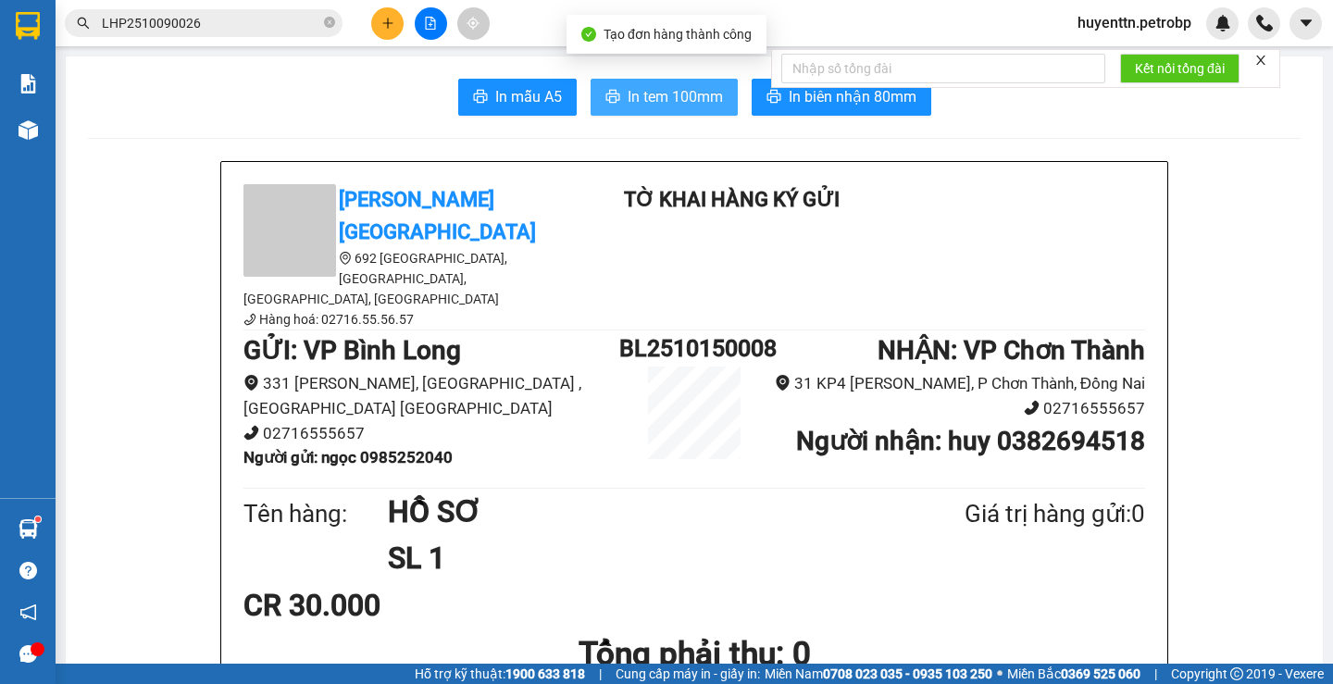
click at [643, 106] on span "In tem 100mm" at bounding box center [675, 96] width 95 height 23
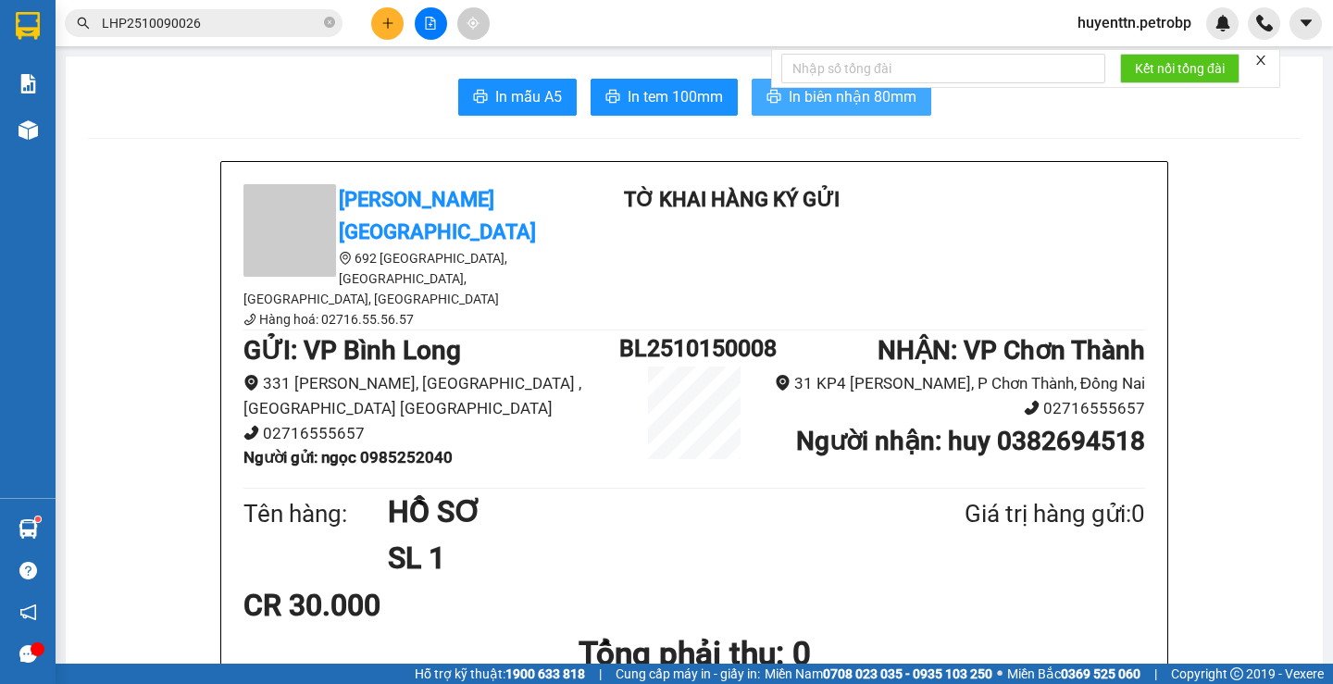
click at [796, 105] on span "In biên nhận 80mm" at bounding box center [853, 96] width 128 height 23
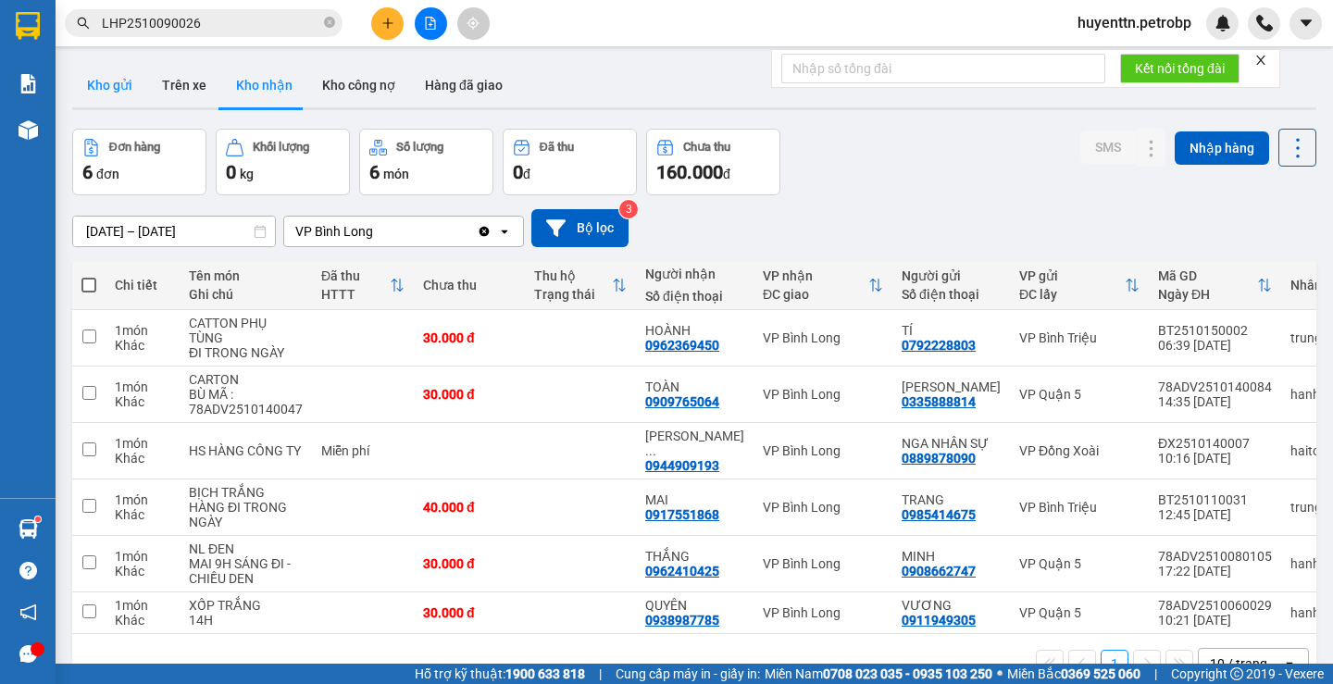
click at [112, 87] on button "Kho gửi" at bounding box center [109, 85] width 75 height 44
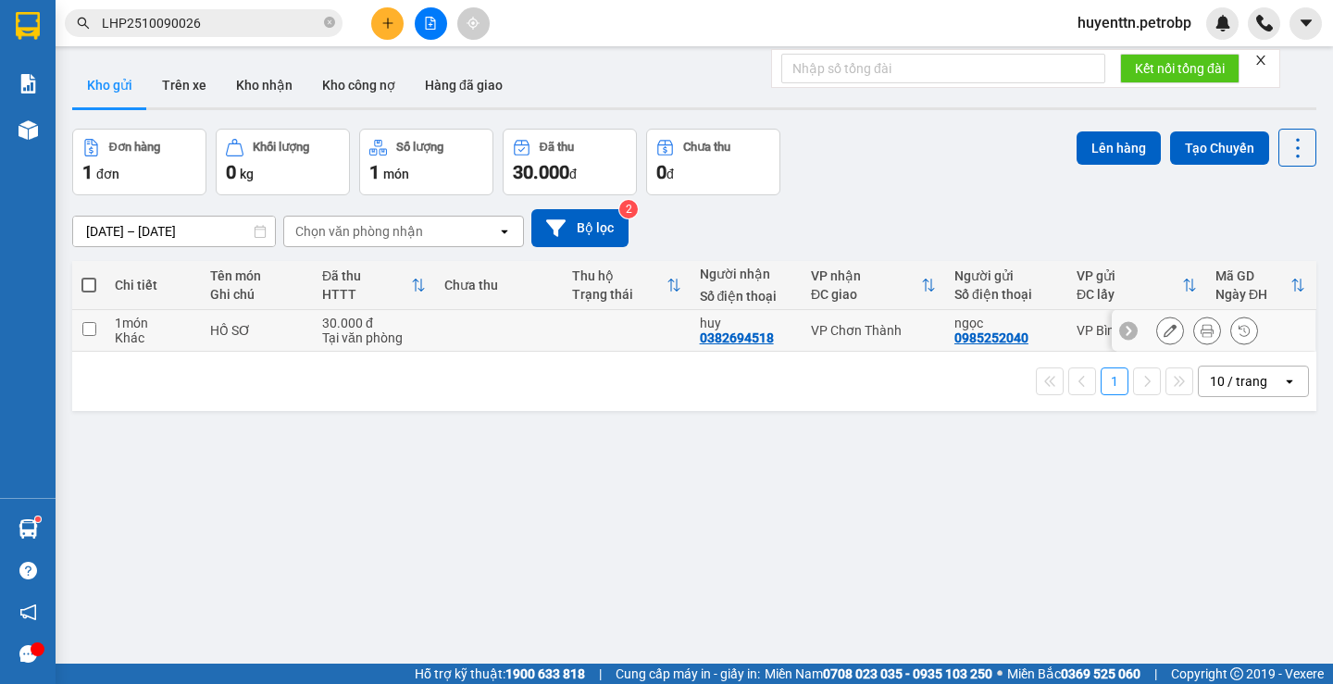
click at [425, 318] on td "30.000 đ Tại văn phòng" at bounding box center [374, 331] width 122 height 42
checkbox input "true"
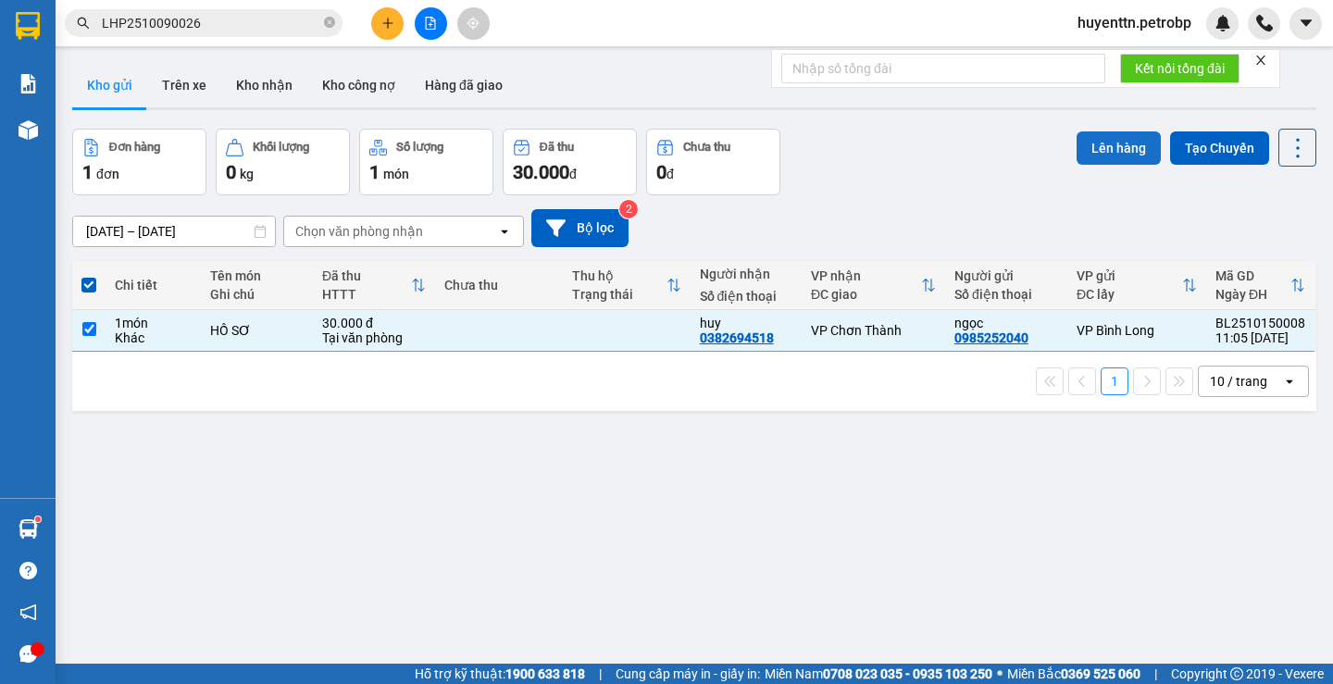
click at [1099, 153] on button "Lên hàng" at bounding box center [1118, 147] width 84 height 33
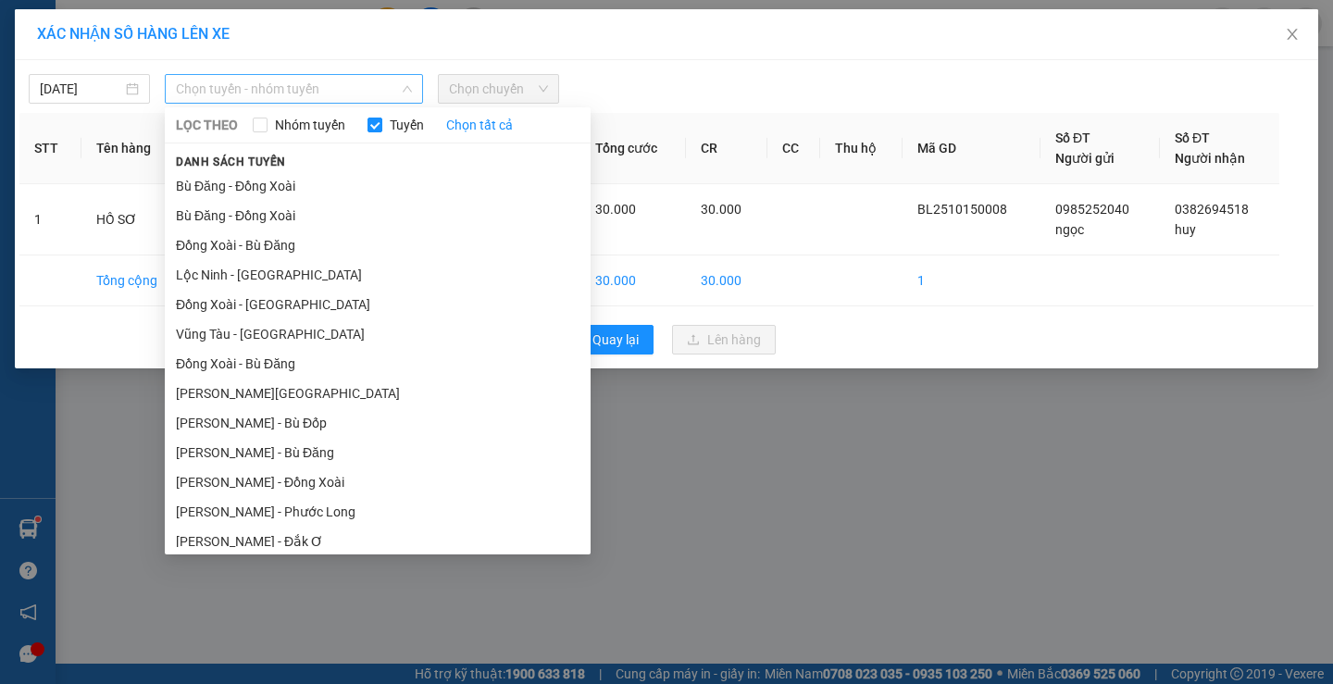
click at [351, 96] on span "Chọn tuyến - nhóm tuyến" at bounding box center [294, 89] width 236 height 28
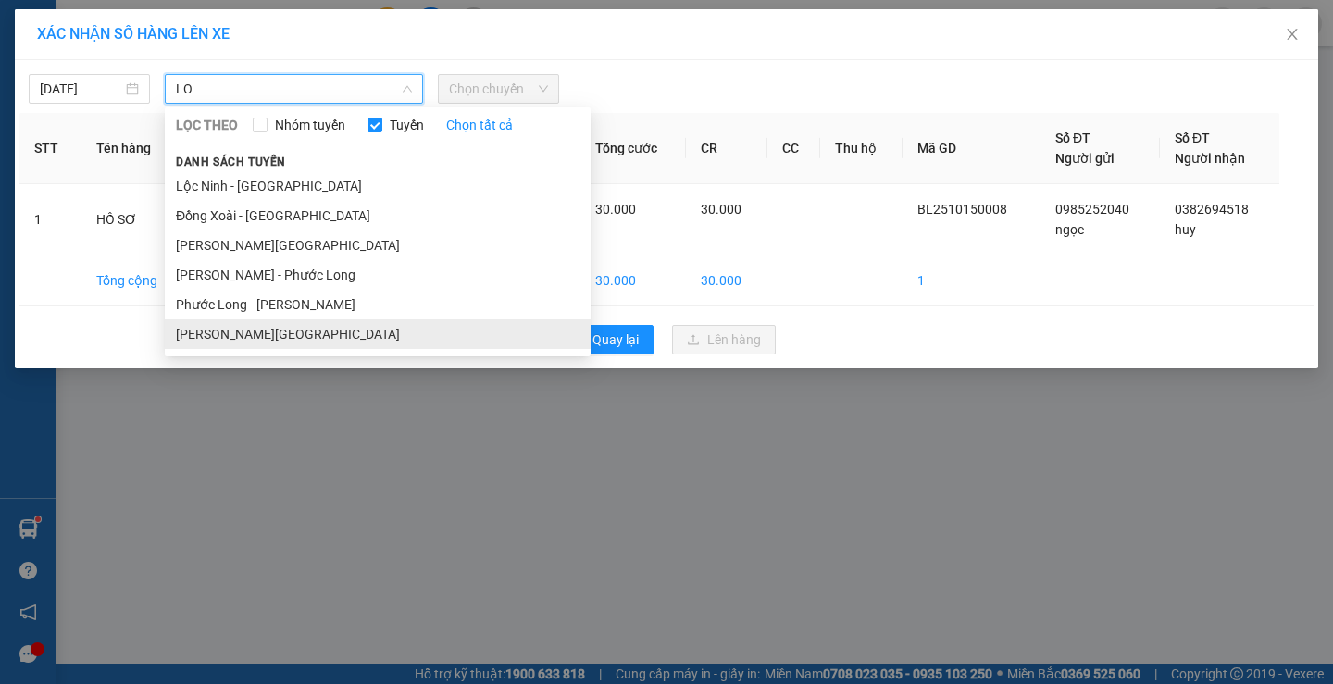
type input "LO"
click at [280, 335] on li "[PERSON_NAME][GEOGRAPHIC_DATA]" at bounding box center [378, 334] width 426 height 30
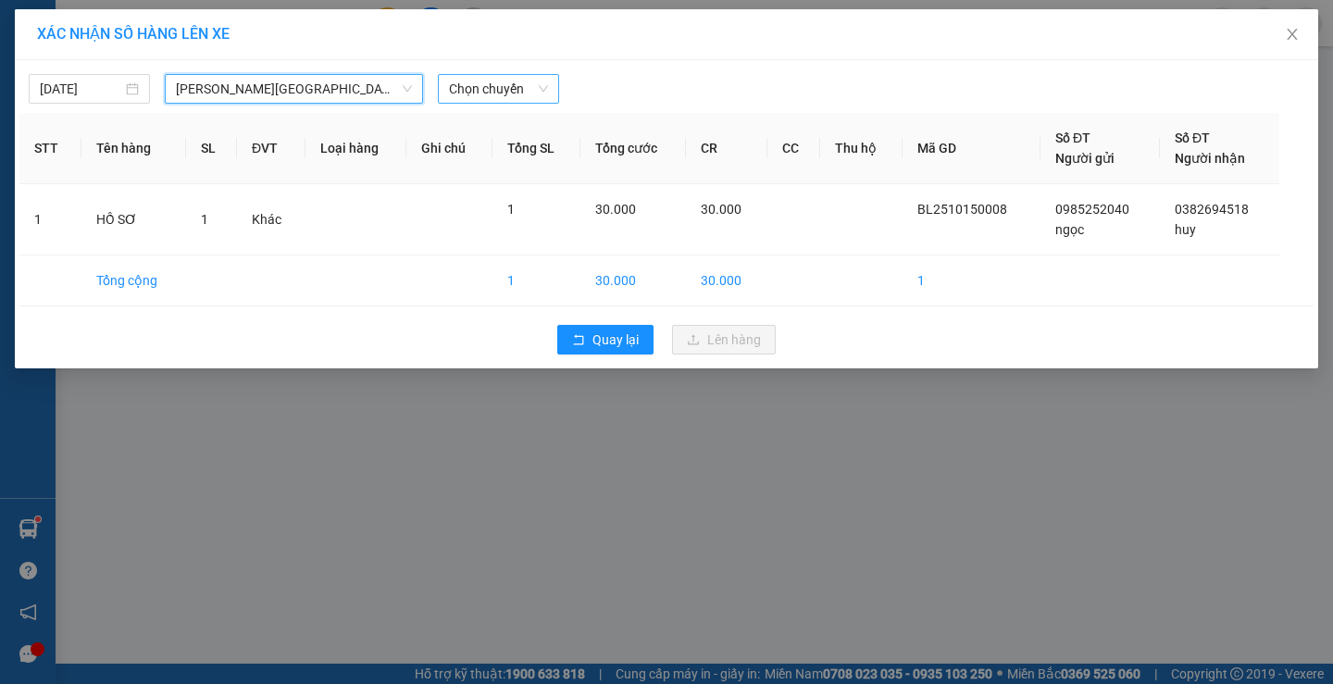
click at [515, 91] on span "Chọn chuyến" at bounding box center [498, 89] width 99 height 28
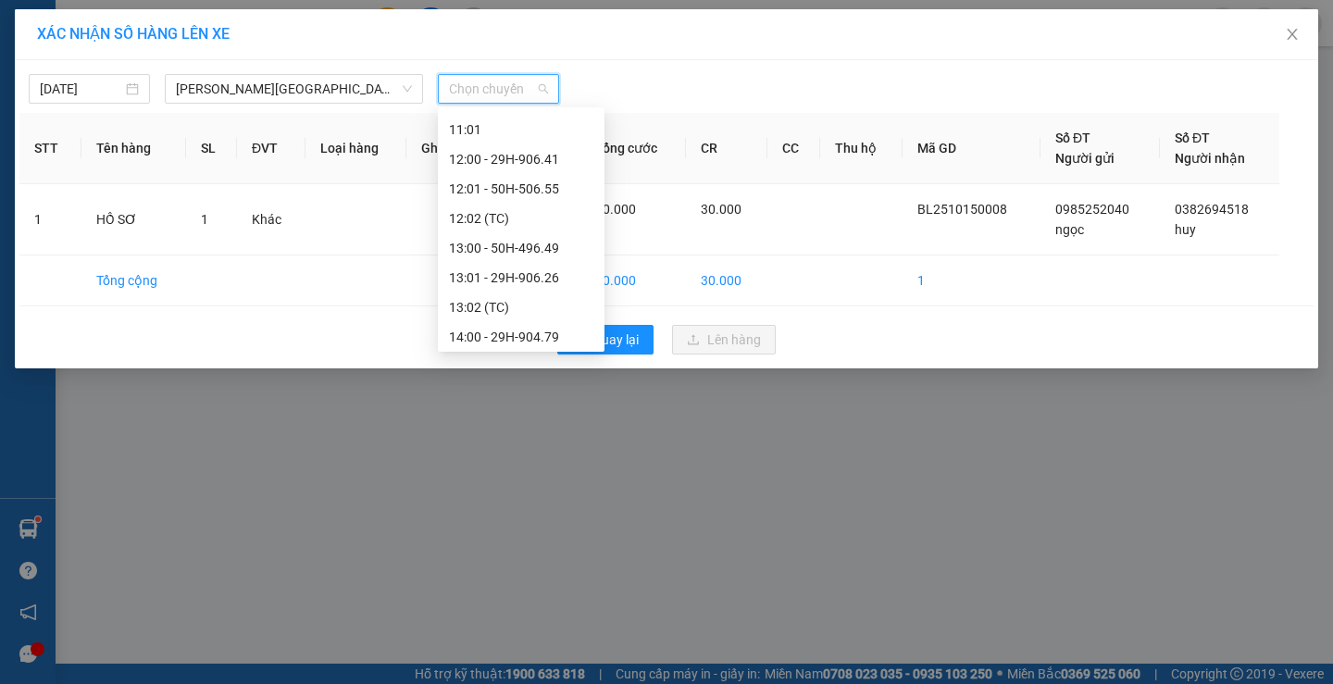
scroll to position [463, 0]
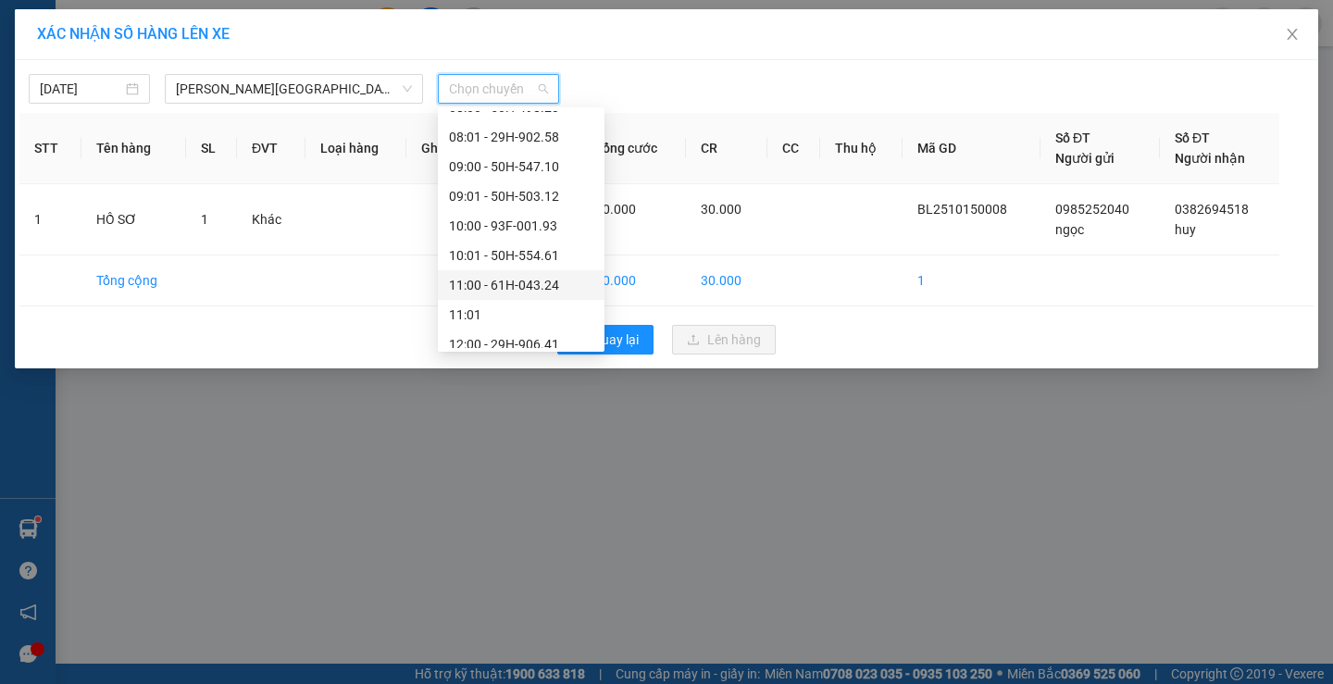
click at [487, 282] on div "11:00 - 61H-043.24" at bounding box center [521, 285] width 144 height 20
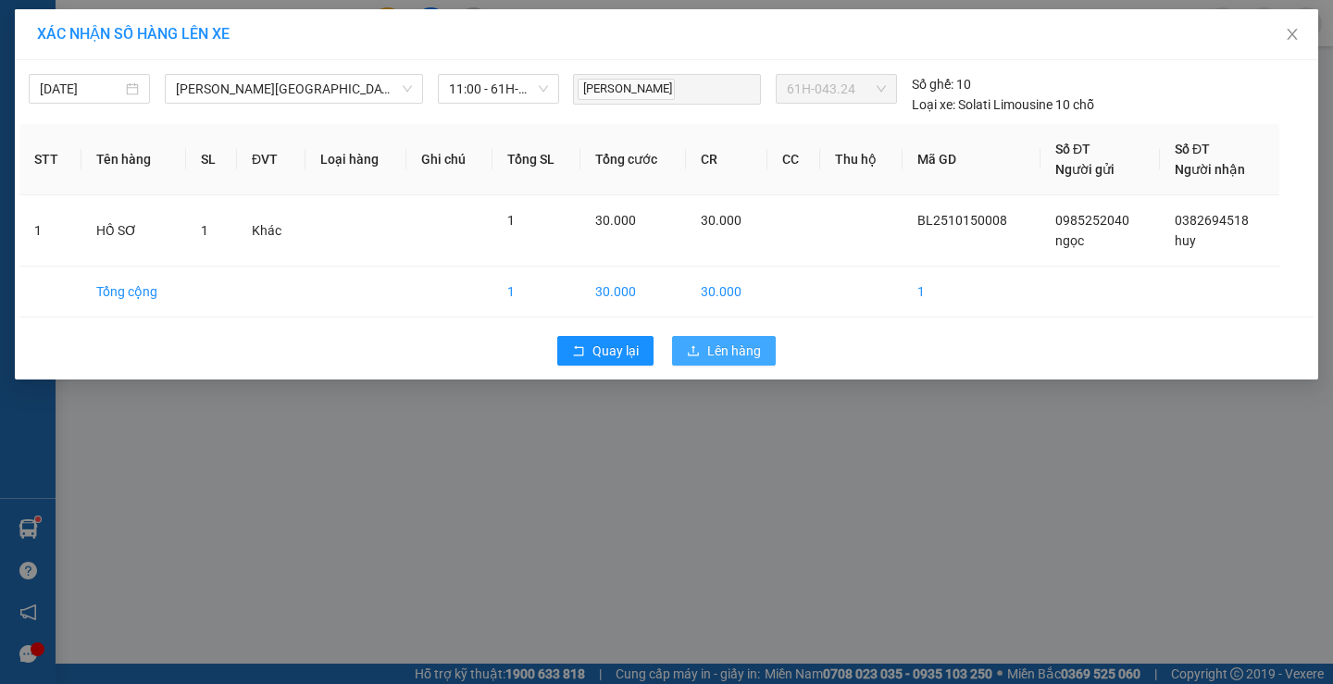
click at [749, 350] on span "Lên hàng" at bounding box center [734, 351] width 54 height 20
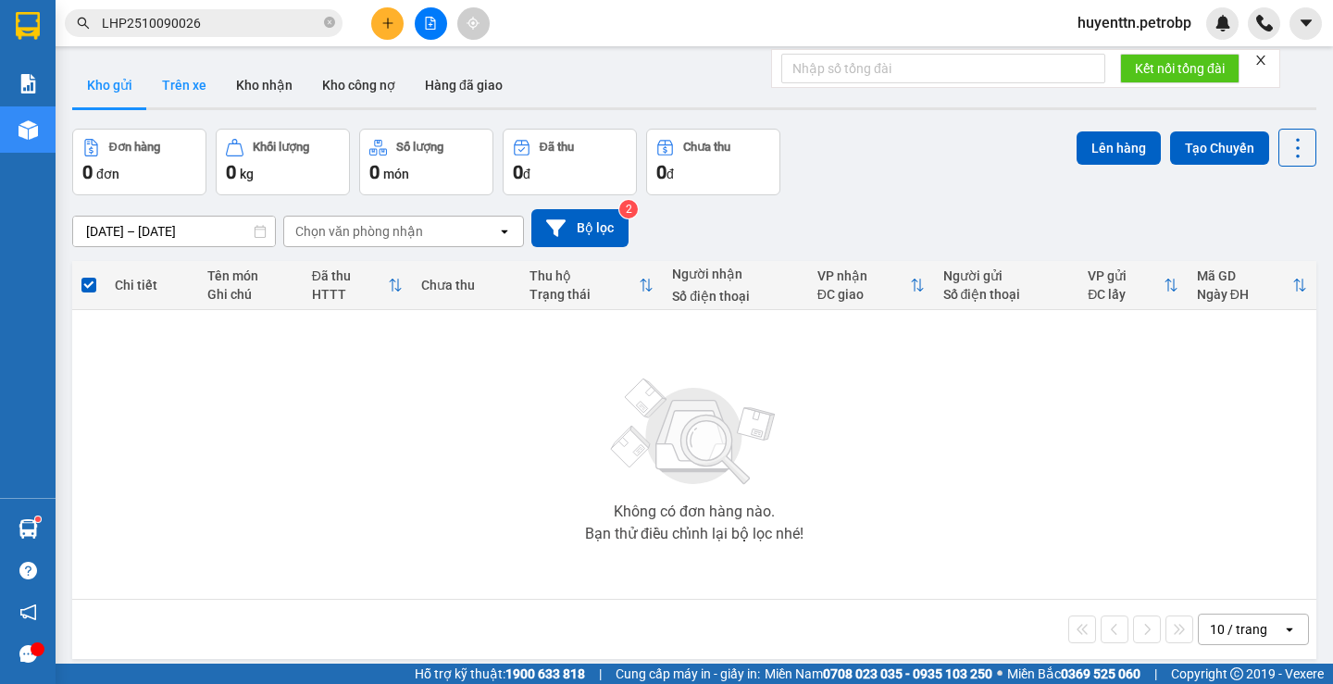
click at [168, 81] on button "Trên xe" at bounding box center [184, 85] width 74 height 44
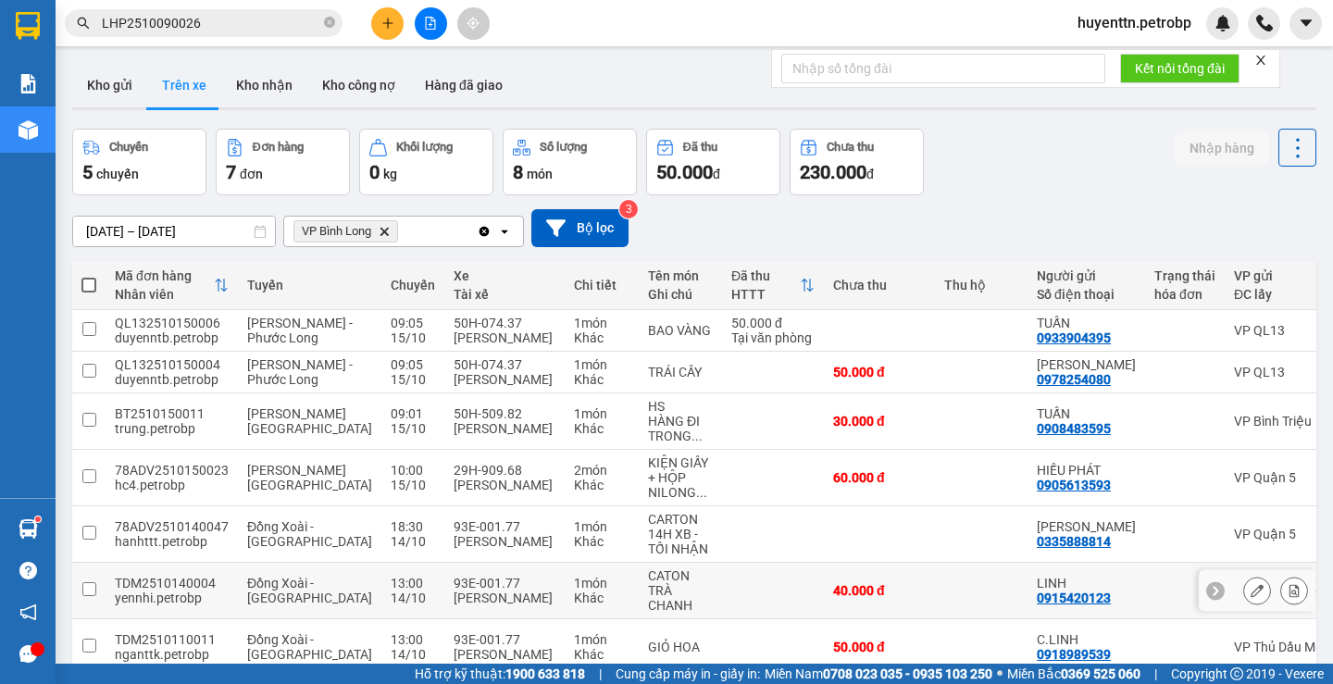
scroll to position [125, 0]
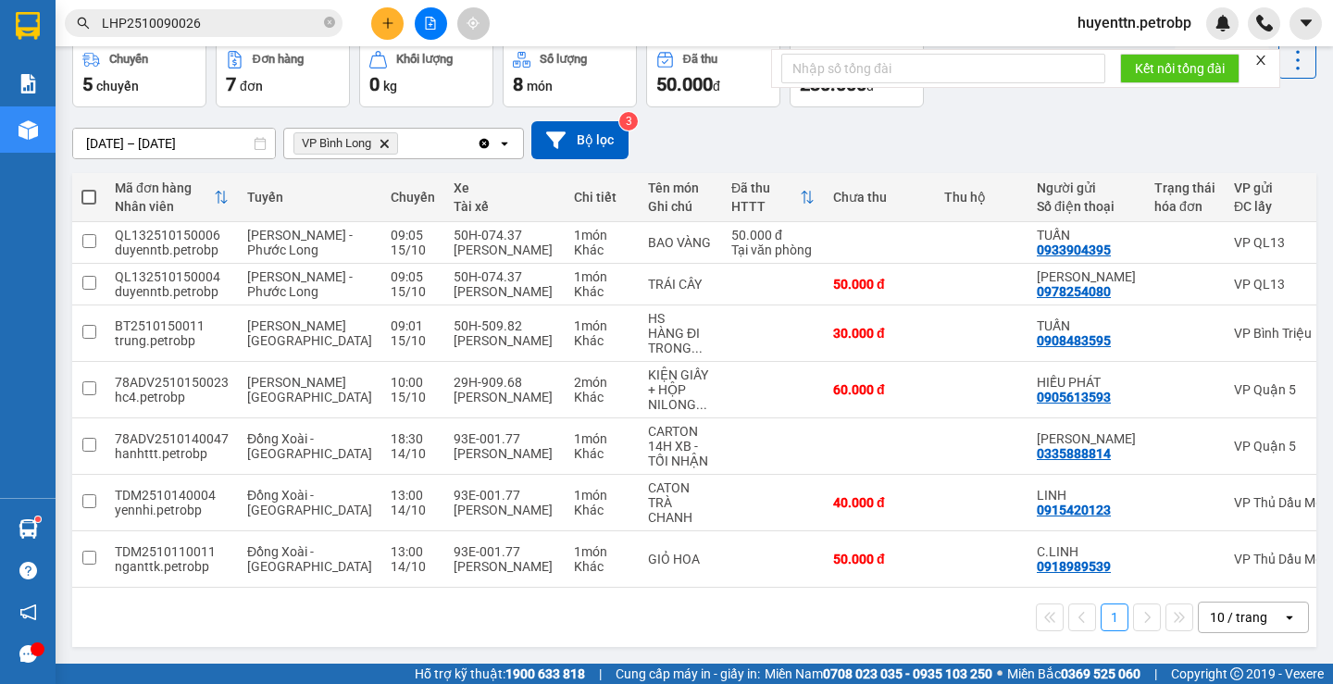
click at [221, 32] on input "LHP2510090026" at bounding box center [211, 23] width 218 height 20
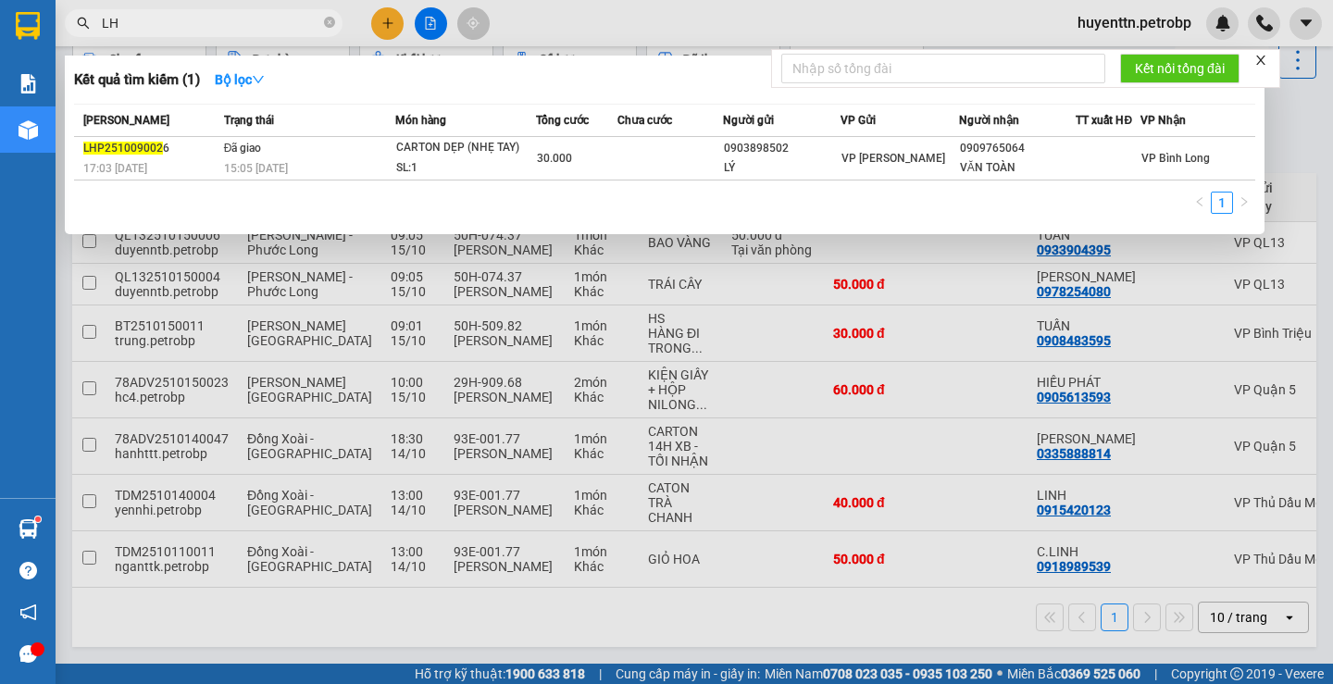
type input "L"
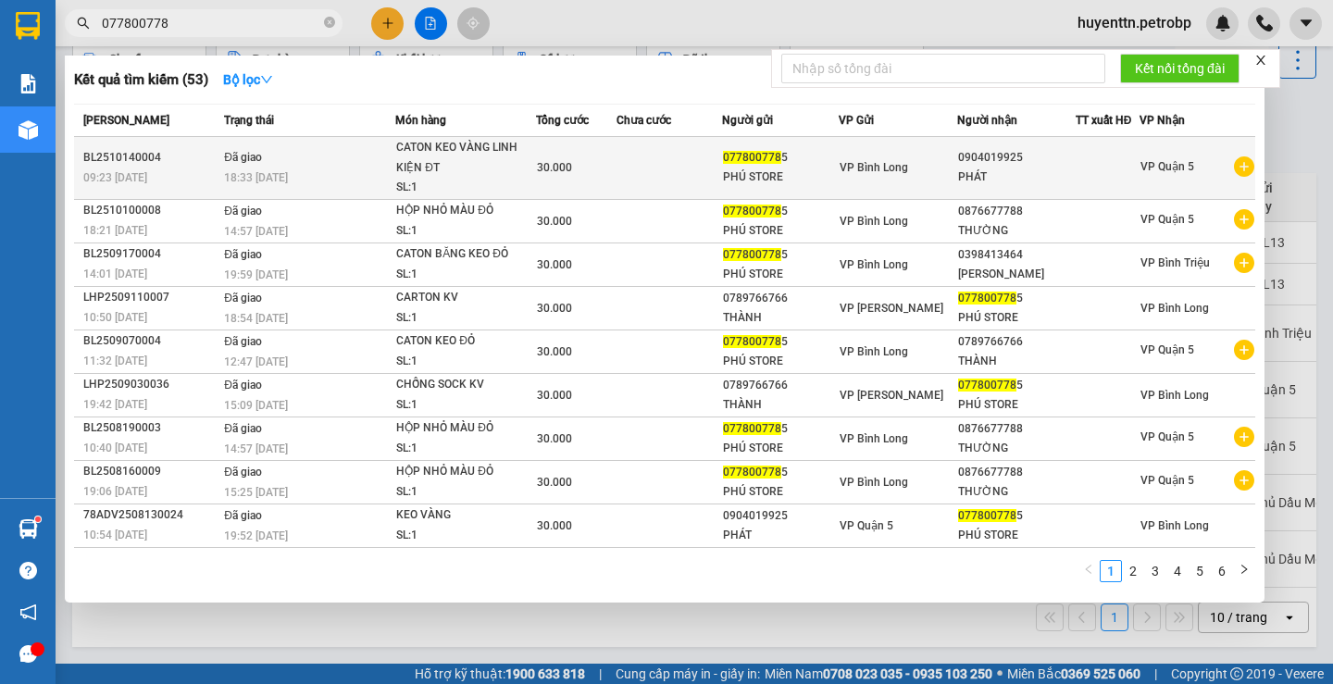
type input "077800778"
click at [1236, 161] on icon "plus-circle" at bounding box center [1244, 166] width 20 height 20
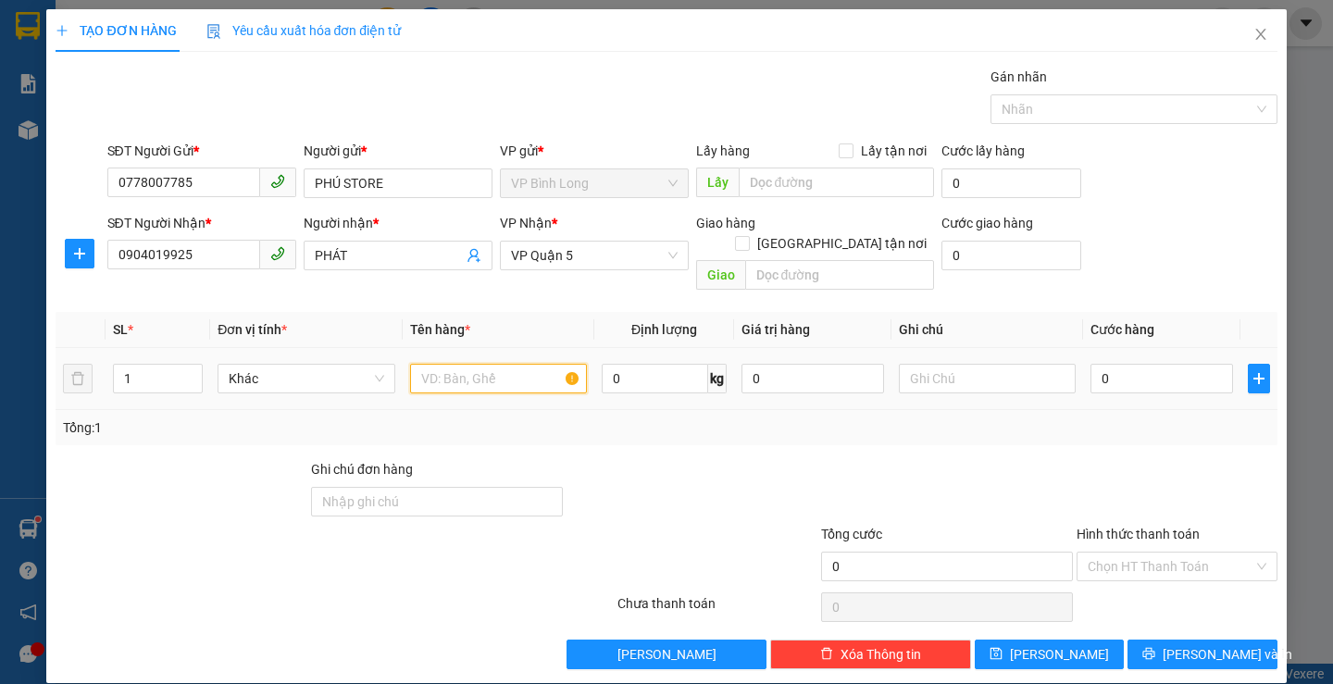
click at [454, 364] on input "text" at bounding box center [498, 379] width 177 height 30
type input "K"
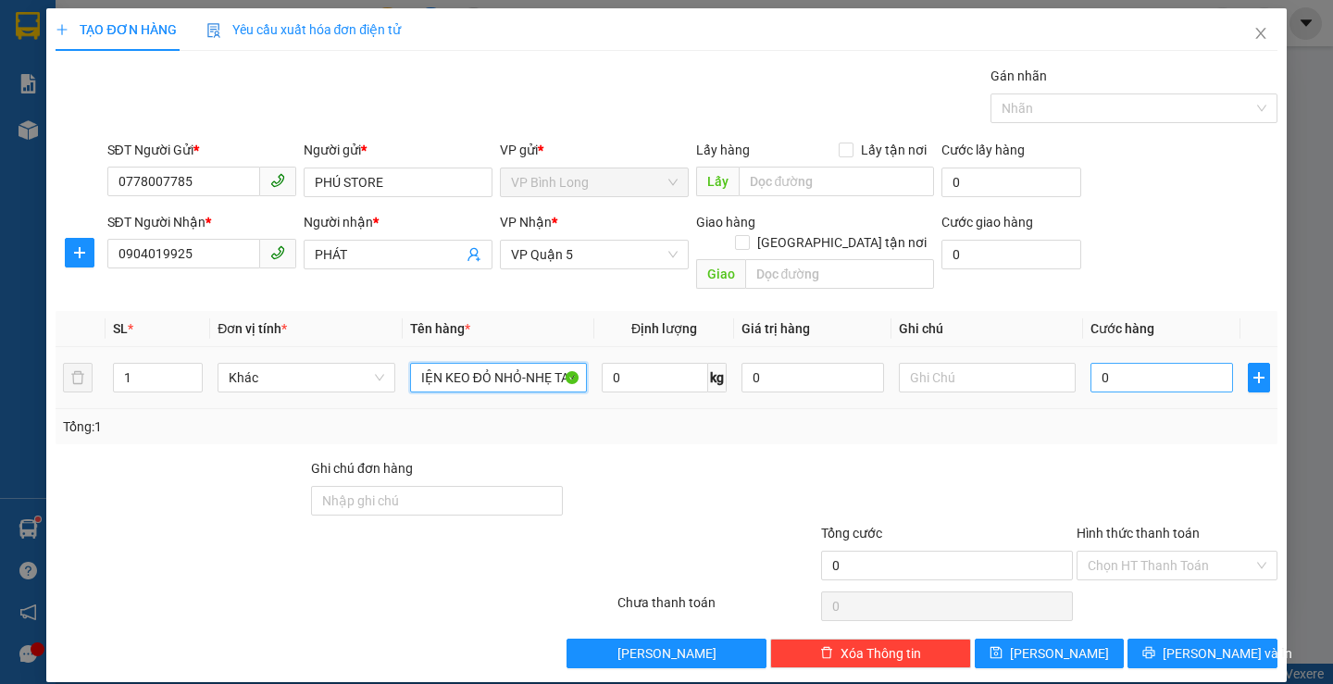
type input "KIỆN KEO ĐỎ NHỎ-NHẸ TAY"
click at [1125, 368] on input "0" at bounding box center [1161, 378] width 143 height 30
type input "3"
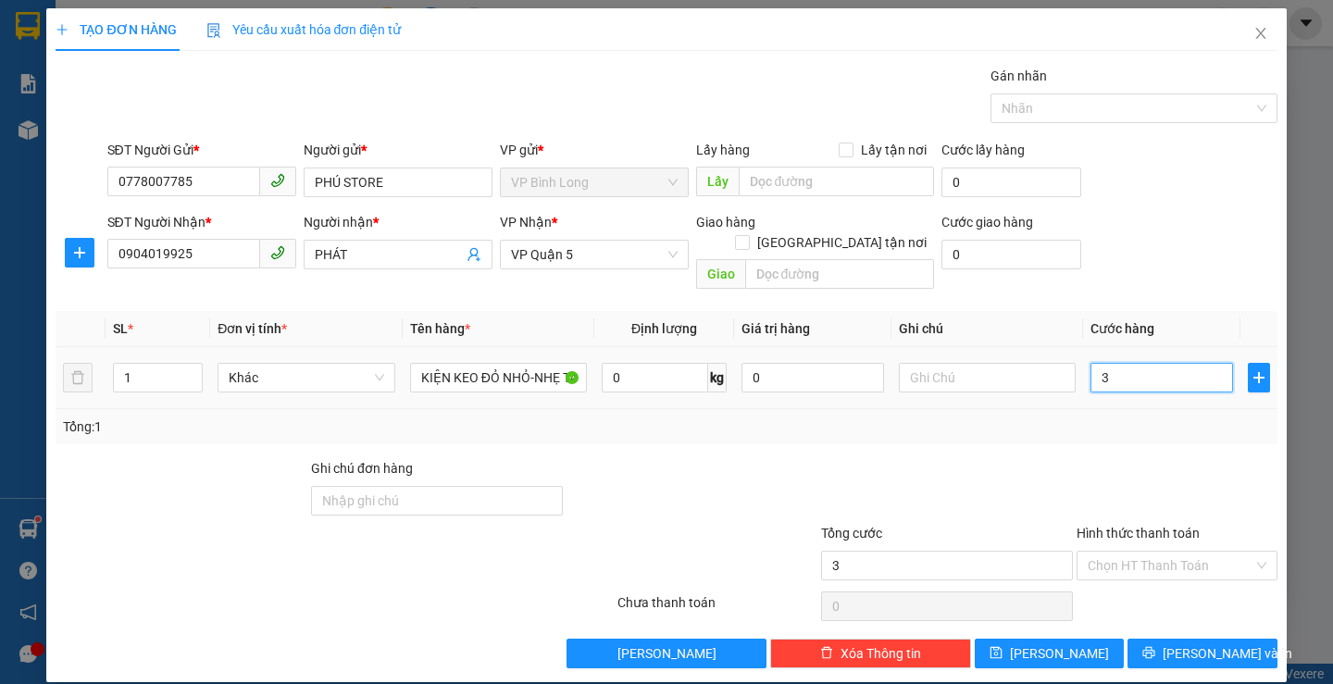
type input "3"
type input "30"
type input "300"
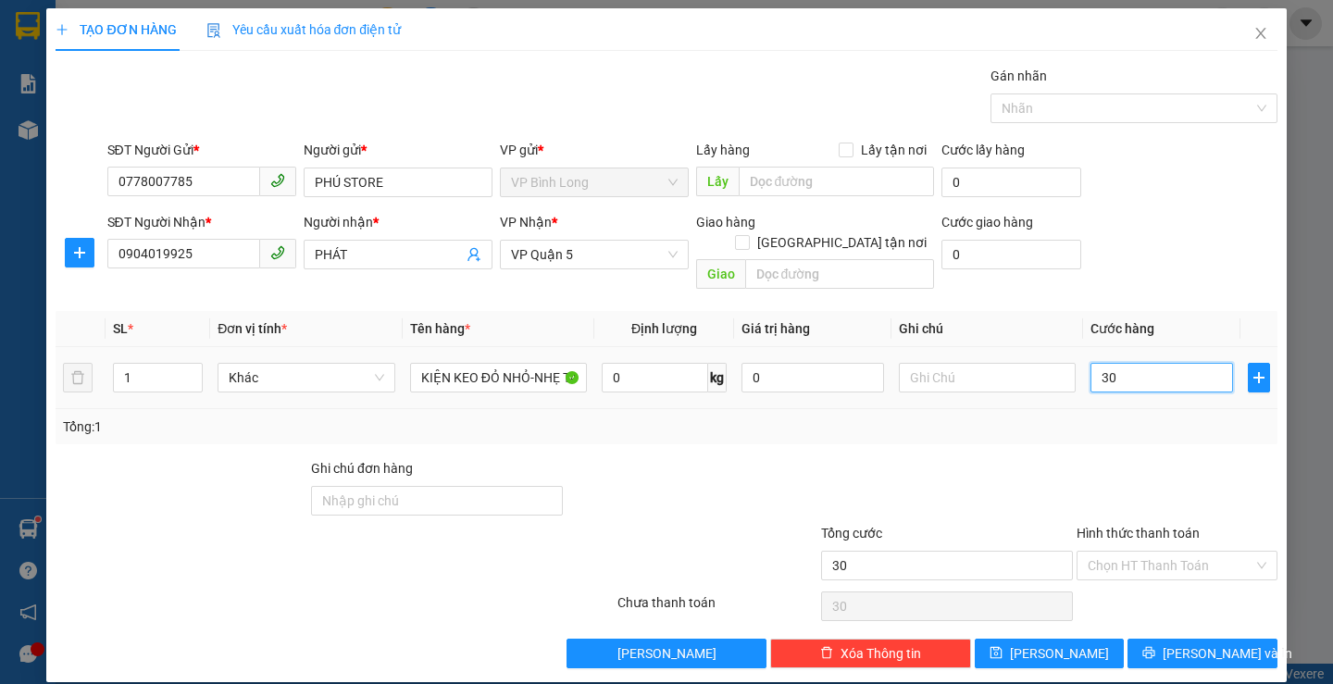
type input "300"
type input "3.000"
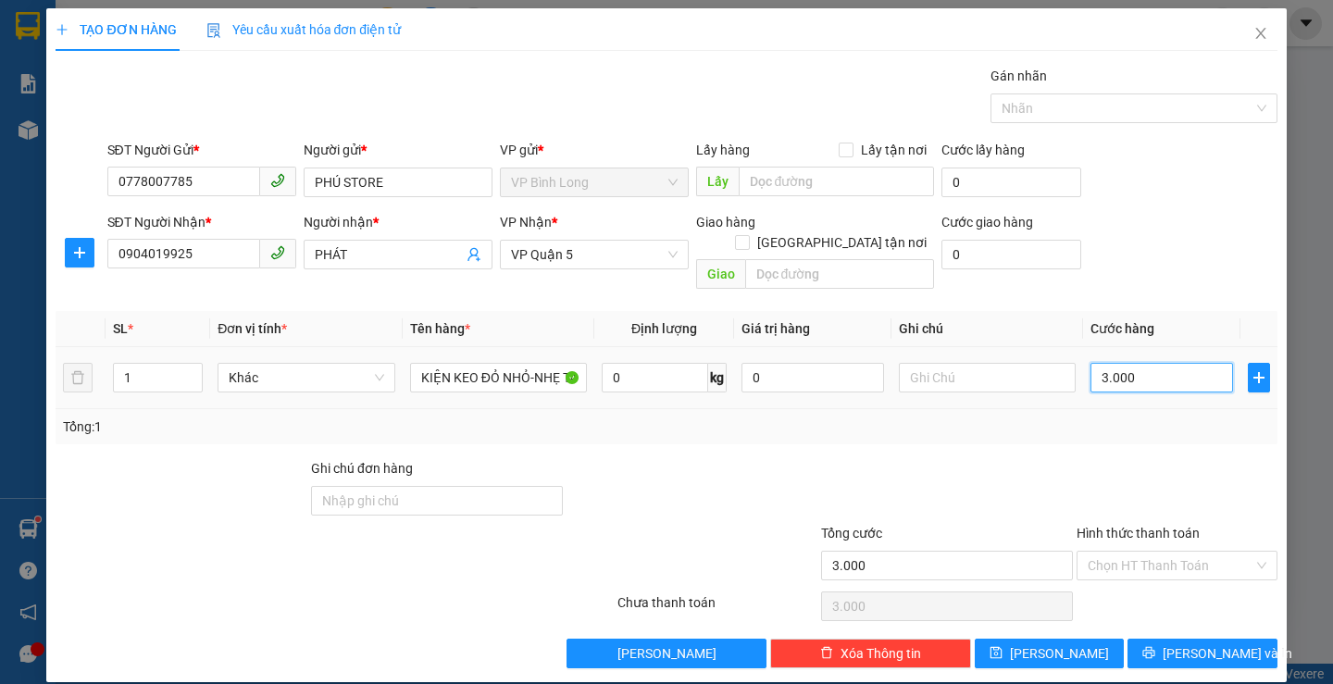
type input "30.000"
click at [1162, 639] on button "[PERSON_NAME] và In" at bounding box center [1201, 654] width 149 height 30
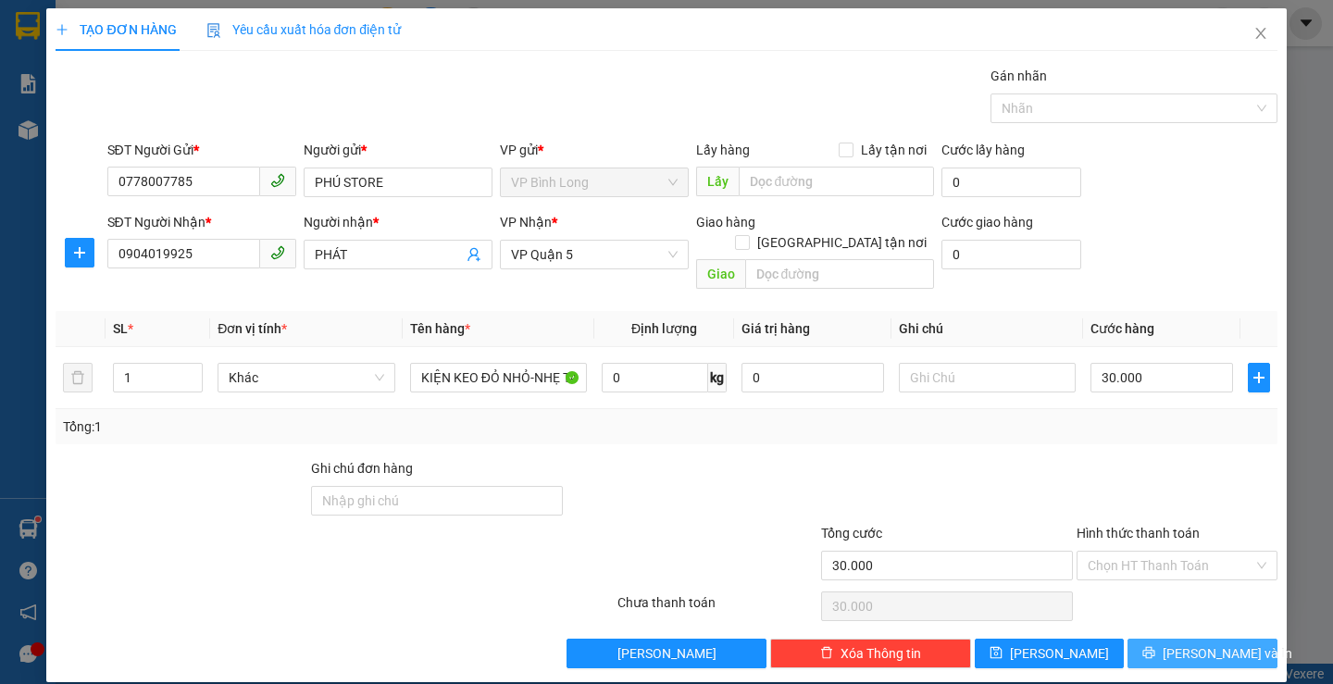
click at [1184, 617] on div "Transit Pickup Surcharge Ids Transit Deliver Surcharge Ids Transit Deliver Surc…" at bounding box center [666, 367] width 1221 height 603
click at [1183, 639] on button "[PERSON_NAME] và In" at bounding box center [1201, 654] width 149 height 30
click at [1183, 643] on span "[PERSON_NAME] và In" at bounding box center [1227, 653] width 130 height 20
click at [1182, 643] on span "[PERSON_NAME] và In" at bounding box center [1227, 653] width 130 height 20
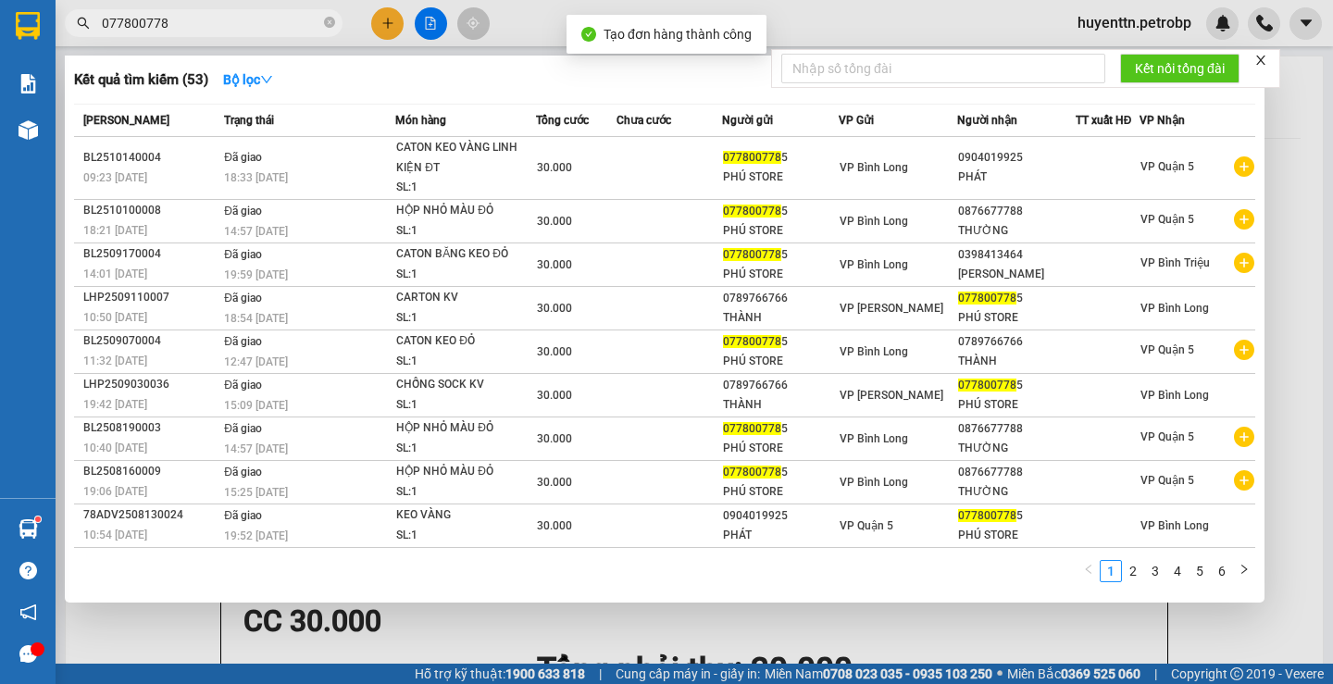
click at [821, 16] on div at bounding box center [666, 342] width 1333 height 684
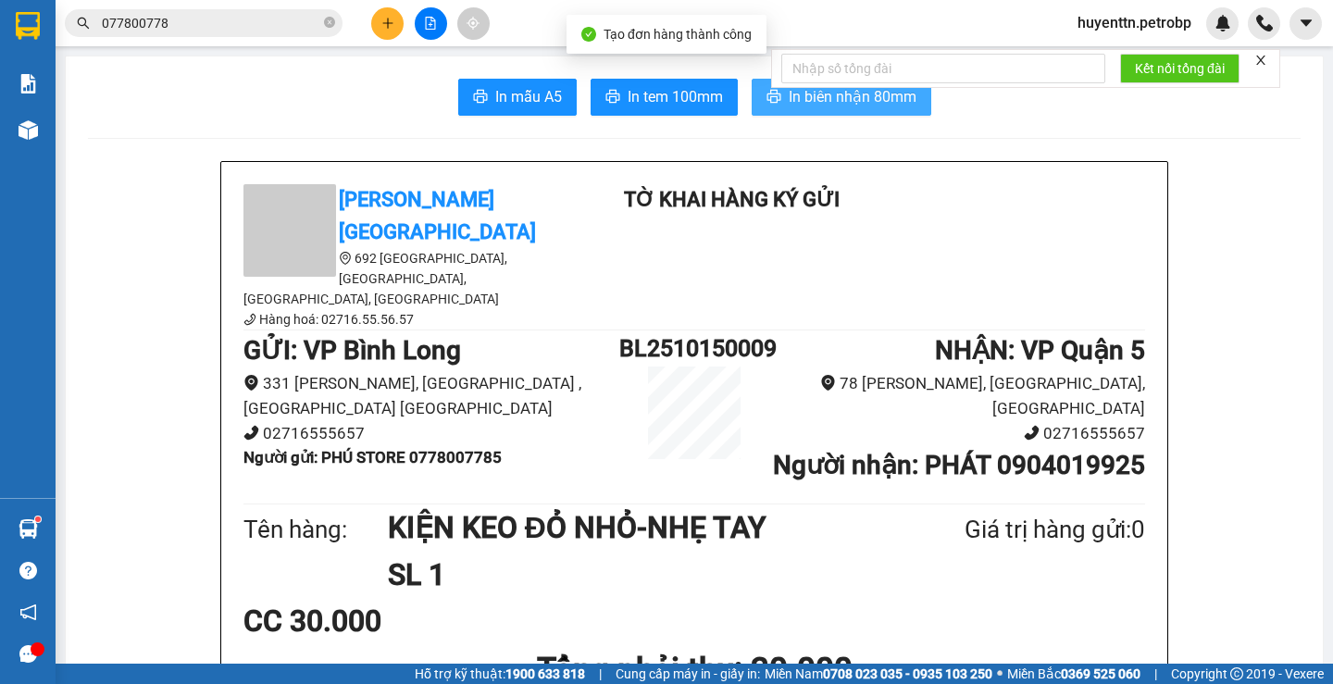
click at [789, 101] on span "In biên nhận 80mm" at bounding box center [853, 96] width 128 height 23
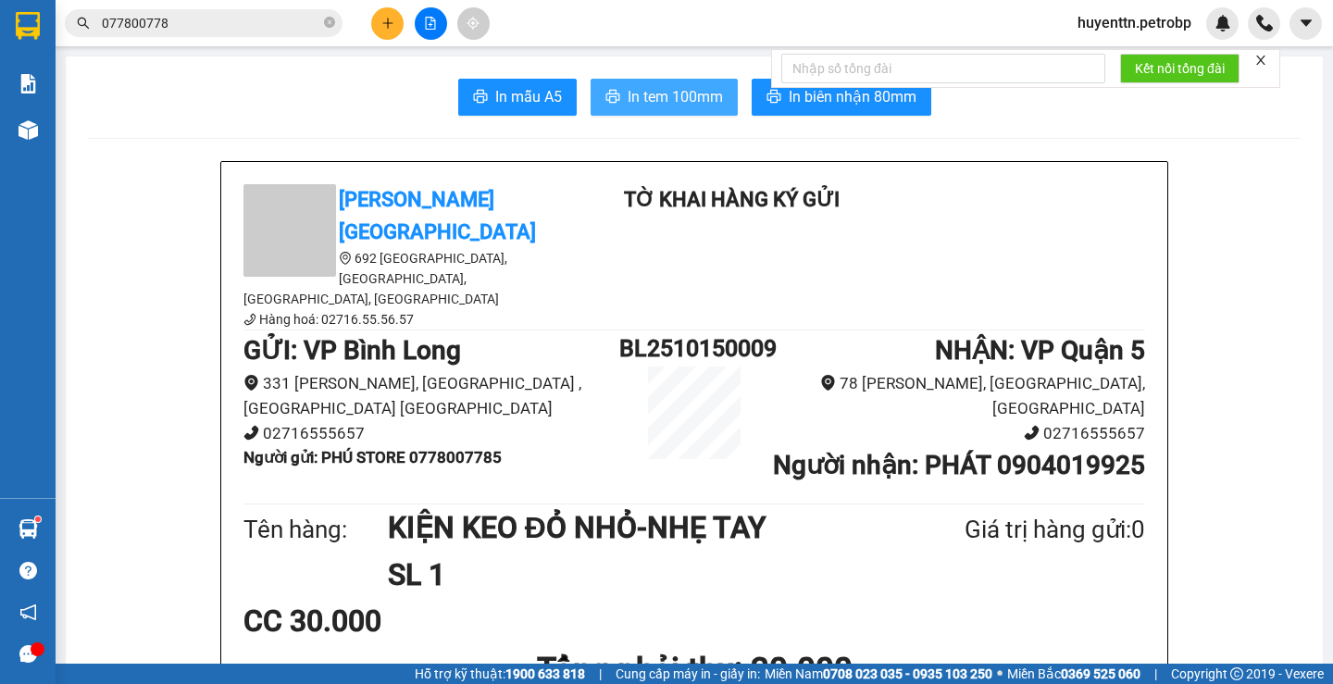
click at [653, 108] on span "In tem 100mm" at bounding box center [675, 96] width 95 height 23
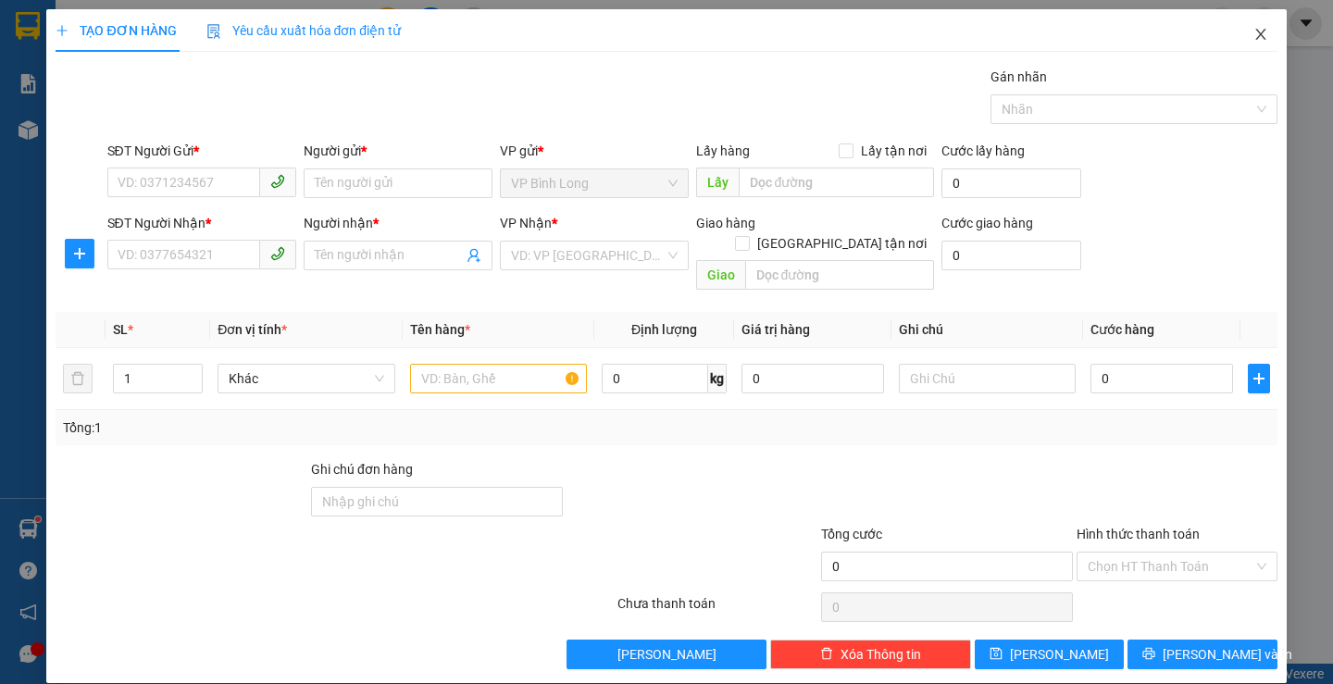
click at [1253, 33] on icon "close" at bounding box center [1260, 34] width 15 height 15
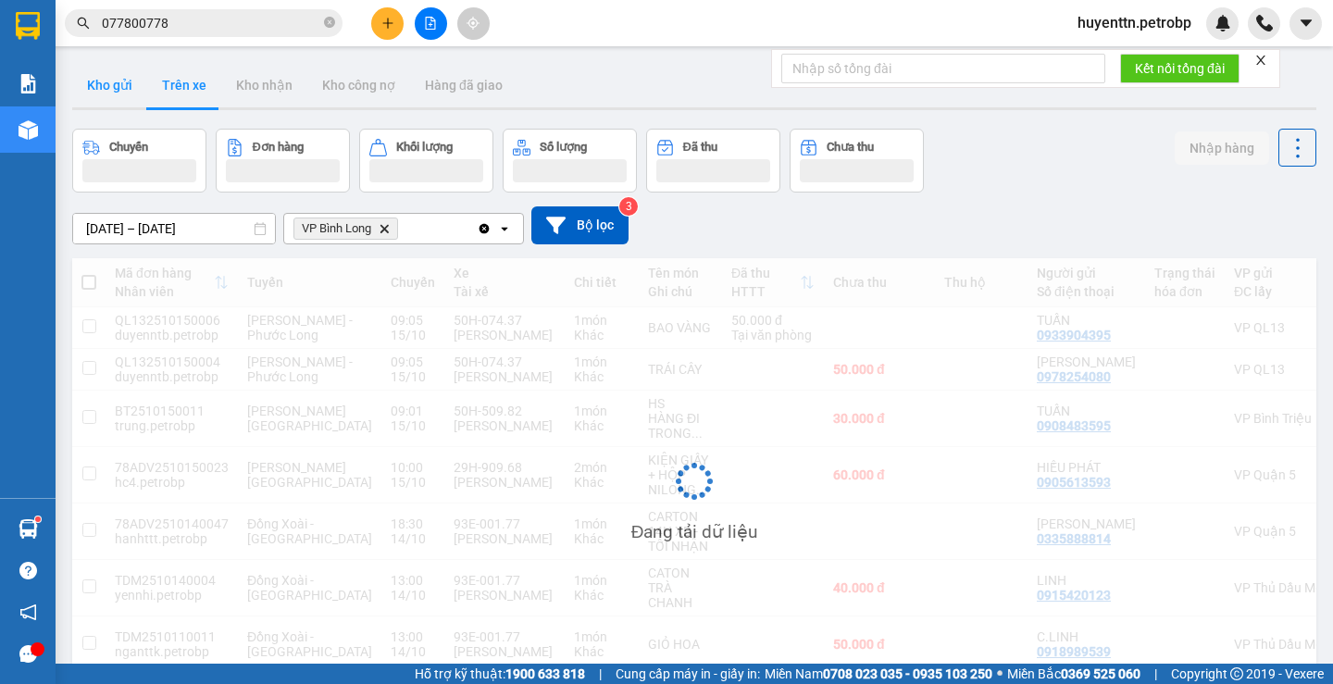
click at [96, 96] on button "Kho gửi" at bounding box center [109, 85] width 75 height 44
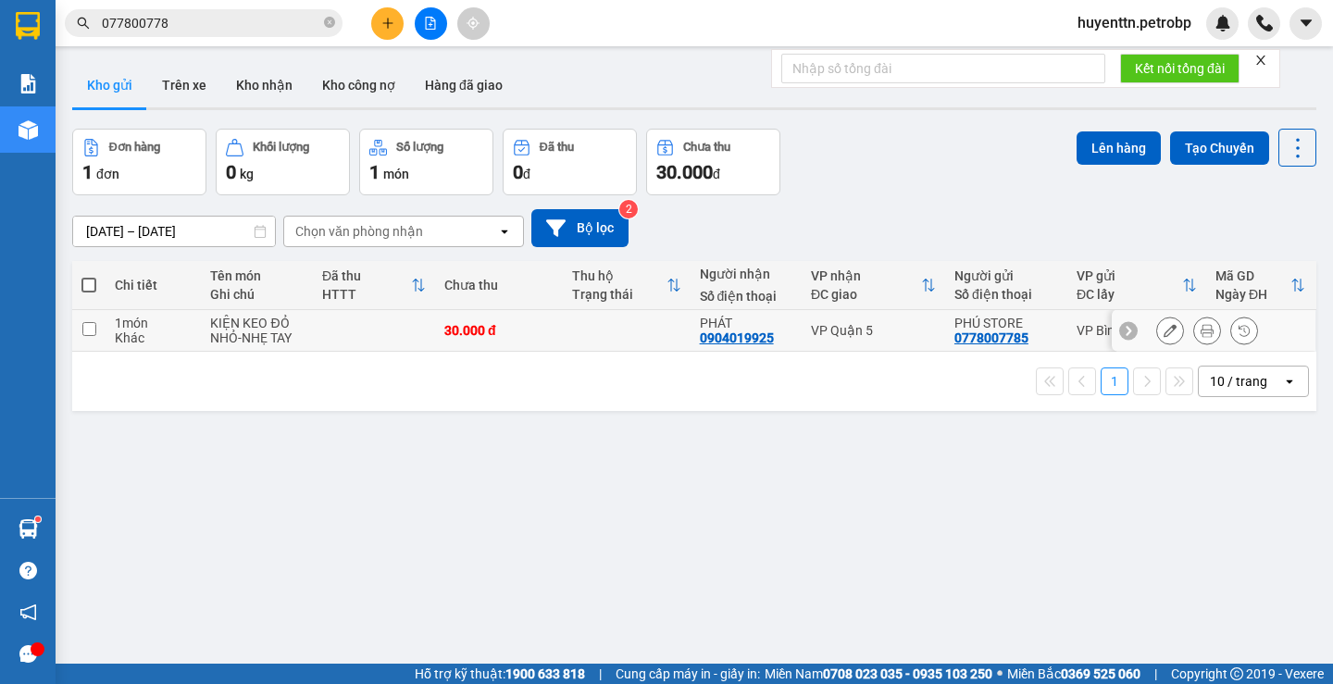
click at [363, 316] on td at bounding box center [374, 331] width 122 height 42
checkbox input "true"
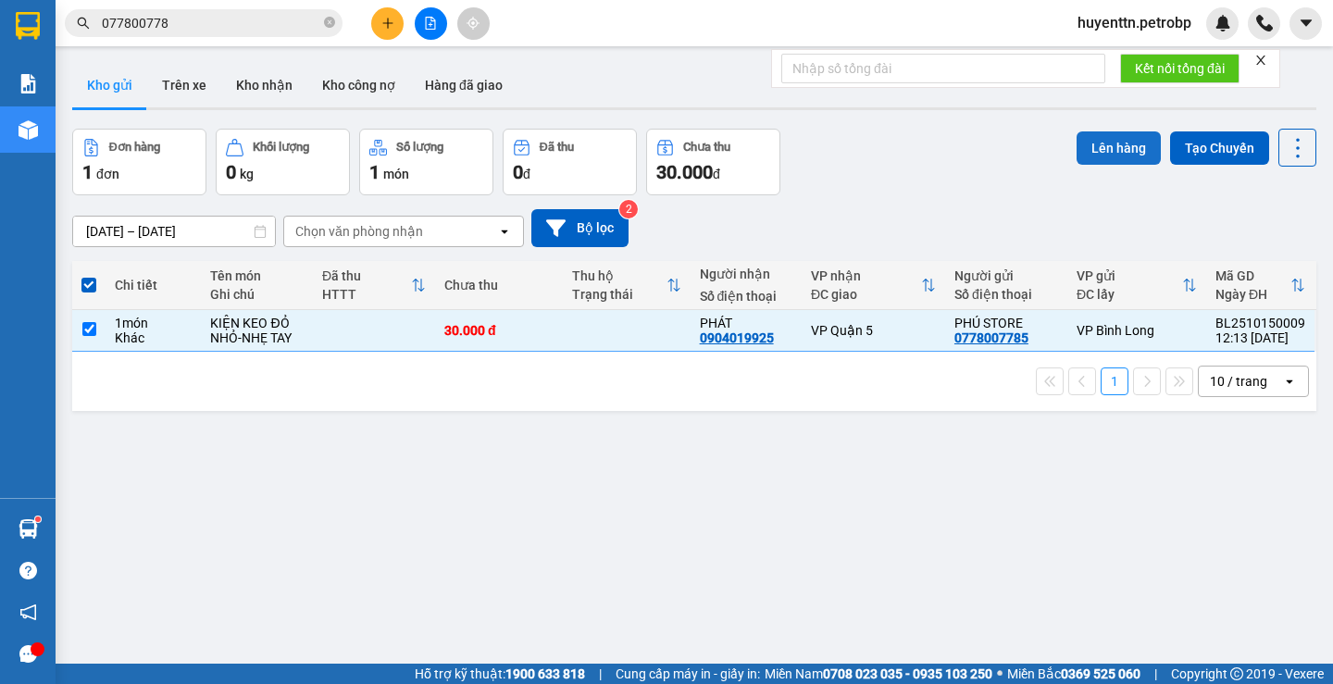
click at [1134, 155] on button "Lên hàng" at bounding box center [1118, 147] width 84 height 33
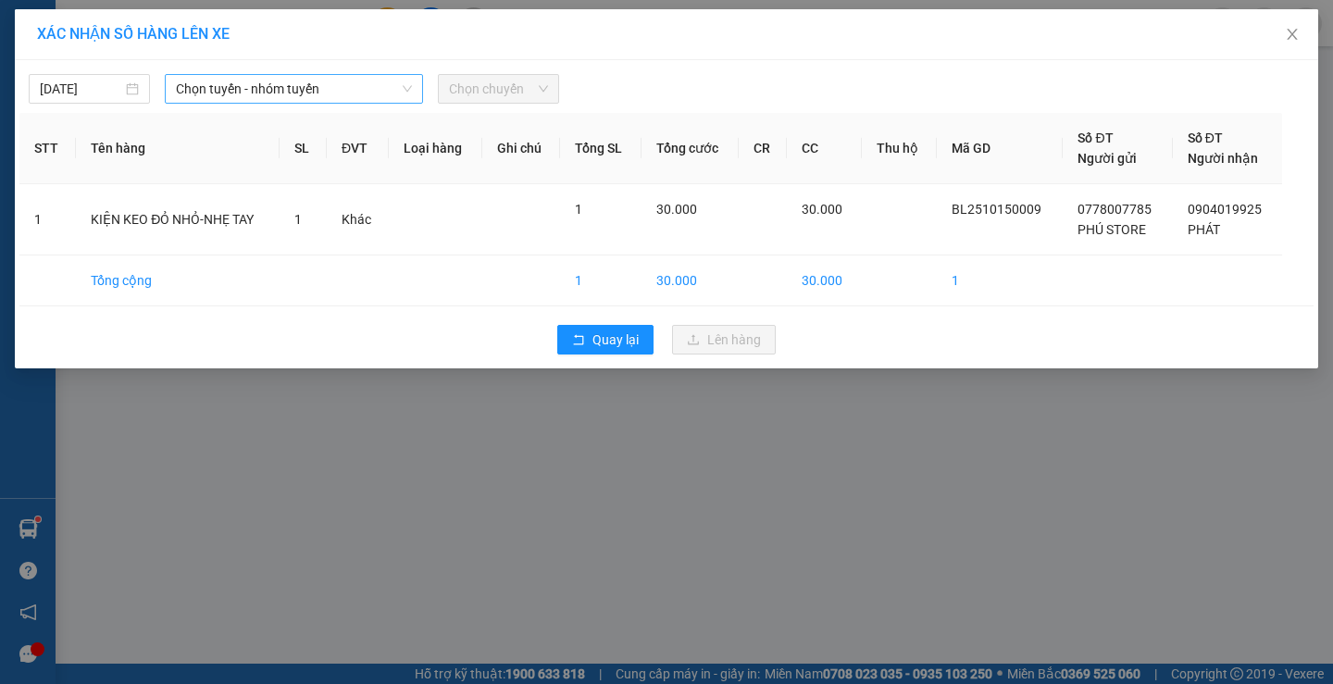
click at [248, 103] on div "Chọn tuyến - nhóm tuyến" at bounding box center [294, 89] width 258 height 30
click at [255, 94] on span "Chọn tuyến - nhóm tuyến" at bounding box center [294, 89] width 236 height 28
type input "L"
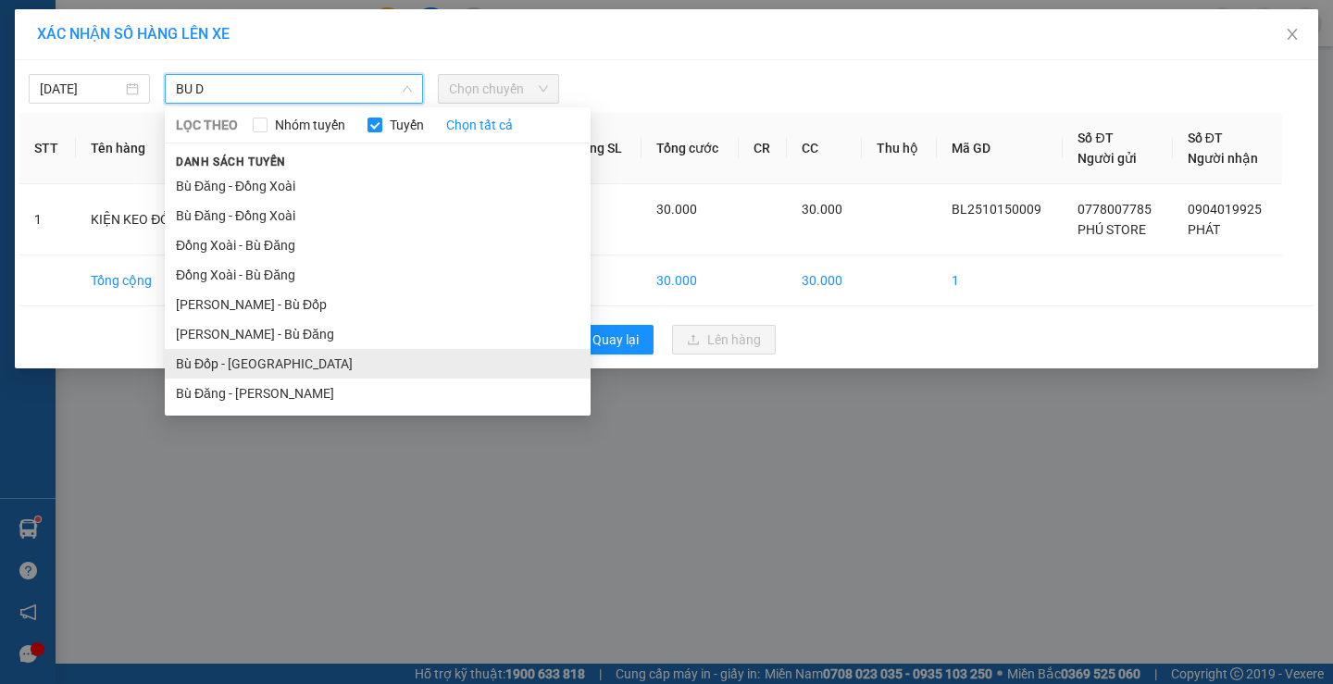
type input "BU D"
drag, startPoint x: 288, startPoint y: 369, endPoint x: 512, endPoint y: 108, distance: 343.9
click at [292, 363] on li "Bù Đốp - [GEOGRAPHIC_DATA]" at bounding box center [378, 364] width 426 height 30
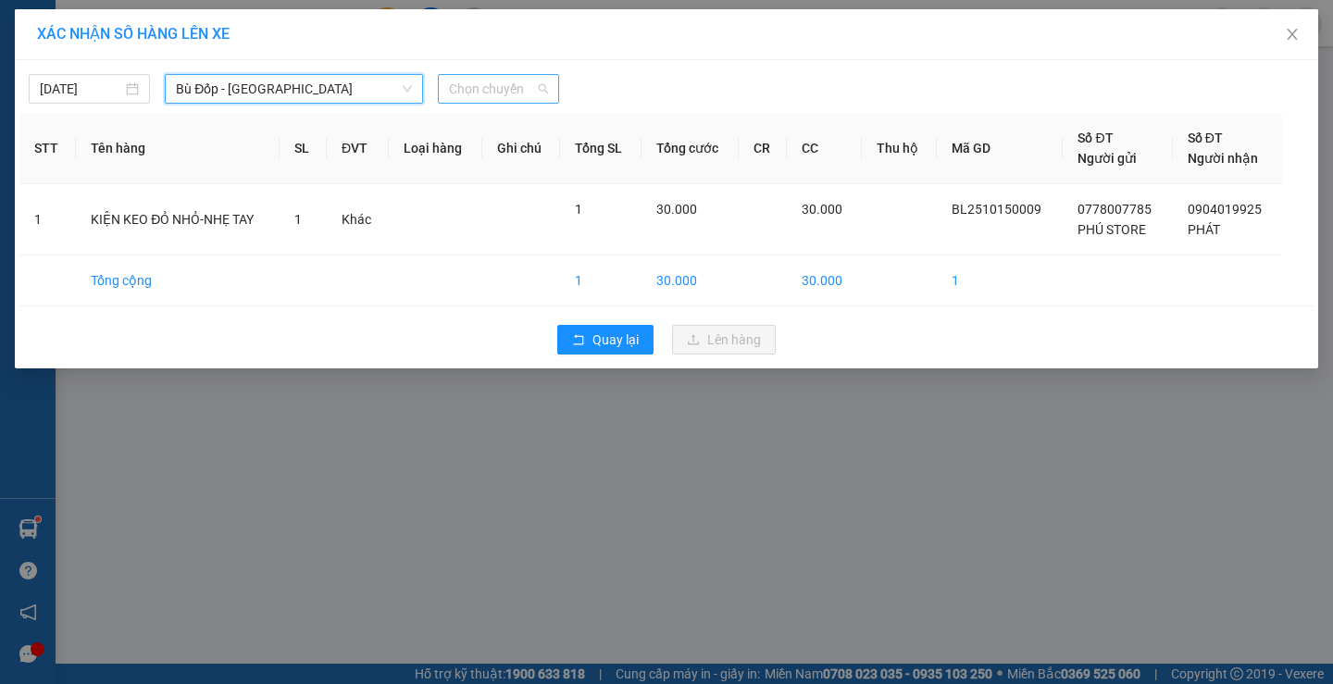
click at [519, 81] on span "Chọn chuyến" at bounding box center [498, 89] width 99 height 28
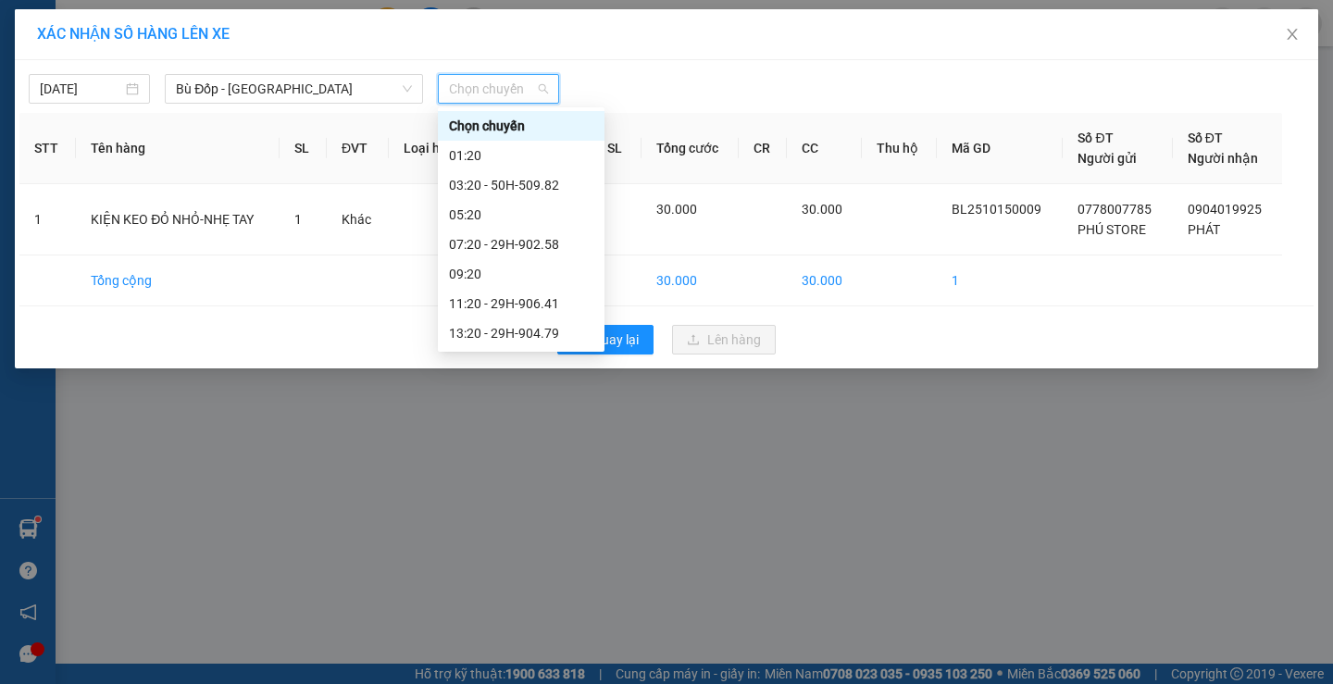
scroll to position [59, 0]
click at [546, 247] on div "11:20 - 29H-906.41" at bounding box center [521, 244] width 144 height 20
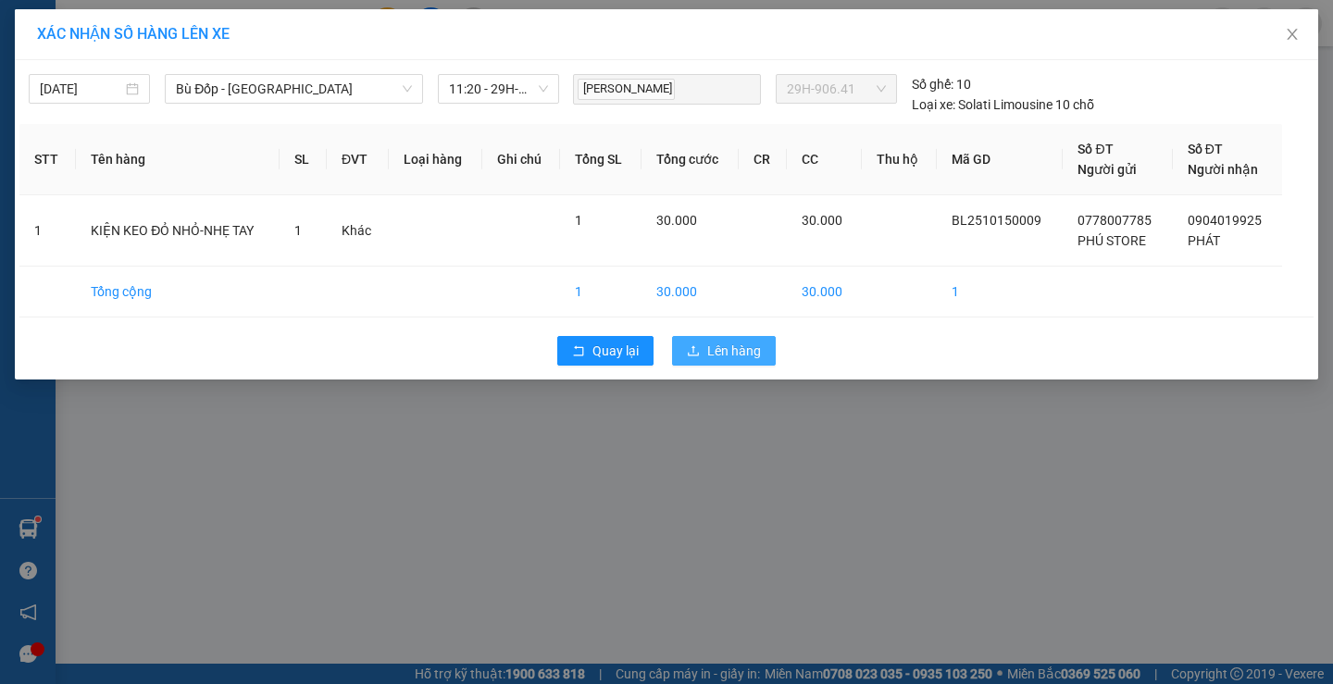
click at [706, 343] on button "Lên hàng" at bounding box center [724, 351] width 104 height 30
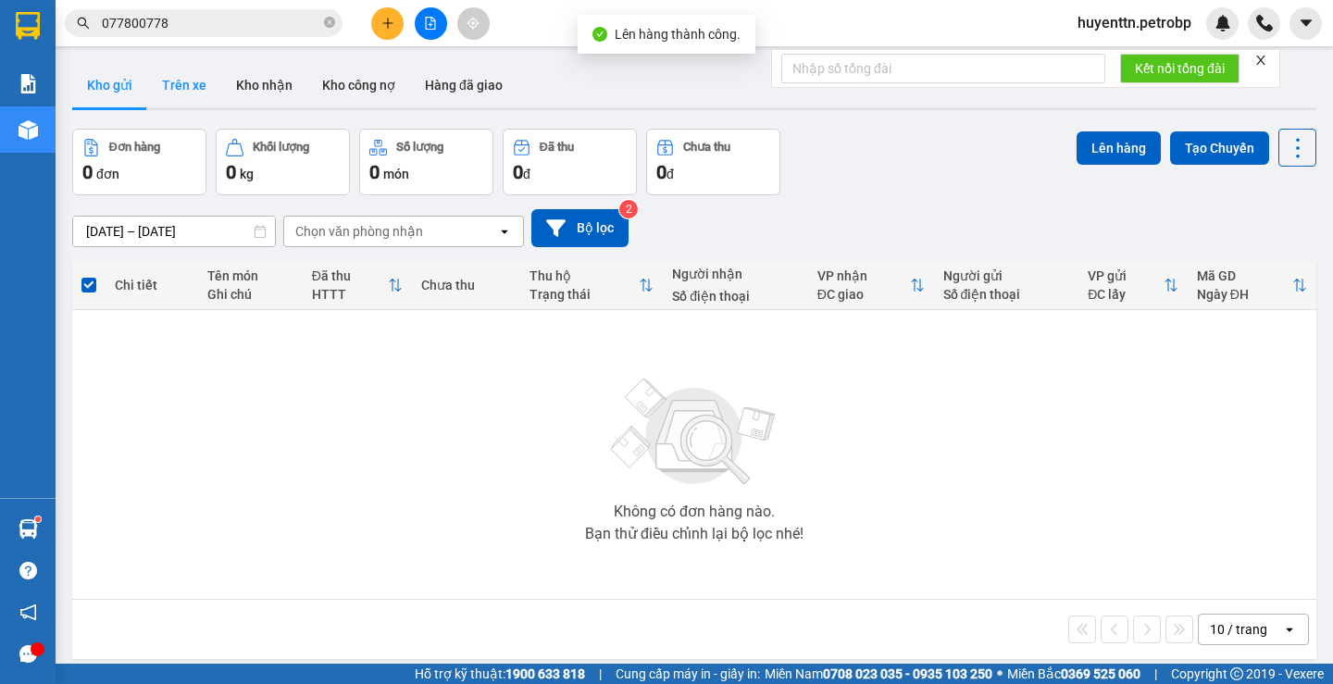
click at [208, 80] on button "Trên xe" at bounding box center [184, 85] width 74 height 44
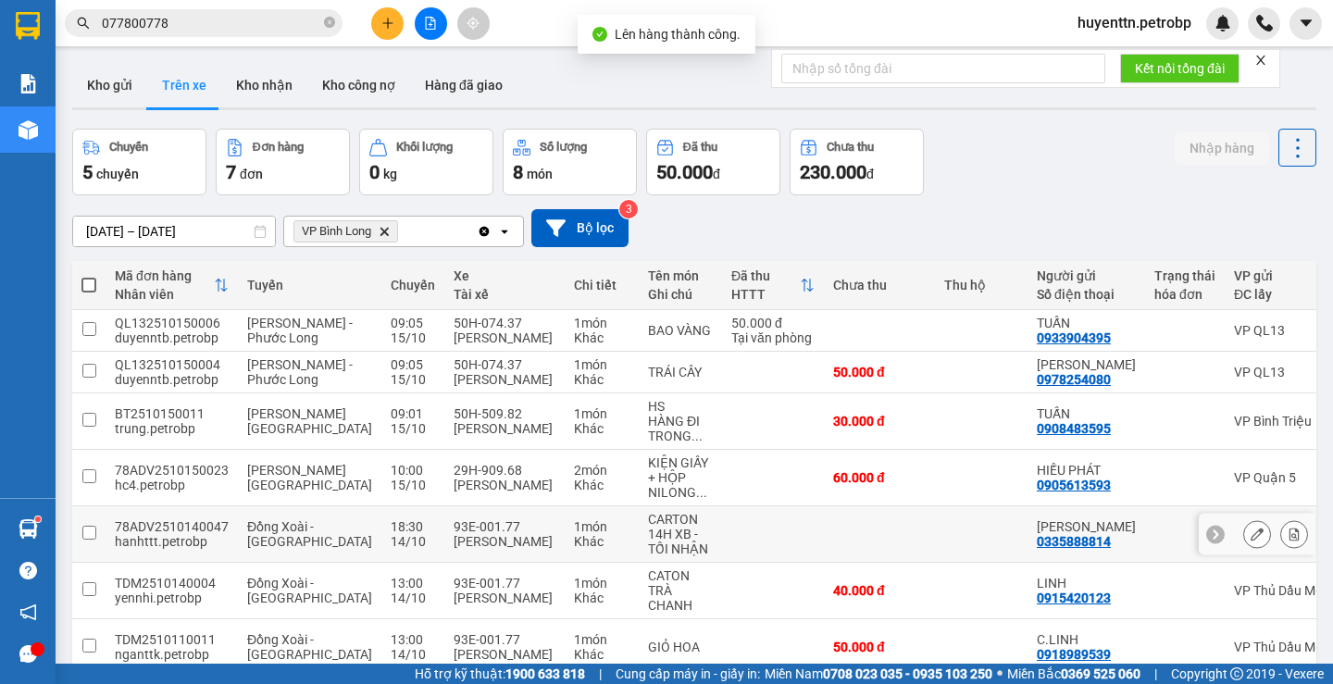
scroll to position [125, 0]
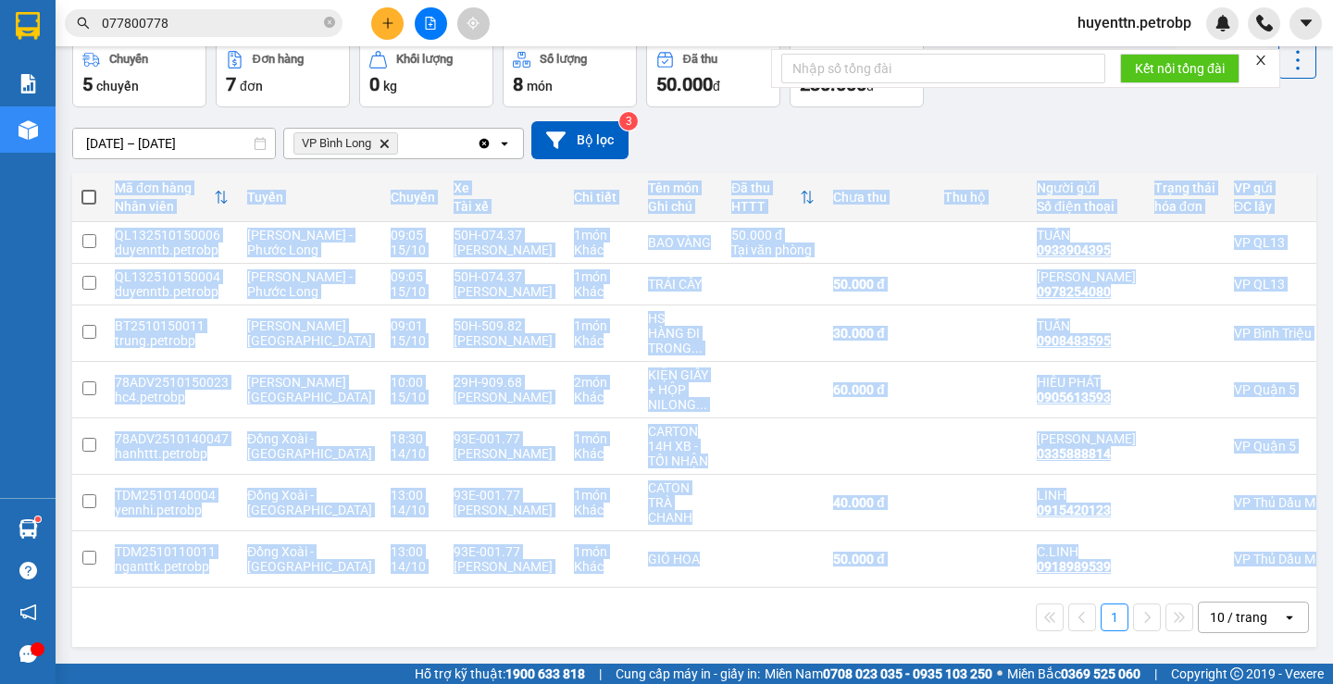
drag, startPoint x: 811, startPoint y: 589, endPoint x: 816, endPoint y: 479, distance: 109.4
click at [872, 579] on div "Mã đơn hàng Nhân viên Tuyến Chuyến Xe Tài xế Chi tiết Tên món Ghi chú Đã thu HT…" at bounding box center [694, 410] width 1244 height 474
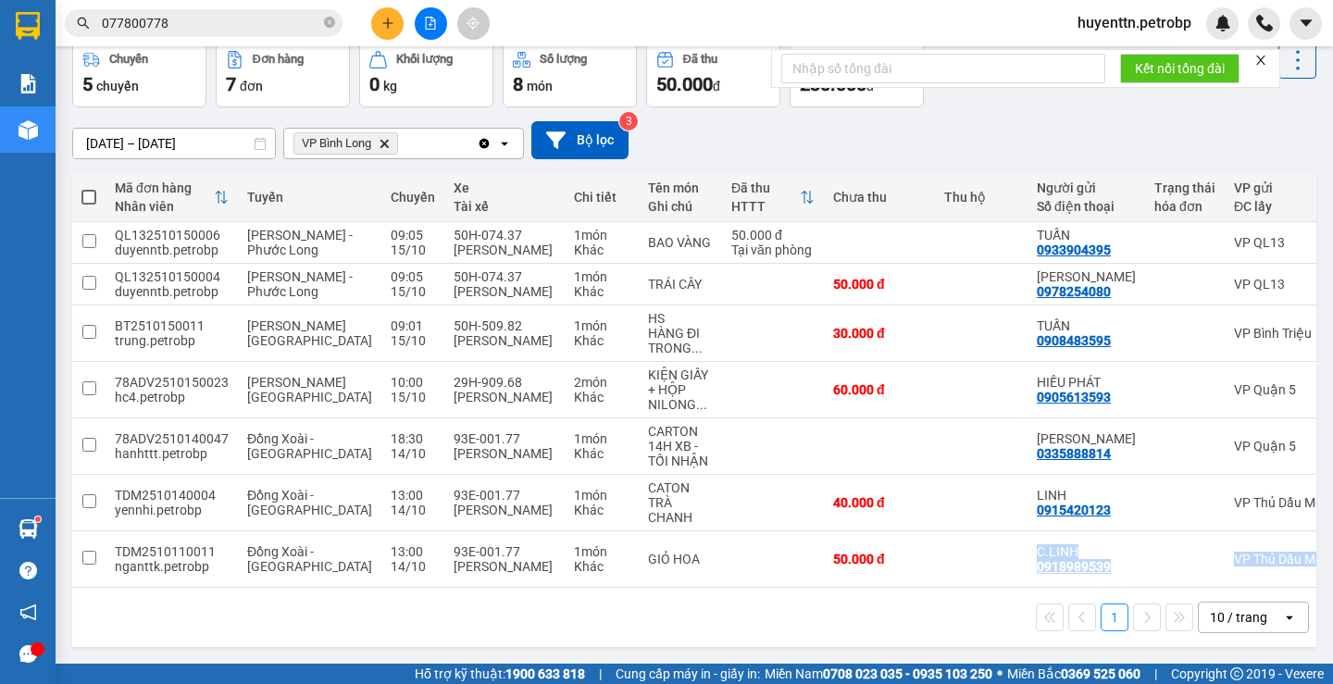
scroll to position [0, 0]
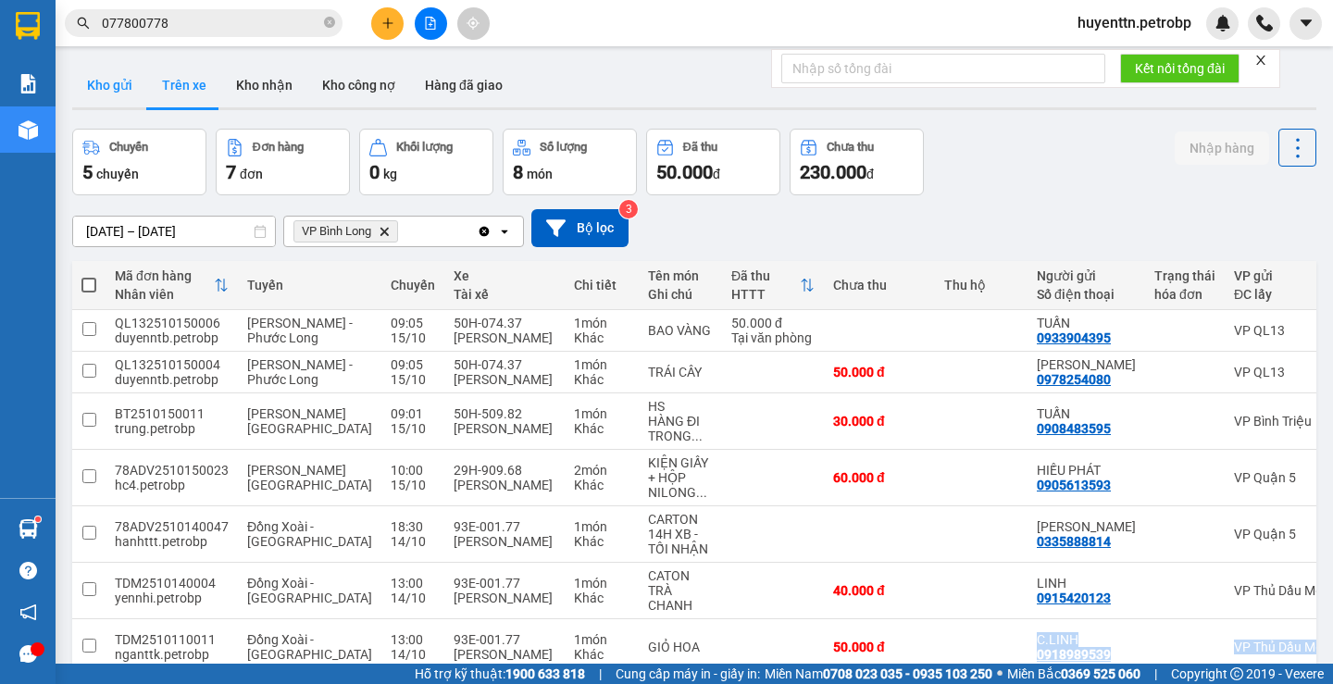
click at [126, 89] on button "Kho gửi" at bounding box center [109, 85] width 75 height 44
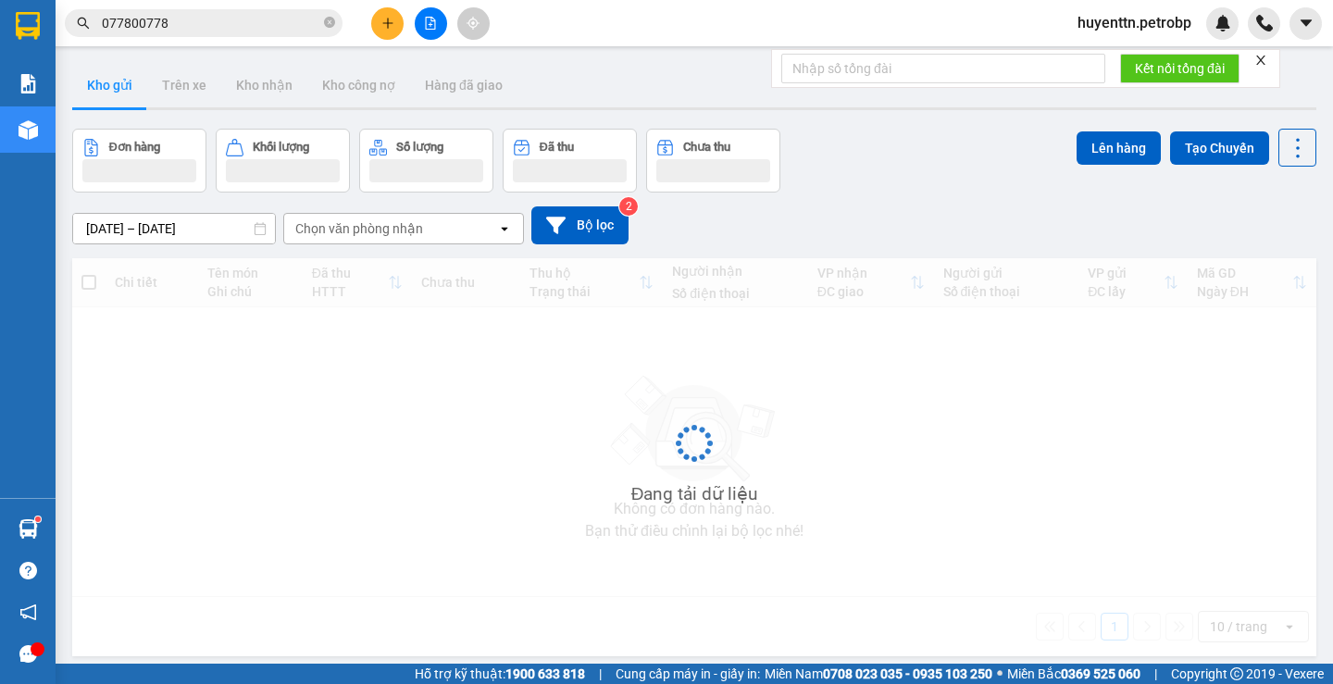
click at [120, 87] on button "Kho gửi" at bounding box center [109, 85] width 75 height 44
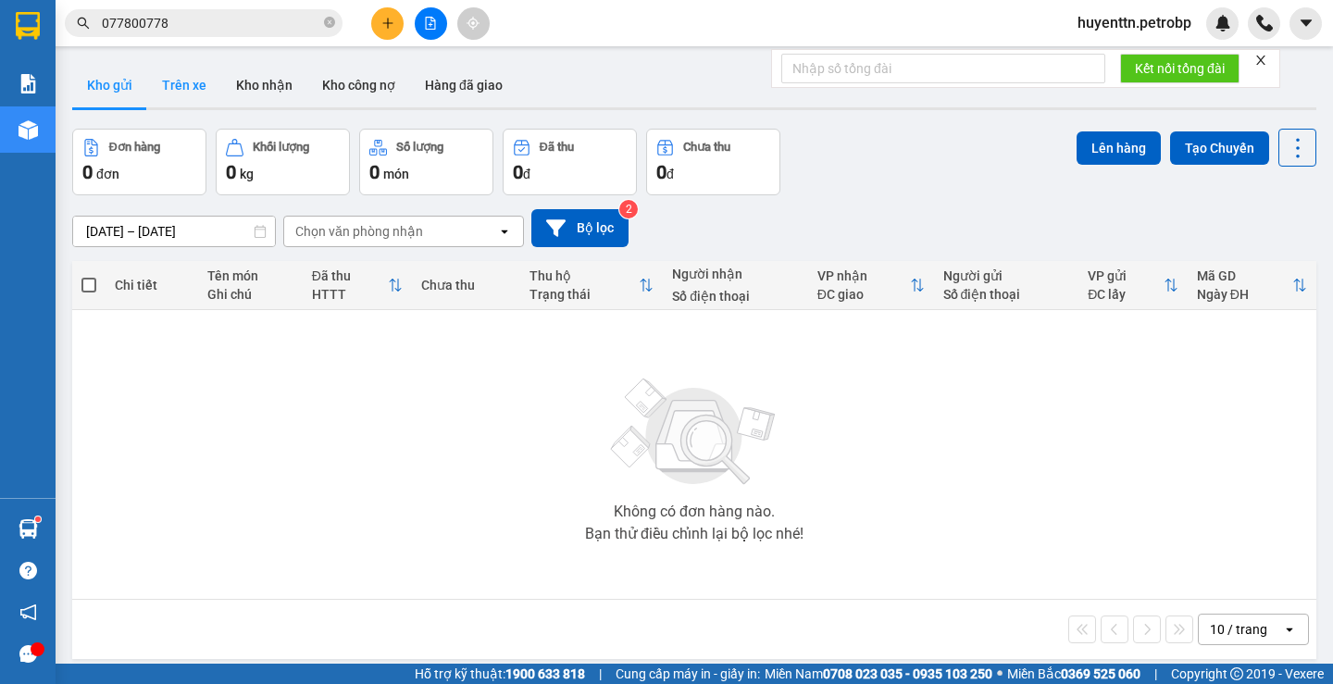
click at [205, 87] on button "Trên xe" at bounding box center [184, 85] width 74 height 44
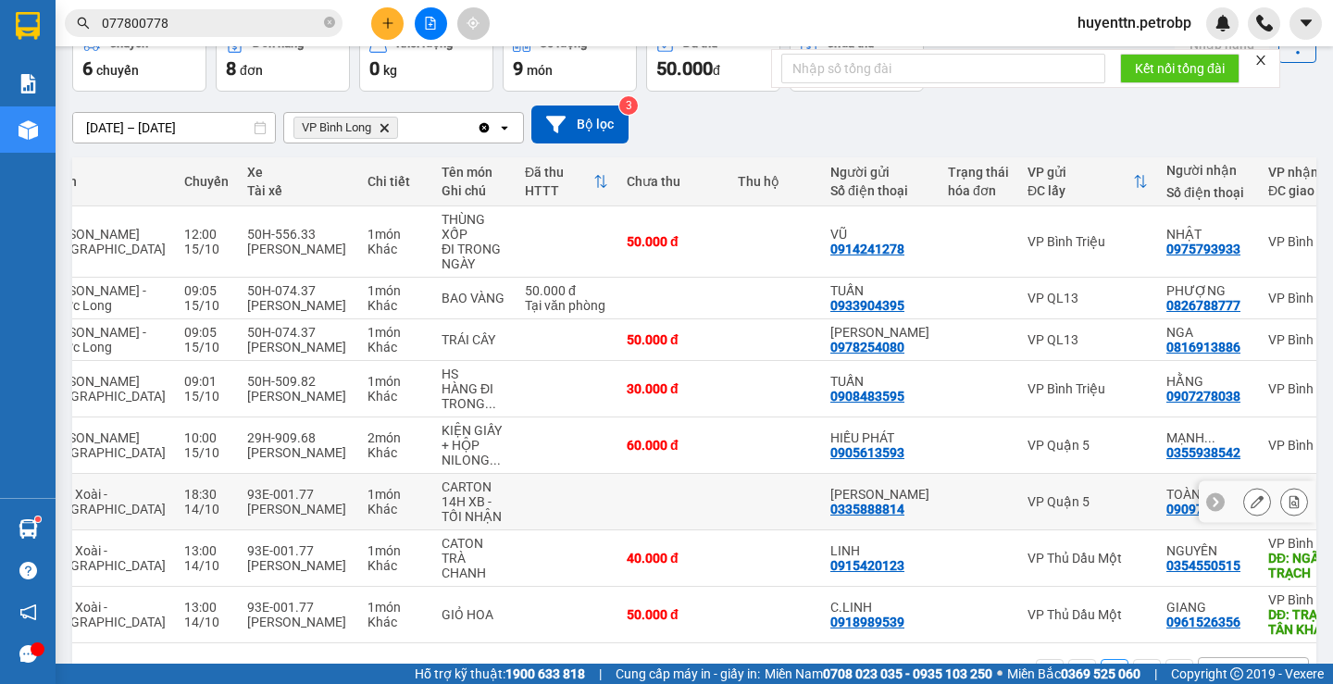
scroll to position [196, 0]
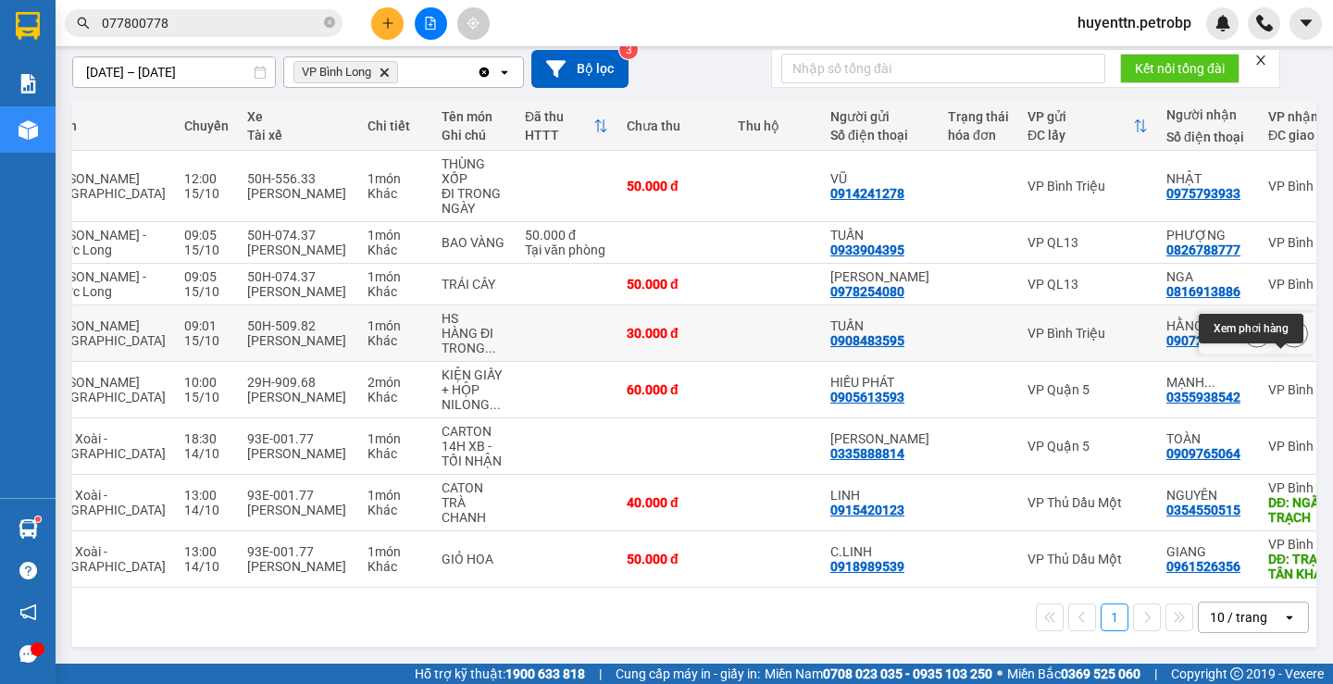
click at [1287, 329] on icon at bounding box center [1293, 333] width 13 height 13
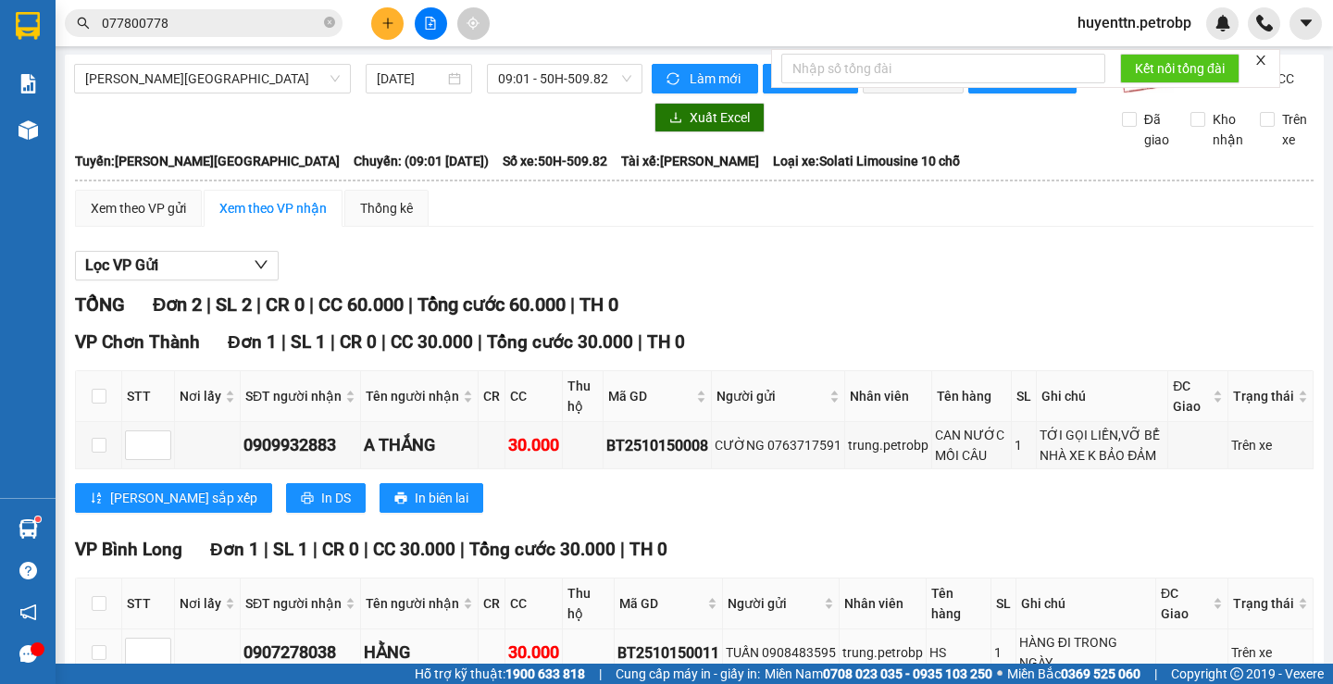
scroll to position [125, 0]
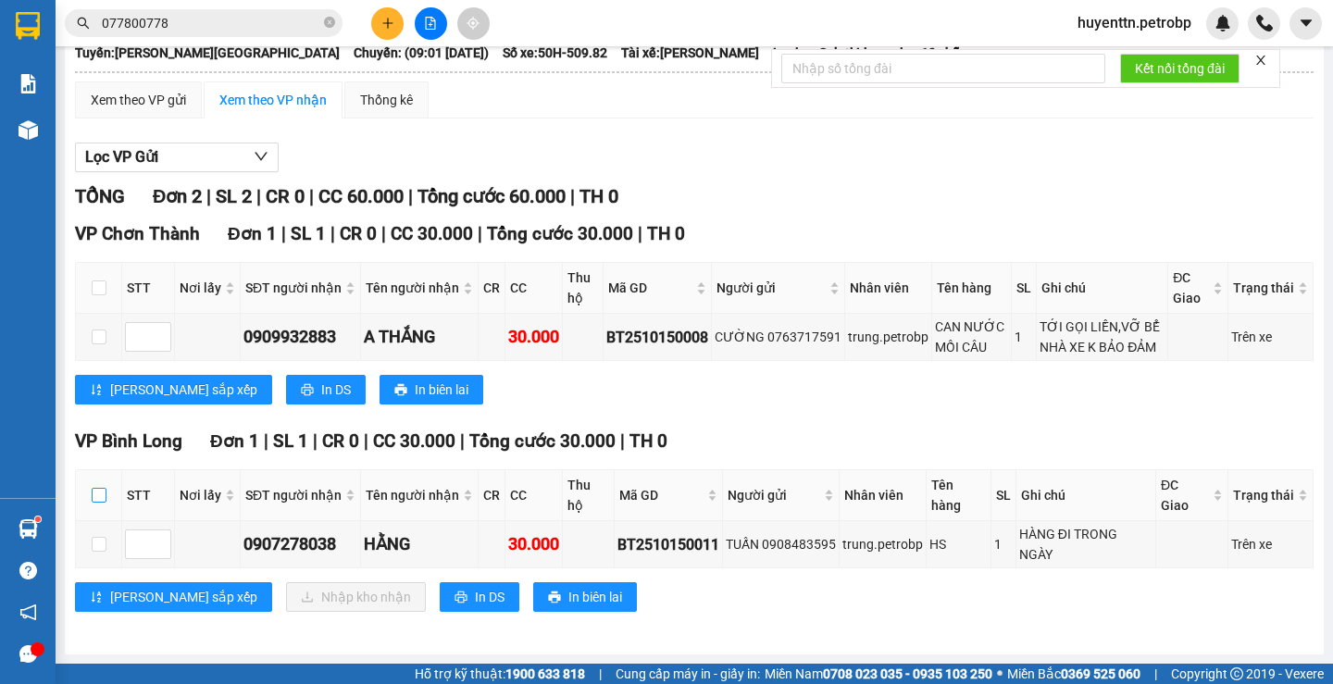
click at [95, 490] on input "checkbox" at bounding box center [99, 495] width 15 height 15
checkbox input "true"
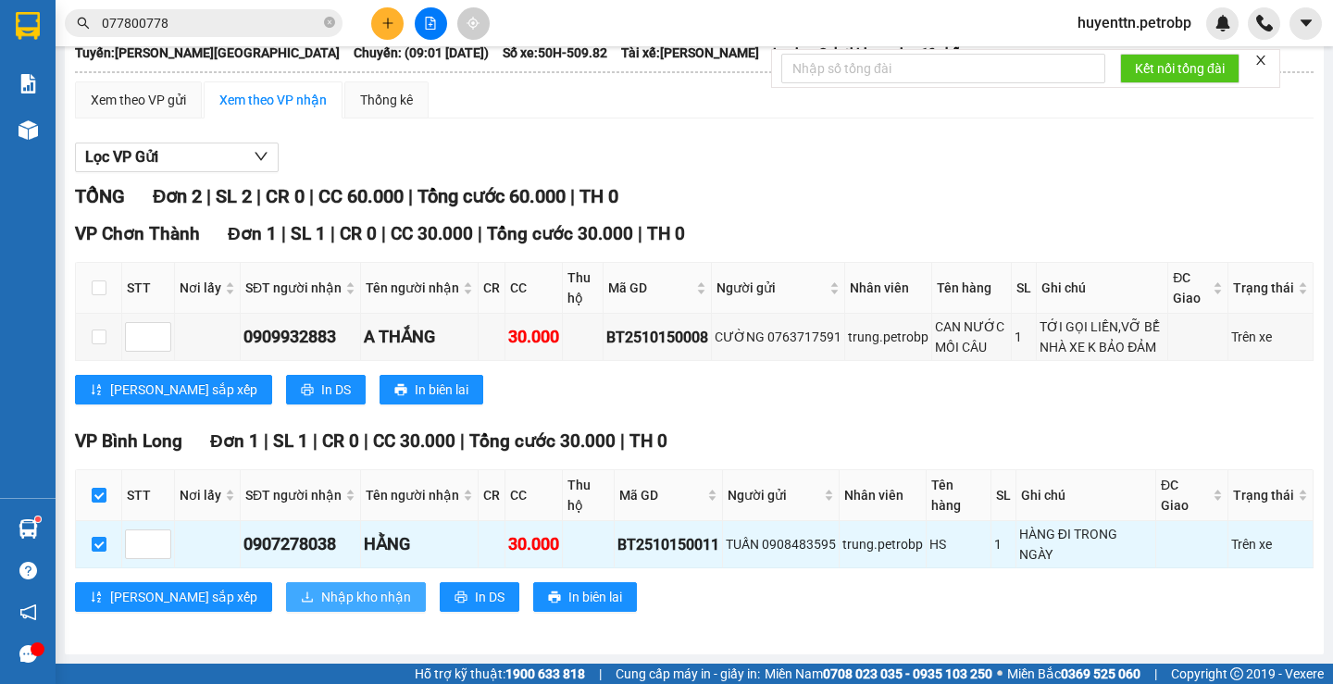
click at [321, 604] on span "Nhập kho nhận" at bounding box center [366, 597] width 90 height 20
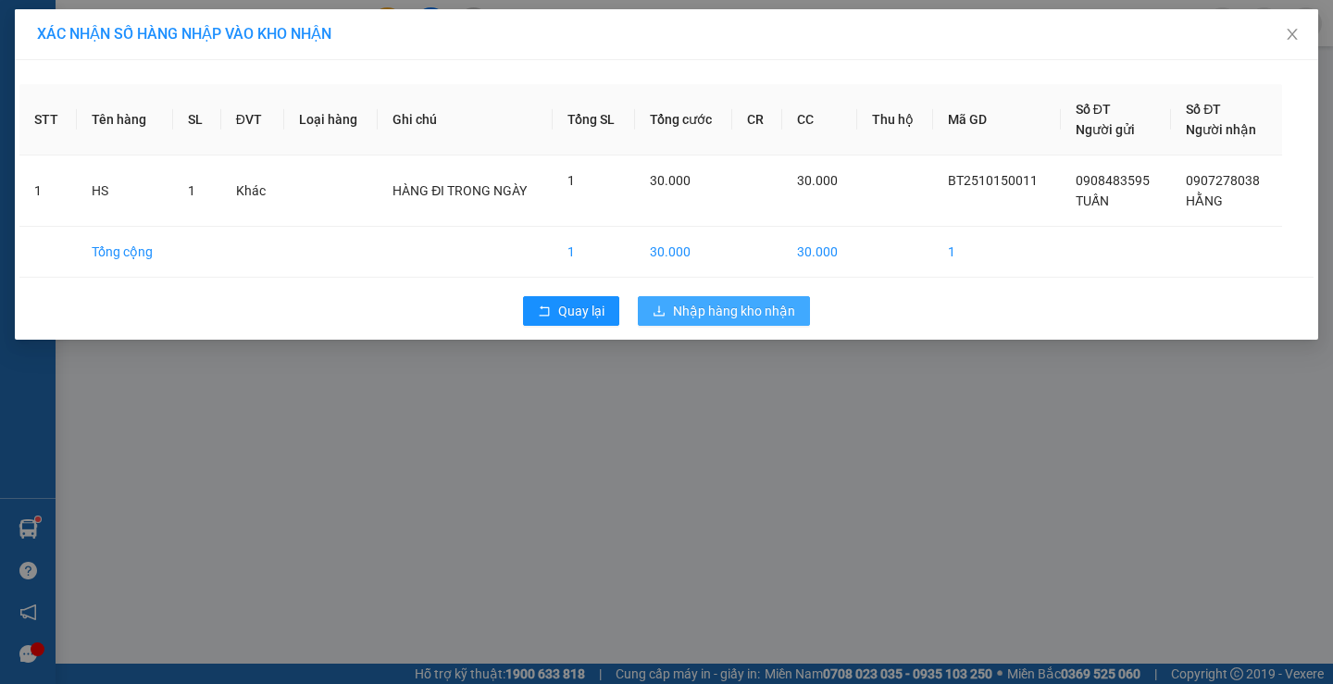
click at [719, 319] on span "Nhập hàng kho nhận" at bounding box center [734, 311] width 122 height 20
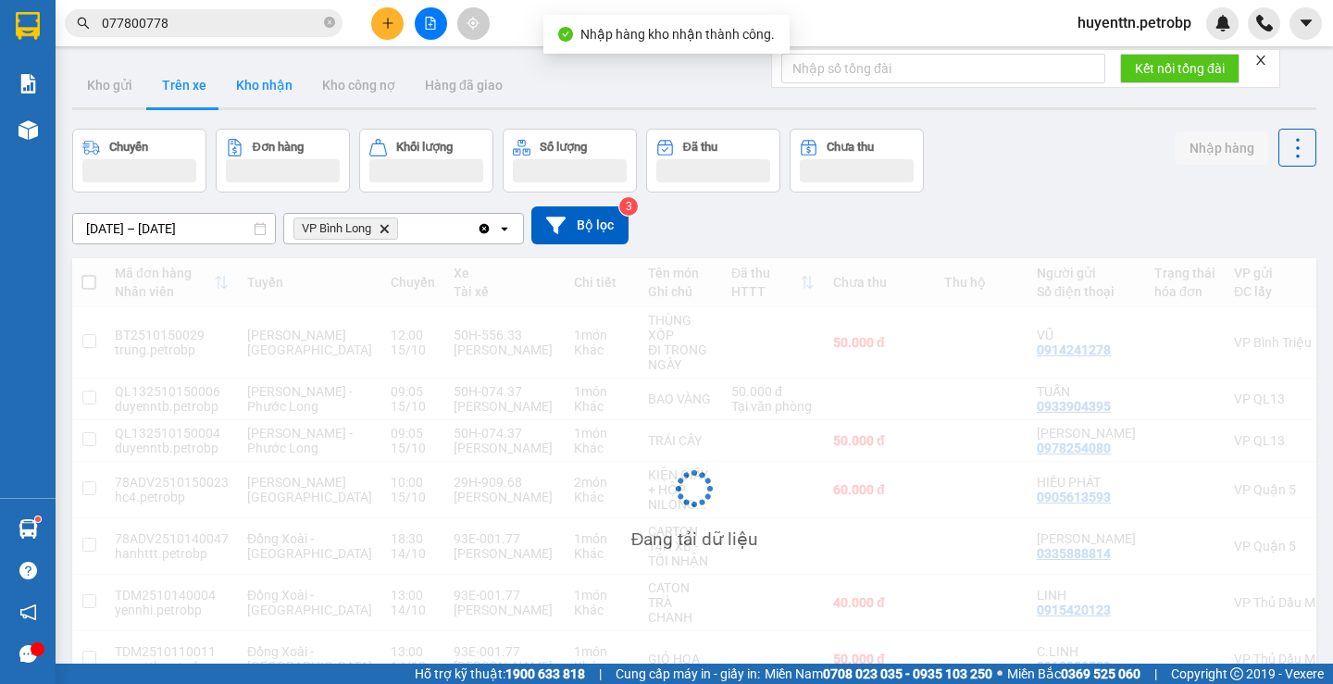
click at [267, 96] on button "Kho nhận" at bounding box center [264, 85] width 86 height 44
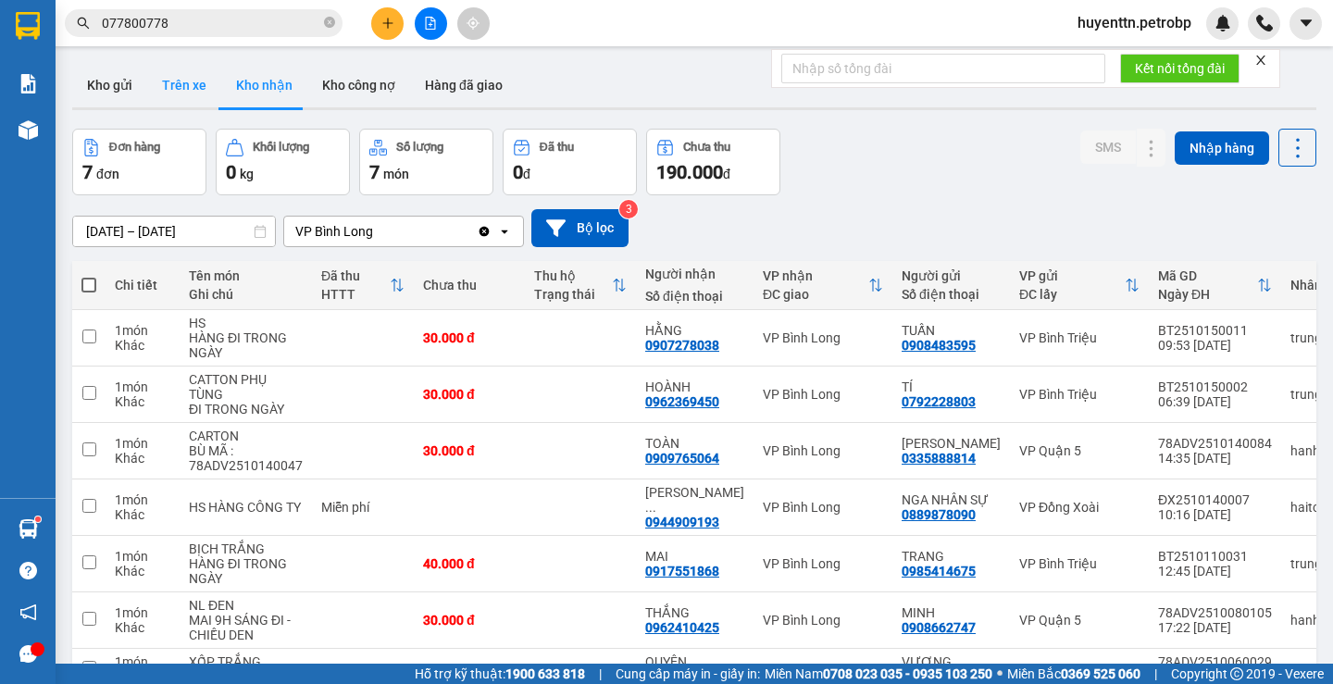
click at [181, 90] on button "Trên xe" at bounding box center [184, 85] width 74 height 44
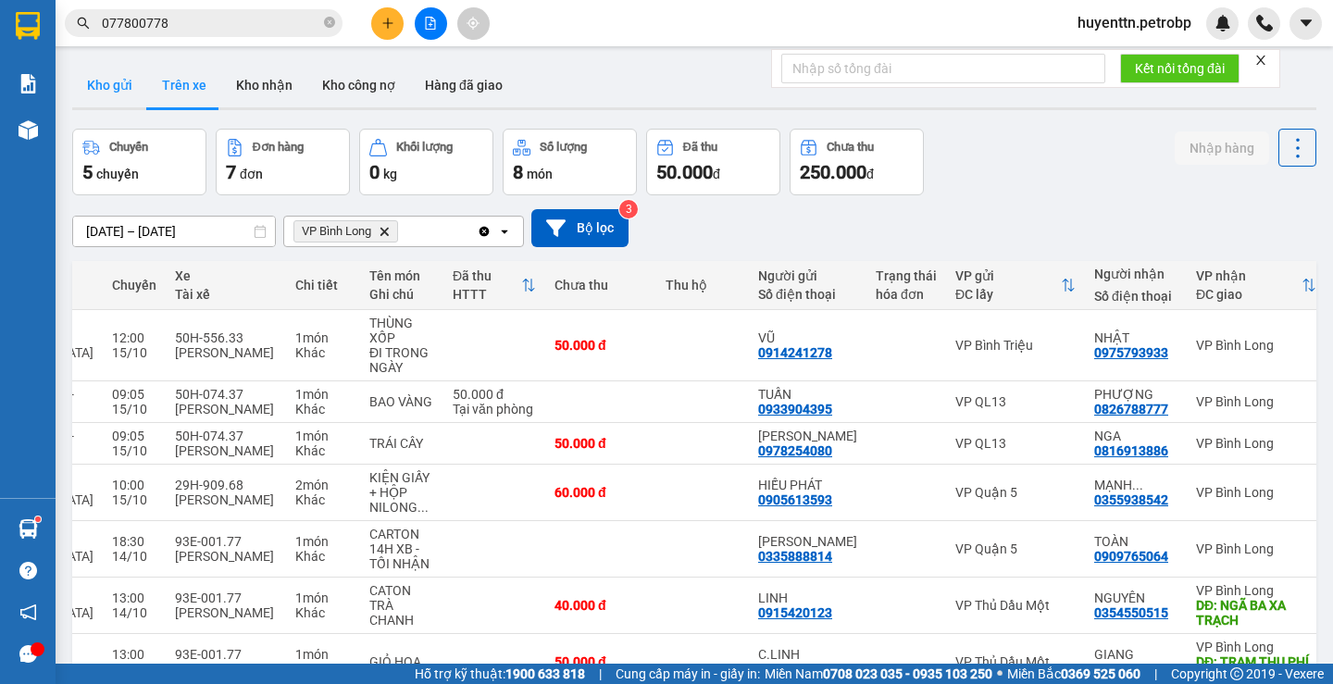
click at [112, 86] on button "Kho gửi" at bounding box center [109, 85] width 75 height 44
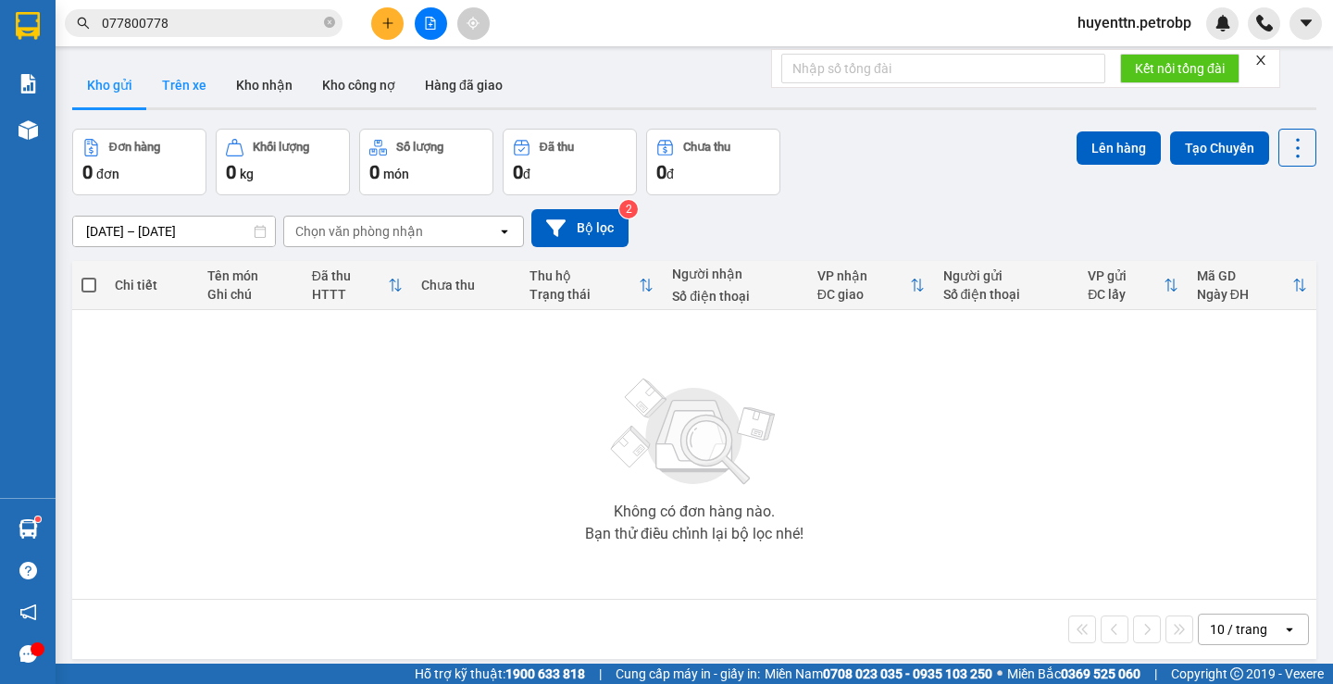
click at [183, 93] on button "Trên xe" at bounding box center [184, 85] width 74 height 44
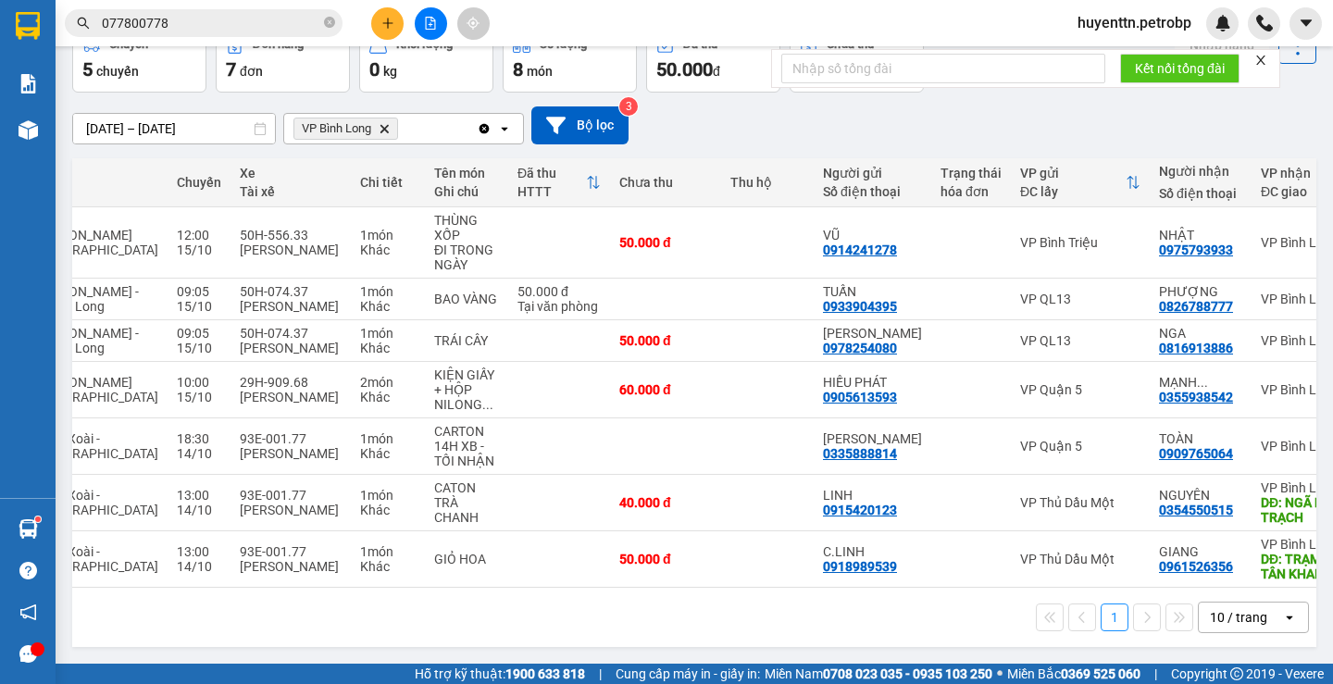
scroll to position [0, 216]
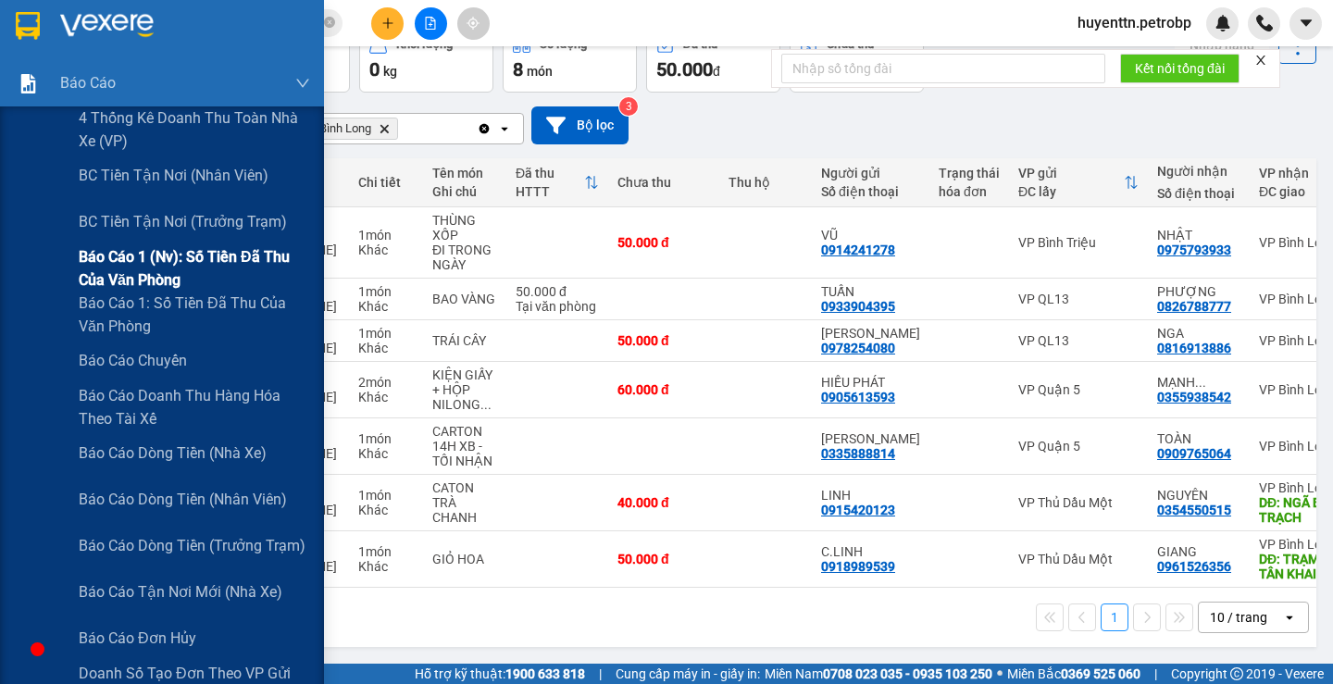
click at [197, 259] on span "Báo cáo 1 (nv): Số tiền đã thu của văn phòng" at bounding box center [194, 268] width 231 height 46
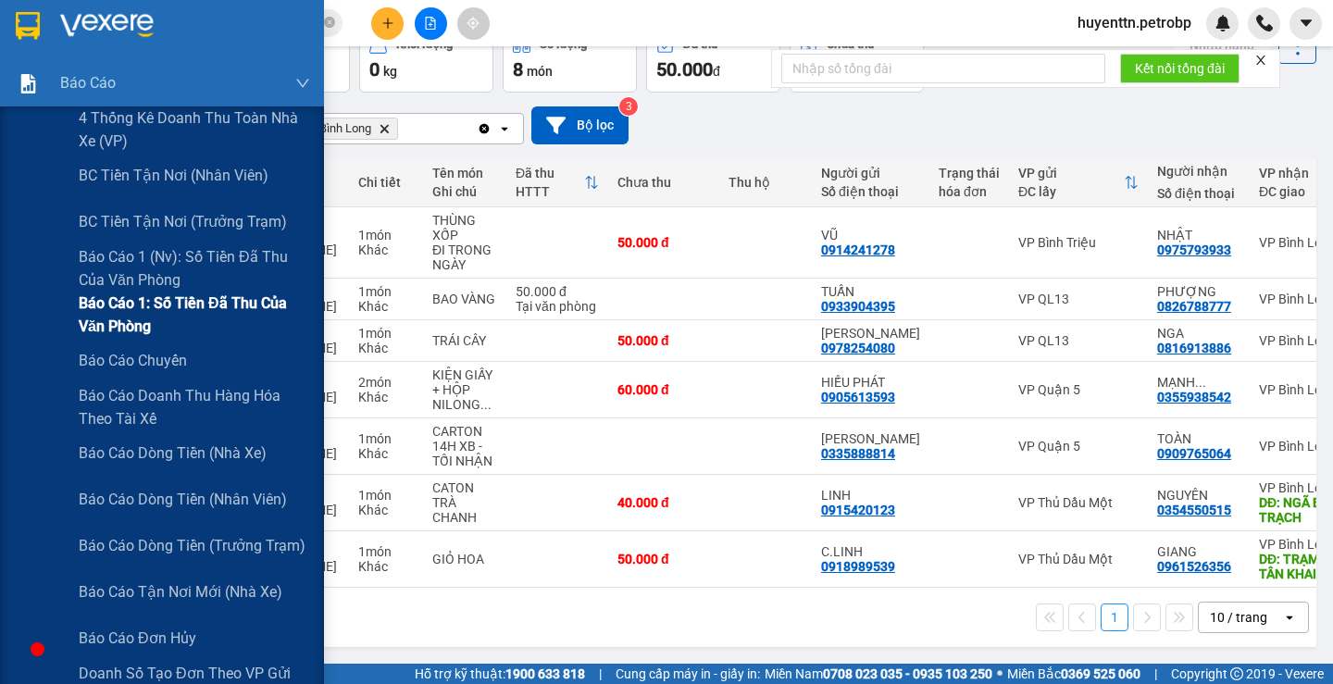
click at [210, 259] on span "Báo cáo 1 (nv): Số tiền đã thu của văn phòng" at bounding box center [194, 268] width 231 height 46
click at [271, 259] on span "Báo cáo 1 (nv): Số tiền đã thu của văn phòng" at bounding box center [194, 268] width 231 height 46
